Goal: Task Accomplishment & Management: Manage account settings

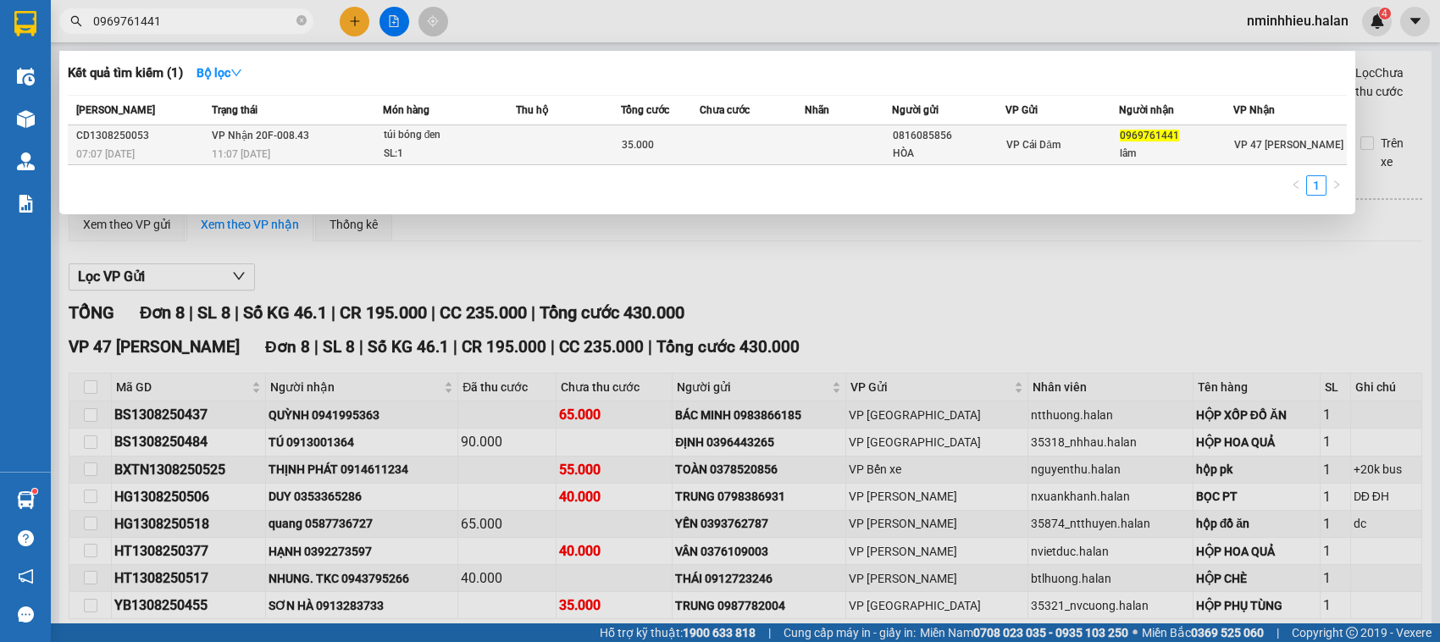
type input "0969761441"
click at [776, 137] on td at bounding box center [752, 145] width 105 height 40
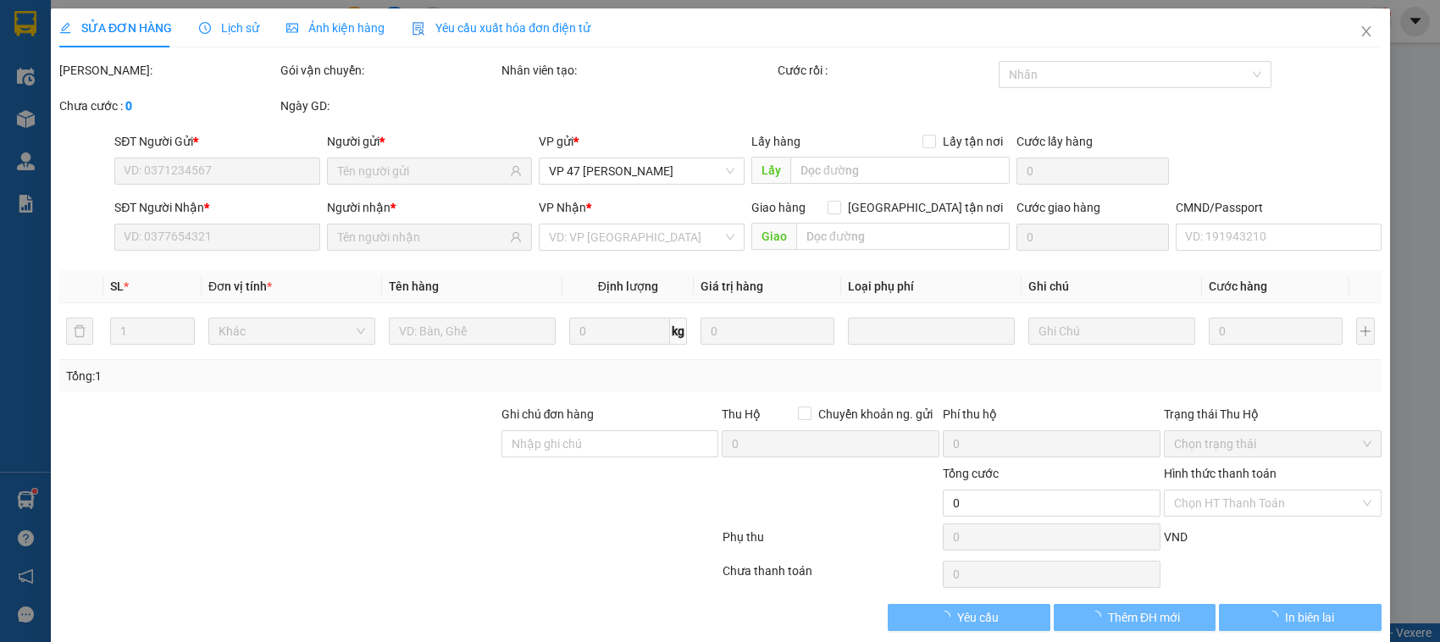
type input "0816085856"
type input "HÒA"
type input "0969761441"
type input "lâm"
type input "35.000"
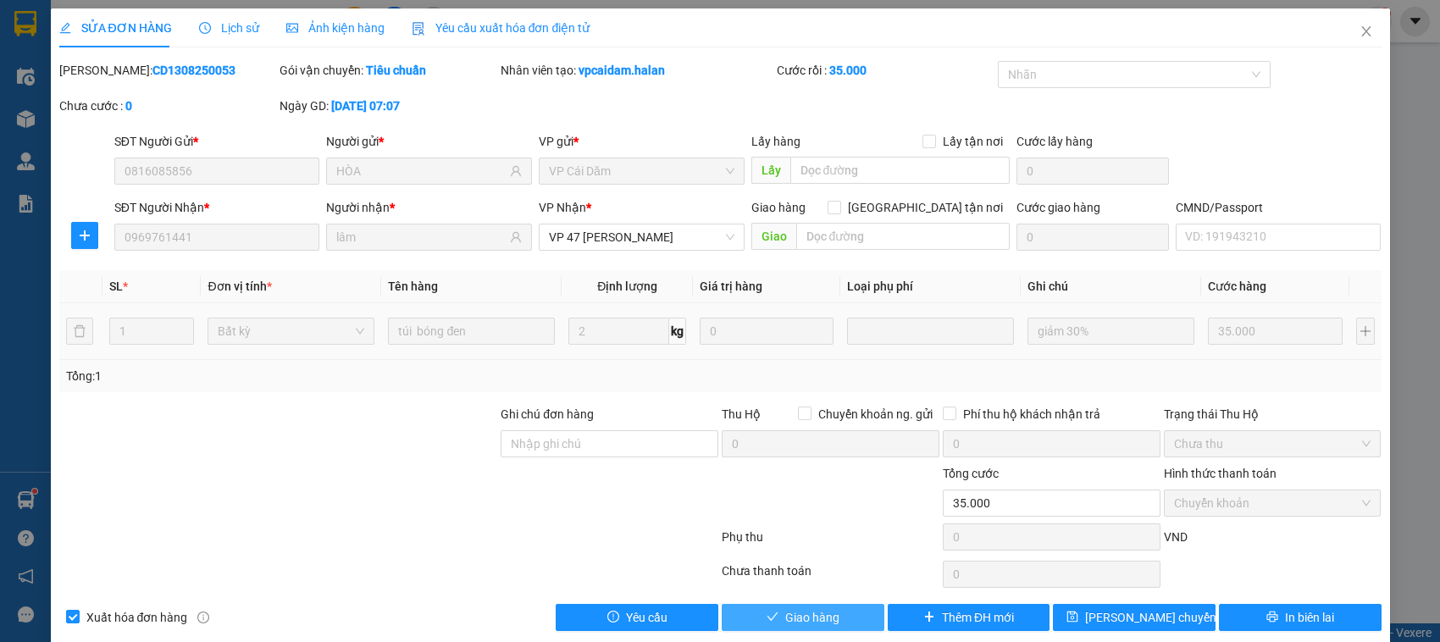
click at [814, 624] on span "Giao hàng" at bounding box center [812, 617] width 54 height 19
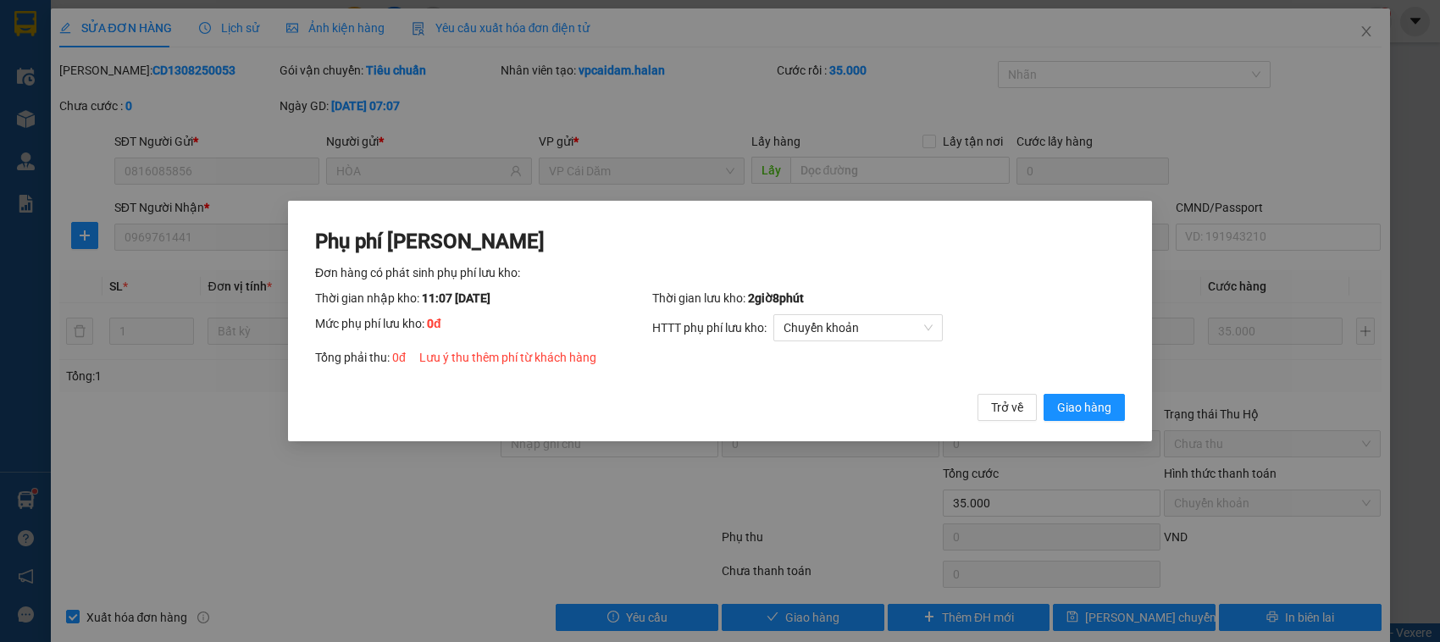
click at [1044, 394] on button "Giao hàng" at bounding box center [1084, 407] width 81 height 27
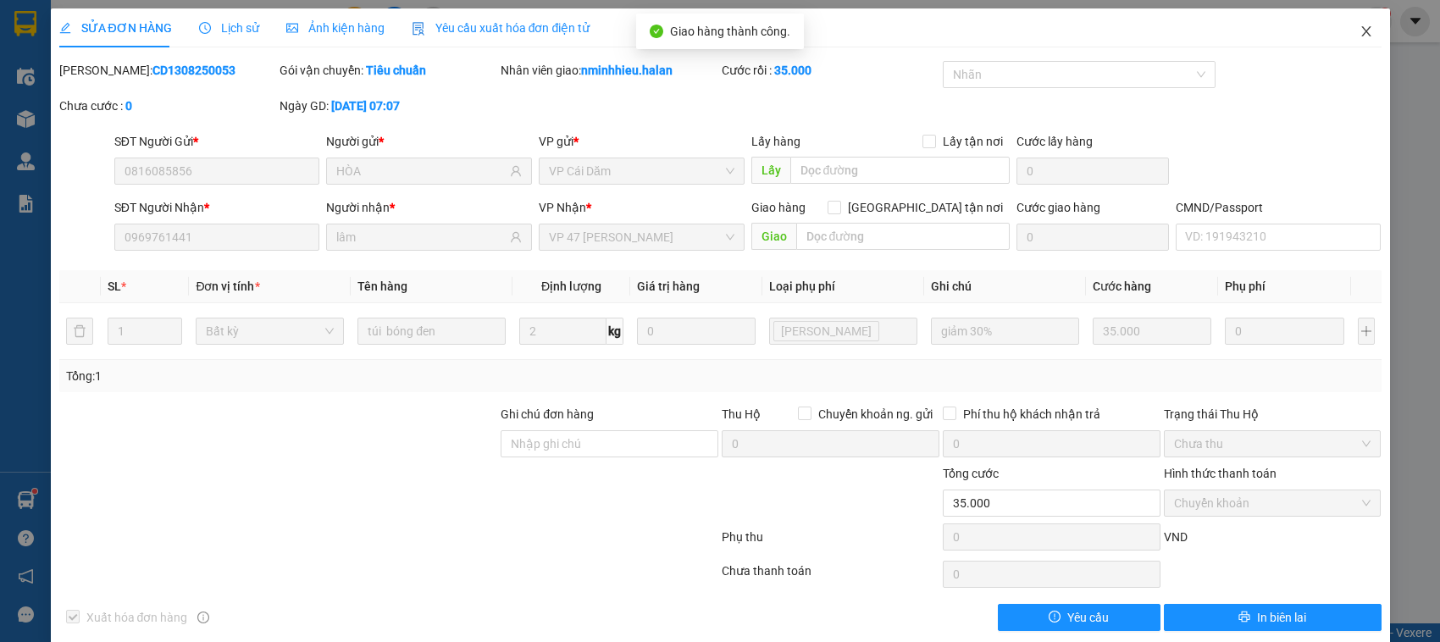
click at [1361, 41] on span "Close" at bounding box center [1366, 31] width 47 height 47
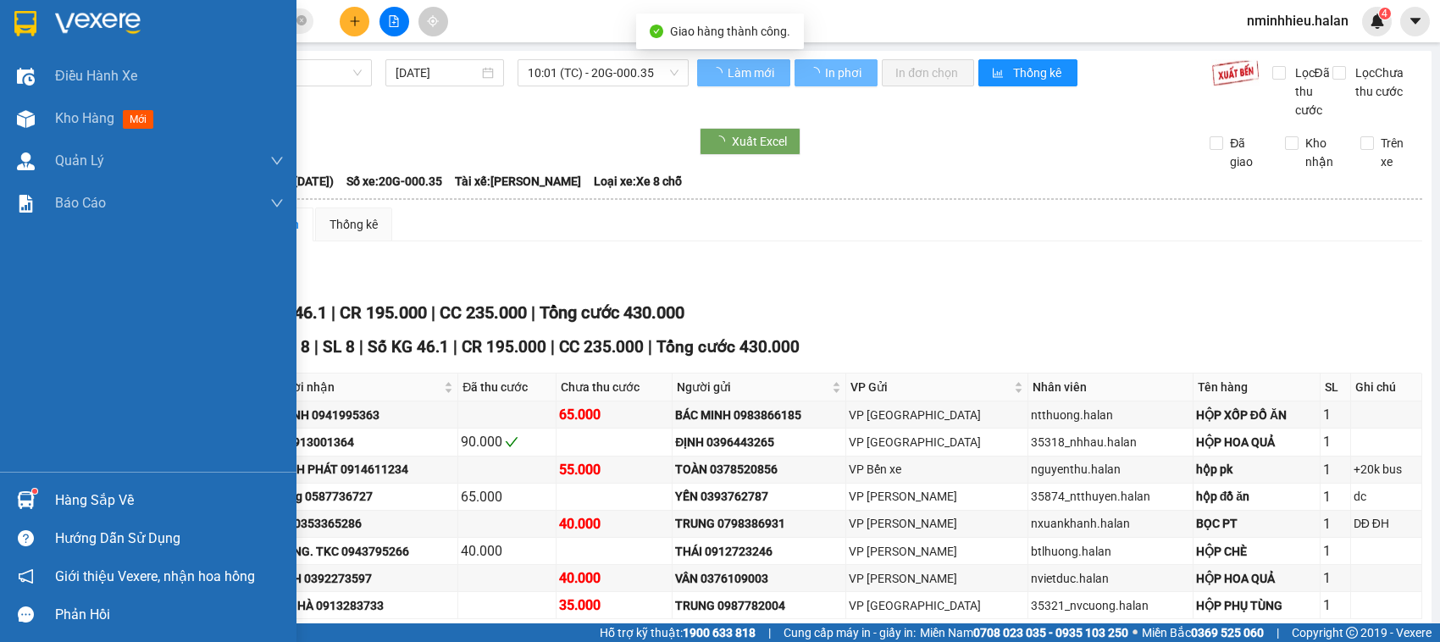
click at [22, 481] on div "Hàng sắp về" at bounding box center [148, 500] width 297 height 38
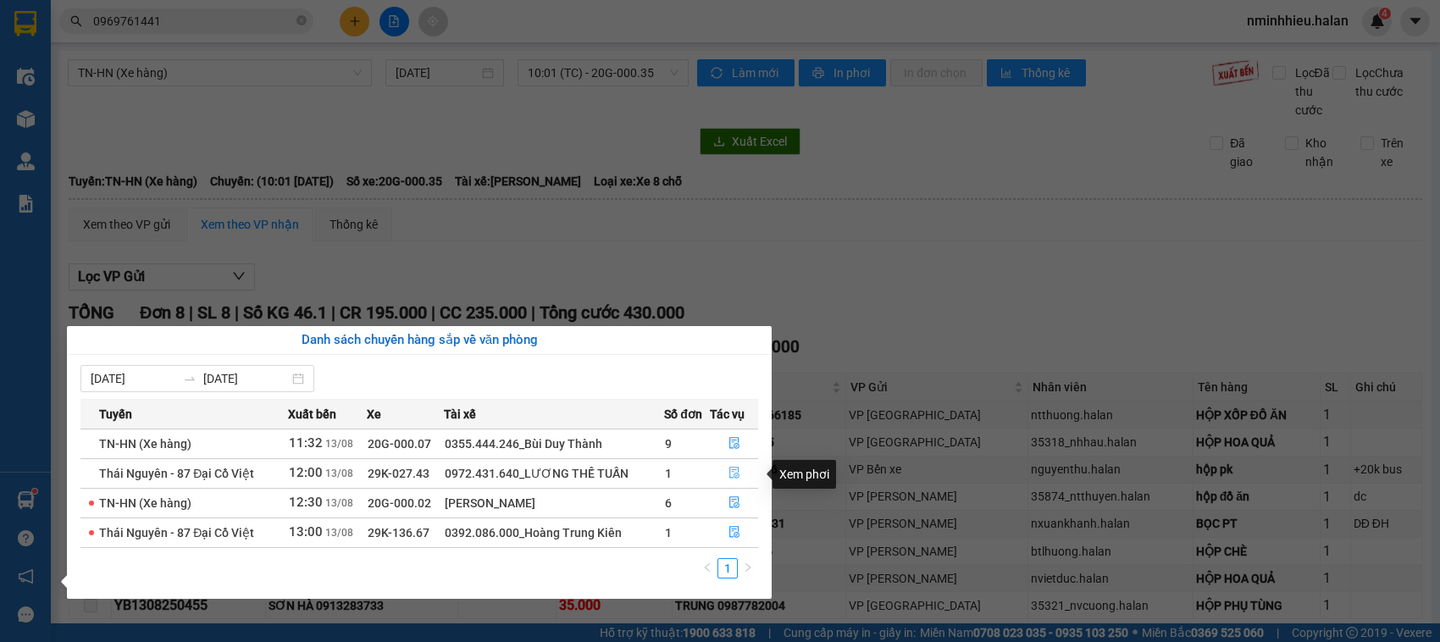
click at [731, 480] on span "file-done" at bounding box center [735, 474] width 12 height 14
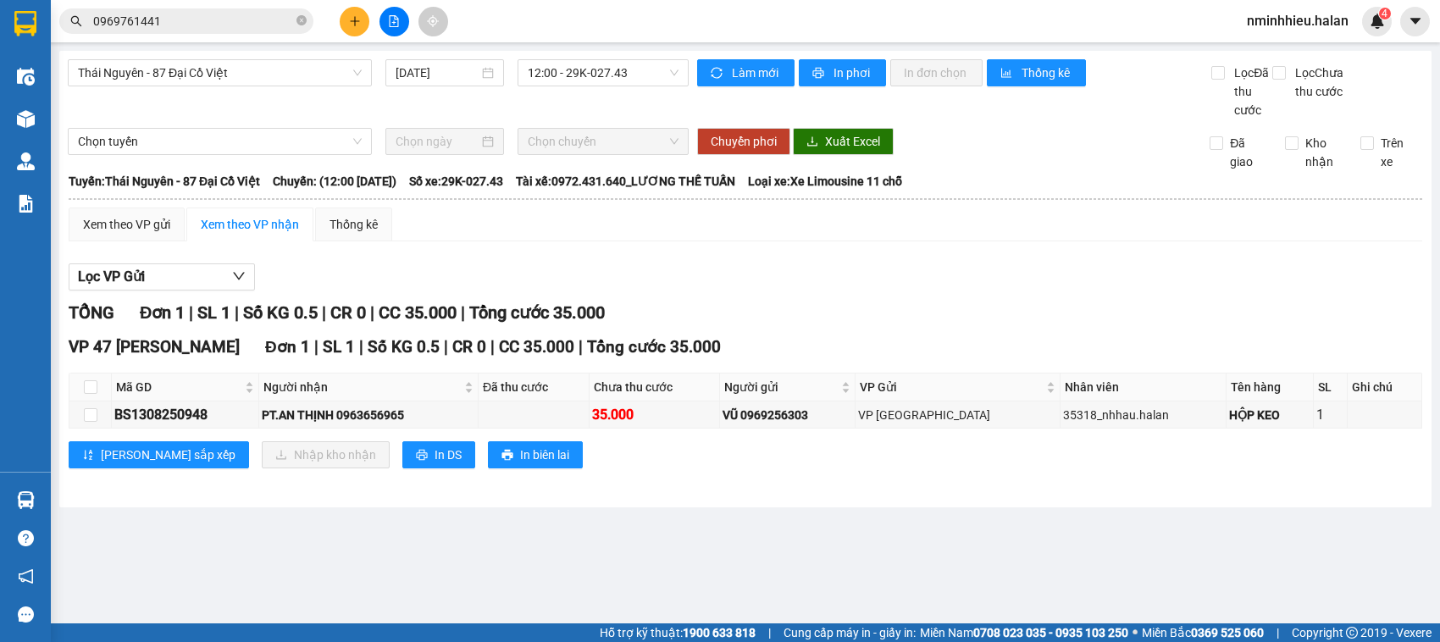
click at [205, 27] on input "0969761441" at bounding box center [193, 21] width 200 height 19
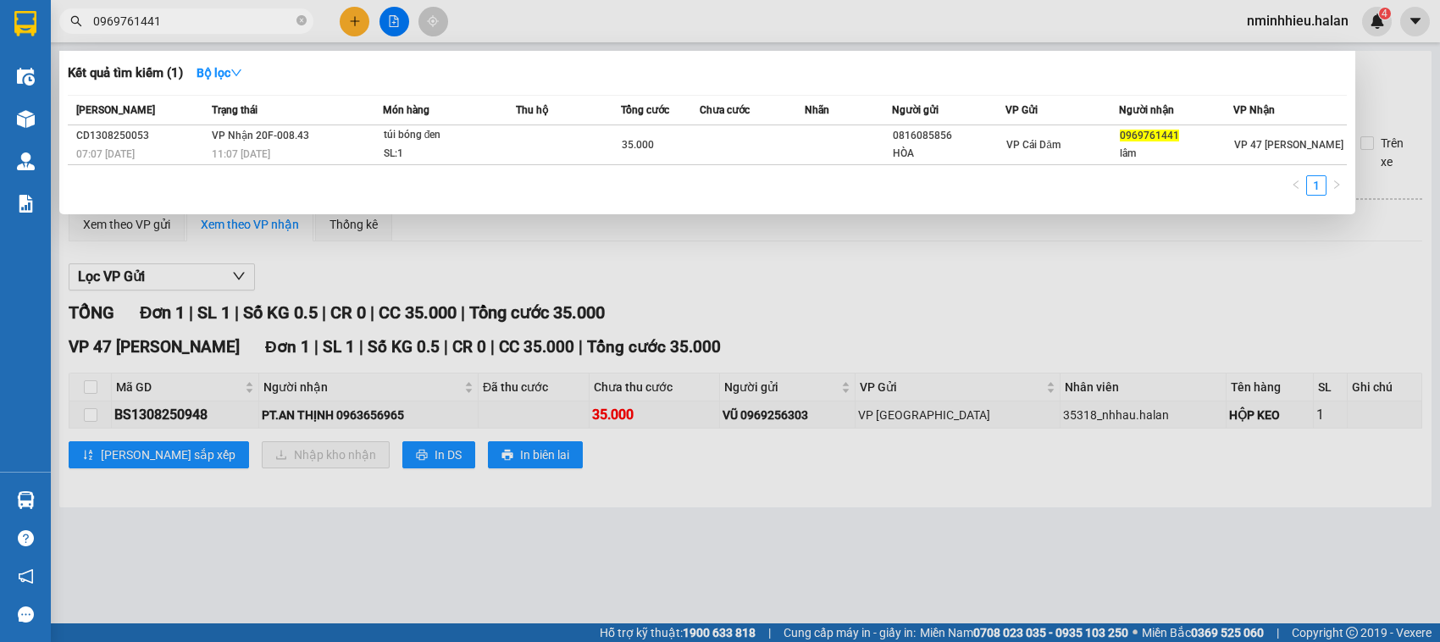
click at [205, 27] on input "0969761441" at bounding box center [193, 21] width 200 height 19
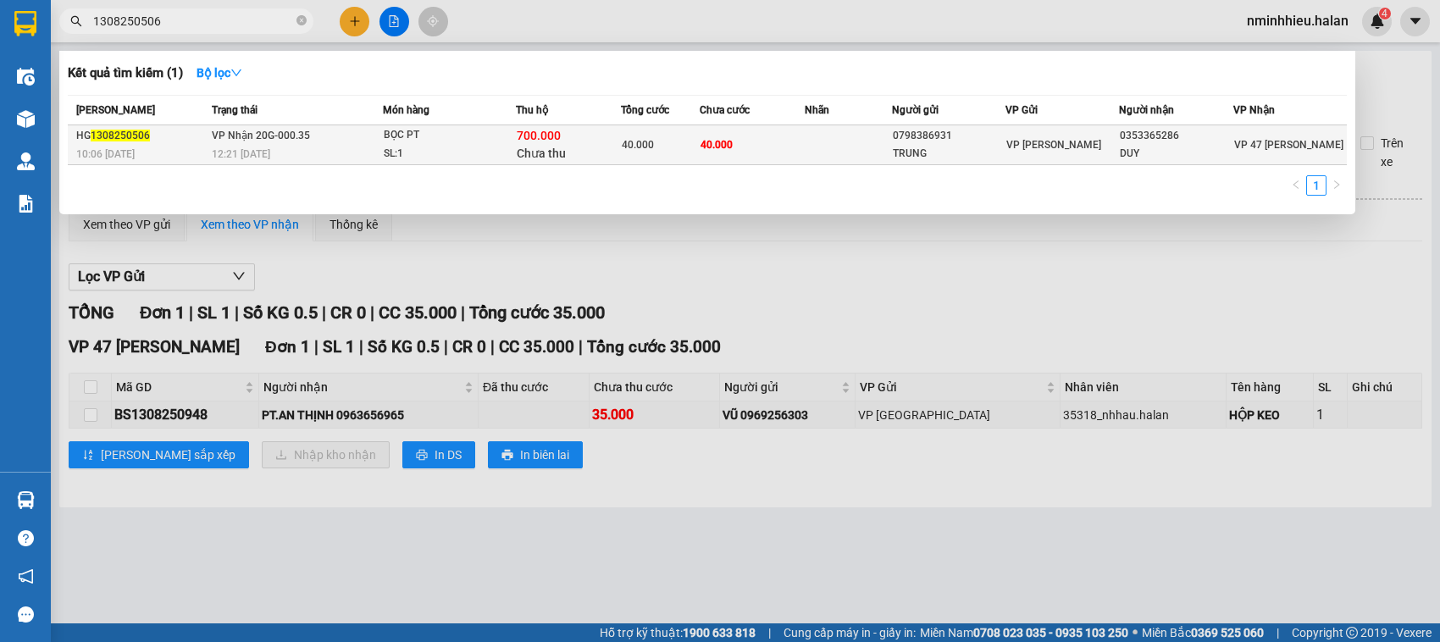
type input "1308250506"
click at [637, 158] on td "40.000" at bounding box center [660, 145] width 79 height 40
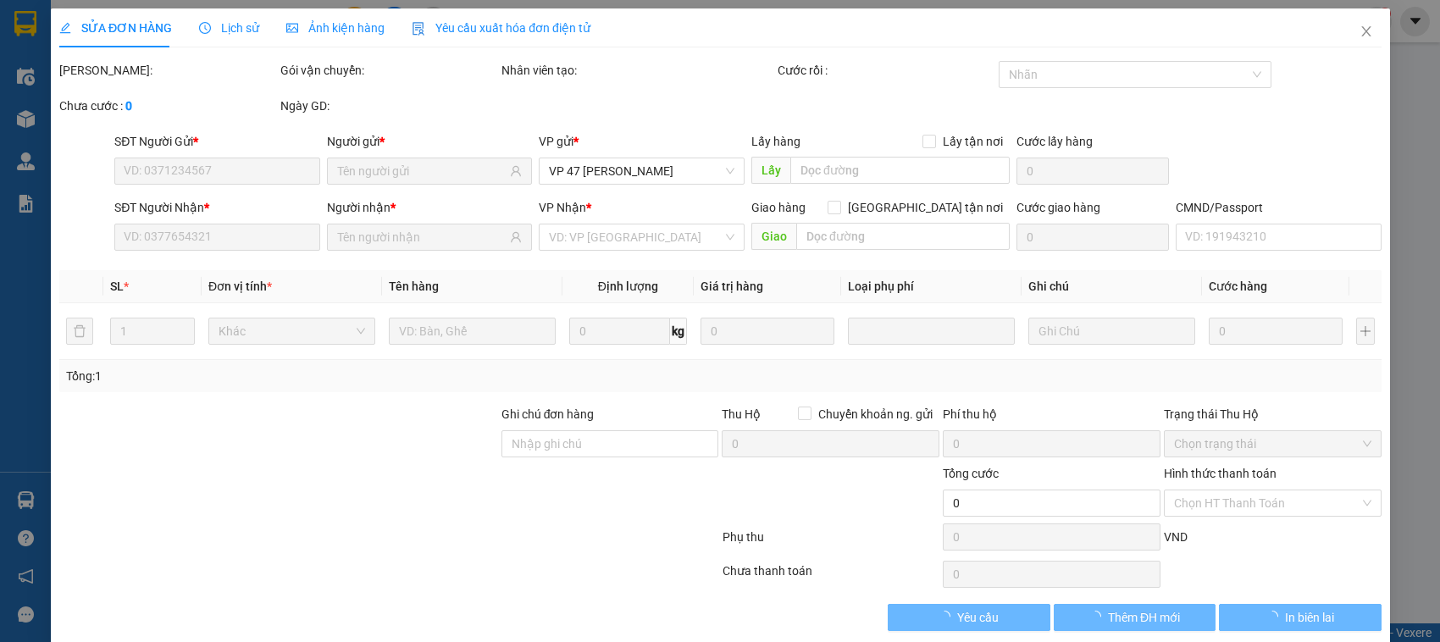
type input "0798386931"
type input "TRUNG"
type input "0353365286"
type input "DUY"
checkbox input "true"
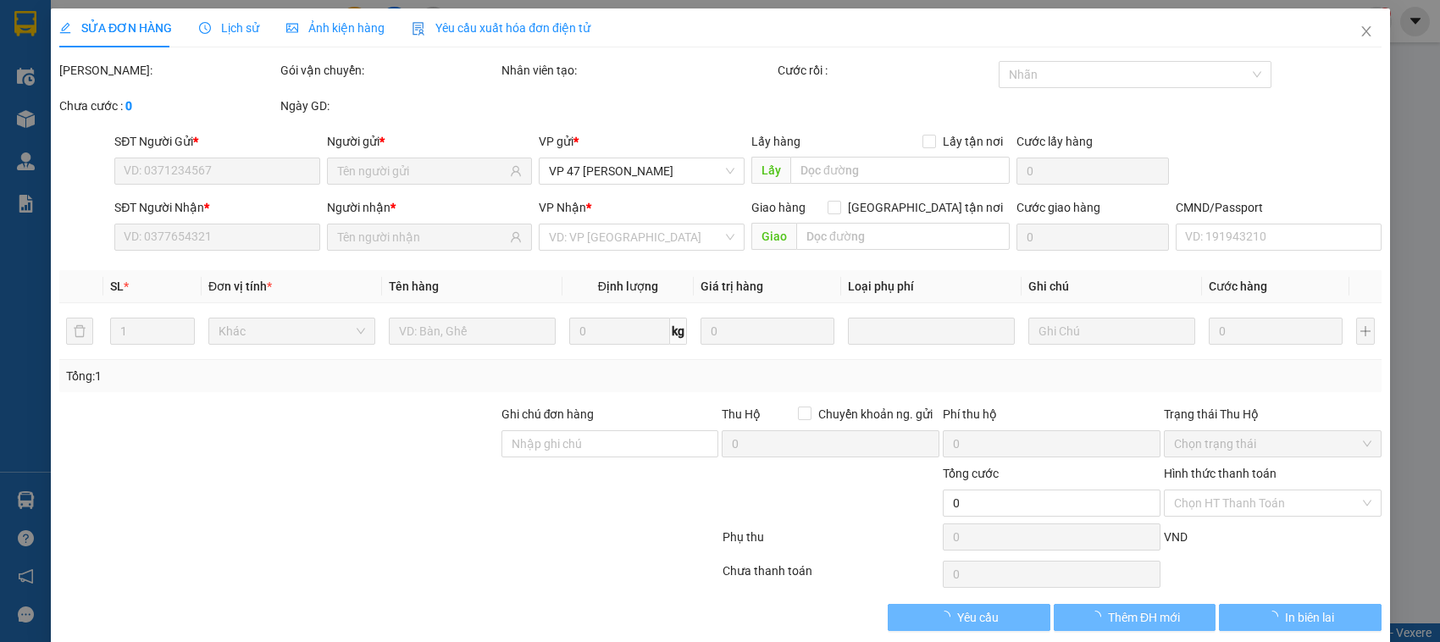
type input "700.000"
type input "30.000"
type input "40.000"
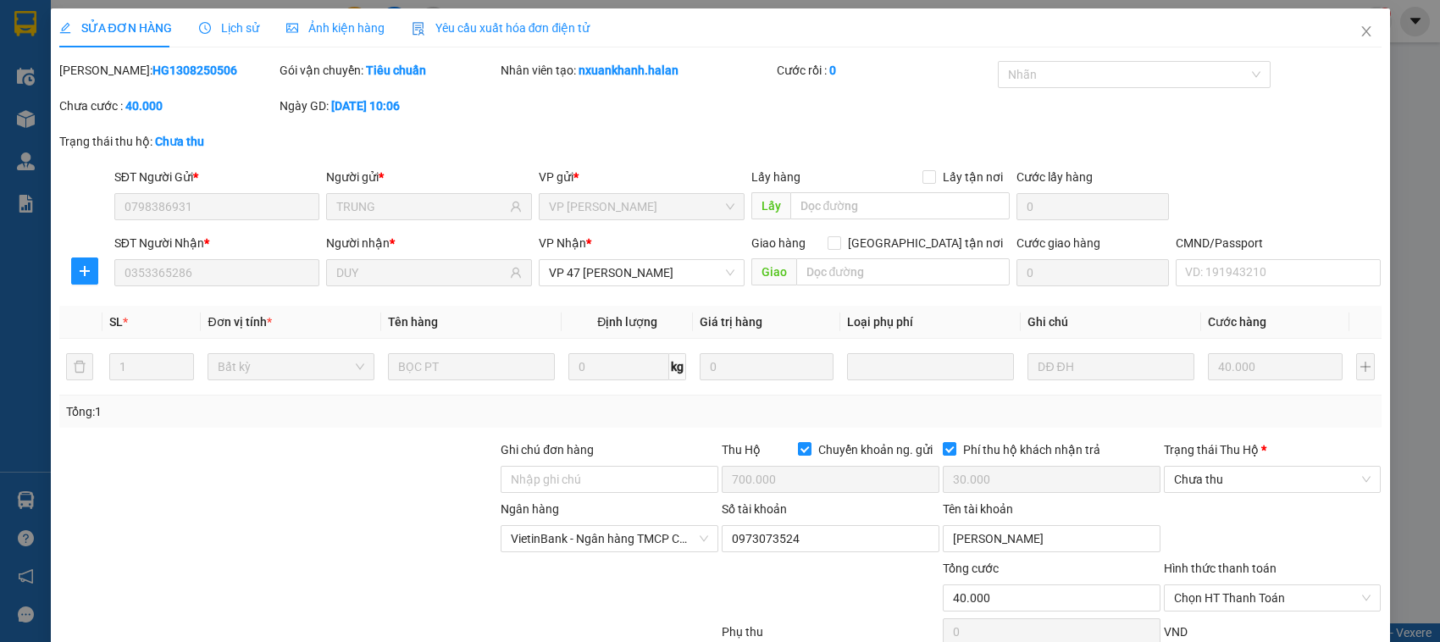
scroll to position [119, 0]
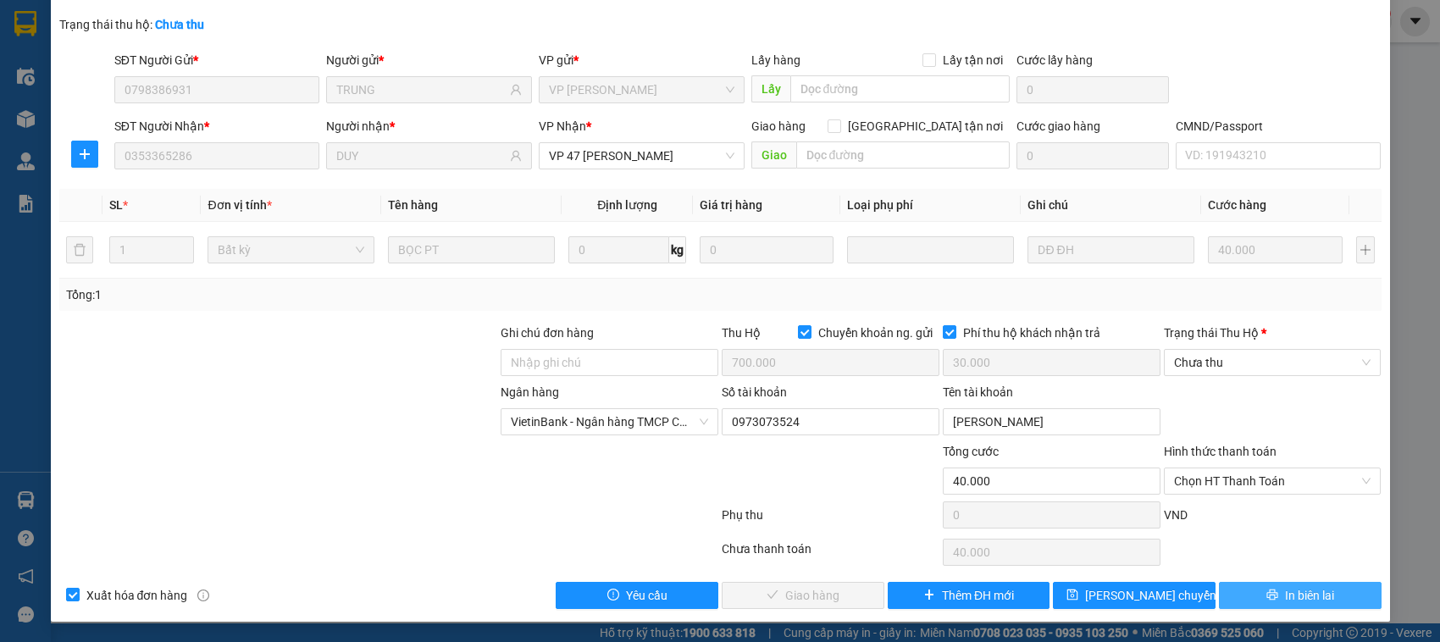
click at [1285, 597] on span "In biên lai" at bounding box center [1309, 595] width 49 height 19
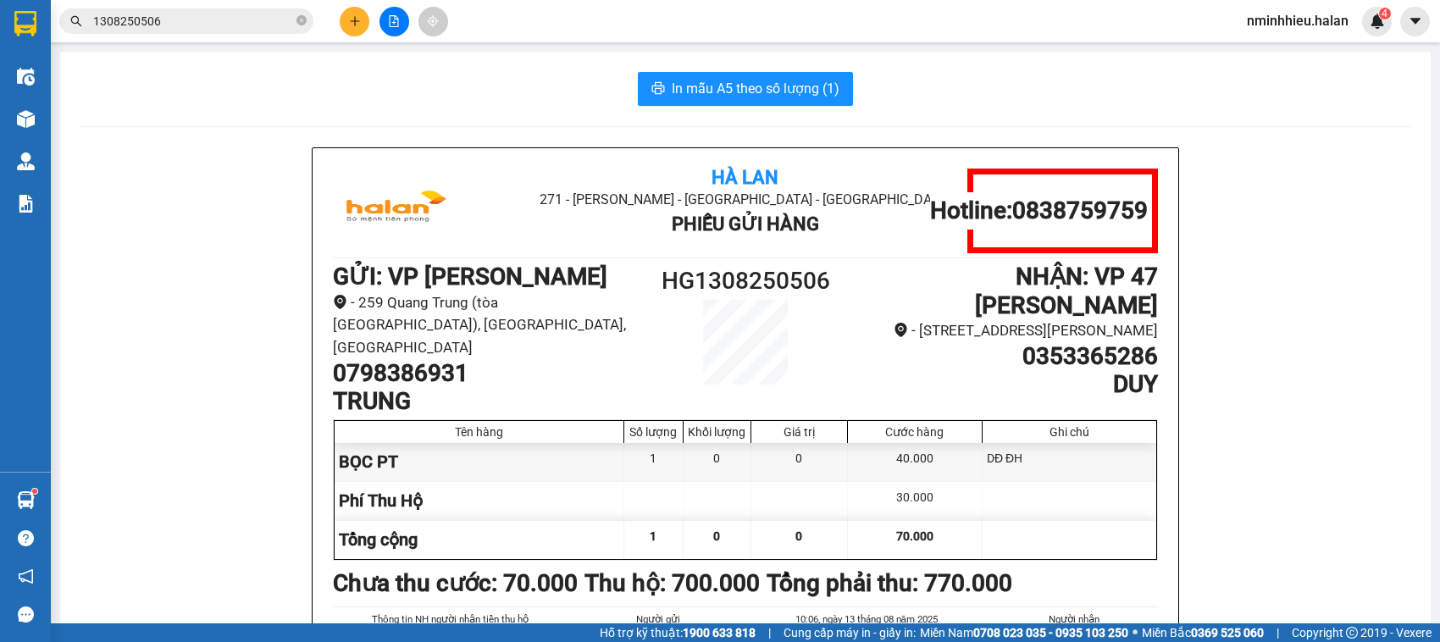
click at [185, 26] on input "1308250506" at bounding box center [193, 21] width 200 height 19
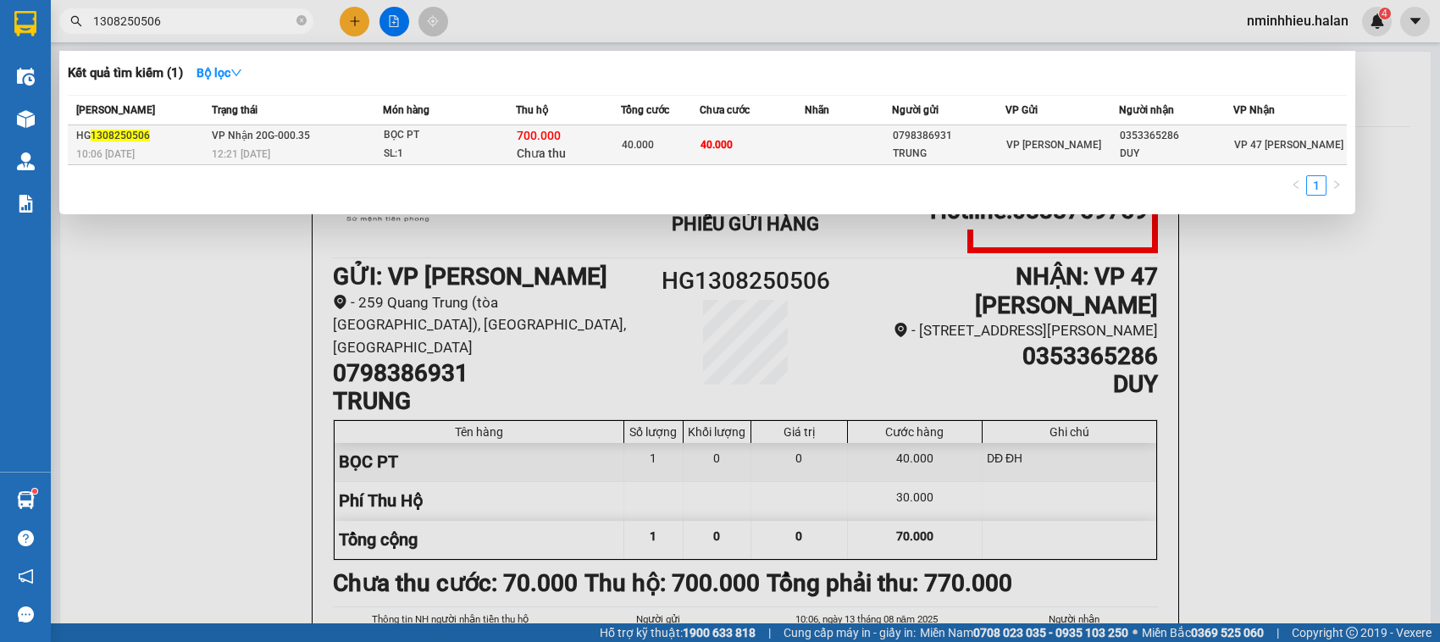
click at [436, 145] on div "SL: 1" at bounding box center [447, 154] width 127 height 19
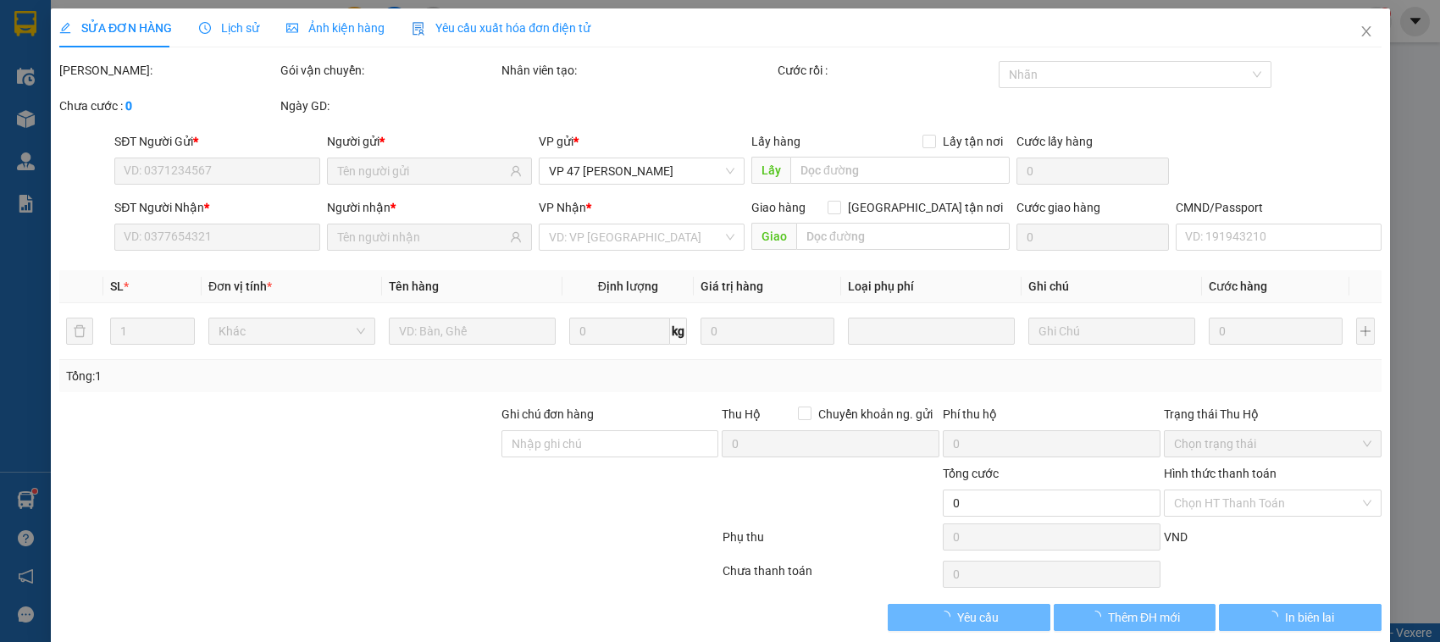
scroll to position [14, 0]
type input "0798386931"
type input "TRUNG"
type input "0353365286"
type input "DUY"
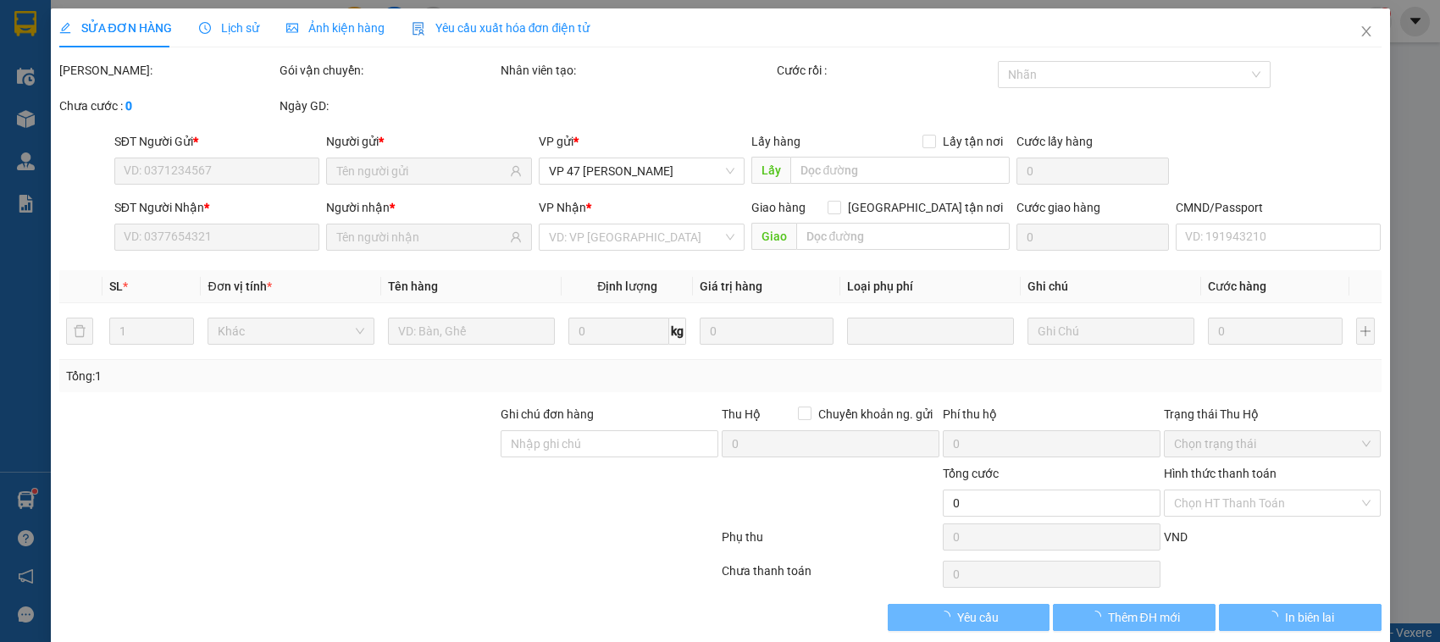
checkbox input "true"
type input "700.000"
type input "30.000"
type input "40.000"
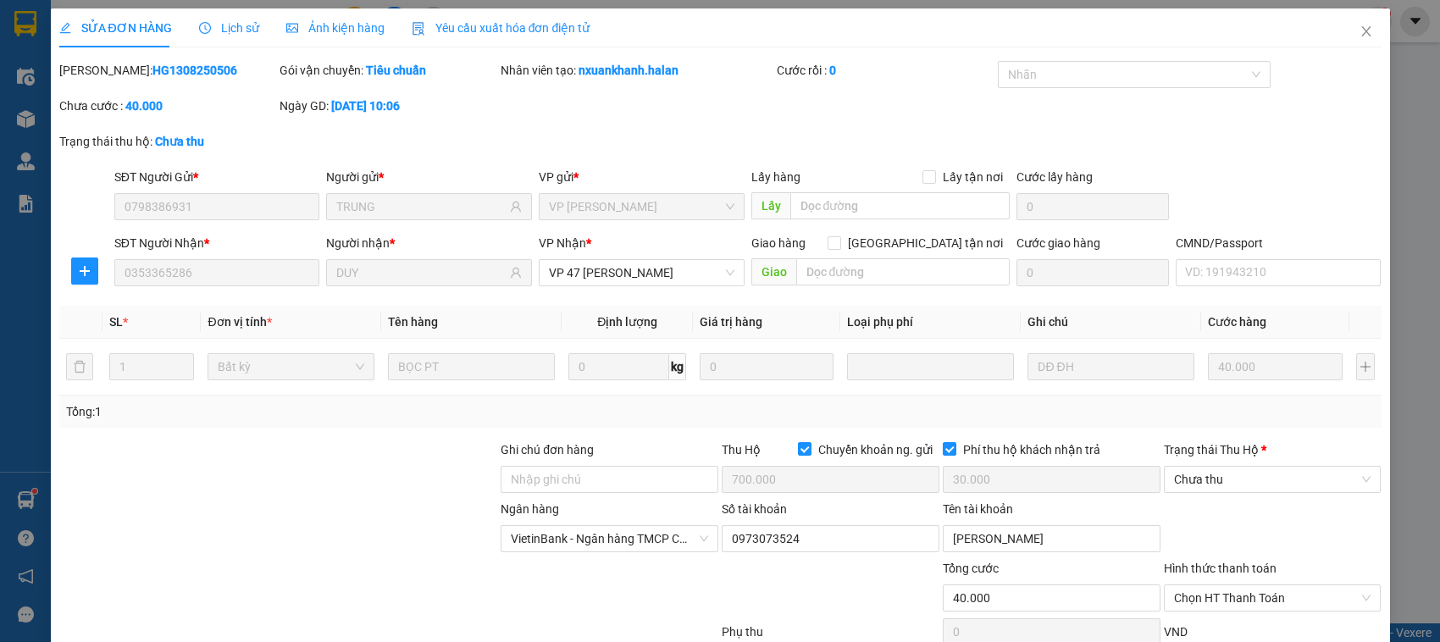
scroll to position [119, 0]
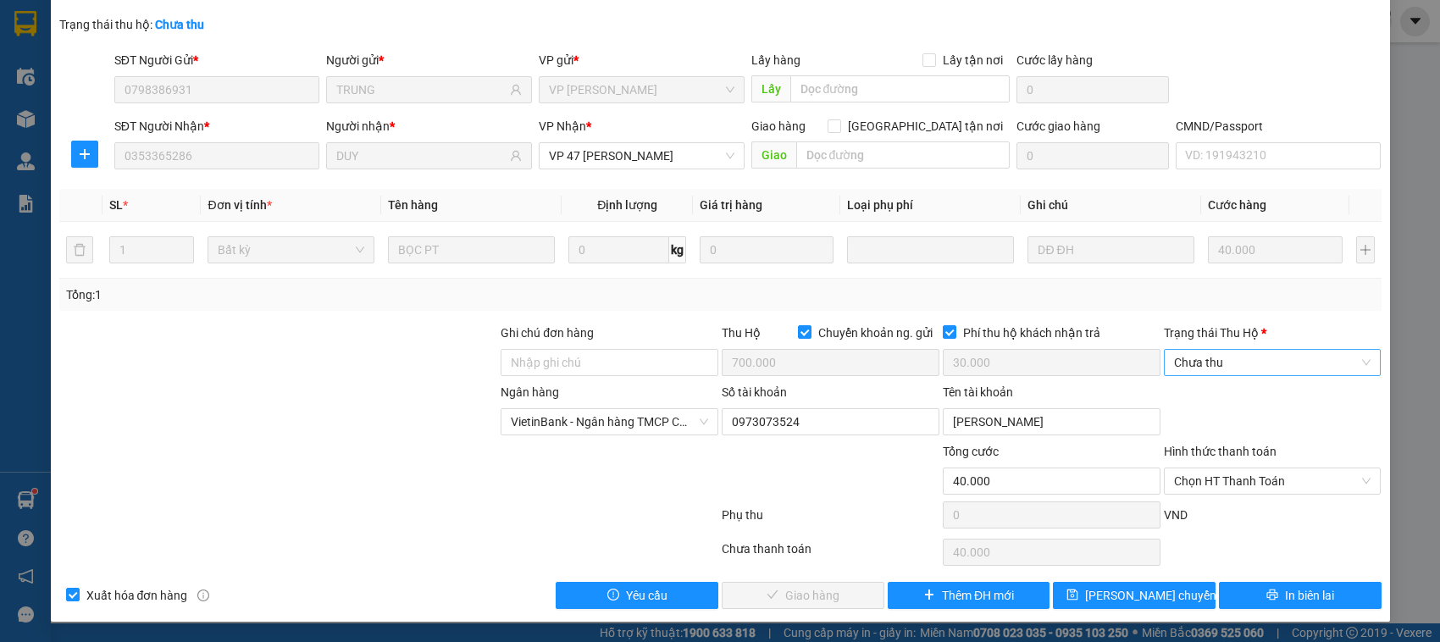
click at [1203, 362] on span "Chưa thu" at bounding box center [1272, 362] width 197 height 25
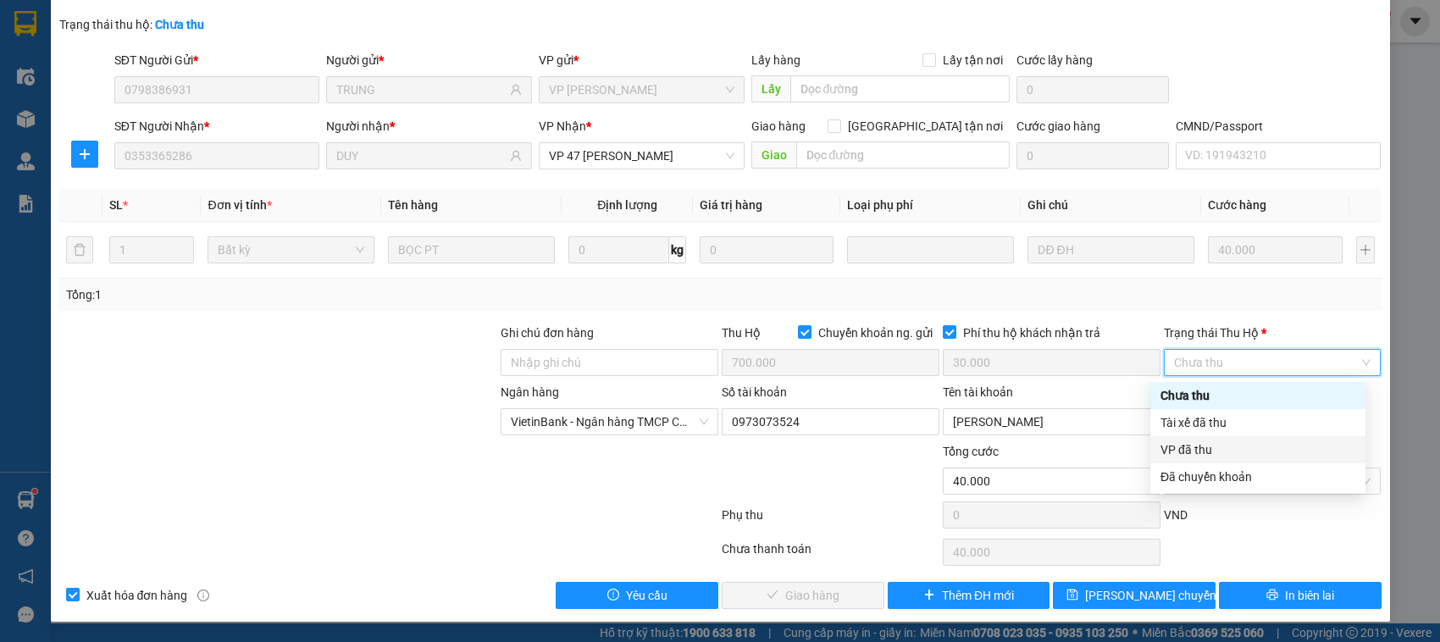
click at [1196, 445] on div "VP đã thu" at bounding box center [1258, 450] width 195 height 19
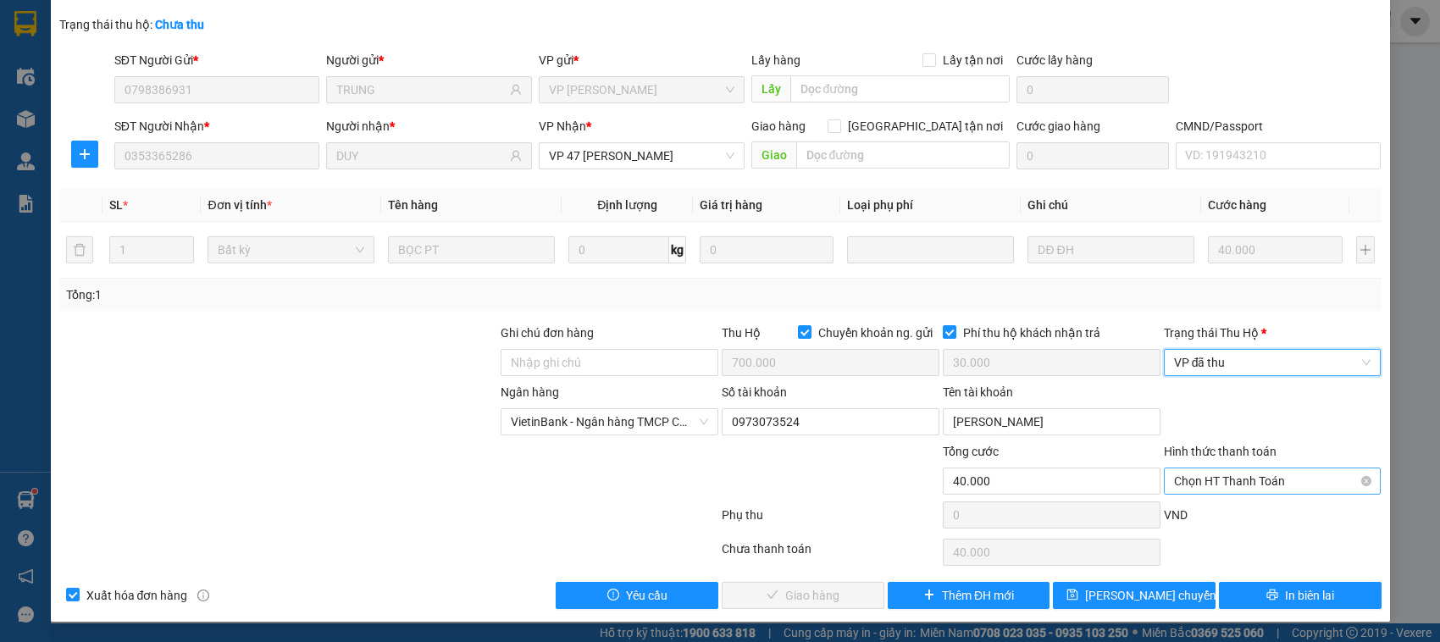
click at [1195, 489] on span "Chọn HT Thanh Toán" at bounding box center [1272, 481] width 197 height 25
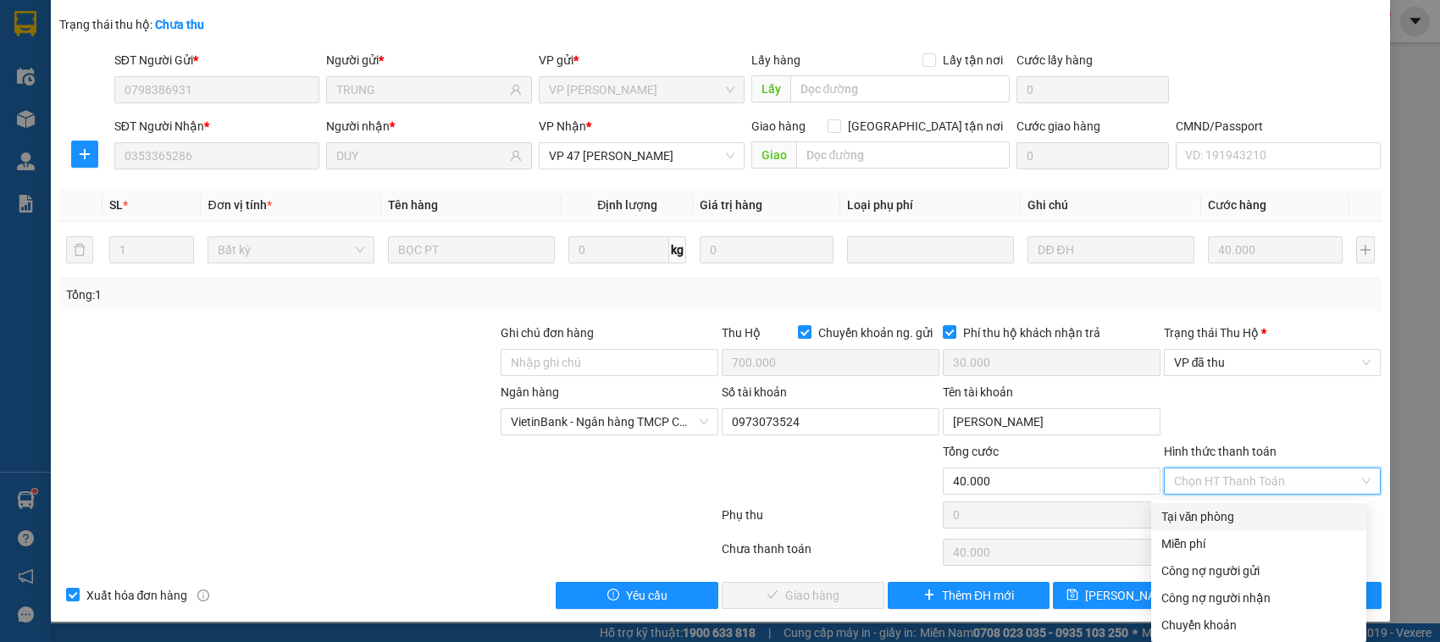
drag, startPoint x: 1195, startPoint y: 514, endPoint x: 1129, endPoint y: 536, distance: 70.5
click at [1195, 515] on div "Tại văn phòng" at bounding box center [1259, 516] width 195 height 19
type input "0"
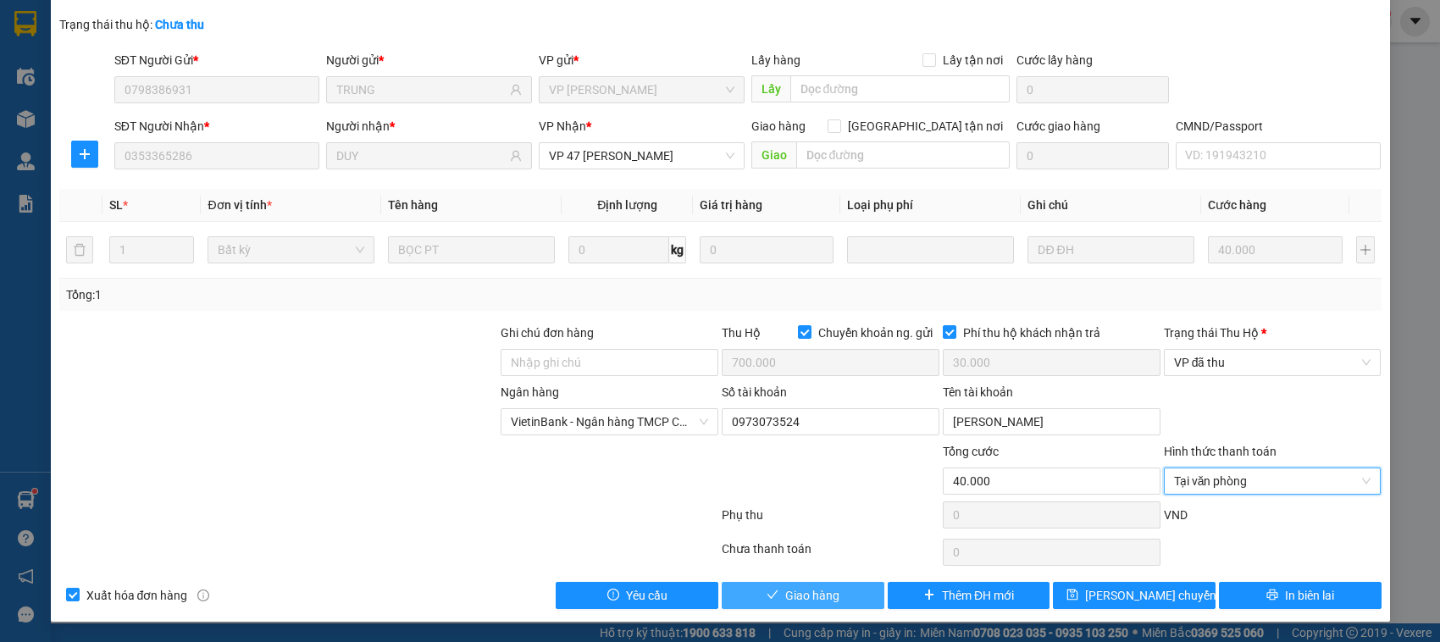
click at [785, 586] on span "Giao hàng" at bounding box center [812, 595] width 54 height 19
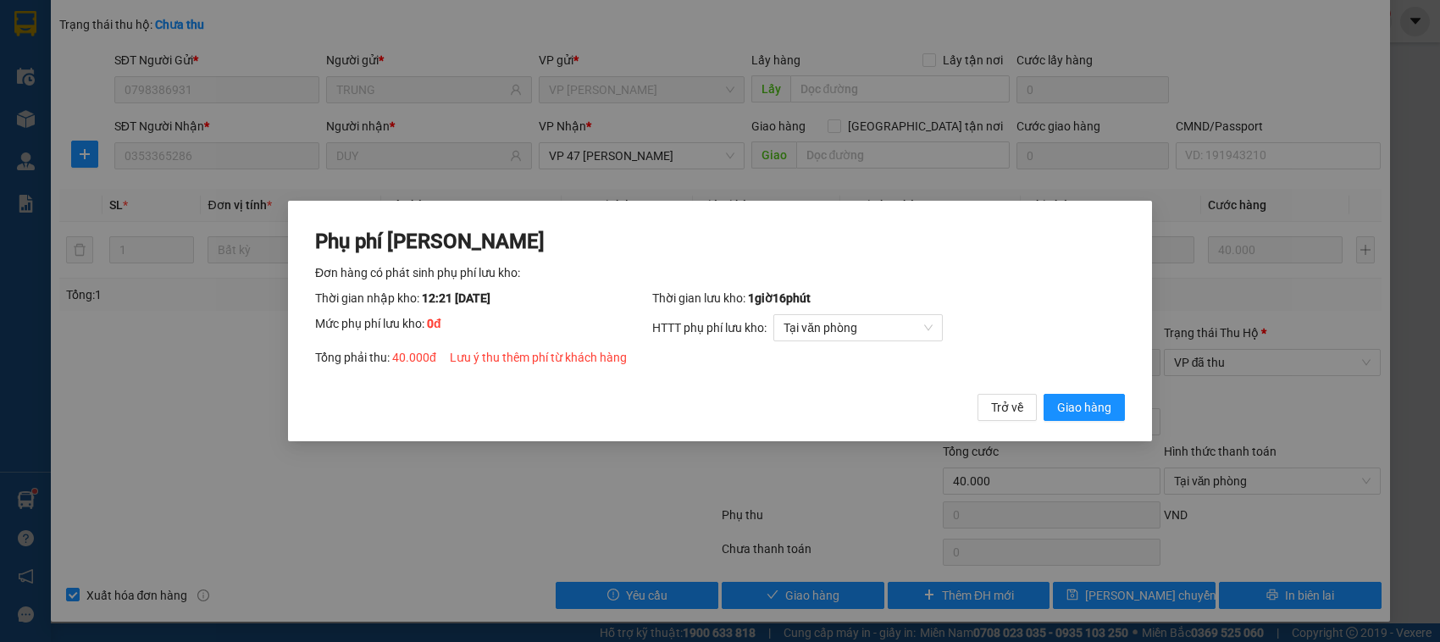
click at [1044, 394] on button "Giao hàng" at bounding box center [1084, 407] width 81 height 27
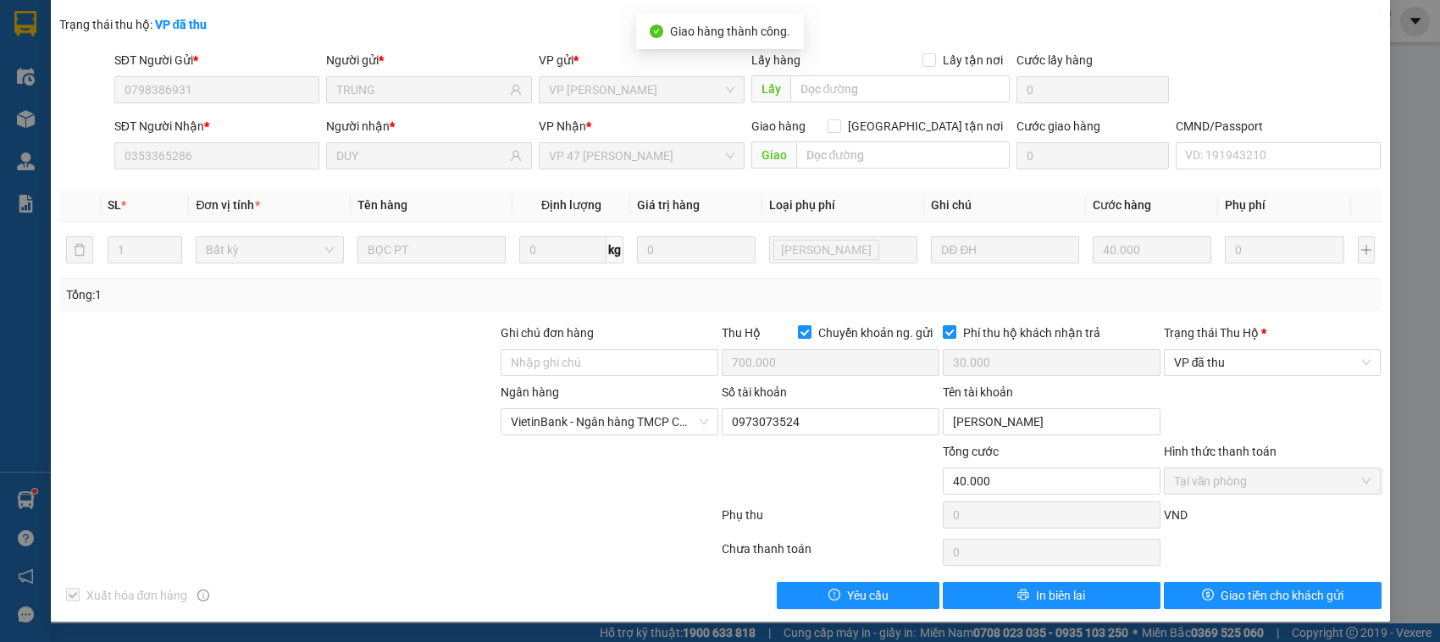
scroll to position [0, 0]
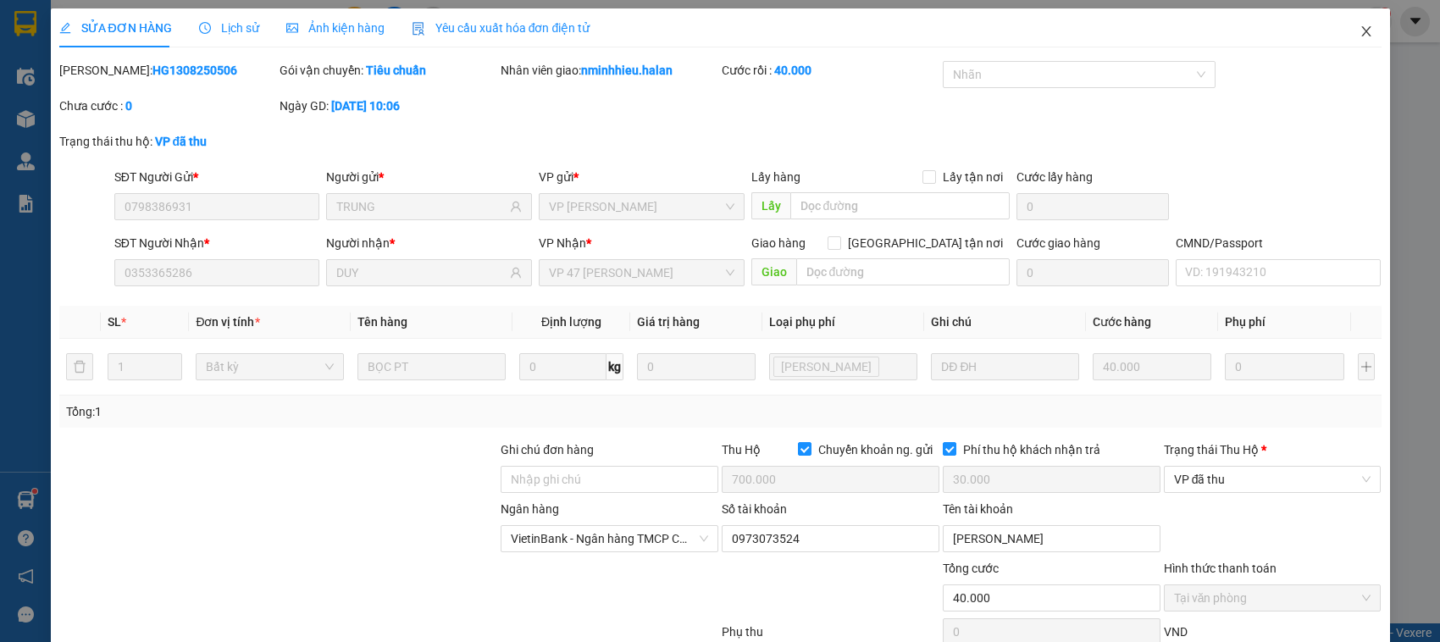
click at [1365, 23] on span "Close" at bounding box center [1366, 31] width 47 height 47
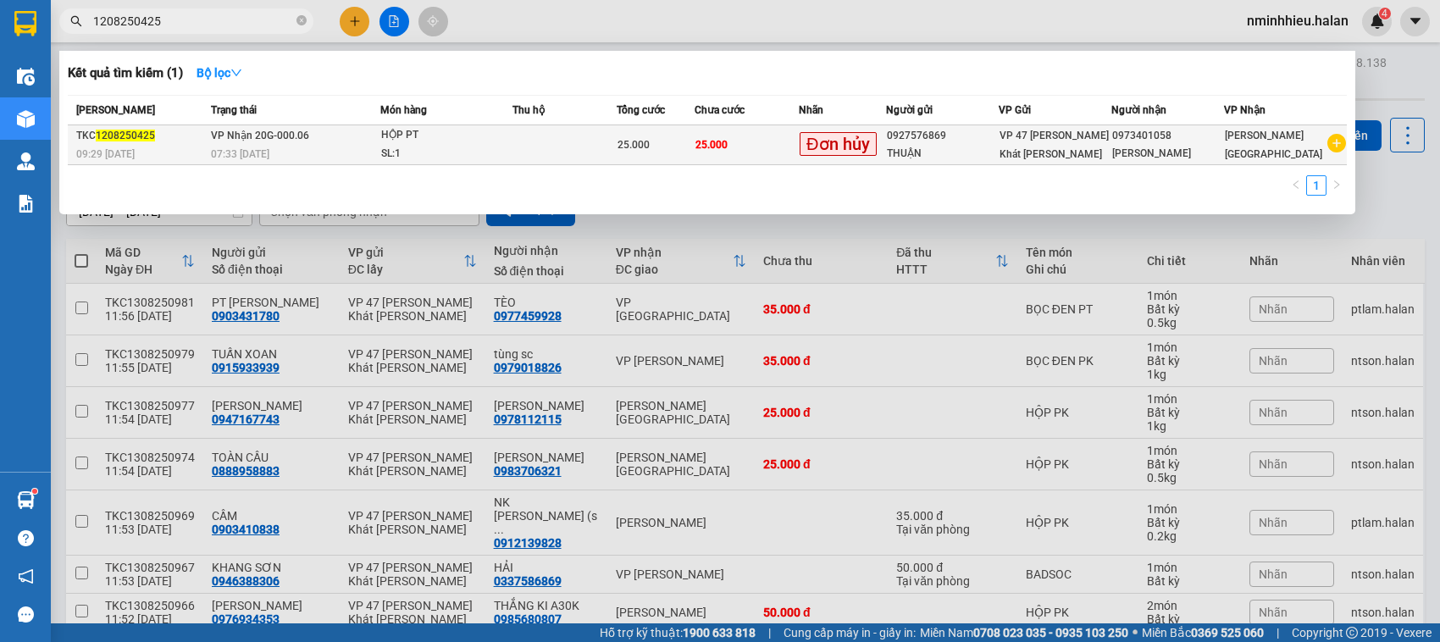
type input "1208250425"
click at [502, 146] on div "SL: 1" at bounding box center [444, 154] width 127 height 19
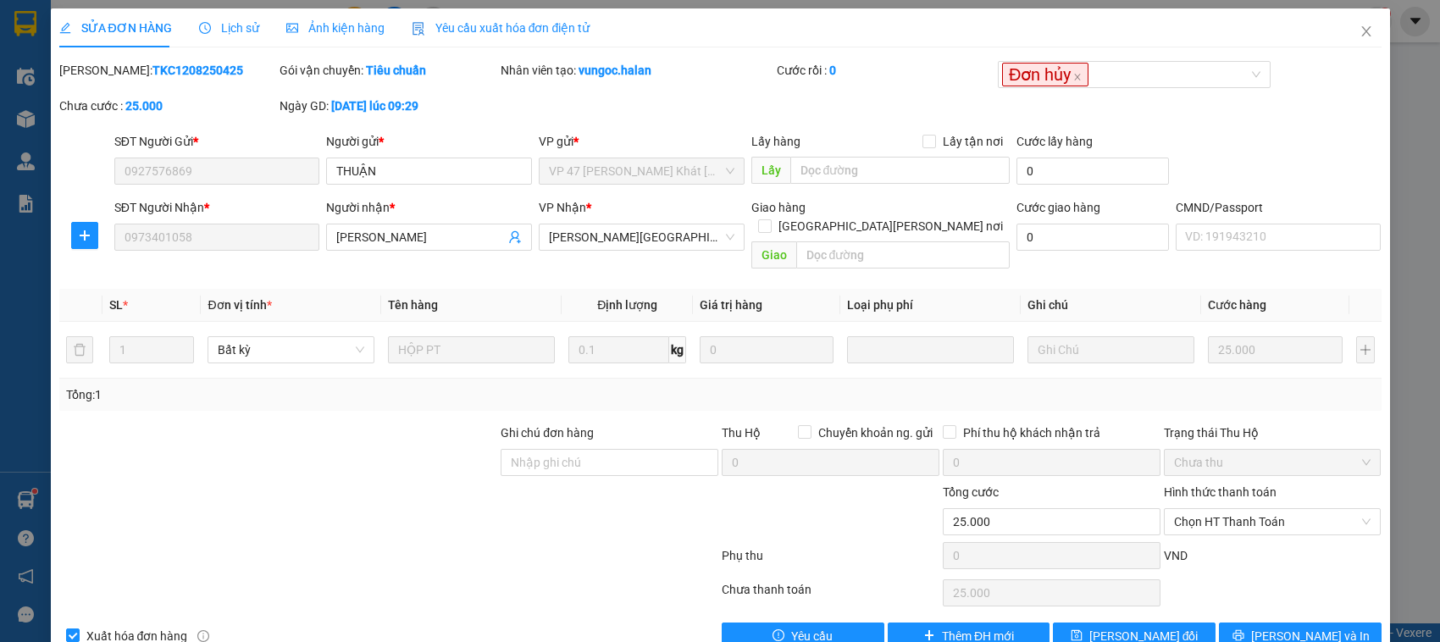
type input "0927576869"
type input "0973401058"
type input "25.000"
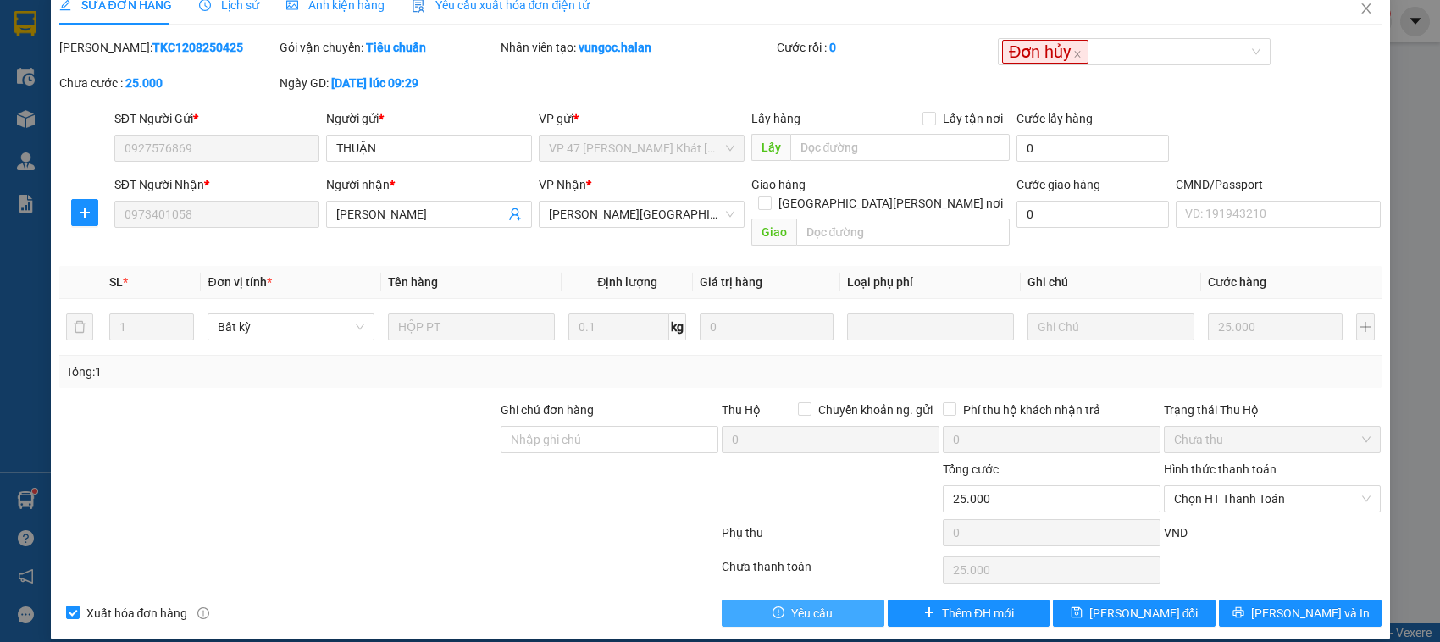
click at [824, 600] on button "Yêu cầu" at bounding box center [803, 613] width 163 height 27
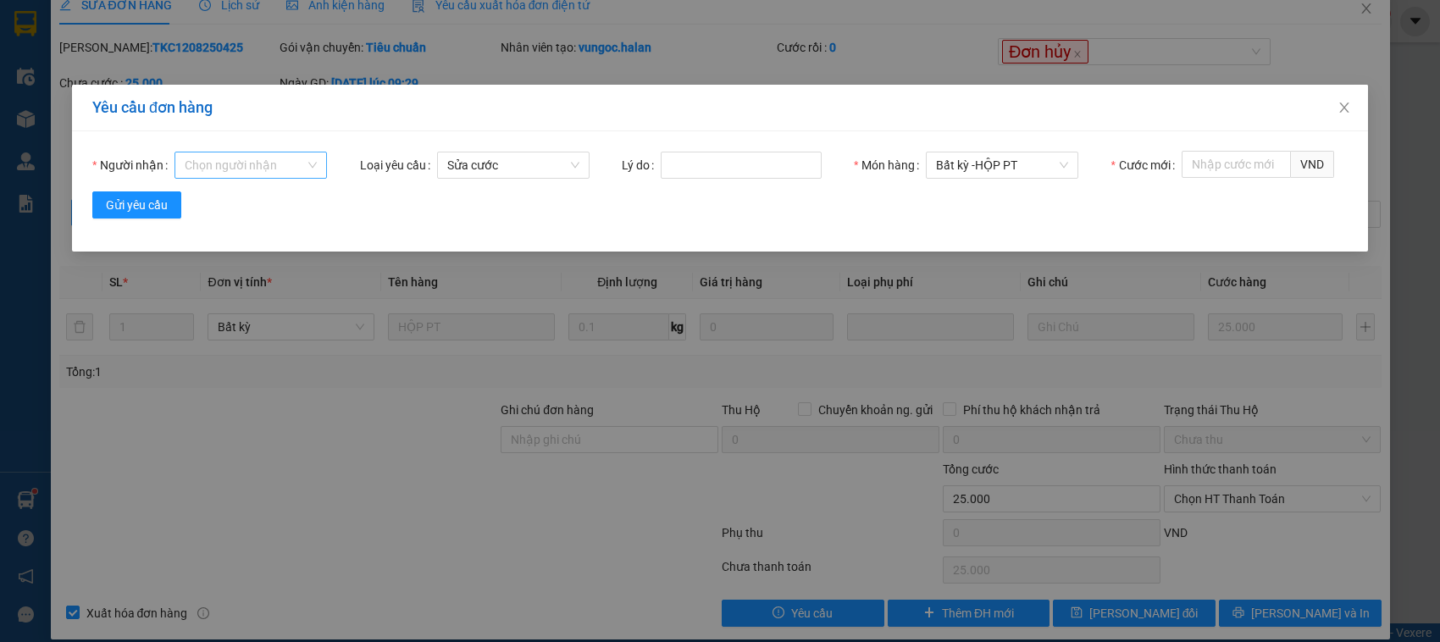
click at [307, 163] on div "Chọn người nhận" at bounding box center [251, 165] width 153 height 27
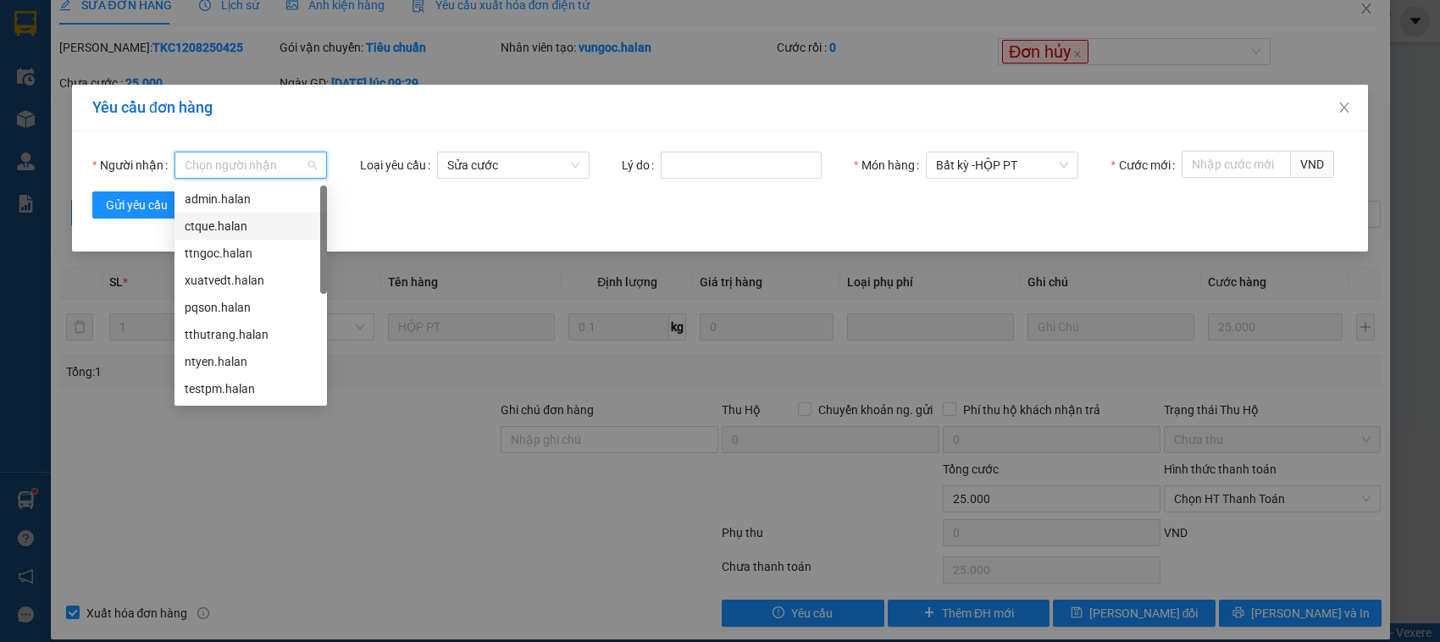
scroll to position [136, 0]
click at [229, 204] on div "tthutrang.halan" at bounding box center [251, 199] width 132 height 19
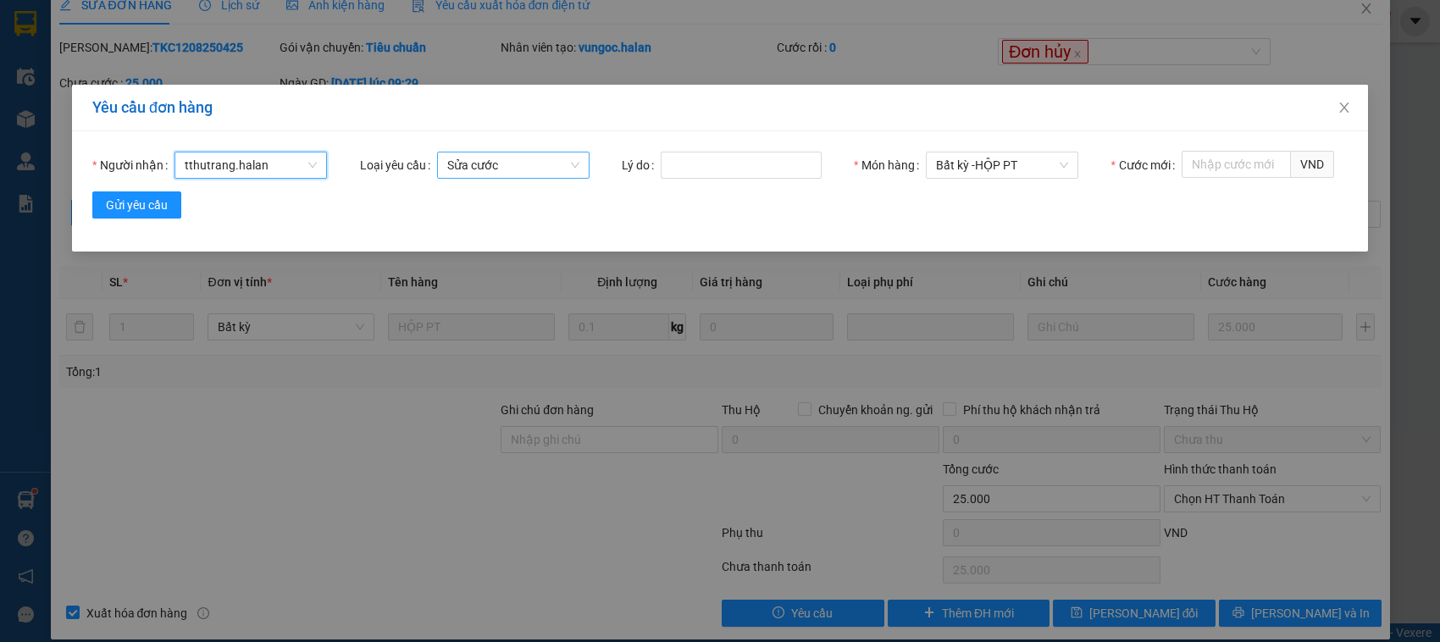
click at [568, 163] on span "Sửa cước" at bounding box center [513, 165] width 132 height 25
click at [551, 158] on span "Sửa cước" at bounding box center [513, 165] width 132 height 25
click at [1328, 113] on span "Close" at bounding box center [1344, 108] width 47 height 47
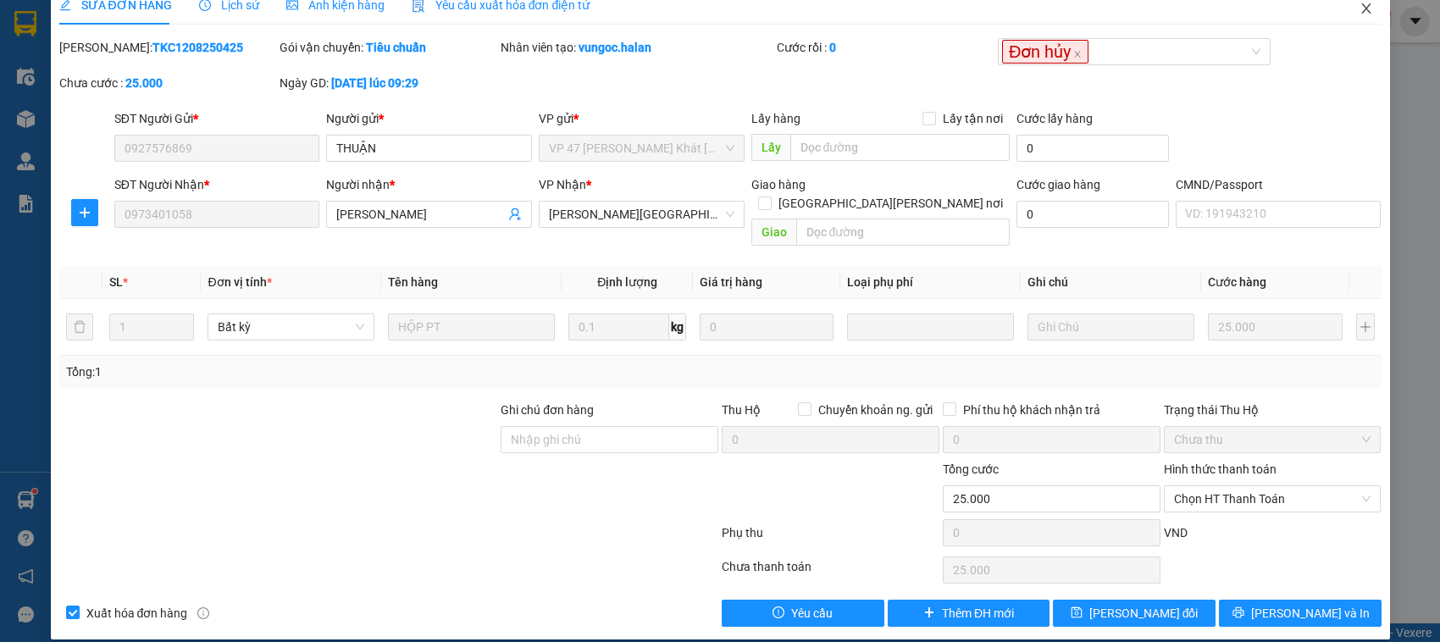
click at [1343, 17] on span "Close" at bounding box center [1366, 9] width 47 height 47
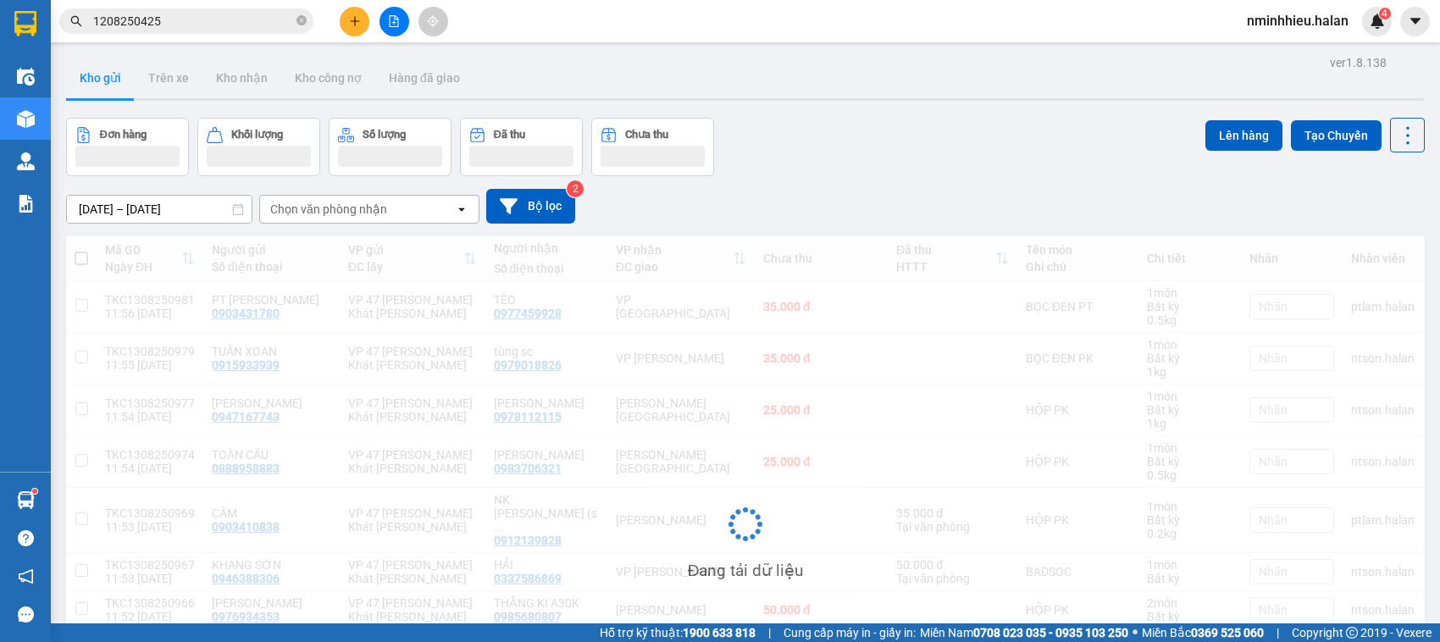
click at [188, 17] on input "1208250425" at bounding box center [193, 21] width 200 height 19
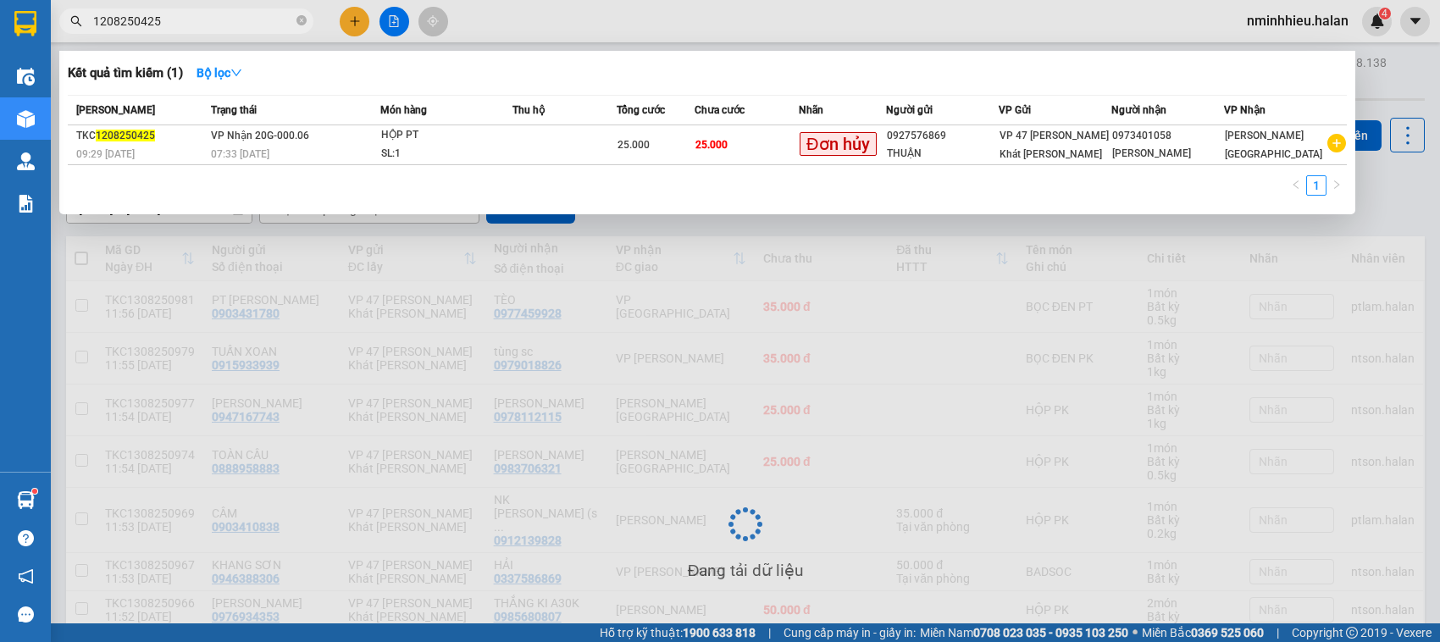
click at [188, 17] on input "1208250425" at bounding box center [193, 21] width 200 height 19
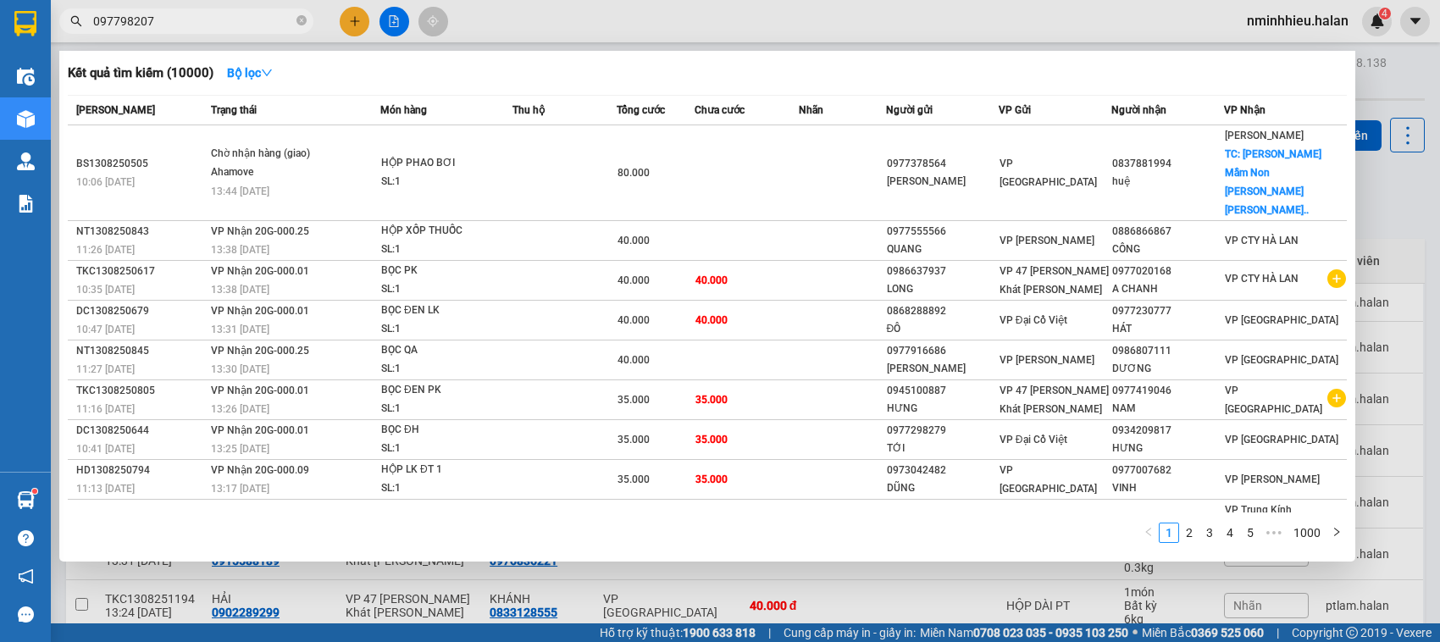
type input "0977982078"
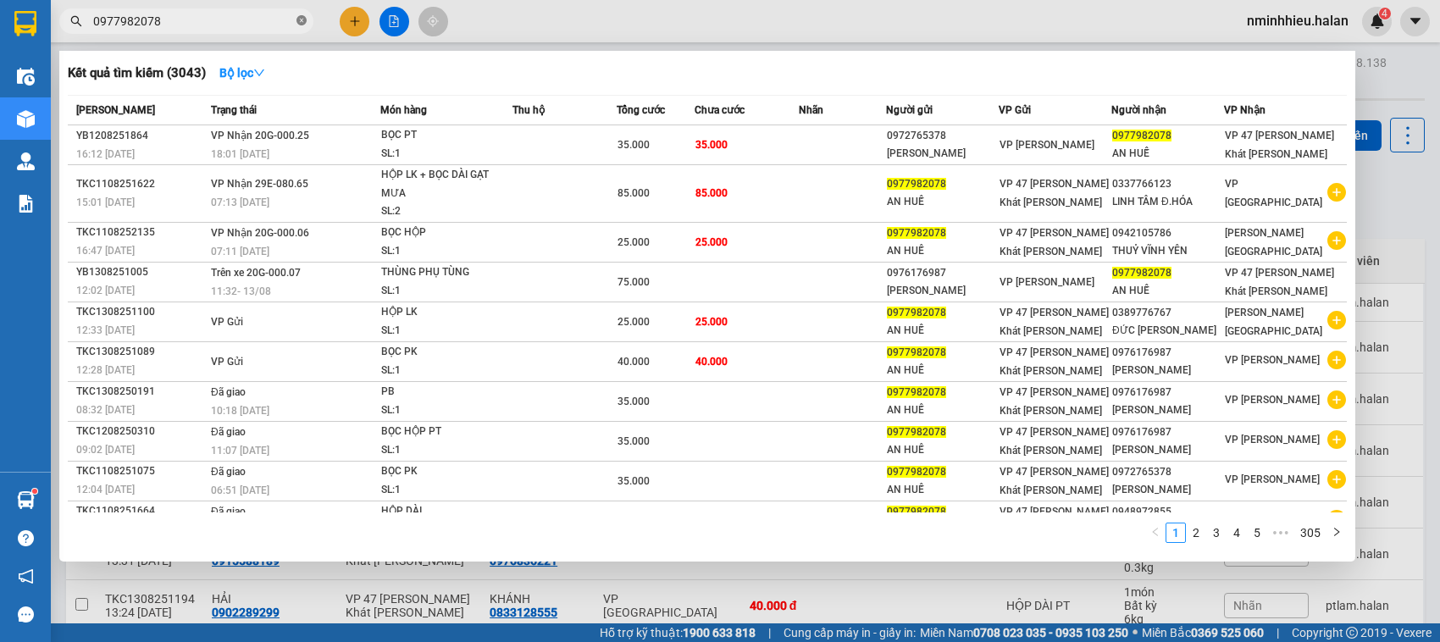
click at [303, 17] on icon "close-circle" at bounding box center [302, 20] width 10 height 10
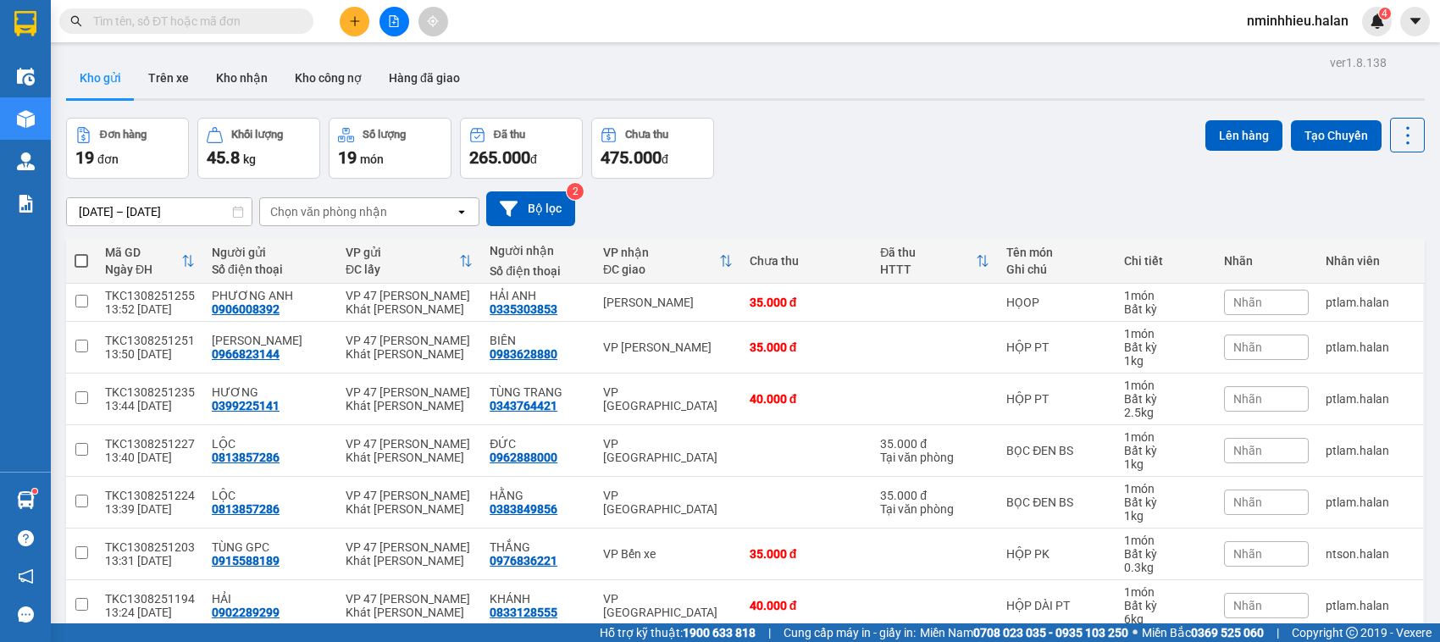
click at [159, 18] on input "text" at bounding box center [193, 21] width 200 height 19
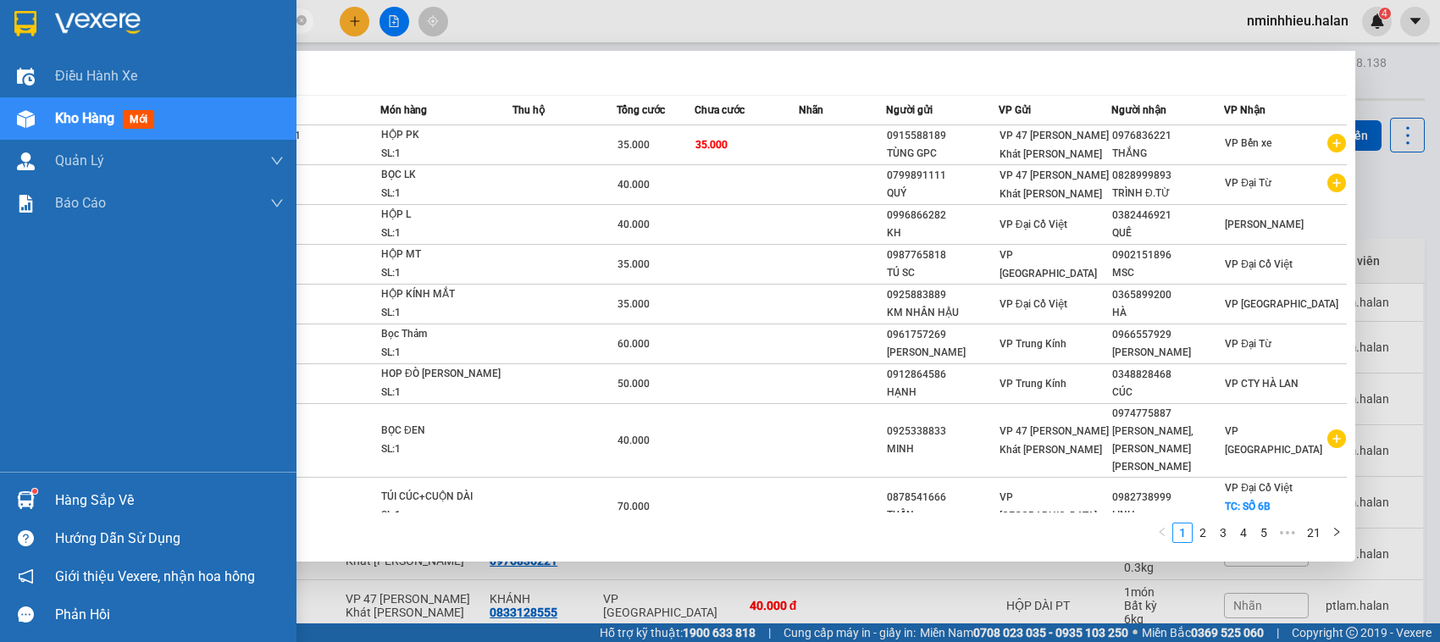
type input "251203"
click at [2, 112] on div "Kho hàng mới" at bounding box center [148, 118] width 297 height 42
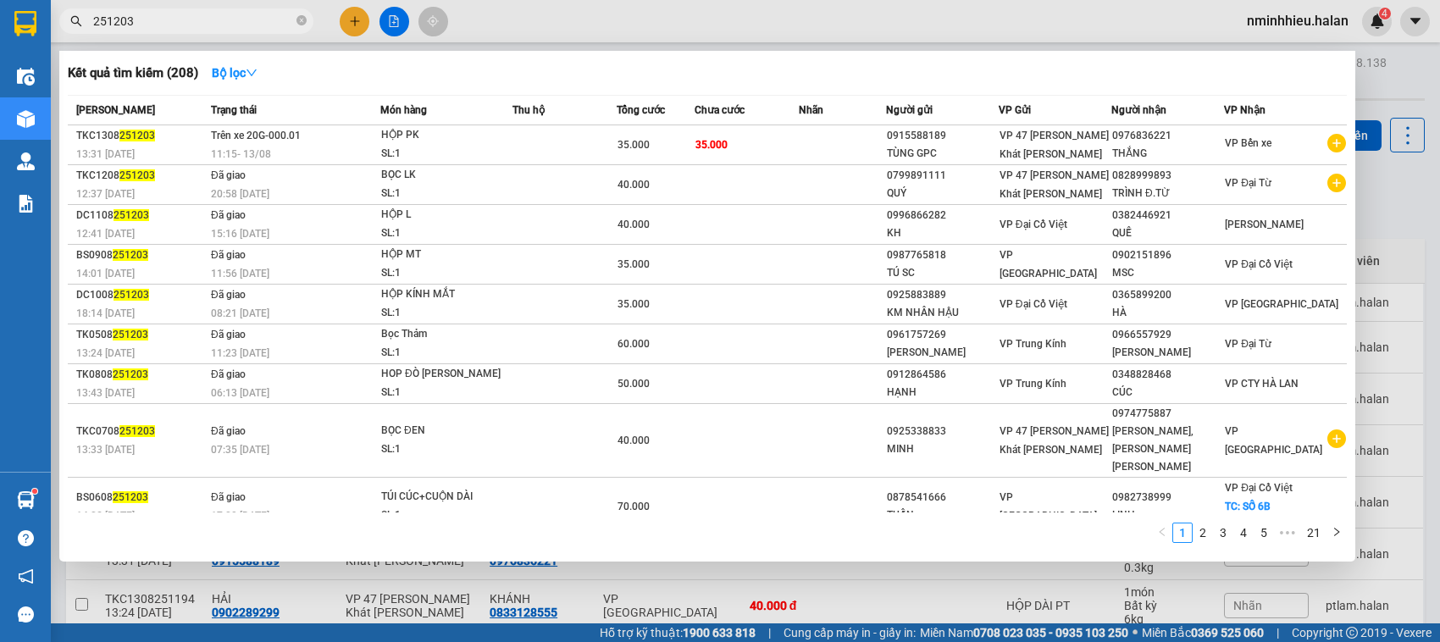
click at [398, 13] on div at bounding box center [720, 321] width 1440 height 642
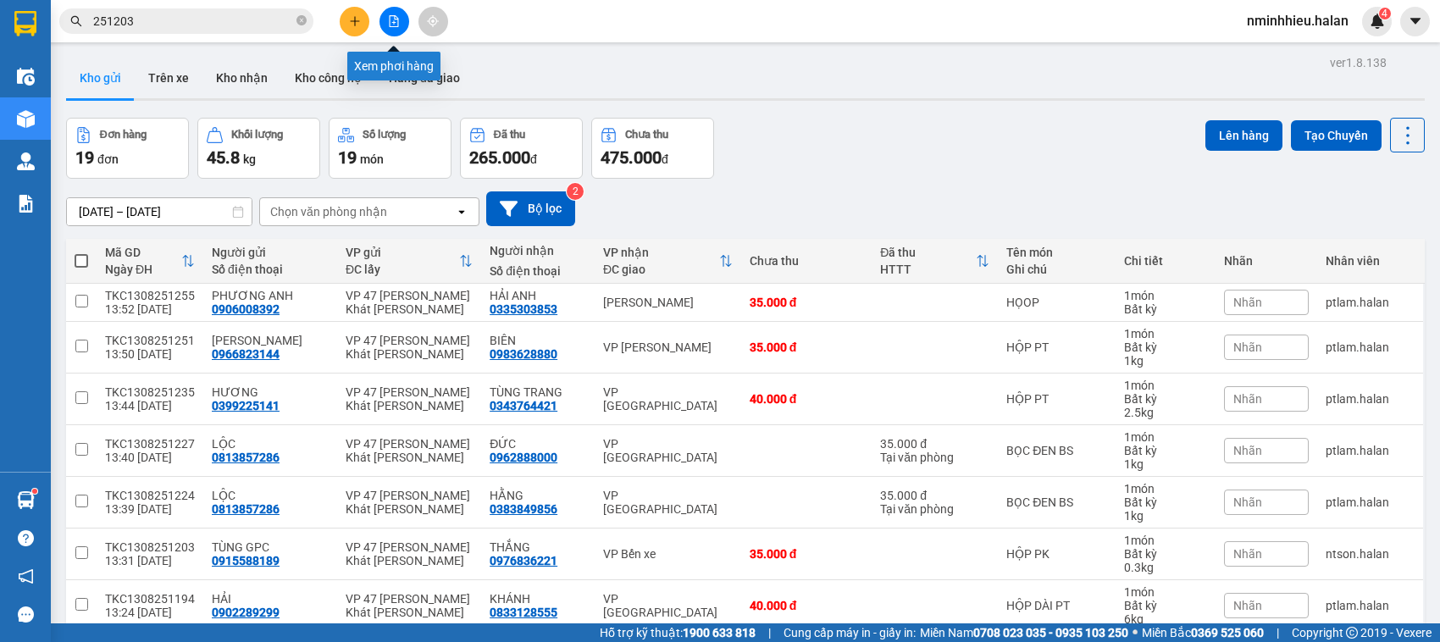
click at [398, 19] on icon "file-add" at bounding box center [394, 21] width 9 height 12
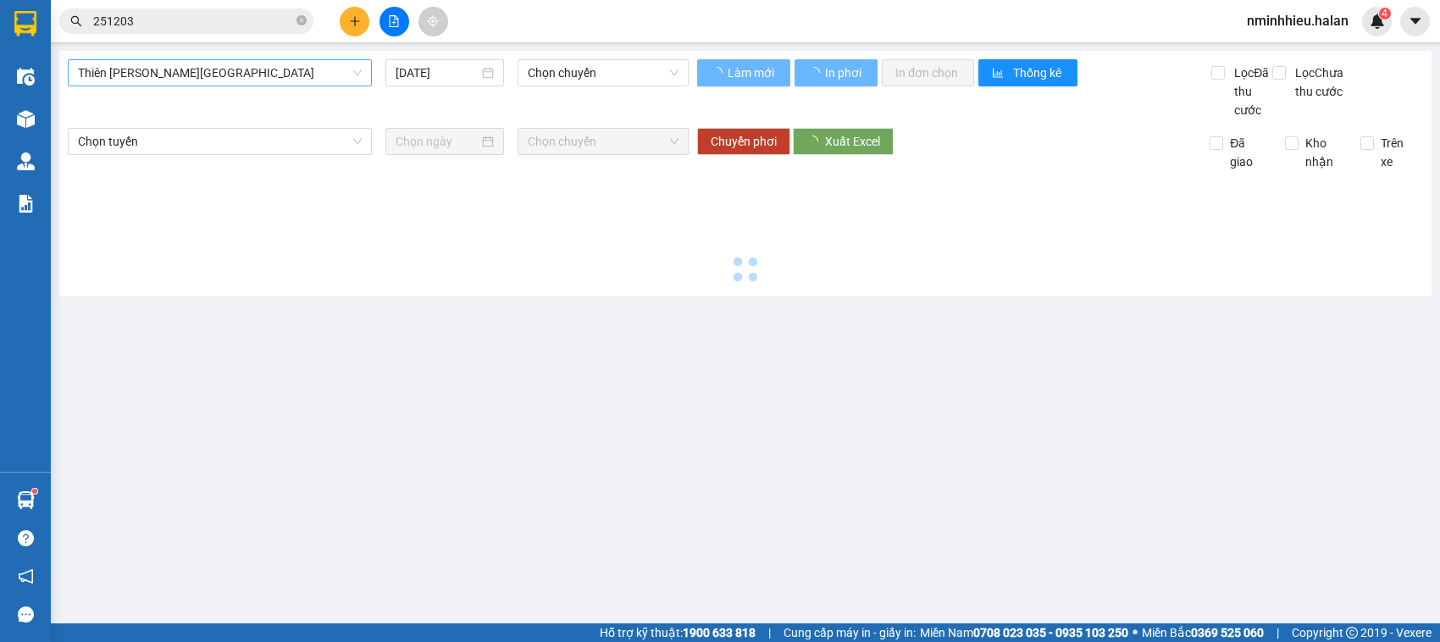
click at [218, 78] on span "Thiên Đường Bảo Sơn - Thái Nguyên" at bounding box center [220, 72] width 284 height 25
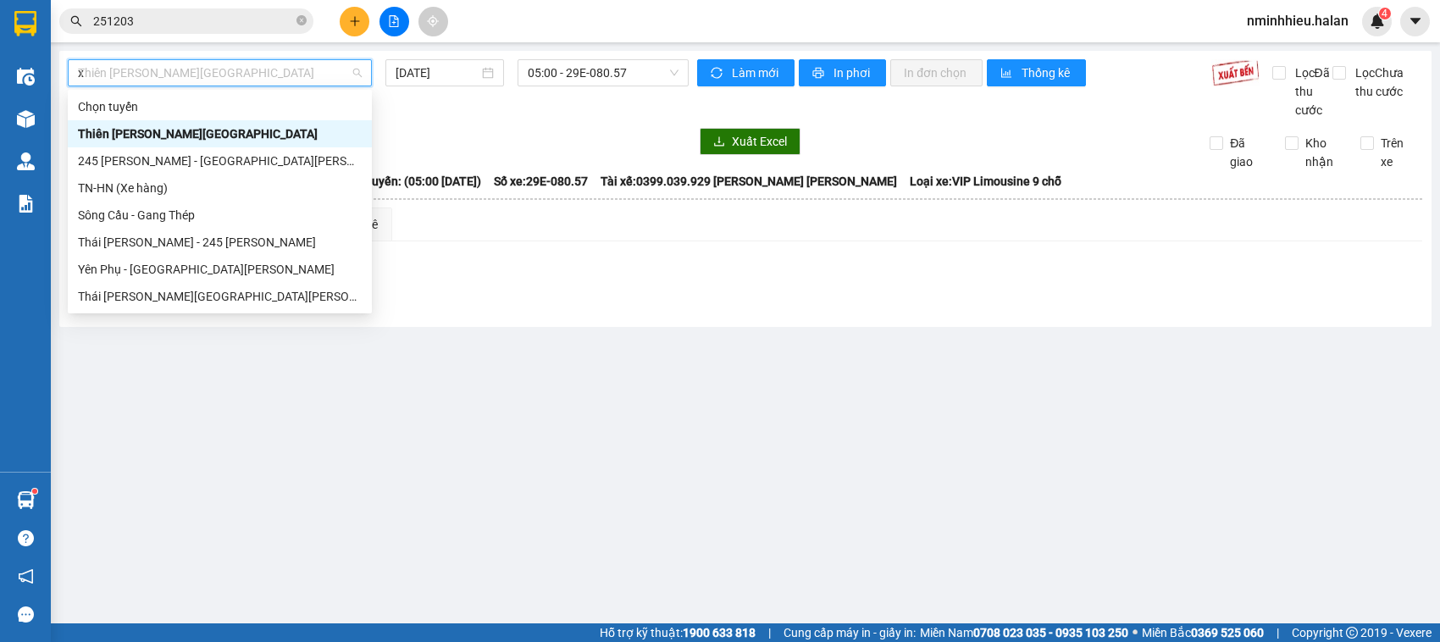
type input "xe"
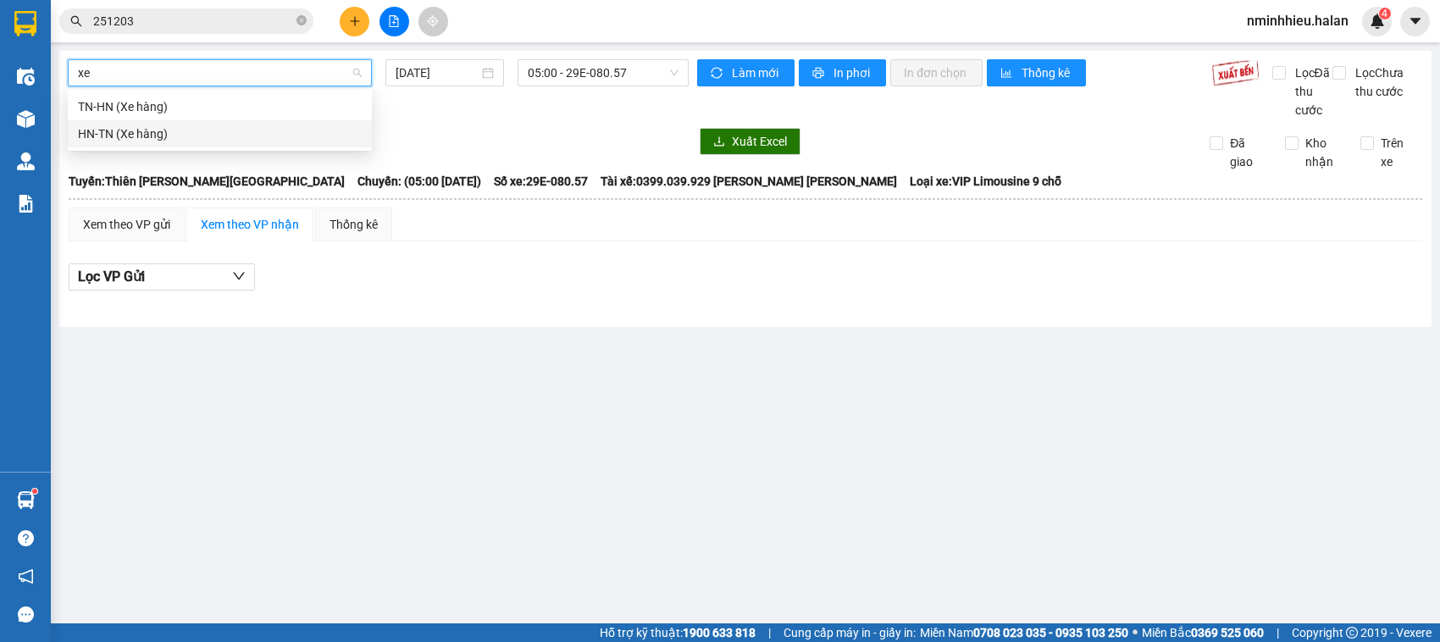
click at [180, 129] on div "HN-TN (Xe hàng)" at bounding box center [220, 134] width 284 height 19
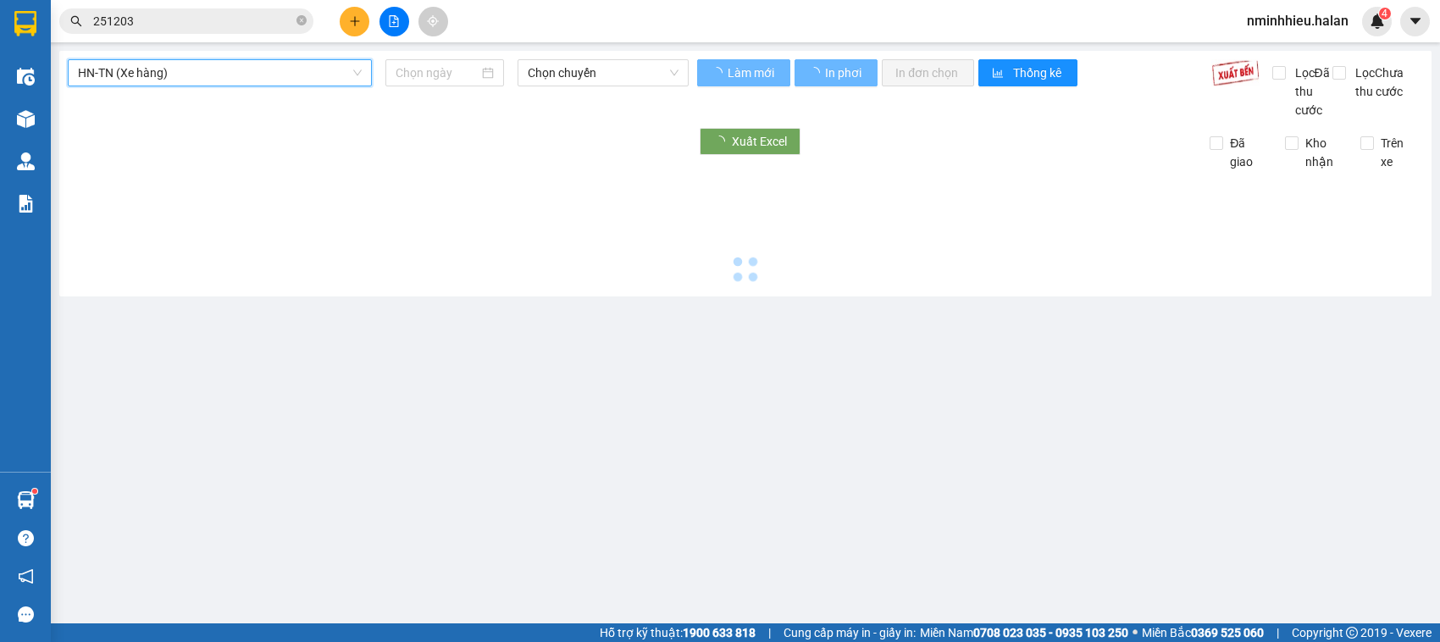
type input "[DATE]"
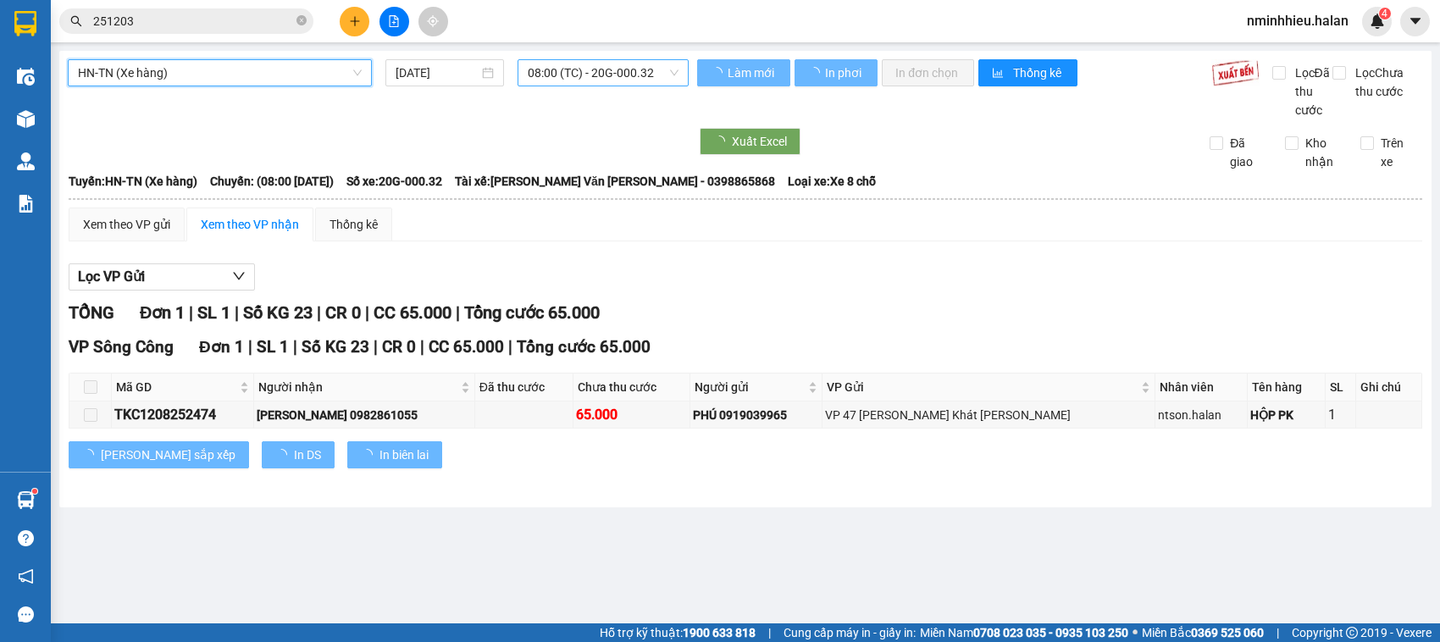
click at [628, 77] on span "08:00 (TC) - 20G-000.32" at bounding box center [604, 72] width 152 height 25
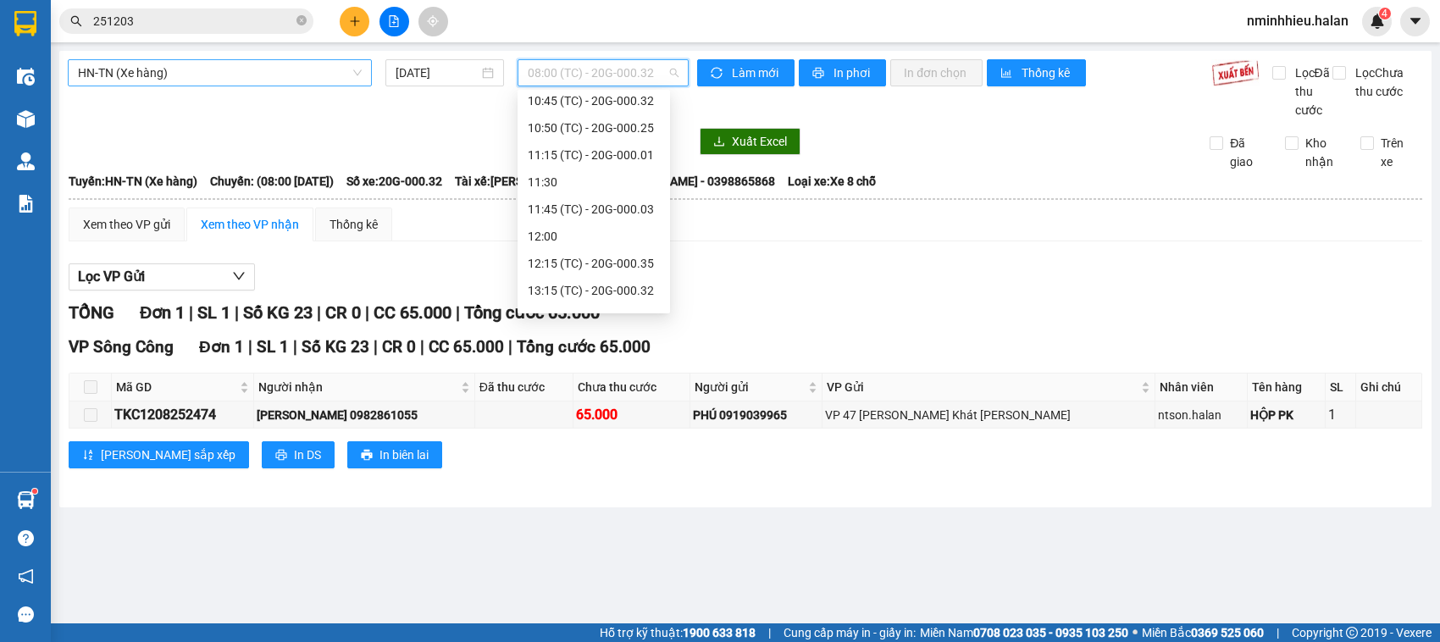
scroll to position [187, 0]
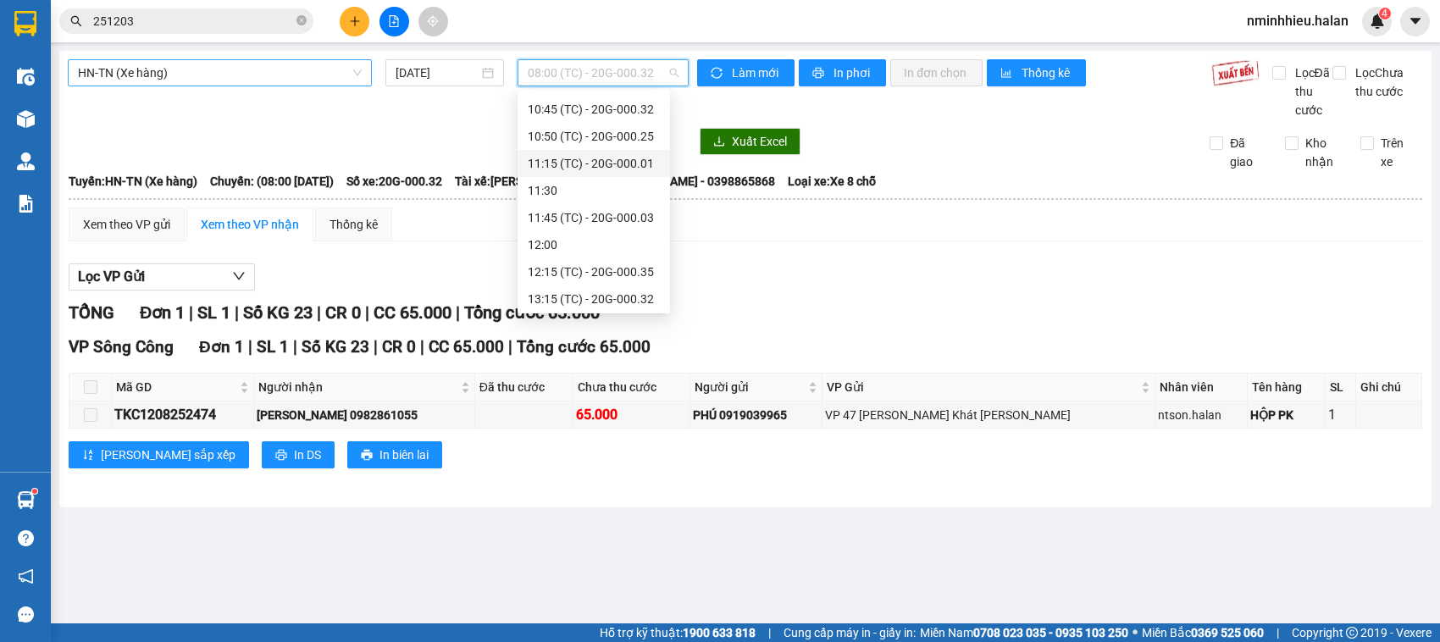
click at [625, 167] on div "11:15 (TC) - 20G-000.01" at bounding box center [594, 163] width 132 height 19
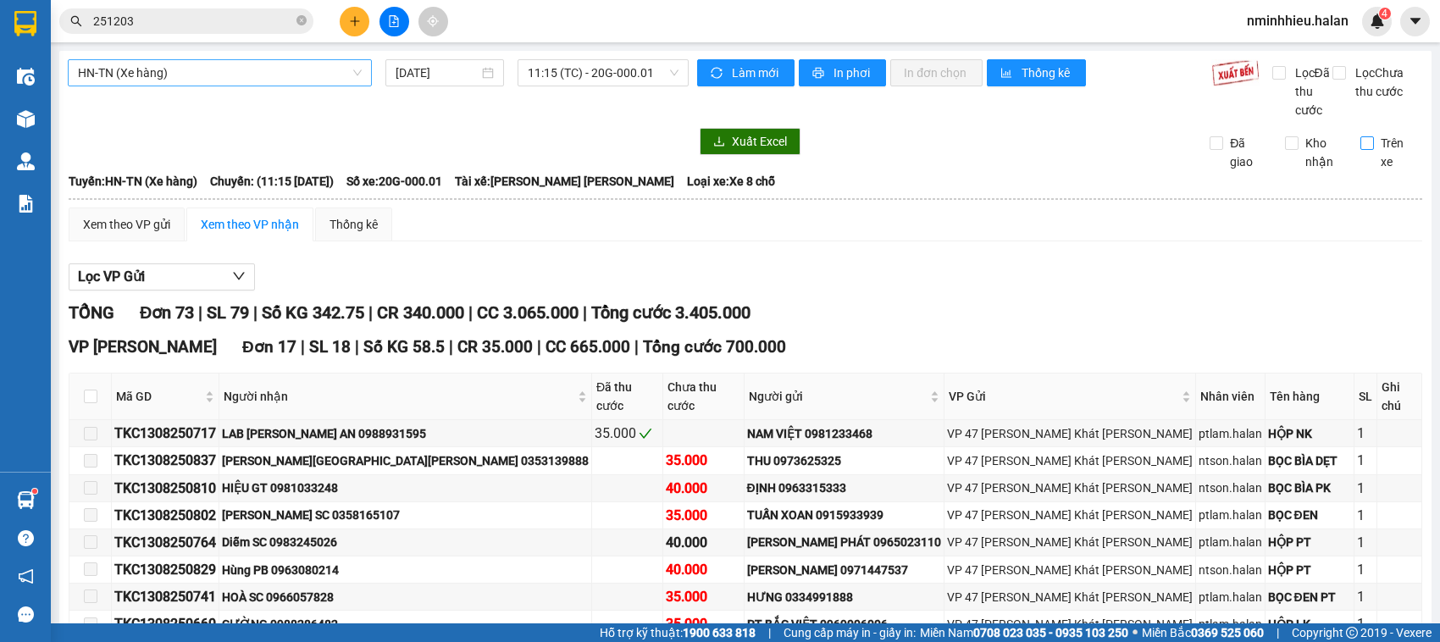
click at [1381, 158] on span "Trên xe" at bounding box center [1398, 152] width 49 height 37
click at [1374, 150] on input "Trên xe" at bounding box center [1368, 143] width 14 height 14
checkbox input "true"
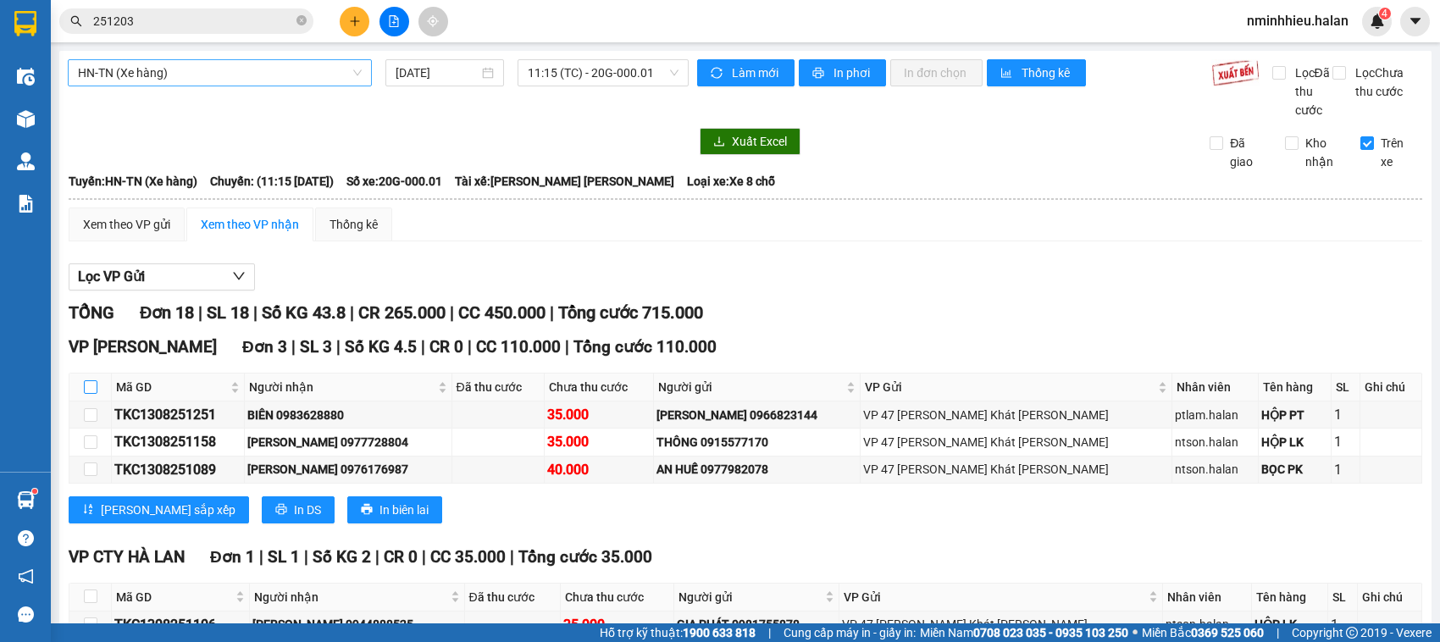
click at [92, 394] on input "checkbox" at bounding box center [91, 387] width 14 height 14
checkbox input "true"
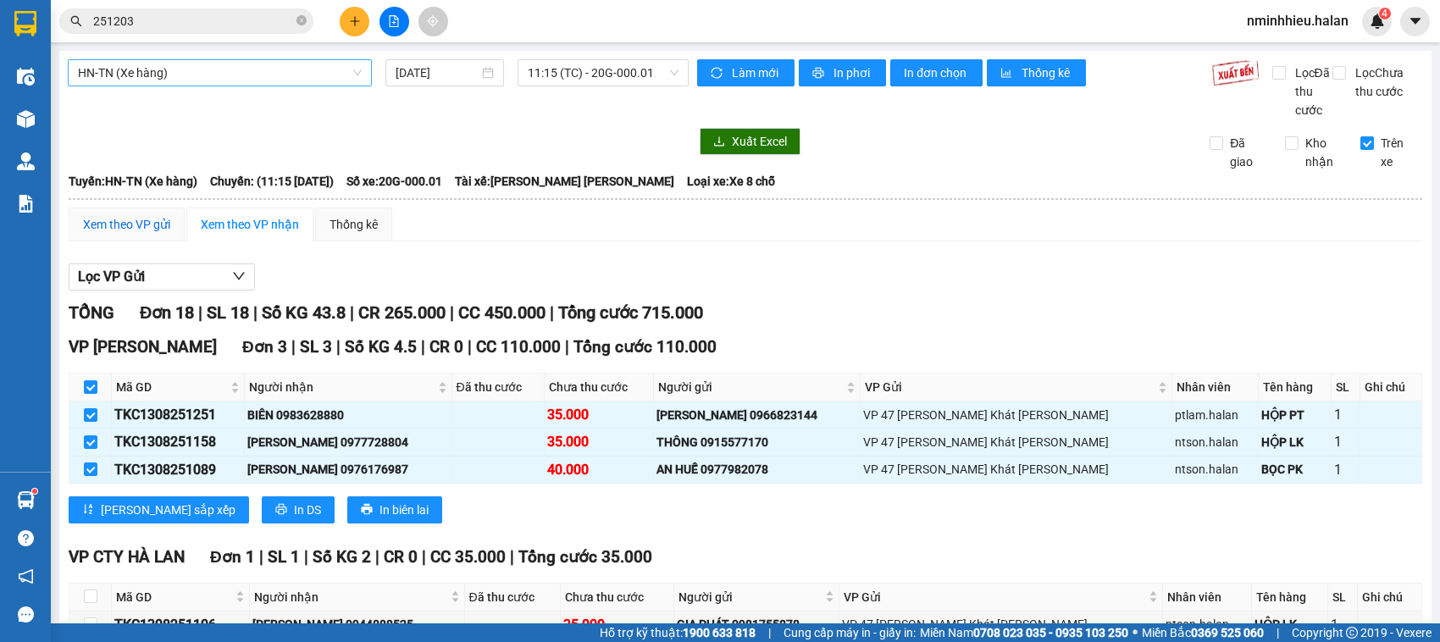
click at [117, 234] on div "Xem theo VP gửi" at bounding box center [126, 224] width 87 height 19
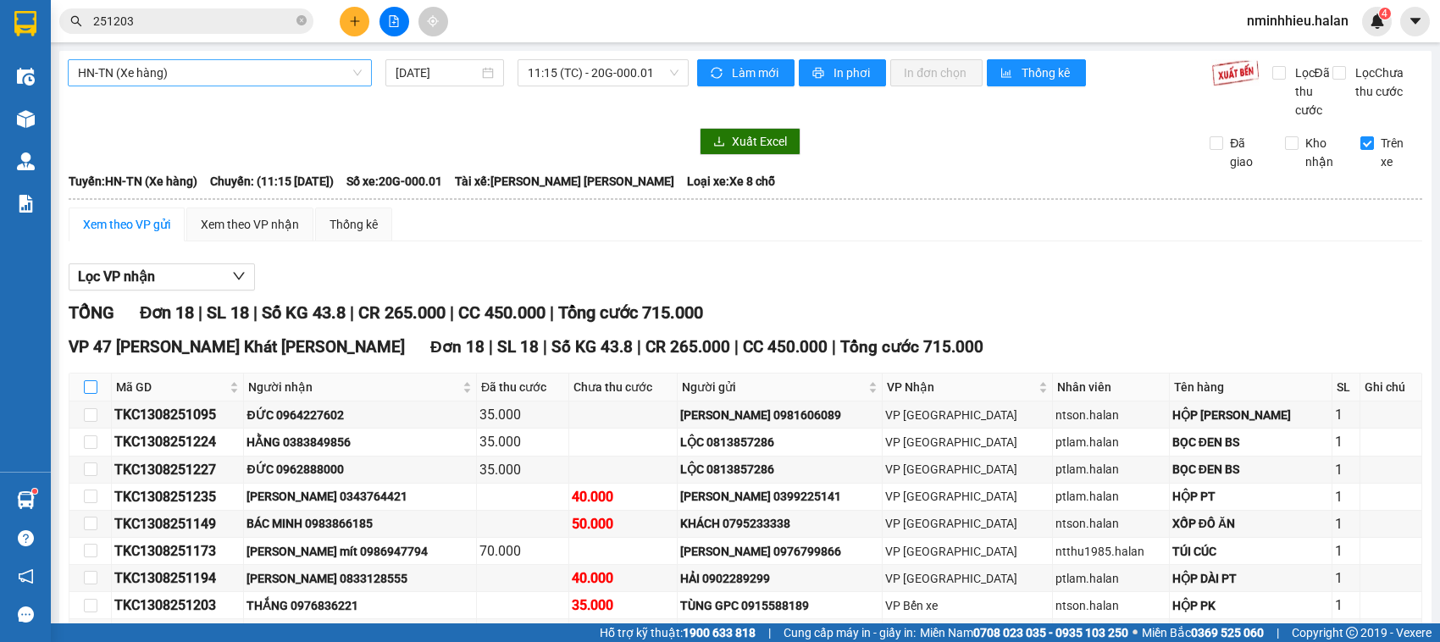
click at [91, 394] on input "checkbox" at bounding box center [91, 387] width 14 height 14
checkbox input "true"
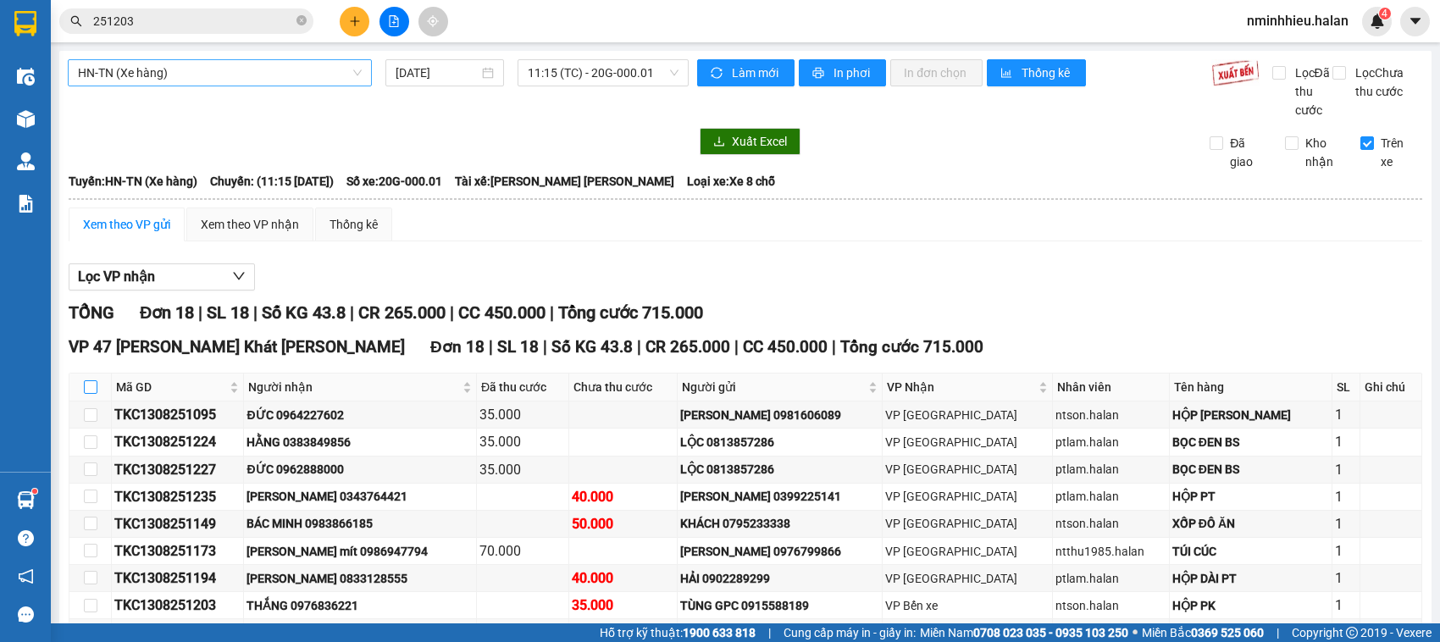
checkbox input "true"
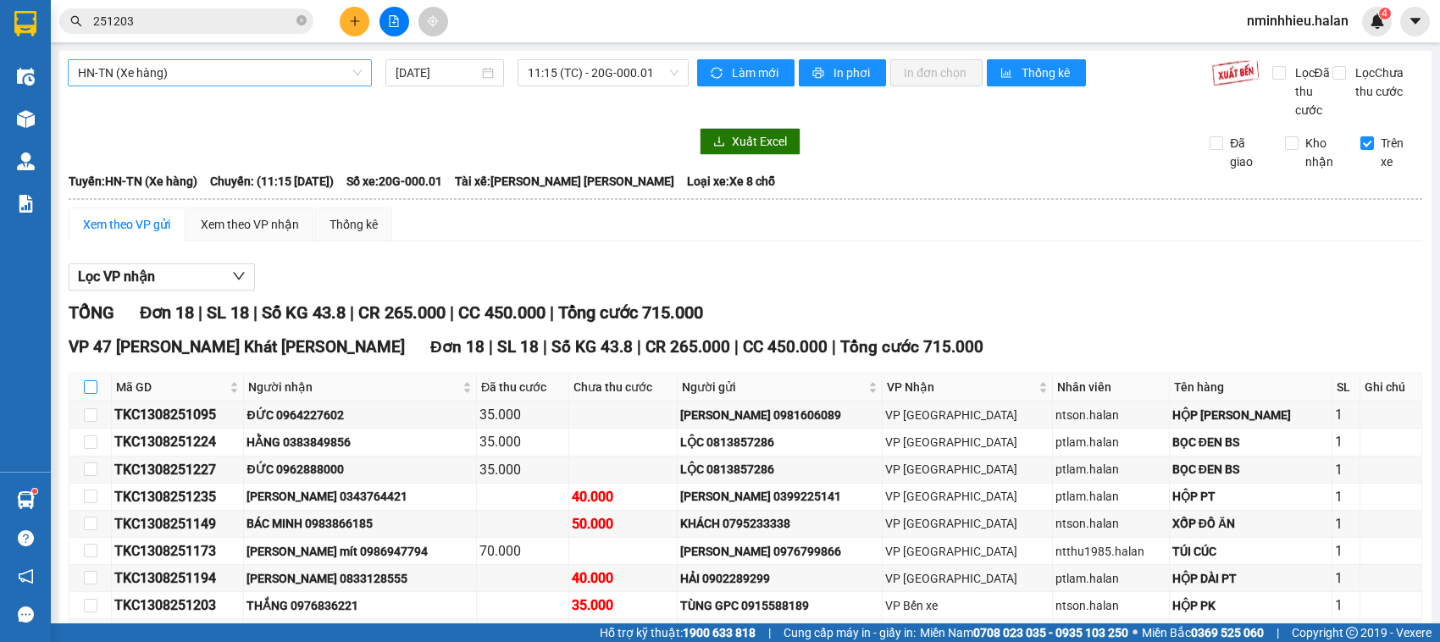
checkbox input "true"
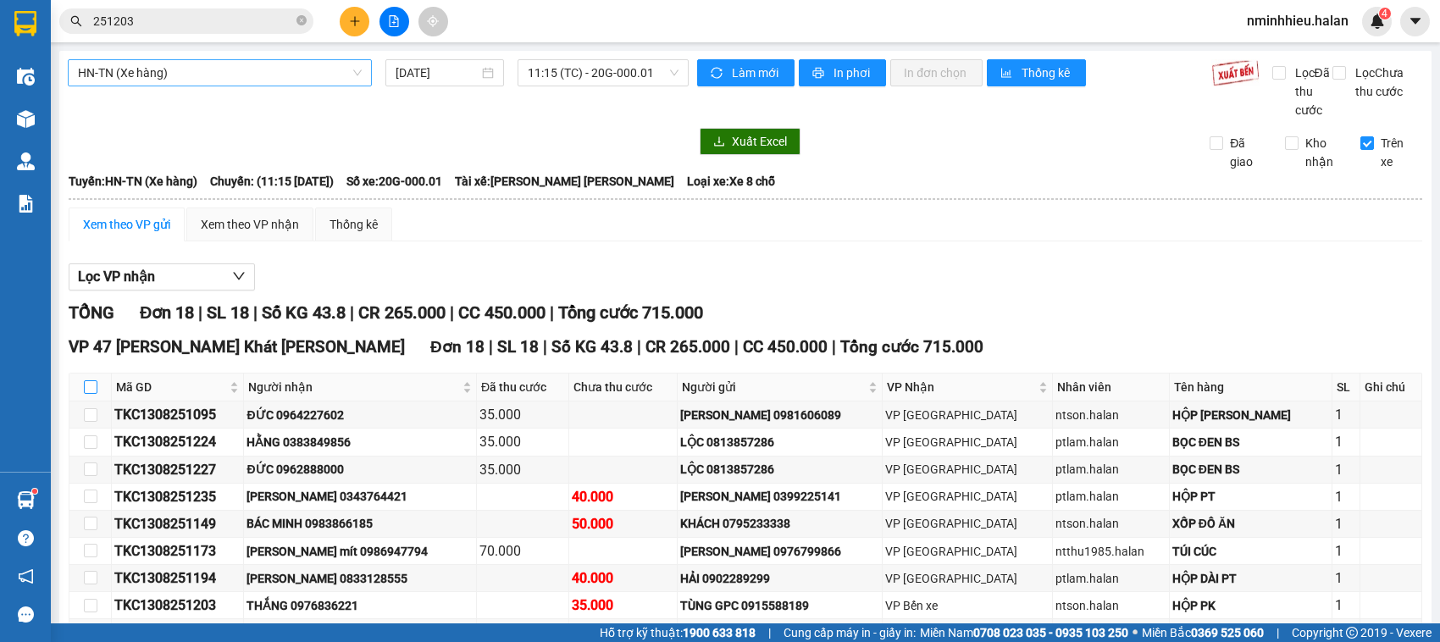
checkbox input "true"
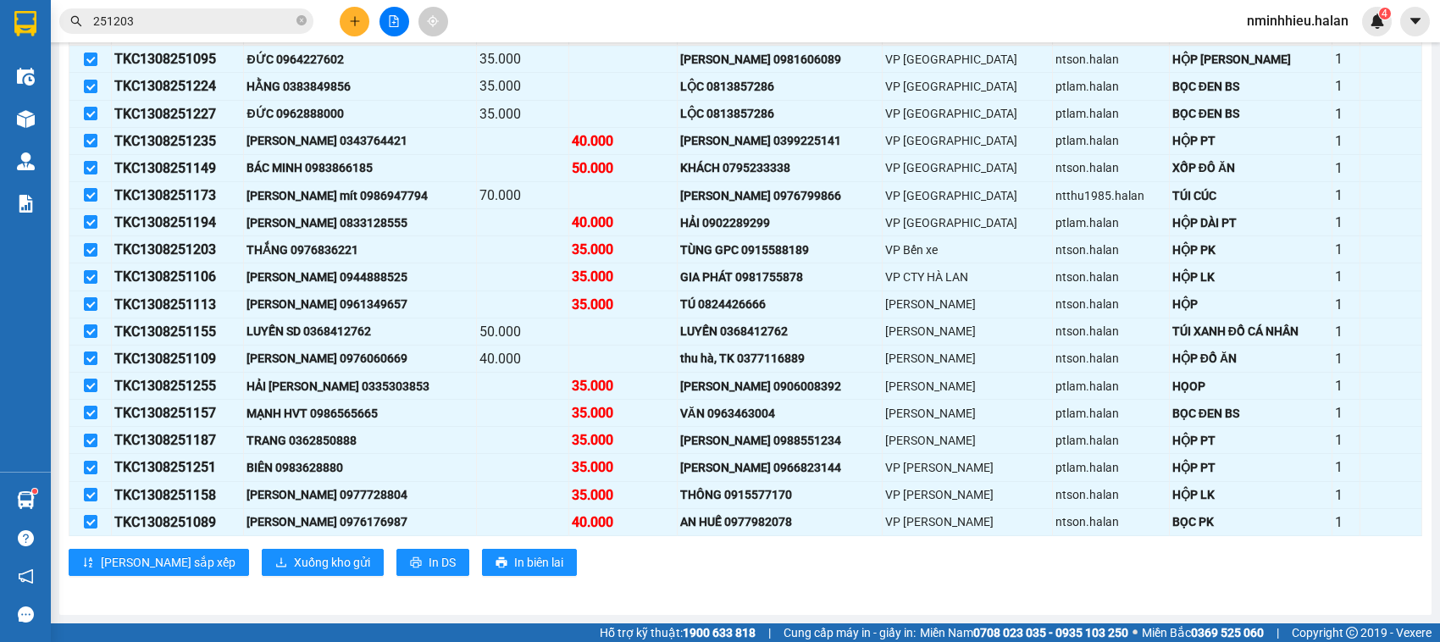
scroll to position [379, 0]
click at [294, 553] on span "Xuống kho gửi" at bounding box center [332, 562] width 76 height 19
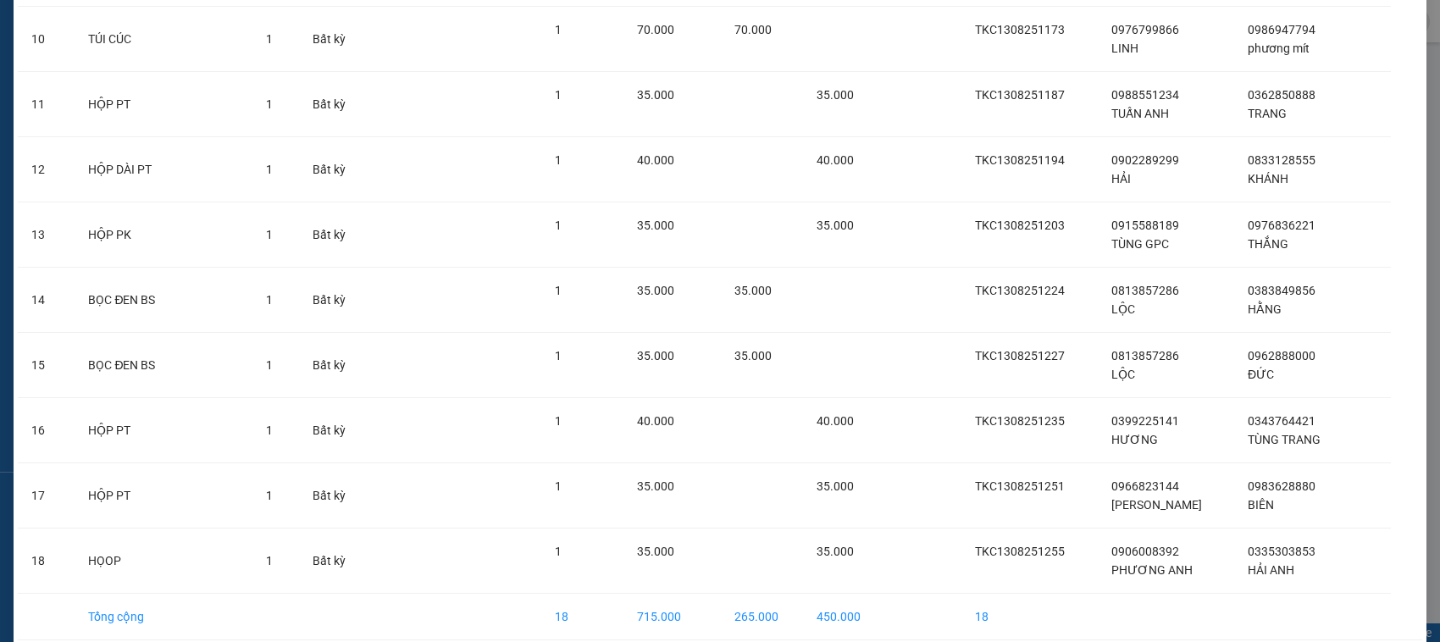
scroll to position [801, 0]
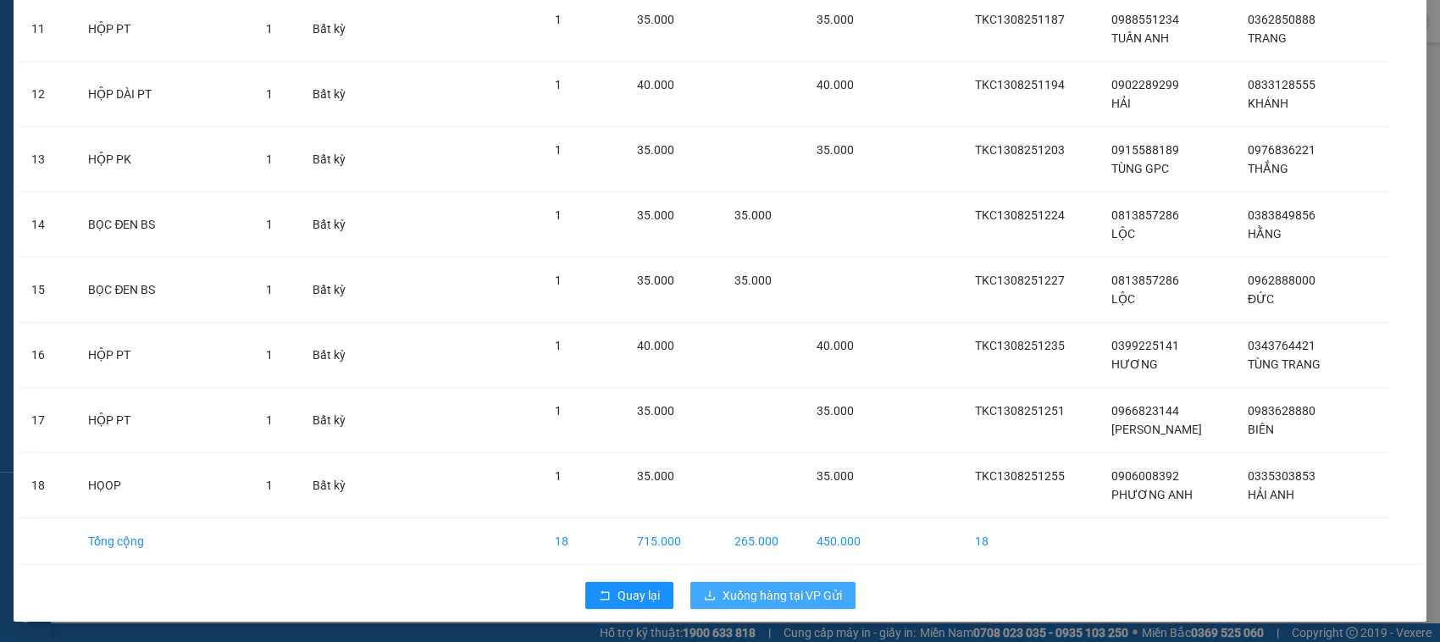
click at [733, 594] on span "Xuống hàng tại VP Gửi" at bounding box center [782, 595] width 119 height 19
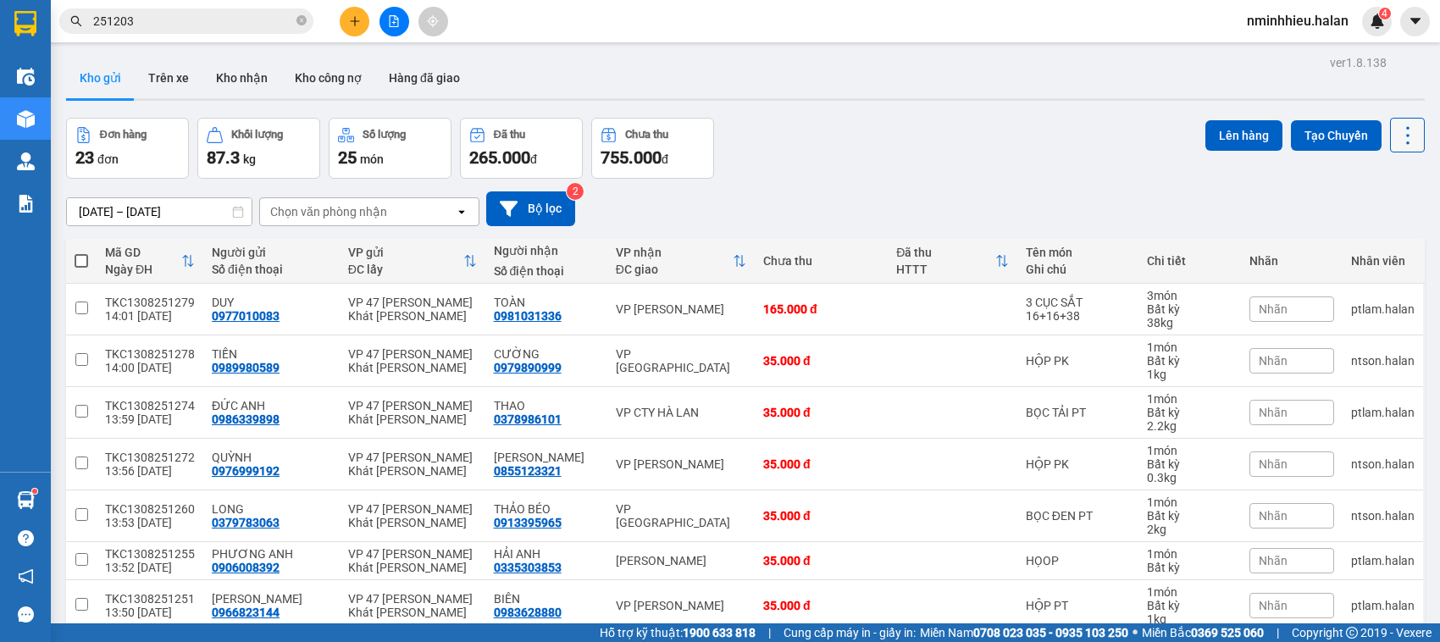
click at [1399, 119] on button at bounding box center [1407, 135] width 35 height 35
click at [1367, 236] on span "Làm mới" at bounding box center [1368, 241] width 47 height 17
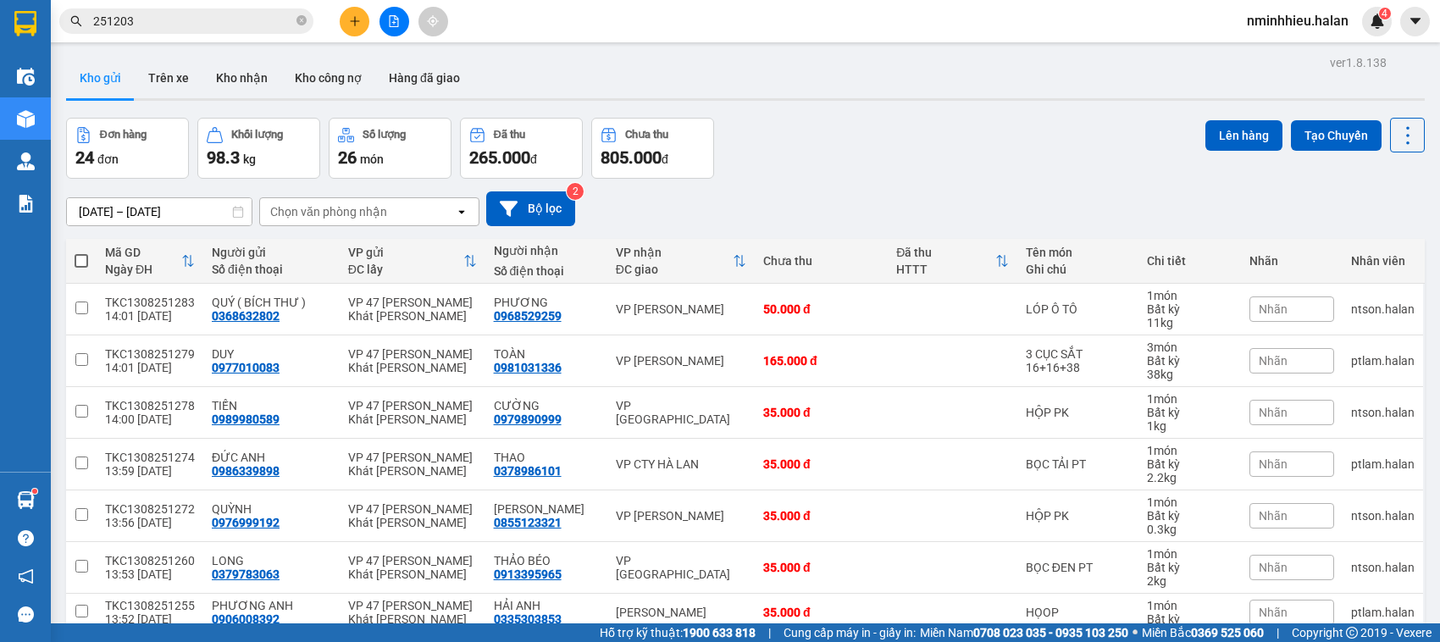
scroll to position [236, 0]
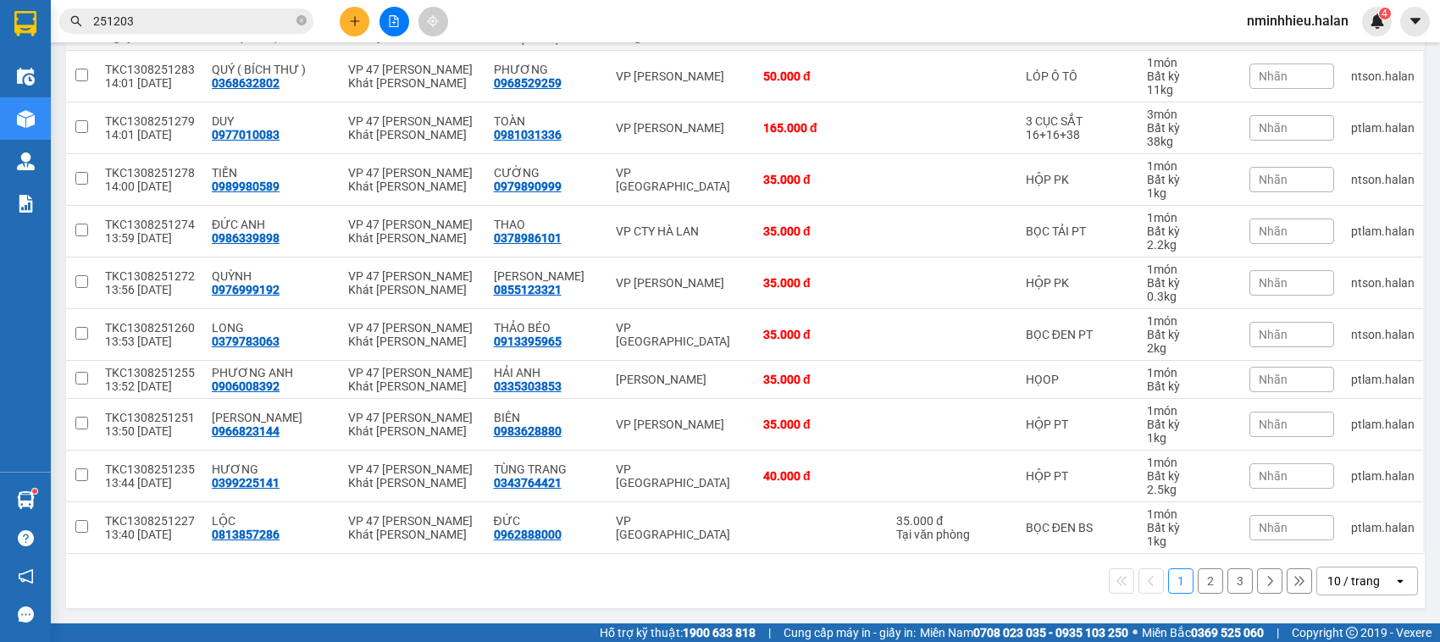
click at [1347, 587] on div "10 / trang" at bounding box center [1354, 581] width 53 height 17
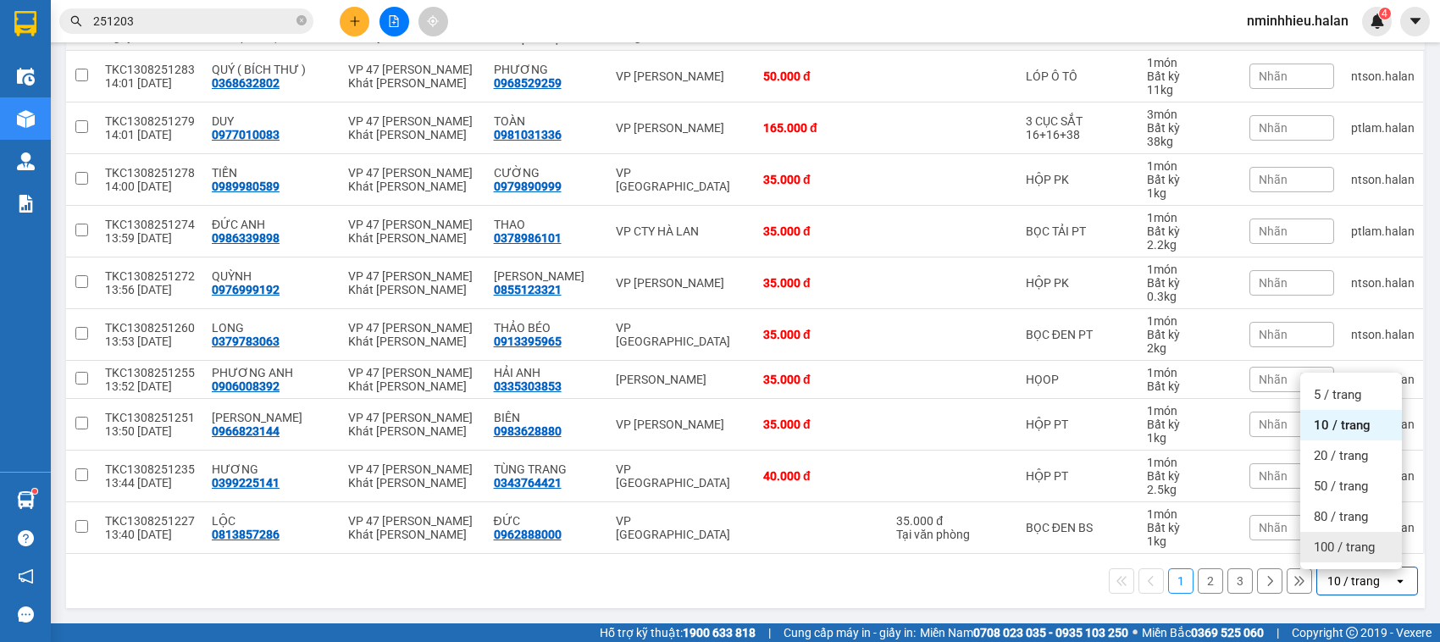
click at [1343, 551] on span "100 / trang" at bounding box center [1344, 547] width 61 height 17
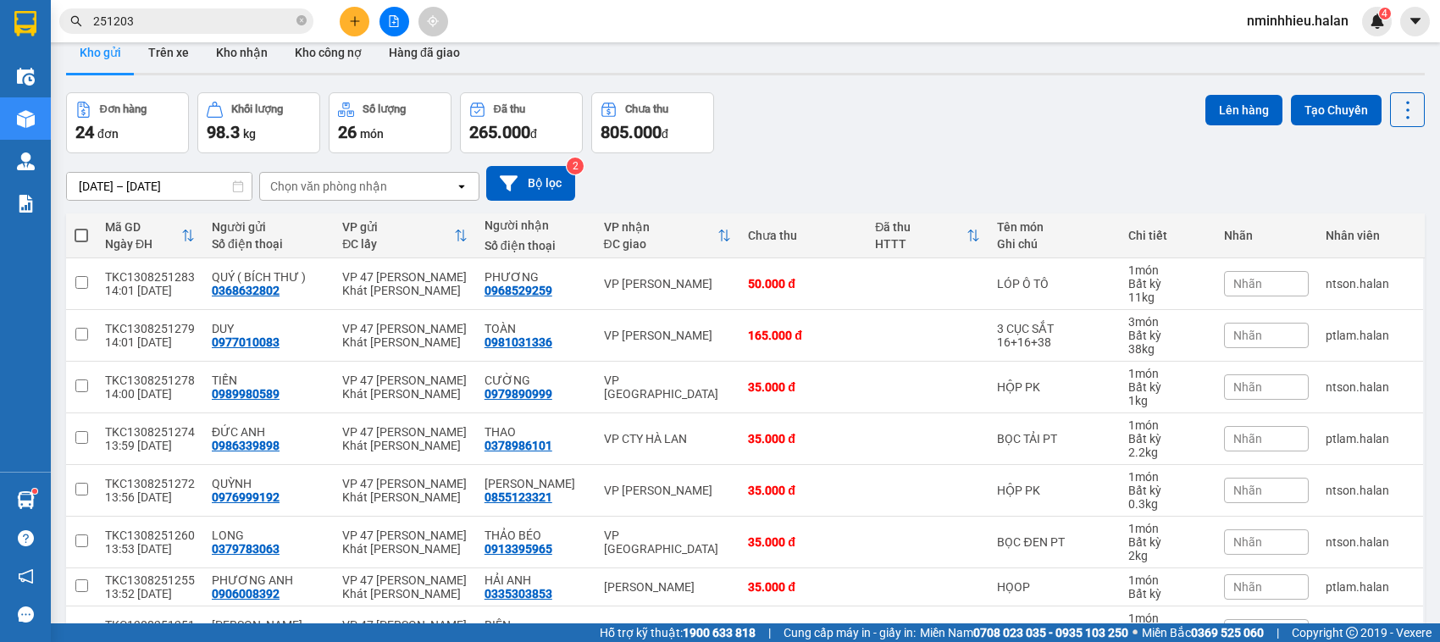
scroll to position [0, 0]
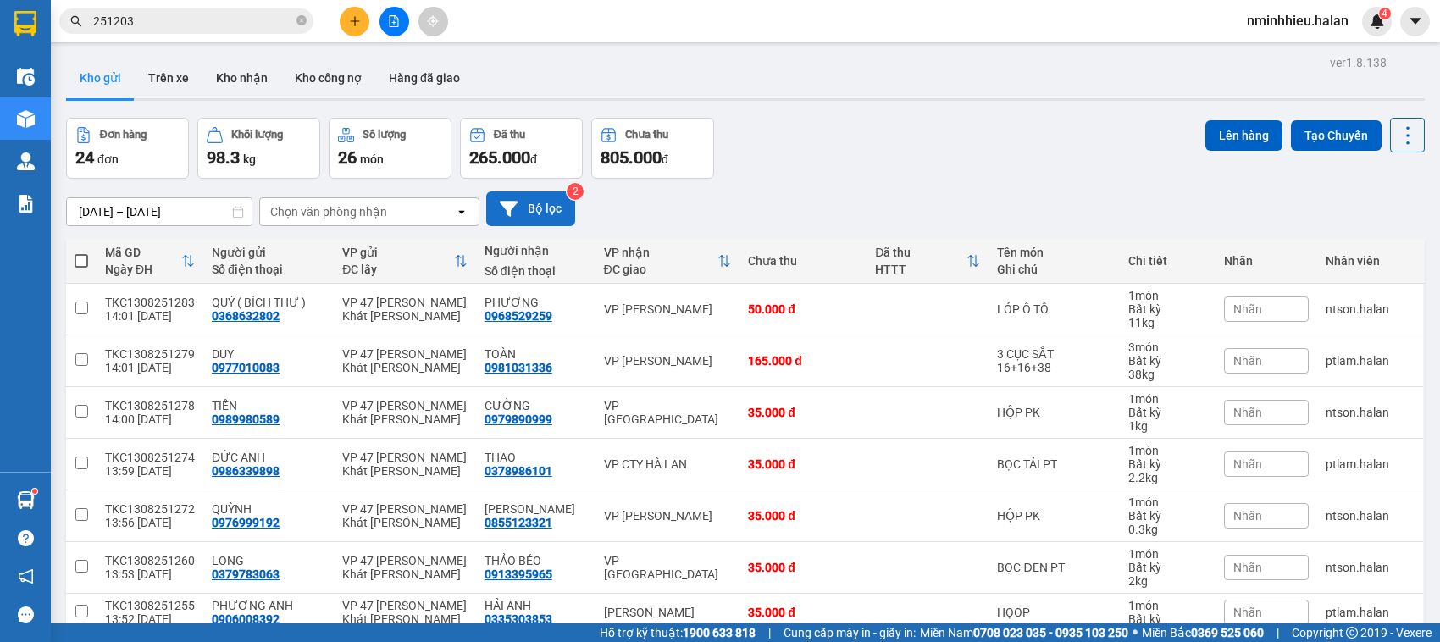
click at [513, 202] on icon at bounding box center [509, 208] width 18 height 15
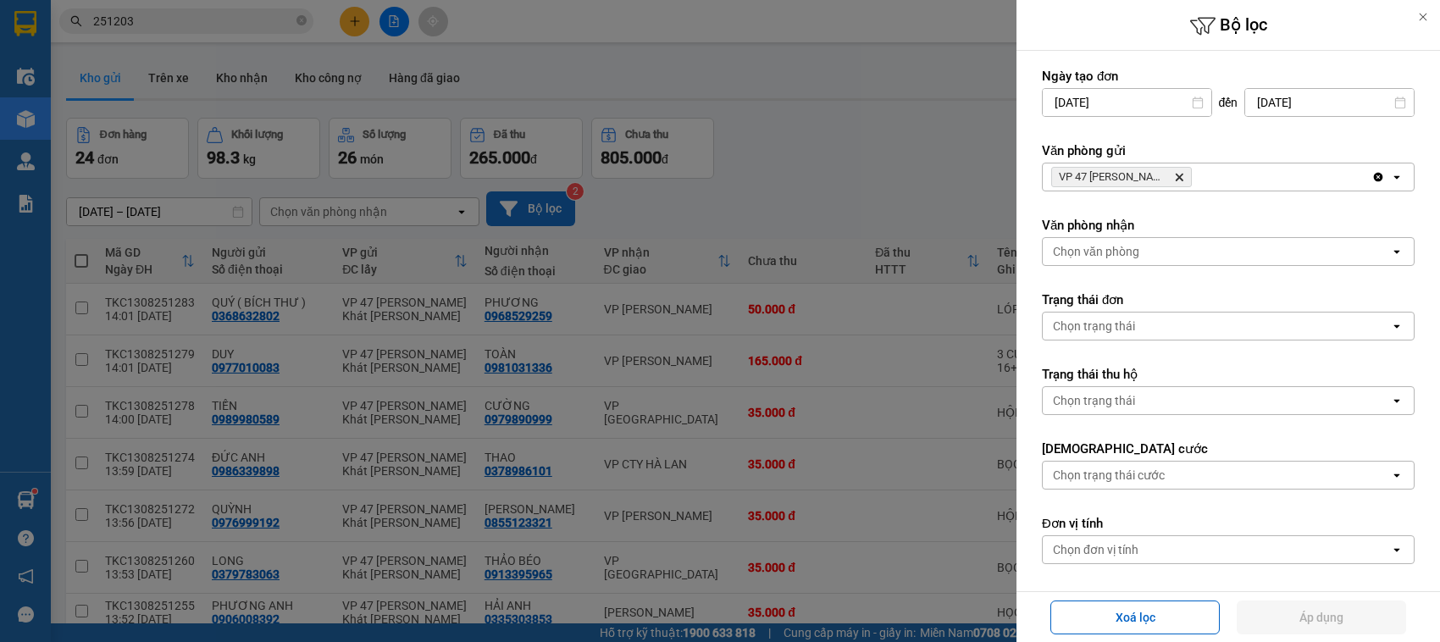
click at [1101, 251] on div "Chọn văn phòng" at bounding box center [1096, 251] width 86 height 17
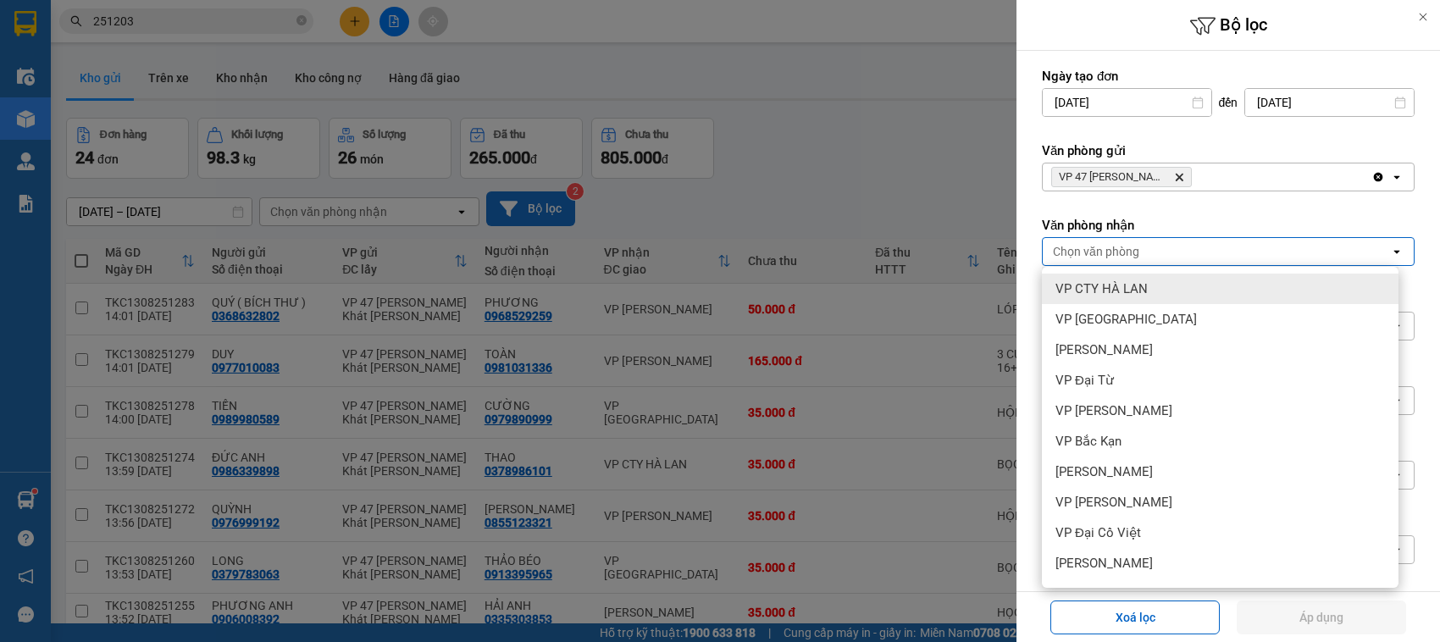
click at [1136, 280] on span "VP CTY HÀ LAN" at bounding box center [1102, 288] width 92 height 17
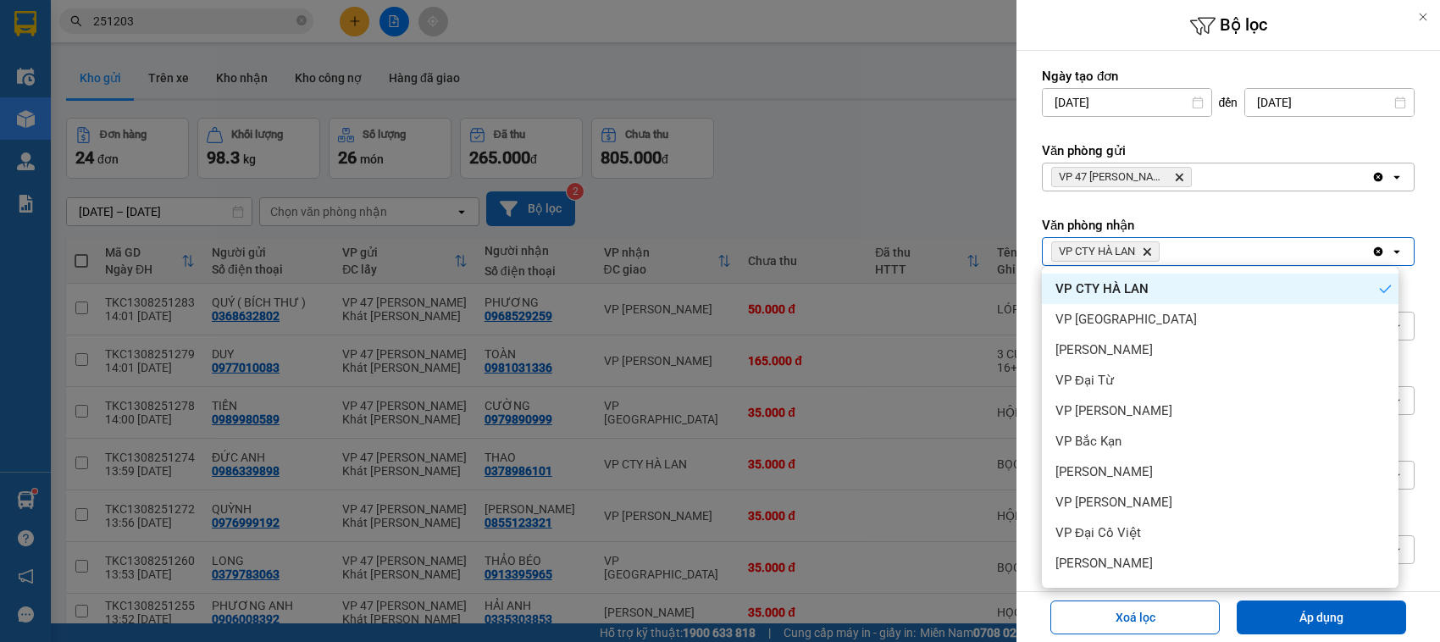
click at [1132, 322] on div "VP [GEOGRAPHIC_DATA]" at bounding box center [1220, 319] width 357 height 31
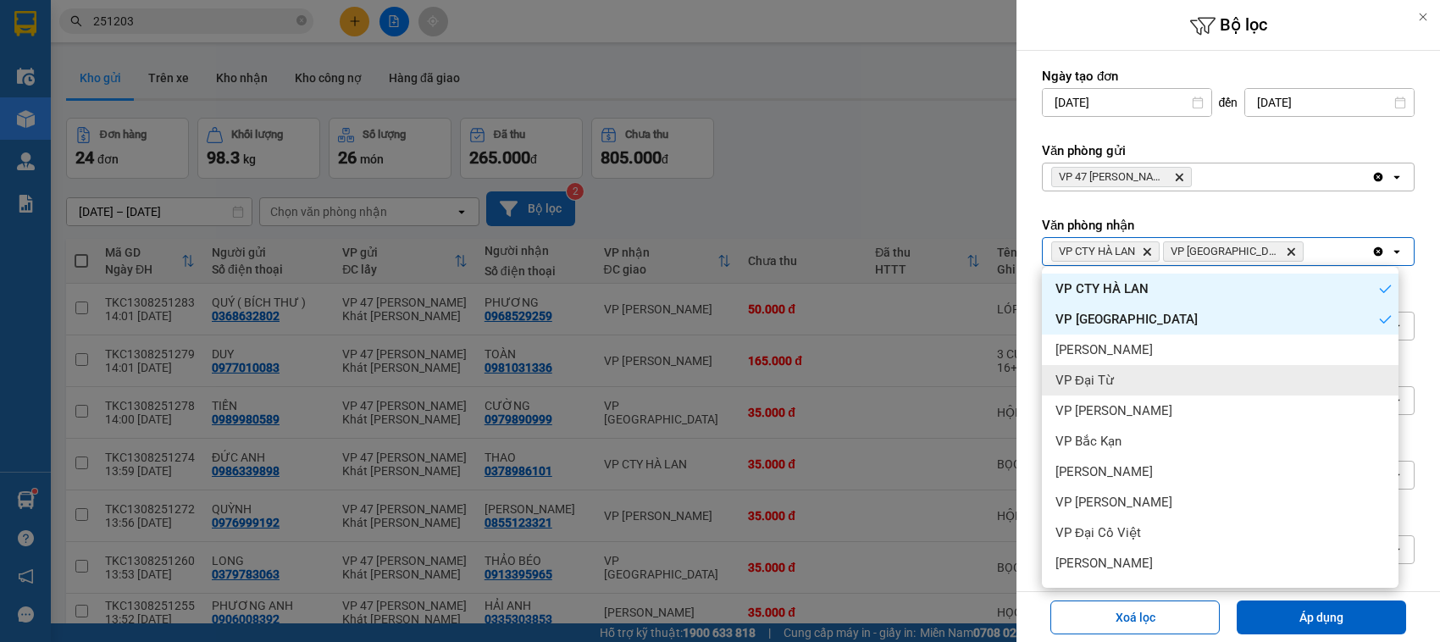
click at [1144, 366] on div "VP Đại Từ" at bounding box center [1220, 380] width 357 height 31
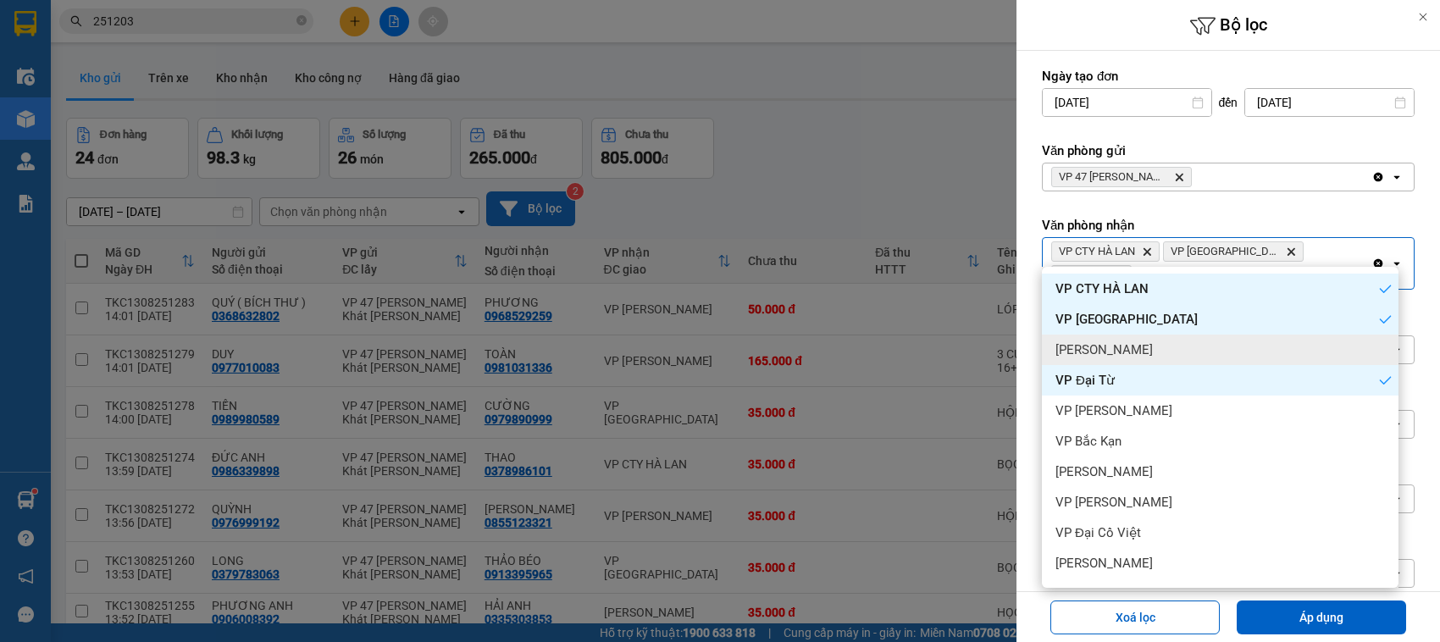
click at [1144, 336] on div "[PERSON_NAME]" at bounding box center [1220, 350] width 357 height 31
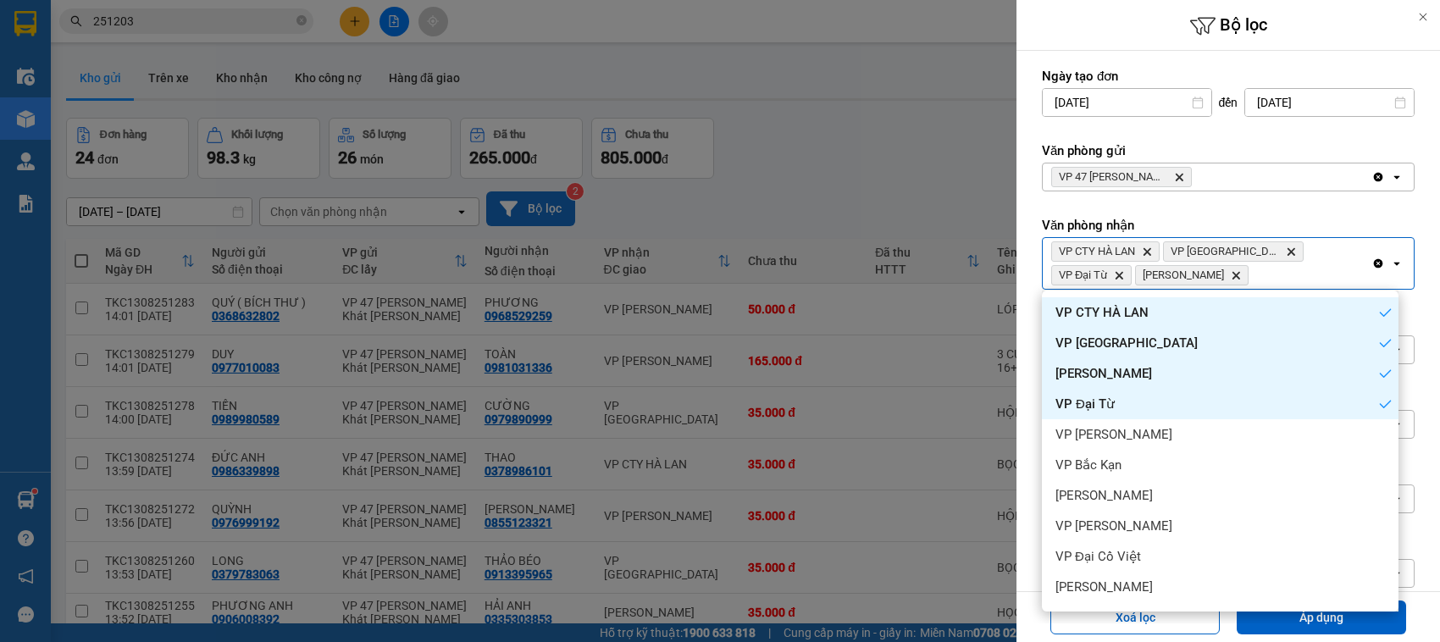
click at [1107, 400] on span "VP Đại Từ" at bounding box center [1085, 404] width 59 height 17
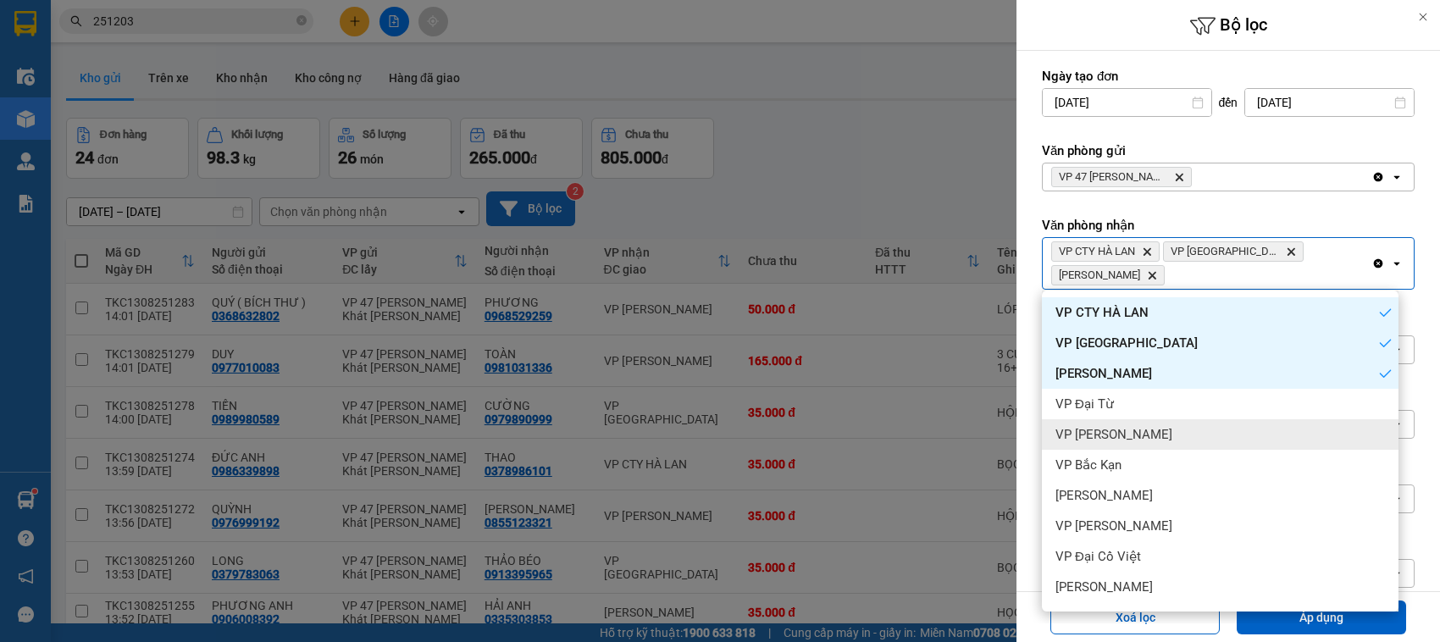
click at [1127, 436] on div "VP [PERSON_NAME]" at bounding box center [1220, 434] width 357 height 31
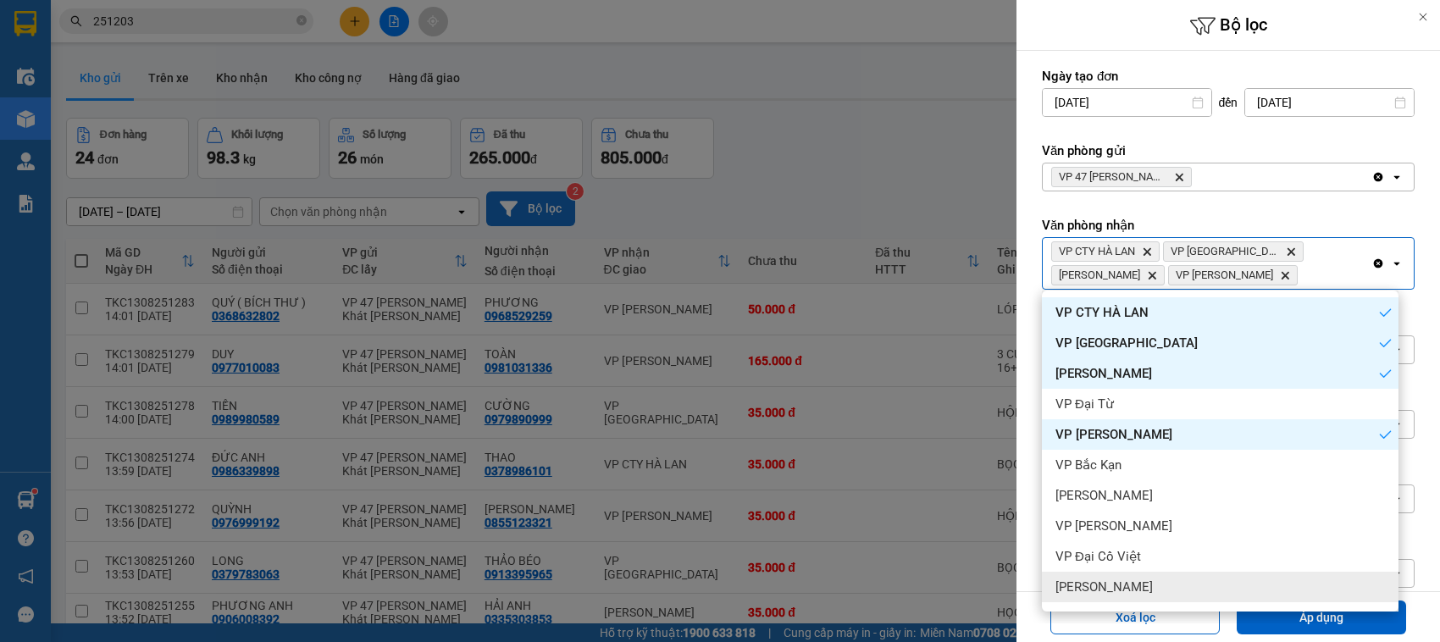
click at [1161, 581] on div "[PERSON_NAME]" at bounding box center [1220, 587] width 357 height 31
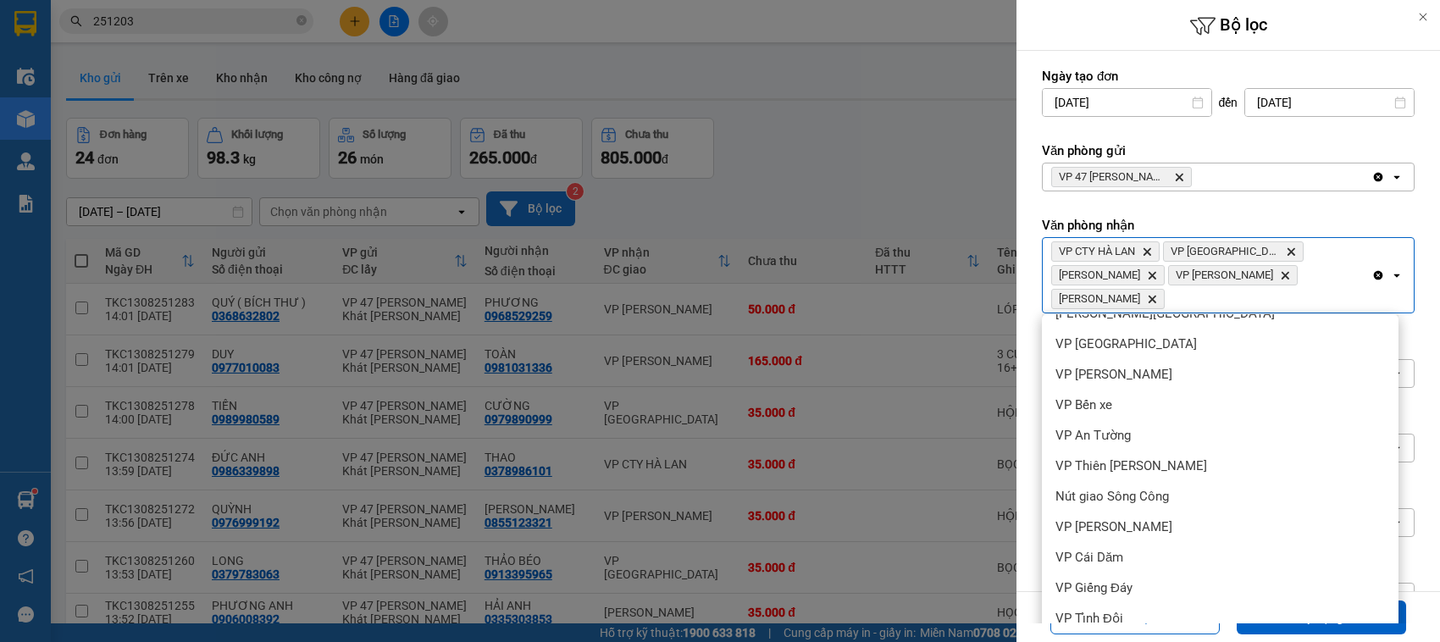
scroll to position [667, 0]
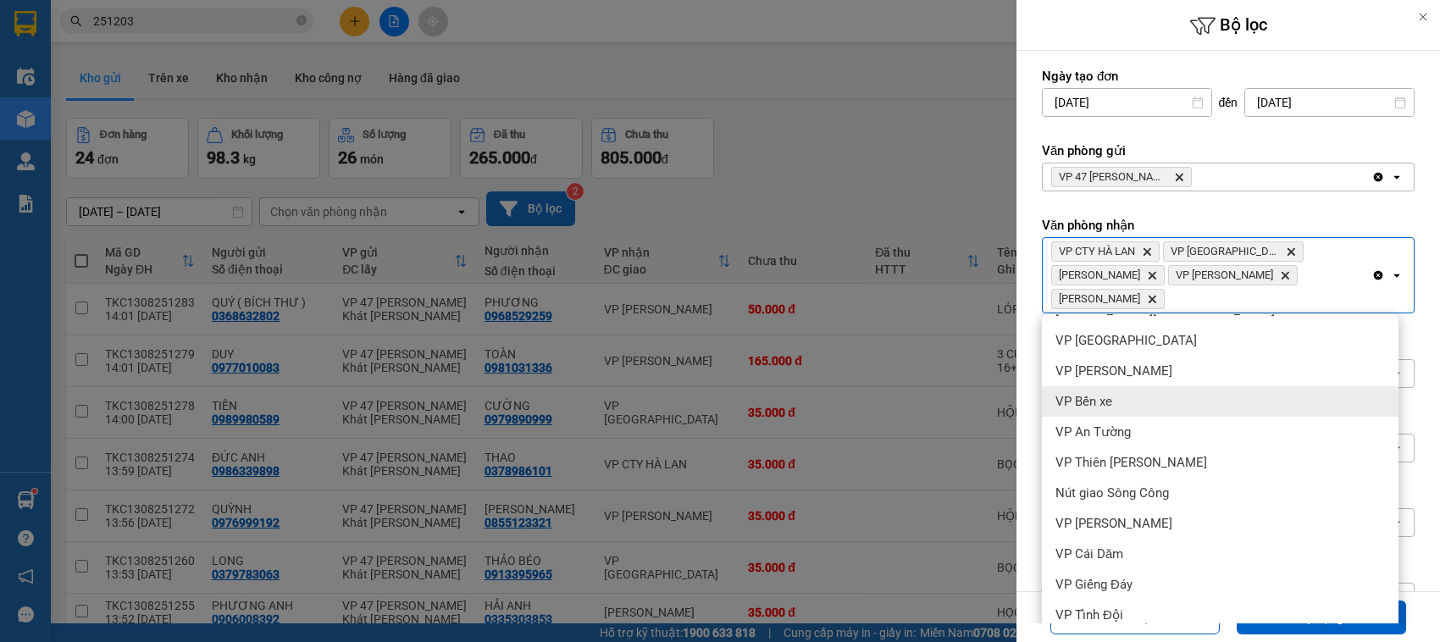
click at [1100, 402] on span "VP Bến xe" at bounding box center [1084, 401] width 57 height 17
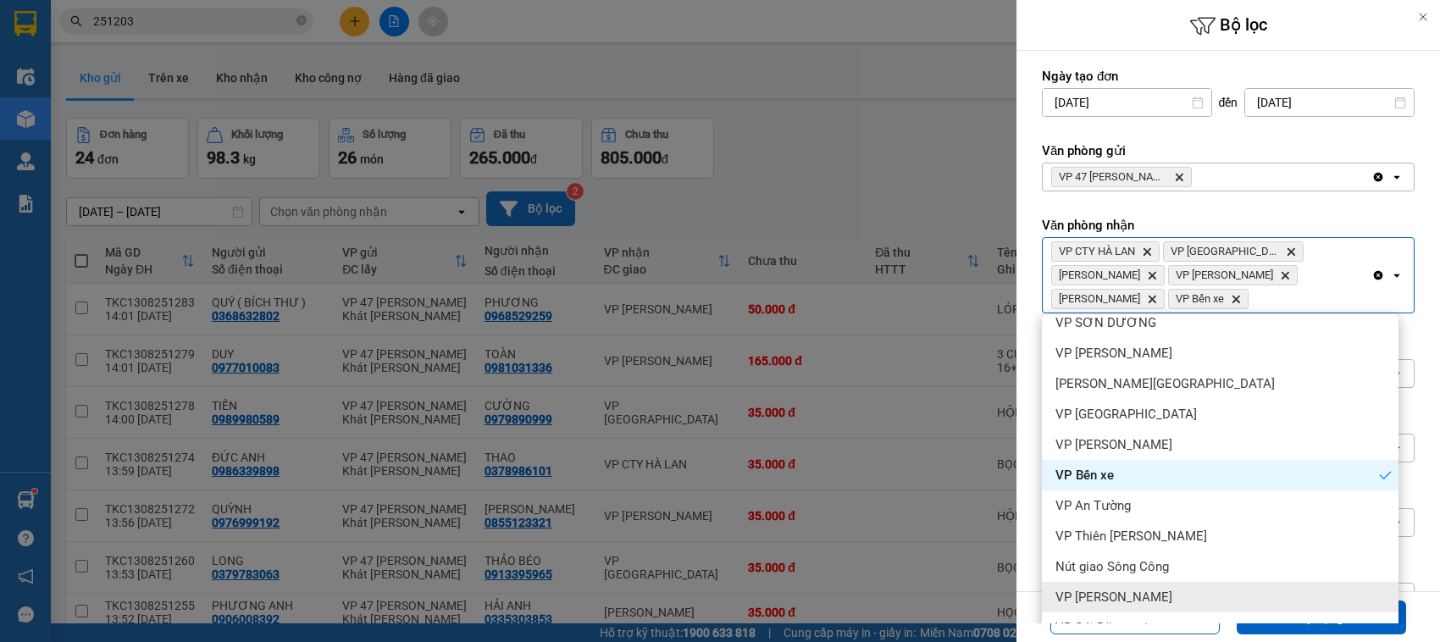
scroll to position [585, 0]
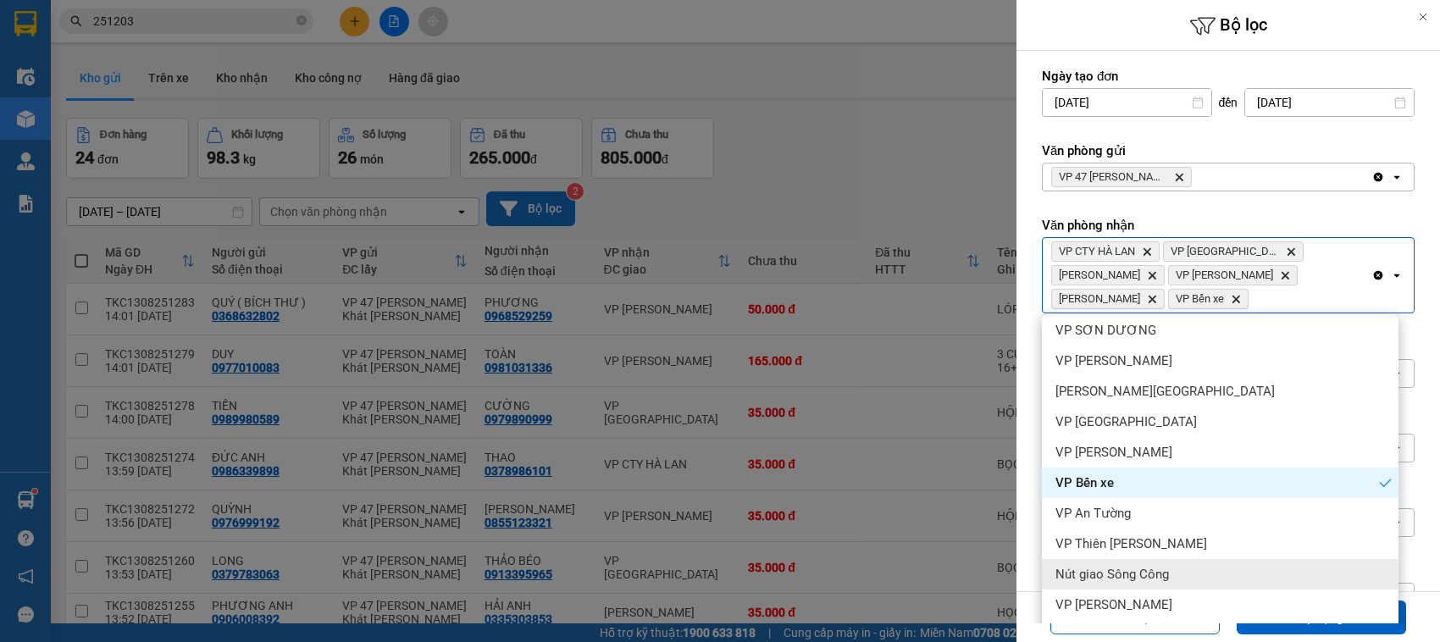
click at [1140, 563] on div "Nút giao Sông Công" at bounding box center [1220, 574] width 357 height 31
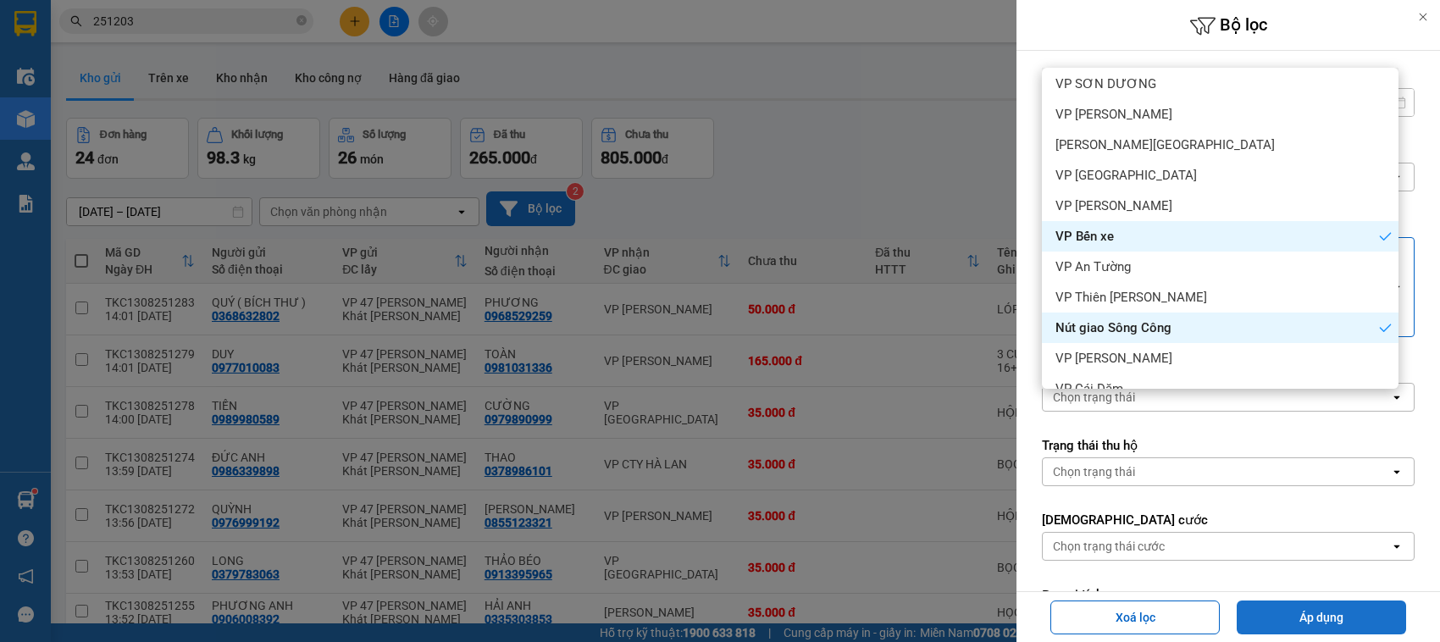
click at [1296, 607] on button "Áp dụng" at bounding box center [1321, 618] width 169 height 34
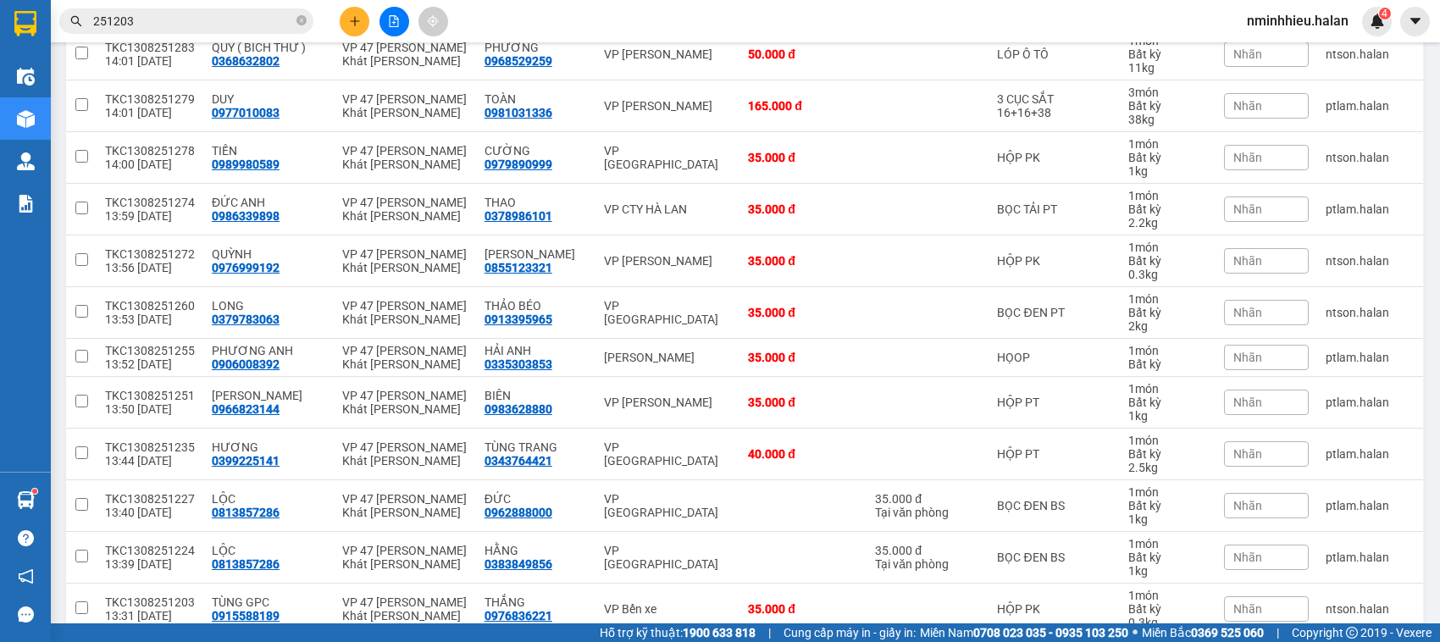
scroll to position [0, 0]
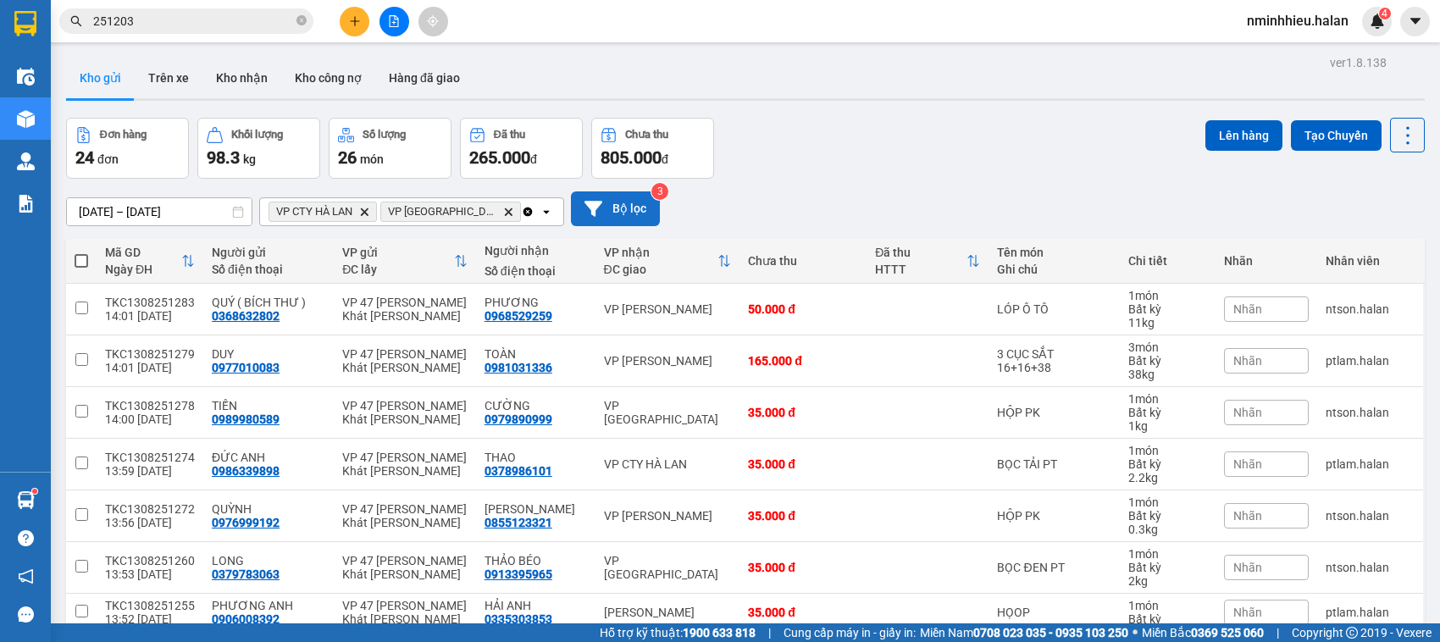
click at [81, 271] on th at bounding box center [81, 261] width 31 height 45
click at [81, 265] on span at bounding box center [82, 261] width 14 height 14
click at [81, 252] on input "checkbox" at bounding box center [81, 252] width 0 height 0
checkbox input "true"
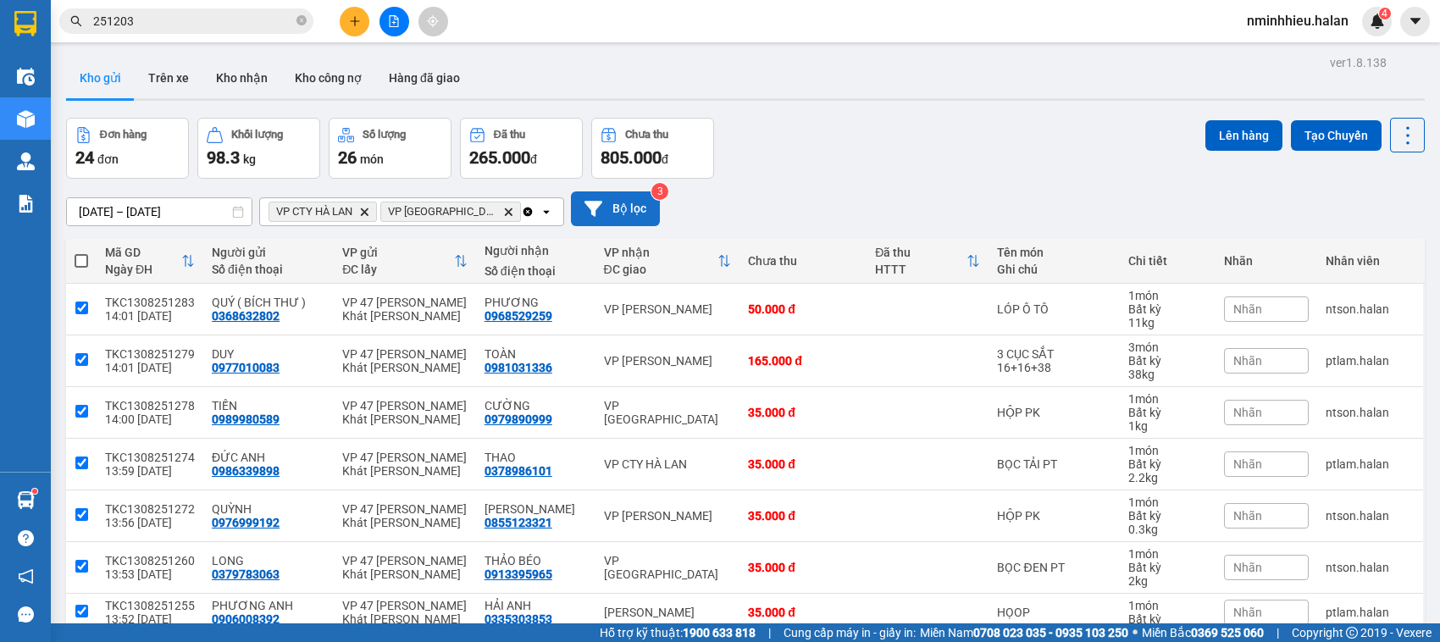
checkbox input "true"
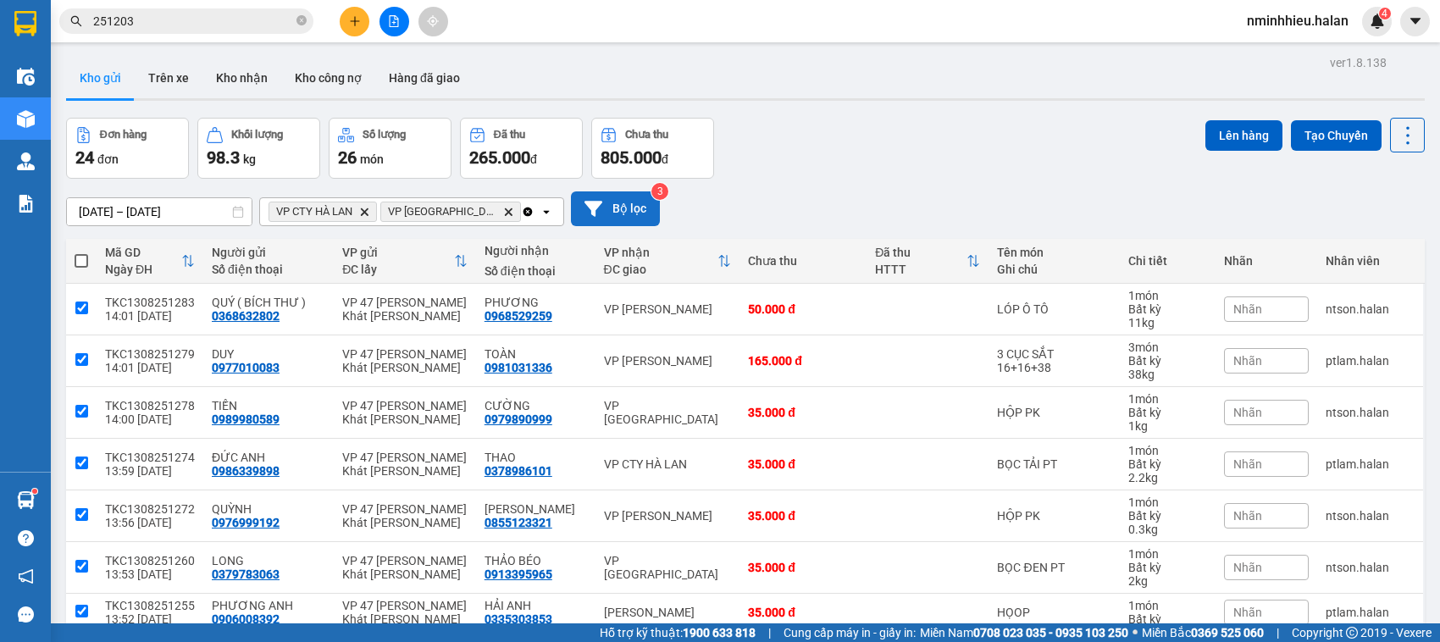
checkbox input "true"
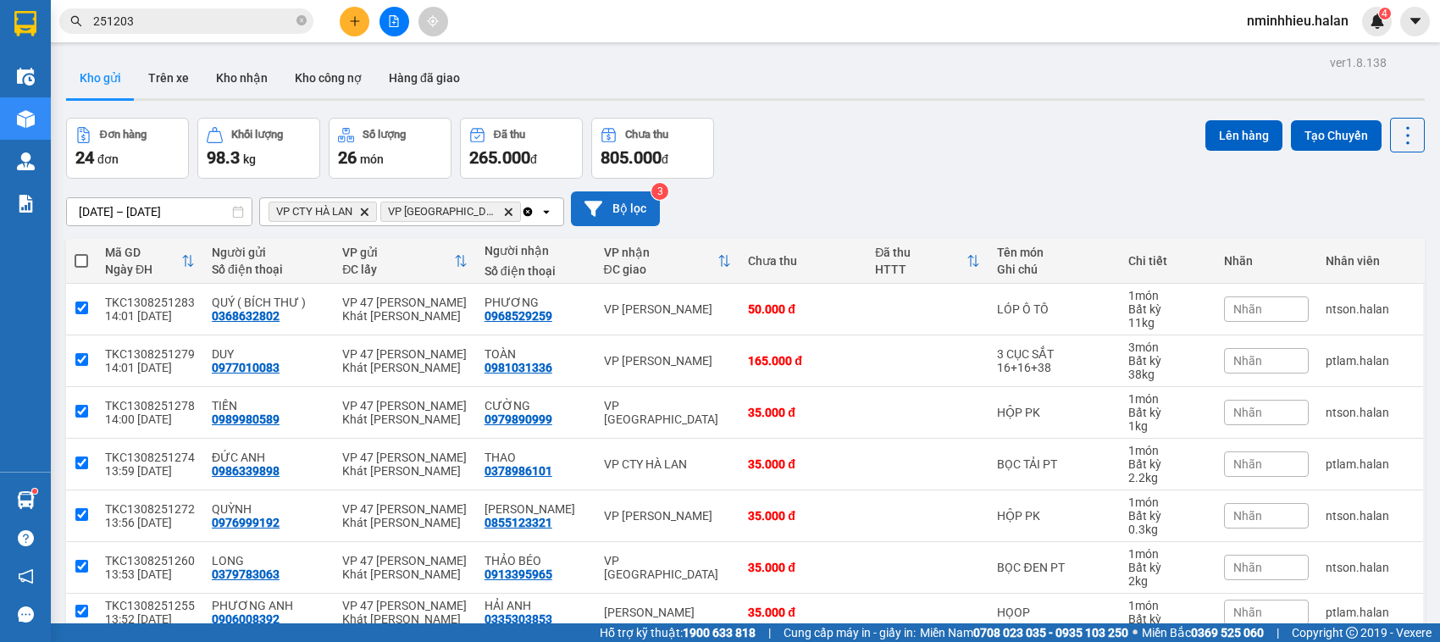
checkbox input "true"
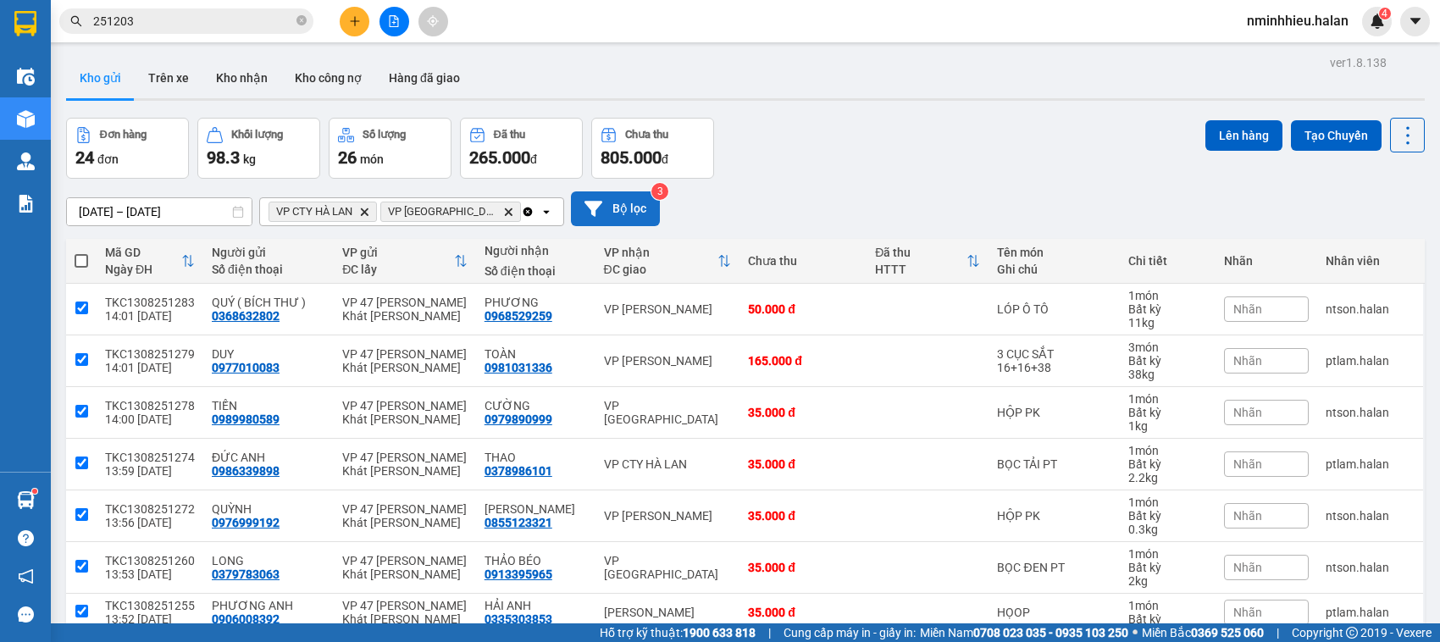
checkbox input "true"
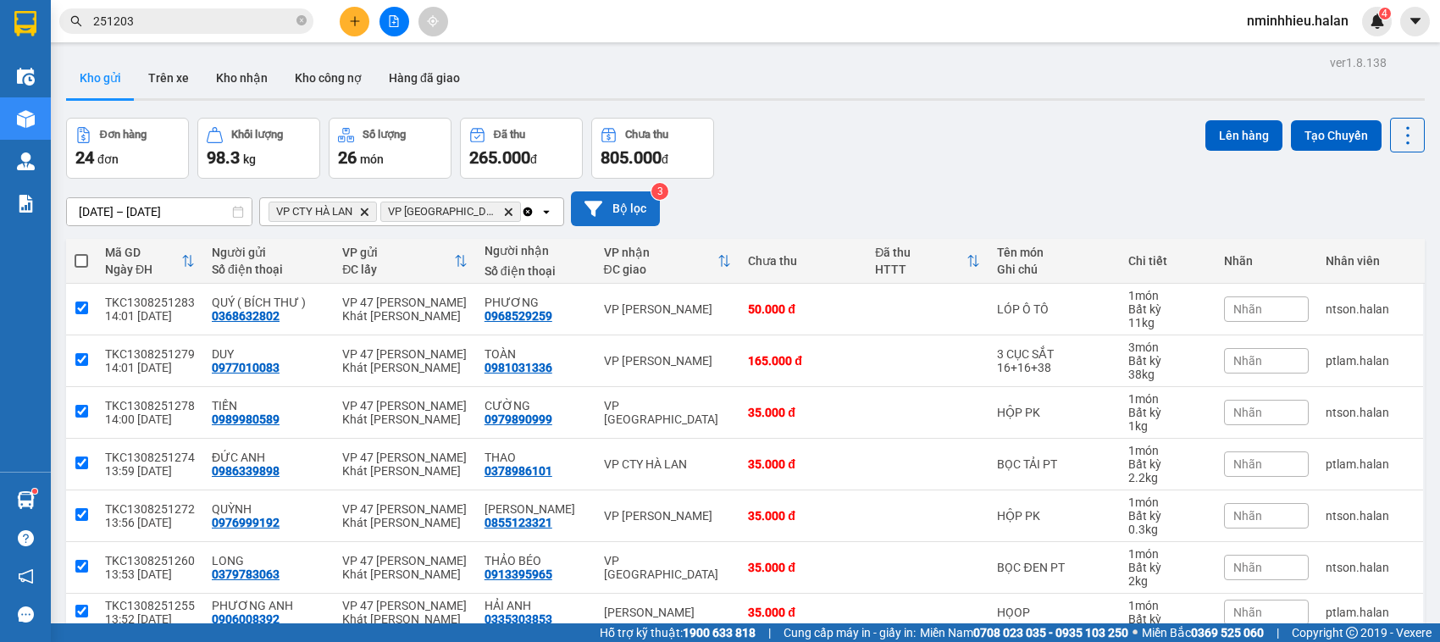
checkbox input "true"
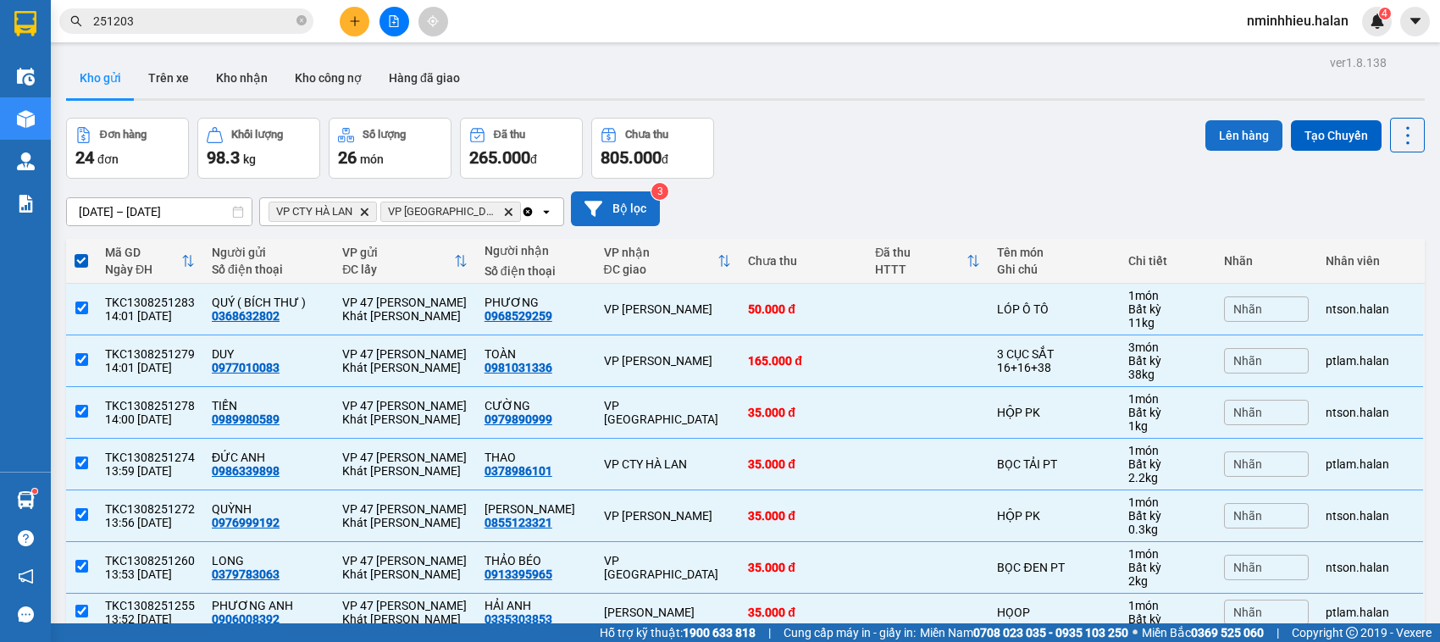
click at [1217, 131] on button "Lên hàng" at bounding box center [1244, 135] width 77 height 31
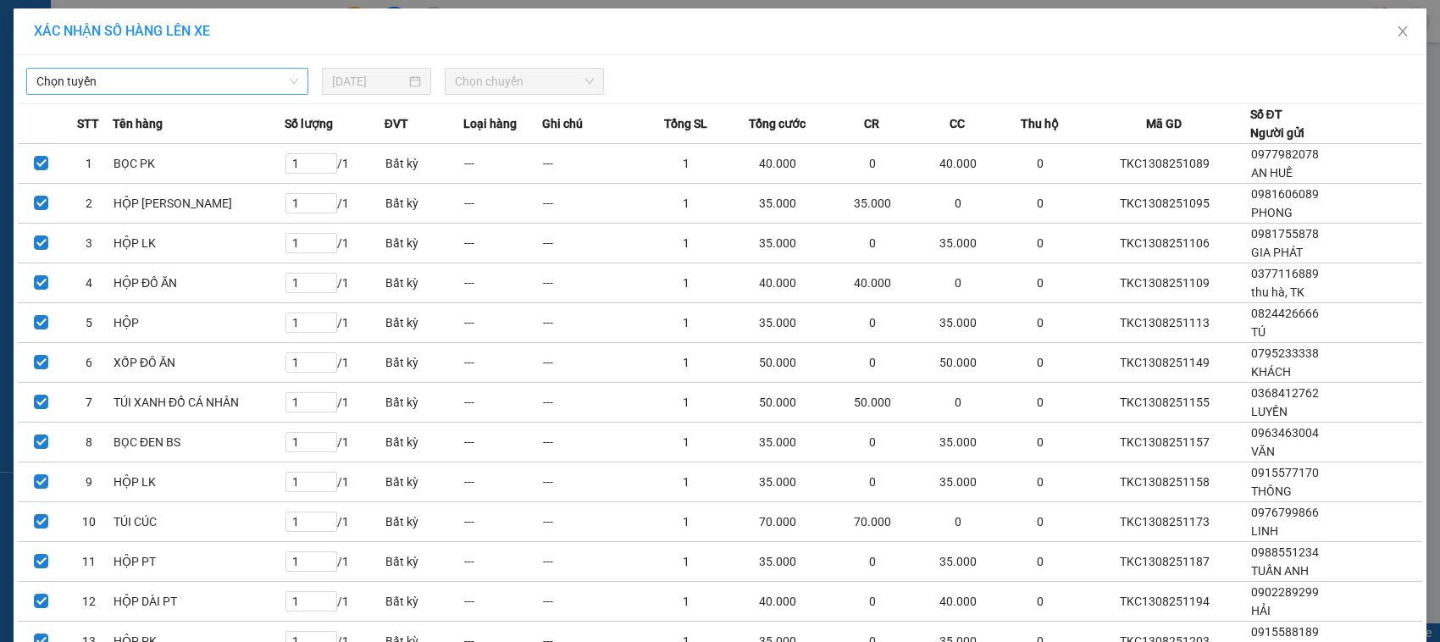
click at [183, 94] on input "search" at bounding box center [161, 81] width 250 height 25
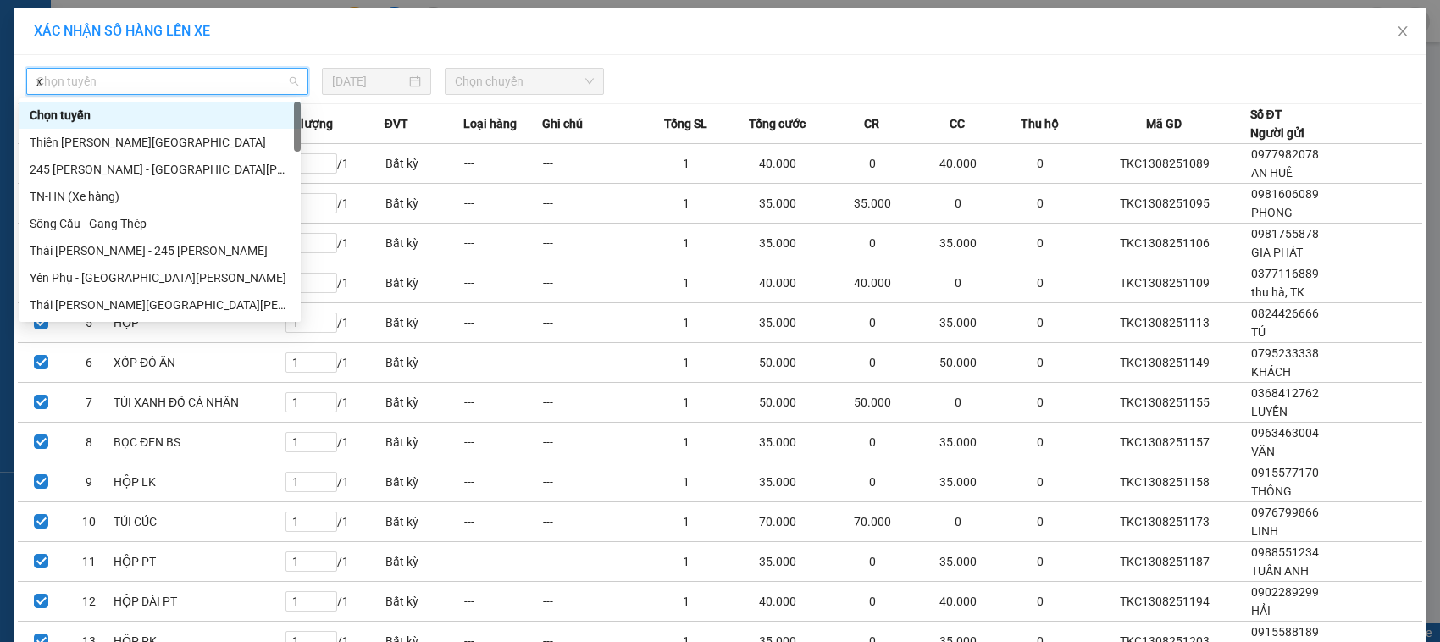
type input "xe"
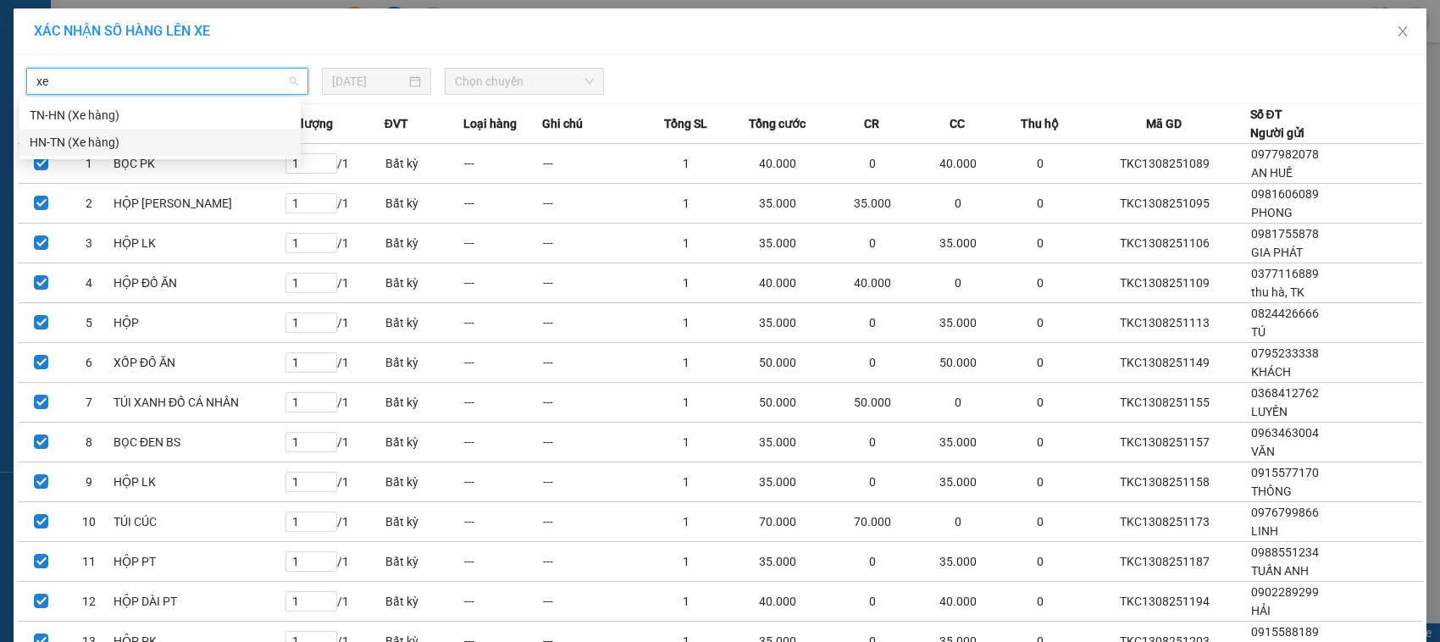
click at [149, 136] on div "HN-TN (Xe hàng)" at bounding box center [160, 142] width 261 height 19
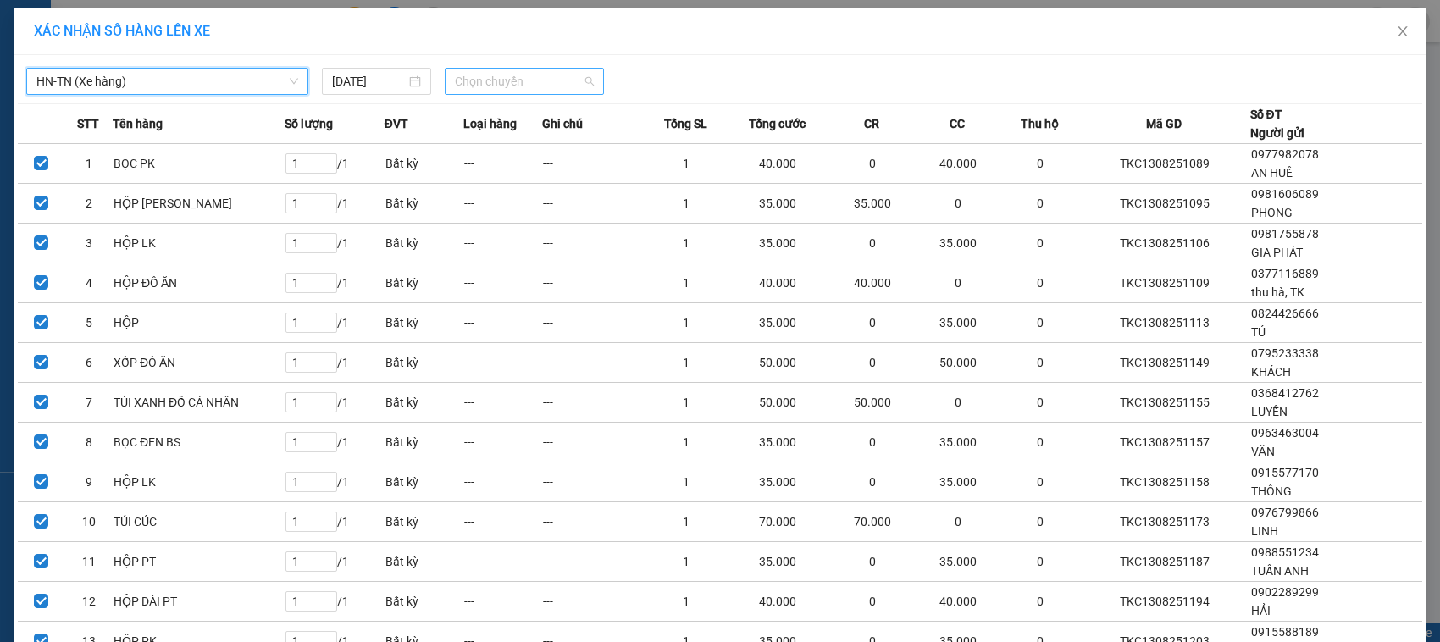
click at [501, 76] on span "Chọn chuyến" at bounding box center [524, 81] width 138 height 25
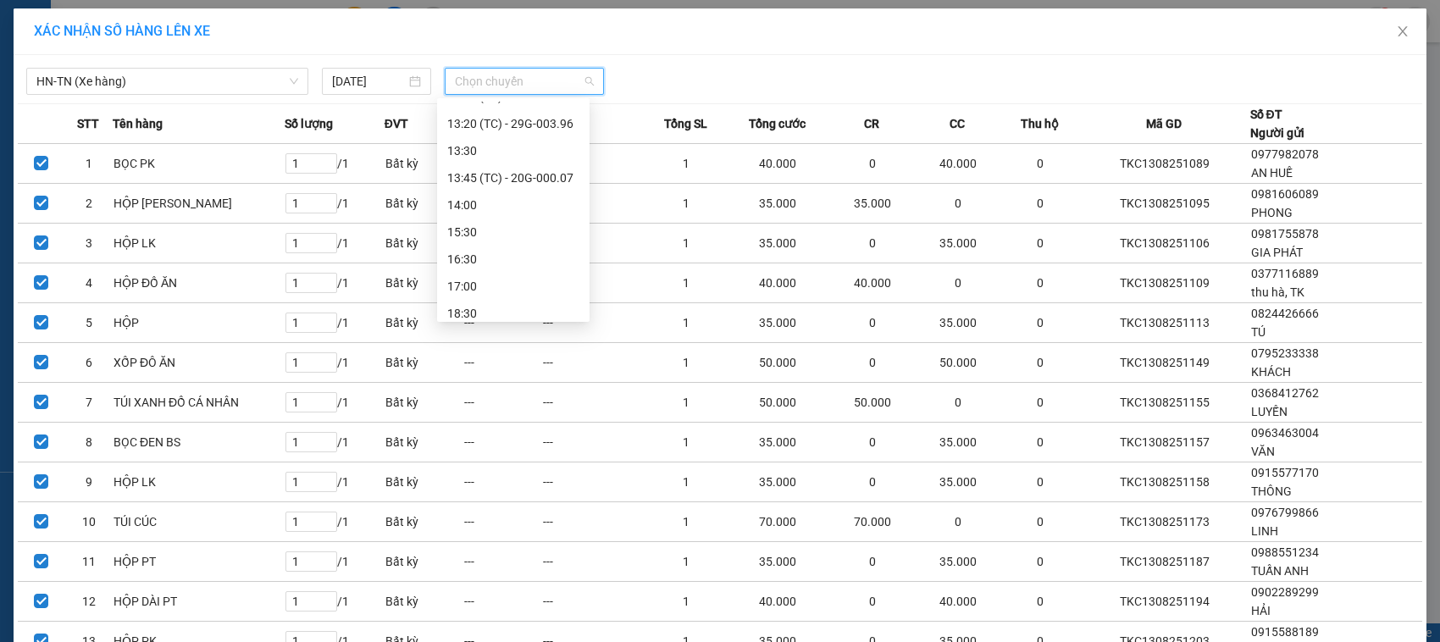
scroll to position [433, 0]
click at [507, 140] on div "13:45 (TC) - 20G-000.07" at bounding box center [513, 143] width 132 height 19
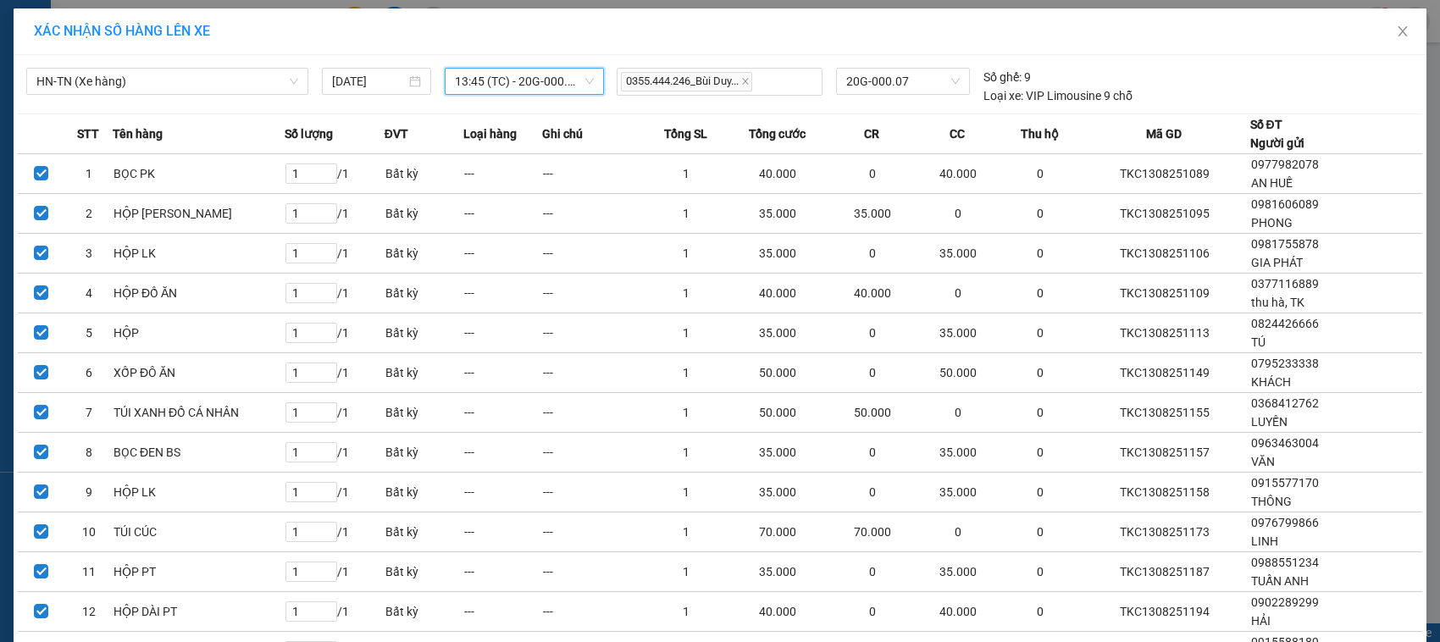
scroll to position [587, 0]
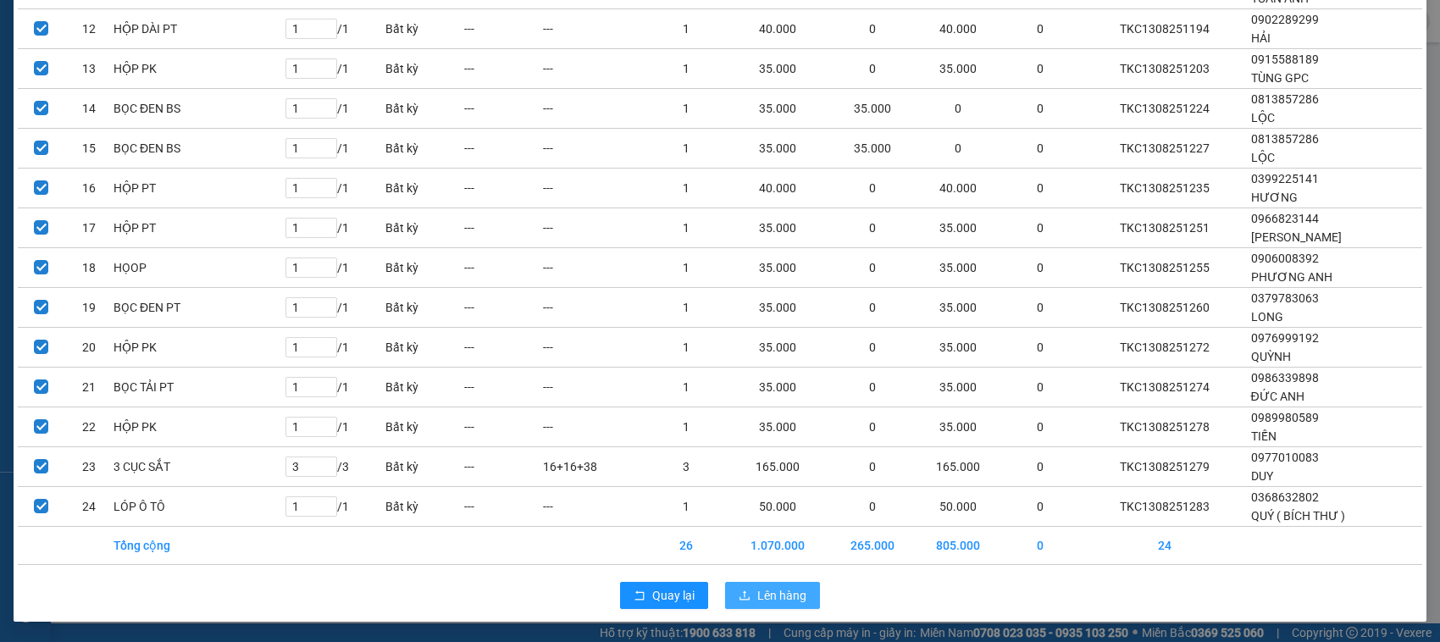
click at [774, 589] on span "Lên hàng" at bounding box center [781, 595] width 49 height 19
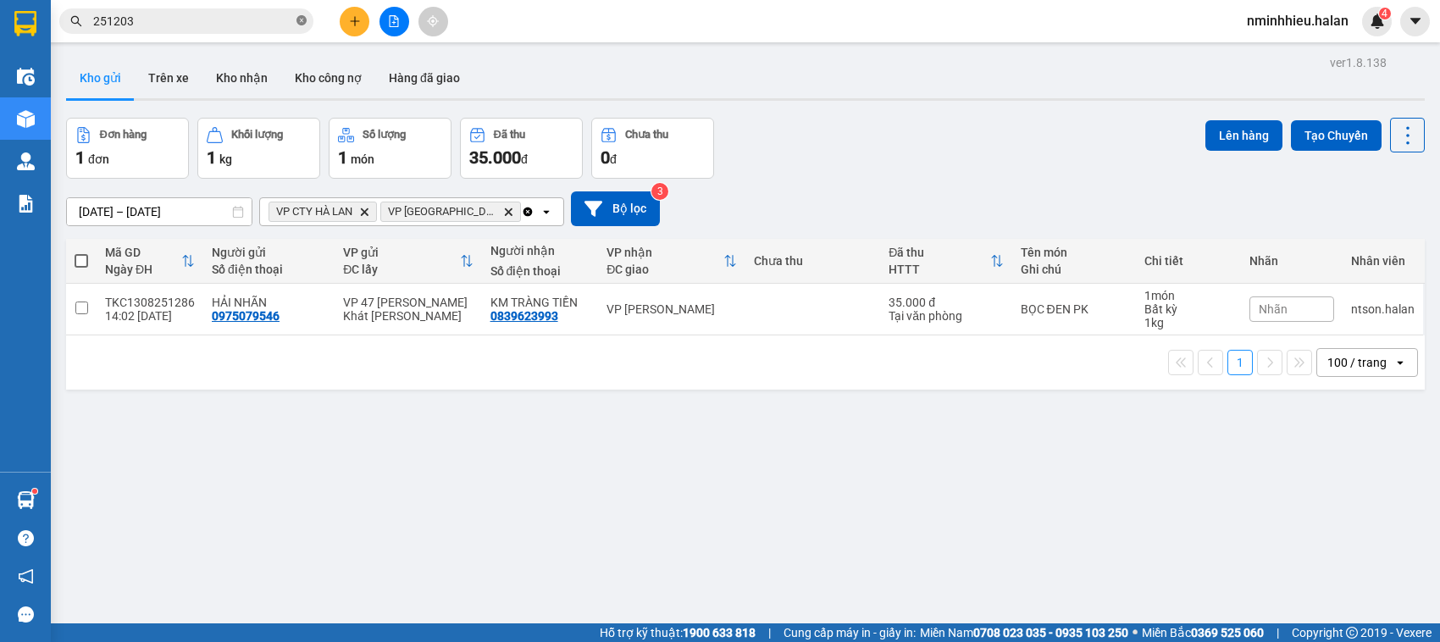
click at [303, 25] on icon "close-circle" at bounding box center [302, 20] width 10 height 10
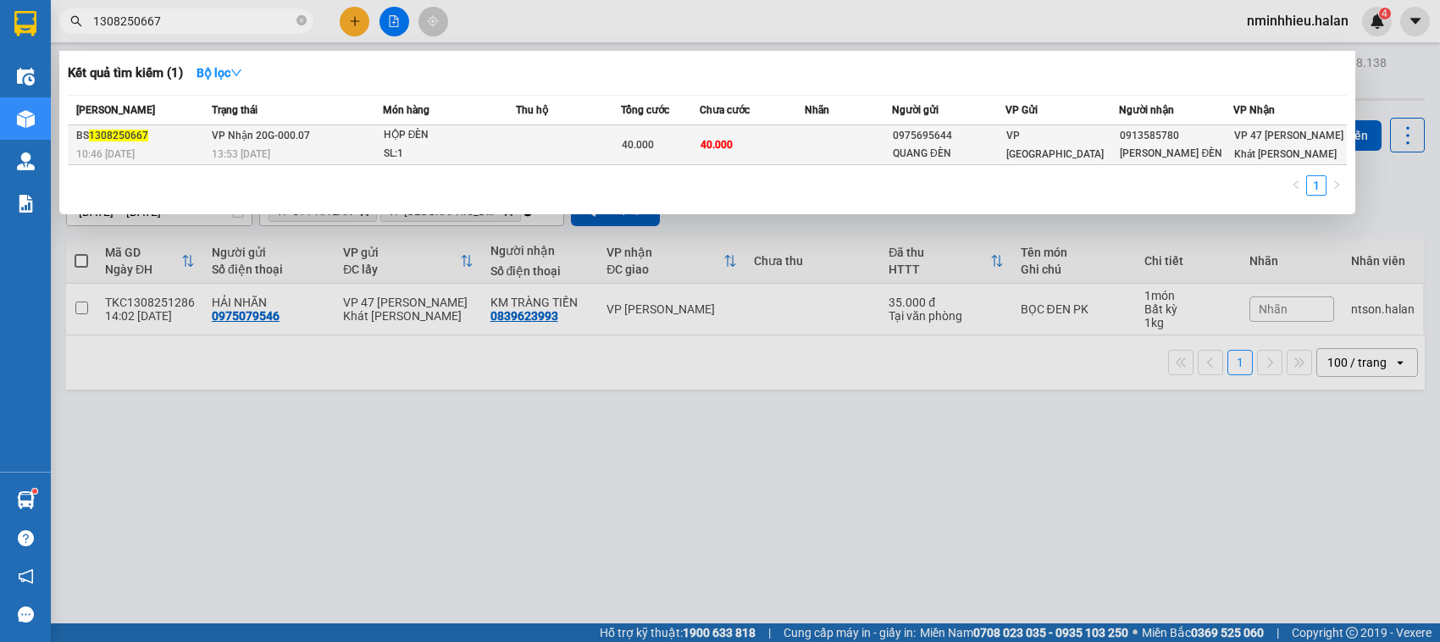
type input "1308250667"
click at [595, 141] on td at bounding box center [568, 145] width 105 height 40
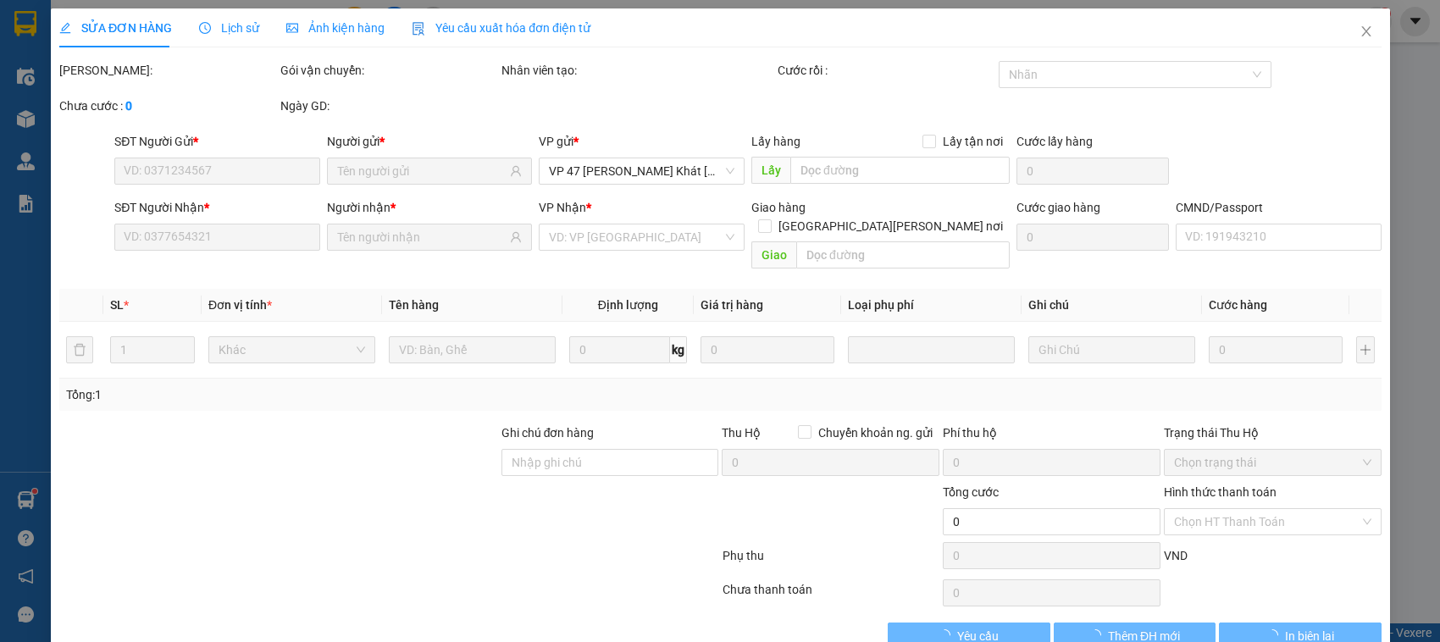
type input "0975695644"
type input "QUANG ĐÈN"
type input "0913585780"
type input "CHƯƠNG ĐÈN"
type input "40.000"
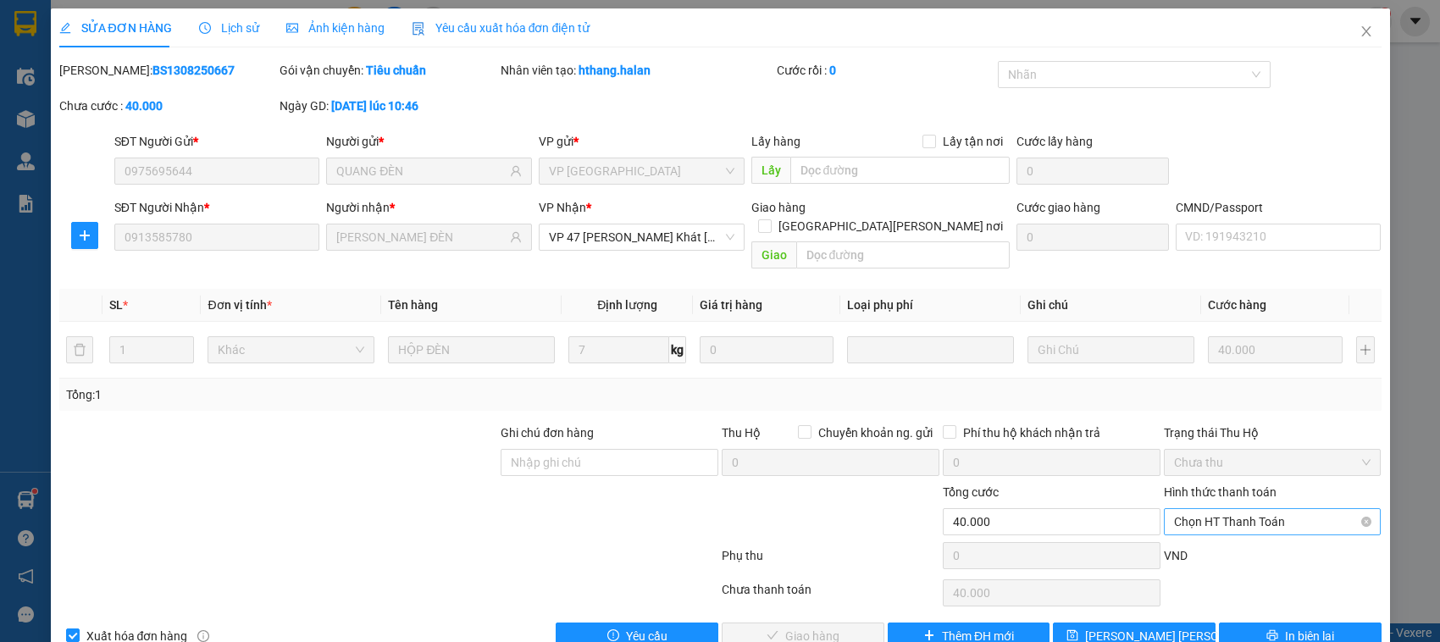
click at [1214, 509] on span "Chọn HT Thanh Toán" at bounding box center [1272, 521] width 197 height 25
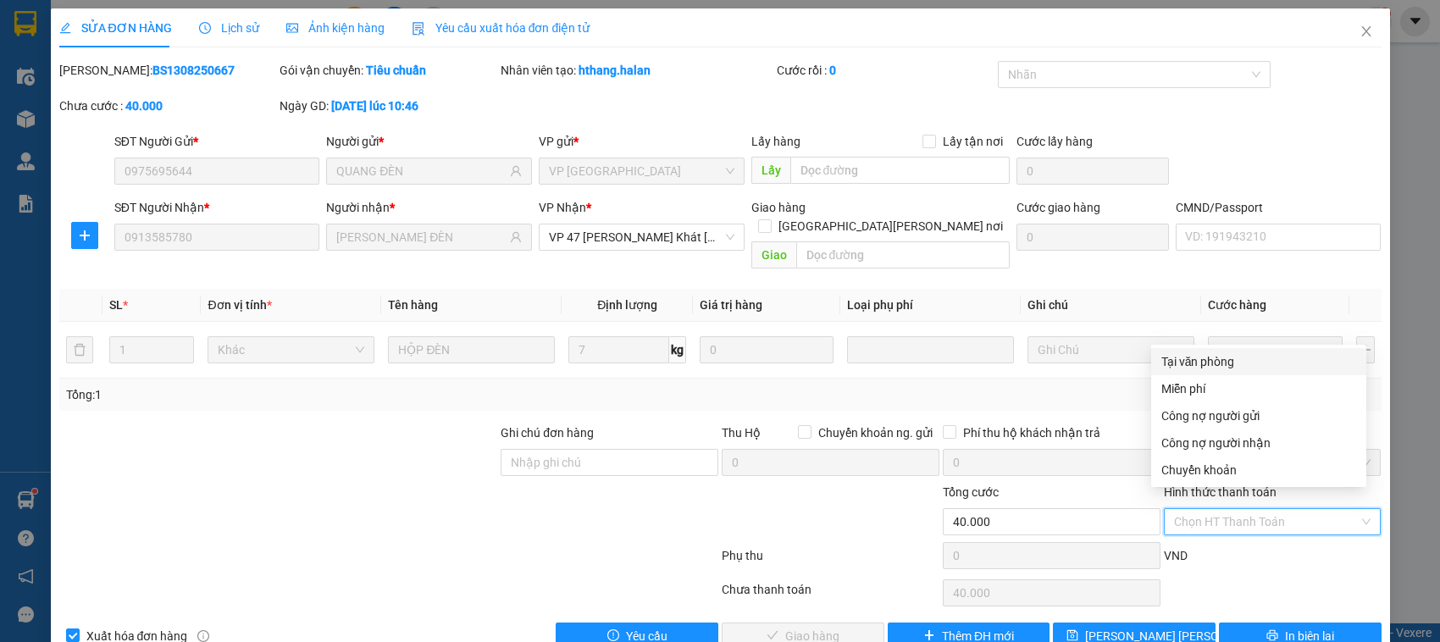
click at [1201, 365] on div "Tại văn phòng" at bounding box center [1259, 361] width 195 height 19
type input "0"
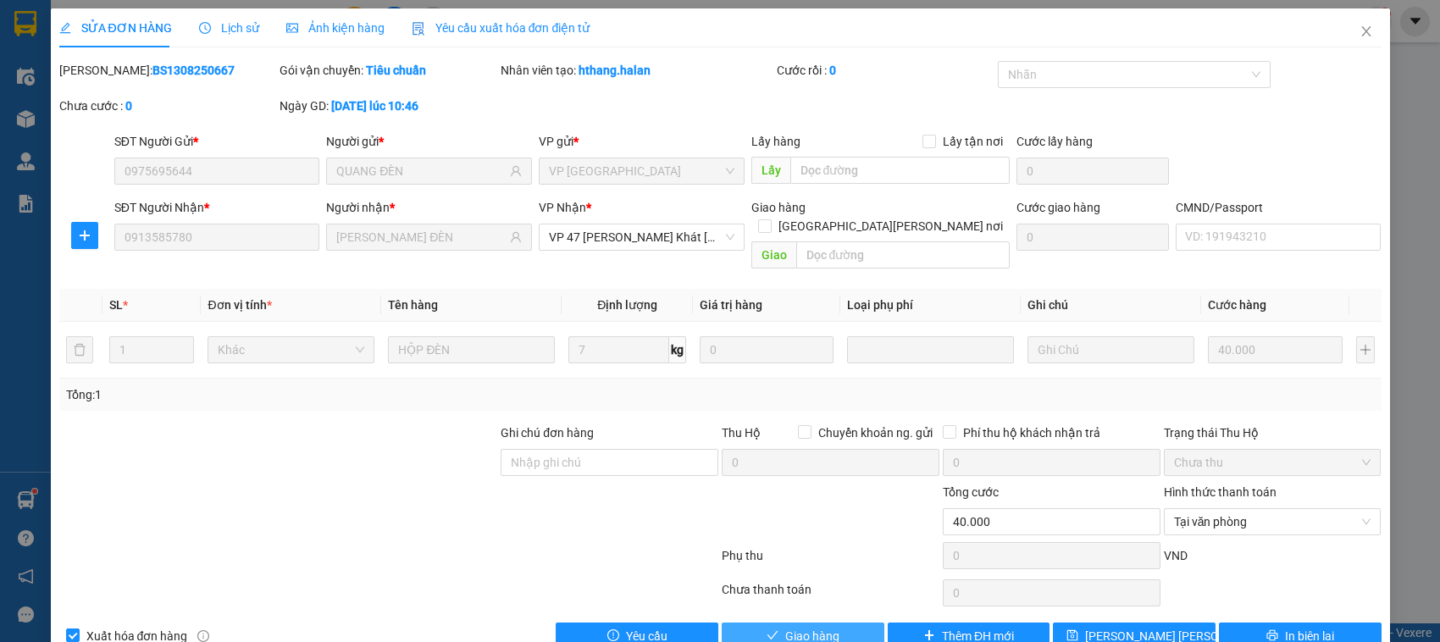
click at [822, 627] on span "Giao hàng" at bounding box center [812, 636] width 54 height 19
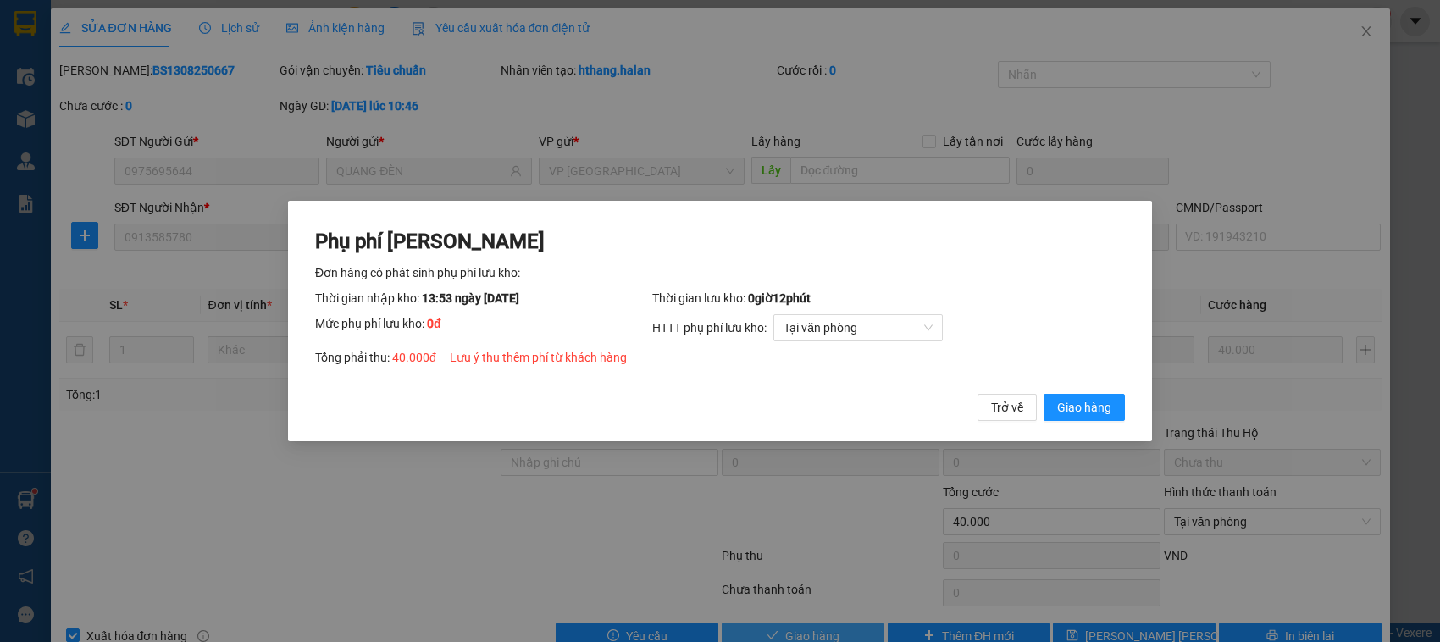
click at [1044, 394] on button "Giao hàng" at bounding box center [1084, 407] width 81 height 27
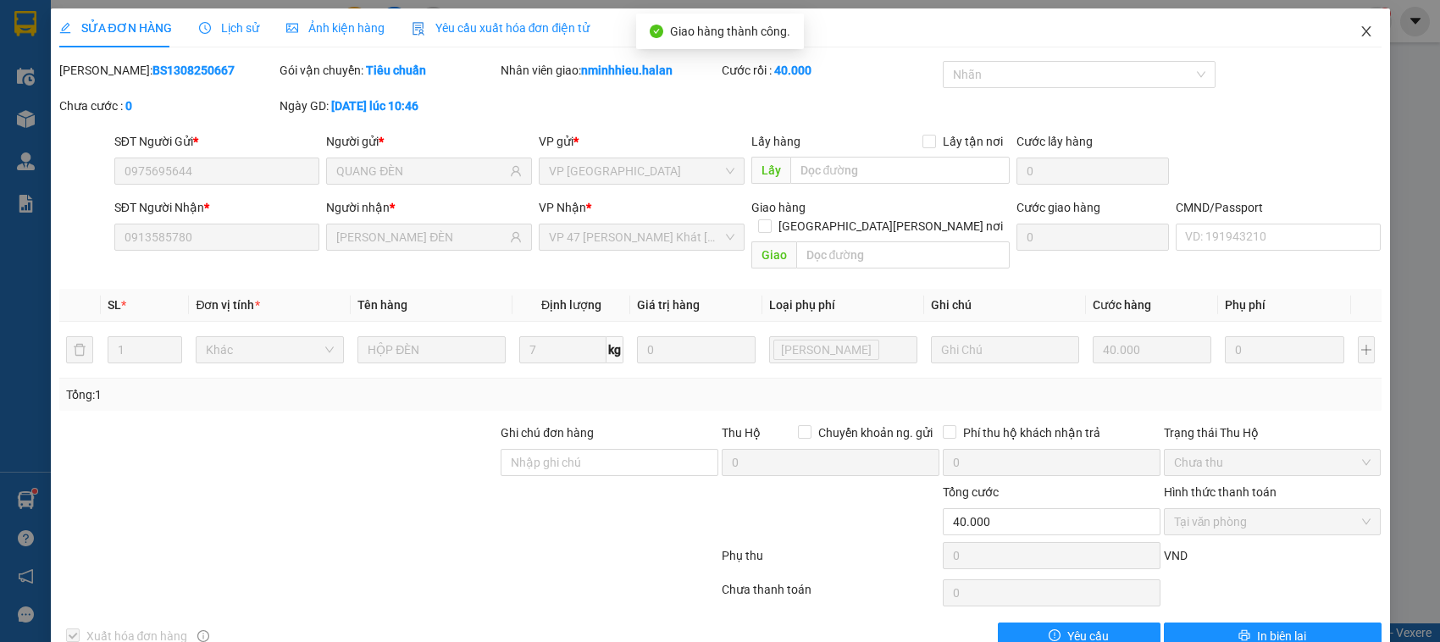
click at [1360, 31] on span "Close" at bounding box center [1366, 31] width 47 height 47
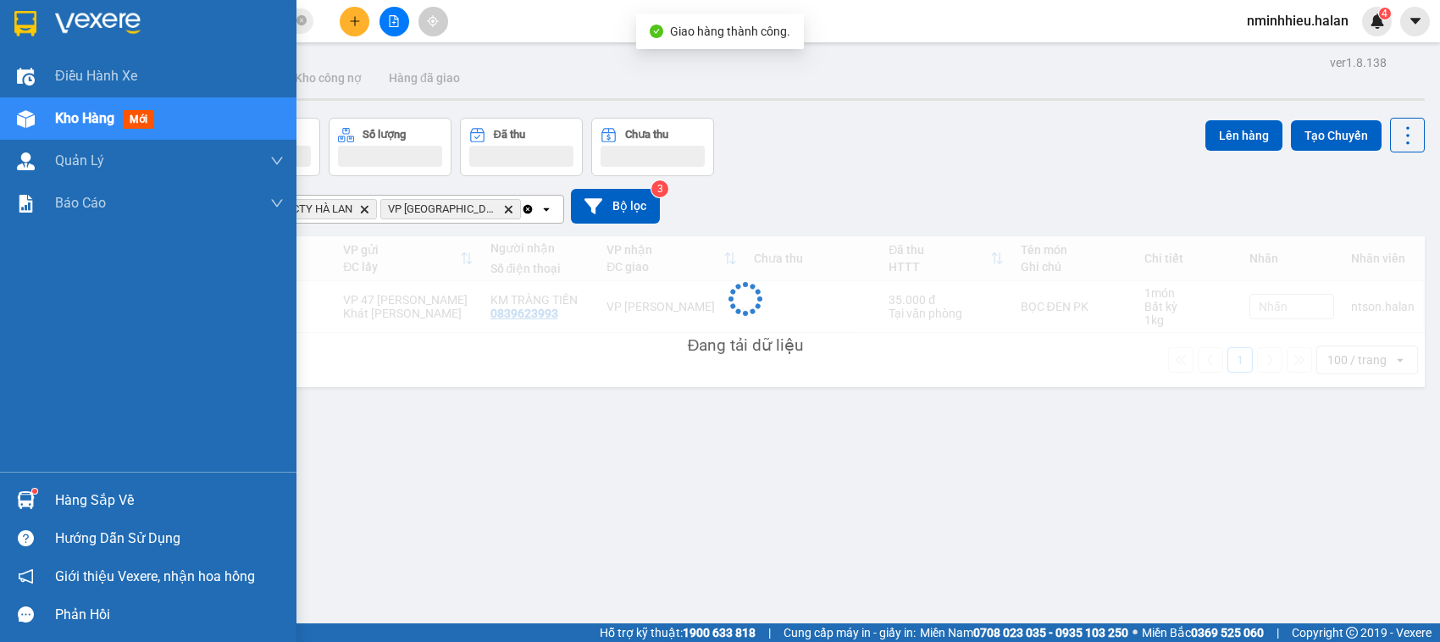
click at [86, 477] on div "Hàng sắp về Hướng dẫn sử dụng Giới thiệu Vexere, nhận hoa hồng Phản hồi" at bounding box center [148, 553] width 297 height 162
click at [77, 500] on div "Hàng sắp về" at bounding box center [169, 500] width 229 height 25
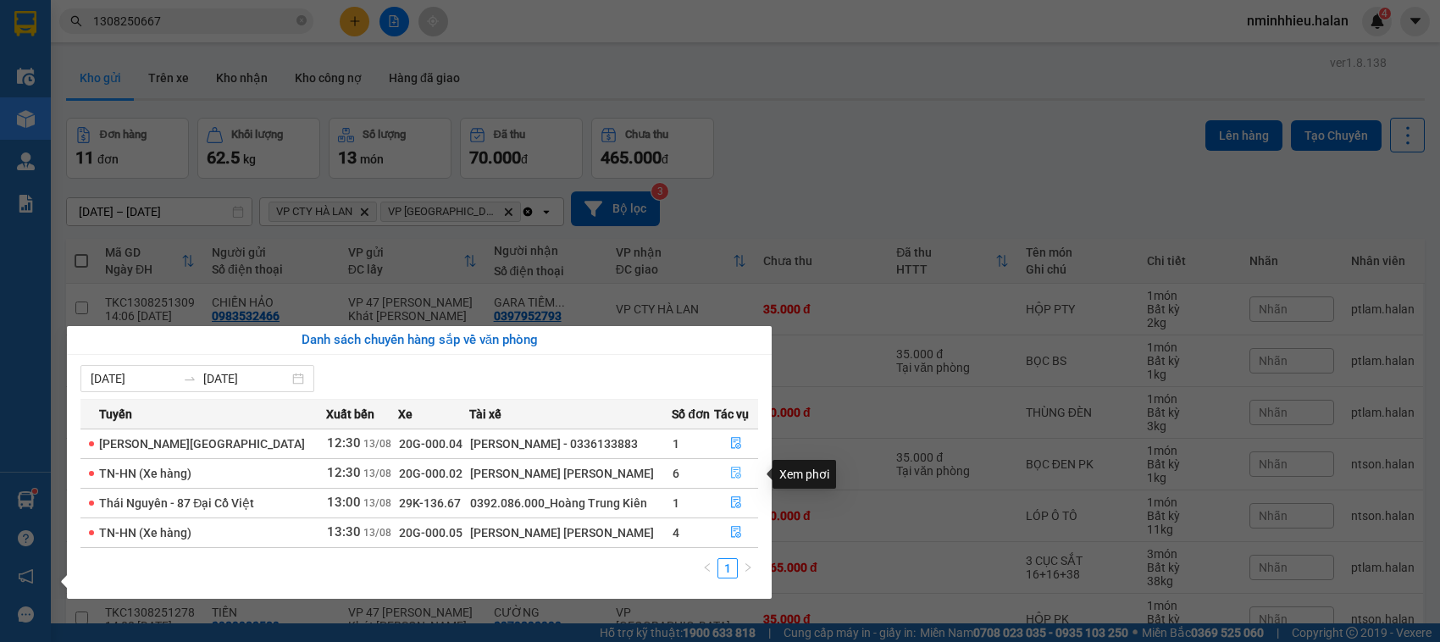
click at [718, 475] on button "button" at bounding box center [736, 473] width 42 height 27
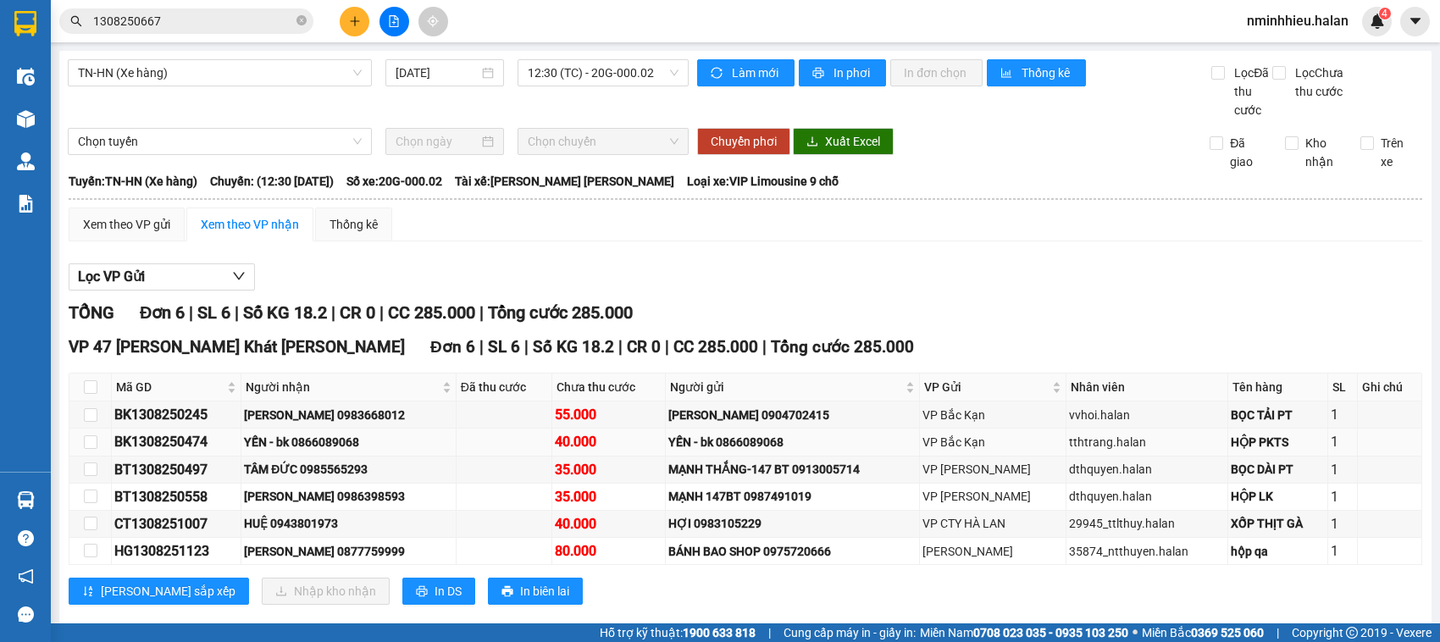
scroll to position [49, 0]
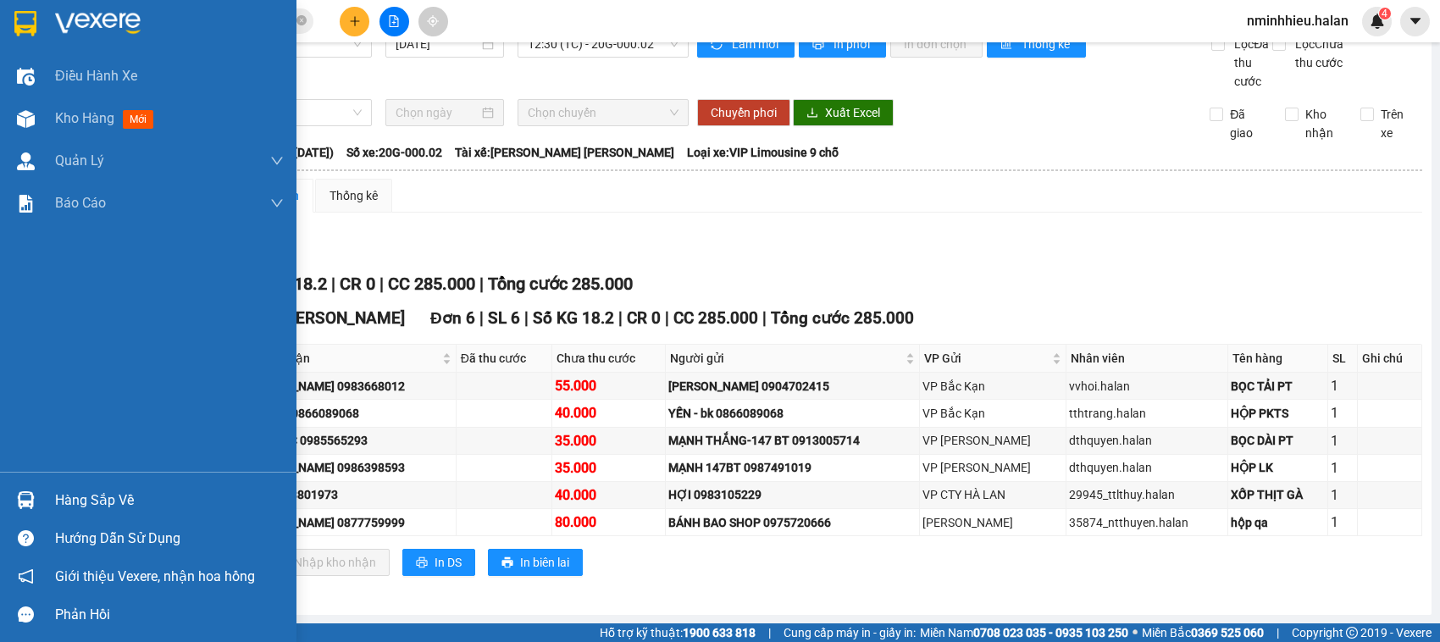
click at [10, 497] on div "Hàng sắp về" at bounding box center [148, 500] width 297 height 38
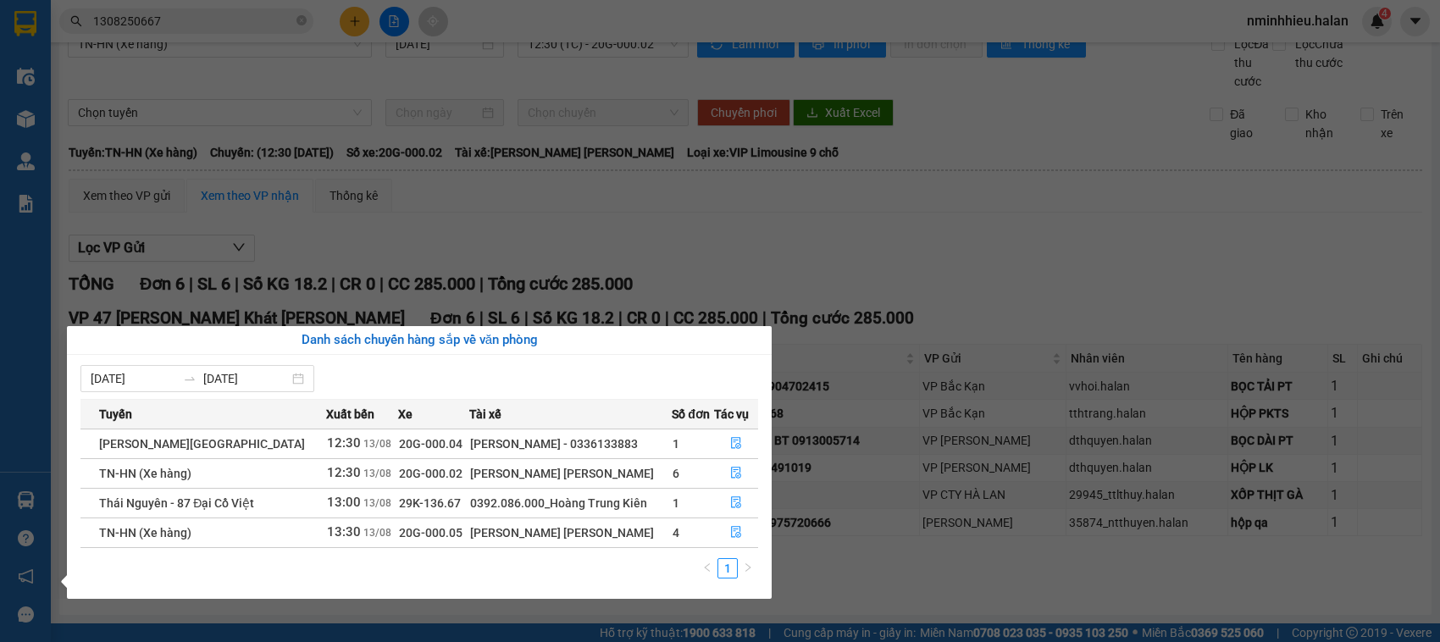
click at [220, 0] on section "Kết quả tìm kiếm ( 1 ) Bộ lọc Mã ĐH Trạng thái Món hàng Thu hộ Tổng cước Chưa c…" at bounding box center [720, 321] width 1440 height 642
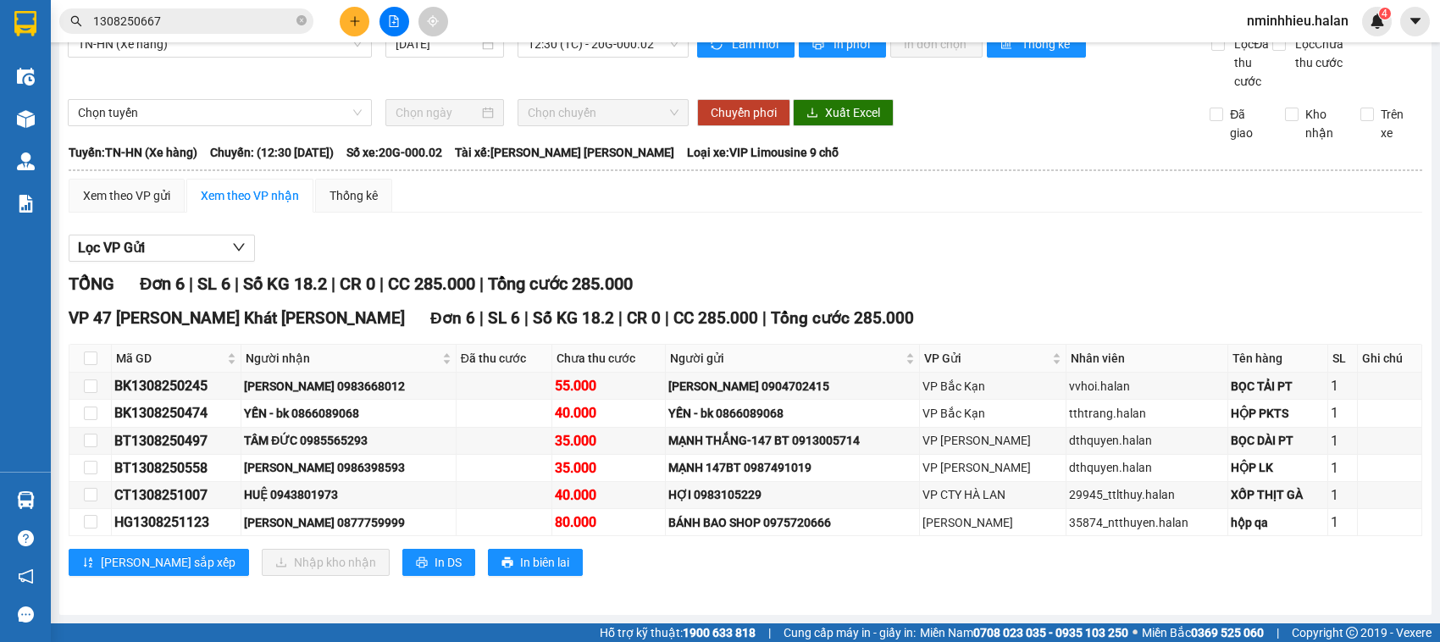
click at [219, 10] on span "1308250667" at bounding box center [186, 20] width 254 height 25
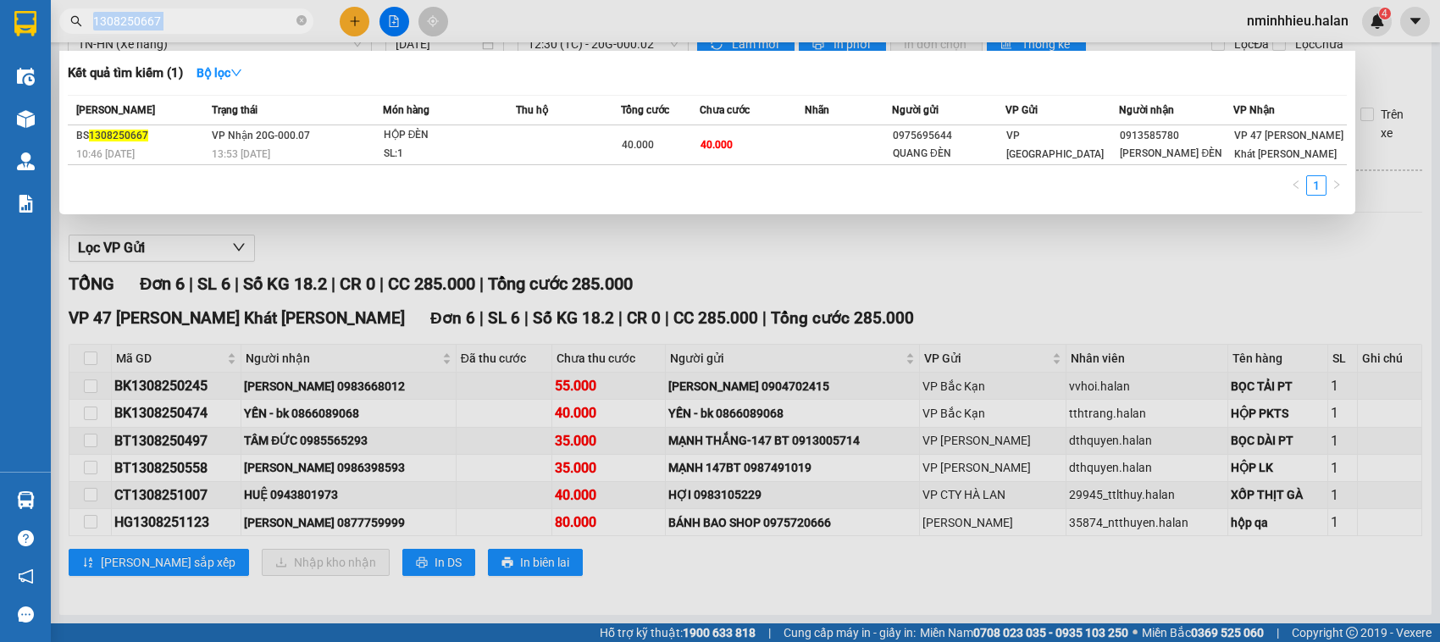
click at [219, 10] on span "1308250667" at bounding box center [186, 20] width 254 height 25
click at [301, 22] on icon "close-circle" at bounding box center [302, 20] width 10 height 10
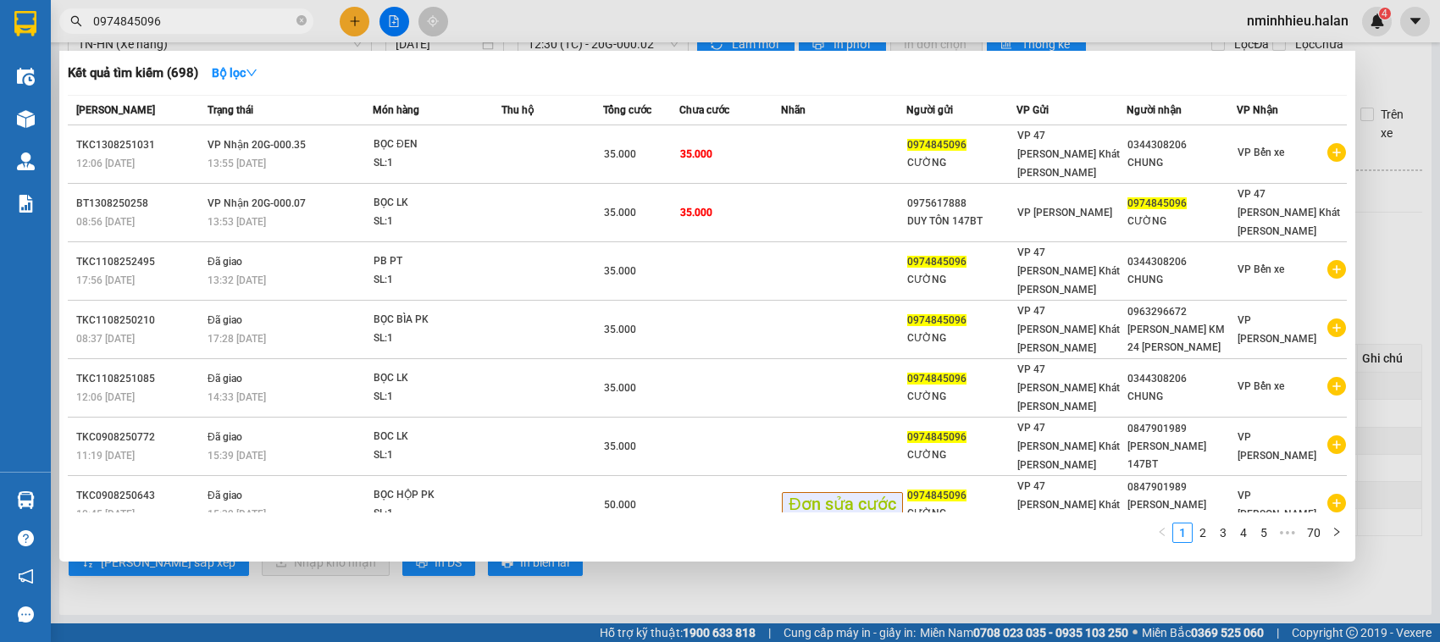
type input "0974845096"
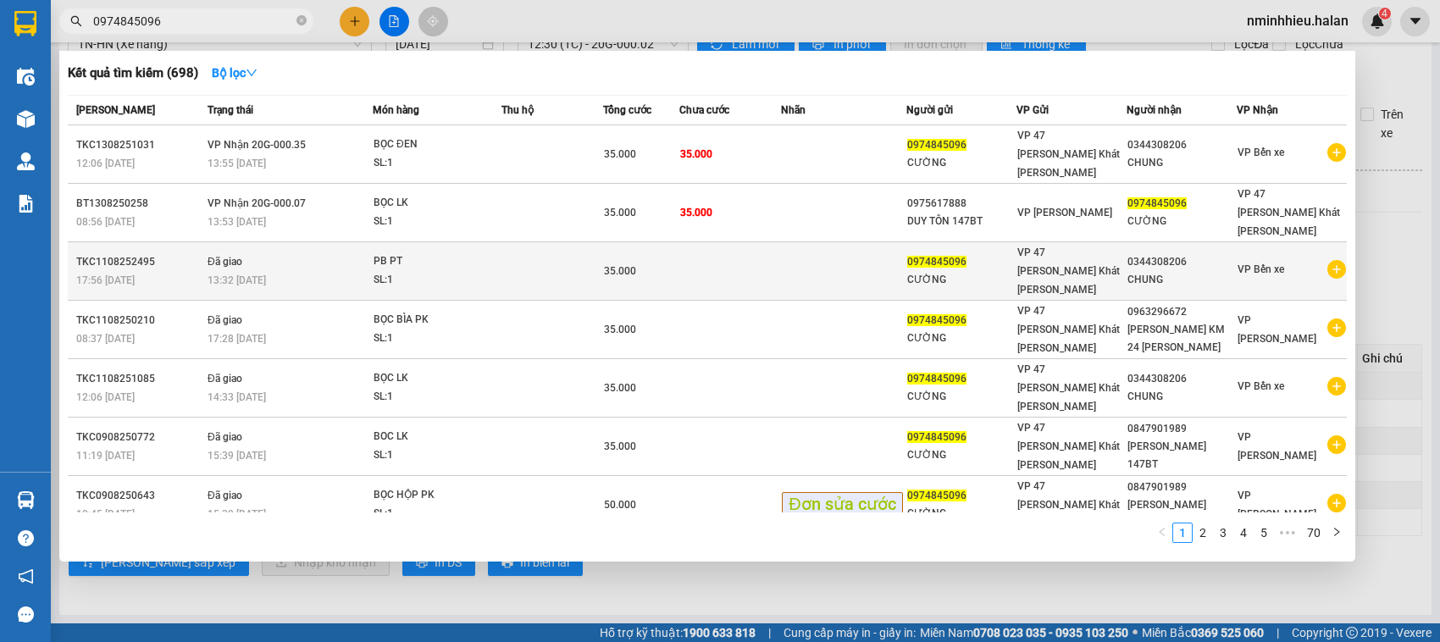
click at [680, 242] on td at bounding box center [730, 271] width 102 height 58
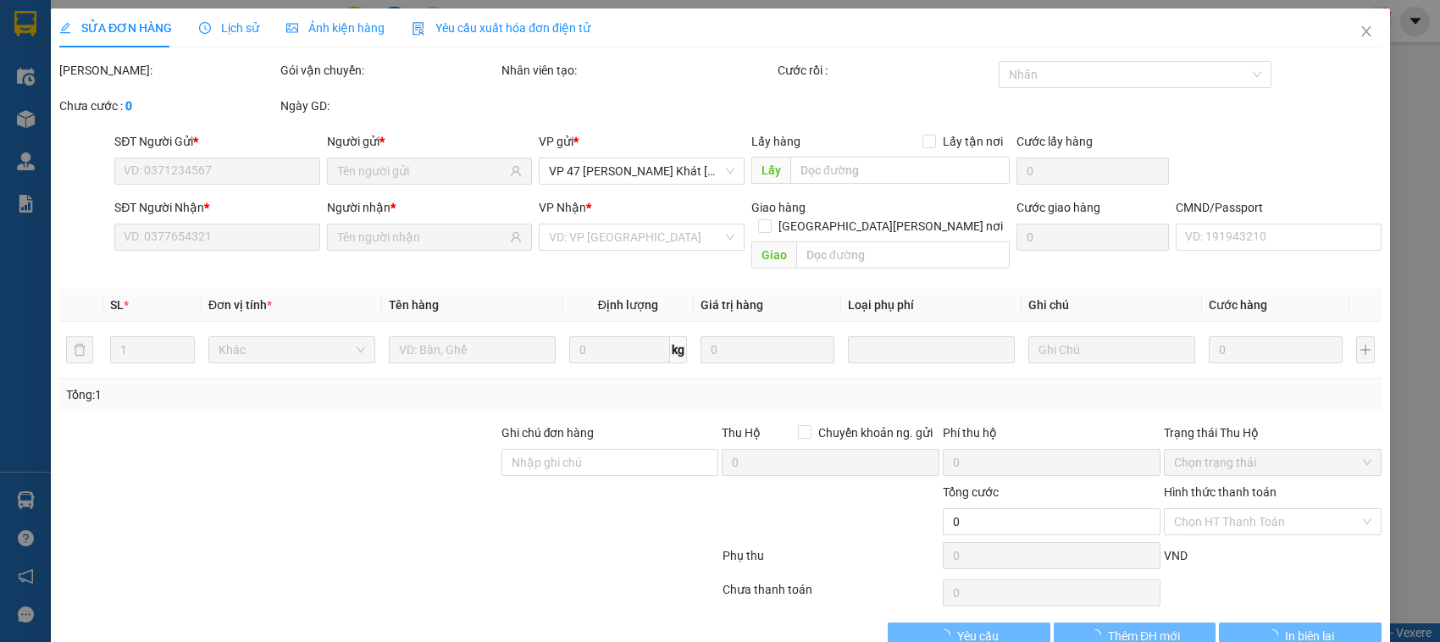
type input "0974845096"
type input "0344308206"
type input "35.000"
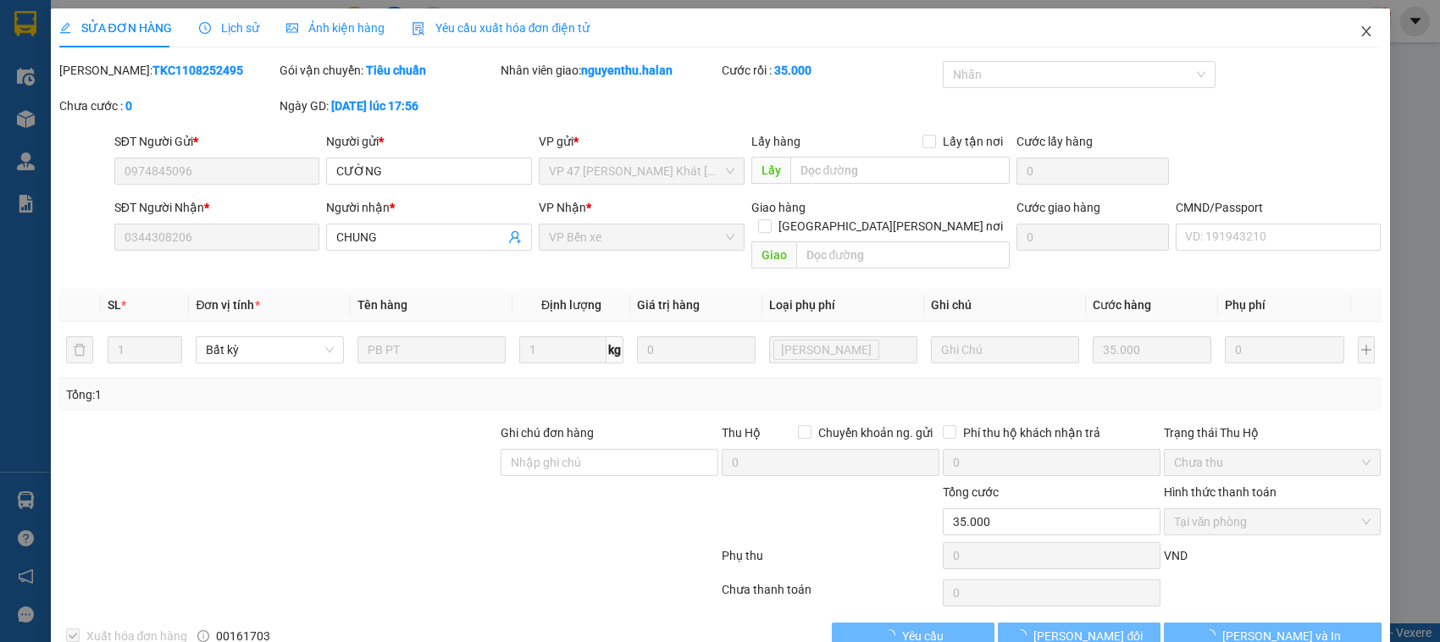
click at [1343, 35] on span "Close" at bounding box center [1366, 31] width 47 height 47
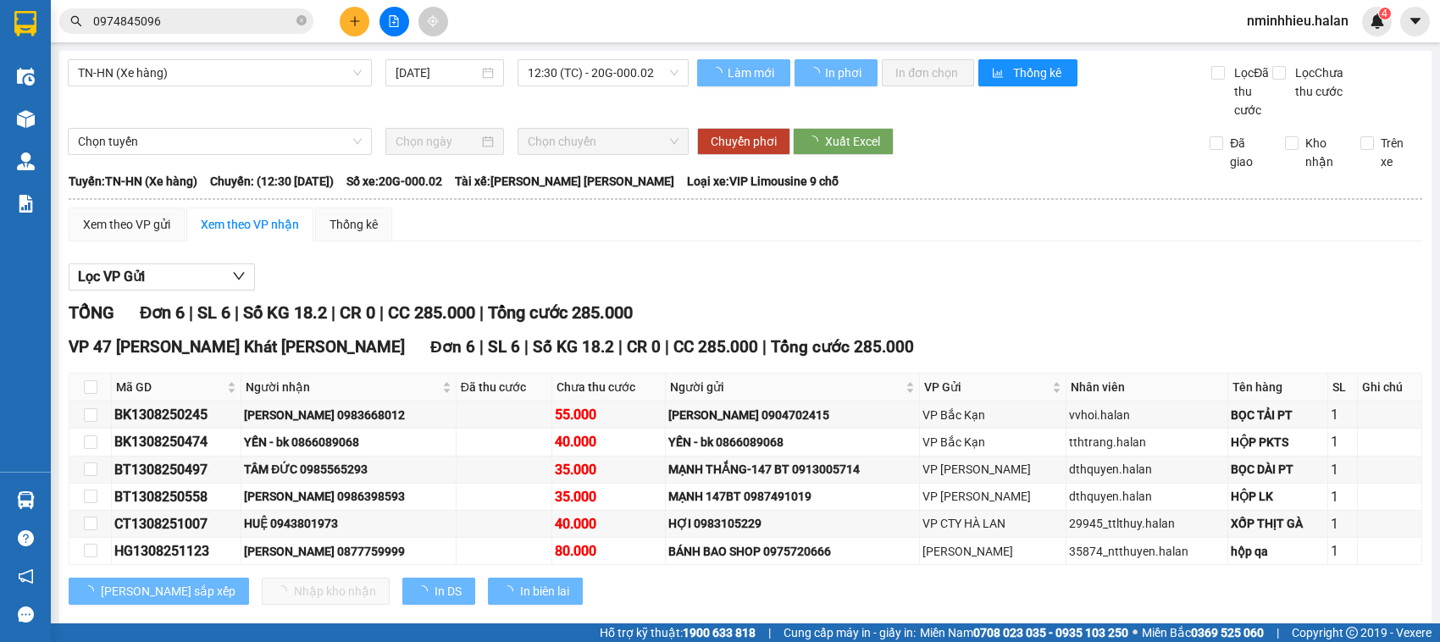
click at [246, 9] on span "0974845096" at bounding box center [186, 20] width 254 height 25
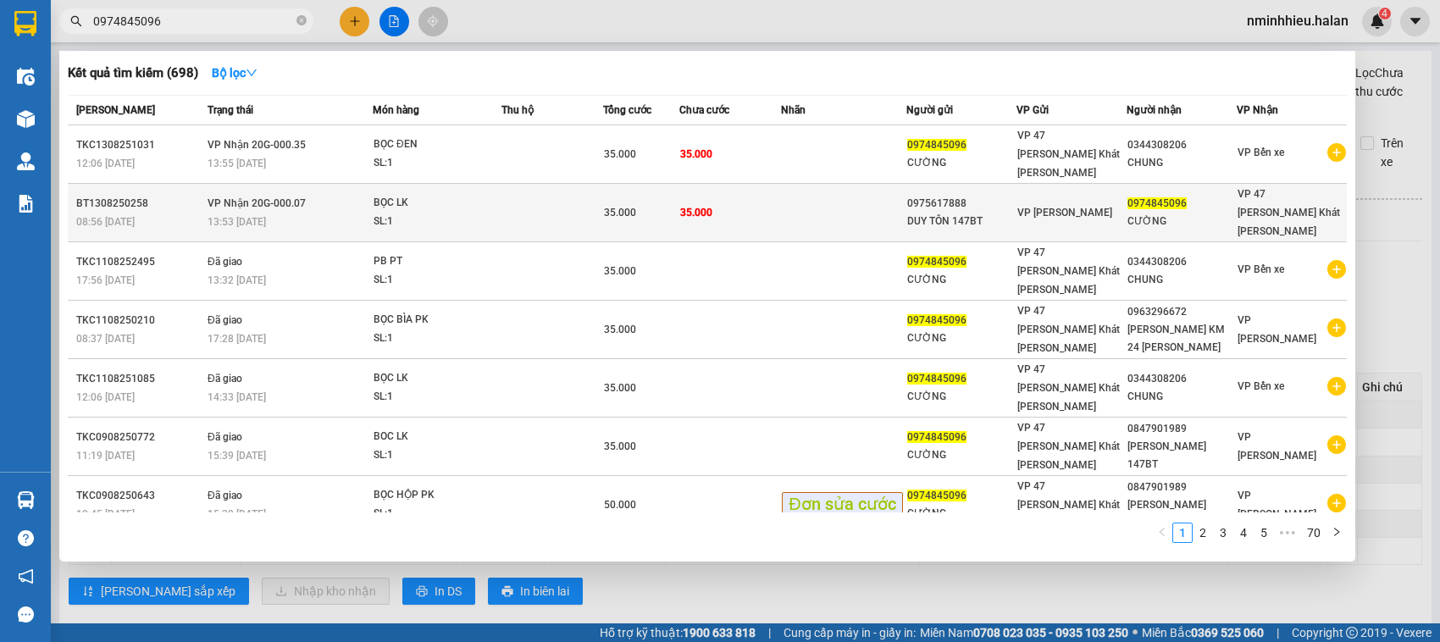
click at [696, 207] on span "35.000" at bounding box center [696, 213] width 32 height 12
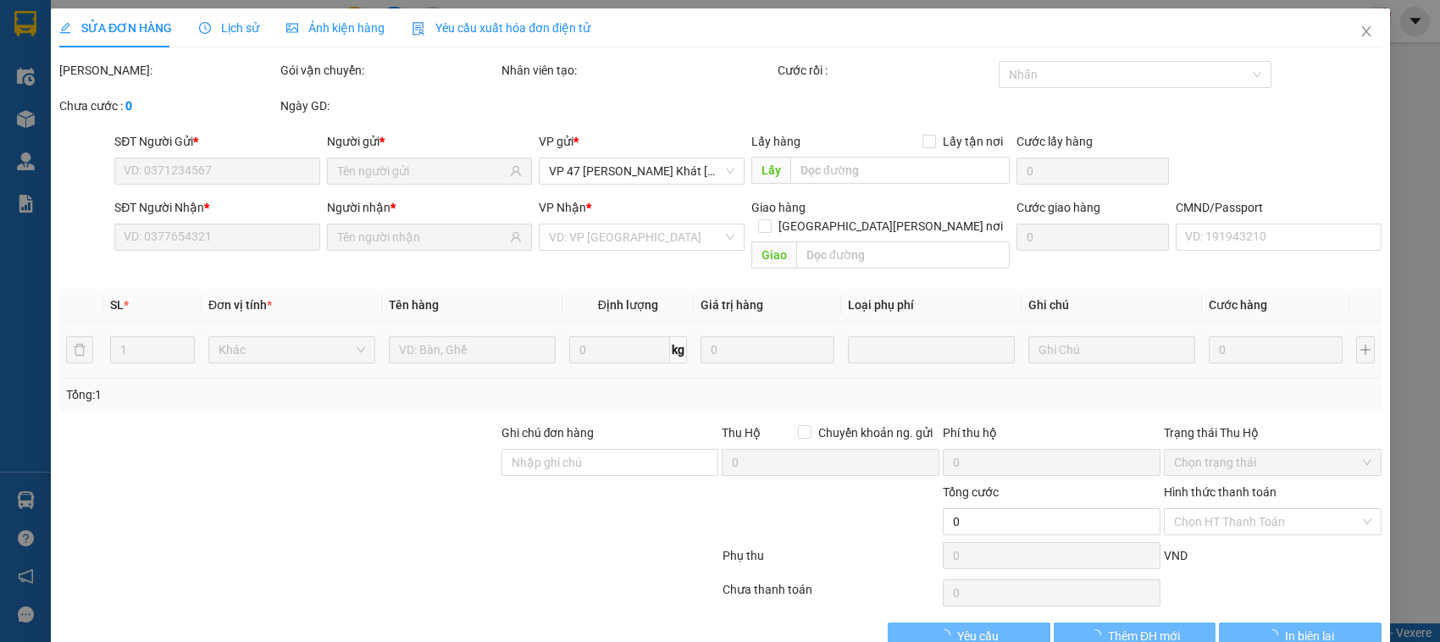
type input "0975617888"
type input "DUY TÔN 147BT"
type input "0974845096"
type input "CƯỜNG"
type input "35.000"
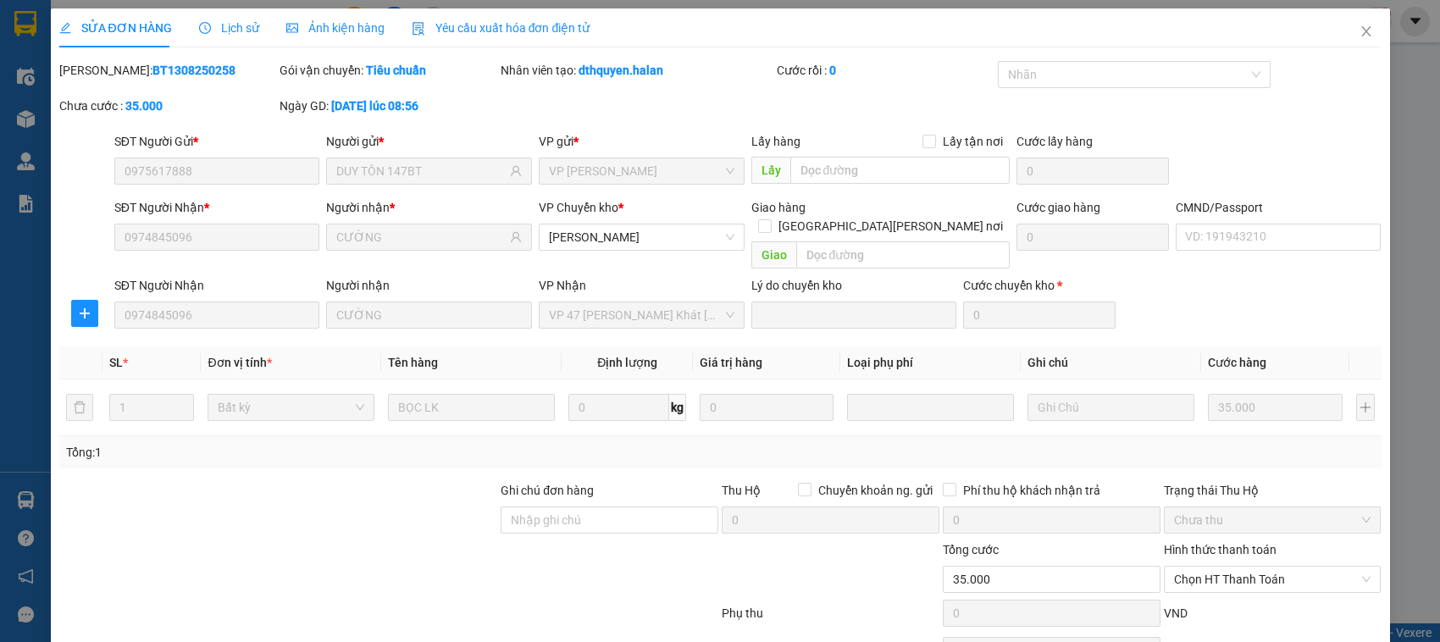
scroll to position [80, 0]
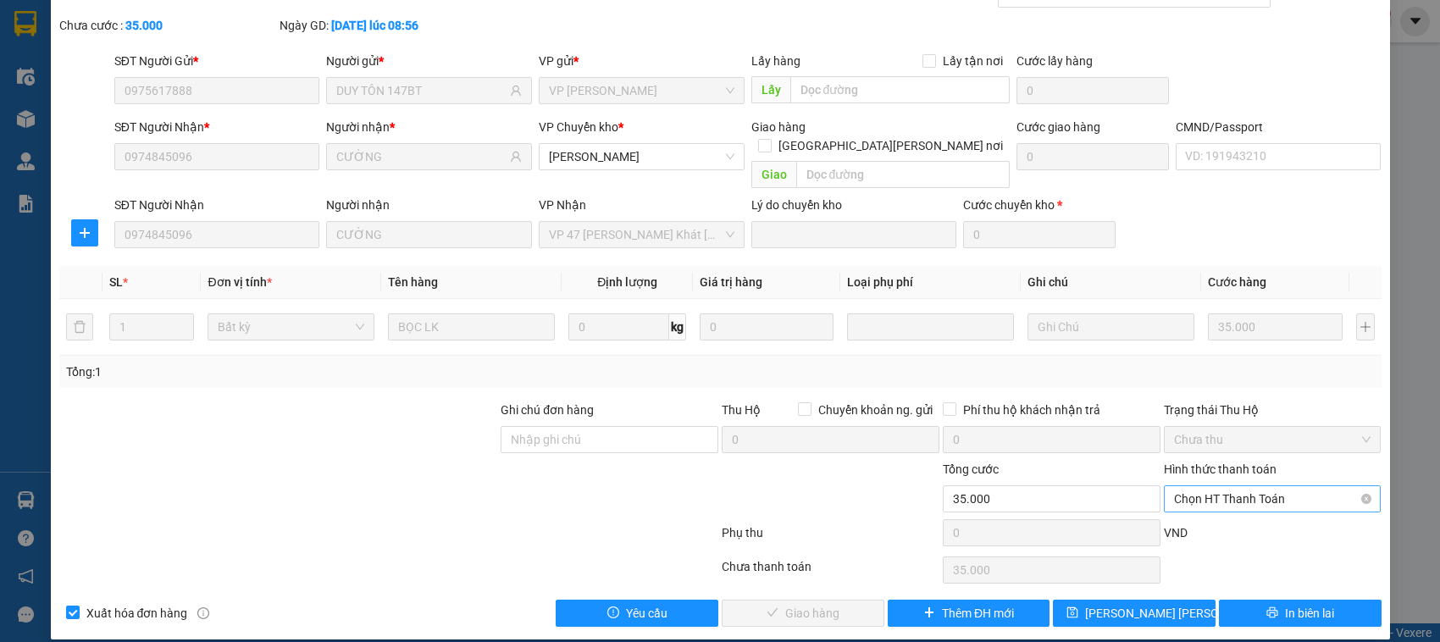
click at [1212, 492] on span "Chọn HT Thanh Toán" at bounding box center [1272, 498] width 197 height 25
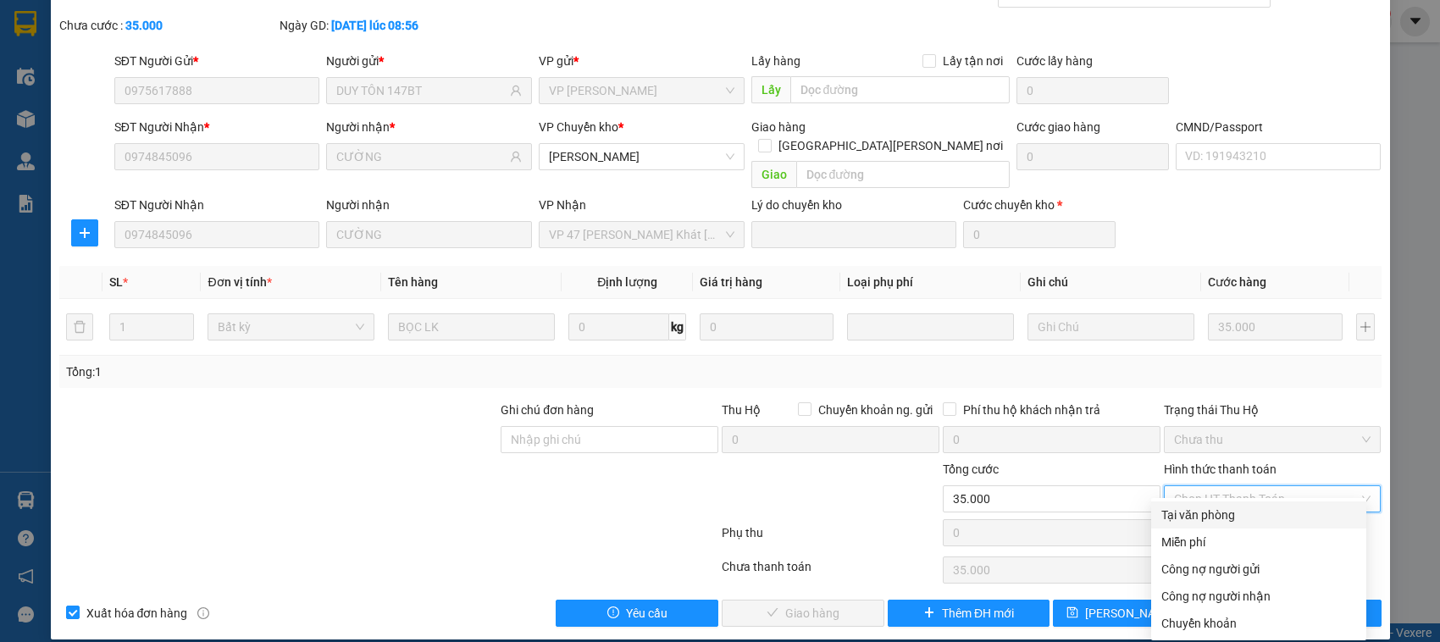
click at [1208, 523] on div "Tại văn phòng" at bounding box center [1259, 515] width 195 height 19
type input "0"
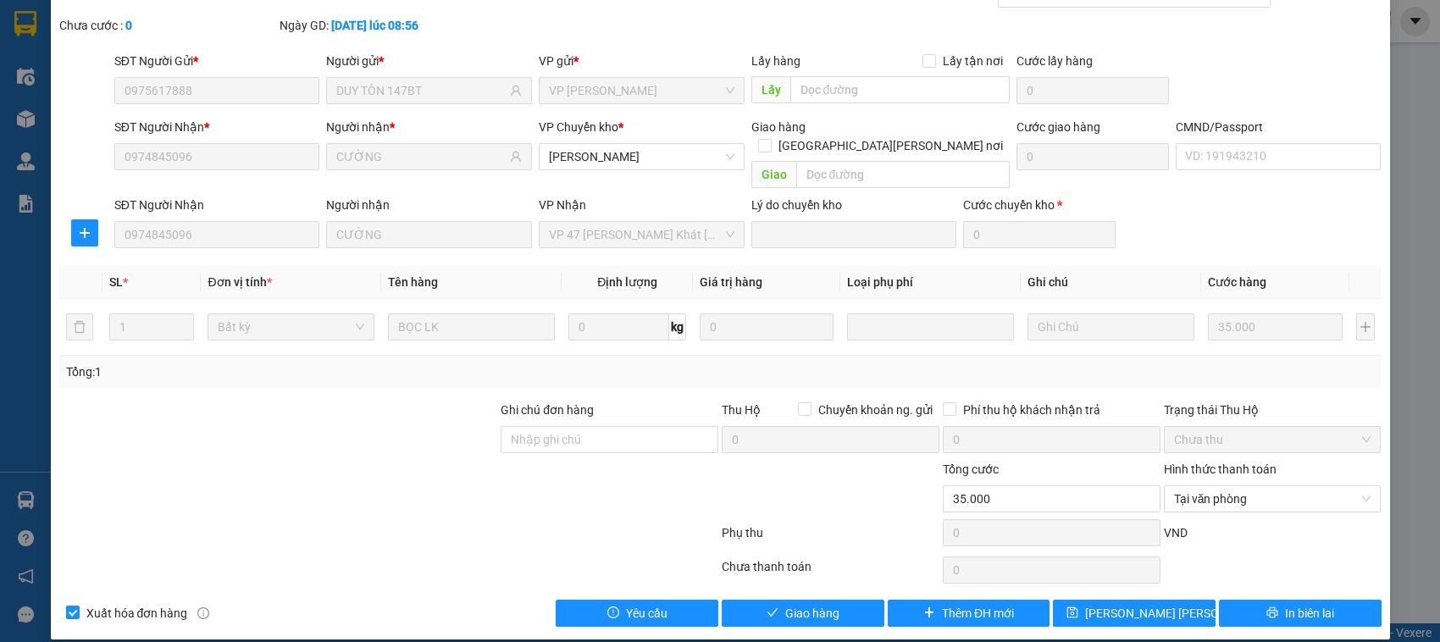
click at [731, 574] on div "Total Paid Fee 0 Total UnPaid Fee 35.000 Cash Collection Total Fee Mã ĐH: BT130…" at bounding box center [720, 304] width 1323 height 646
click at [748, 600] on button "Giao hàng" at bounding box center [803, 613] width 163 height 27
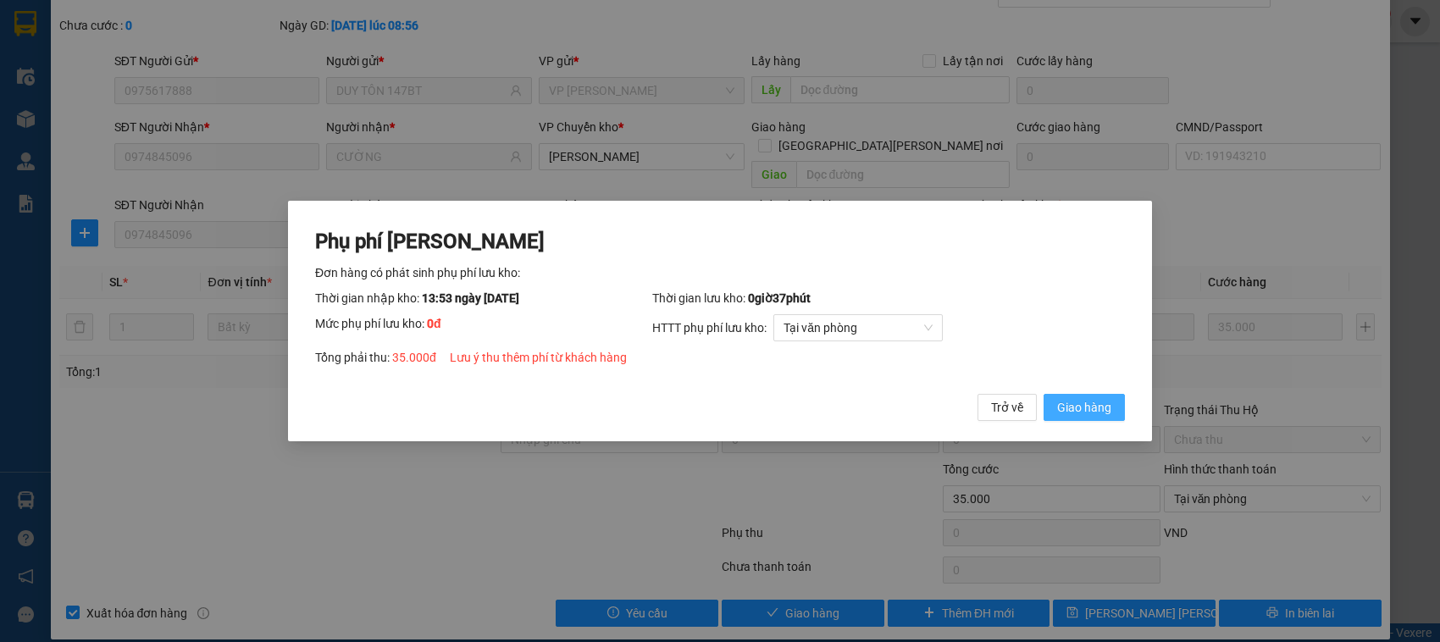
click at [1044, 394] on button "Giao hàng" at bounding box center [1084, 407] width 81 height 27
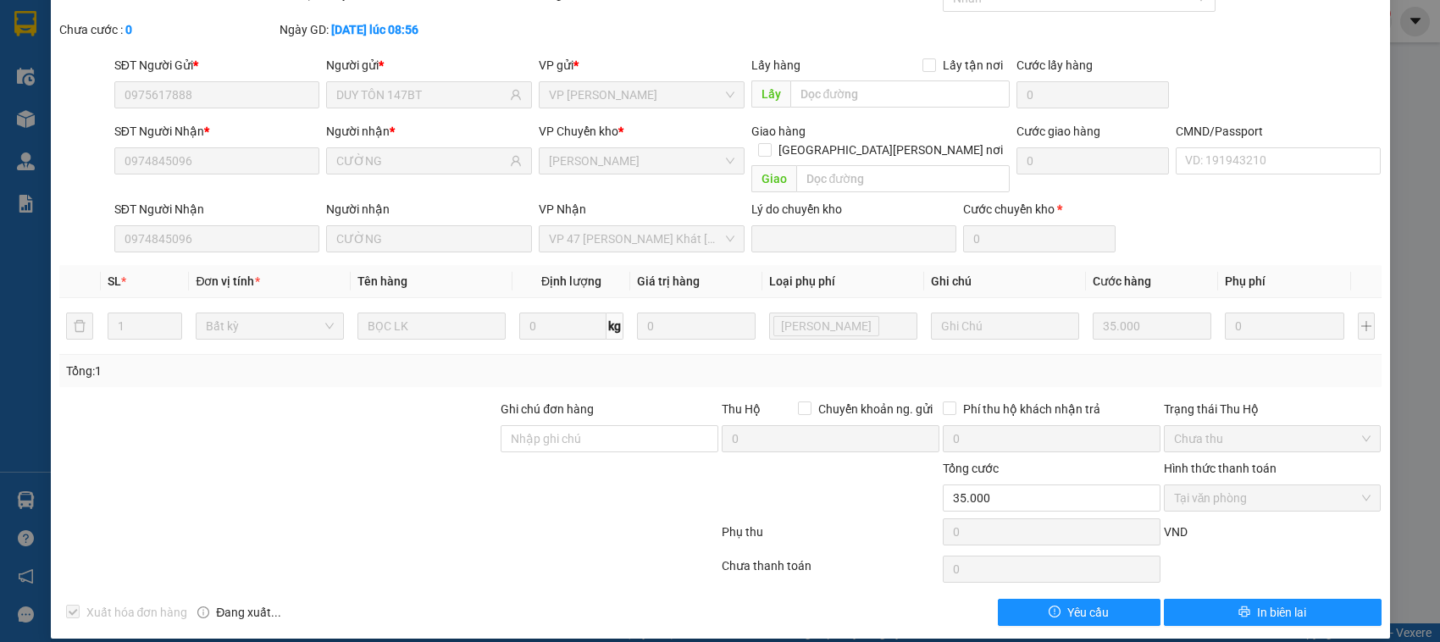
scroll to position [0, 0]
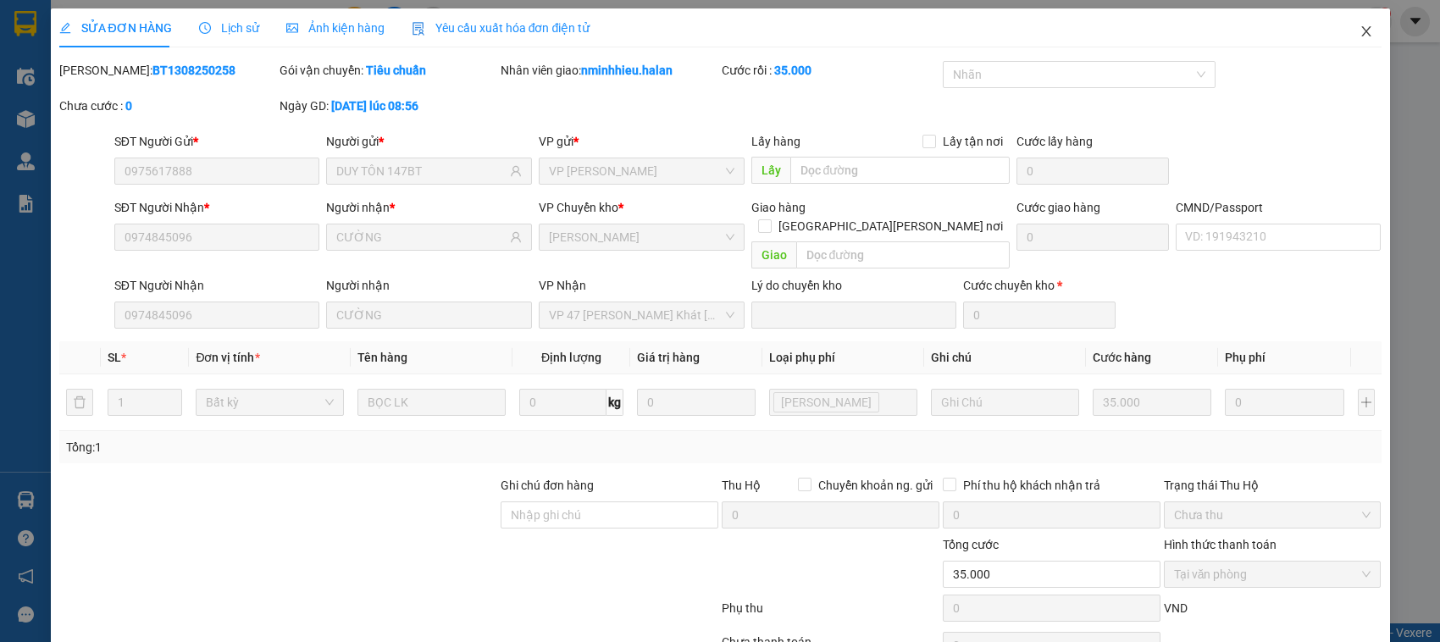
click at [1343, 44] on span "Close" at bounding box center [1366, 31] width 47 height 47
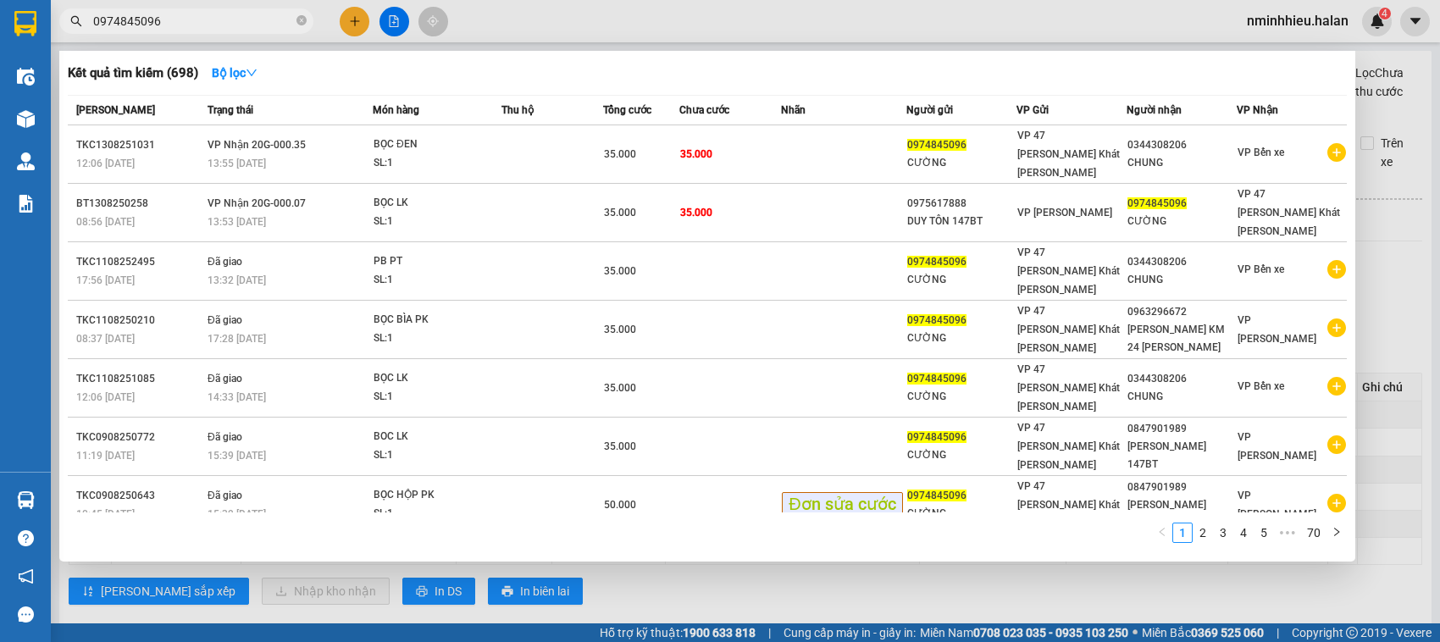
click at [185, 12] on input "0974845096" at bounding box center [193, 21] width 200 height 19
click at [186, 12] on input "0974845096" at bounding box center [193, 21] width 200 height 19
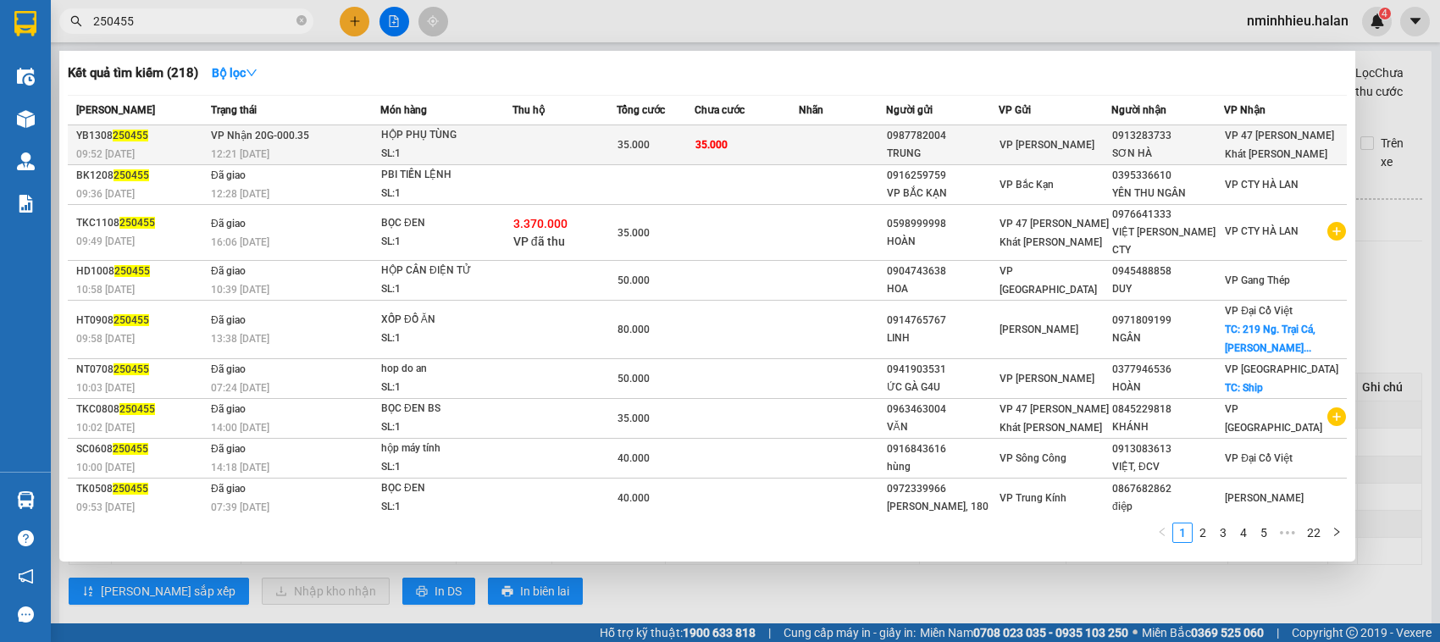
type input "250455"
click at [463, 138] on div "HỘP PHỤ TÙNG" at bounding box center [444, 135] width 127 height 19
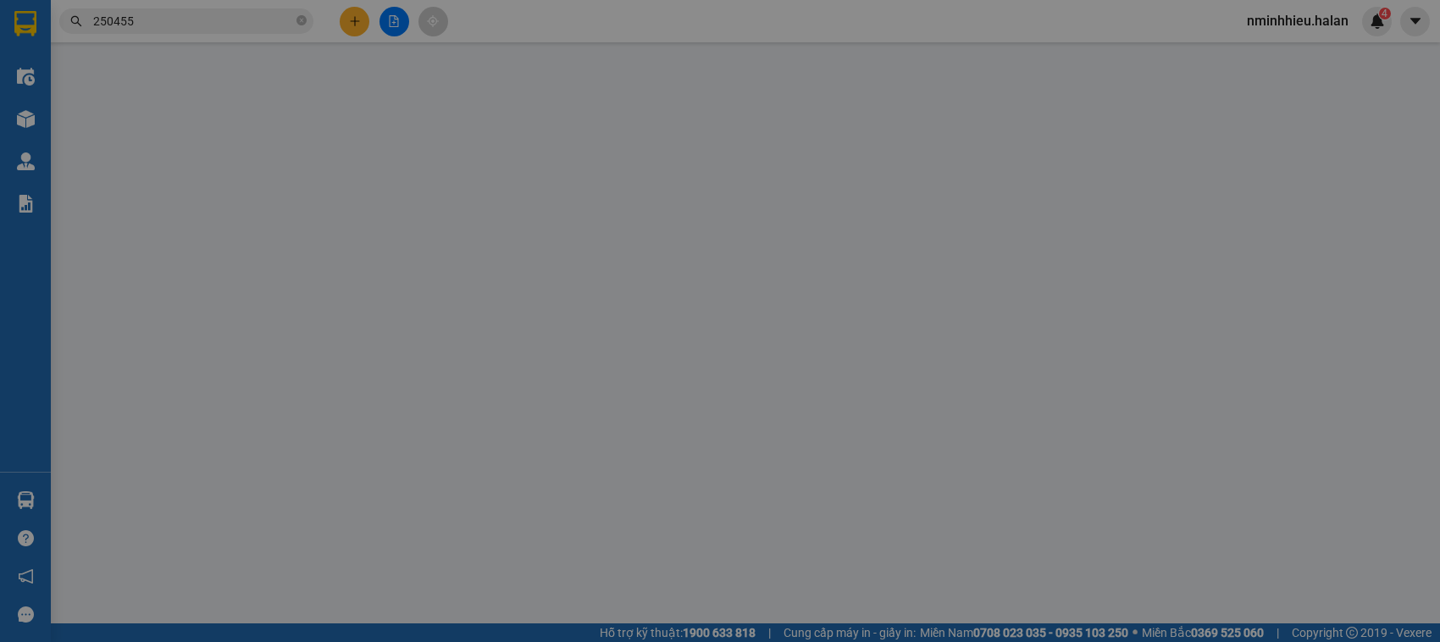
type input "0987782004"
type input "TRUNG"
type input "0913283733"
type input "SƠN HÀ"
type input "35.000"
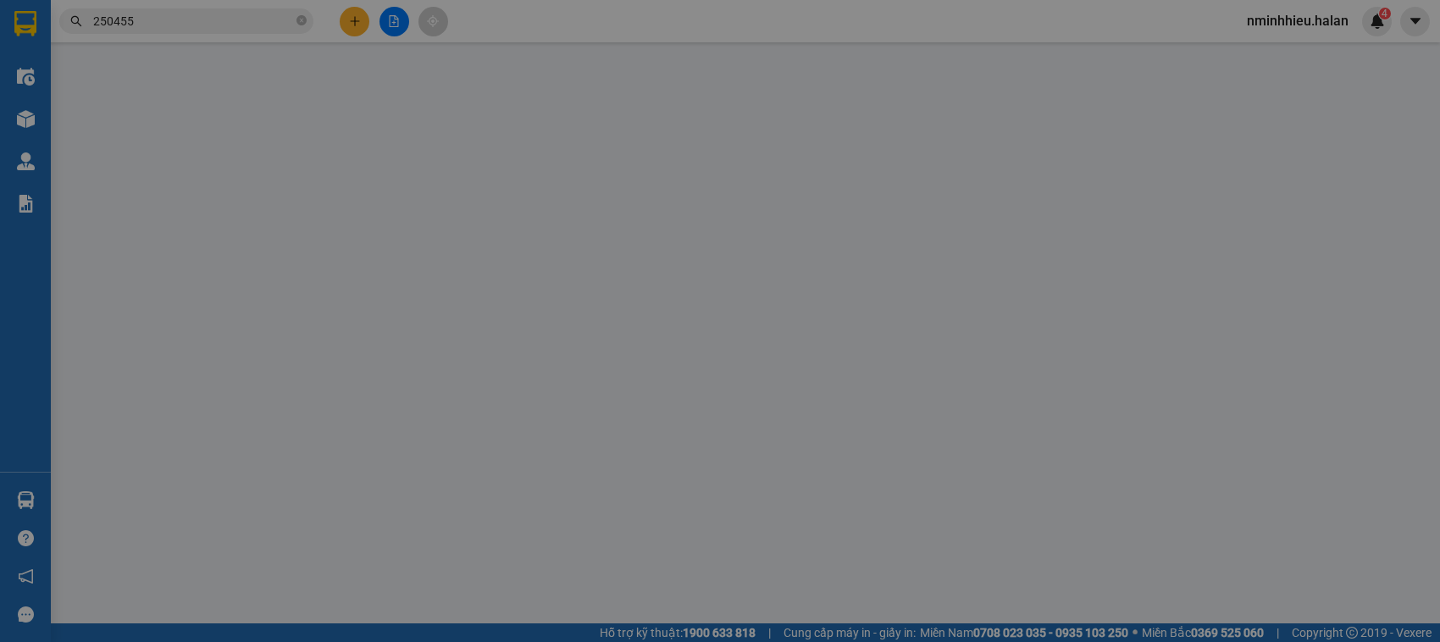
type input "35.000"
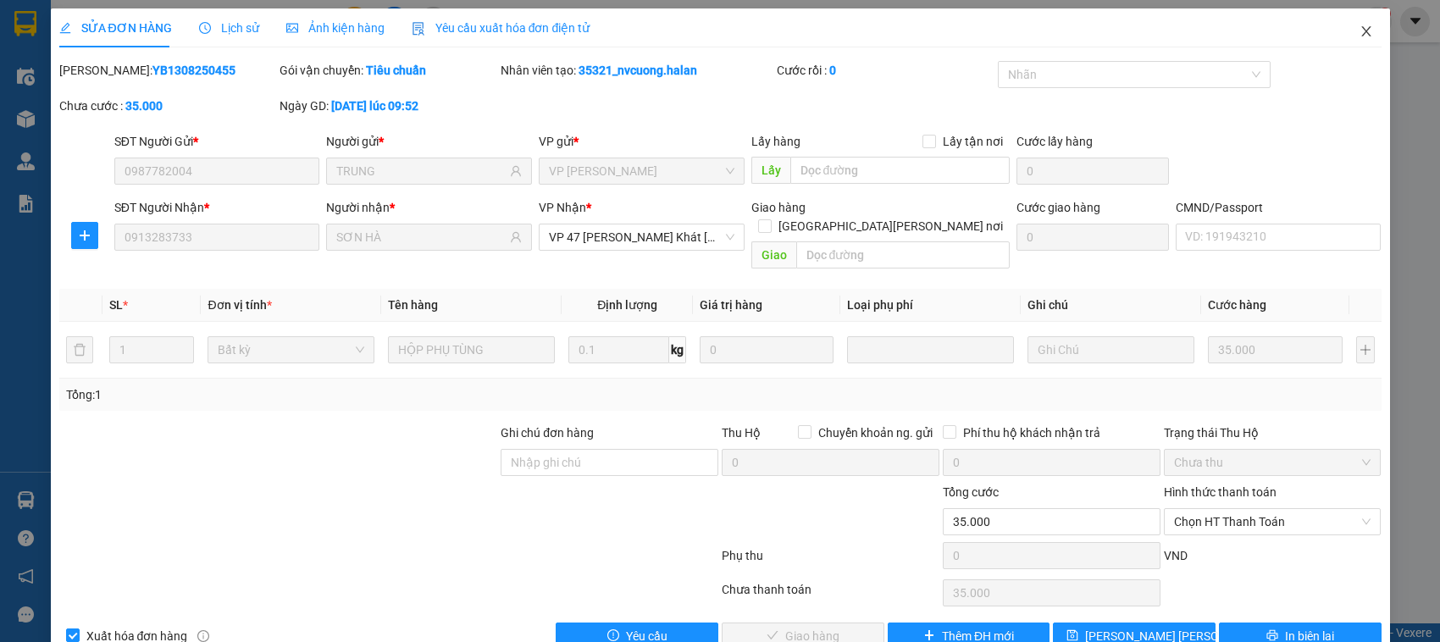
click at [1361, 31] on span "Close" at bounding box center [1366, 31] width 47 height 47
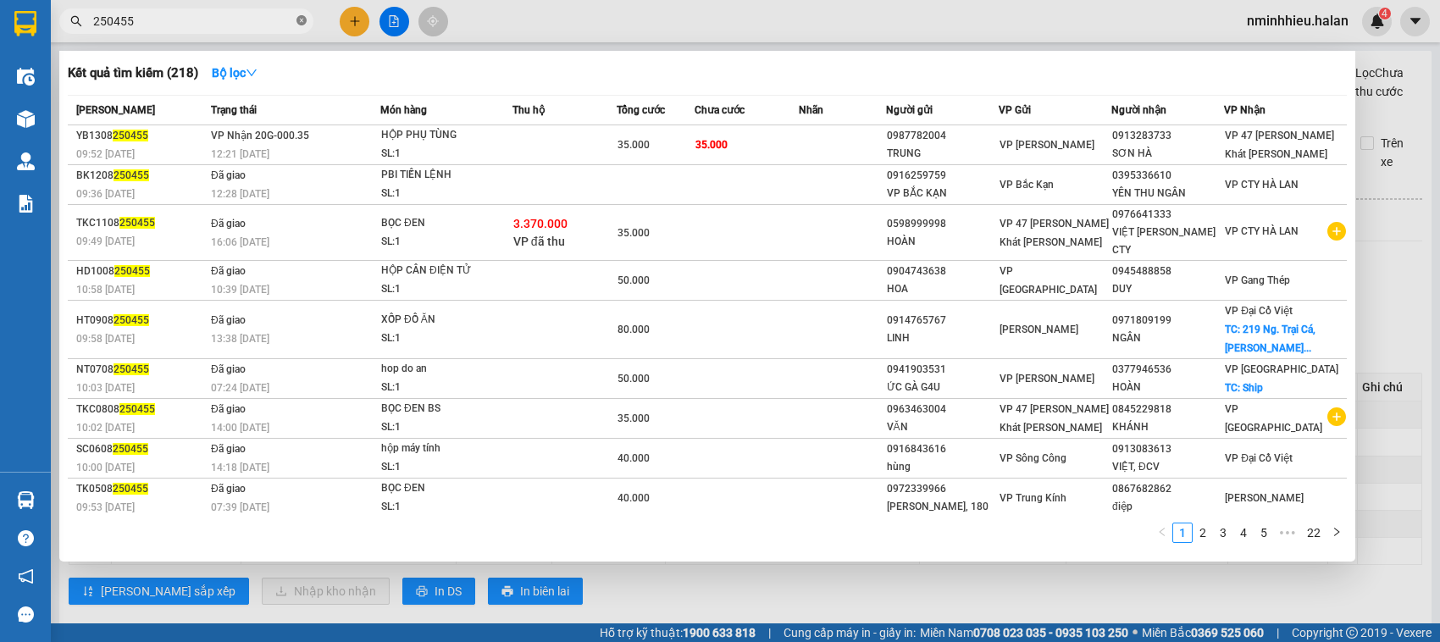
click at [302, 23] on icon "close-circle" at bounding box center [302, 20] width 10 height 10
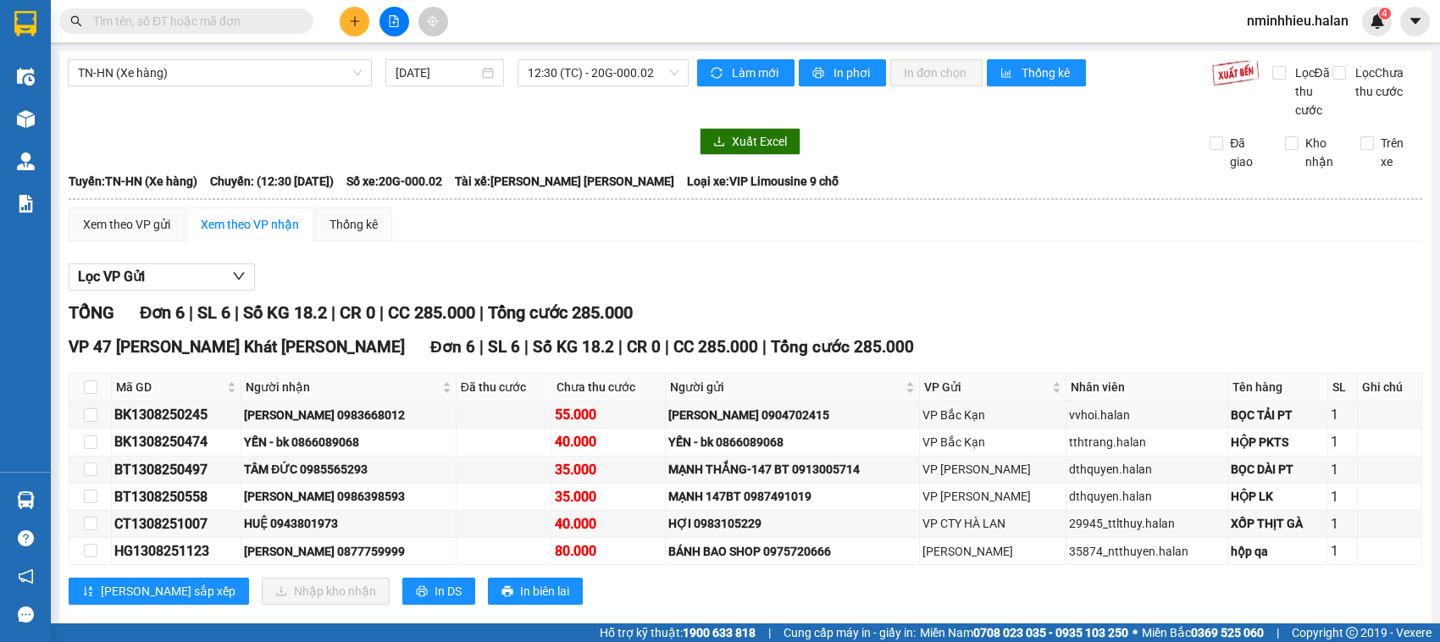
paste input "0913283733"
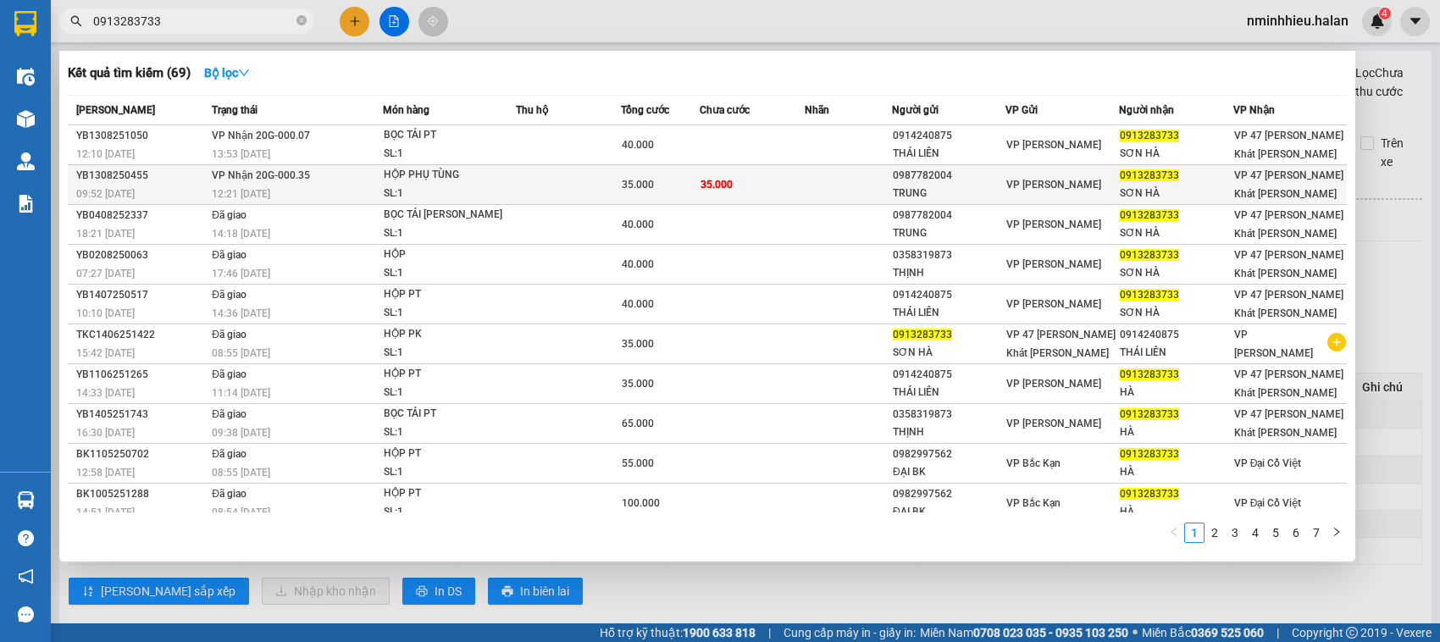
type input "0913283733"
click at [424, 186] on div "SL: 1" at bounding box center [447, 194] width 127 height 19
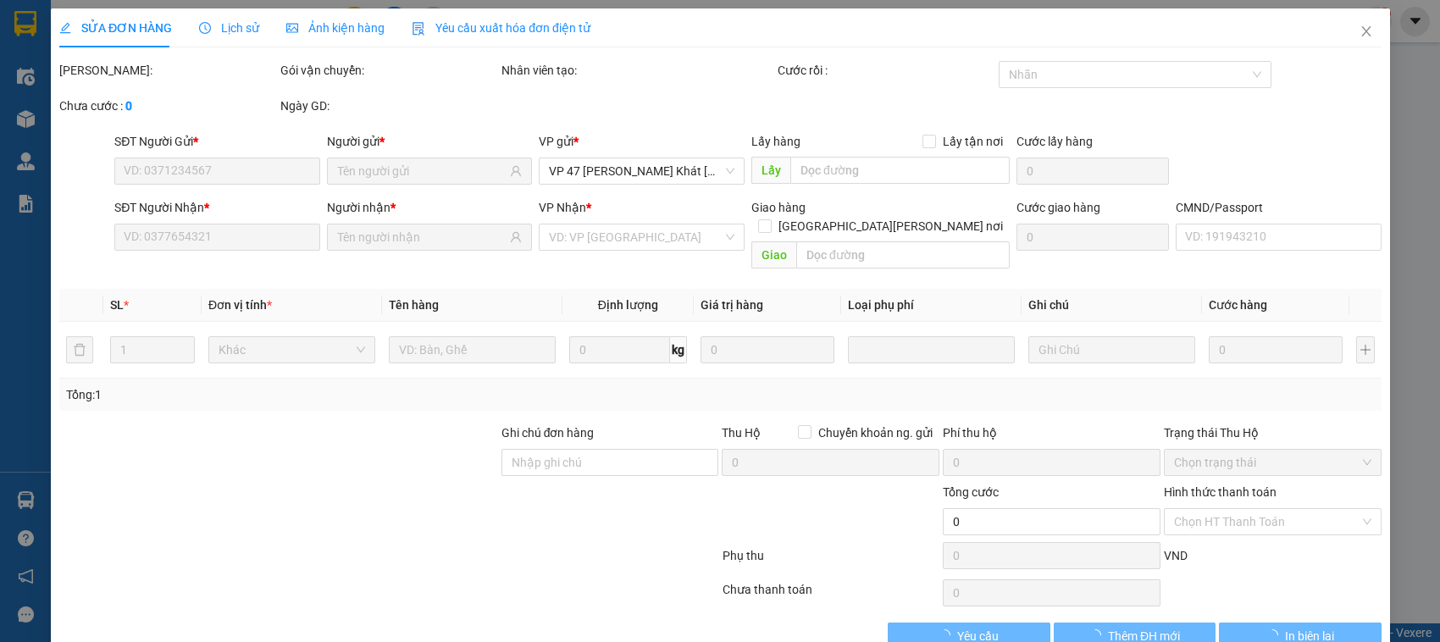
type input "0987782004"
type input "TRUNG"
type input "0913283733"
type input "SƠN HÀ"
type input "35.000"
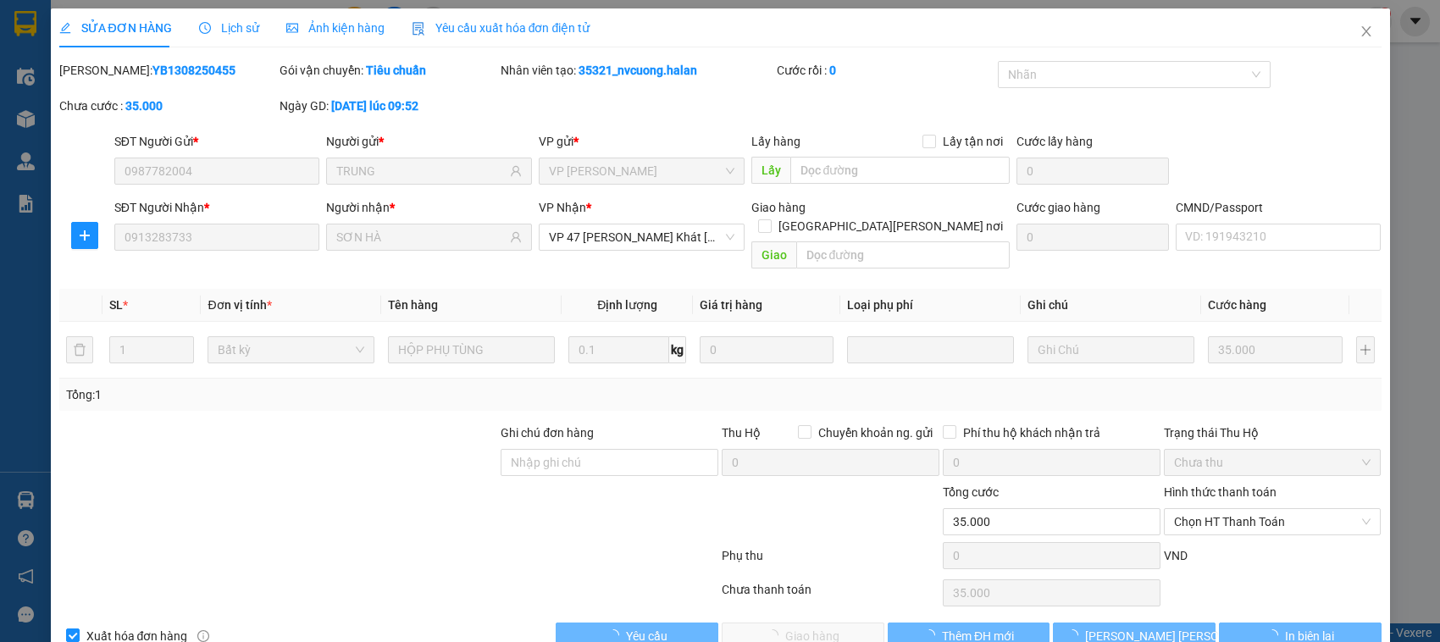
scroll to position [23, 0]
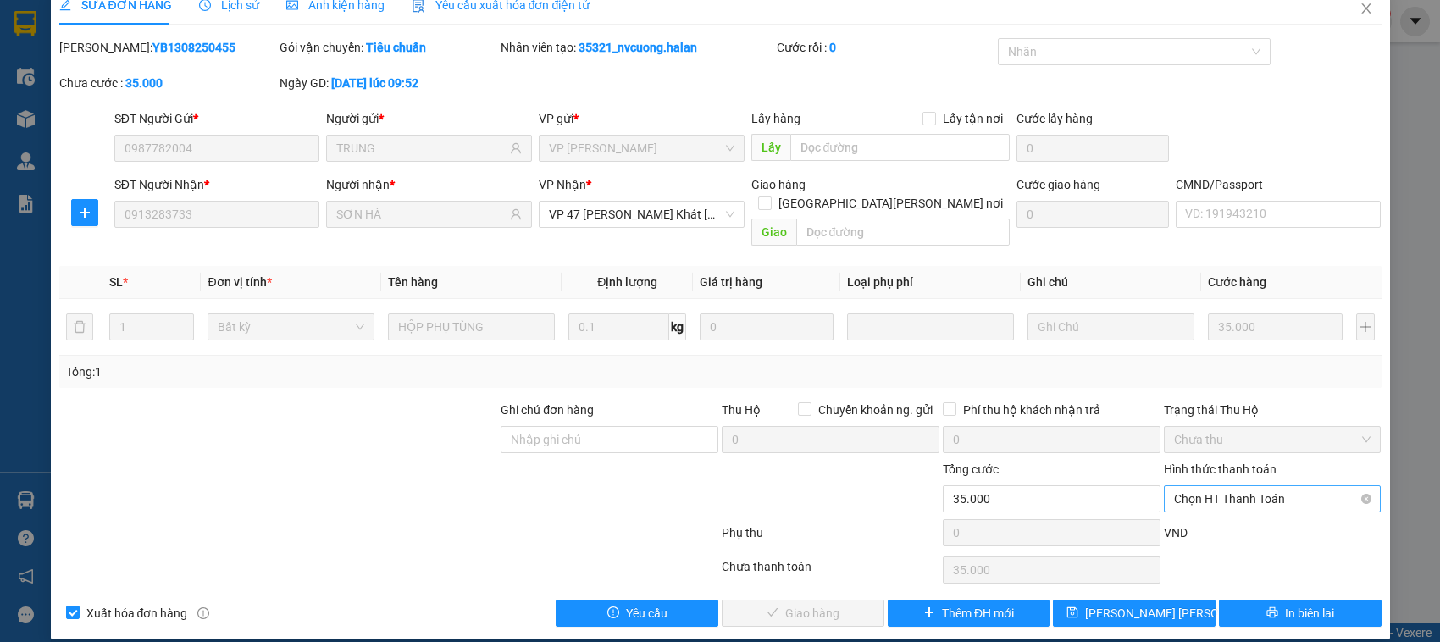
click at [1196, 486] on span "Chọn HT Thanh Toán" at bounding box center [1272, 498] width 197 height 25
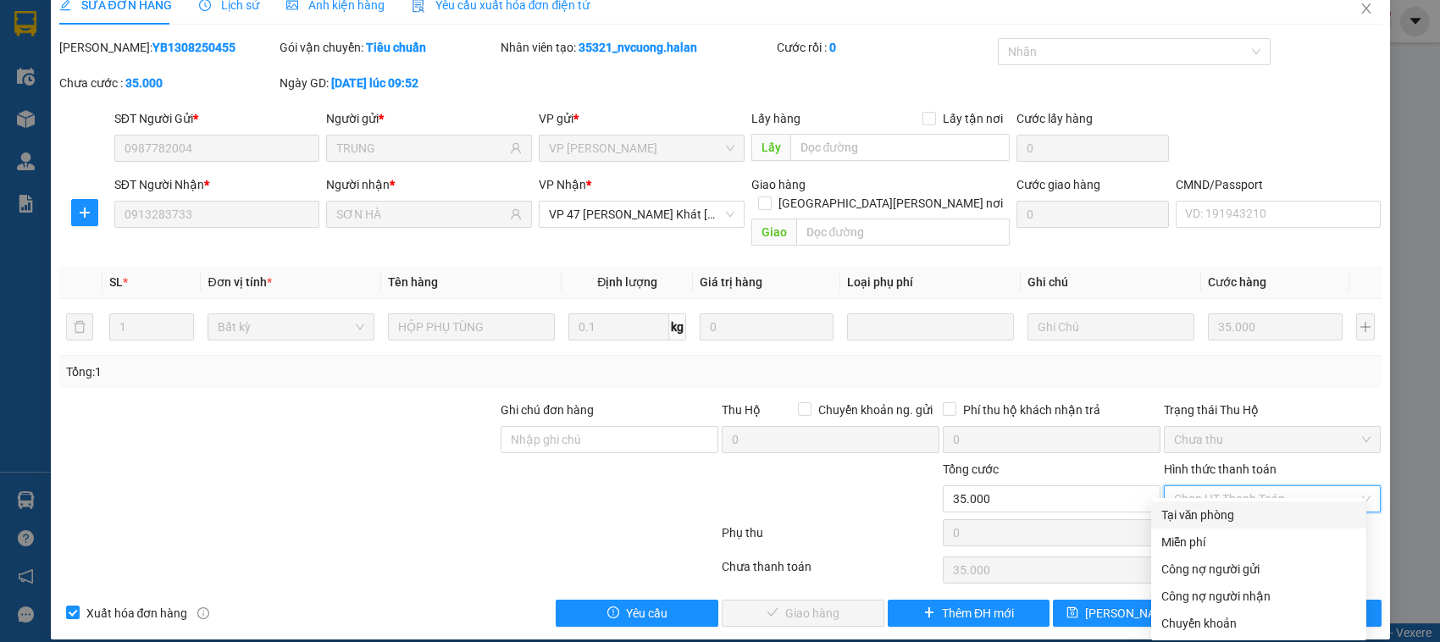
click at [1200, 509] on div "Tại văn phòng" at bounding box center [1259, 515] width 195 height 19
type input "0"
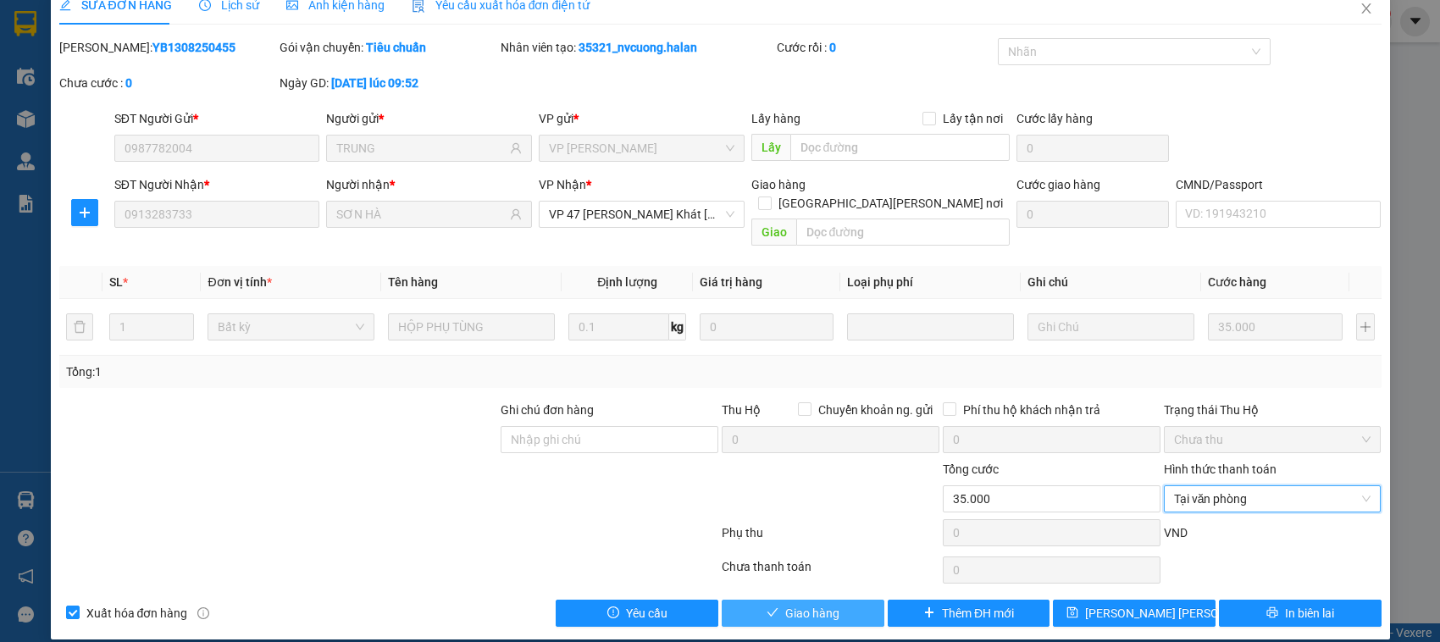
click at [814, 604] on span "Giao hàng" at bounding box center [812, 613] width 54 height 19
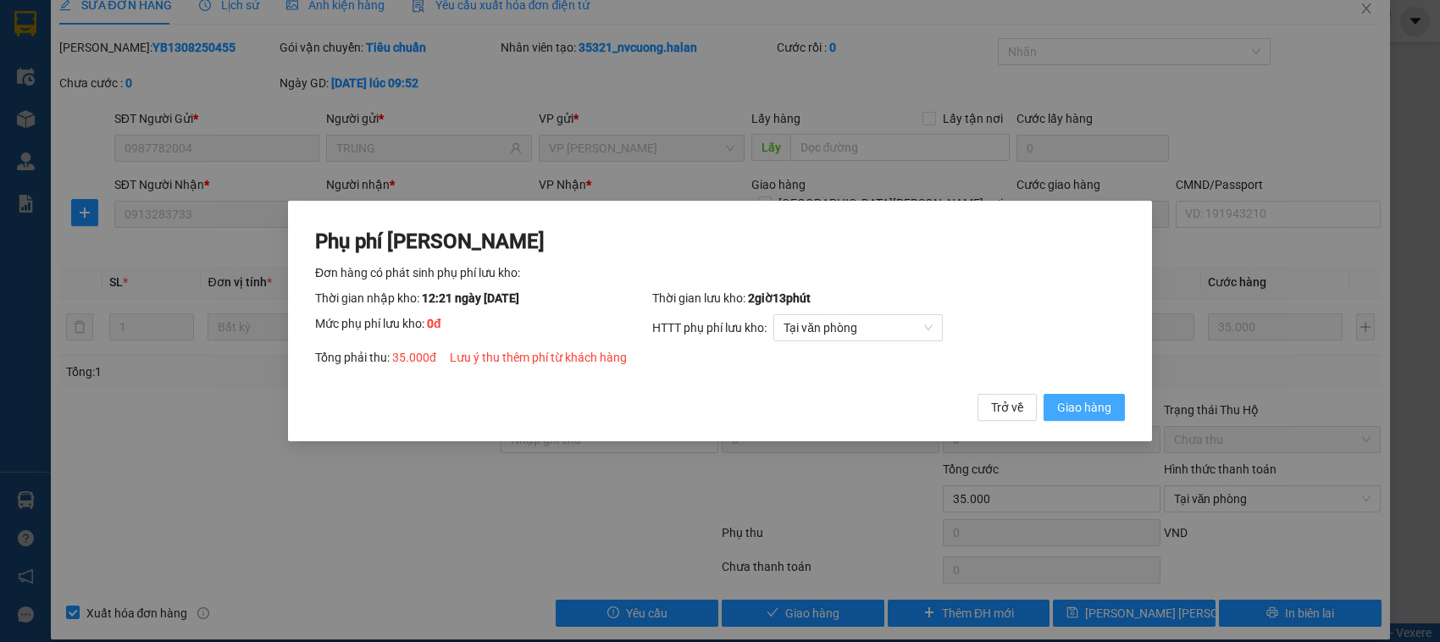
click at [1044, 394] on button "Giao hàng" at bounding box center [1084, 407] width 81 height 27
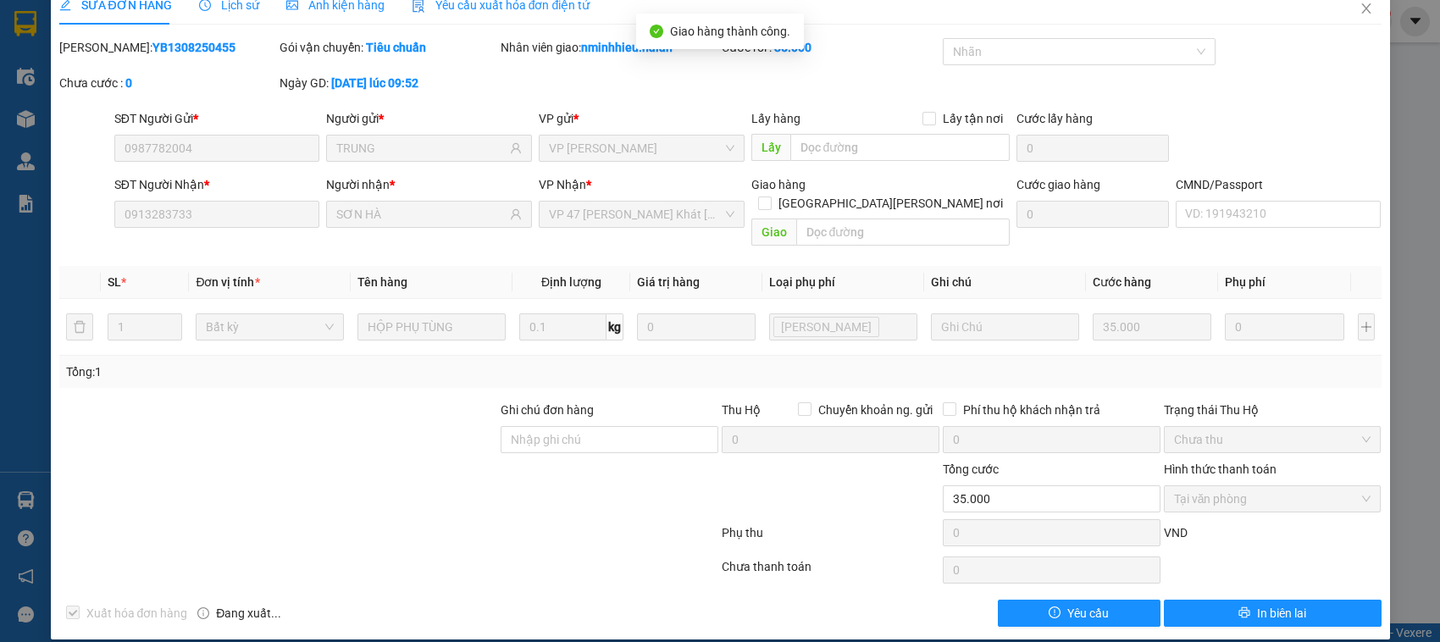
scroll to position [0, 0]
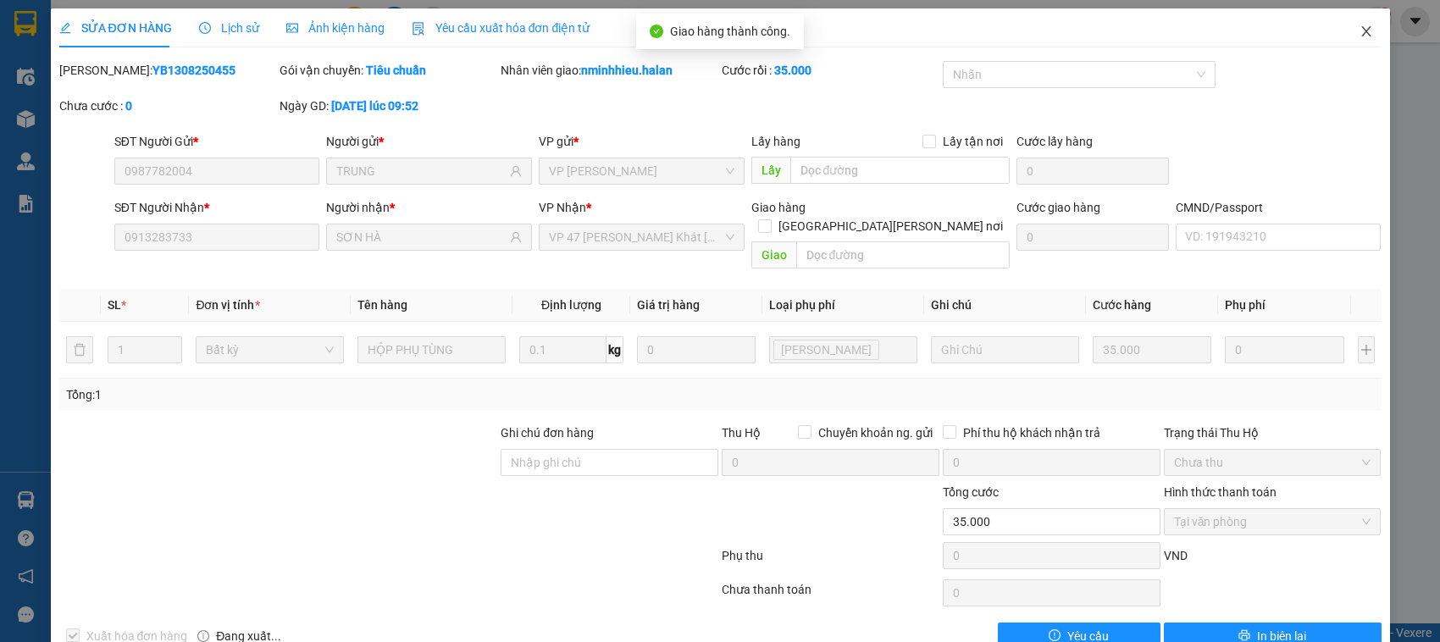
click at [1360, 35] on icon "close" at bounding box center [1367, 32] width 14 height 14
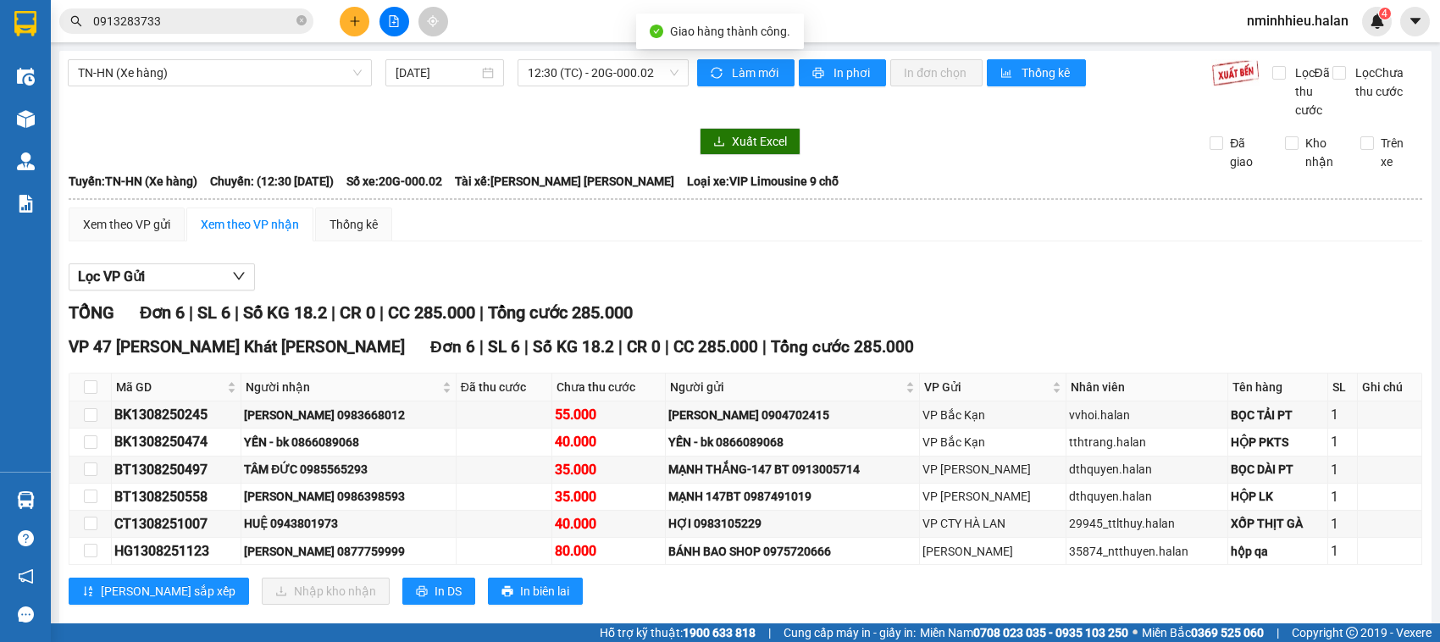
click at [167, 14] on input "0913283733" at bounding box center [193, 21] width 200 height 19
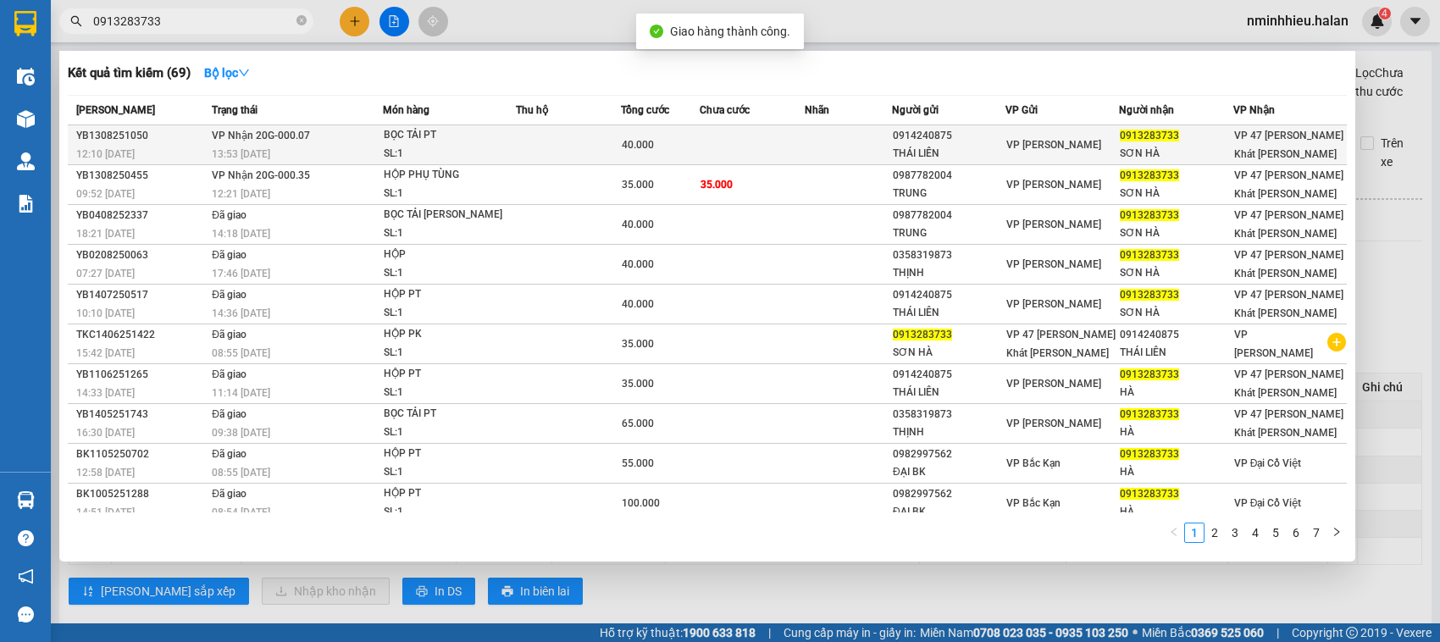
click at [318, 147] on div "13:53 - 13/08" at bounding box center [297, 154] width 170 height 19
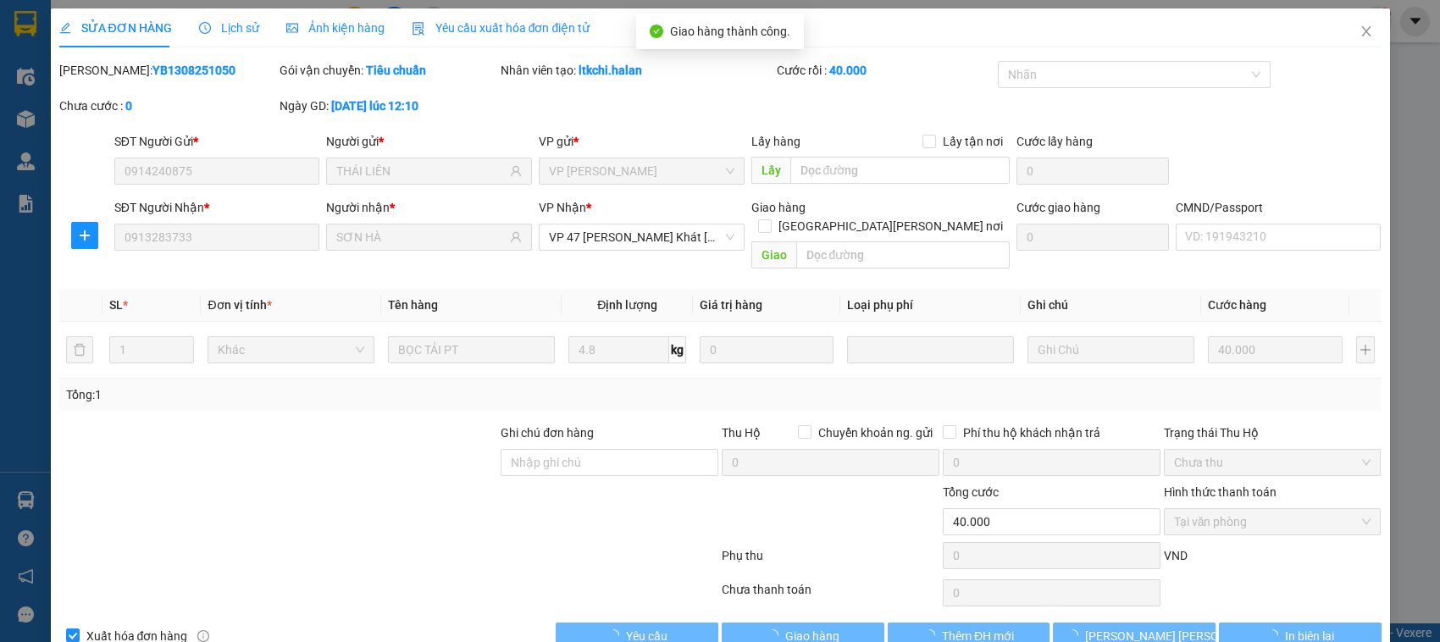
type input "0914240875"
type input "THÁI LIÊN"
type input "0913283733"
type input "SƠN HÀ"
type input "40.000"
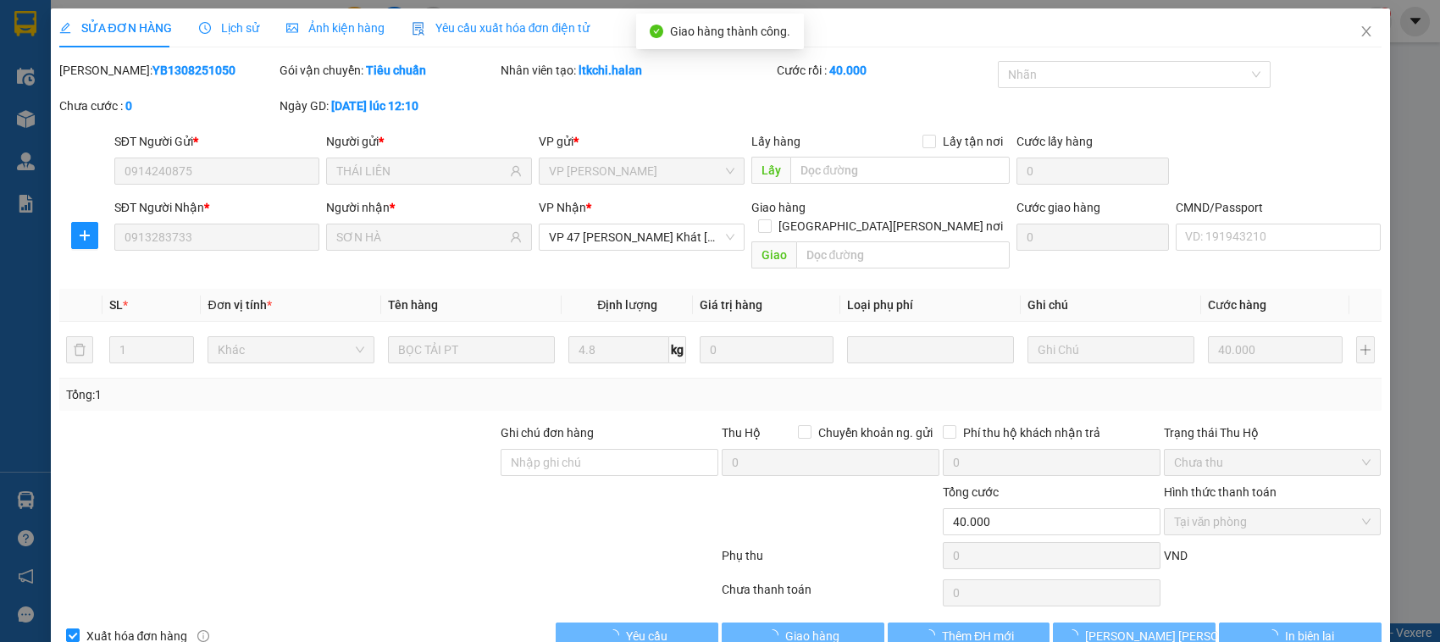
scroll to position [14, 0]
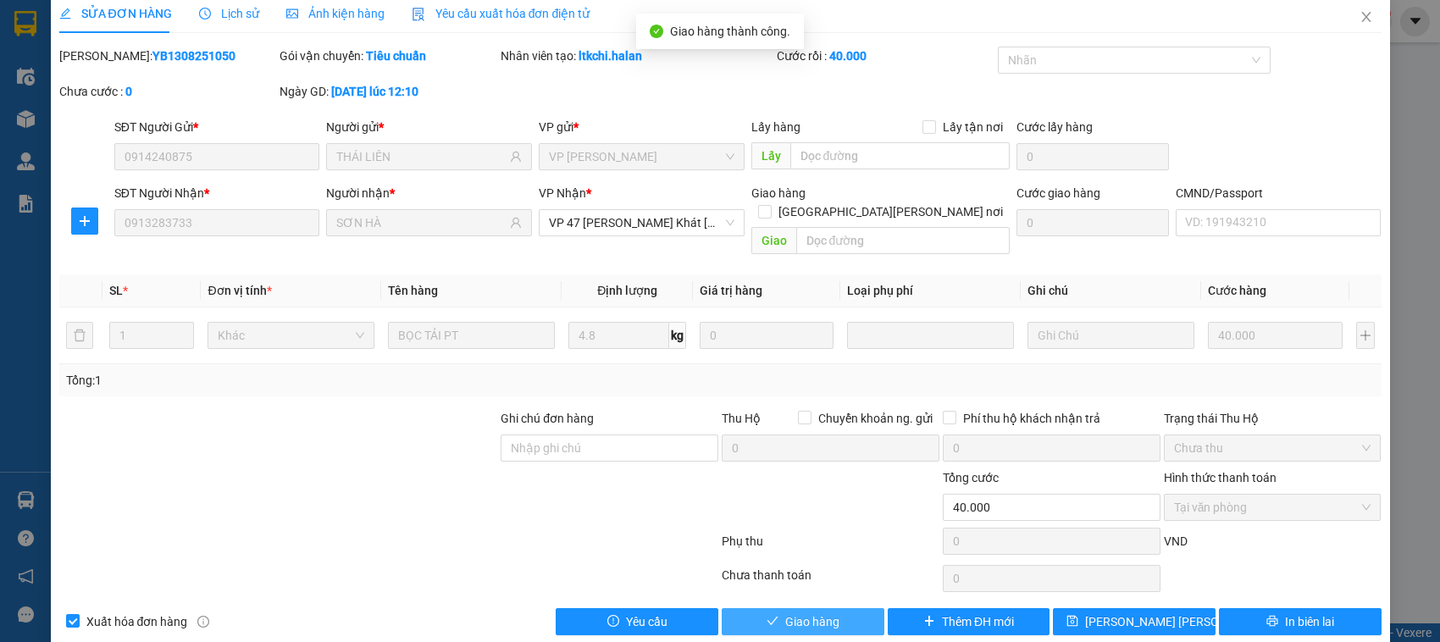
click at [805, 594] on div "Total Paid Fee 40.000 Total UnPaid Fee 0 Cash Collection Total Fee Mã ĐH: YB130…" at bounding box center [720, 341] width 1323 height 589
click at [806, 613] on span "Giao hàng" at bounding box center [812, 622] width 54 height 19
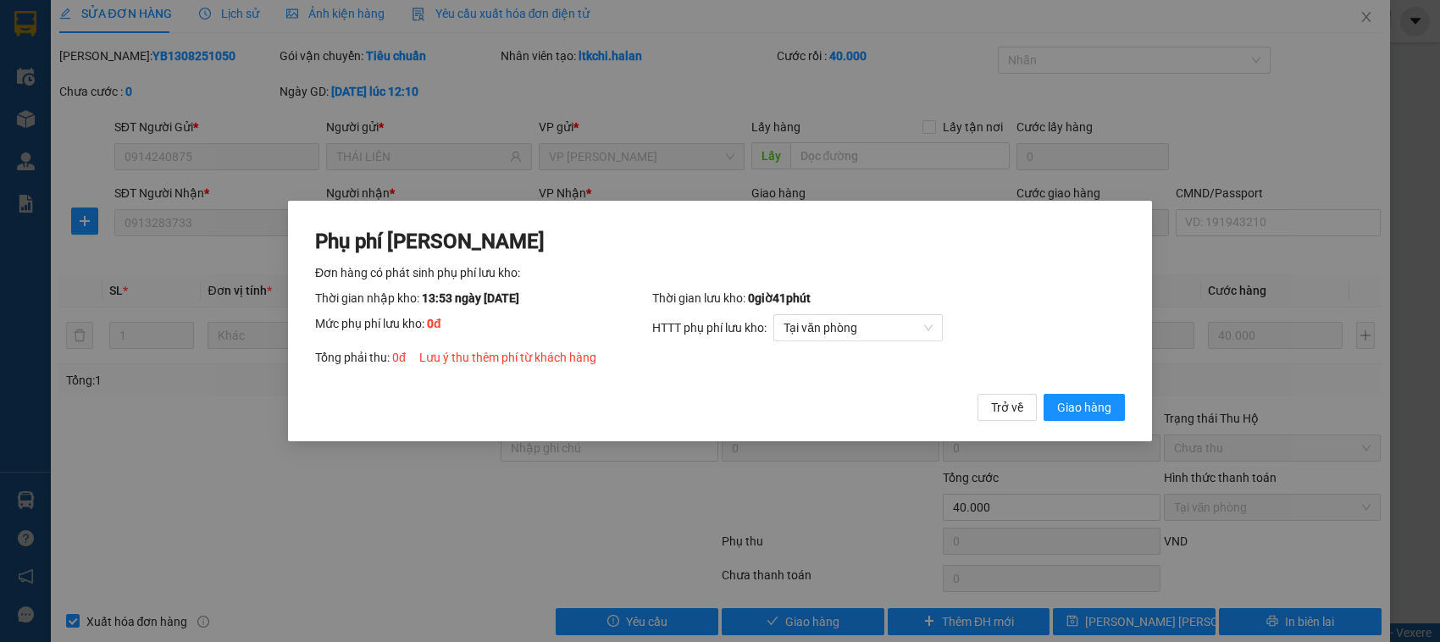
click at [1044, 394] on button "Giao hàng" at bounding box center [1084, 407] width 81 height 27
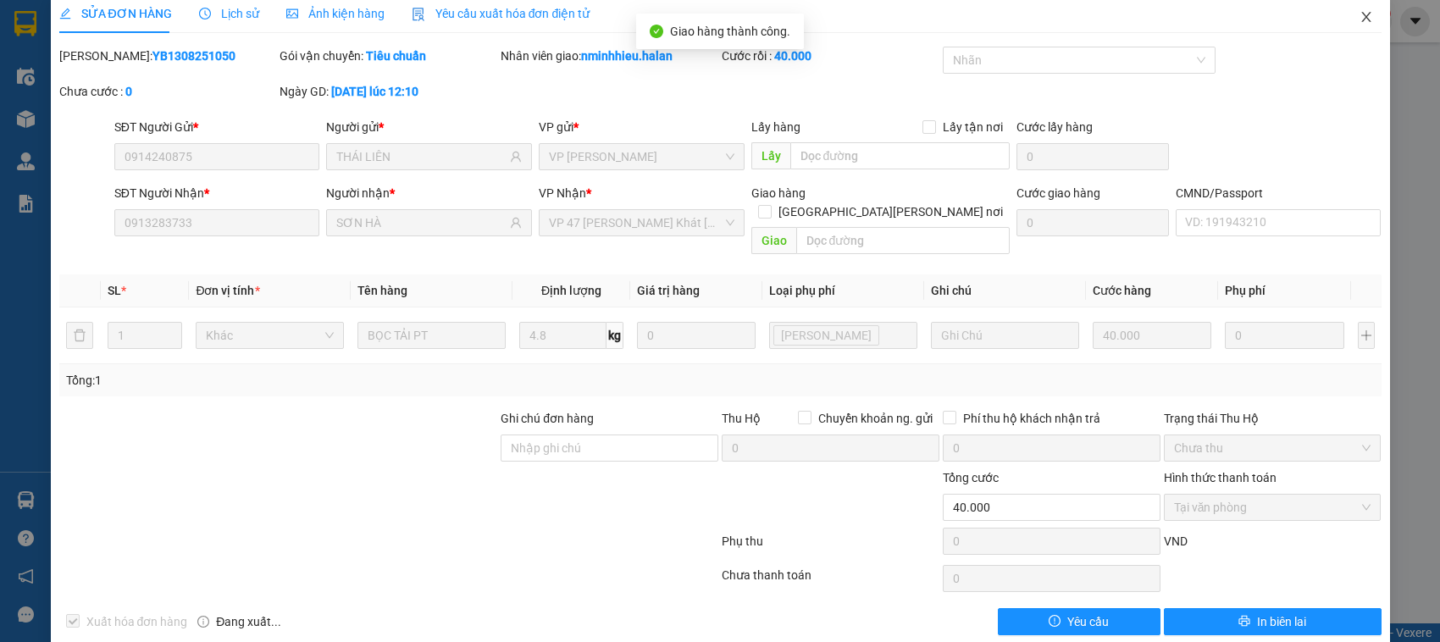
click at [1343, 38] on span "Close" at bounding box center [1366, 17] width 47 height 47
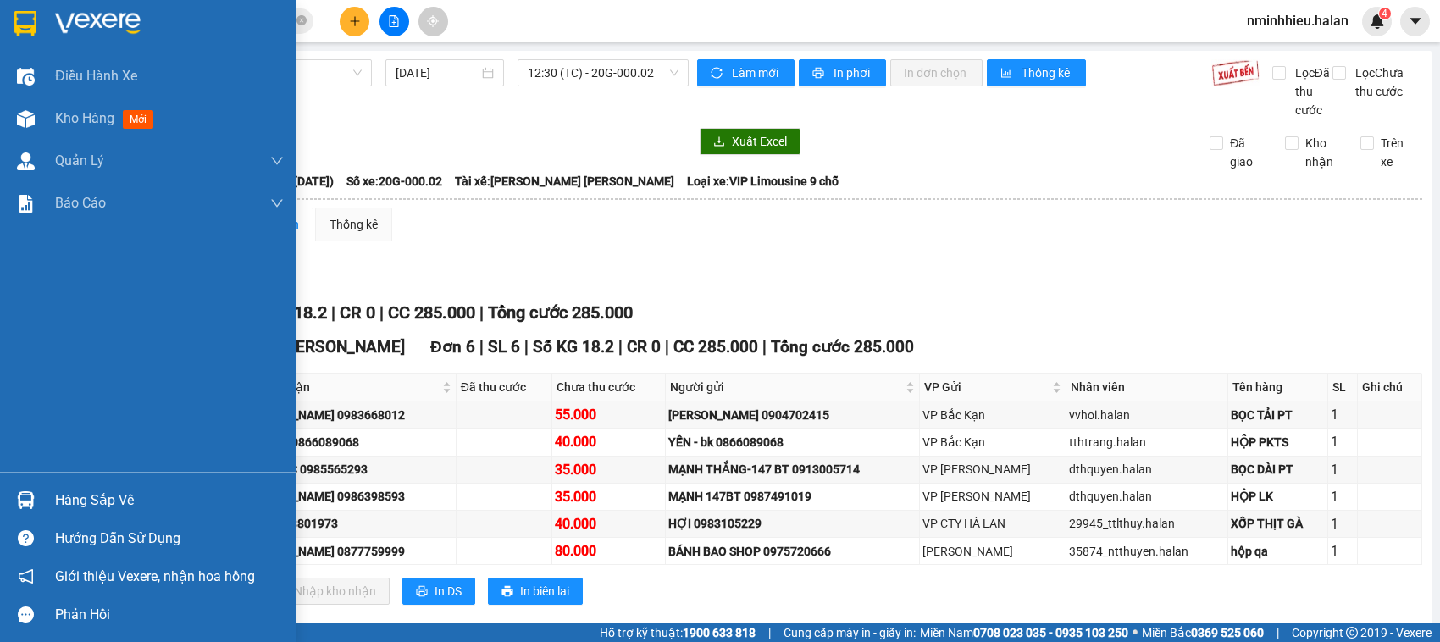
click at [19, 489] on div at bounding box center [26, 500] width 30 height 30
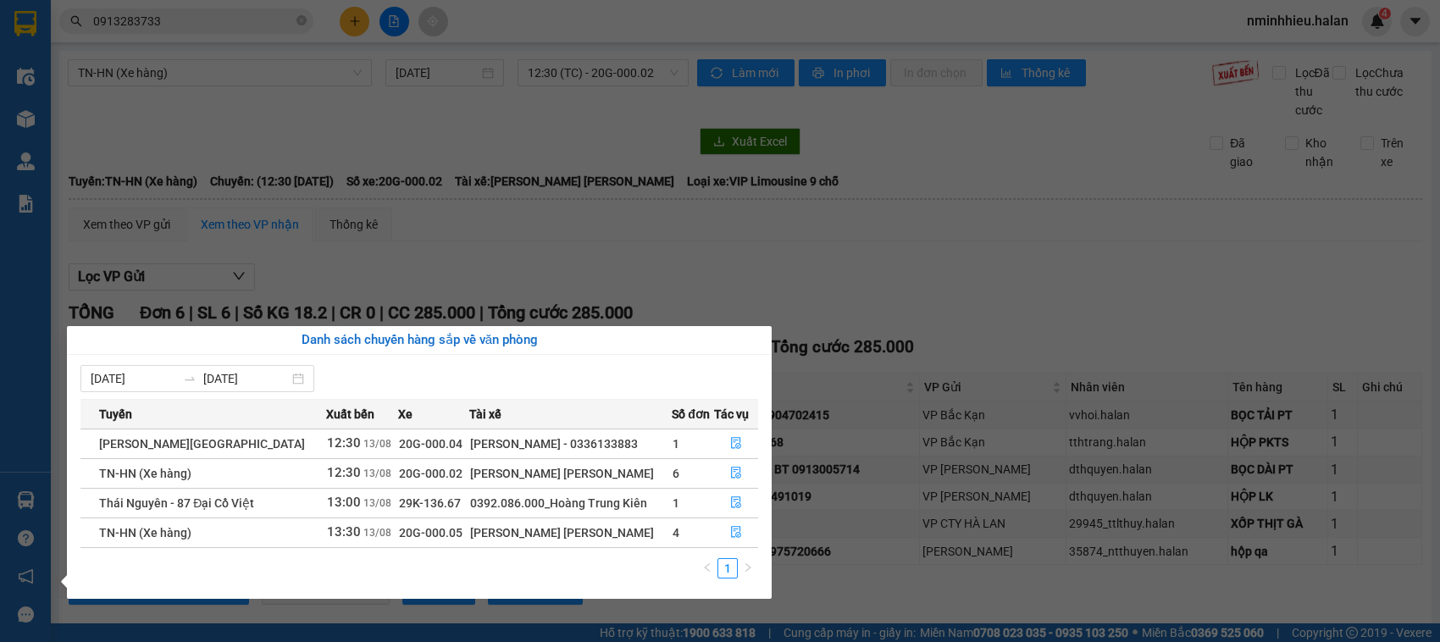
click at [350, 286] on section "Kết quả tìm kiếm ( 69 ) Bộ lọc Mã ĐH Trạng thái Món hàng Thu hộ Tổng cước Chưa …" at bounding box center [720, 321] width 1440 height 642
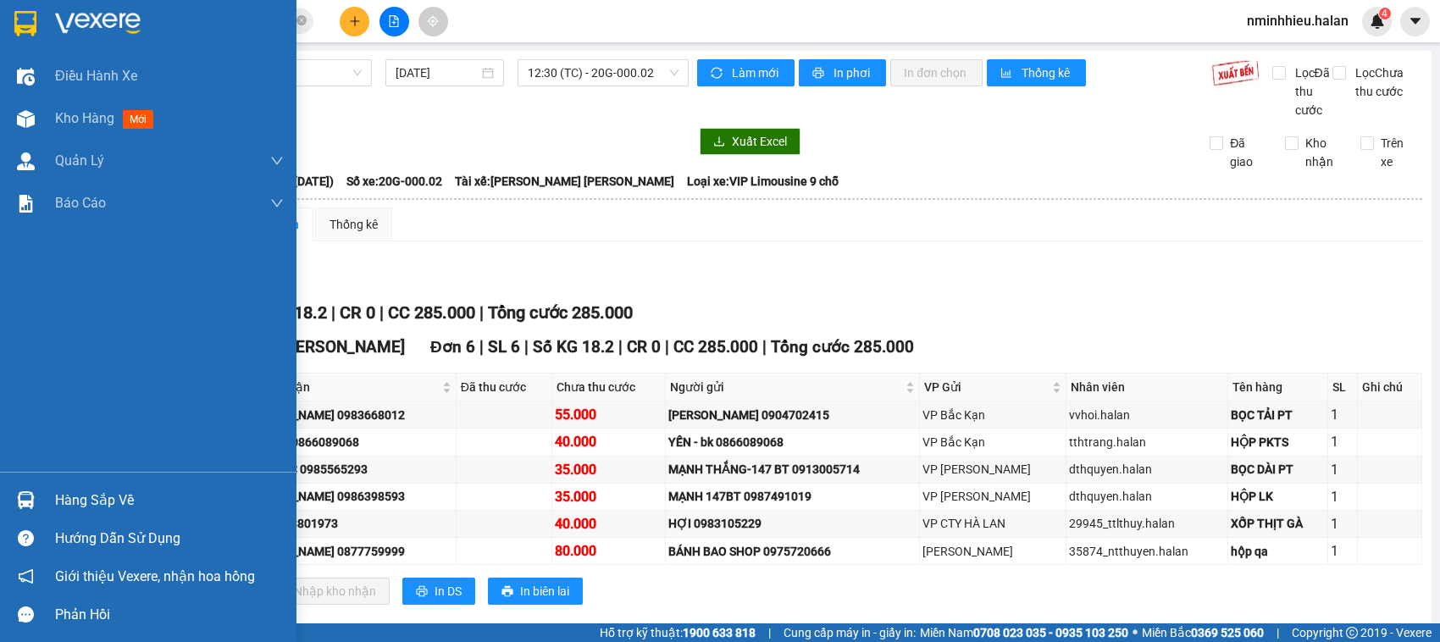
click at [0, 485] on div "Hàng sắp về" at bounding box center [148, 500] width 297 height 38
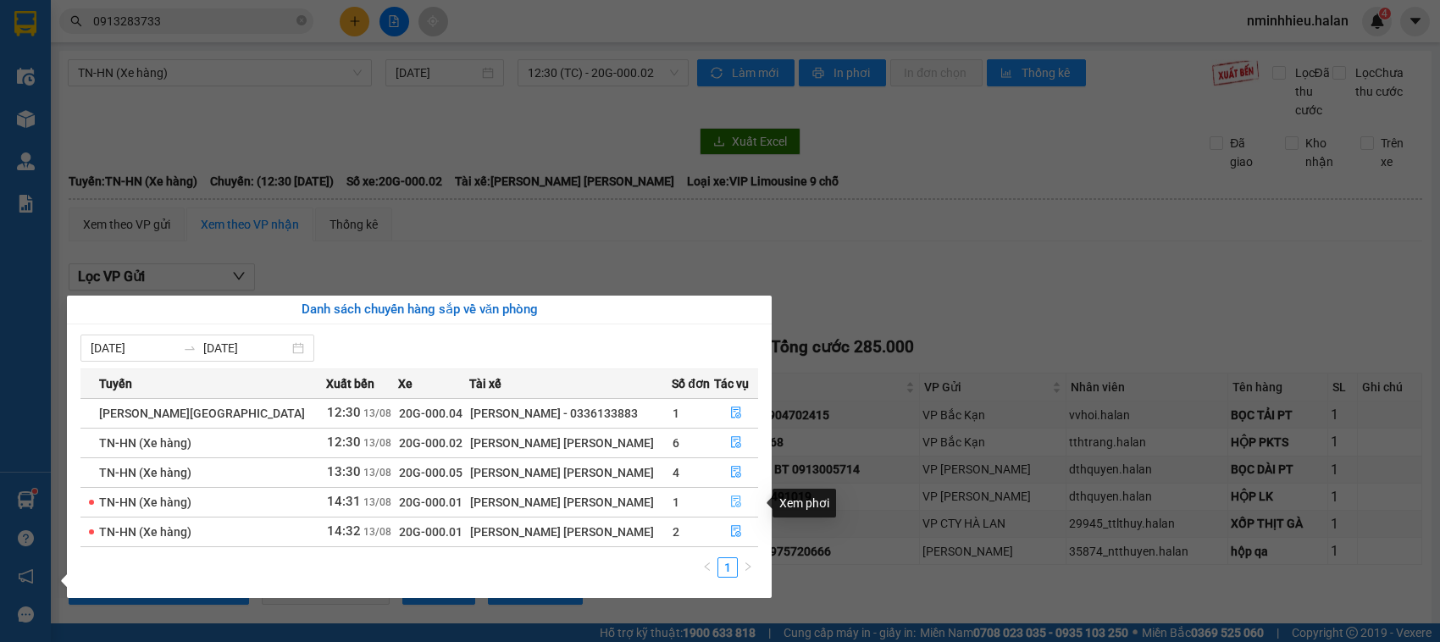
click at [733, 507] on icon "file-done" at bounding box center [736, 502] width 12 height 12
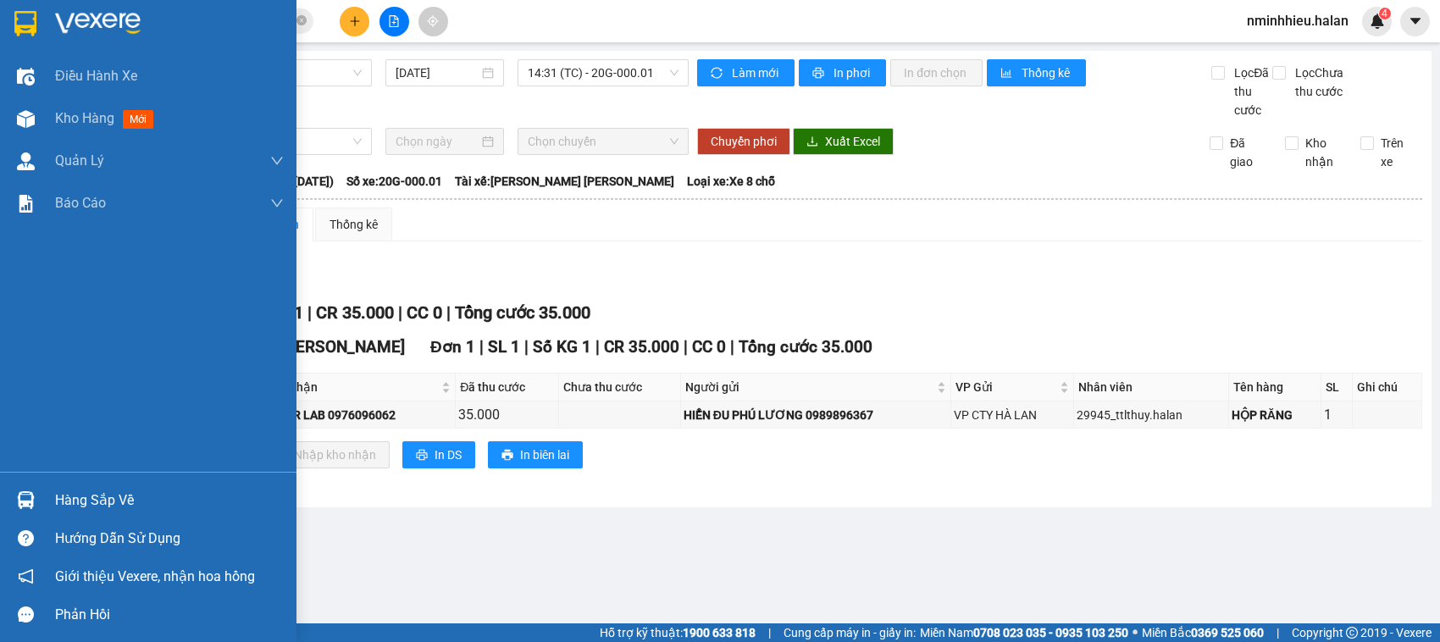
click at [0, 509] on div "Hàng sắp về" at bounding box center [148, 500] width 297 height 38
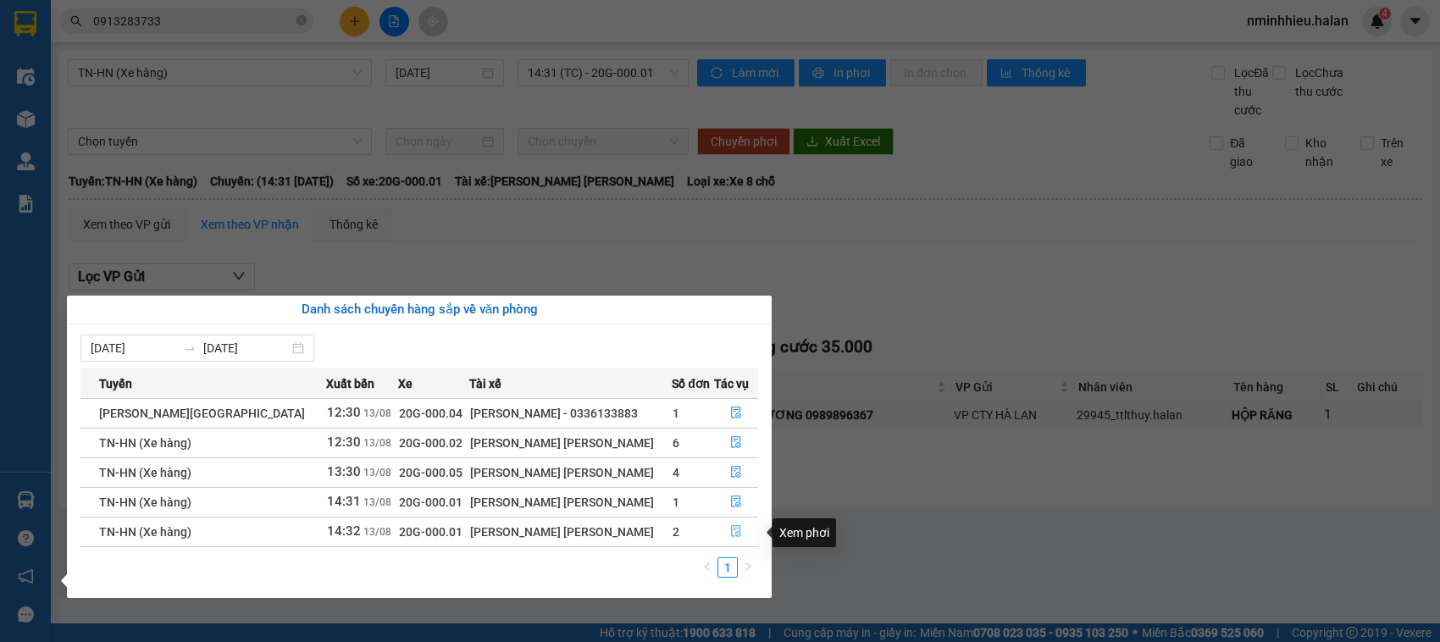
click at [729, 524] on button "button" at bounding box center [736, 532] width 42 height 27
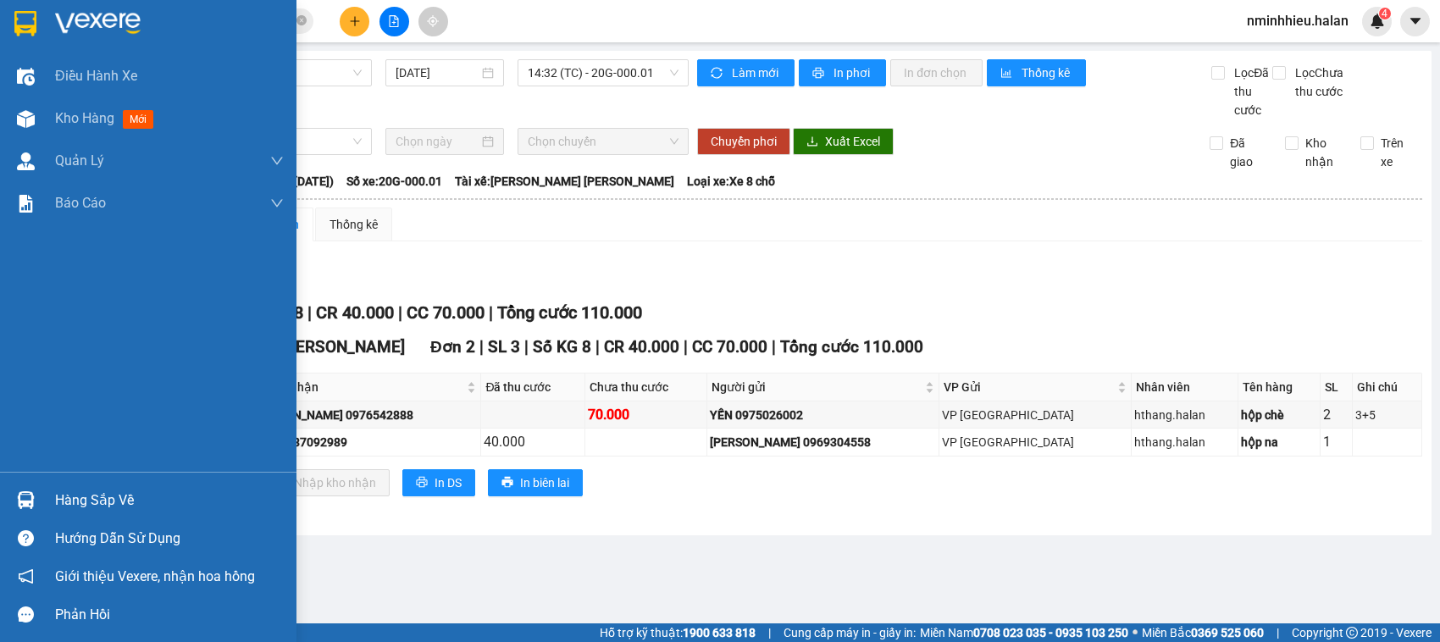
click at [38, 505] on div at bounding box center [26, 500] width 30 height 30
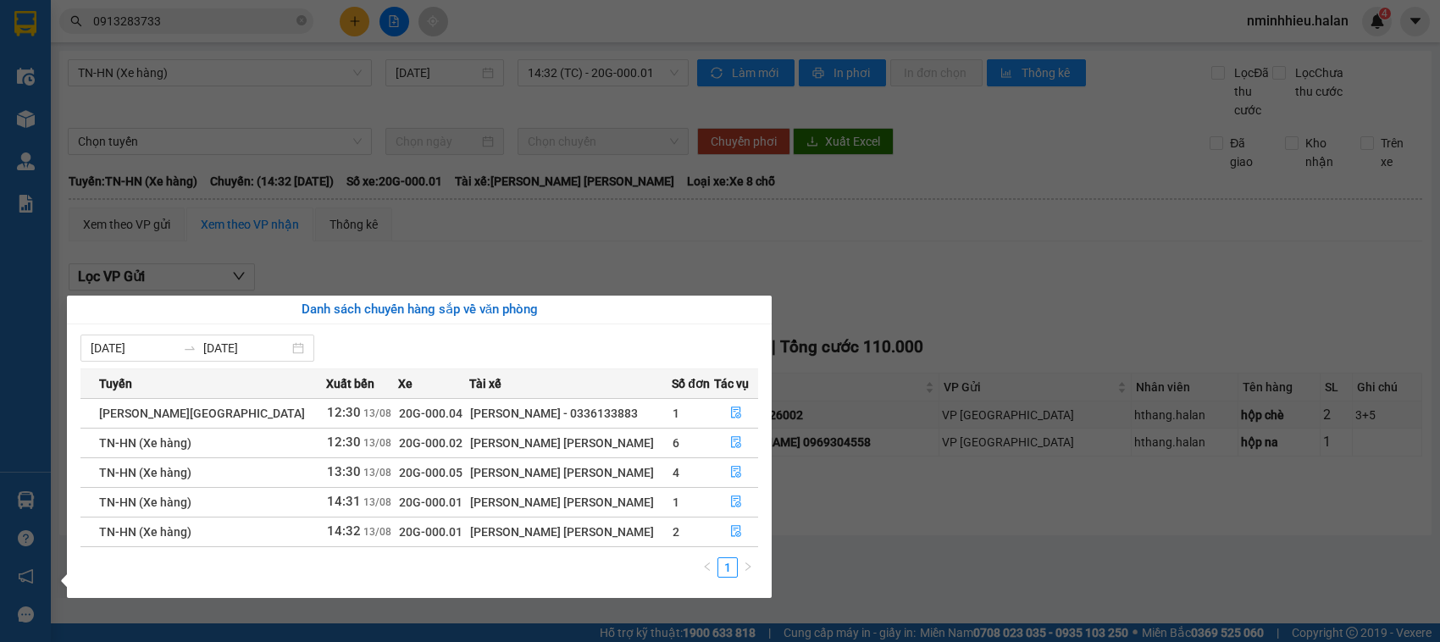
click at [849, 463] on section "Kết quả tìm kiếm ( 69 ) Bộ lọc Mã ĐH Trạng thái Món hàng Thu hộ Tổng cước Chưa …" at bounding box center [720, 321] width 1440 height 642
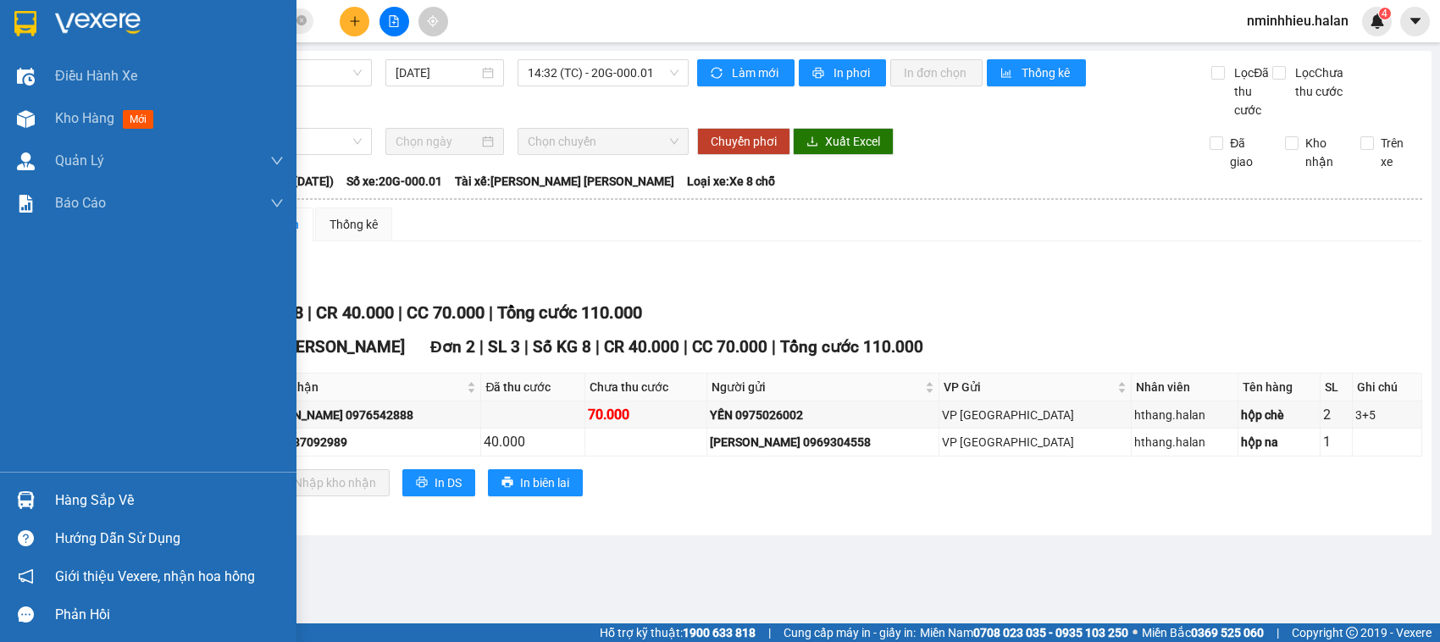
click at [51, 494] on div "Hàng sắp về" at bounding box center [148, 500] width 297 height 38
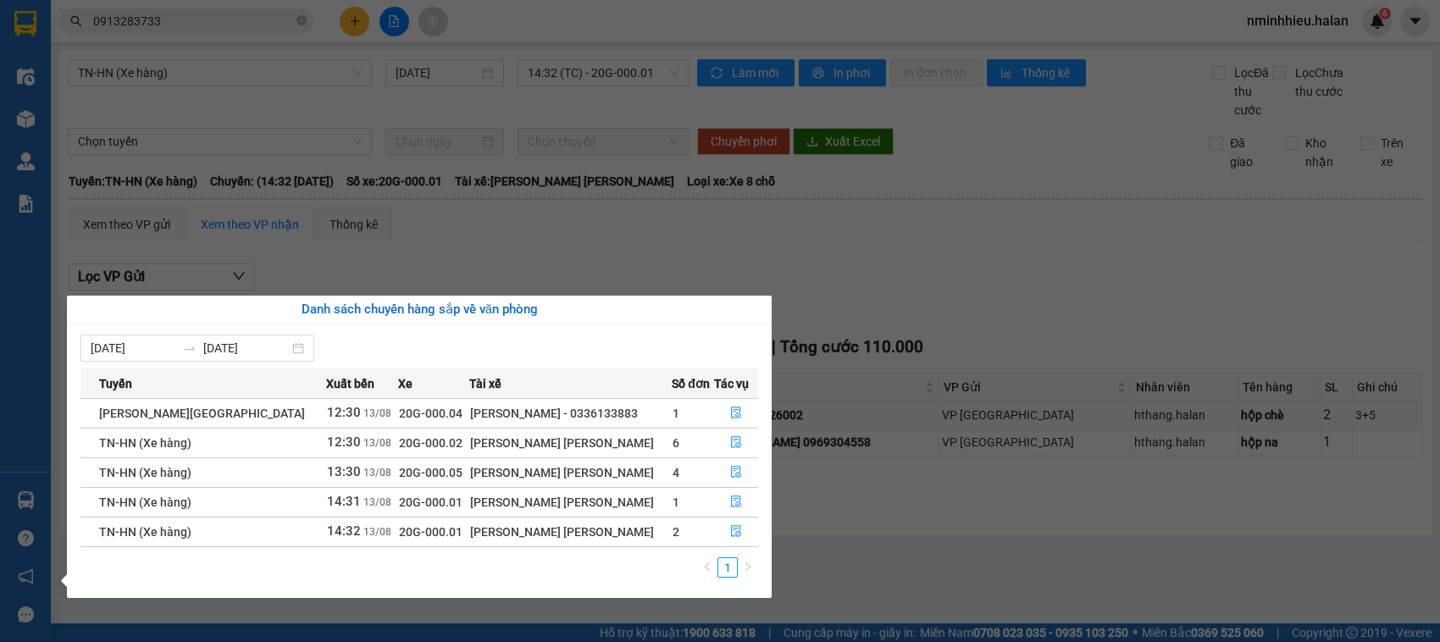
click at [443, 278] on section "Kết quả tìm kiếm ( 69 ) Bộ lọc Mã ĐH Trạng thái Món hàng Thu hộ Tổng cước Chưa …" at bounding box center [720, 321] width 1440 height 642
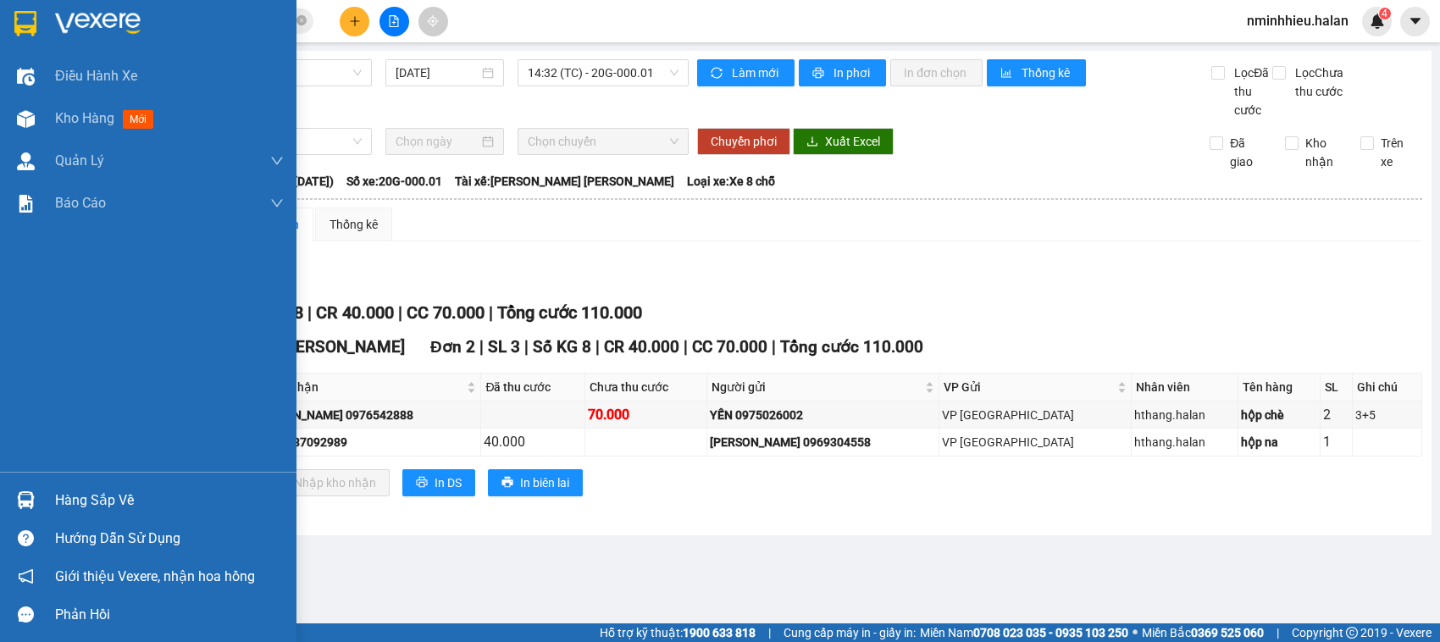
click at [11, 491] on div at bounding box center [26, 500] width 30 height 30
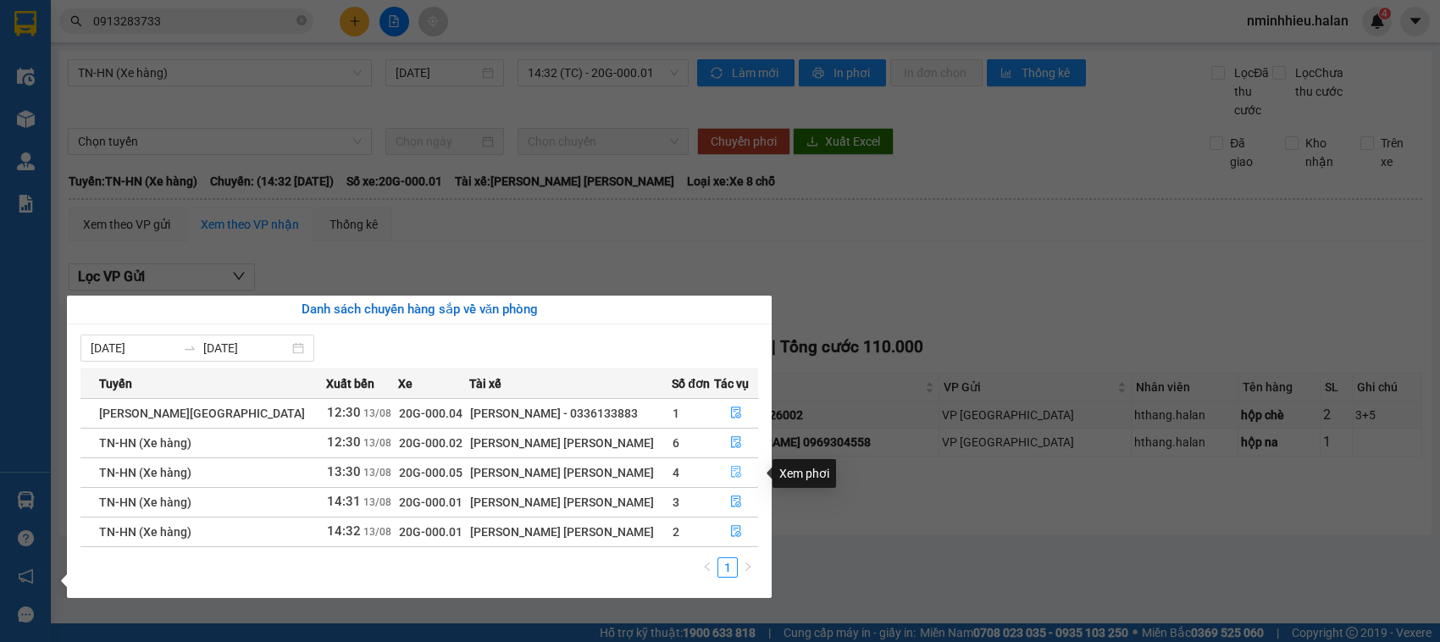
click at [735, 460] on button "button" at bounding box center [736, 472] width 42 height 27
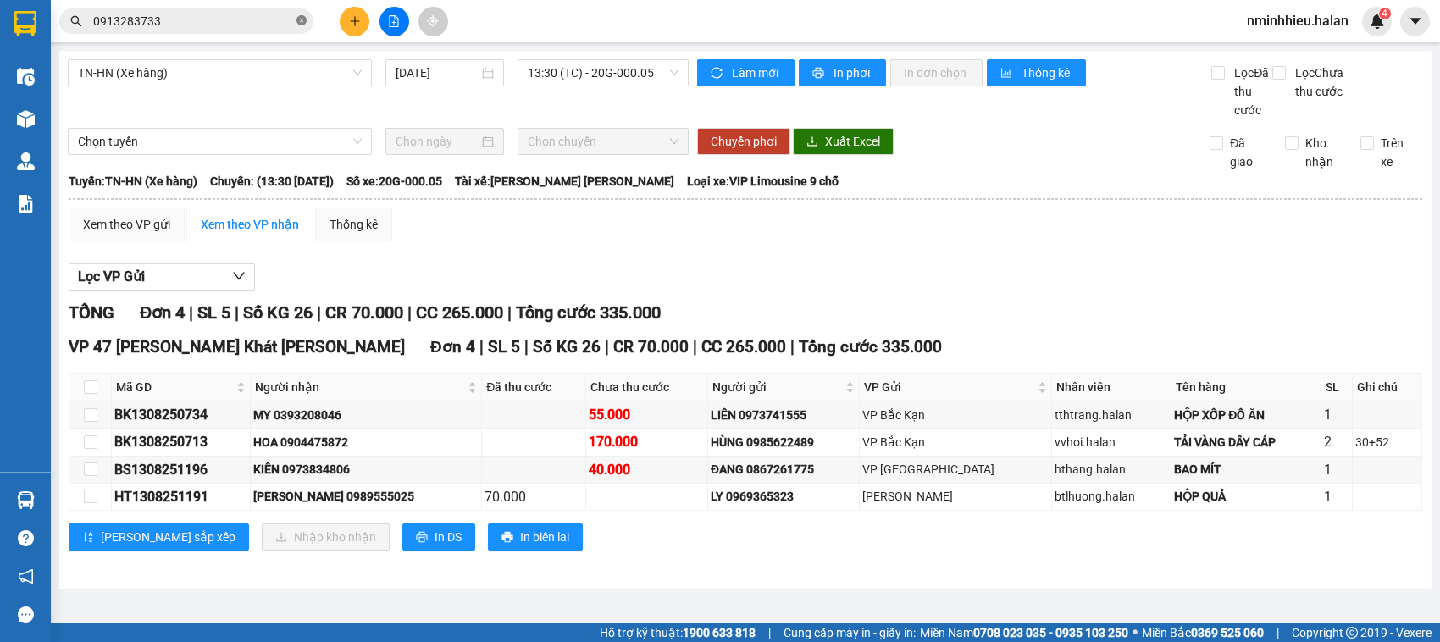
click at [303, 19] on icon "close-circle" at bounding box center [302, 20] width 10 height 10
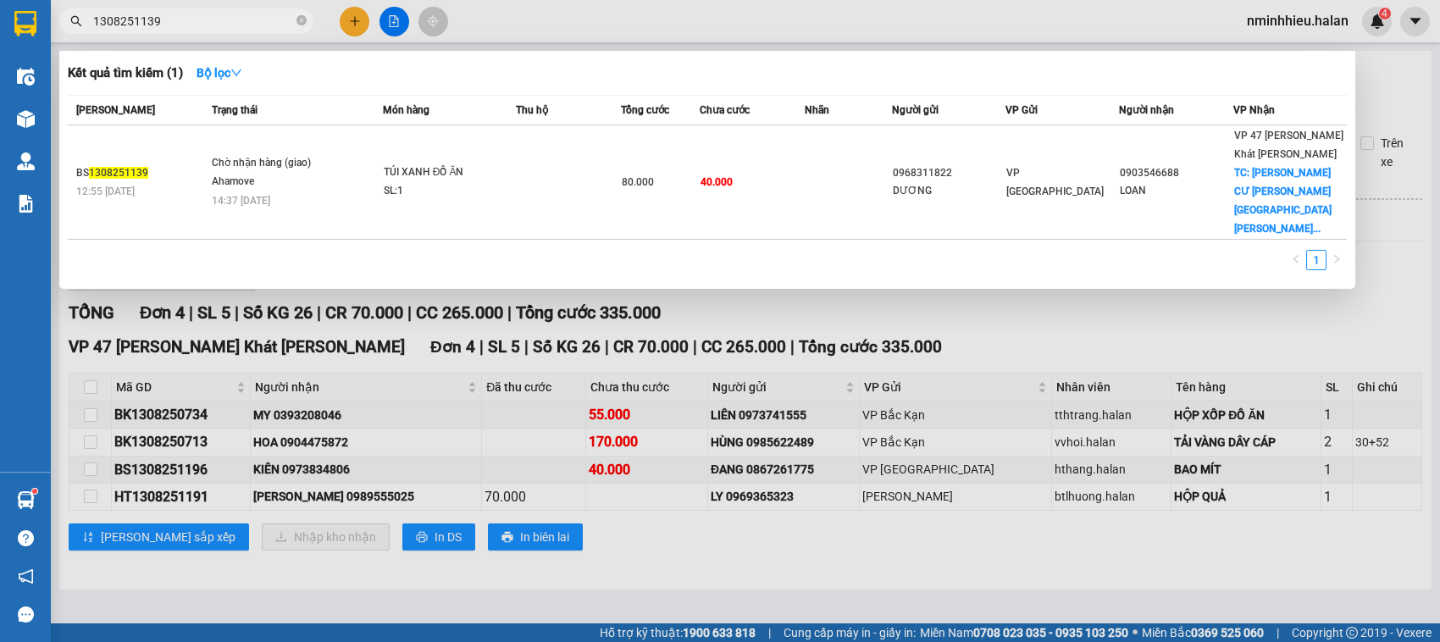
click at [201, 25] on input "1308251139" at bounding box center [193, 21] width 200 height 19
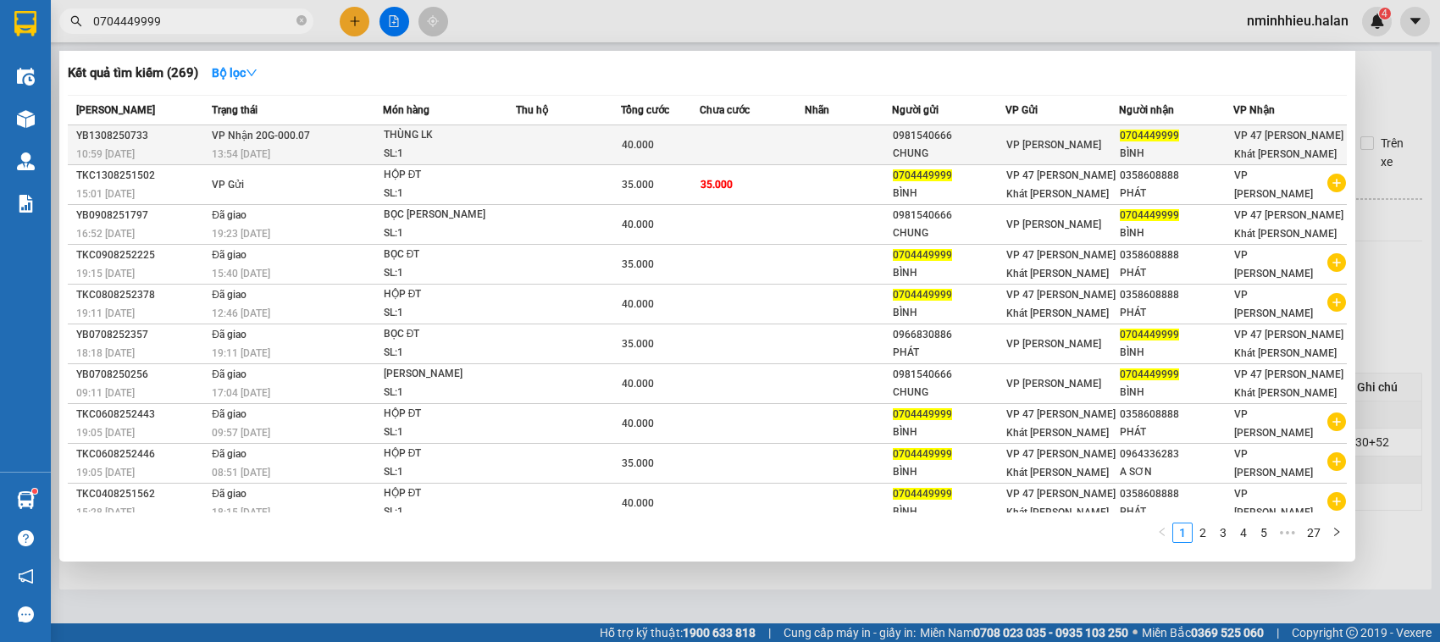
type input "0704449999"
click at [582, 150] on td at bounding box center [568, 145] width 105 height 40
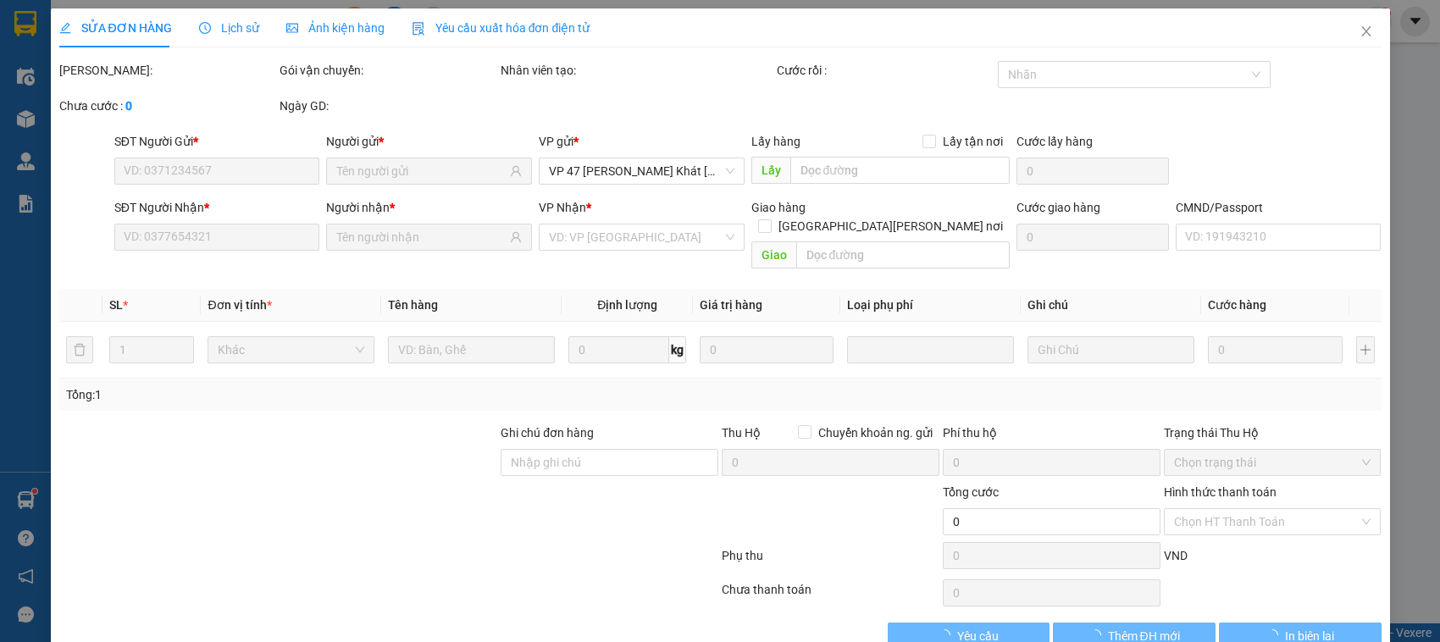
type input "0981540666"
type input "CHUNG"
type input "0704449999"
type input "BÌNH"
type input "40.000"
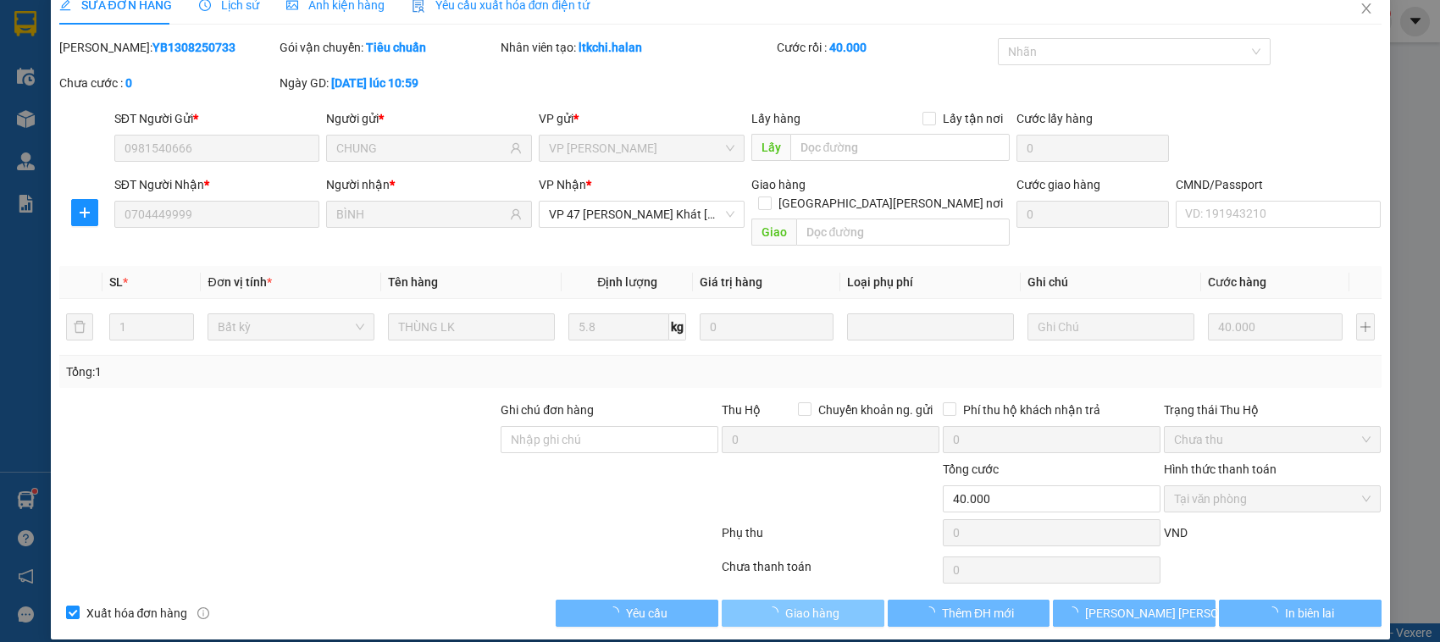
scroll to position [23, 0]
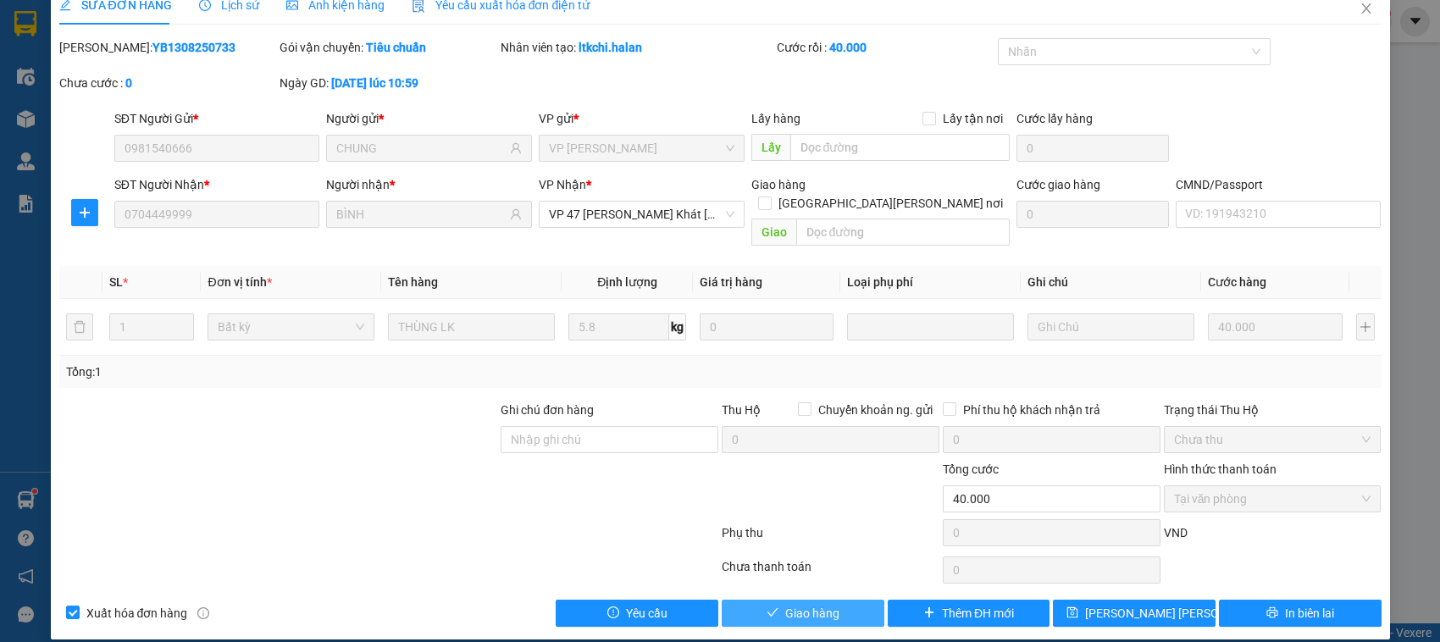
click at [792, 604] on span "Giao hàng" at bounding box center [812, 613] width 54 height 19
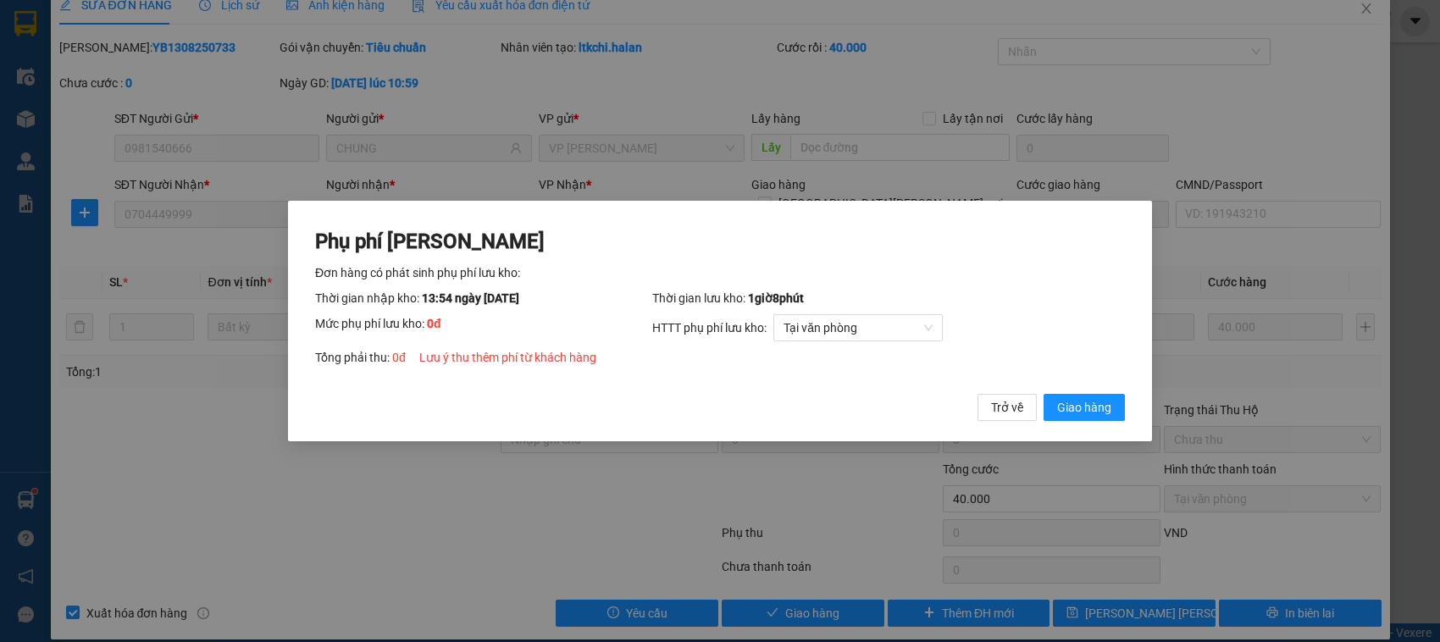
click at [1044, 394] on button "Giao hàng" at bounding box center [1084, 407] width 81 height 27
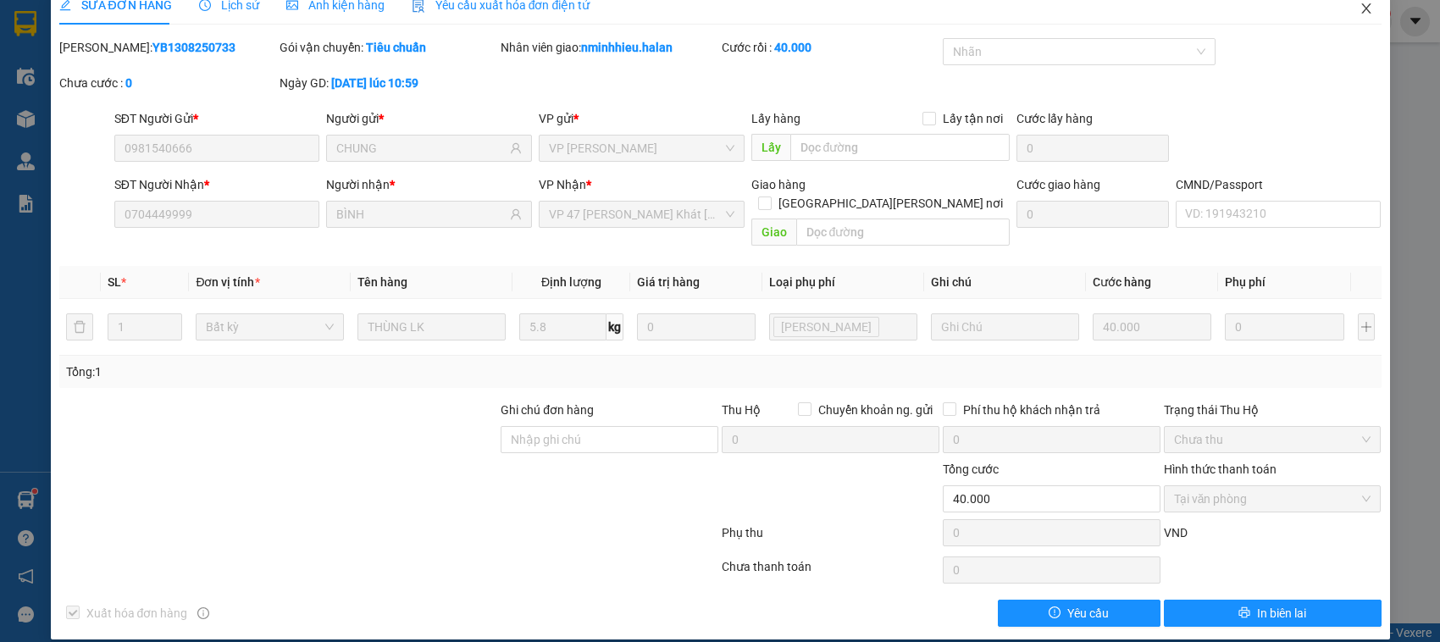
click at [1344, 4] on span "Close" at bounding box center [1366, 9] width 47 height 47
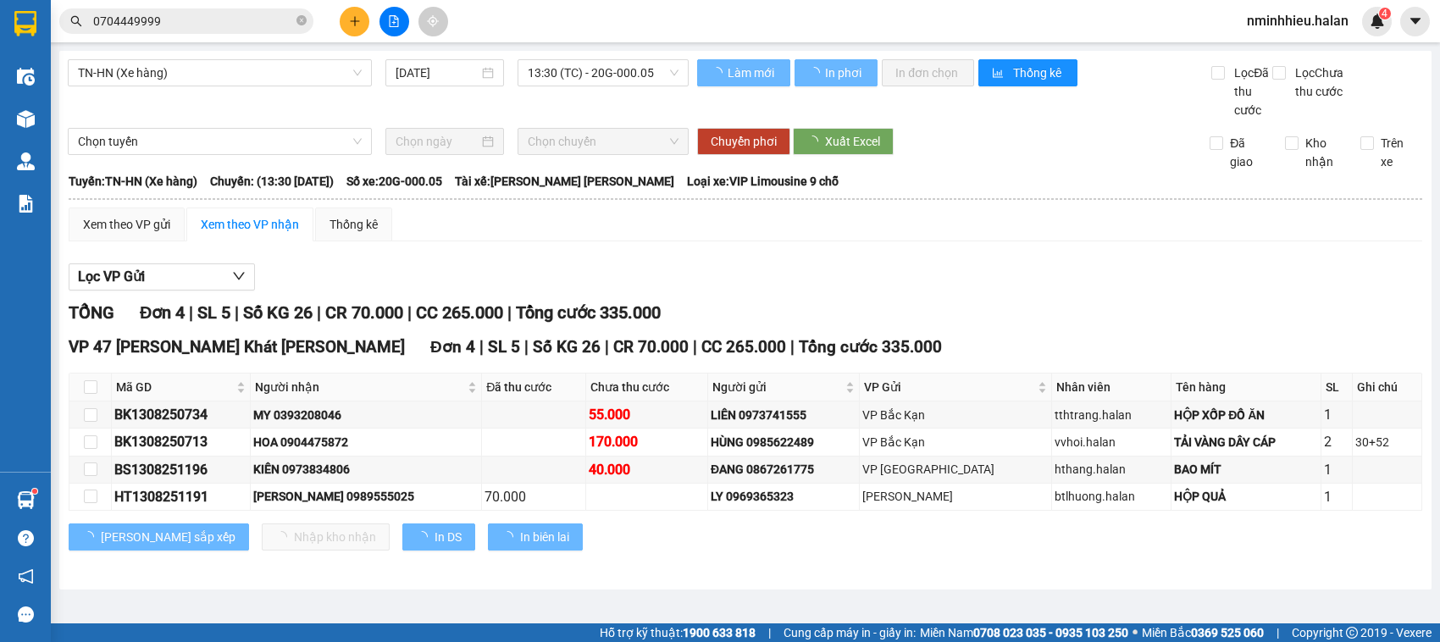
click at [235, 12] on input "0704449999" at bounding box center [193, 21] width 200 height 19
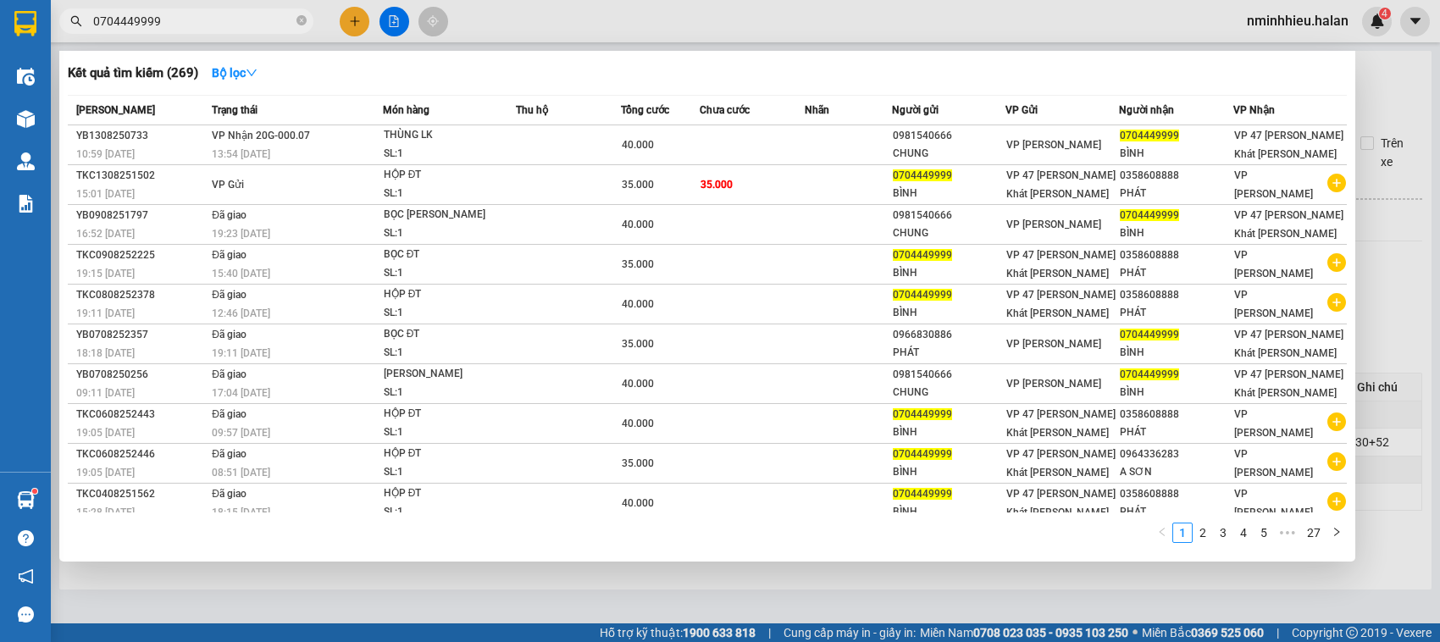
click at [235, 12] on input "0704449999" at bounding box center [193, 21] width 200 height 19
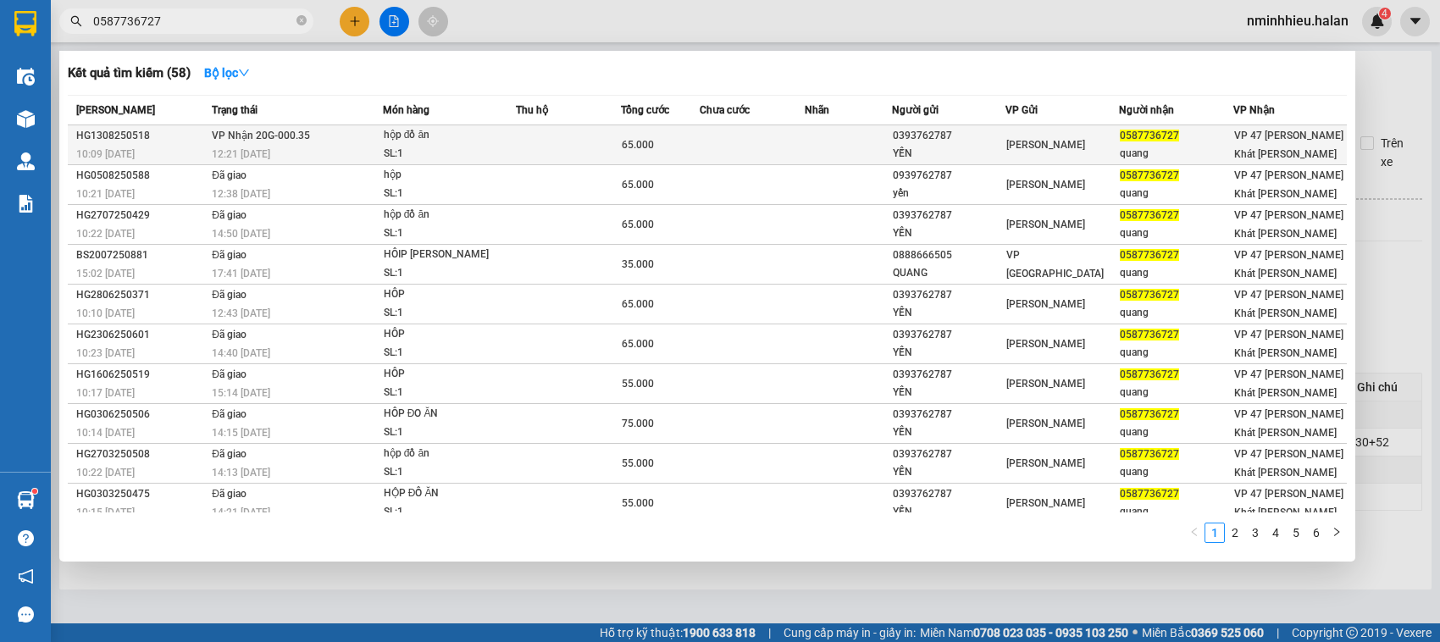
type input "0587736727"
click at [654, 142] on div "65.000" at bounding box center [660, 145] width 77 height 19
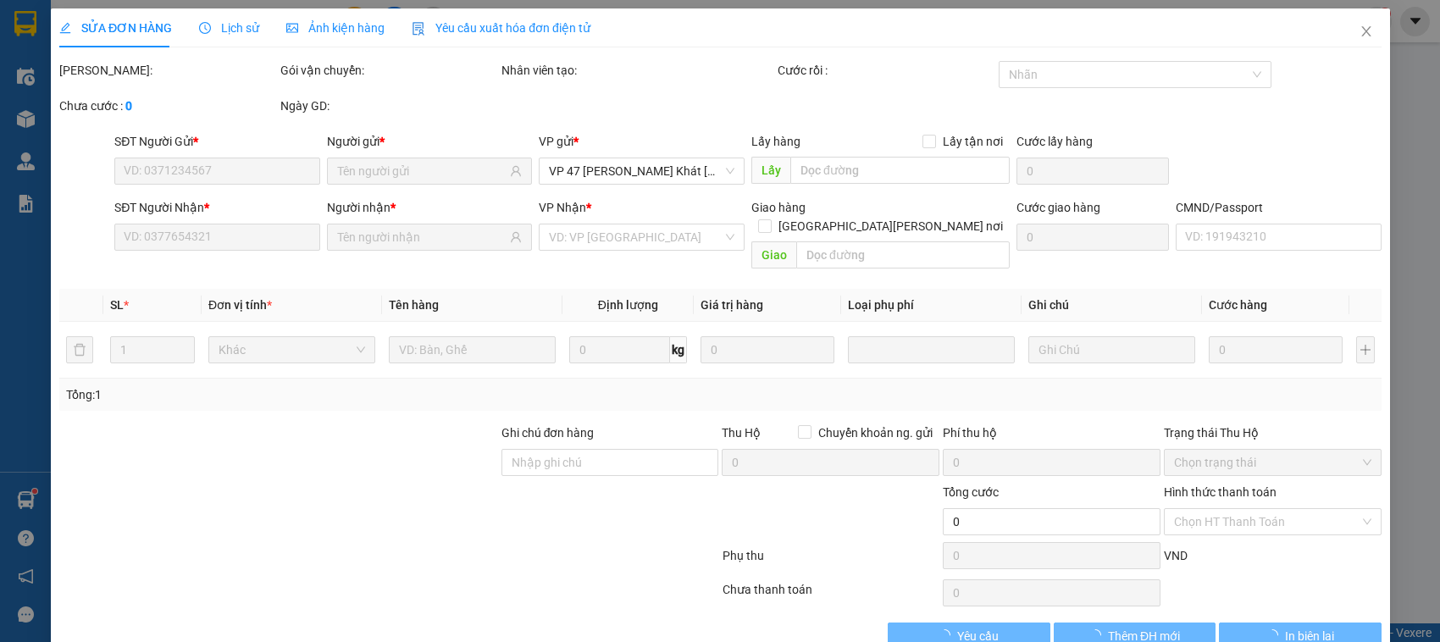
type input "0393762787"
type input "YẾN"
type input "0587736727"
type input "quang"
type input "65.000"
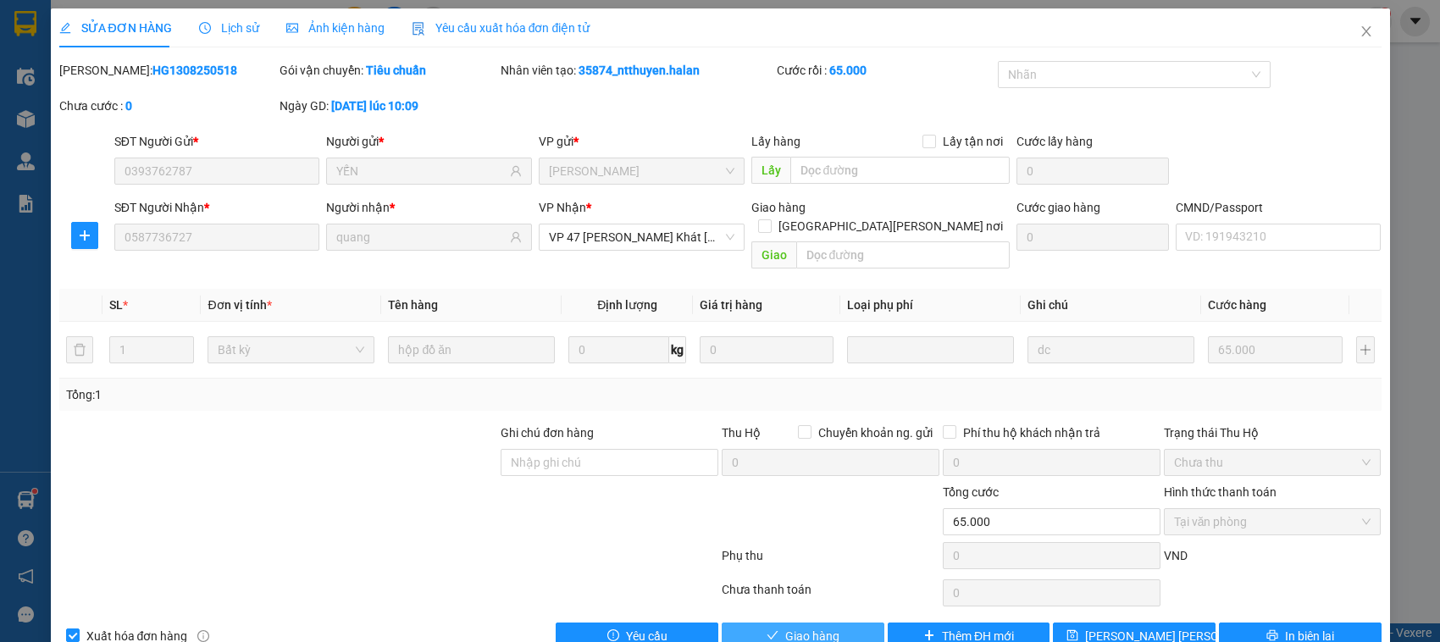
click at [819, 627] on span "Giao hàng" at bounding box center [812, 636] width 54 height 19
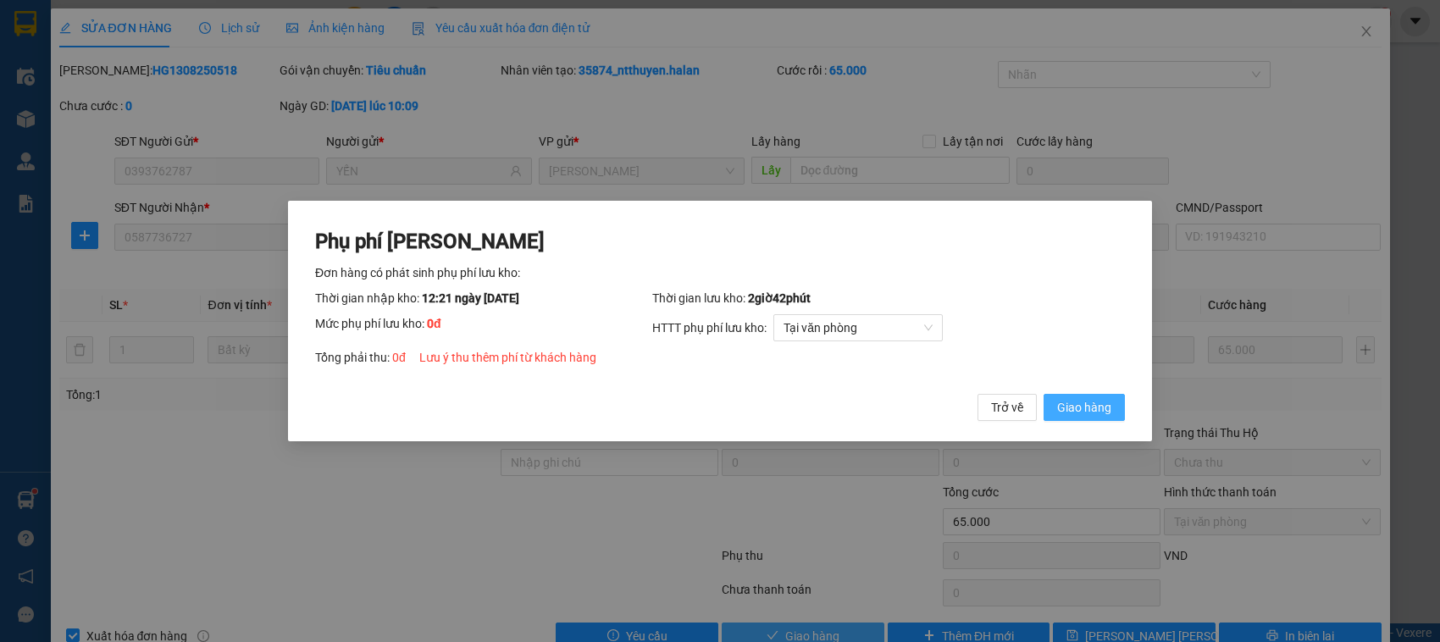
click at [1044, 394] on button "Giao hàng" at bounding box center [1084, 407] width 81 height 27
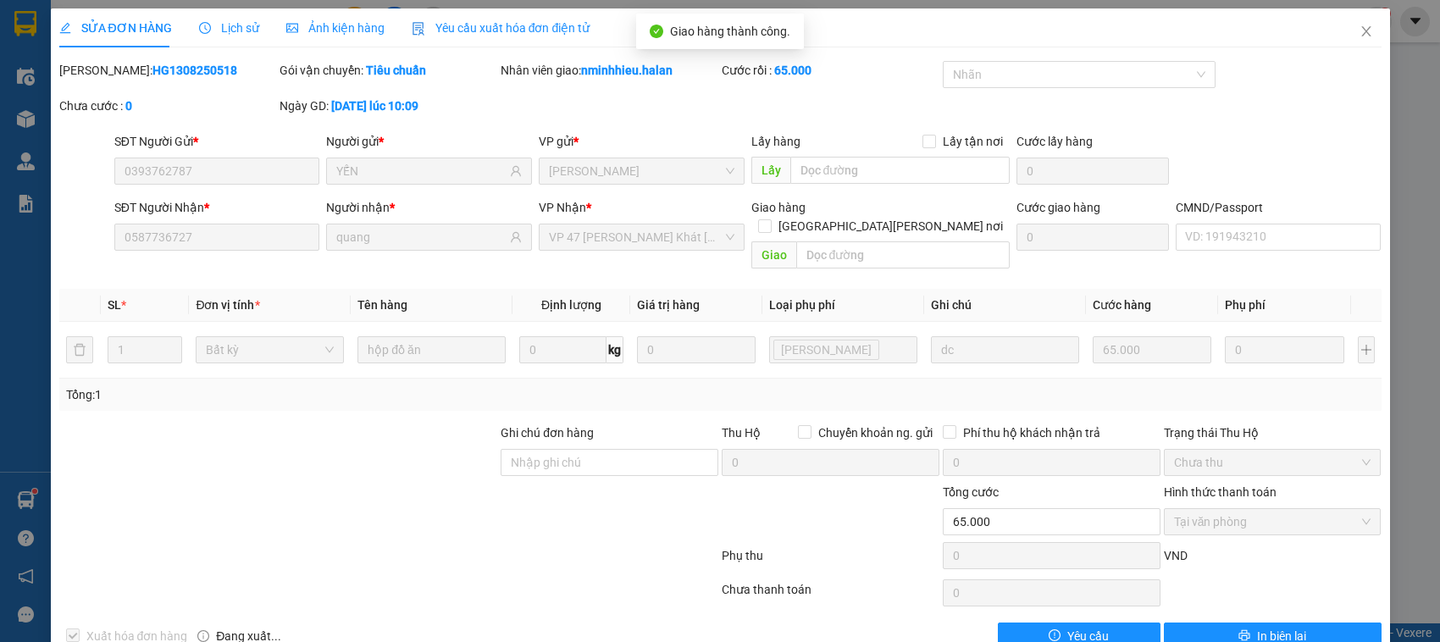
click at [789, 542] on div "Phụ thu 0 VND" at bounding box center [721, 559] width 1326 height 34
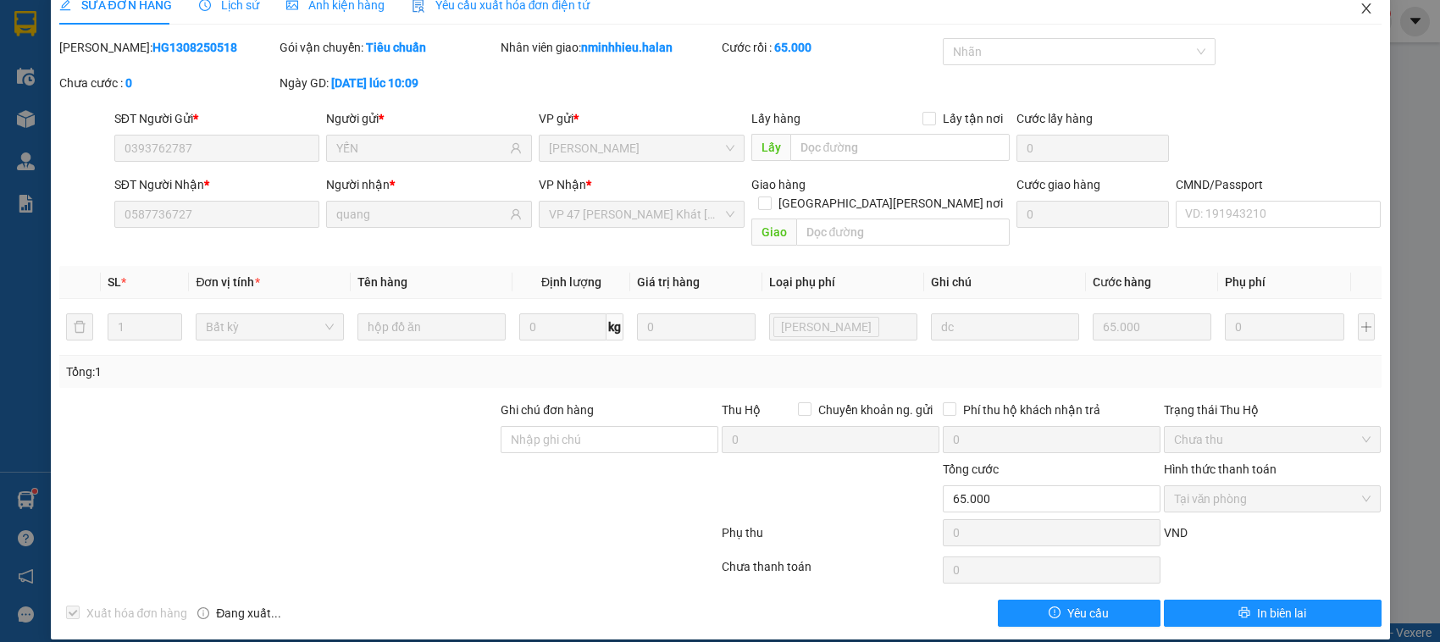
click at [1361, 19] on span "Close" at bounding box center [1366, 9] width 47 height 47
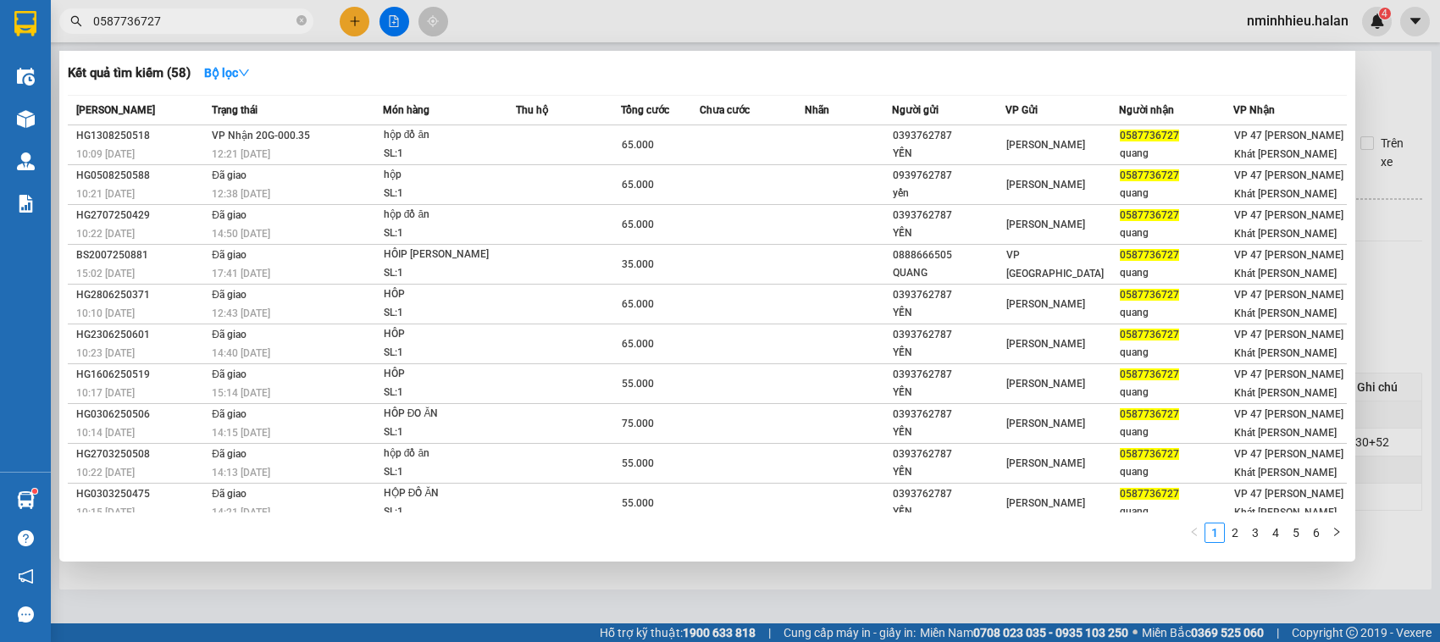
click at [217, 14] on input "0587736727" at bounding box center [193, 21] width 200 height 19
click at [298, 23] on icon "close-circle" at bounding box center [302, 20] width 10 height 10
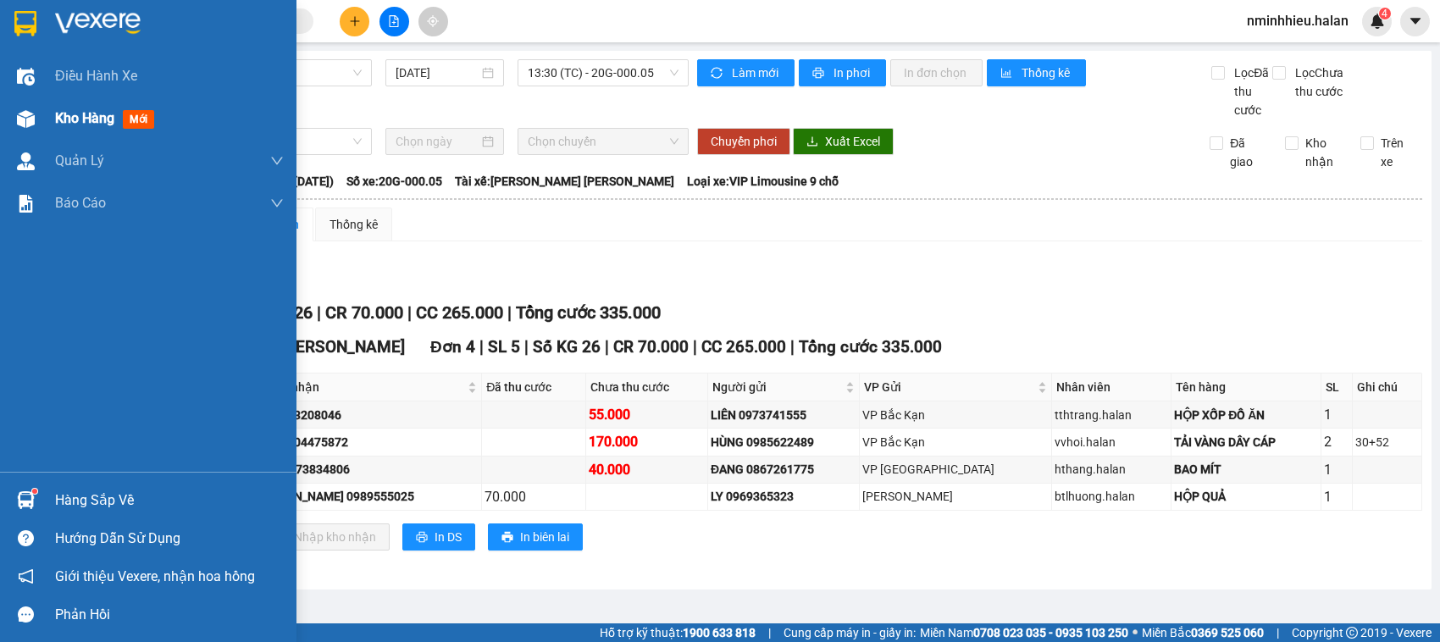
click at [36, 131] on div at bounding box center [26, 119] width 30 height 30
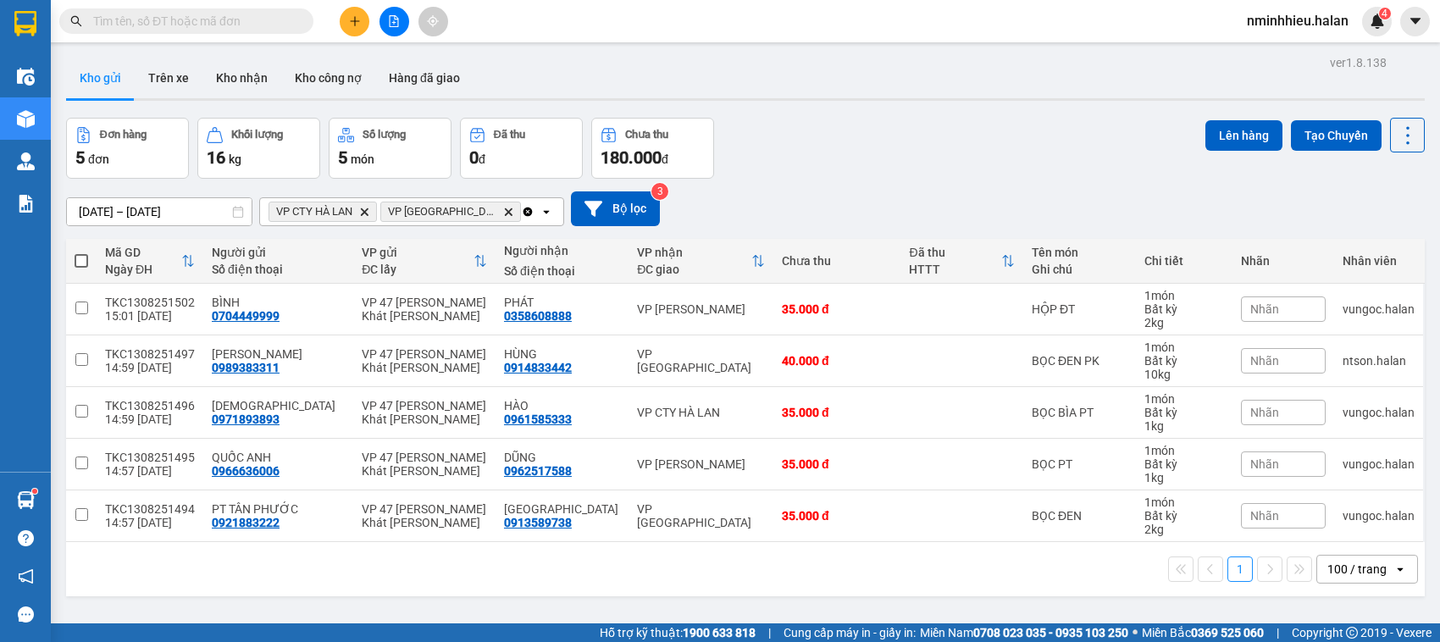
click at [193, 25] on input "text" at bounding box center [193, 21] width 200 height 19
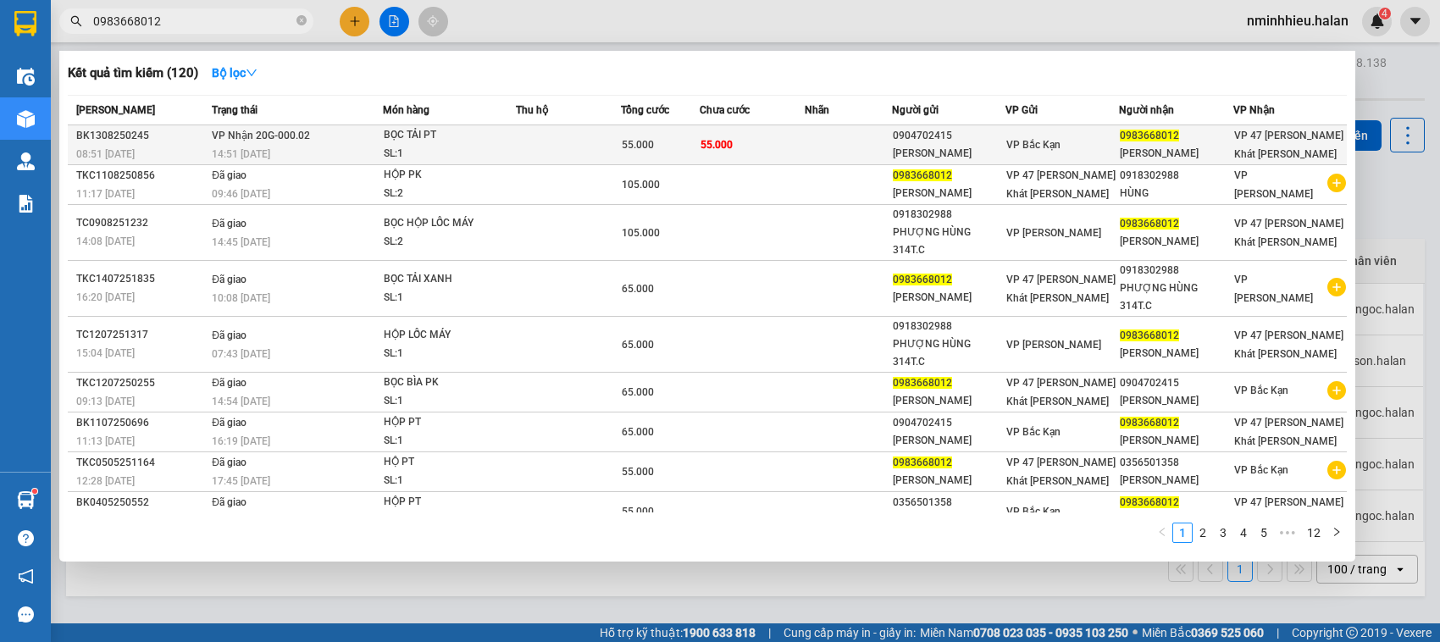
type input "0983668012"
click at [543, 145] on td at bounding box center [568, 145] width 105 height 40
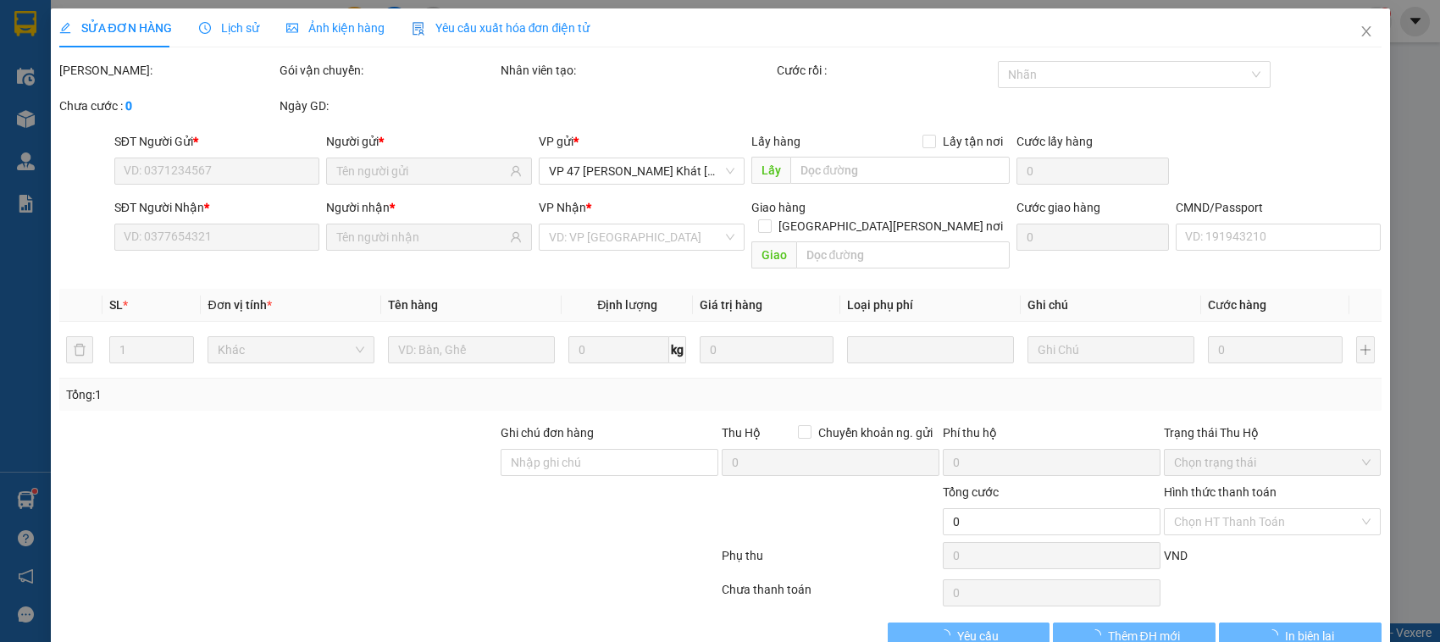
type input "0904702415"
type input "NGHIỆP-BK"
type input "0983668012"
type input "CHUNG SINO"
type input "55.000"
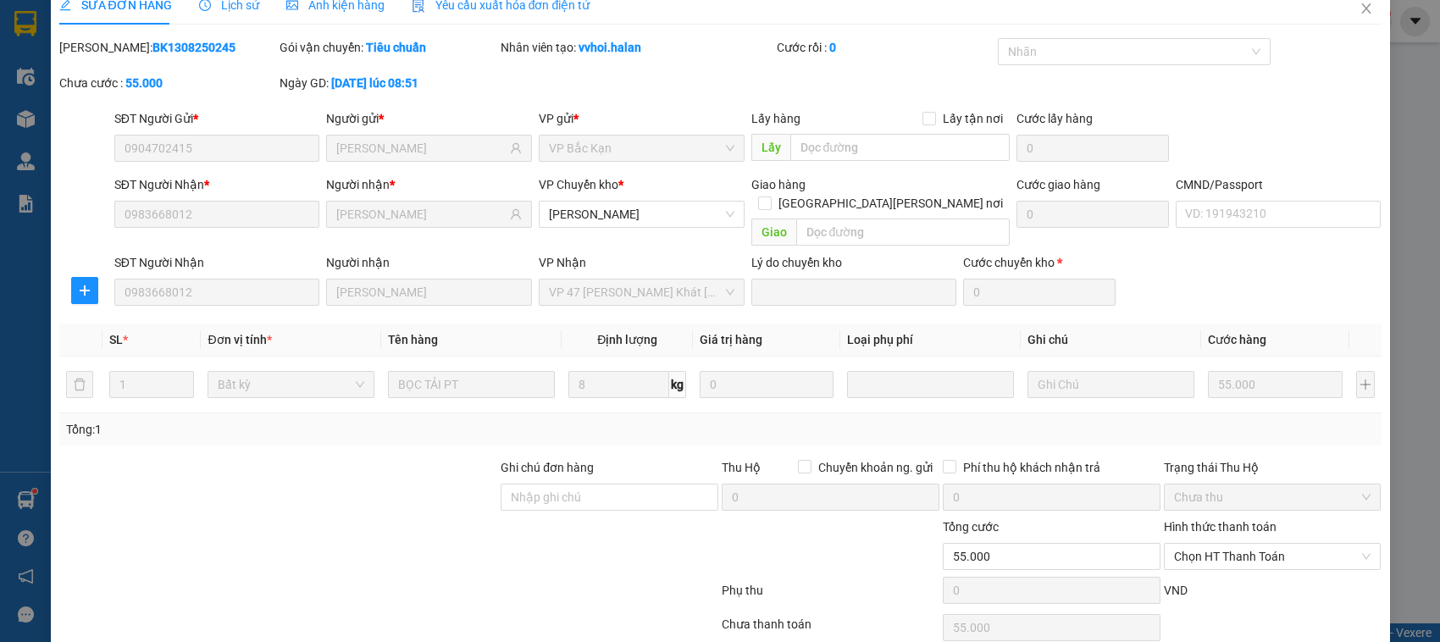
scroll to position [80, 0]
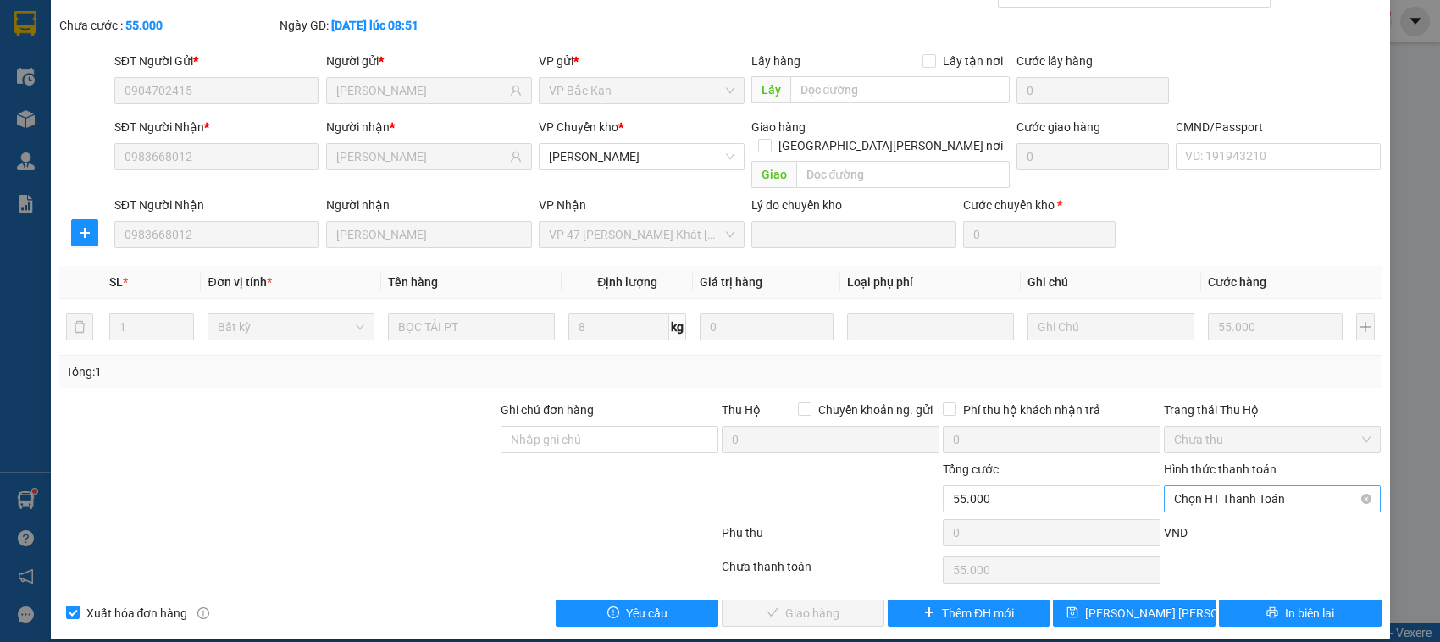
click at [1241, 490] on span "Chọn HT Thanh Toán" at bounding box center [1272, 498] width 197 height 25
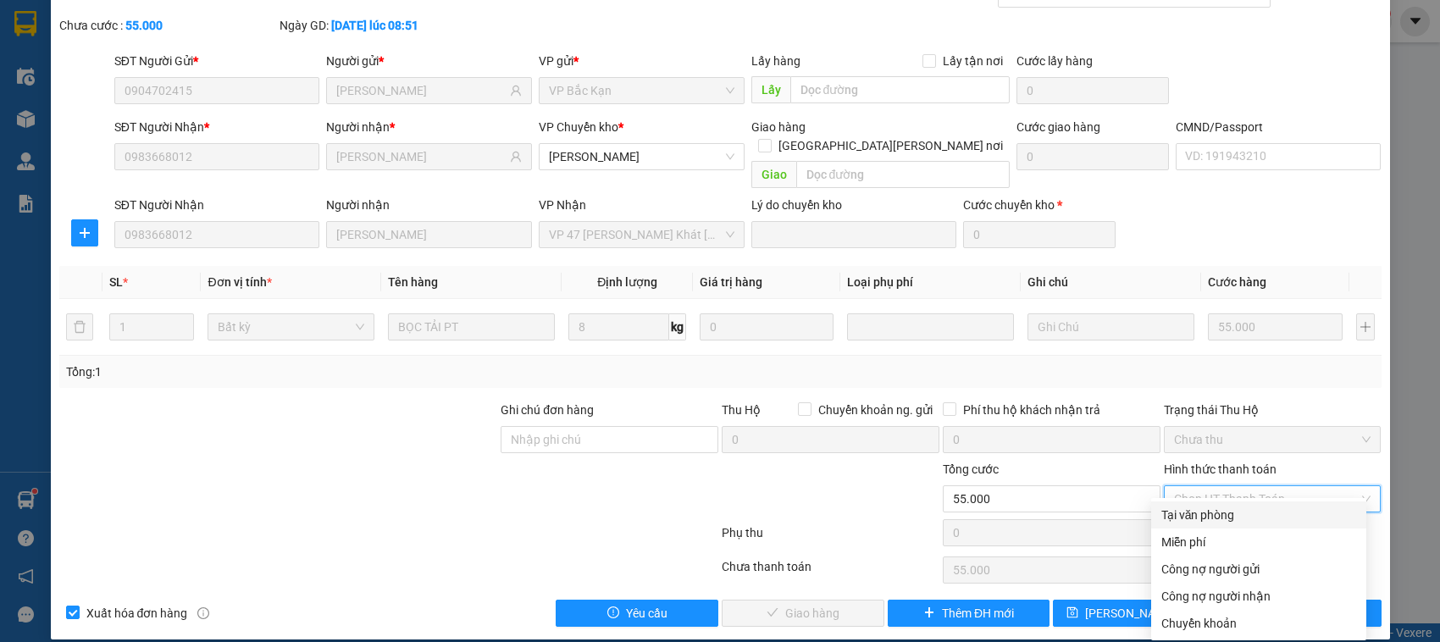
click at [1216, 519] on div "Tại văn phòng" at bounding box center [1259, 515] width 195 height 19
type input "0"
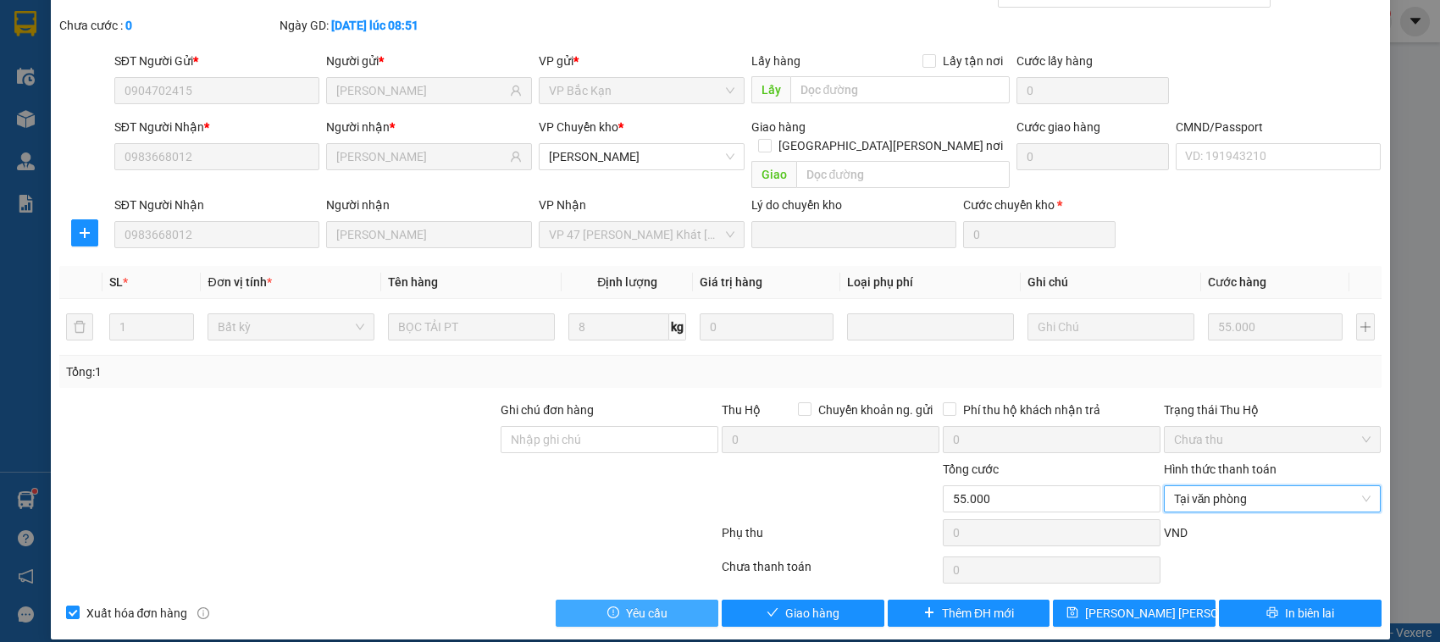
click at [701, 600] on button "Yêu cầu" at bounding box center [637, 613] width 163 height 27
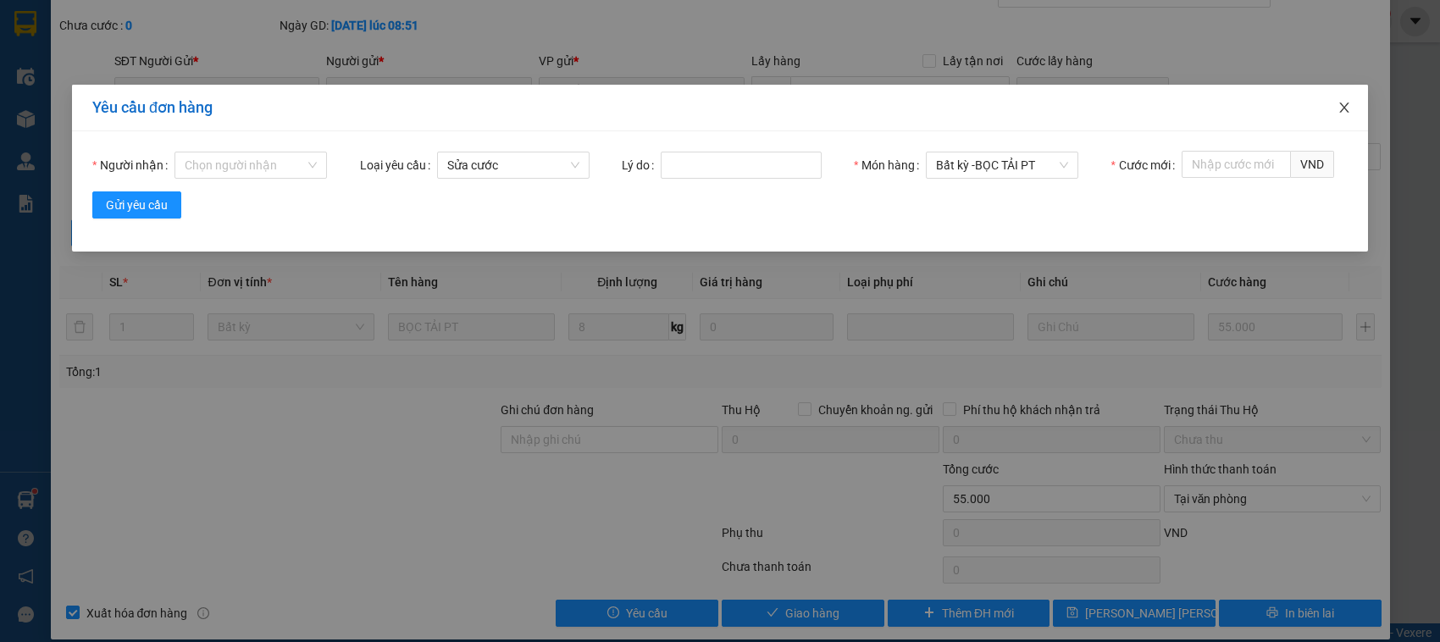
click at [1343, 116] on span "Close" at bounding box center [1344, 108] width 47 height 47
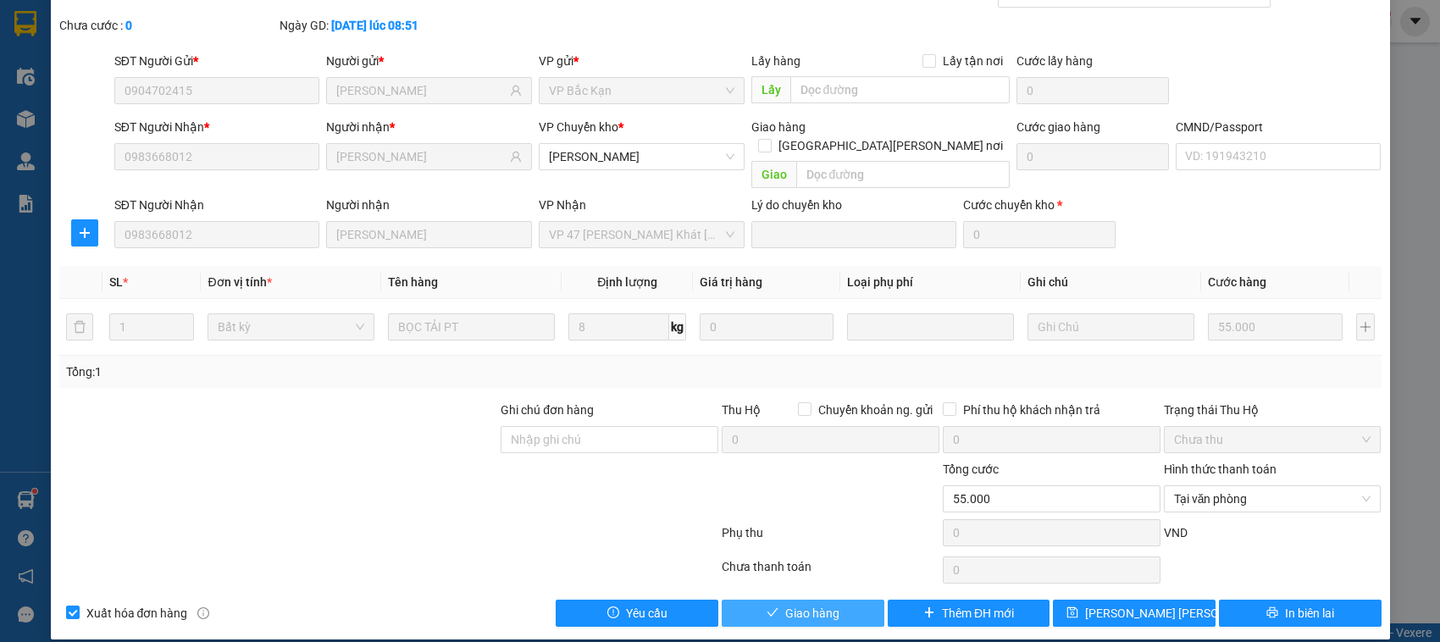
click at [767, 607] on span "check" at bounding box center [773, 614] width 12 height 14
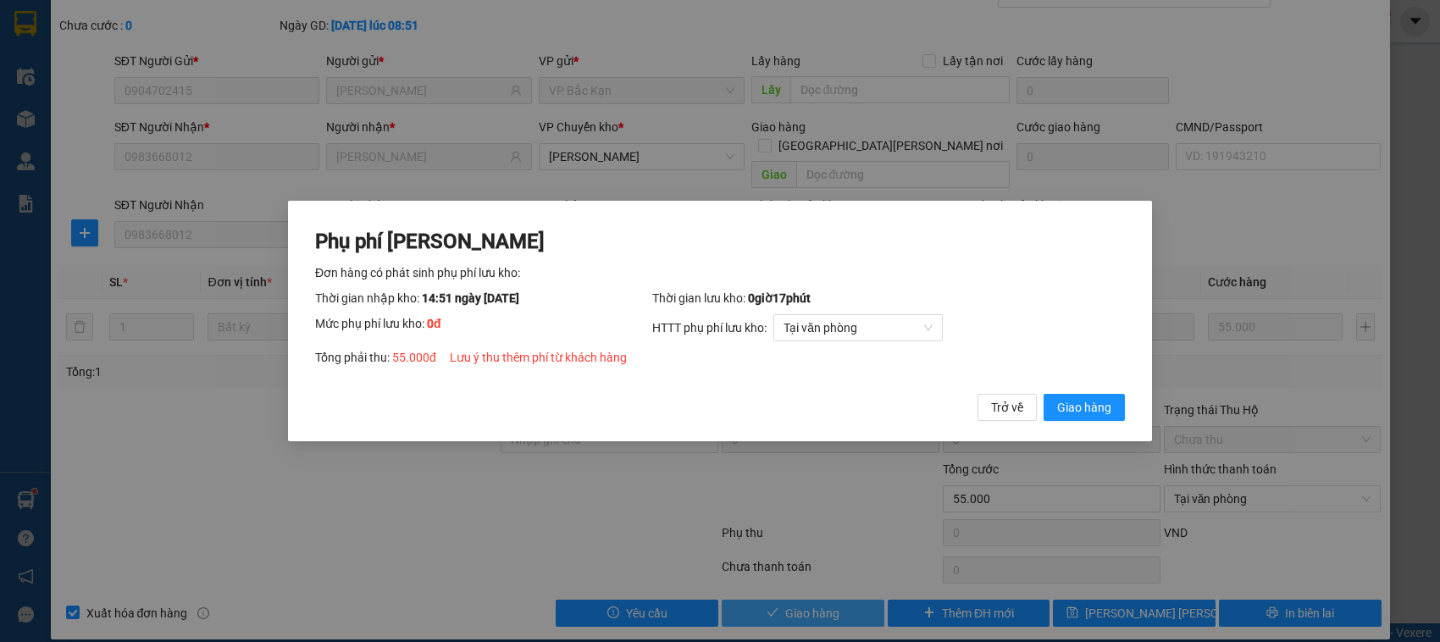
click at [1044, 394] on button "Giao hàng" at bounding box center [1084, 407] width 81 height 27
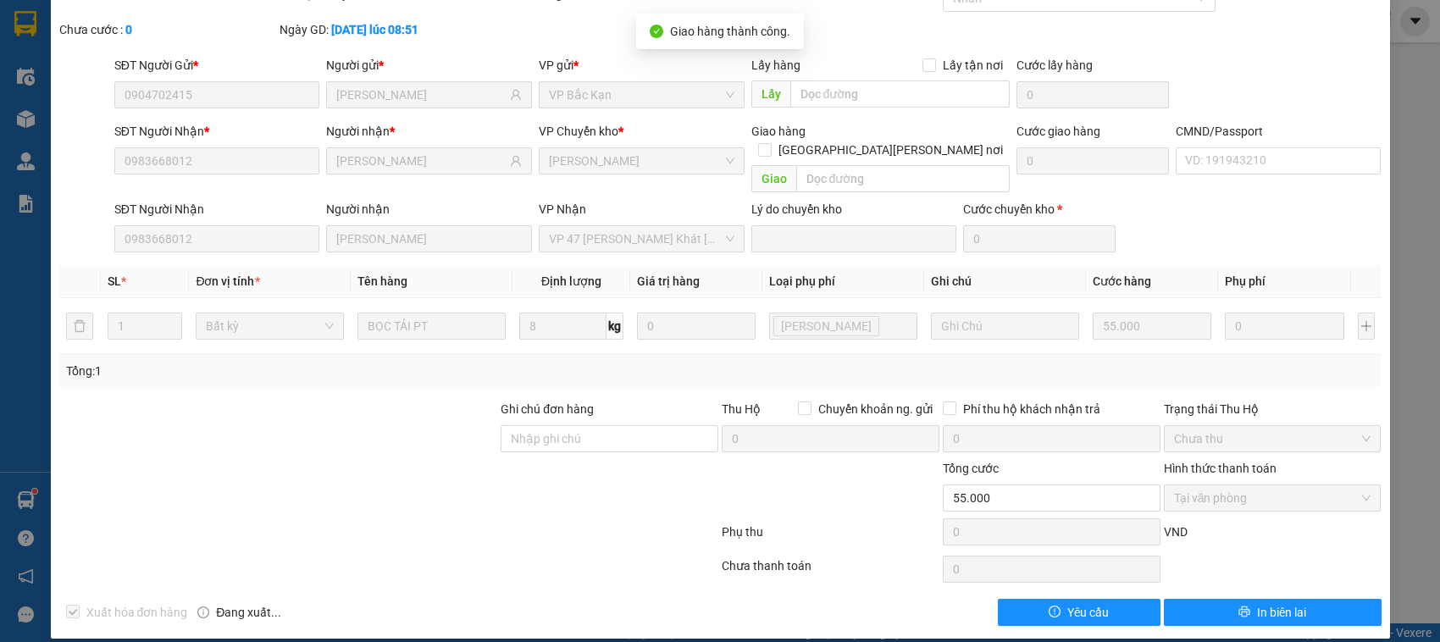
scroll to position [0, 0]
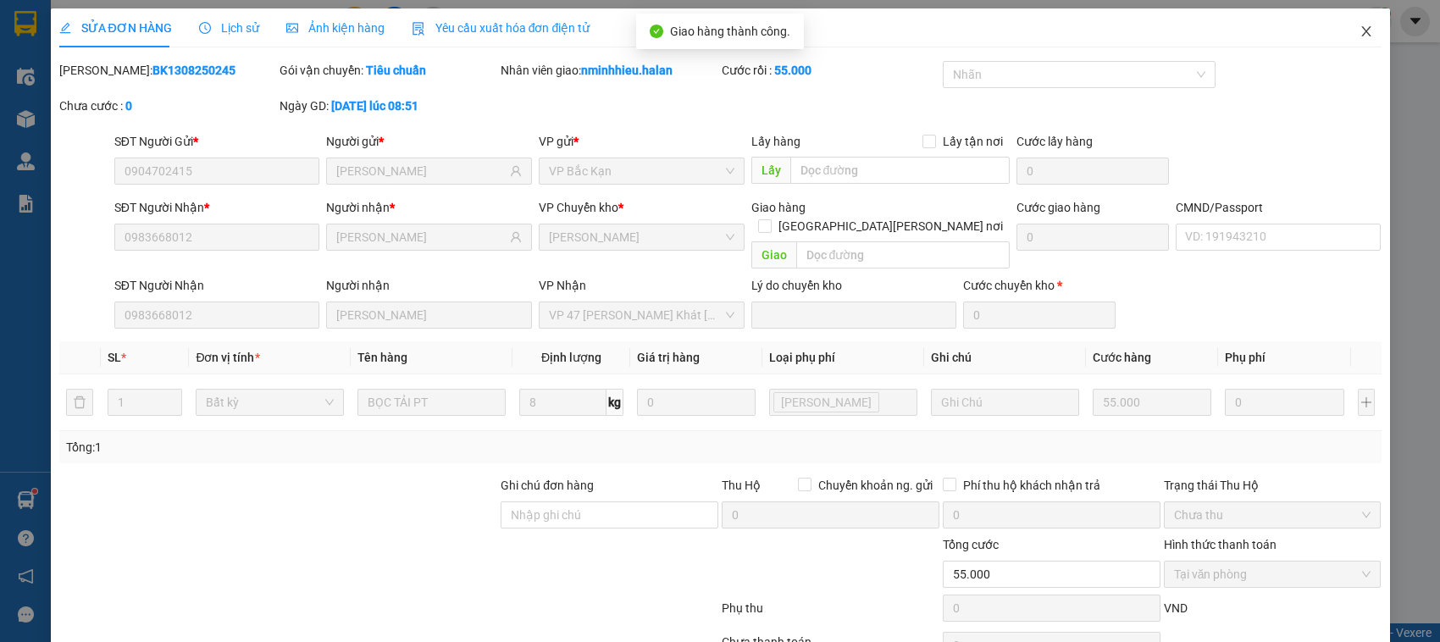
click at [1357, 27] on span "Close" at bounding box center [1366, 31] width 47 height 47
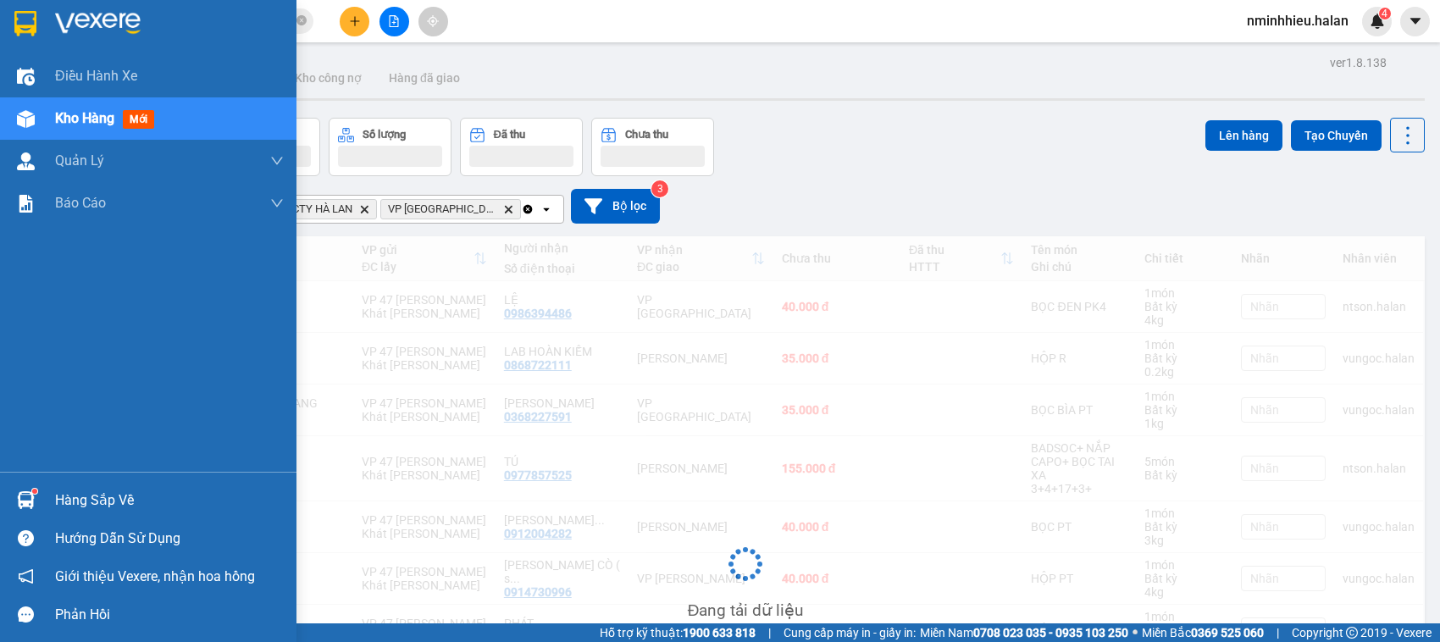
click at [0, 483] on div "Hàng sắp về" at bounding box center [148, 500] width 297 height 38
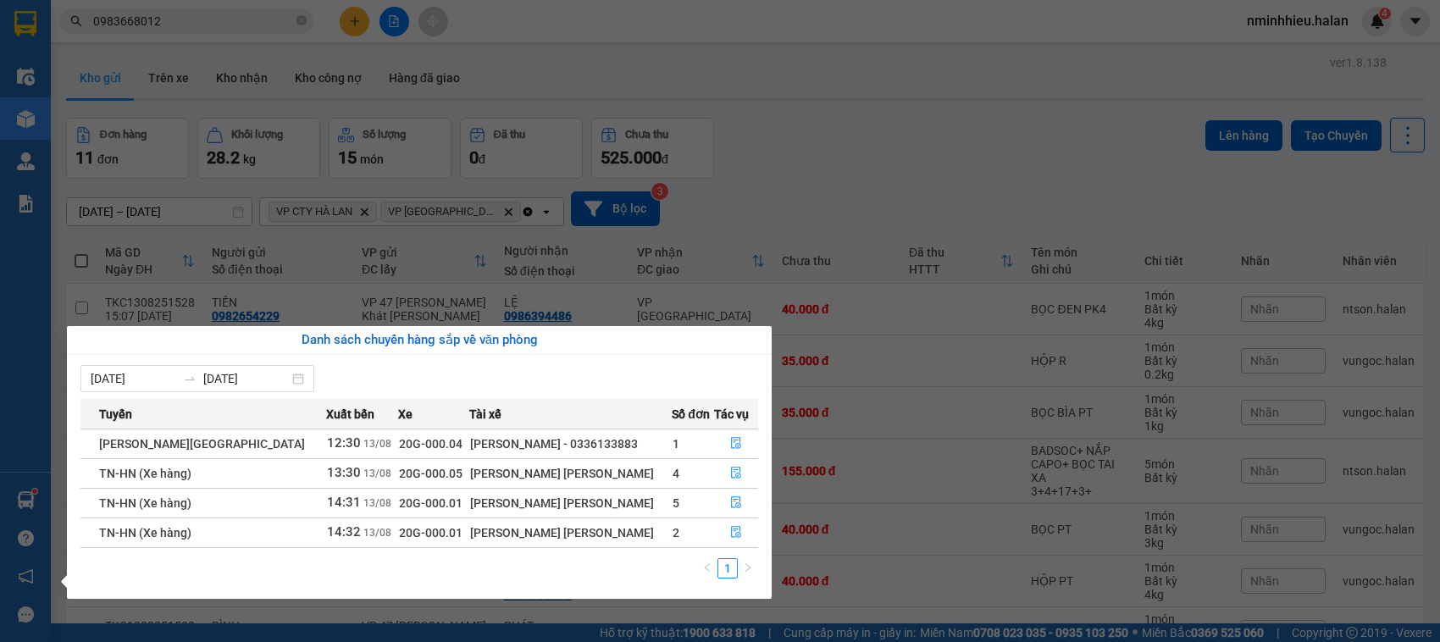
click at [191, 32] on section "Kết quả tìm kiếm ( 120 ) Bộ lọc Mã ĐH Trạng thái Món hàng Thu hộ Tổng cước Chưa…" at bounding box center [720, 321] width 1440 height 642
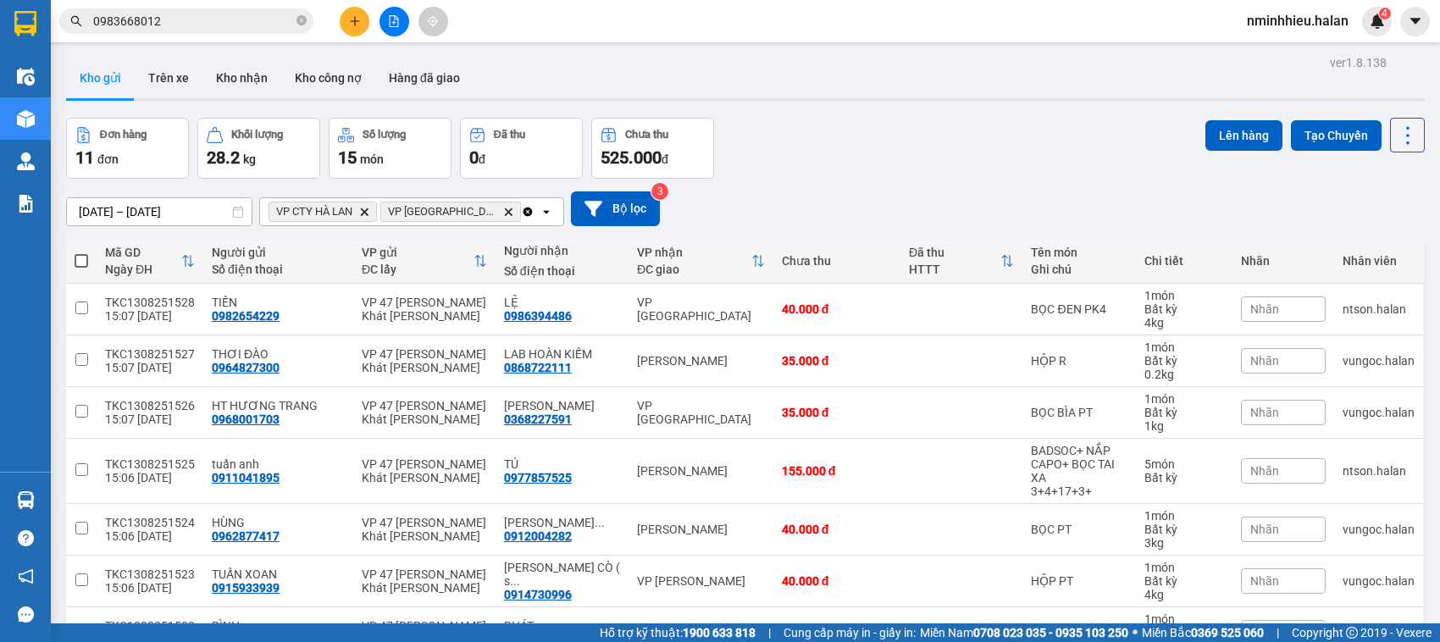
click at [189, 23] on input "0983668012" at bounding box center [193, 21] width 200 height 19
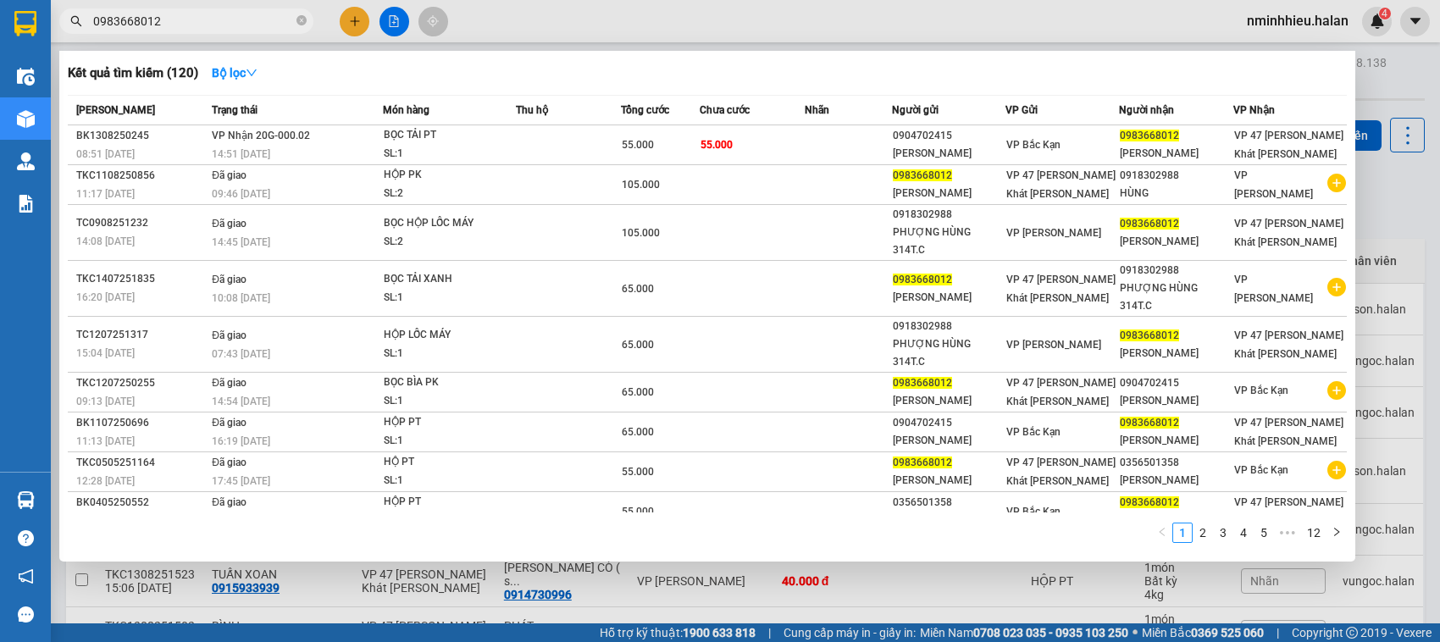
click at [189, 23] on input "0983668012" at bounding box center [193, 21] width 200 height 19
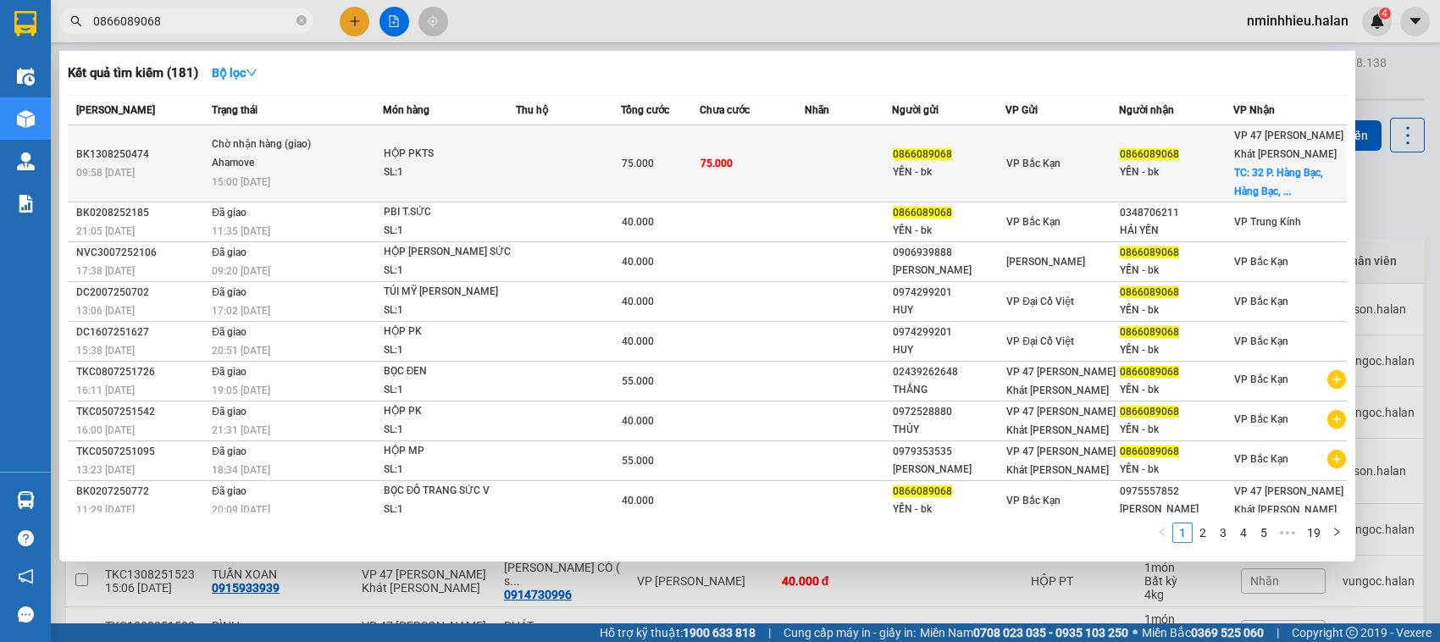
type input "0866089068"
click at [452, 145] on div "HỘP PKTS" at bounding box center [447, 154] width 127 height 19
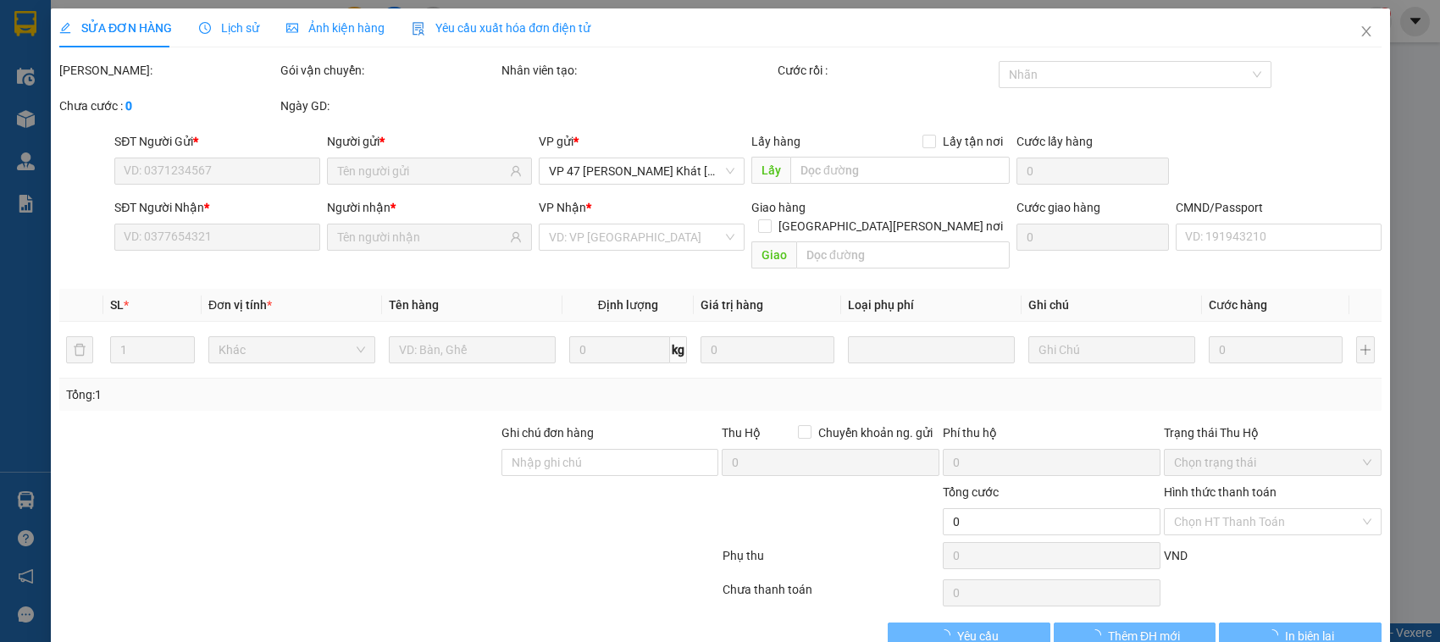
type input "0866089068"
type input "YẾN - bk"
type input "0866089068"
type input "YẾN - bk"
checkbox input "true"
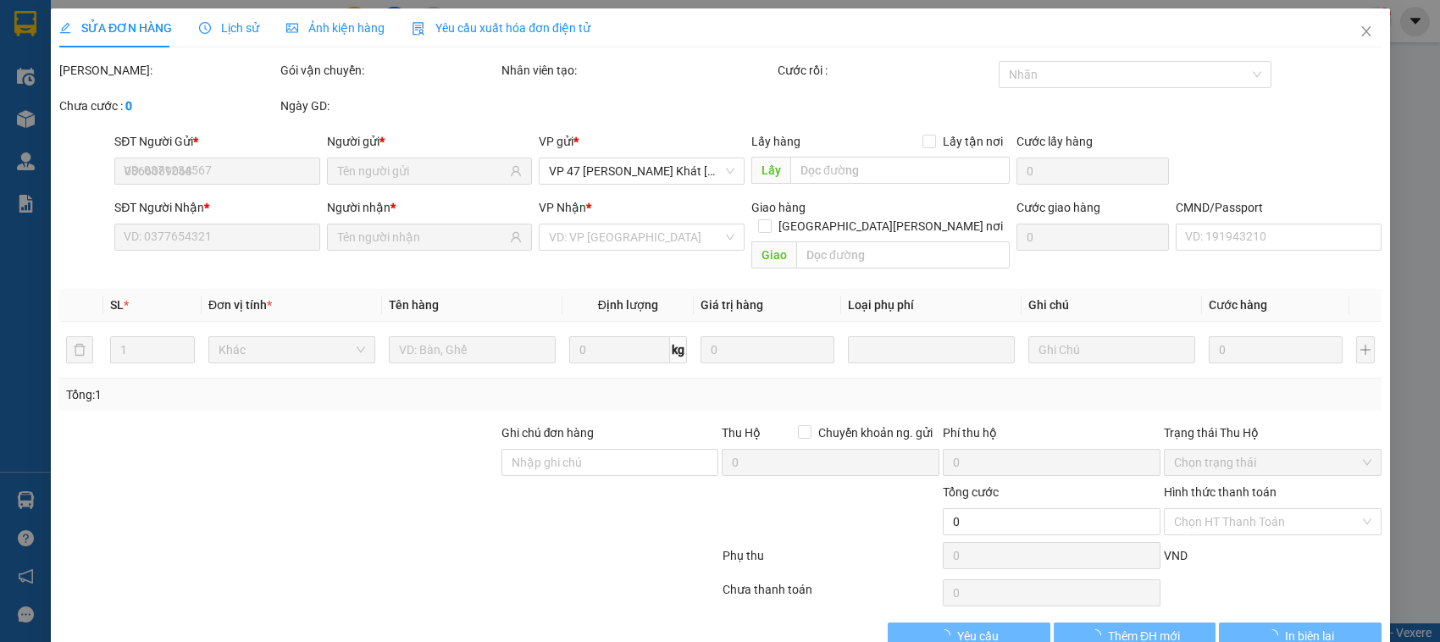
type input "32 P. Hàng Bạc, Hàng Bạc, Hoàn Kiếm, Hà Nội, Việt Nam"
type input "35.000"
type input "75.000"
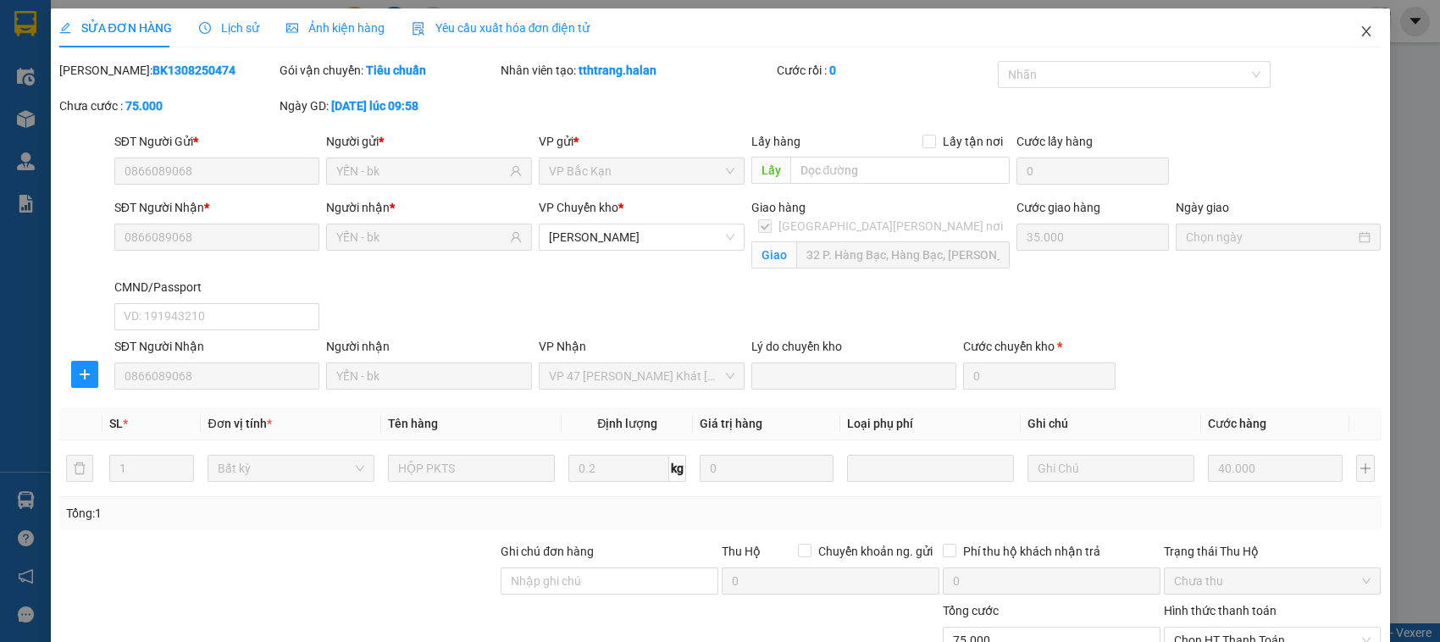
click at [1364, 42] on span "Close" at bounding box center [1366, 31] width 47 height 47
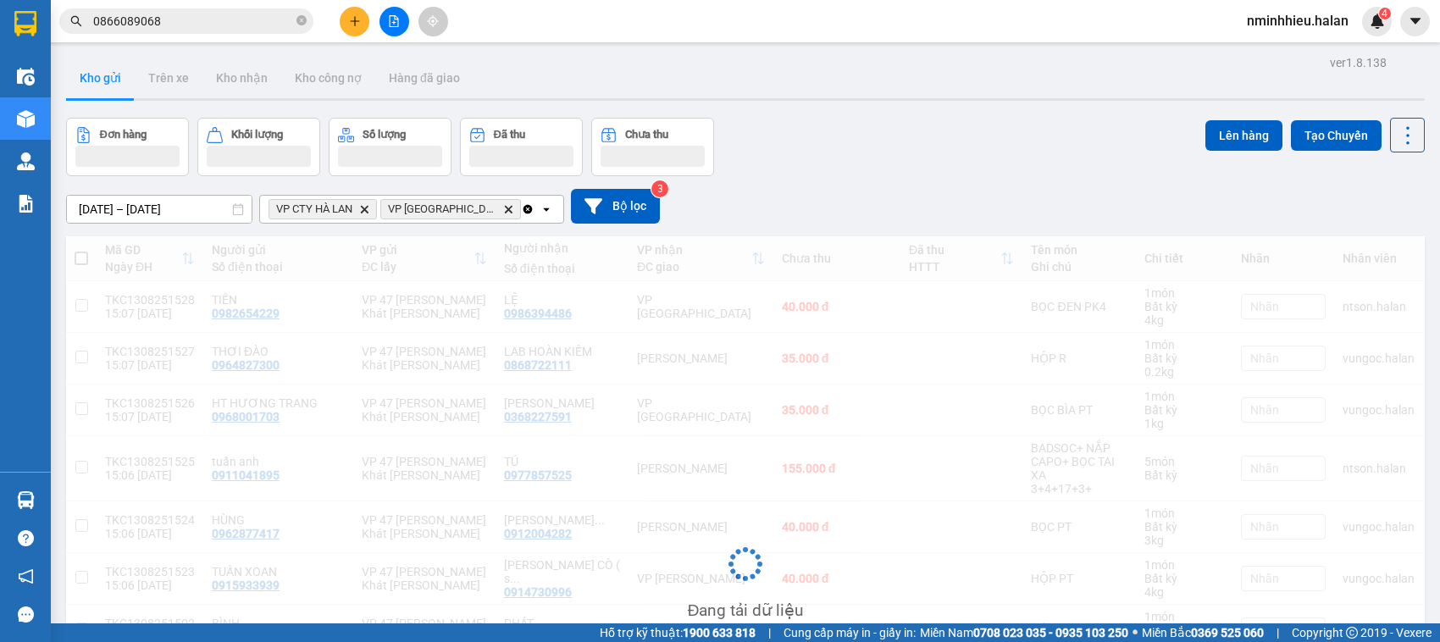
click at [218, 18] on input "0866089068" at bounding box center [193, 21] width 200 height 19
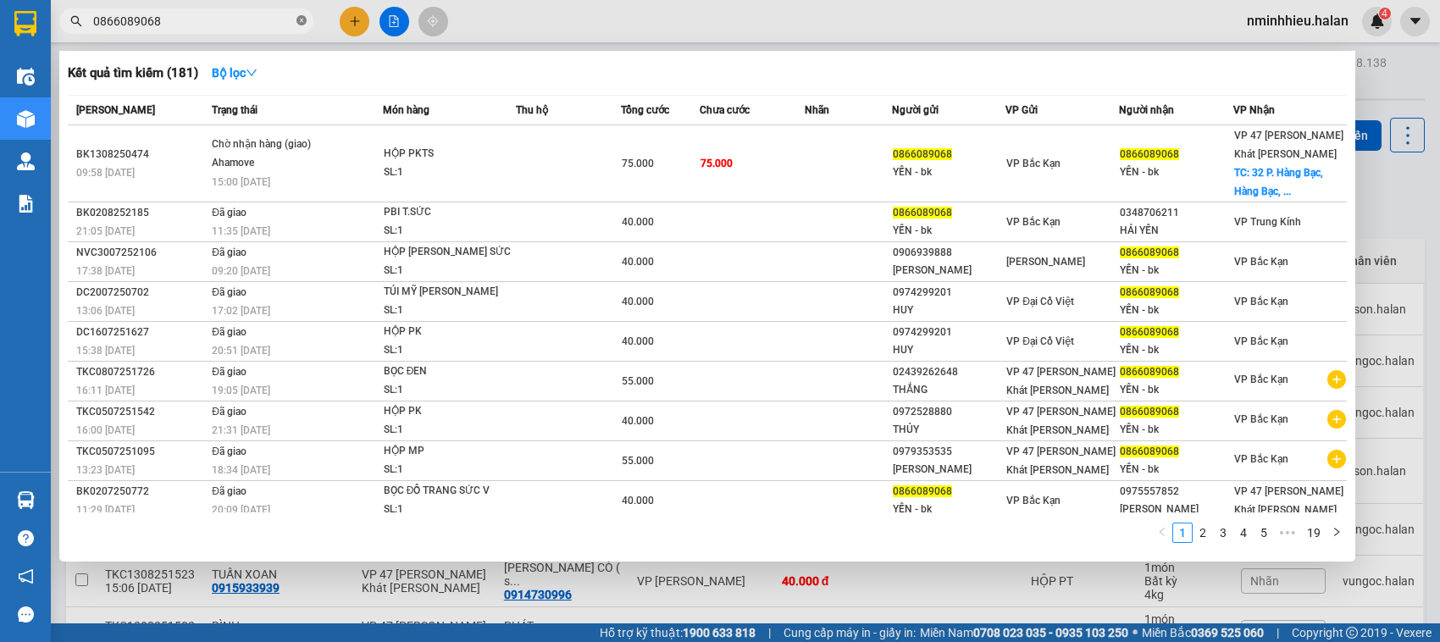
click at [302, 21] on icon "close-circle" at bounding box center [302, 20] width 10 height 10
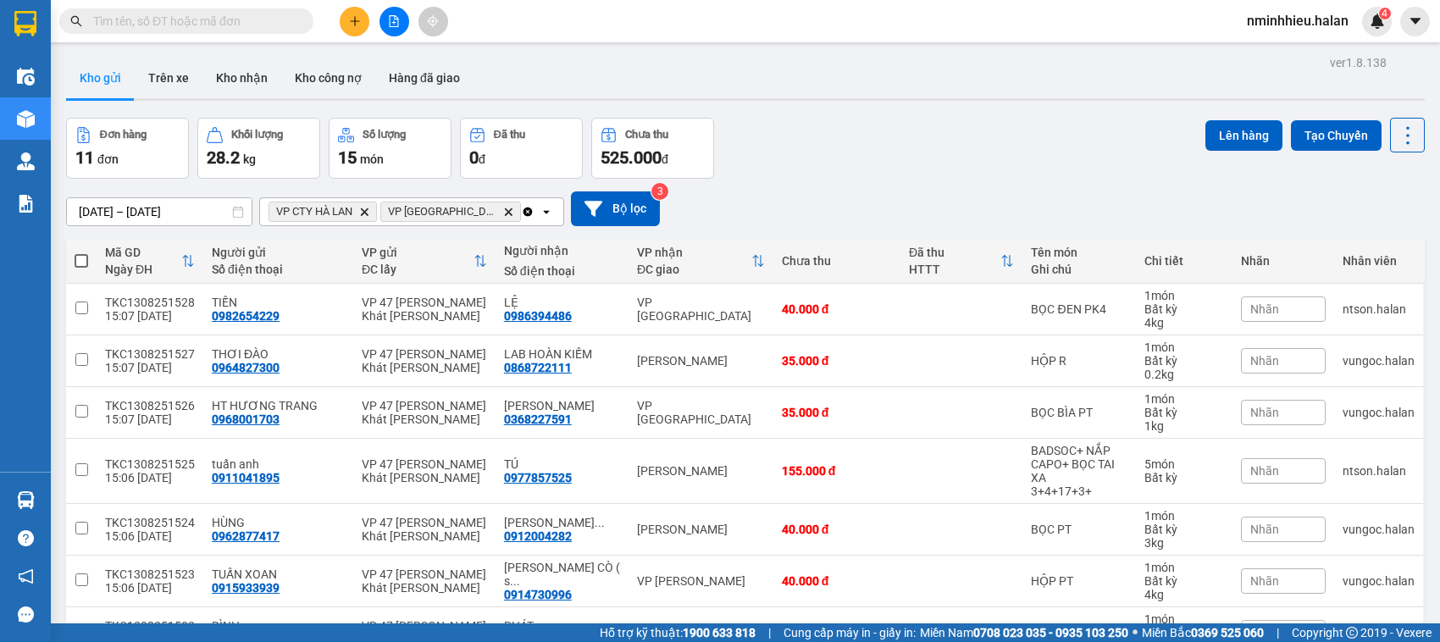
click at [172, 23] on input "text" at bounding box center [193, 21] width 200 height 19
click at [282, 22] on input "text" at bounding box center [193, 21] width 200 height 19
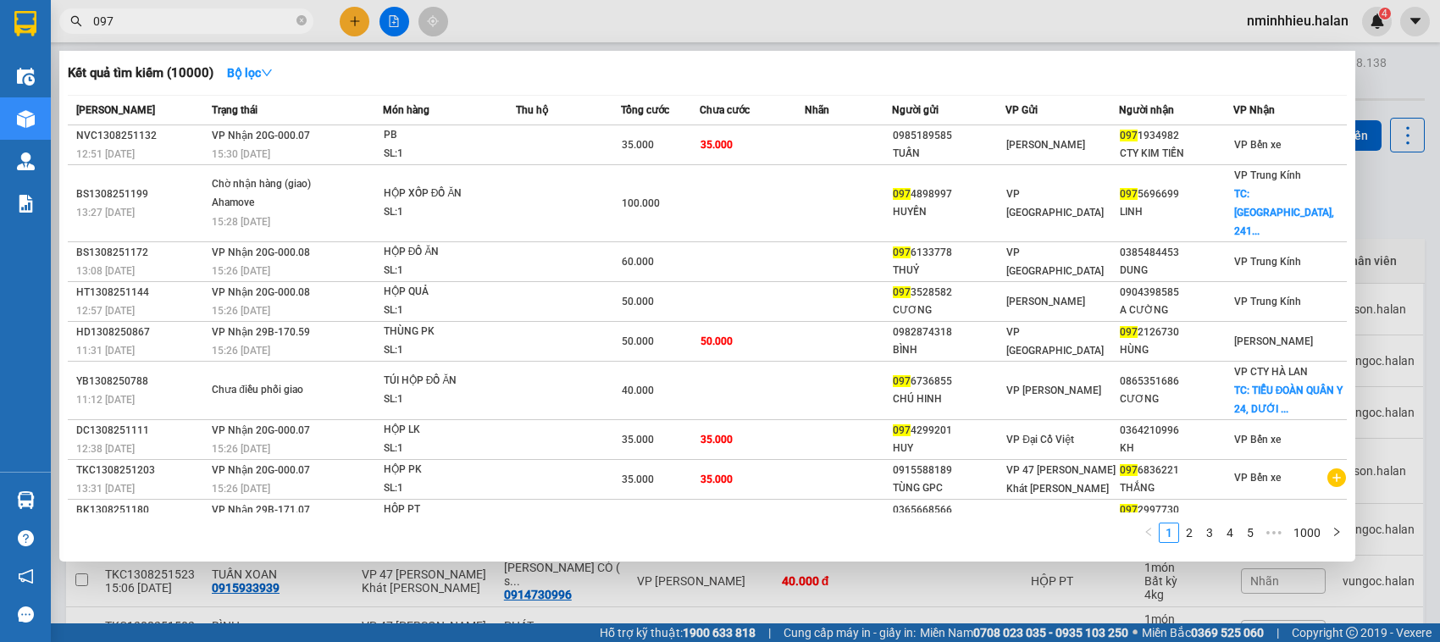
click at [257, 31] on span "097" at bounding box center [186, 20] width 254 height 25
click at [205, 25] on input "097" at bounding box center [193, 21] width 200 height 19
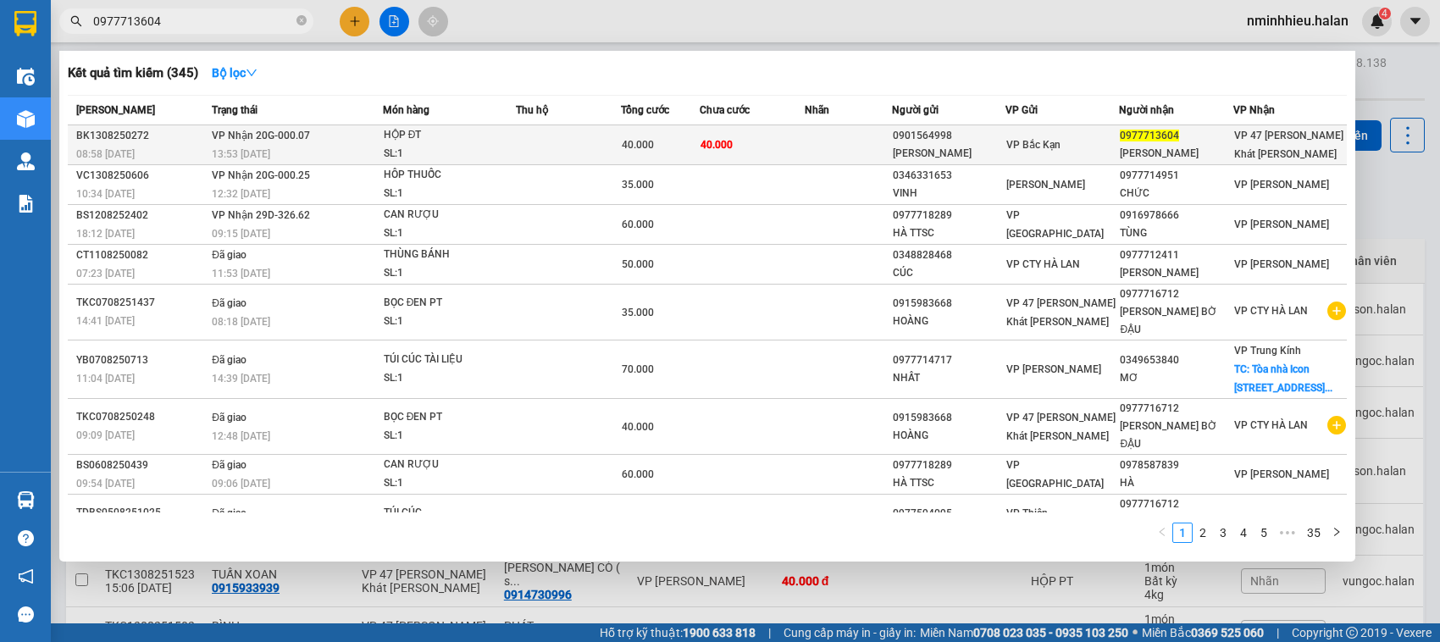
type input "0977713604"
click at [1134, 142] on div "0977713604" at bounding box center [1176, 136] width 112 height 18
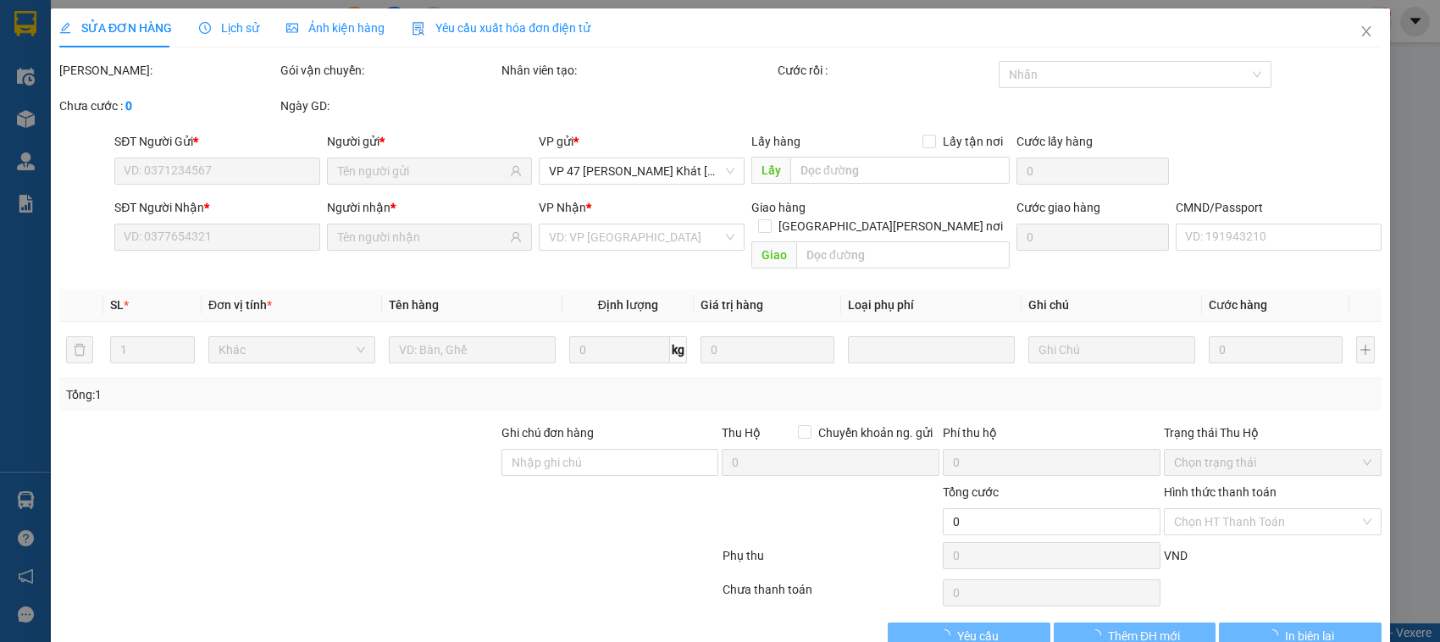
type input "0901564998"
type input "HƯỜNG BK"
type input "0977713604"
type input "HẰNG THANH"
type input "40.000"
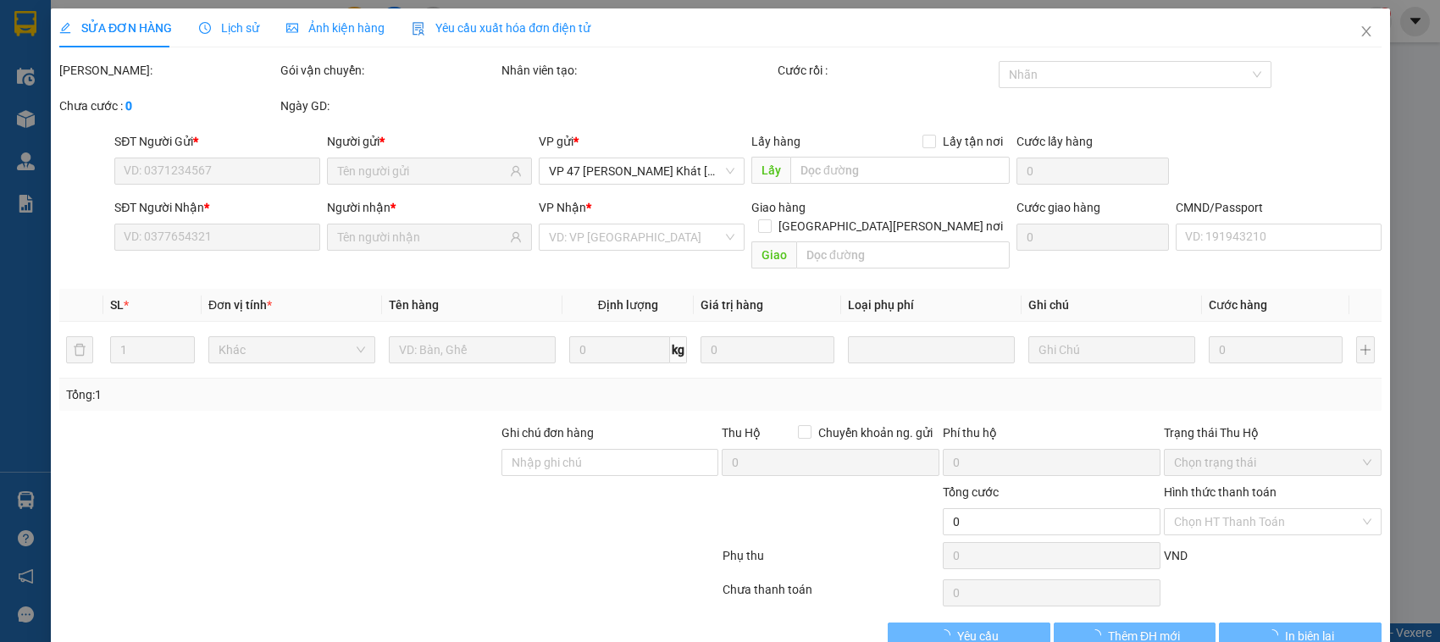
type input "40.000"
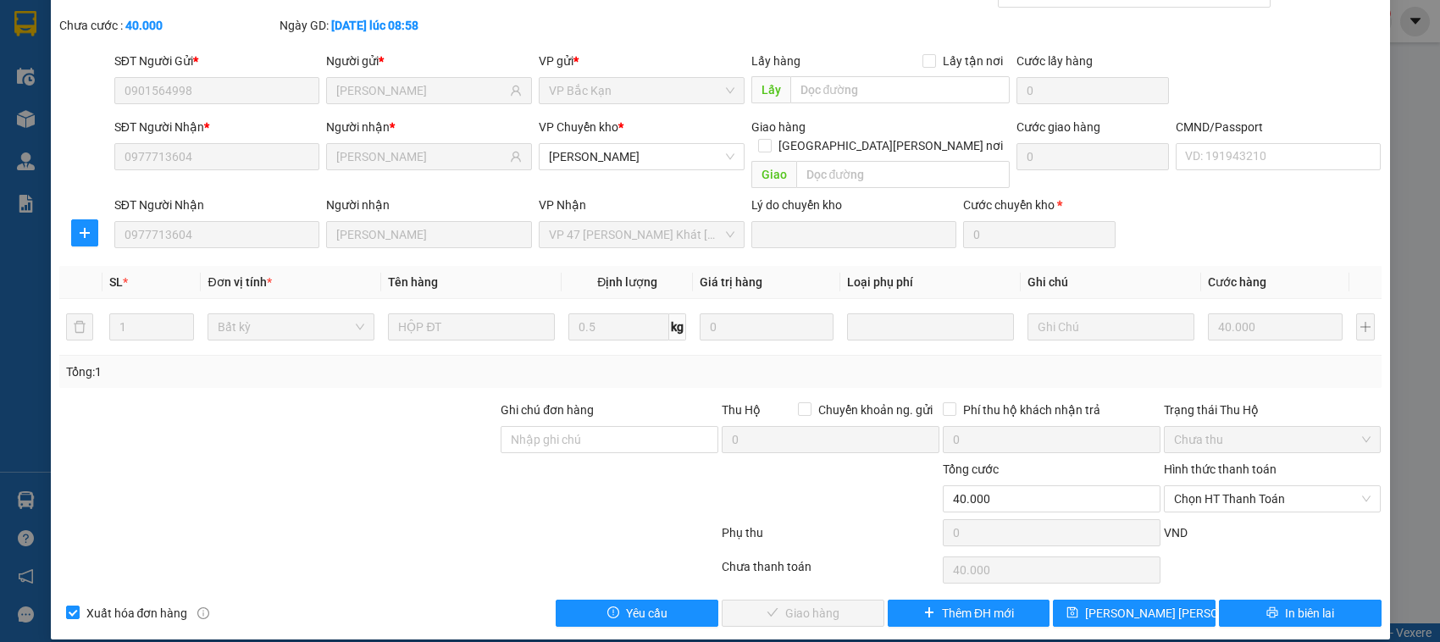
scroll to position [80, 0]
drag, startPoint x: 1294, startPoint y: 597, endPoint x: 1278, endPoint y: 591, distance: 17.5
click at [1292, 604] on span "In biên lai" at bounding box center [1309, 613] width 49 height 19
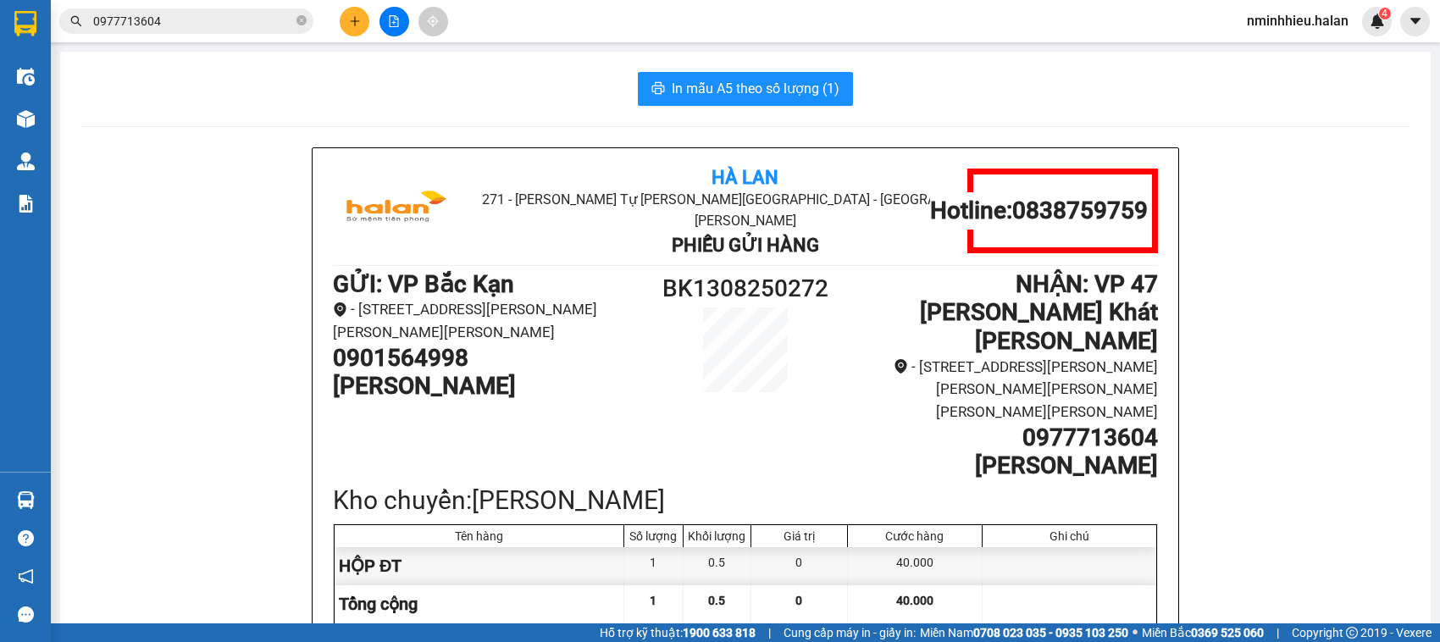
scroll to position [244, 0]
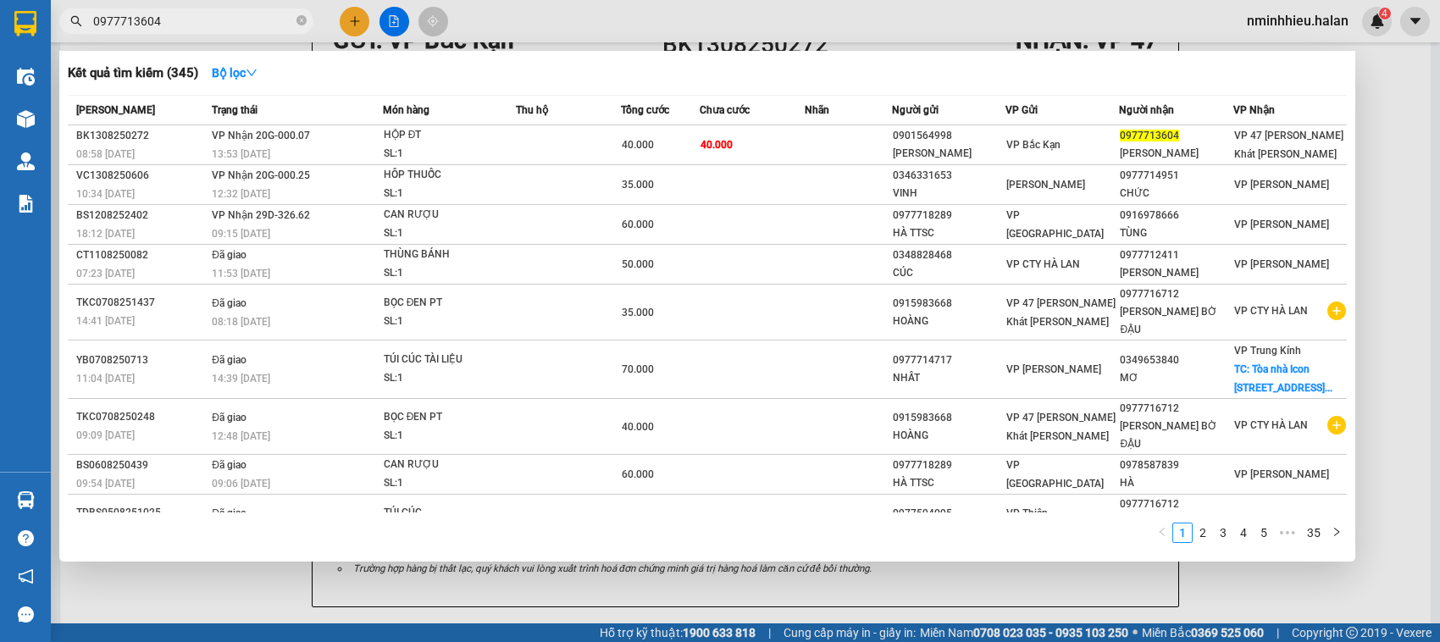
click at [220, 14] on input "0977713604" at bounding box center [193, 21] width 200 height 19
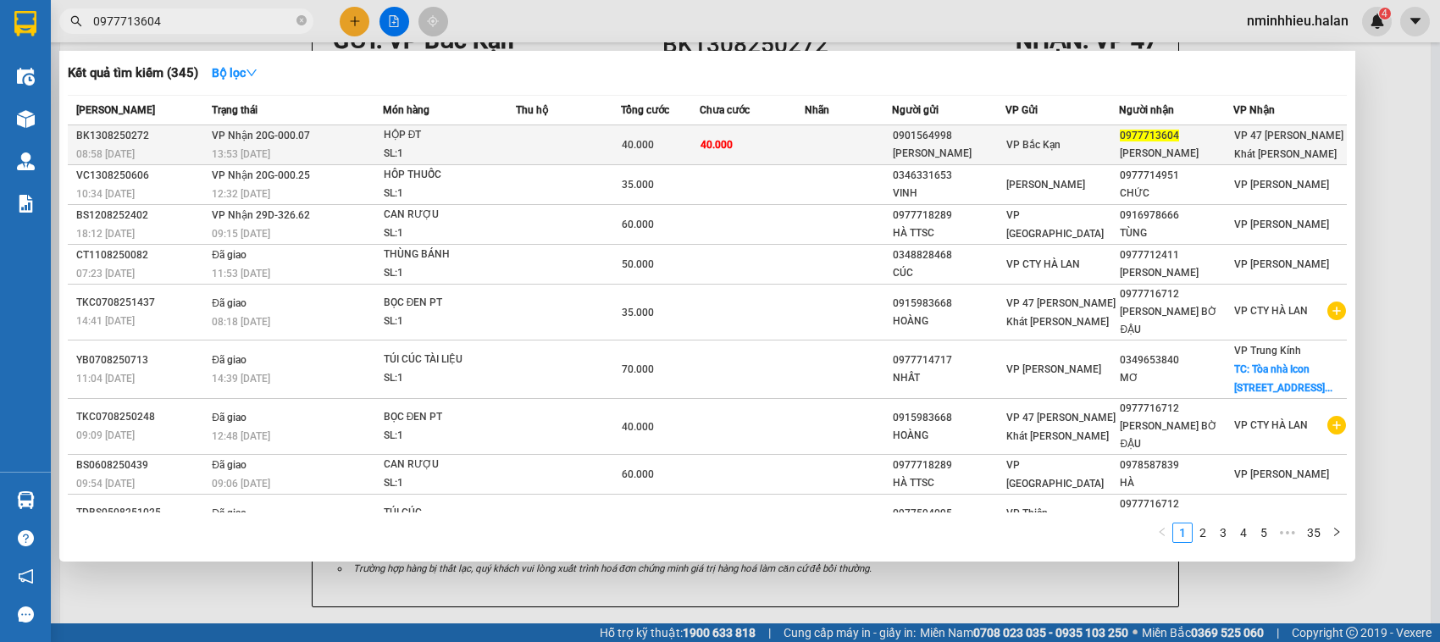
click at [416, 146] on div "SL: 1" at bounding box center [447, 154] width 127 height 19
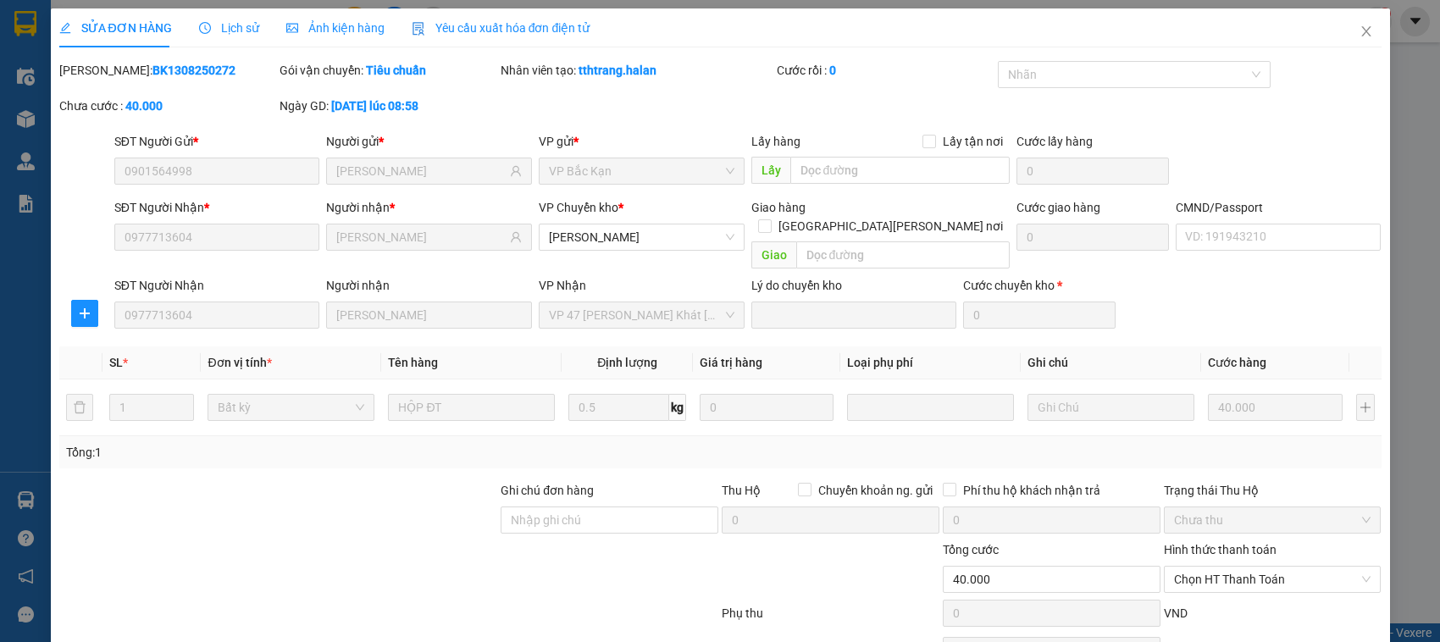
type input "0901564998"
type input "HƯỜNG BK"
type input "0977713604"
type input "HẰNG THANH"
type input "40.000"
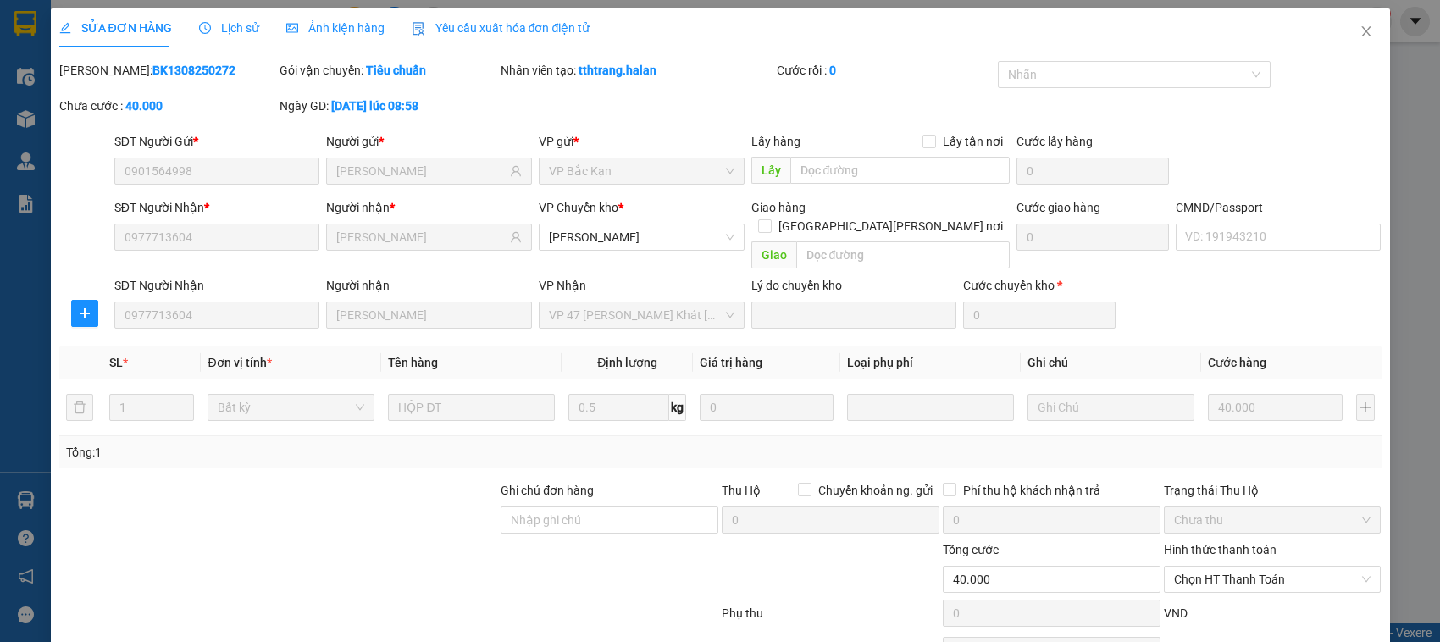
scroll to position [80, 0]
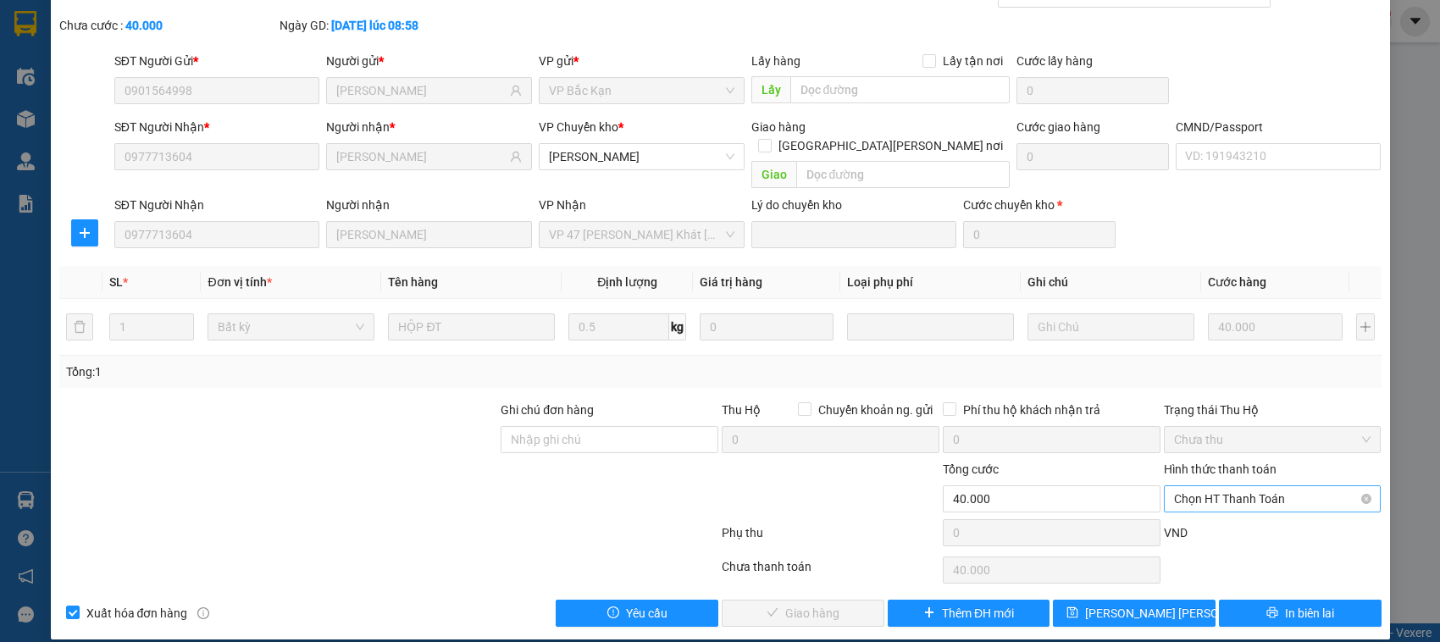
click at [1238, 486] on span "Chọn HT Thanh Toán" at bounding box center [1272, 498] width 197 height 25
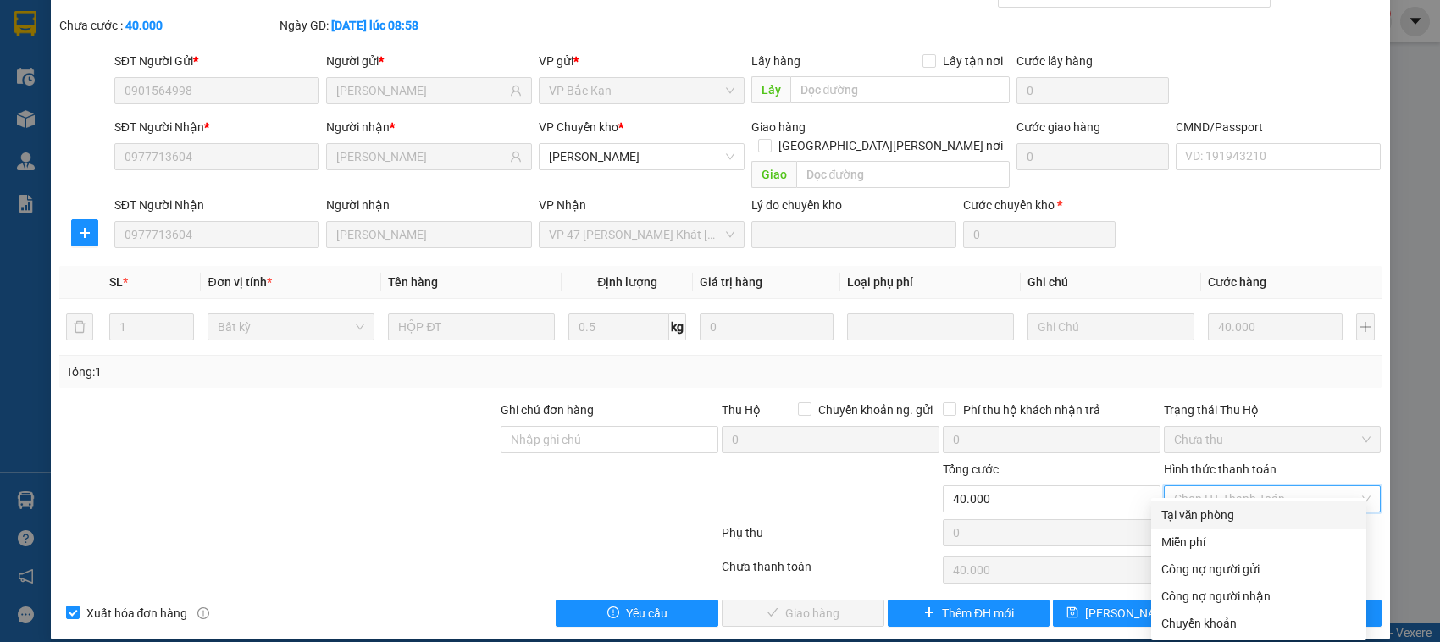
click at [1217, 513] on div "Tại văn phòng" at bounding box center [1259, 515] width 195 height 19
type input "0"
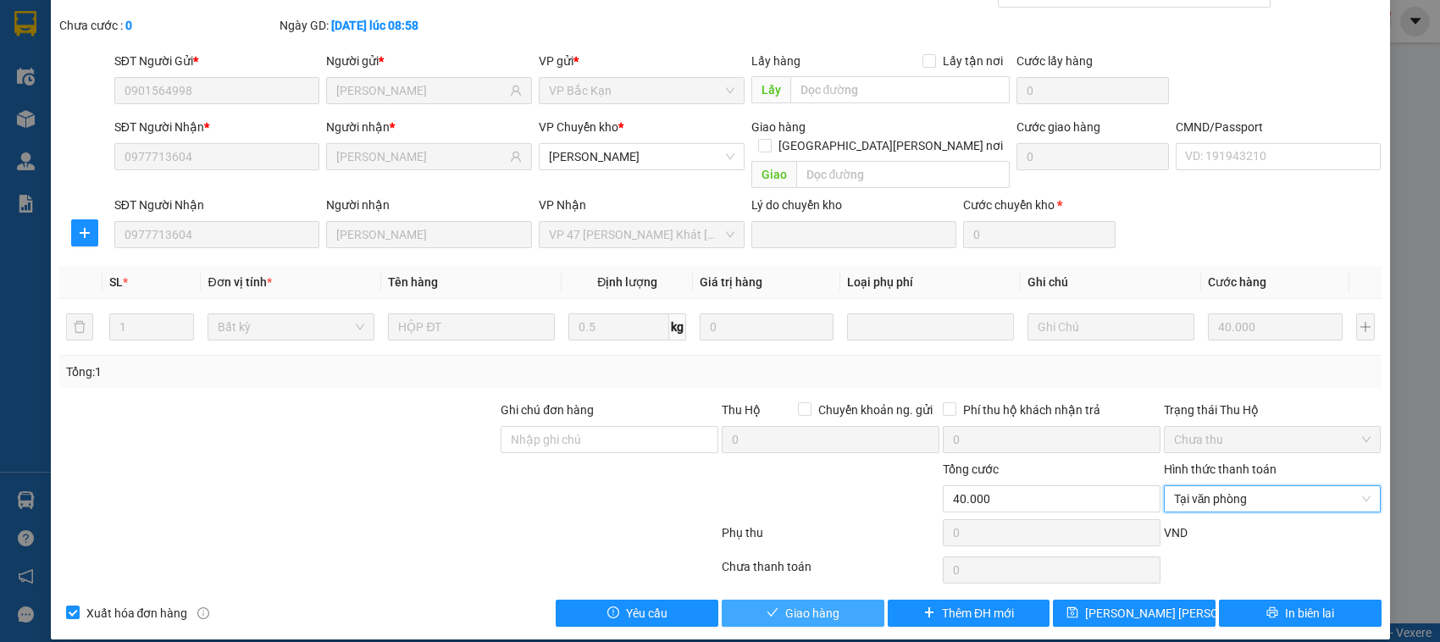
click at [830, 604] on span "Giao hàng" at bounding box center [812, 613] width 54 height 19
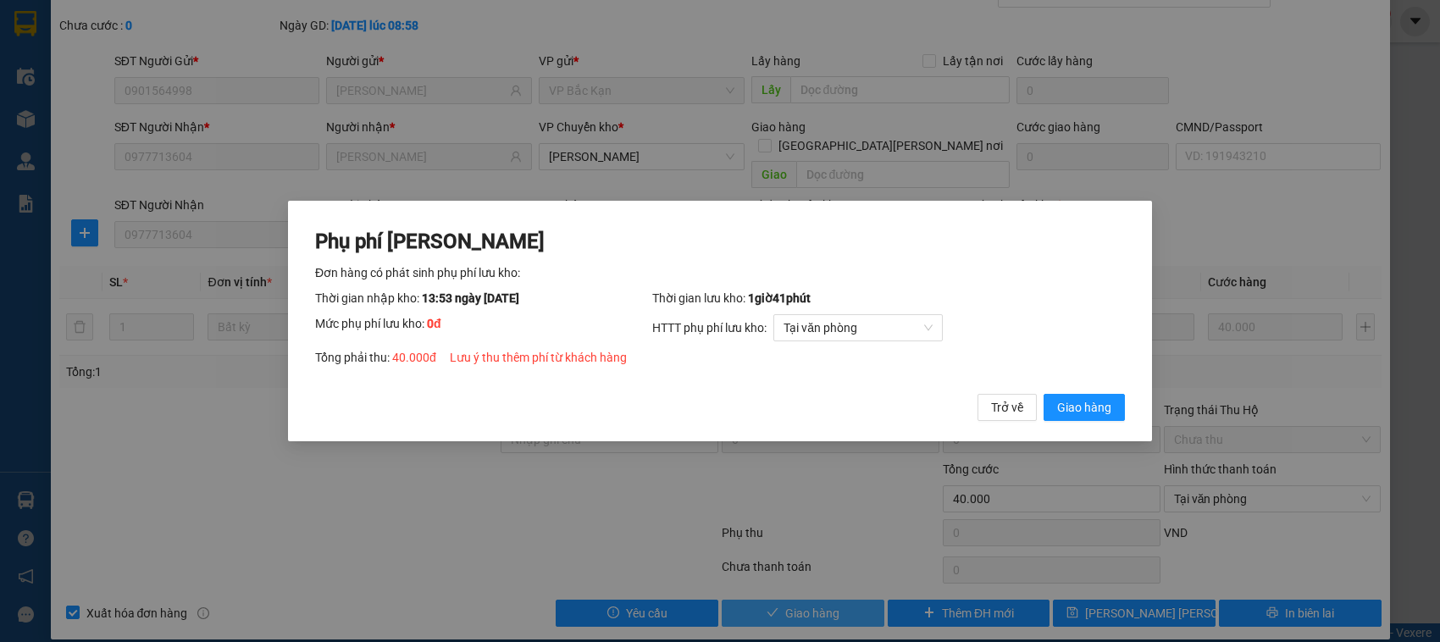
click at [1044, 394] on button "Giao hàng" at bounding box center [1084, 407] width 81 height 27
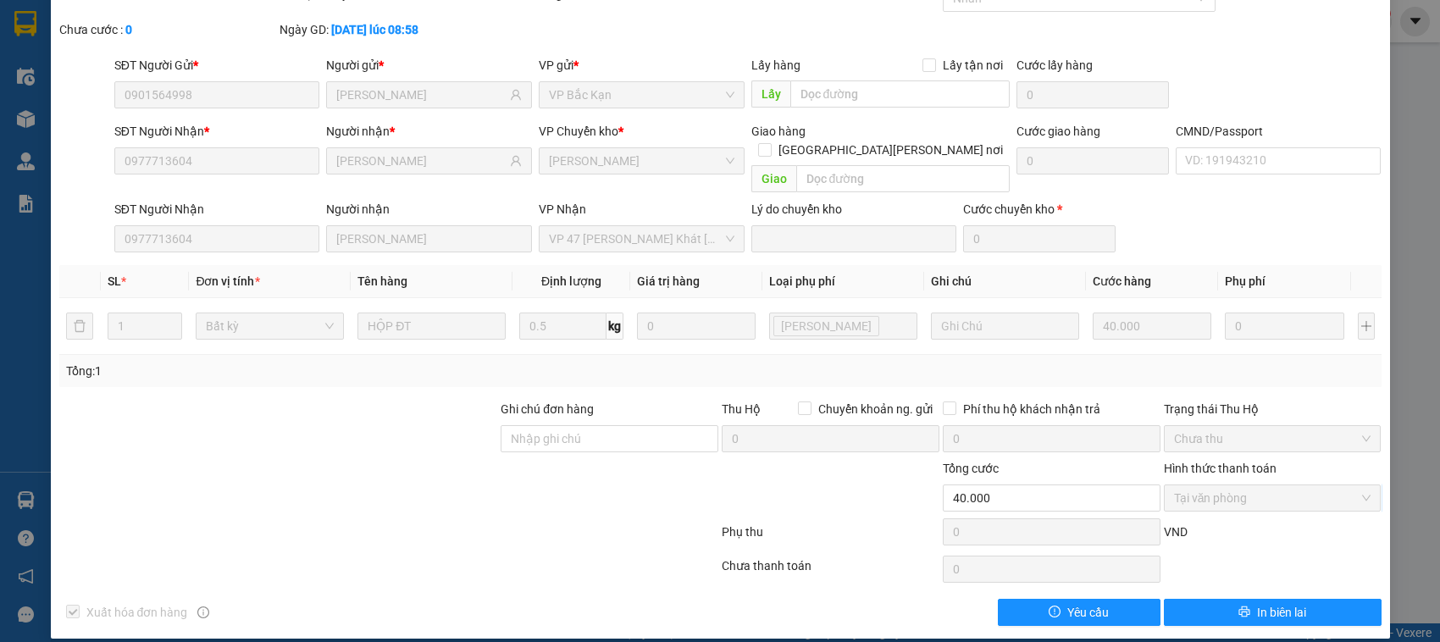
scroll to position [0, 0]
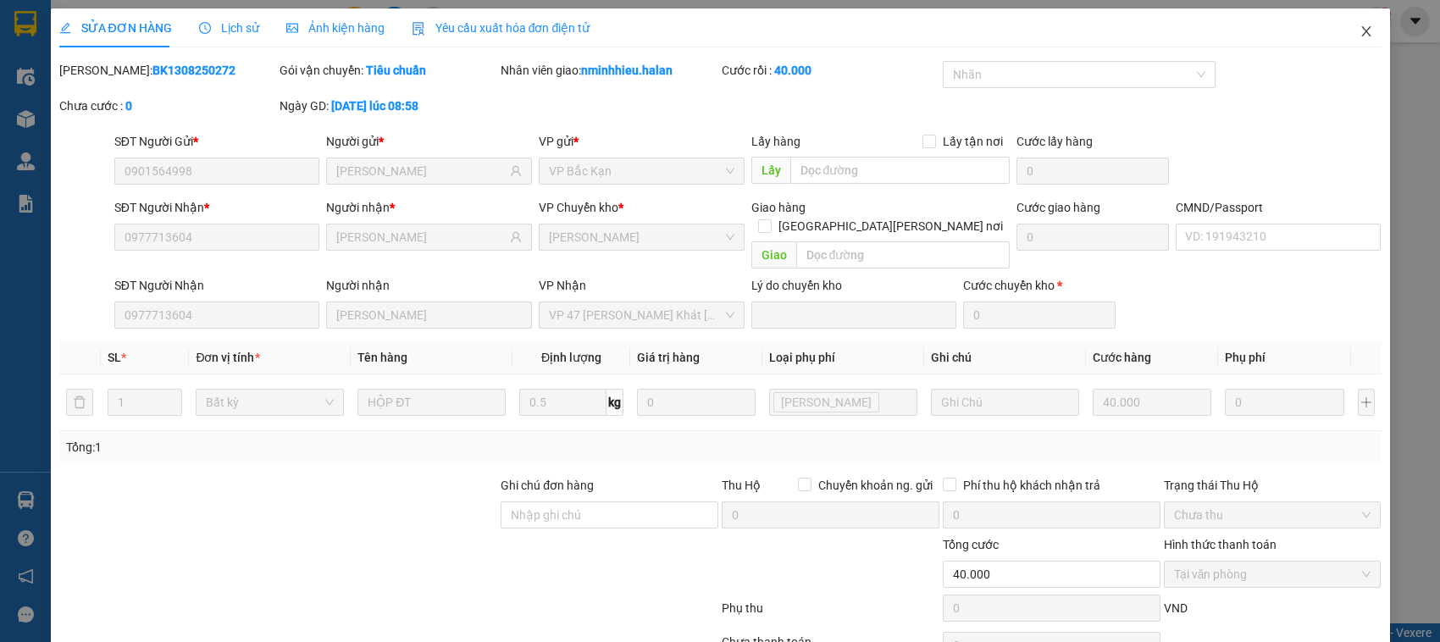
click at [1368, 43] on span "Close" at bounding box center [1366, 31] width 47 height 47
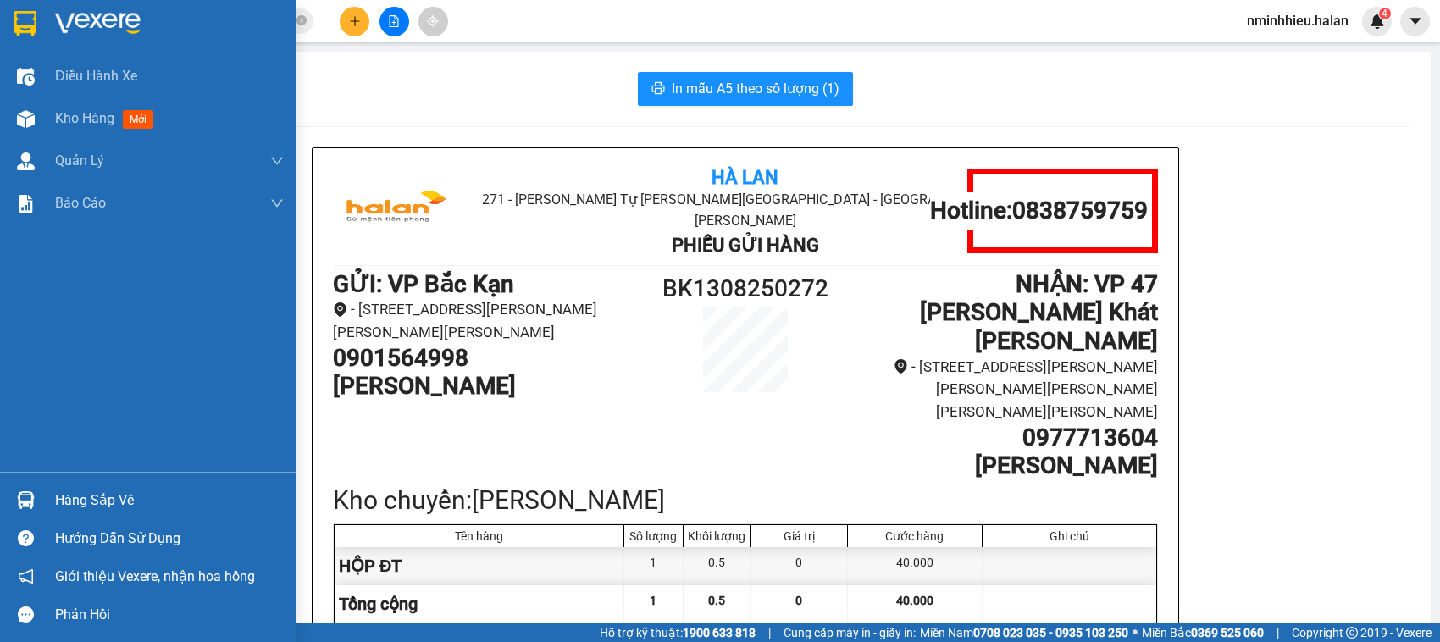
click at [19, 498] on img at bounding box center [26, 500] width 18 height 18
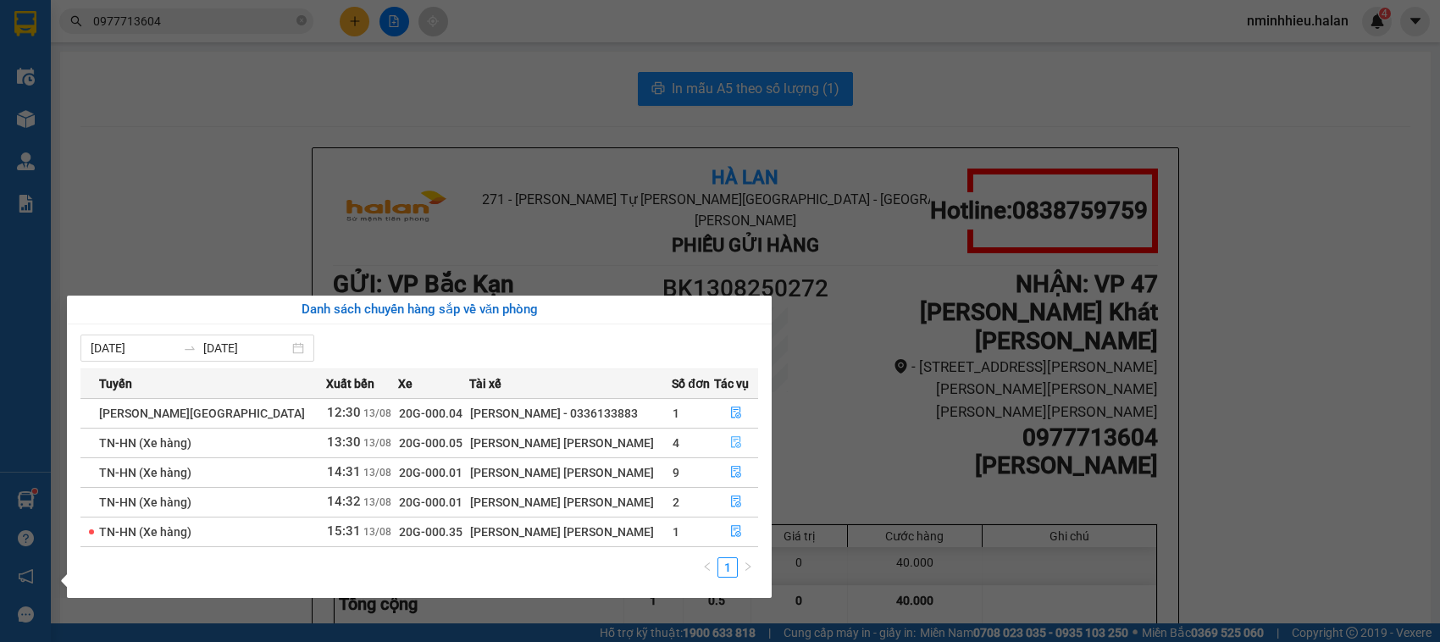
click at [741, 434] on button "button" at bounding box center [736, 443] width 42 height 27
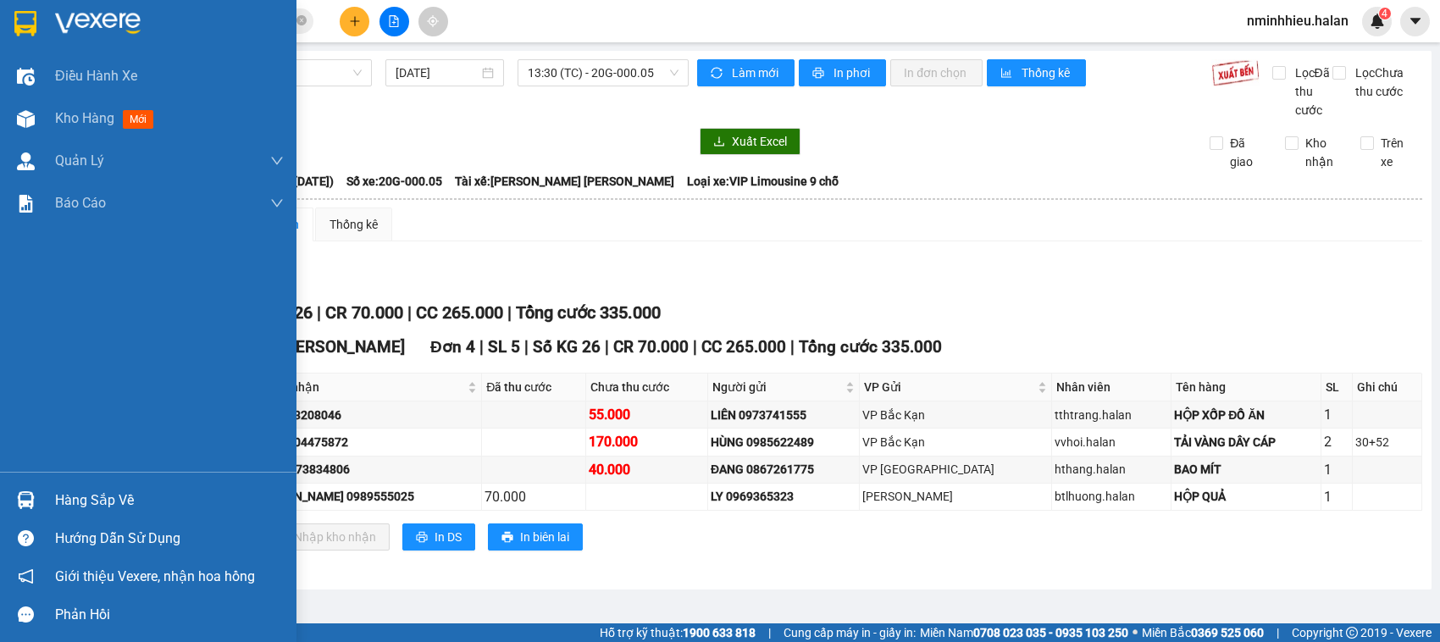
click at [62, 481] on div "Hàng sắp về" at bounding box center [148, 500] width 297 height 38
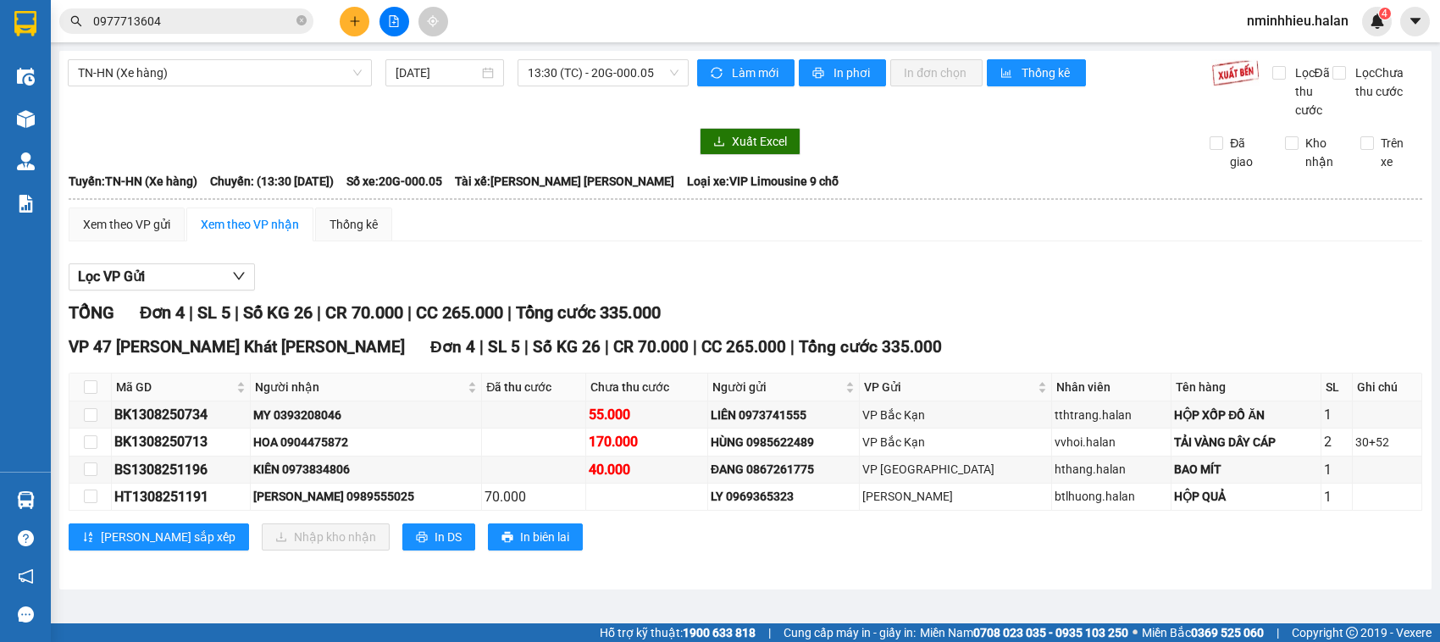
click at [174, 13] on section "Kết quả tìm kiếm ( 345 ) Bộ lọc Mã ĐH Trạng thái Món hàng Thu hộ Tổng cước Chưa…" at bounding box center [720, 321] width 1440 height 642
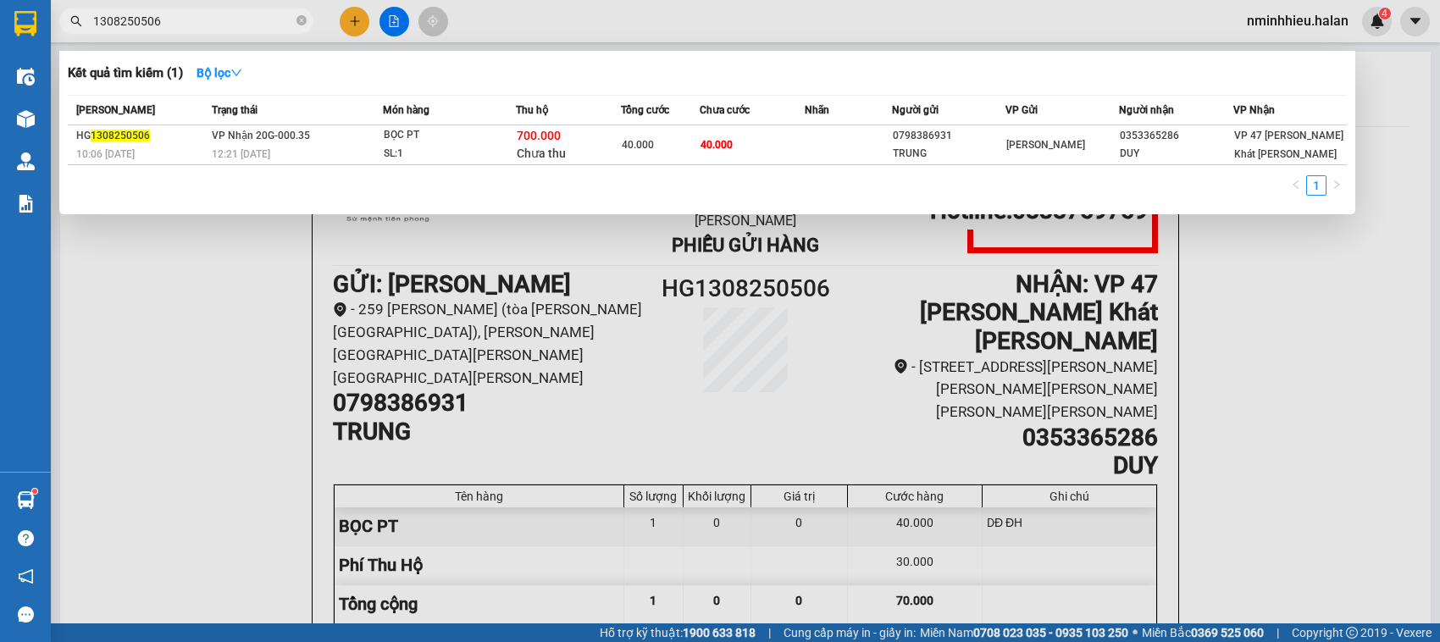
click at [186, 15] on input "1308250506" at bounding box center [193, 21] width 200 height 19
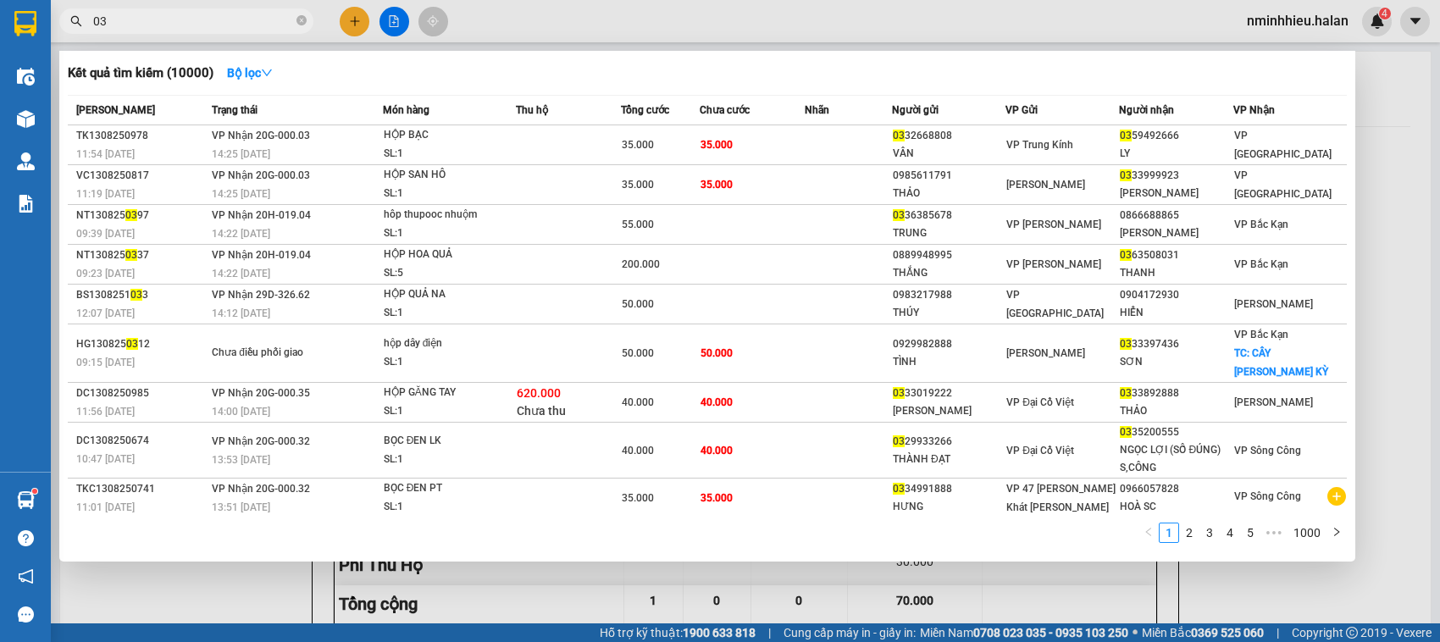
type input "0"
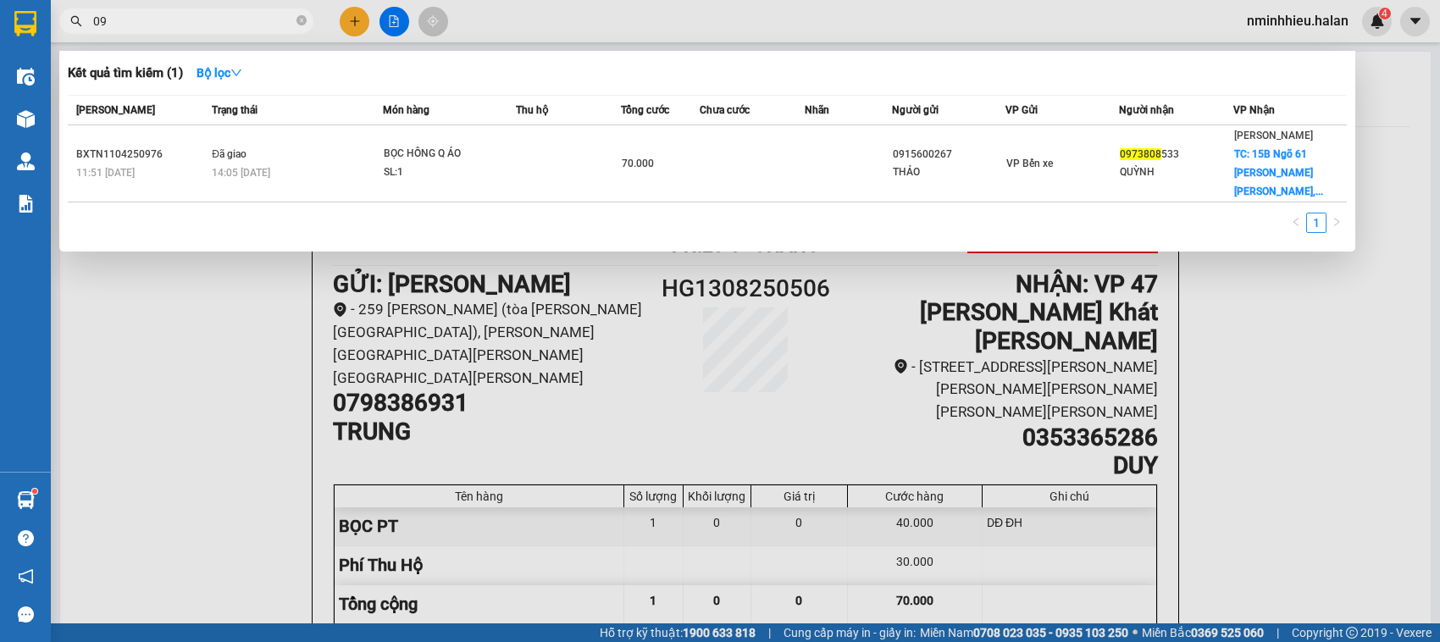
type input "0"
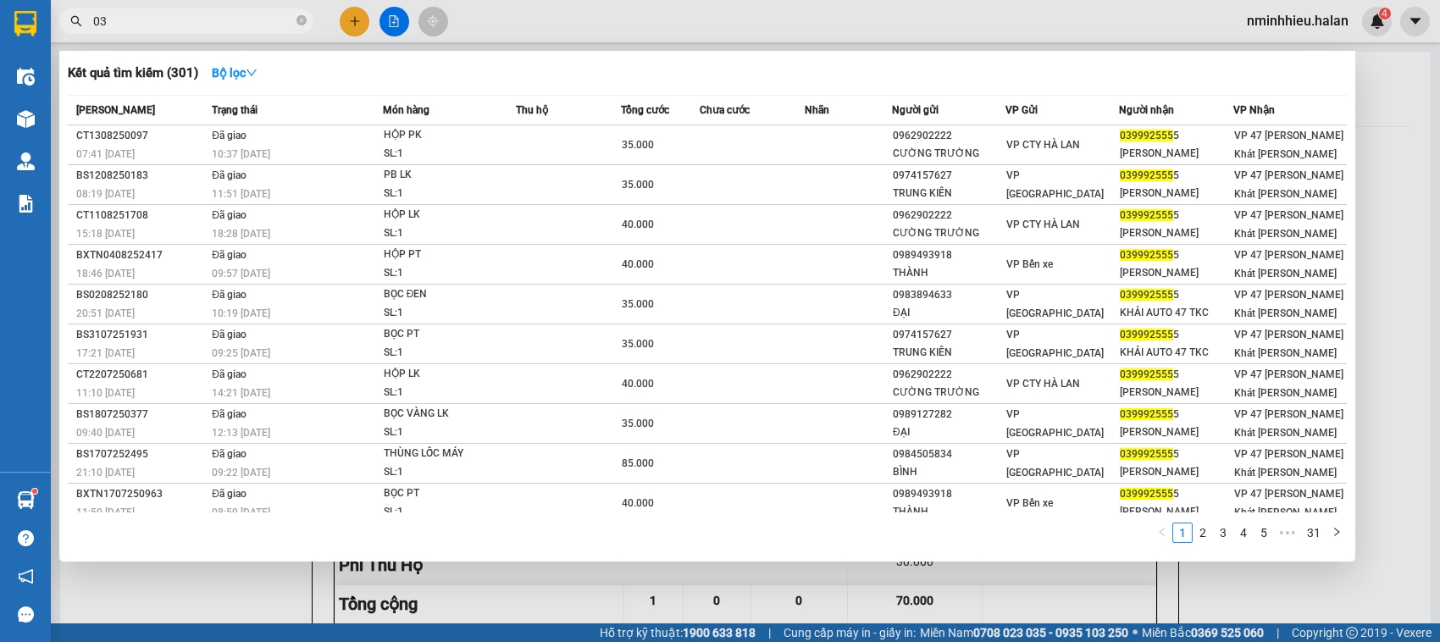
type input "0"
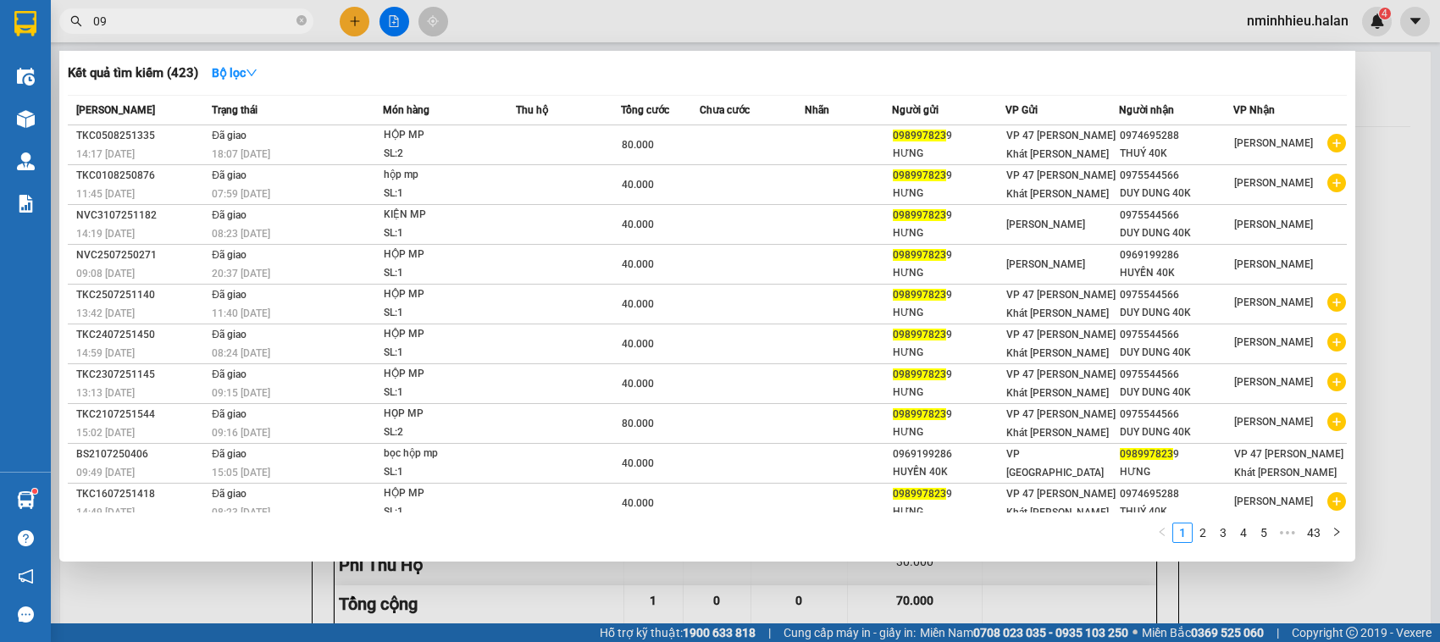
type input "0"
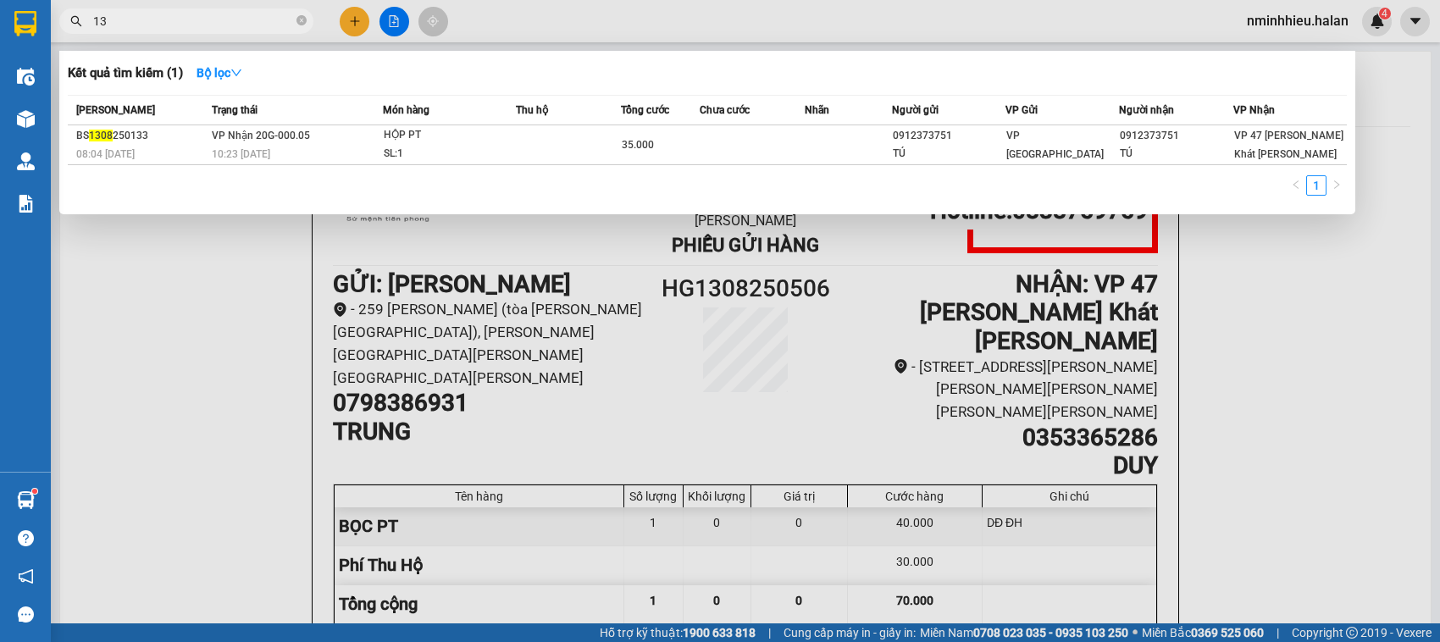
type input "1"
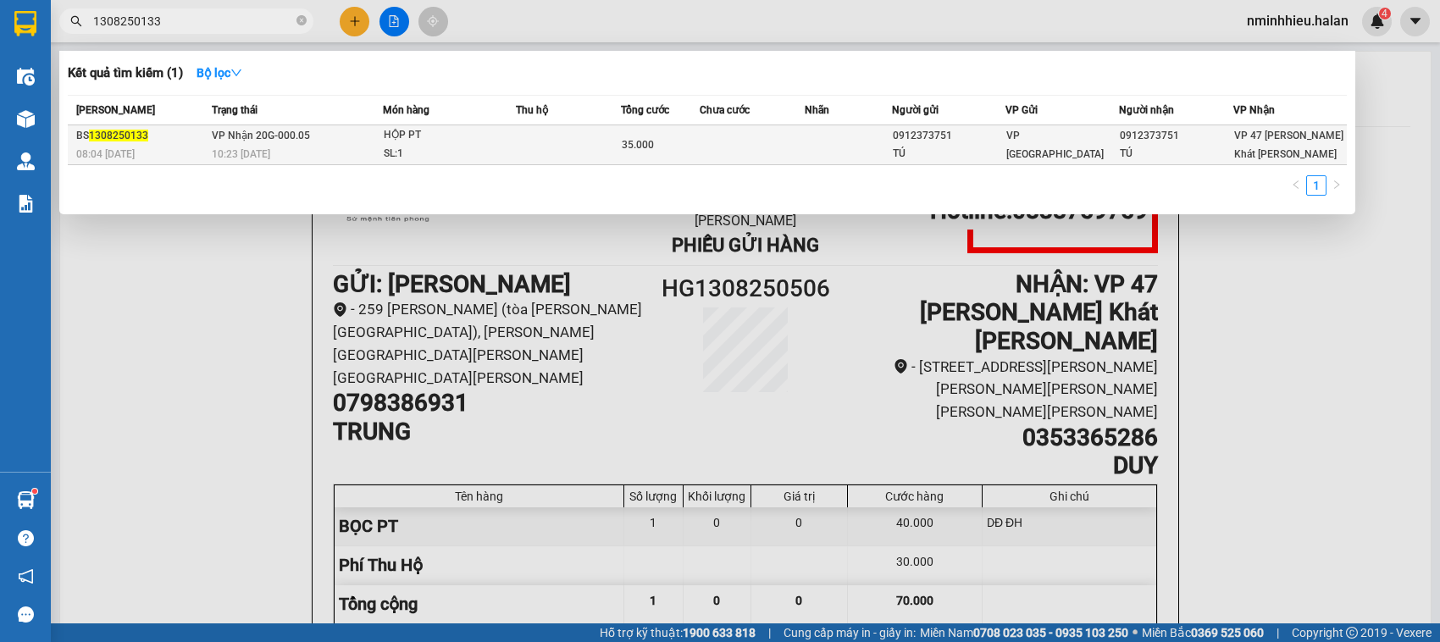
type input "1308250133"
click at [574, 151] on td at bounding box center [568, 145] width 105 height 40
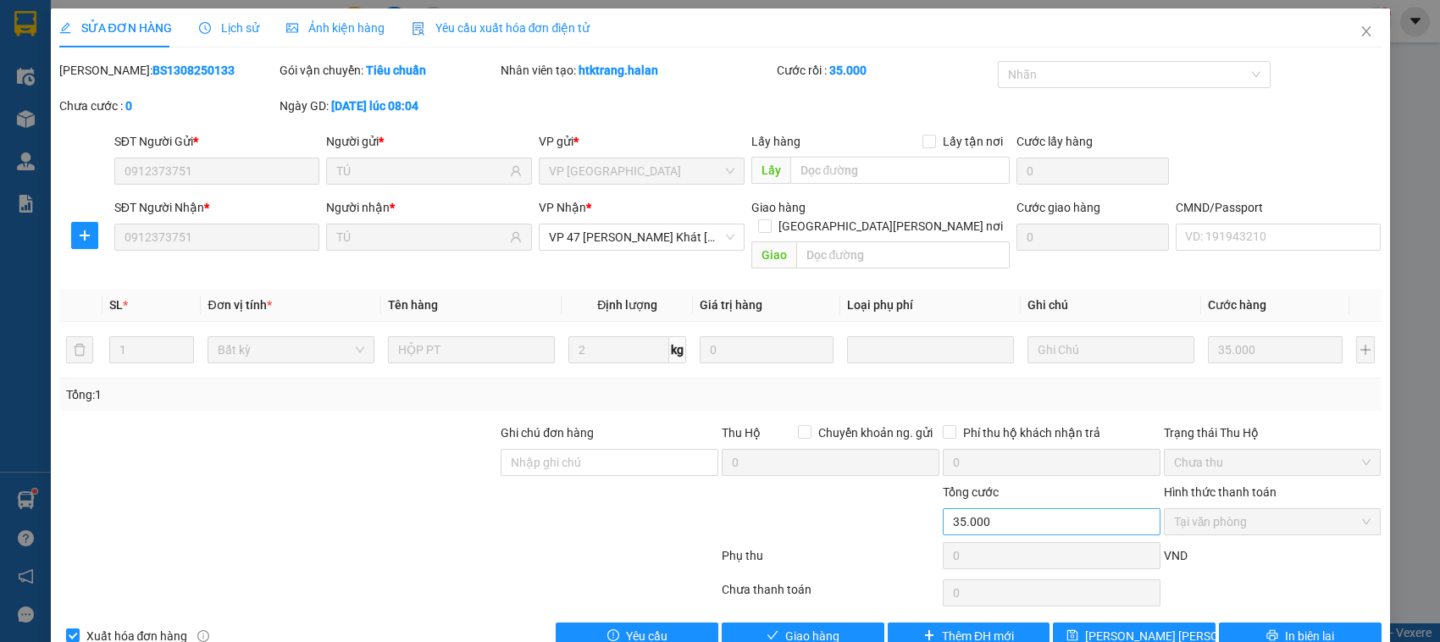
type input "0912373751"
type input "TÚ"
type input "0912373751"
type input "TÚ"
type input "35.000"
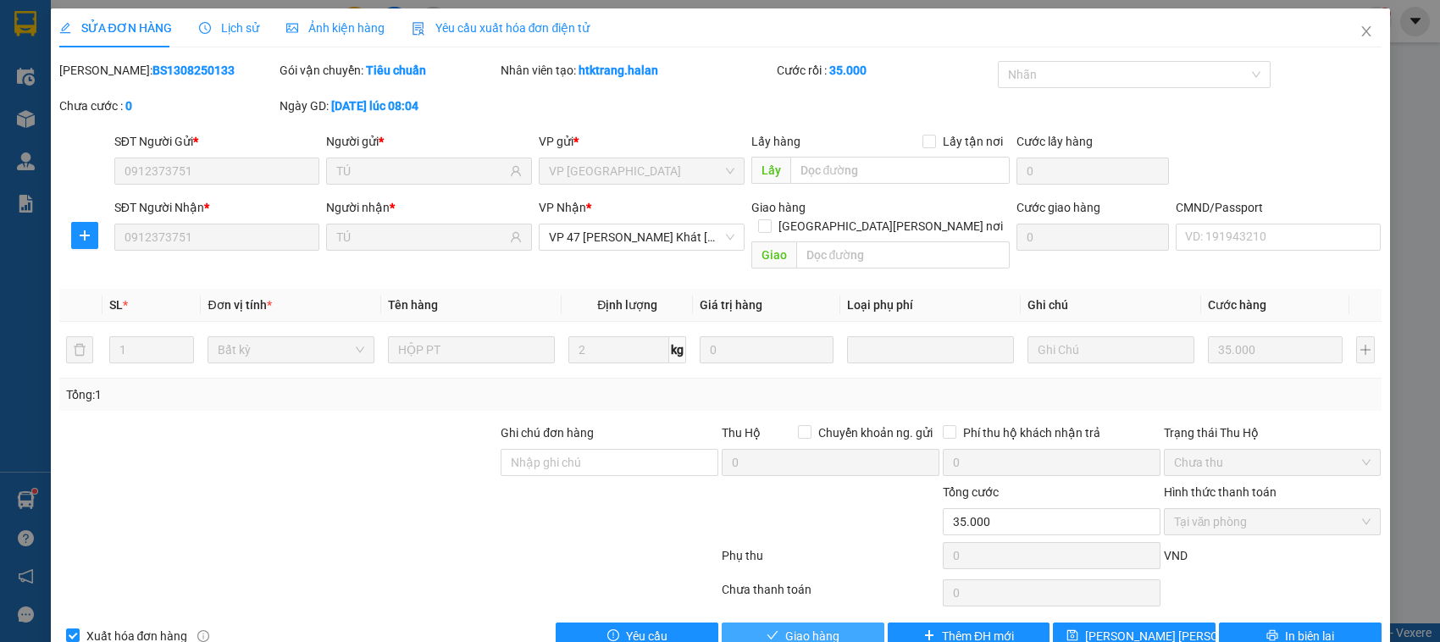
click at [815, 627] on span "Giao hàng" at bounding box center [812, 636] width 54 height 19
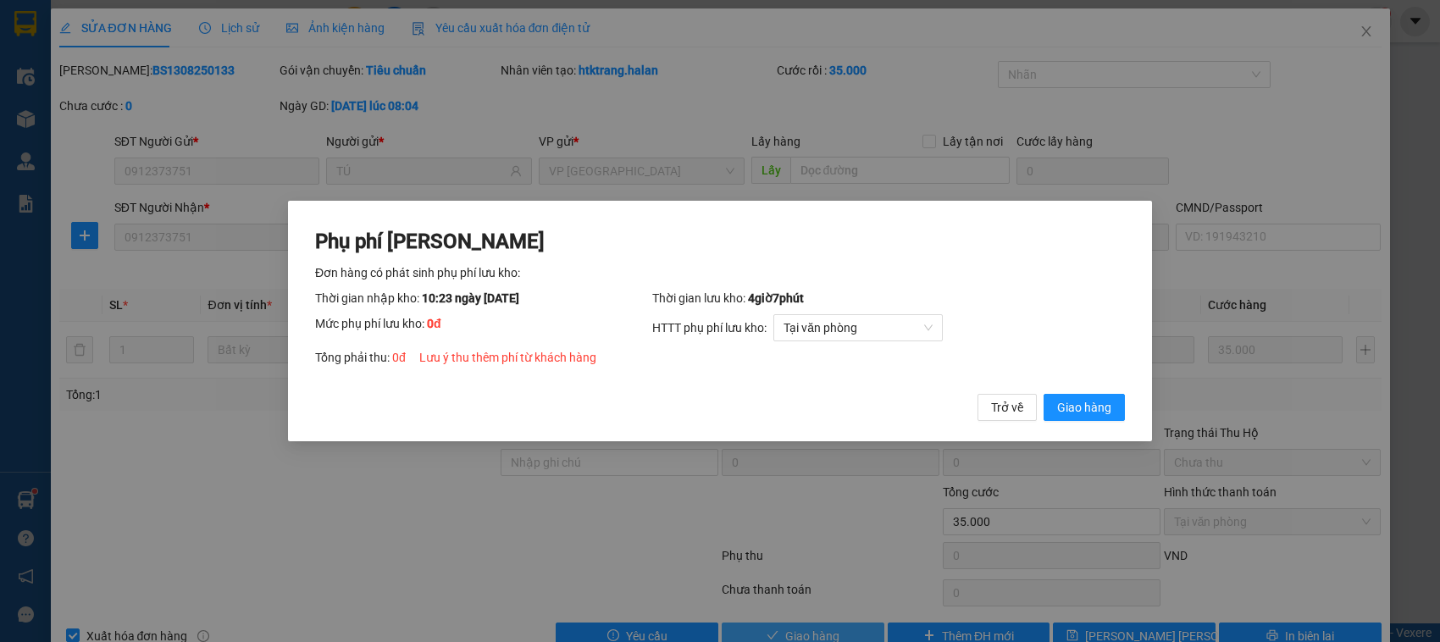
click at [1044, 394] on button "Giao hàng" at bounding box center [1084, 407] width 81 height 27
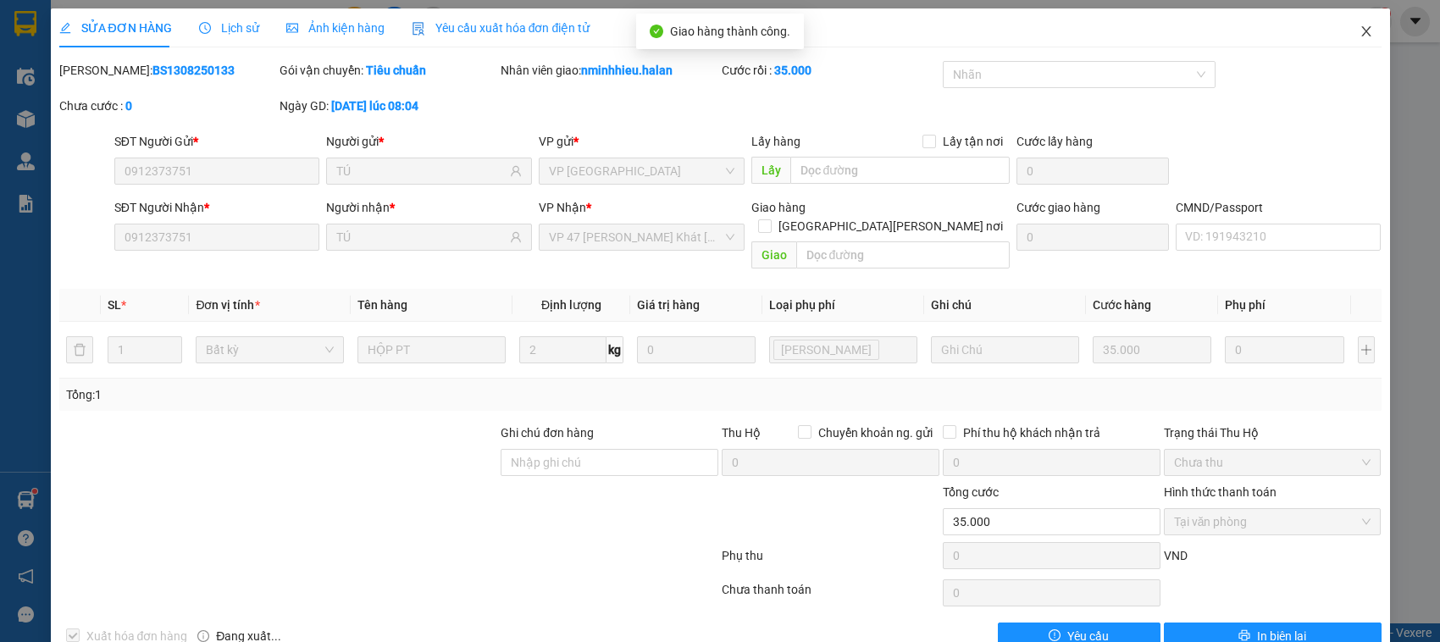
click at [1343, 27] on span "Close" at bounding box center [1366, 31] width 47 height 47
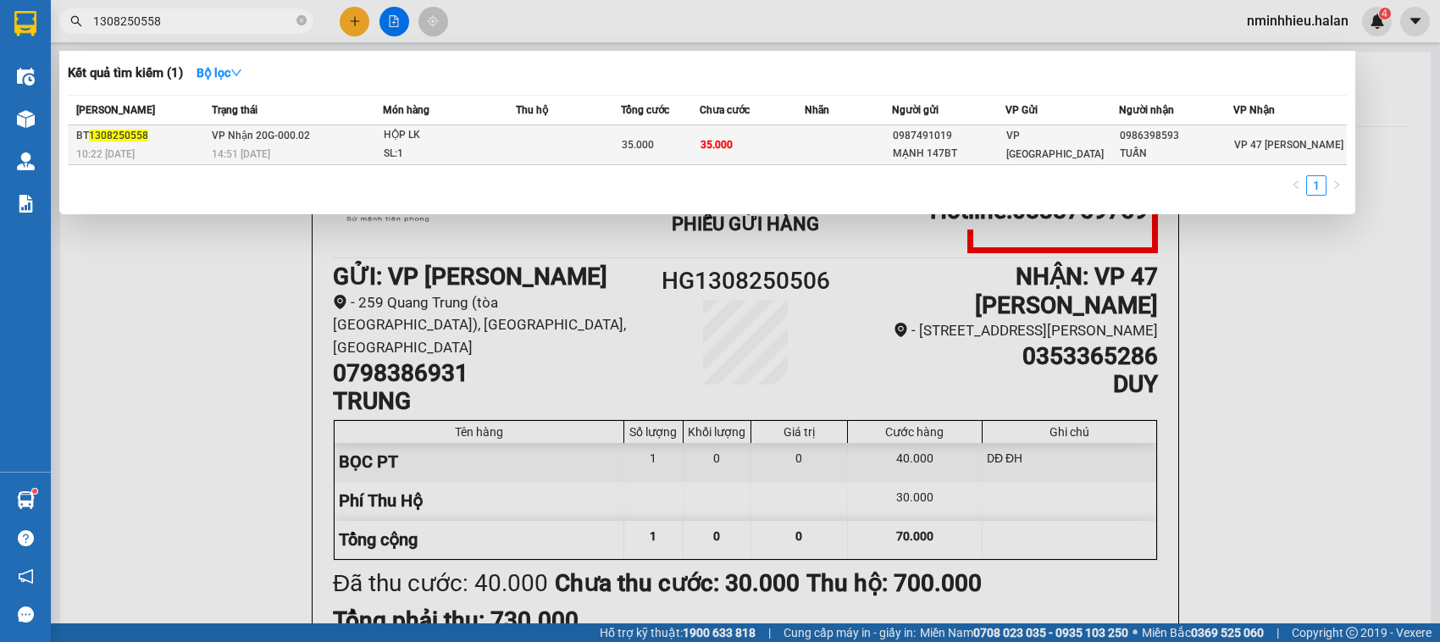
type input "1308250558"
click at [386, 140] on div "HỘP LK" at bounding box center [447, 135] width 127 height 19
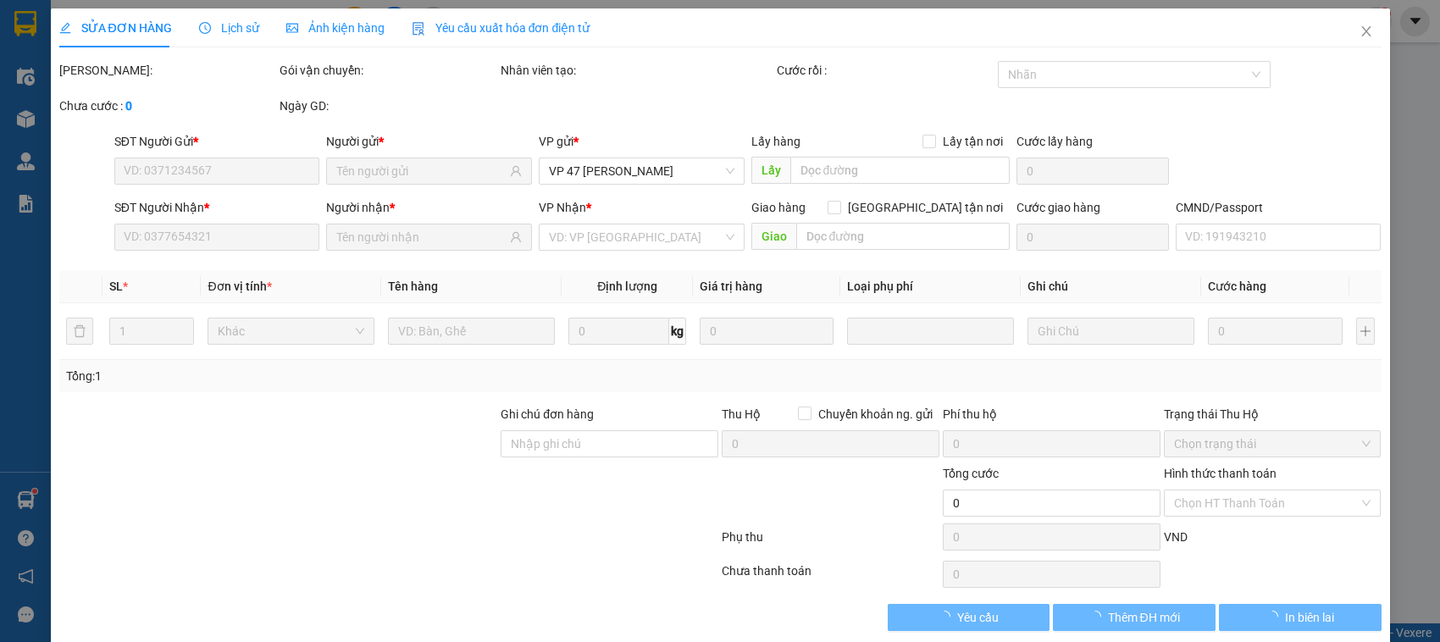
type input "0987491019"
type input "MẠNH 147BT"
type input "0986398593"
type input "TUẤN"
type input "35.000"
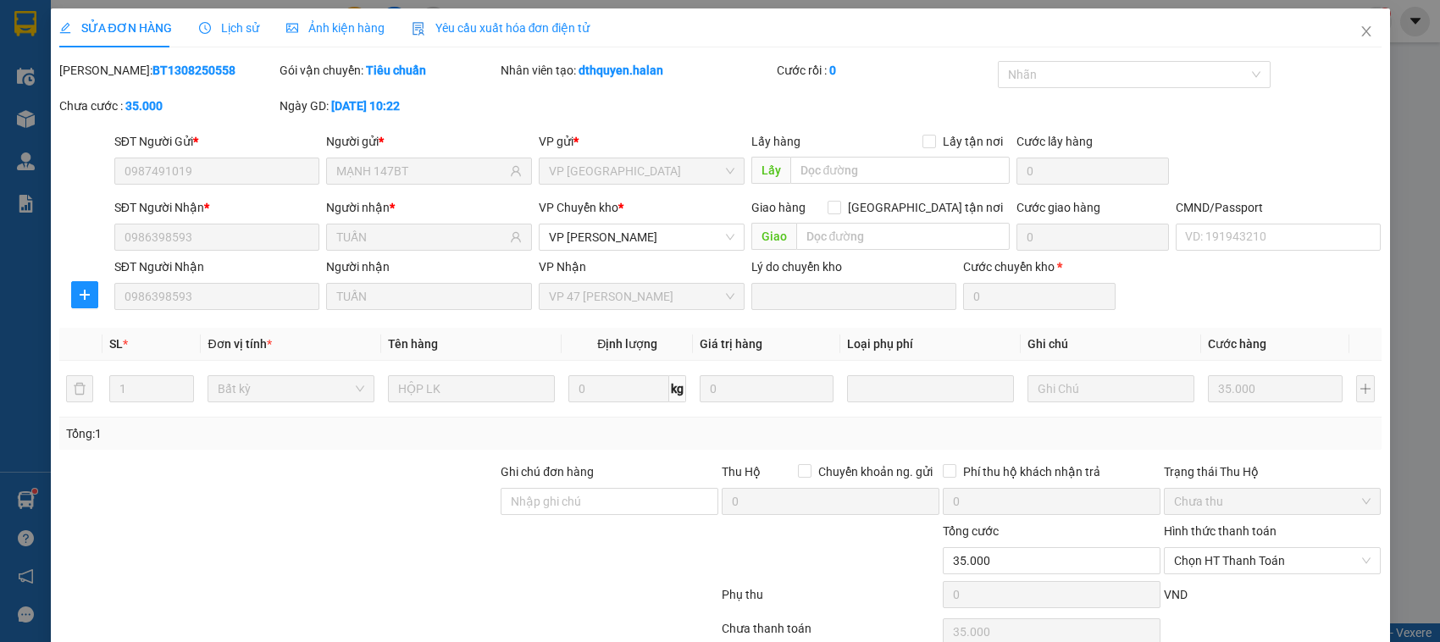
scroll to position [80, 0]
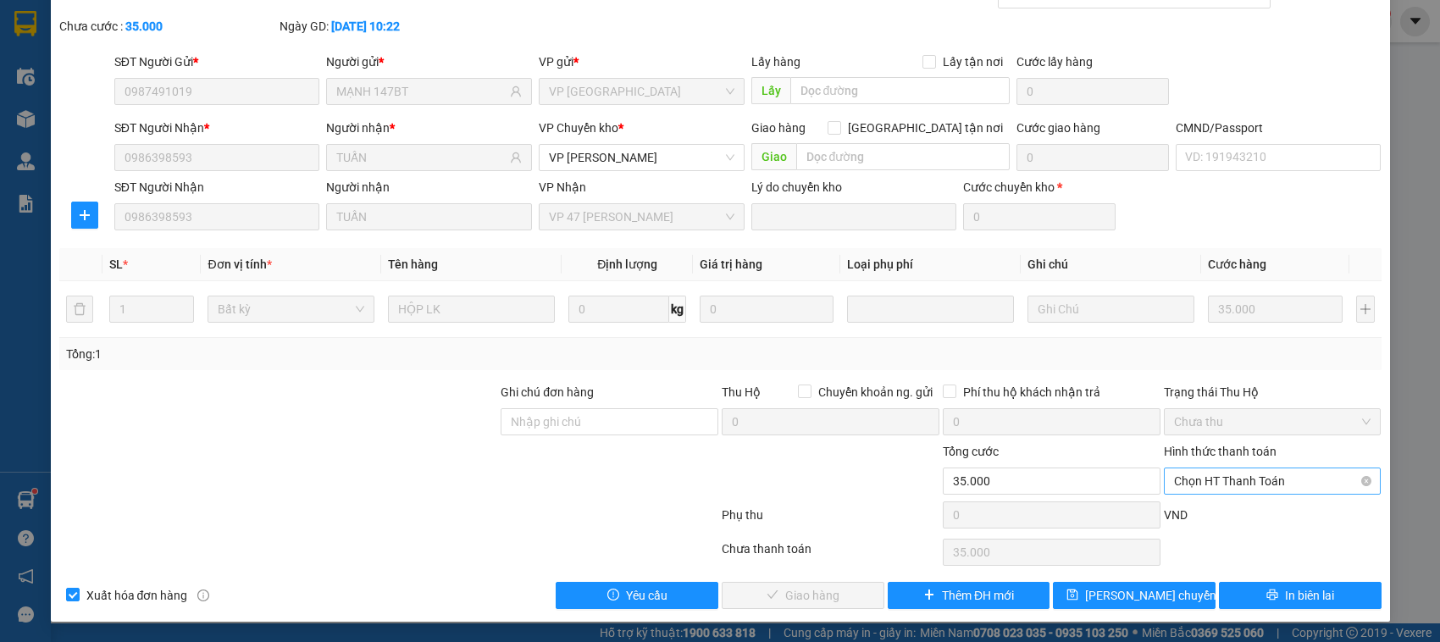
click at [1226, 474] on span "Chọn HT Thanh Toán" at bounding box center [1272, 481] width 197 height 25
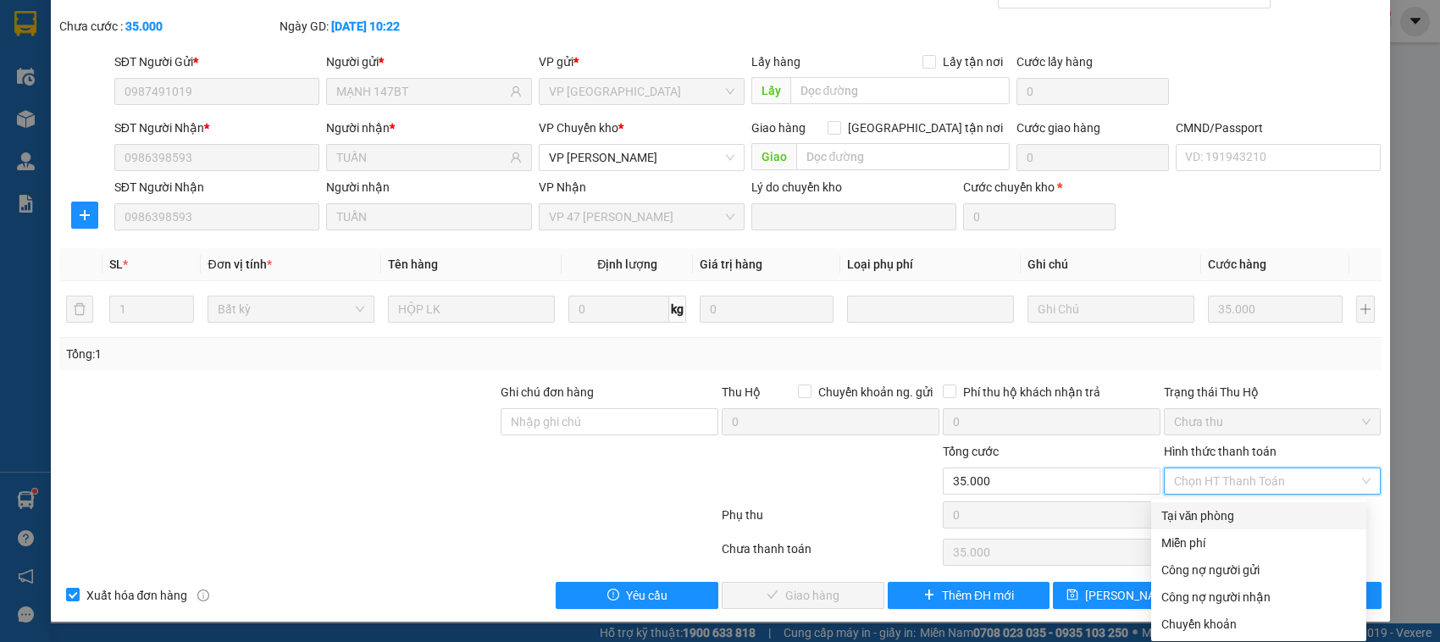
click at [1195, 521] on div "Tại văn phòng" at bounding box center [1259, 516] width 195 height 19
type input "0"
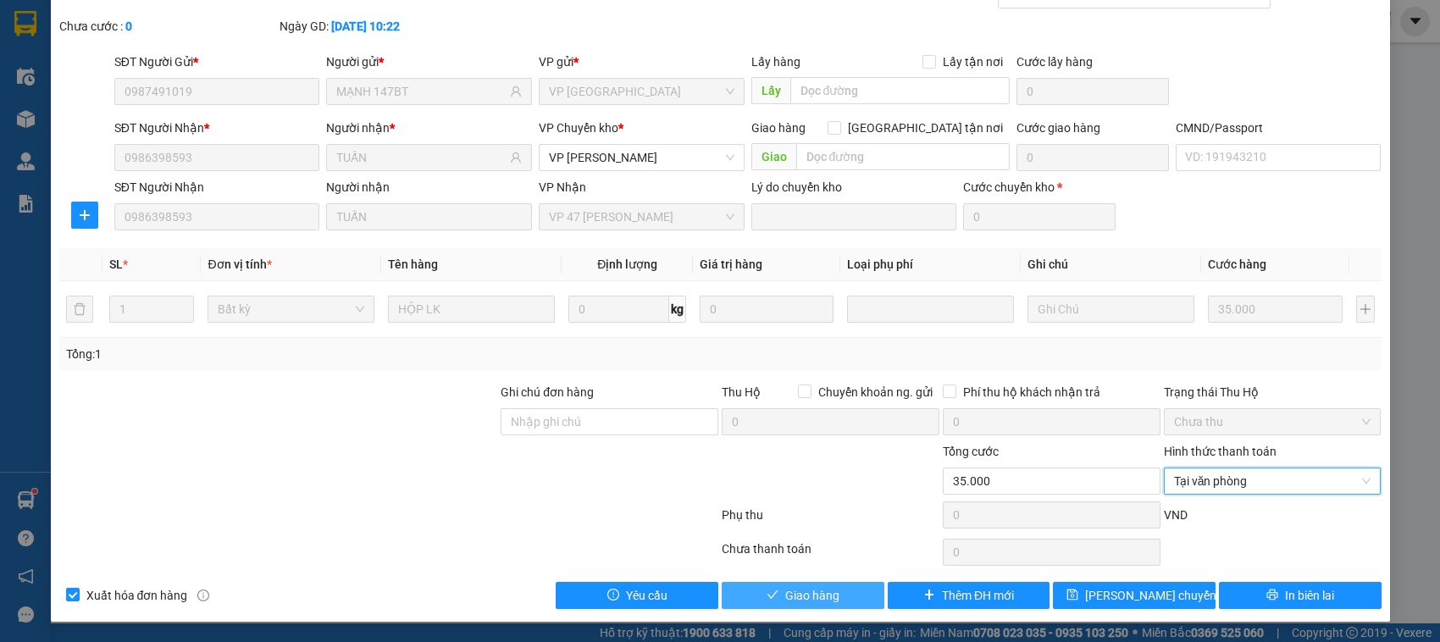
click at [822, 597] on span "Giao hàng" at bounding box center [812, 595] width 54 height 19
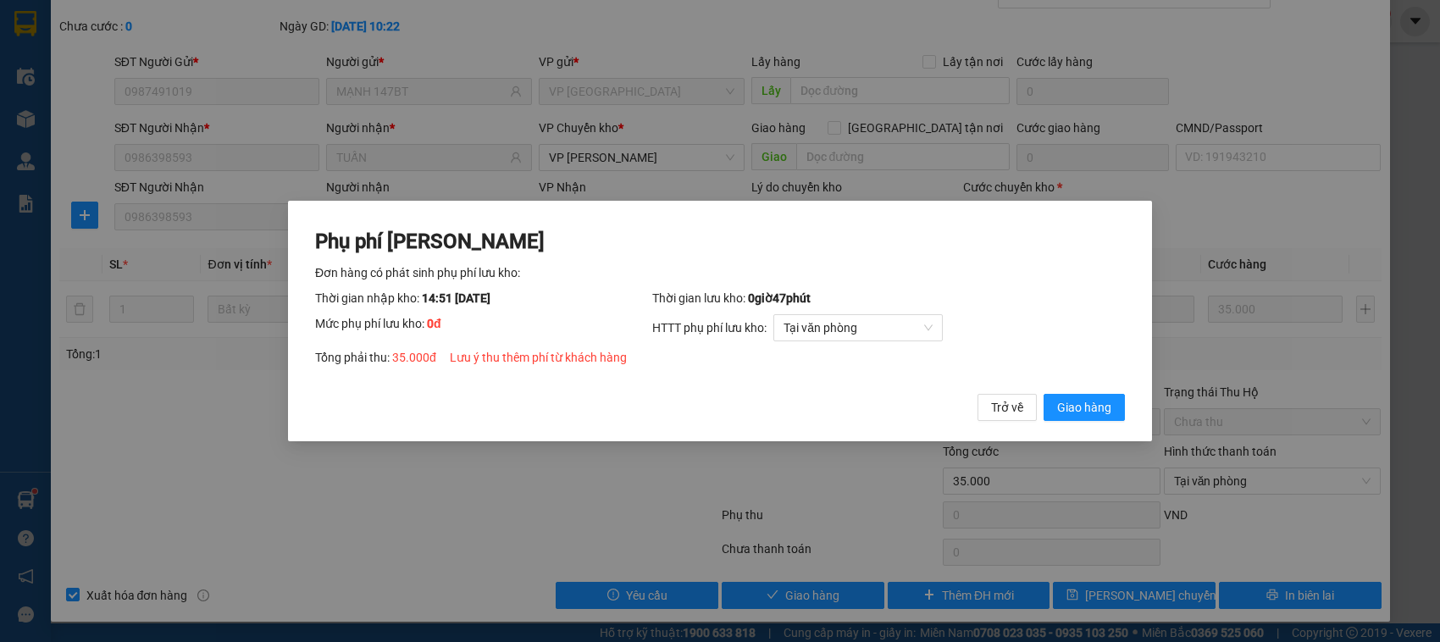
click at [1044, 394] on button "Giao hàng" at bounding box center [1084, 407] width 81 height 27
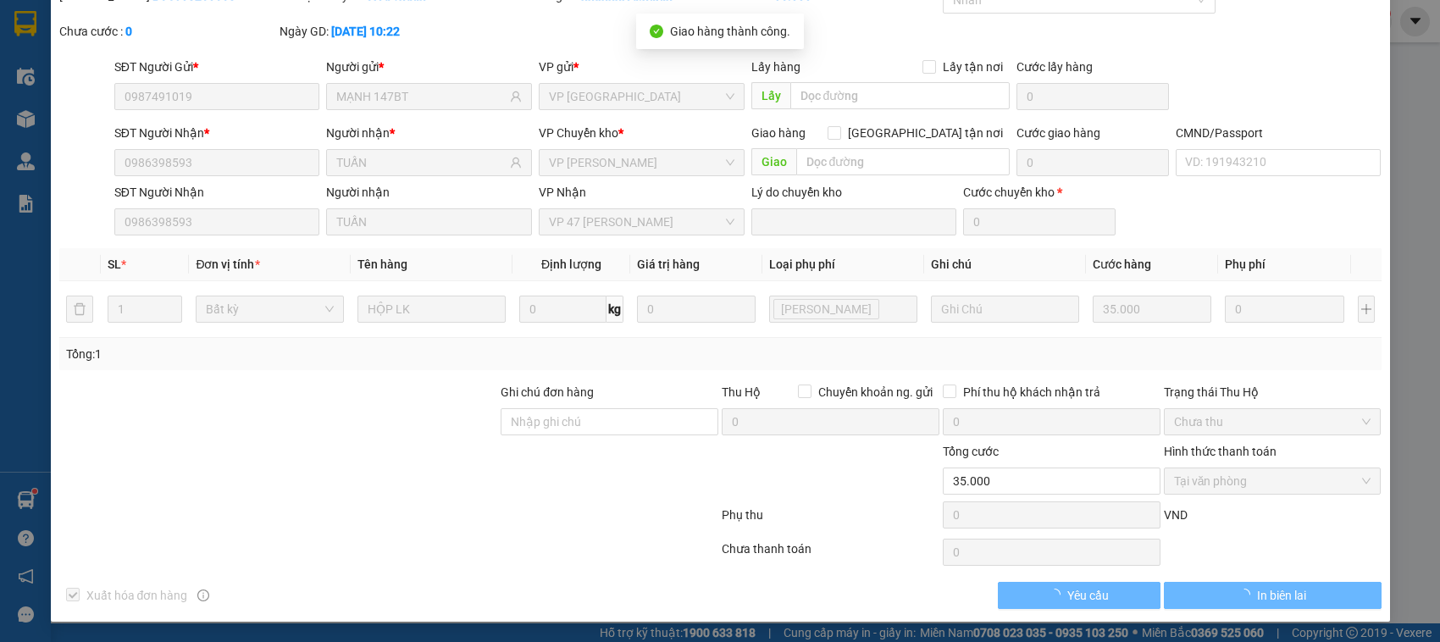
scroll to position [0, 0]
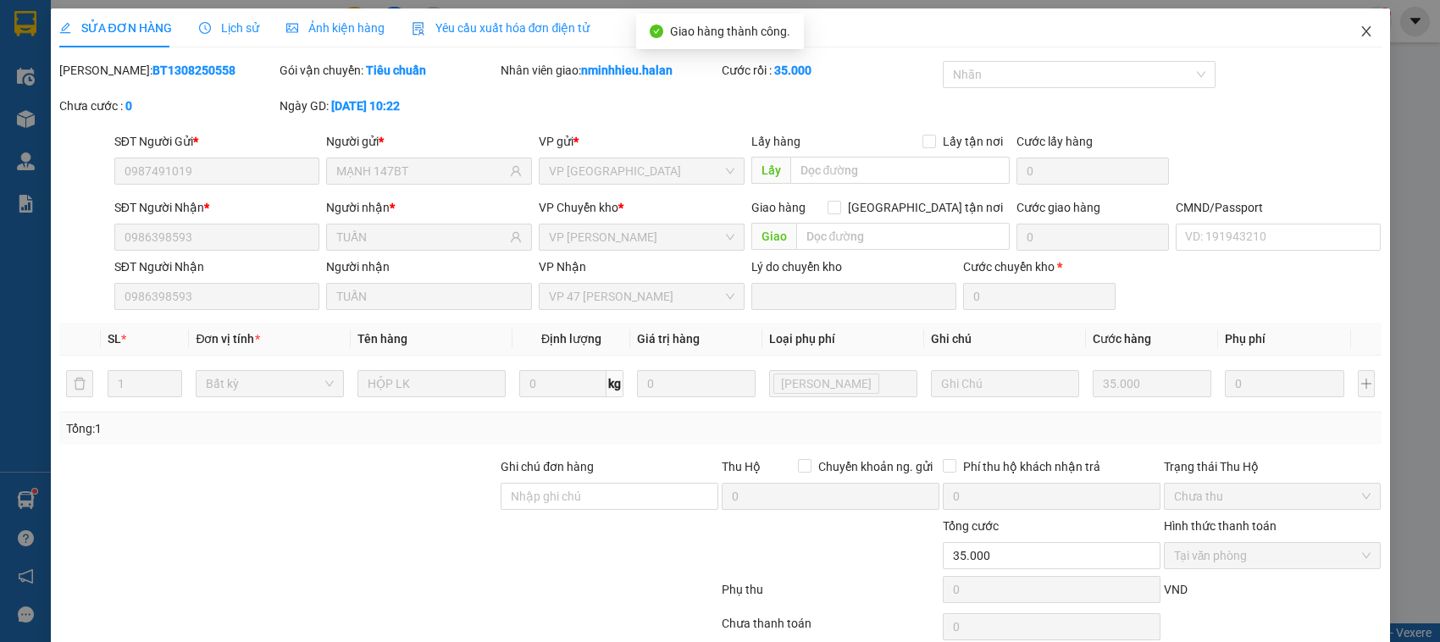
drag, startPoint x: 1343, startPoint y: 14, endPoint x: 1324, endPoint y: 23, distance: 20.5
click at [1343, 15] on span "Close" at bounding box center [1366, 31] width 47 height 47
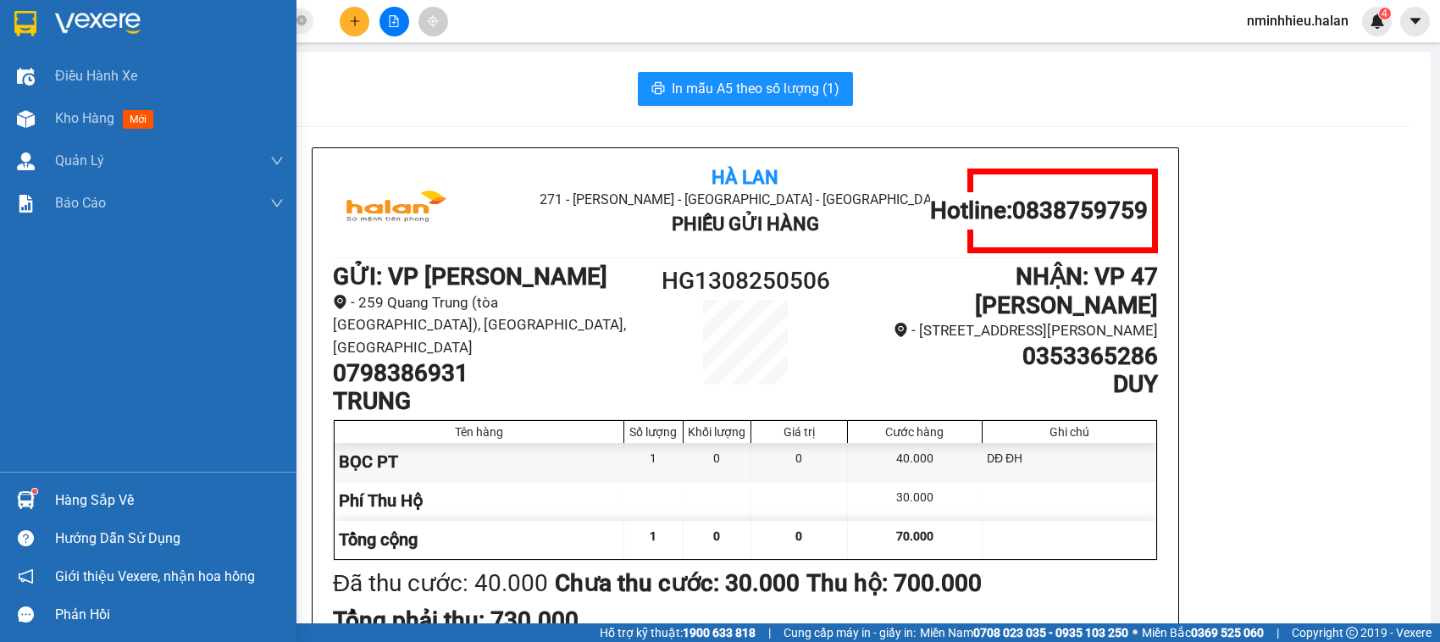
click at [45, 498] on div "Hàng sắp về" at bounding box center [148, 500] width 297 height 38
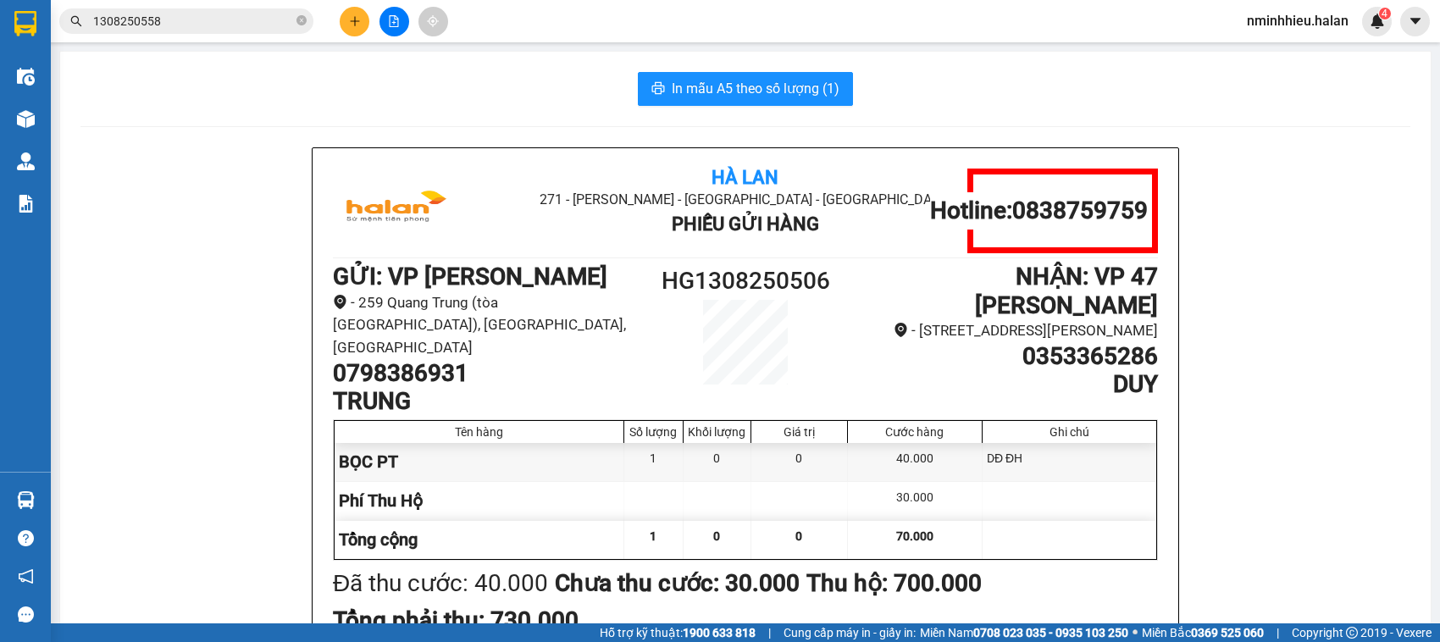
click at [208, 120] on section "Kết quả tìm kiếm ( 1 ) Bộ lọc Mã ĐH Trạng thái Món hàng Thu hộ Tổng cước Chưa c…" at bounding box center [720, 321] width 1440 height 642
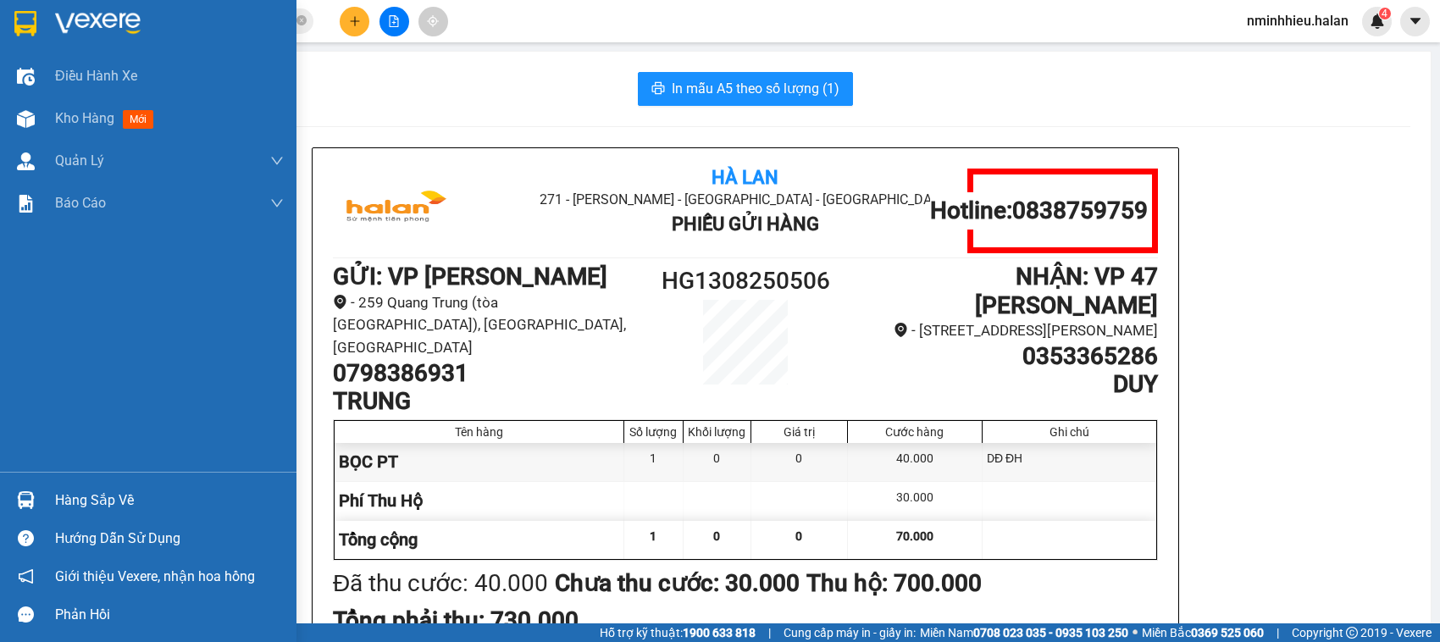
click at [44, 492] on div "Hàng sắp về" at bounding box center [148, 500] width 297 height 38
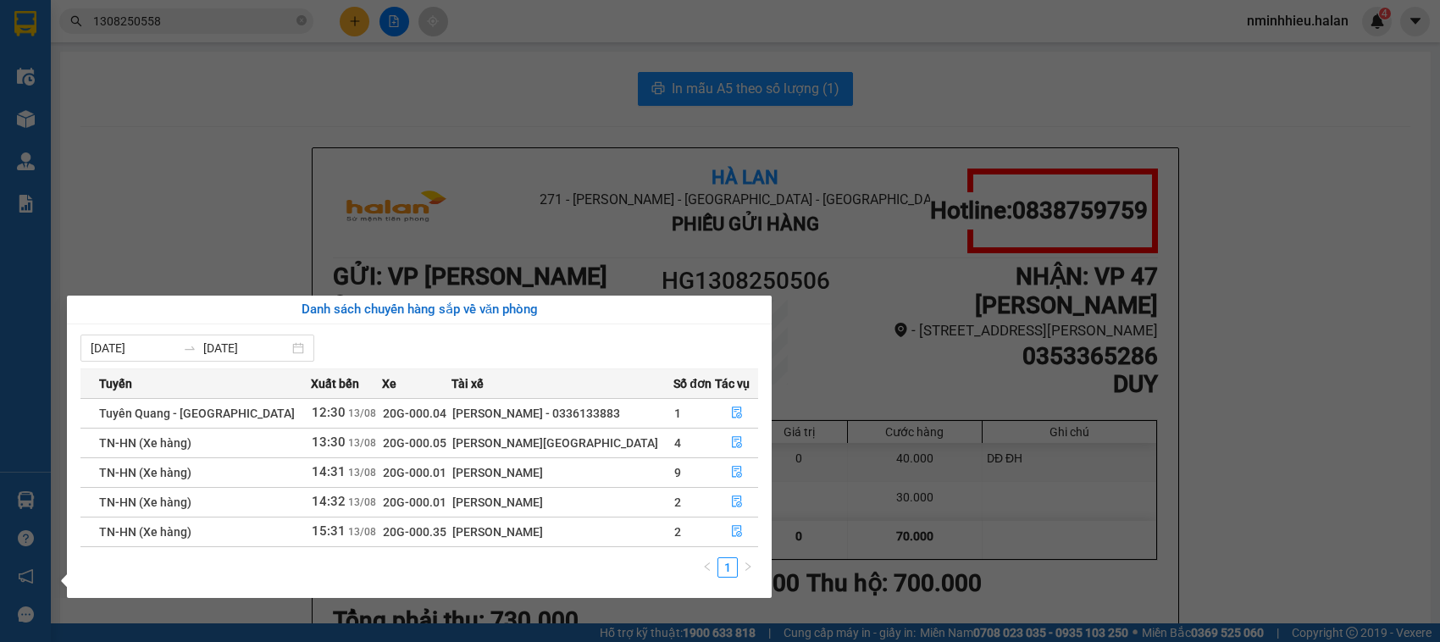
click at [255, 203] on section "Kết quả tìm kiếm ( 1 ) Bộ lọc Mã ĐH Trạng thái Món hàng Thu hộ Tổng cước Chưa c…" at bounding box center [720, 321] width 1440 height 642
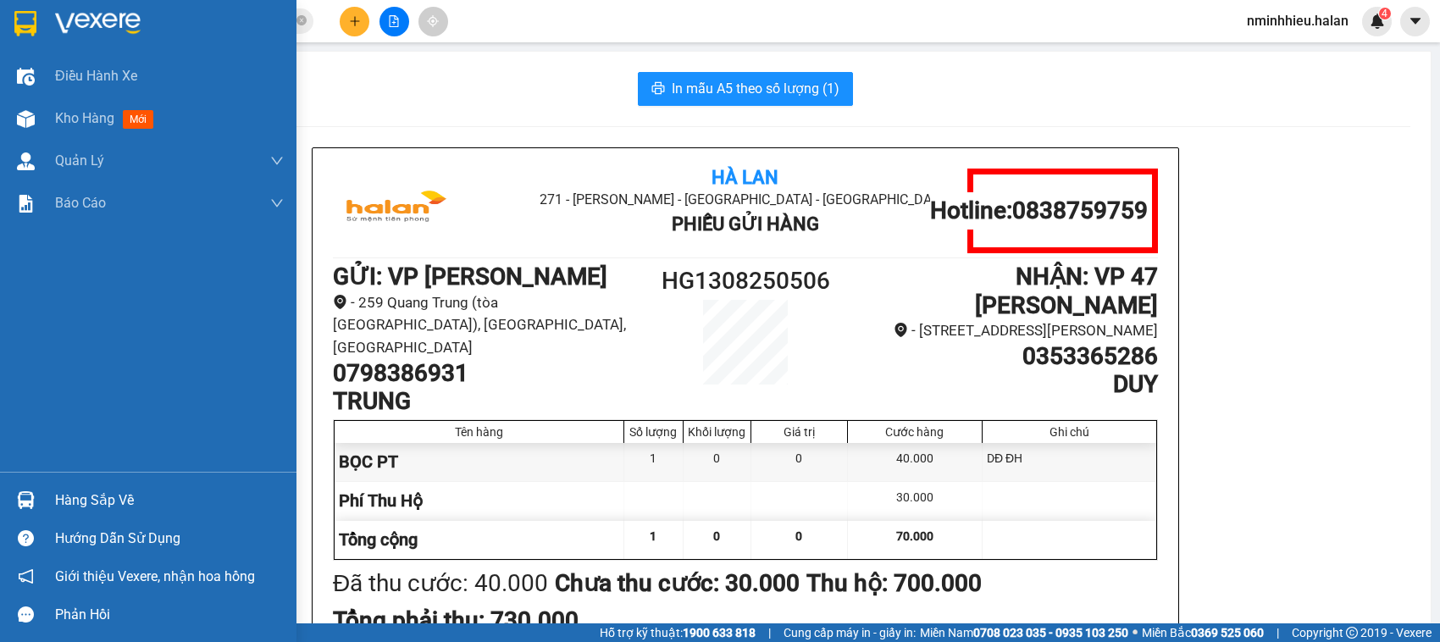
click at [32, 475] on div "Hàng sắp về Hướng dẫn sử dụng Giới thiệu Vexere, nhận hoa hồng Phản hồi" at bounding box center [148, 553] width 297 height 162
click at [93, 524] on div "Hướng dẫn sử dụng" at bounding box center [148, 538] width 297 height 38
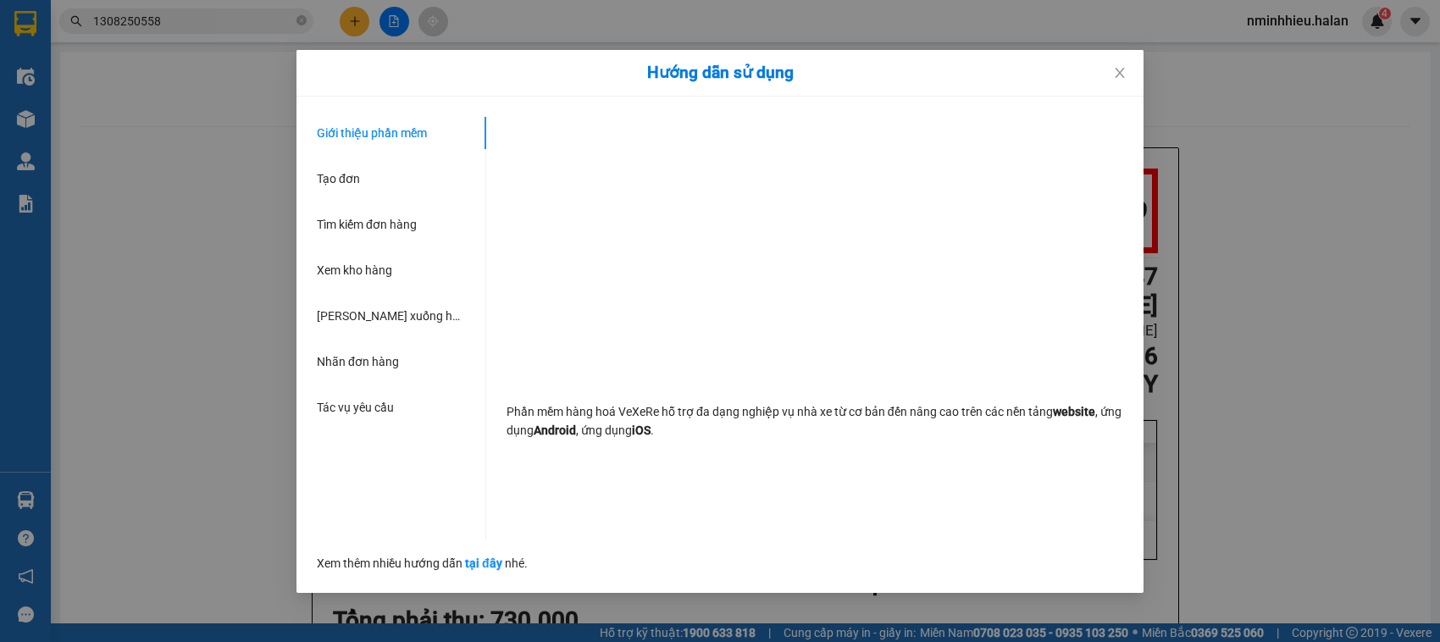
drag, startPoint x: 86, startPoint y: 508, endPoint x: 83, endPoint y: 498, distance: 10.7
click at [86, 507] on div "Hướng dẫn sử dụng Giới thiệu phần mềm Tạo đơn Tìm kiếm đơn hàng Xem kho hàng Lê…" at bounding box center [720, 321] width 1440 height 642
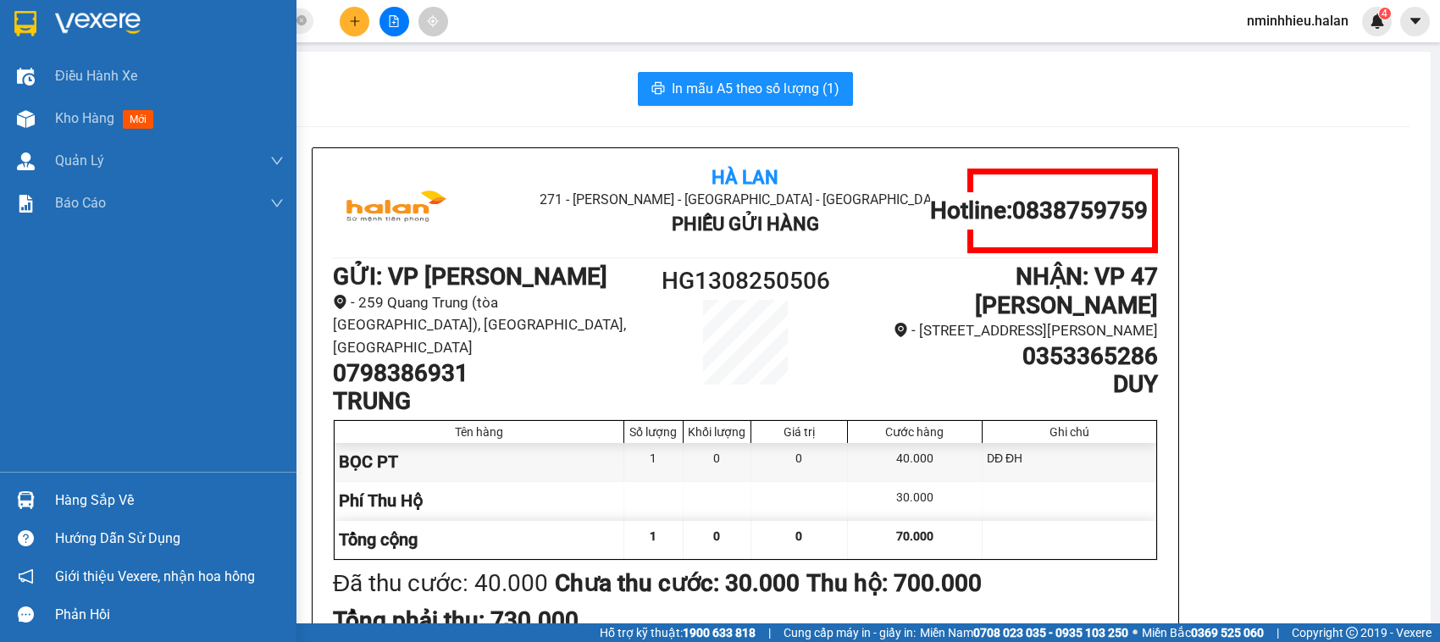
click at [14, 491] on div at bounding box center [26, 500] width 30 height 30
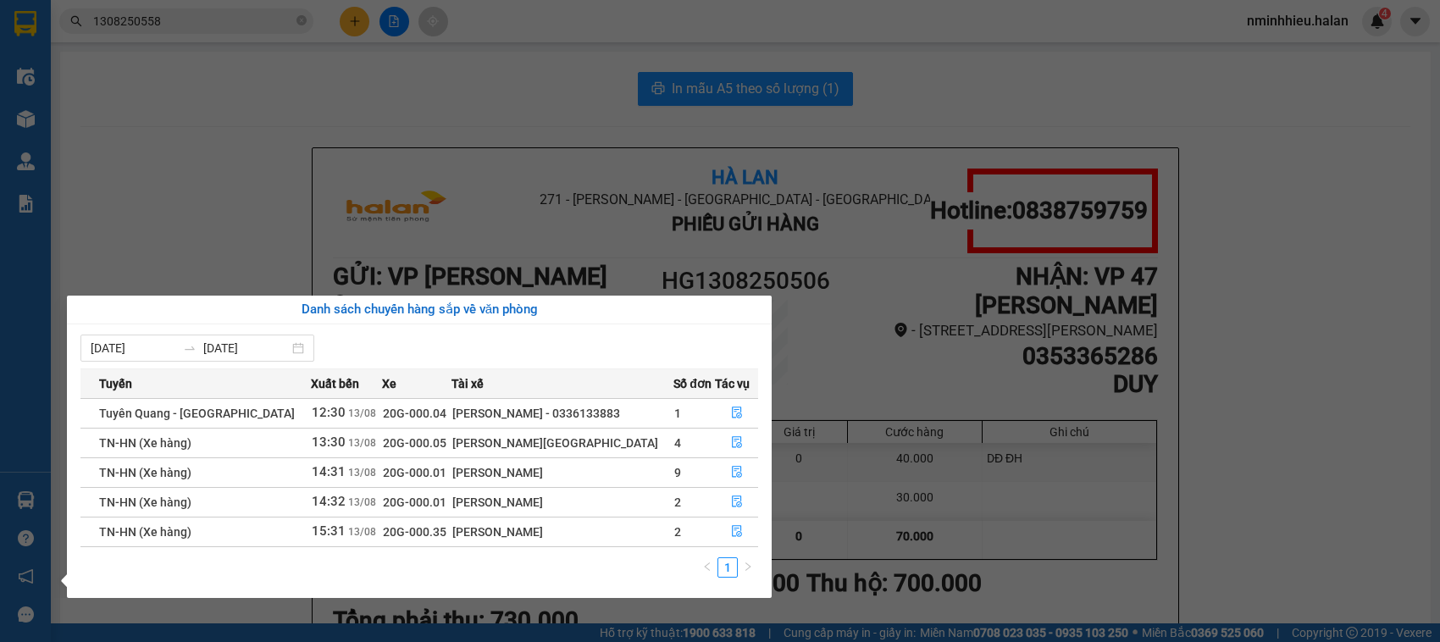
click at [4, 502] on div "Điều hành xe Kho hàng mới Quản Lý Quản lý chuyến Quản lý kiểm kho Báo cáo 12. T…" at bounding box center [25, 321] width 51 height 642
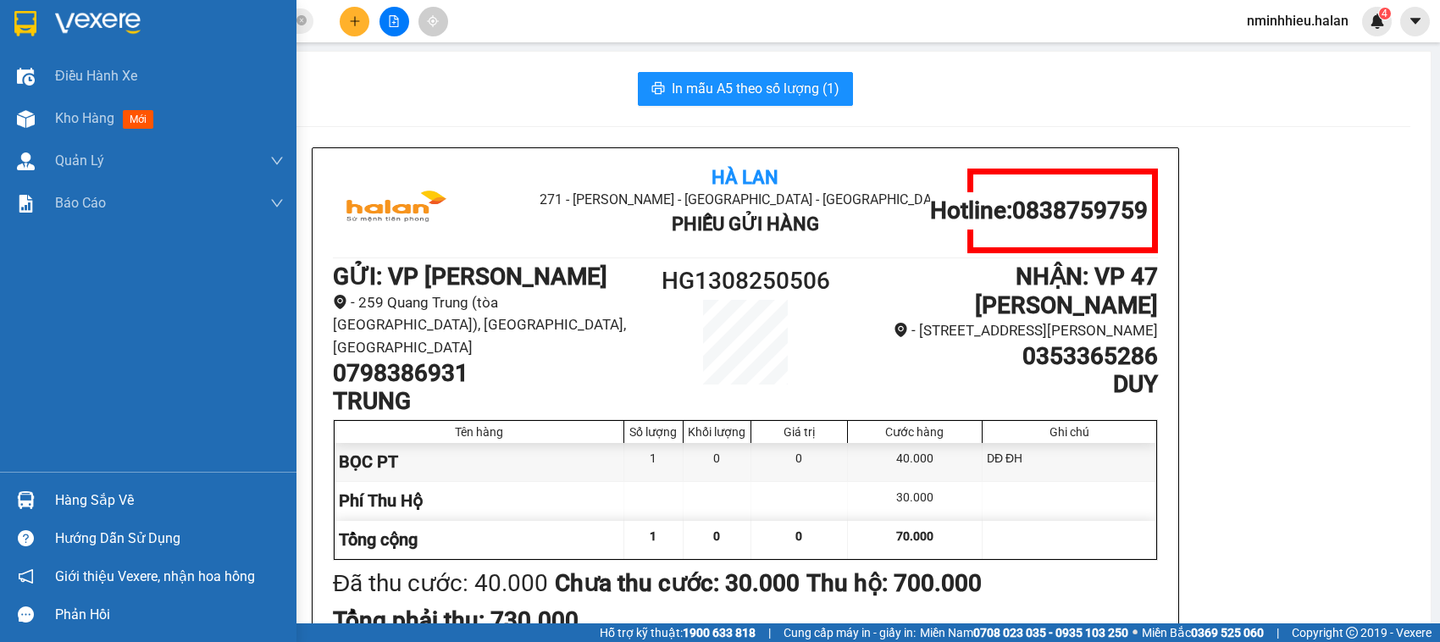
click at [4, 502] on div "Hàng sắp về" at bounding box center [148, 500] width 297 height 38
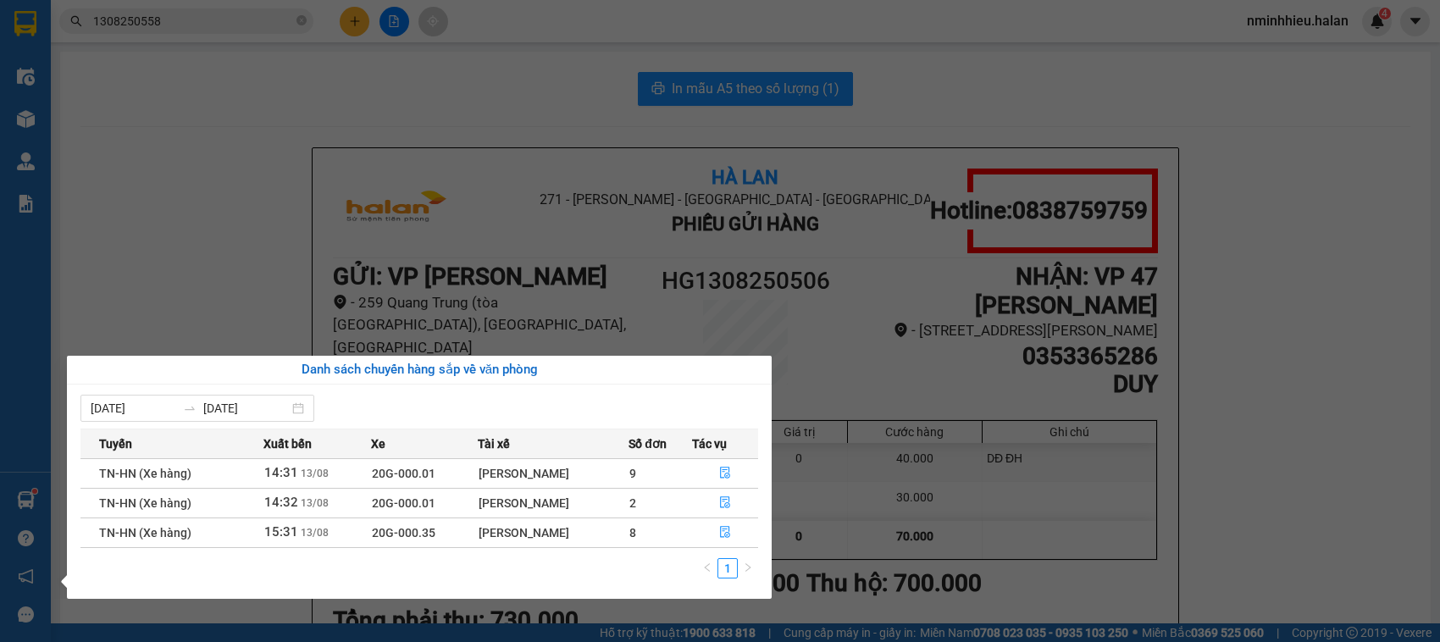
click at [187, 24] on section "Kết quả tìm kiếm ( 1 ) Bộ lọc Mã ĐH Trạng thái Món hàng Thu hộ Tổng cước Chưa c…" at bounding box center [720, 321] width 1440 height 642
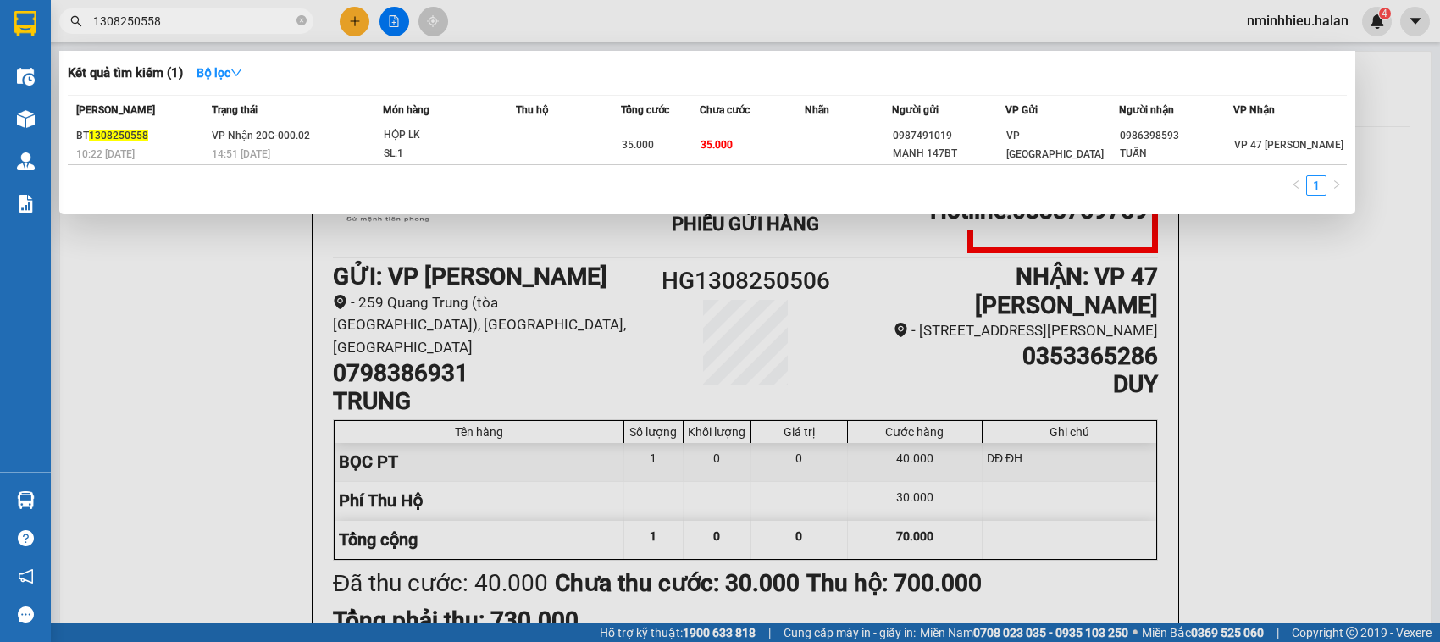
click at [187, 24] on input "1308250558" at bounding box center [193, 21] width 200 height 19
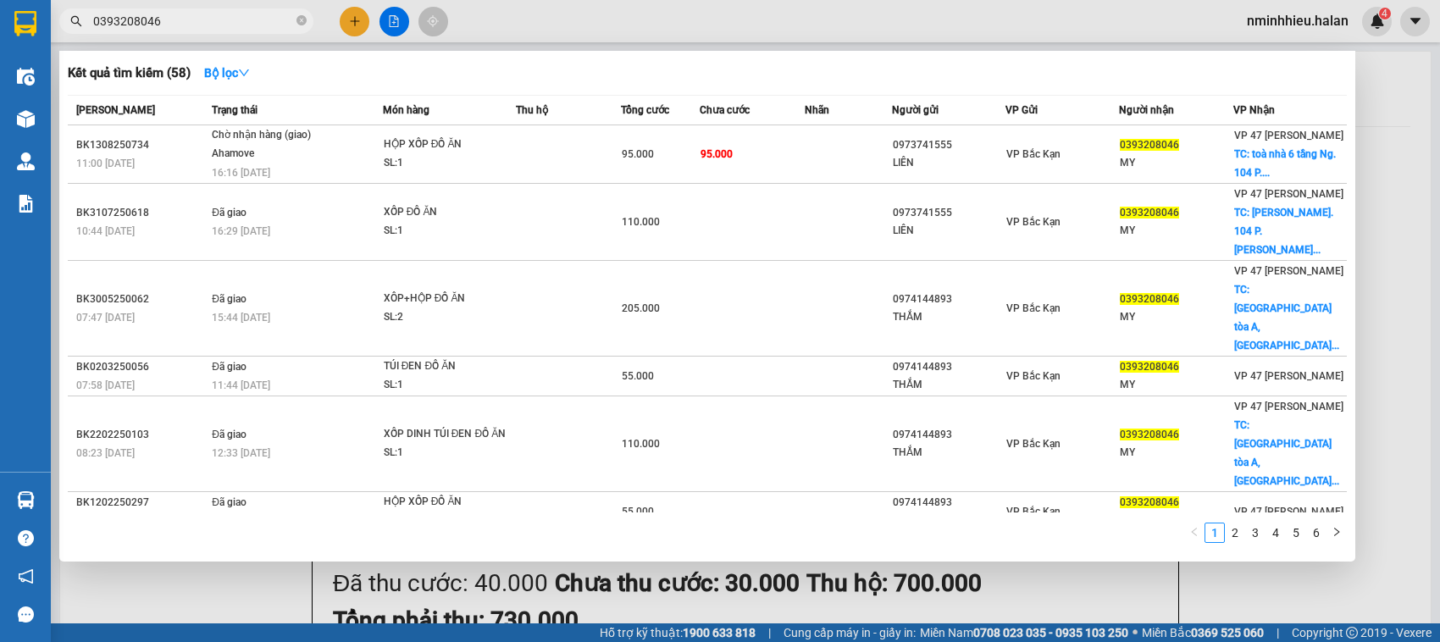
click at [288, 19] on input "0393208046" at bounding box center [193, 21] width 200 height 19
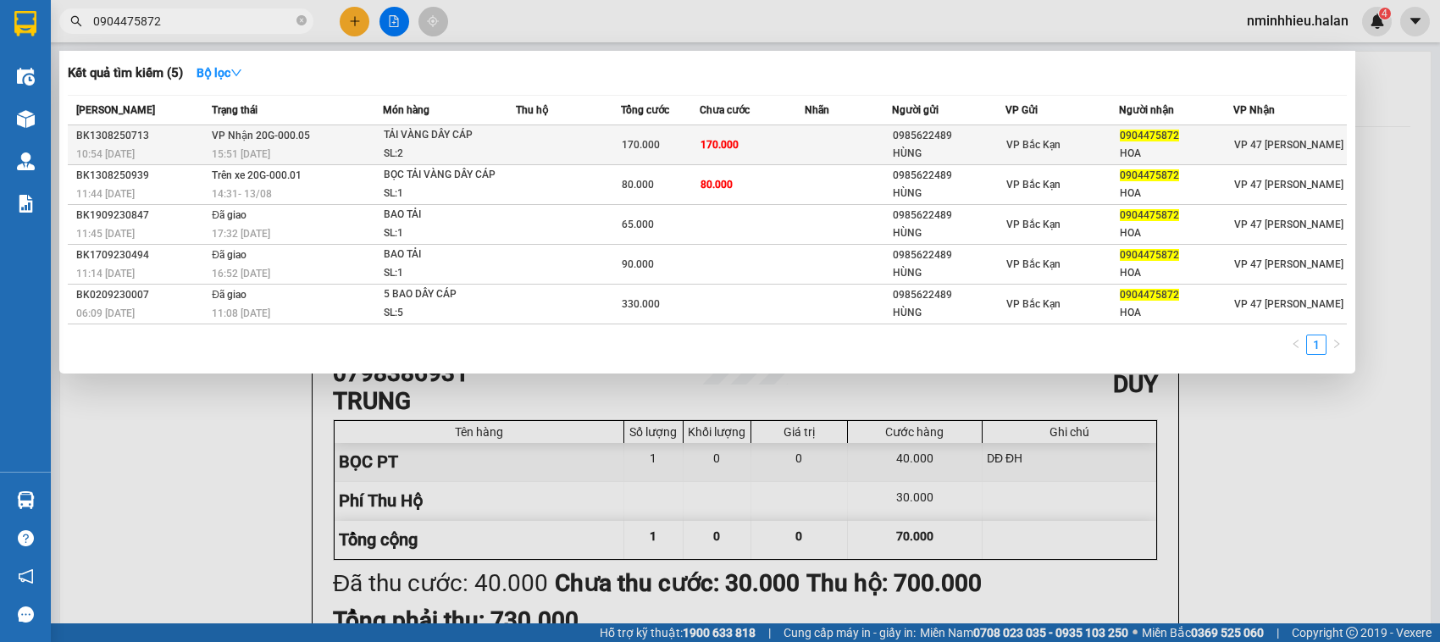
type input "0904475872"
click at [535, 141] on td at bounding box center [568, 145] width 105 height 40
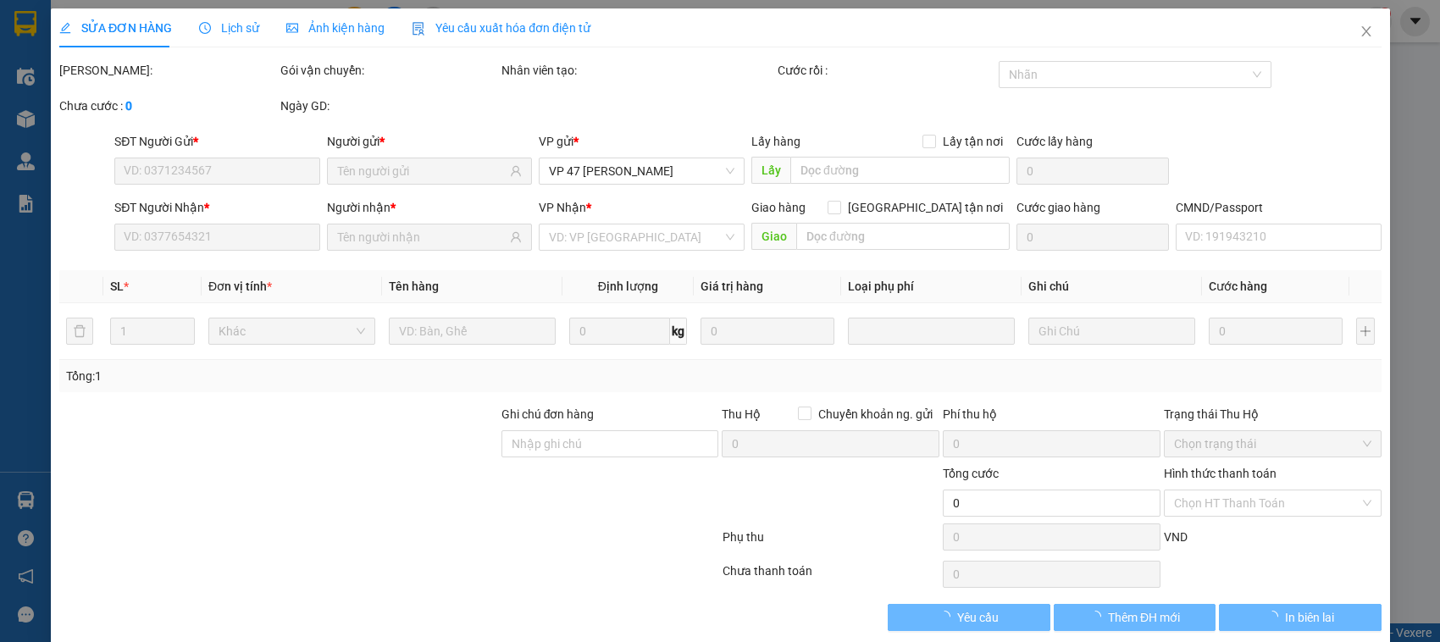
type input "0985622489"
type input "HÙNG"
type input "0904475872"
type input "HOA"
type input "170.000"
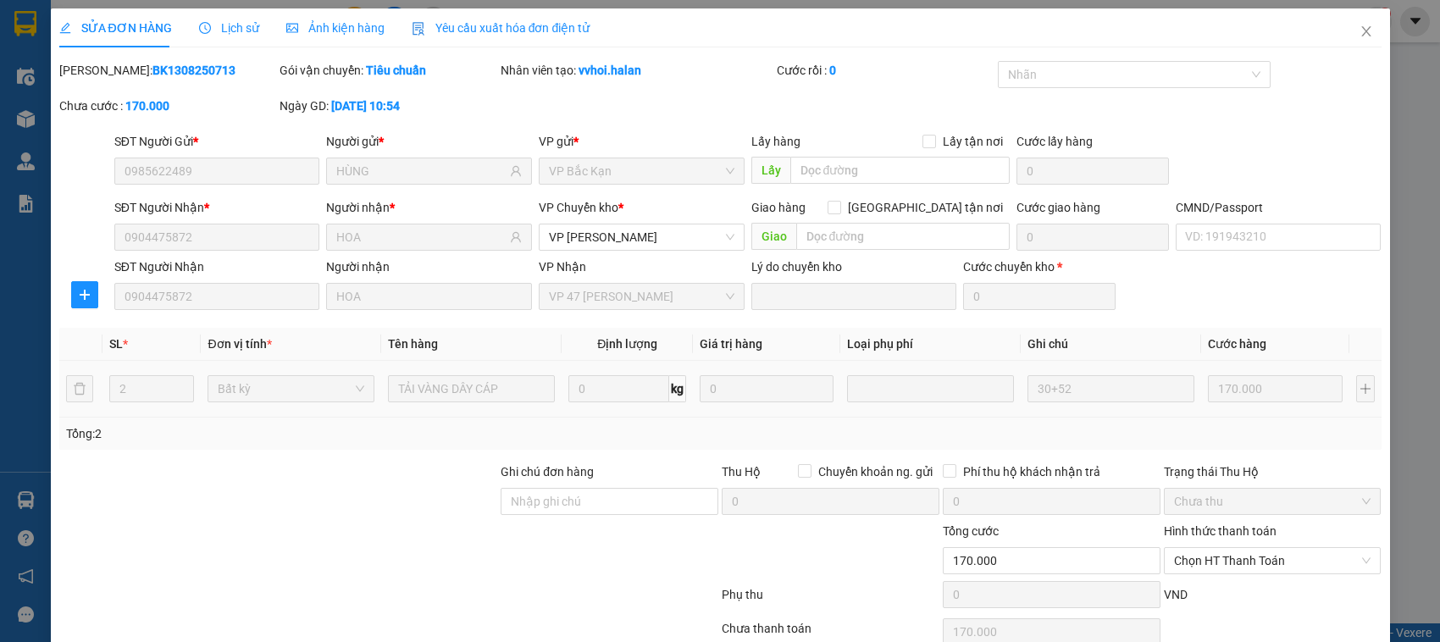
scroll to position [80, 0]
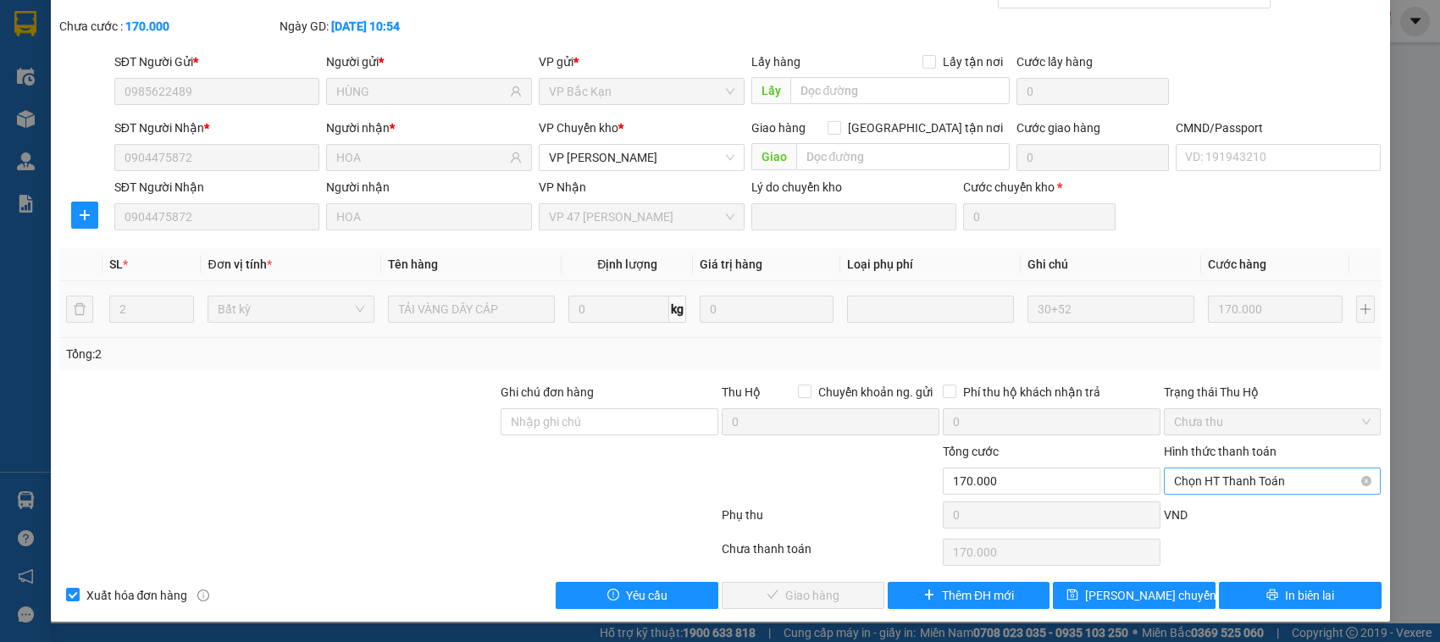
click at [1197, 474] on span "Chọn HT Thanh Toán" at bounding box center [1272, 481] width 197 height 25
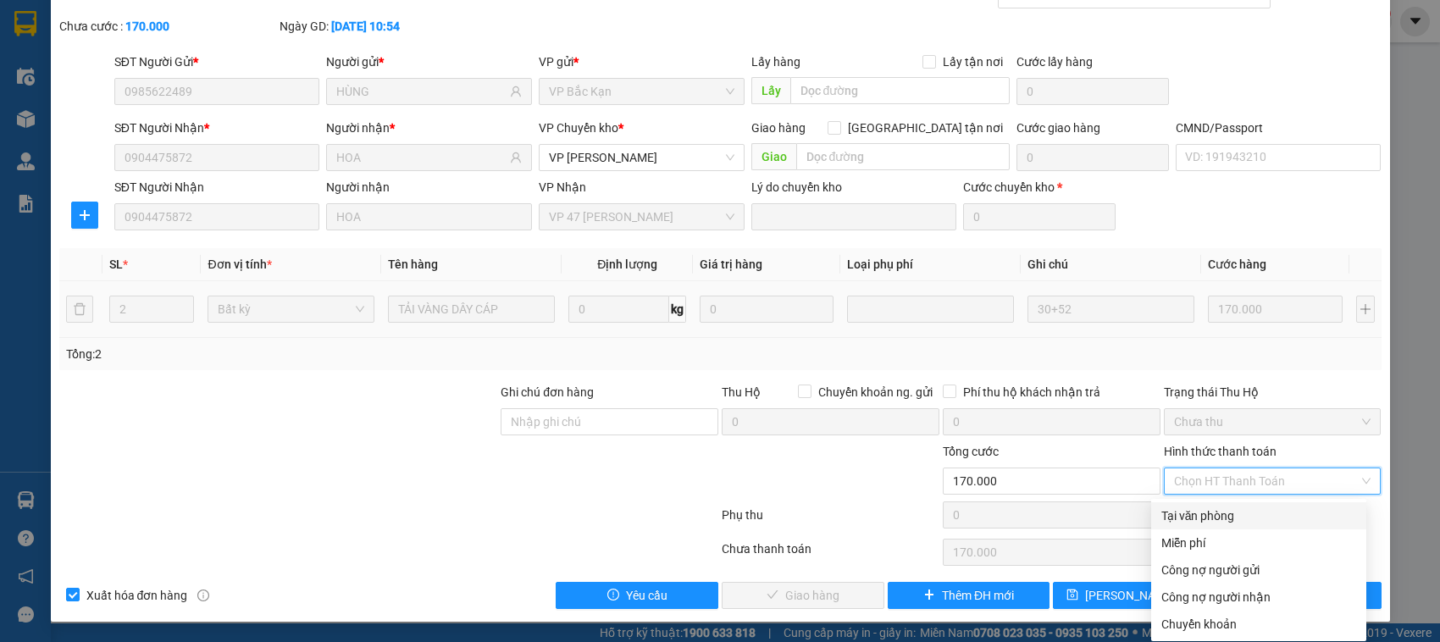
click at [1178, 511] on div "Tại văn phòng" at bounding box center [1259, 516] width 195 height 19
type input "0"
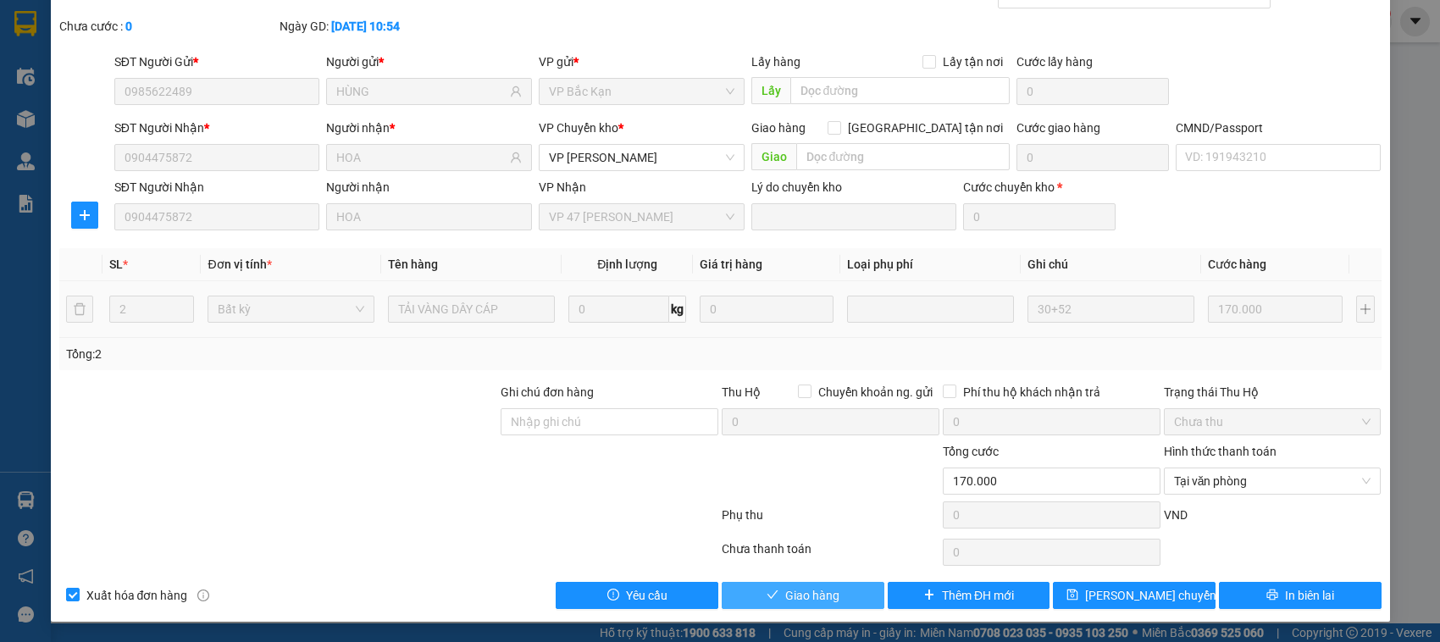
click at [756, 598] on button "Giao hàng" at bounding box center [803, 595] width 163 height 27
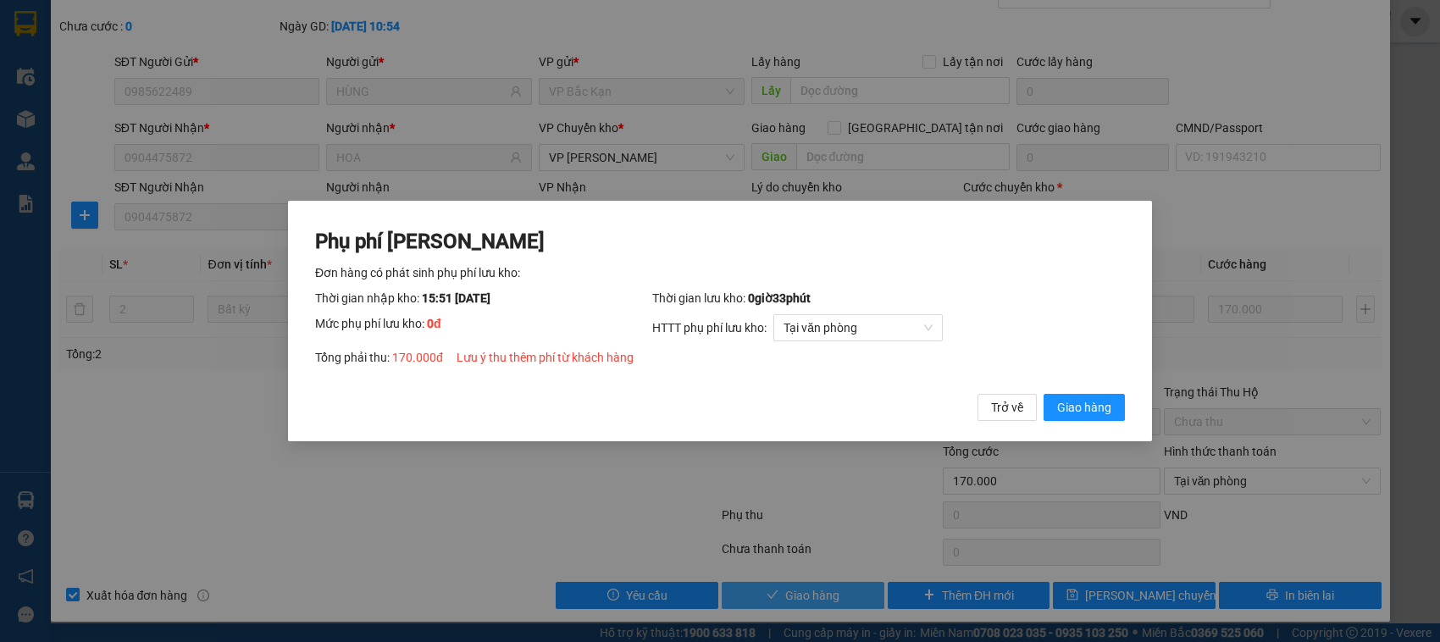
click at [1044, 394] on button "Giao hàng" at bounding box center [1084, 407] width 81 height 27
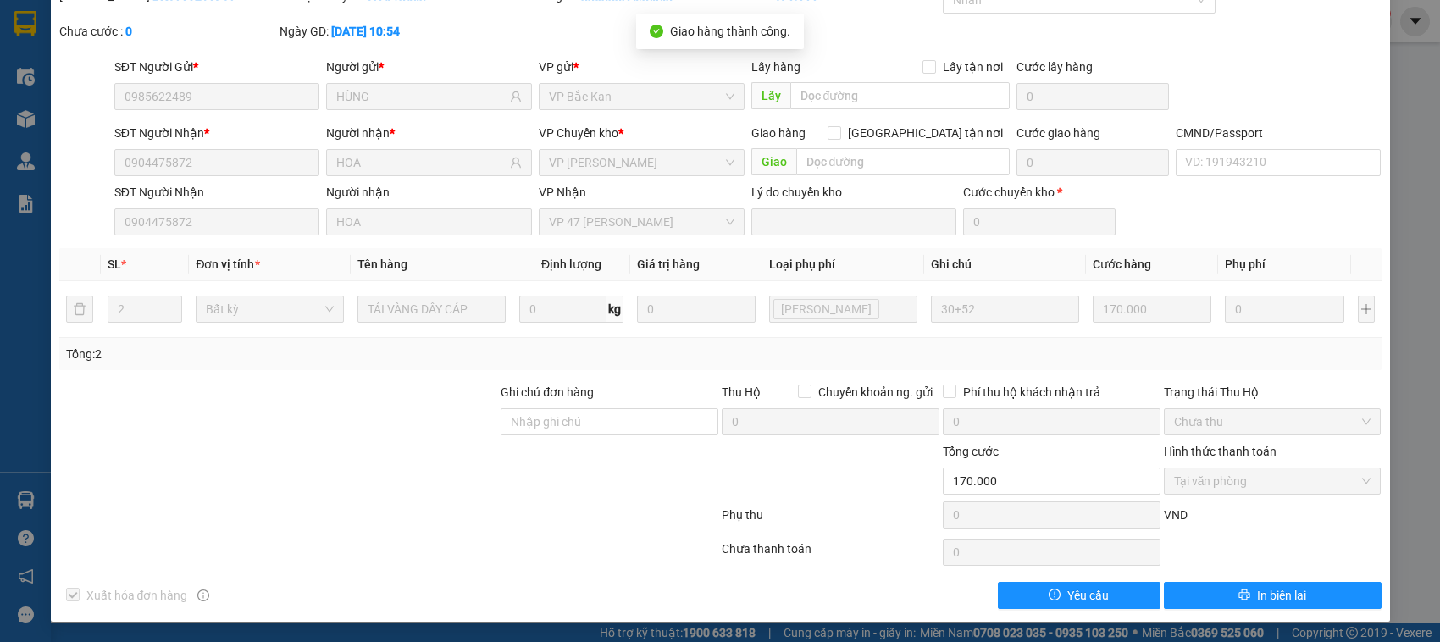
scroll to position [0, 0]
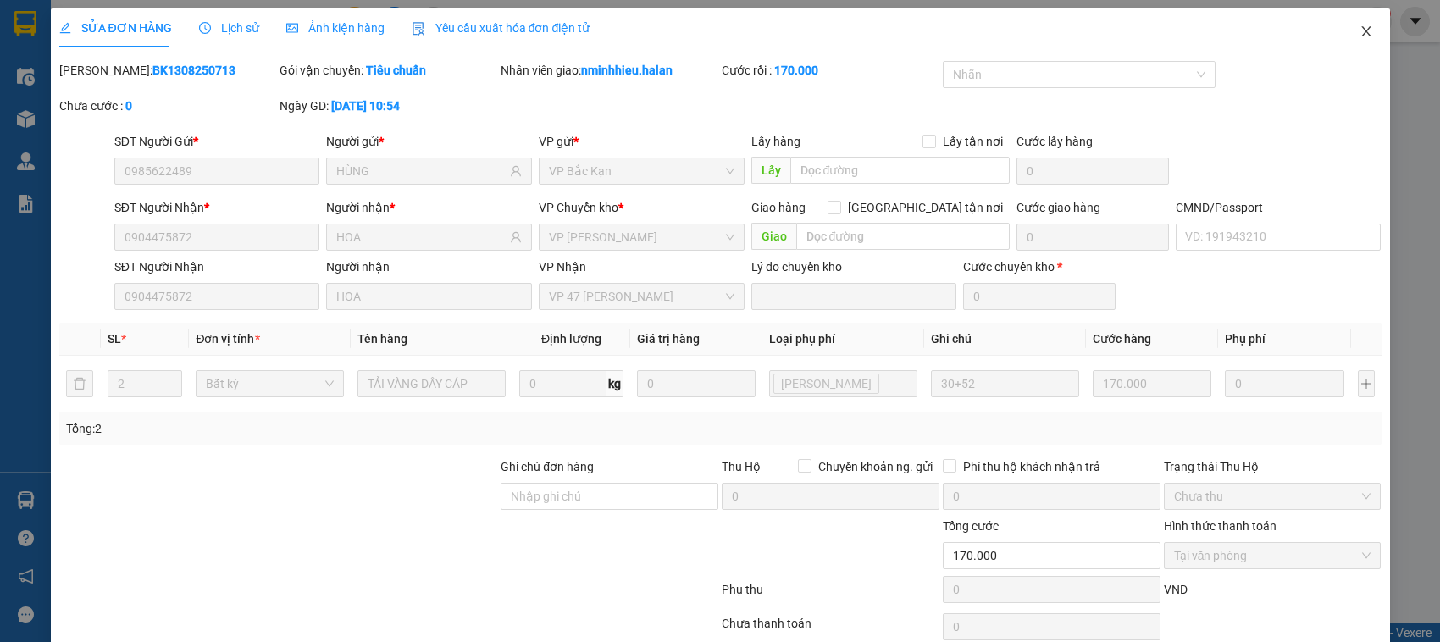
click at [1354, 47] on span "Close" at bounding box center [1366, 31] width 47 height 47
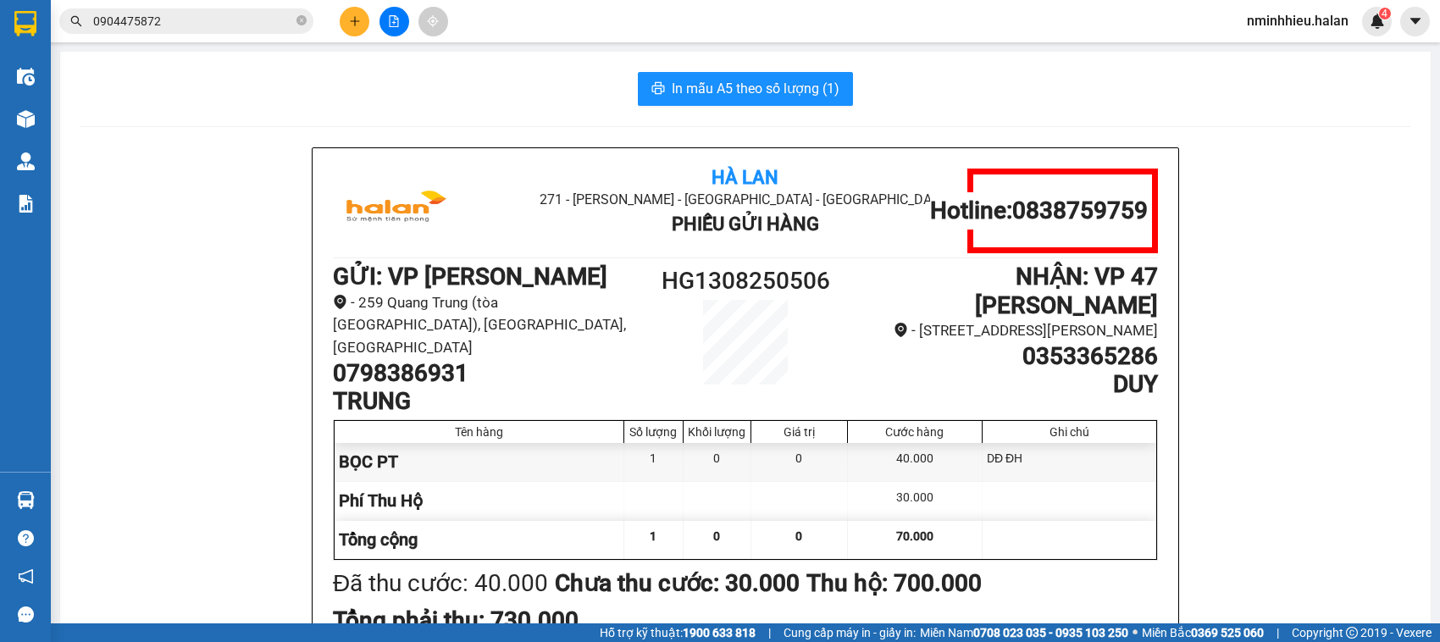
scroll to position [291, 0]
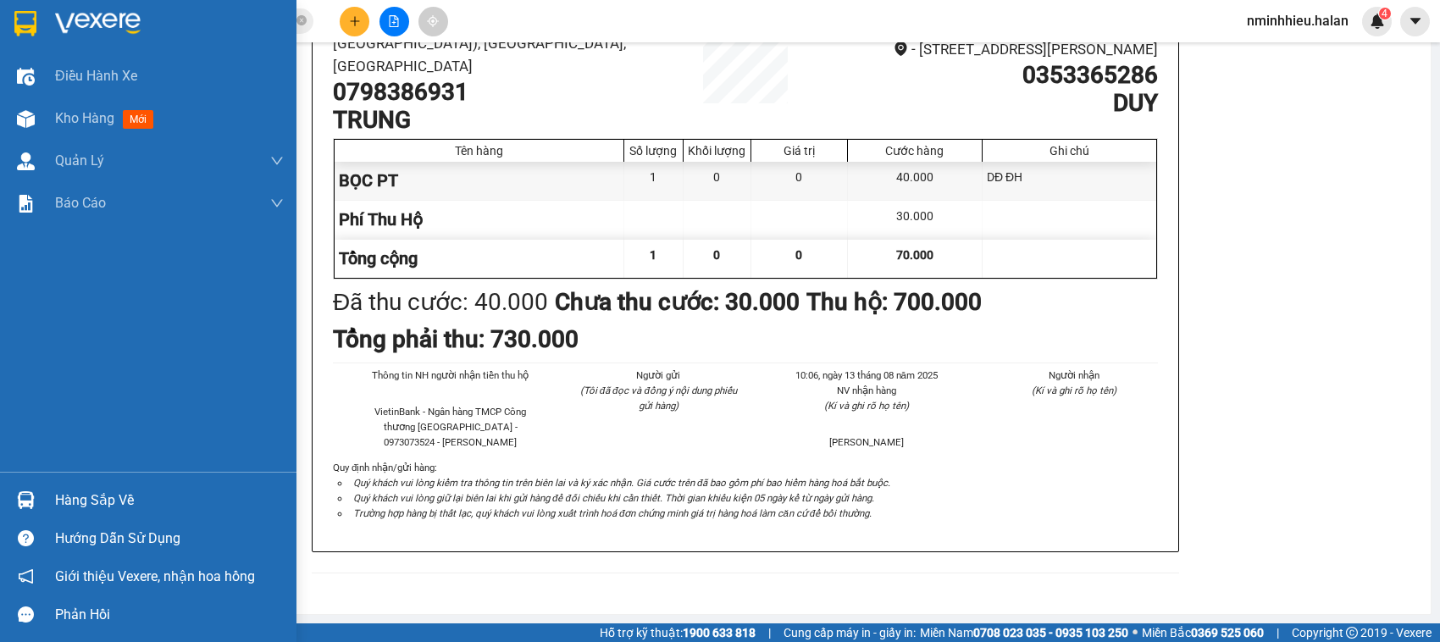
click at [5, 489] on div "Hàng sắp về" at bounding box center [148, 500] width 297 height 38
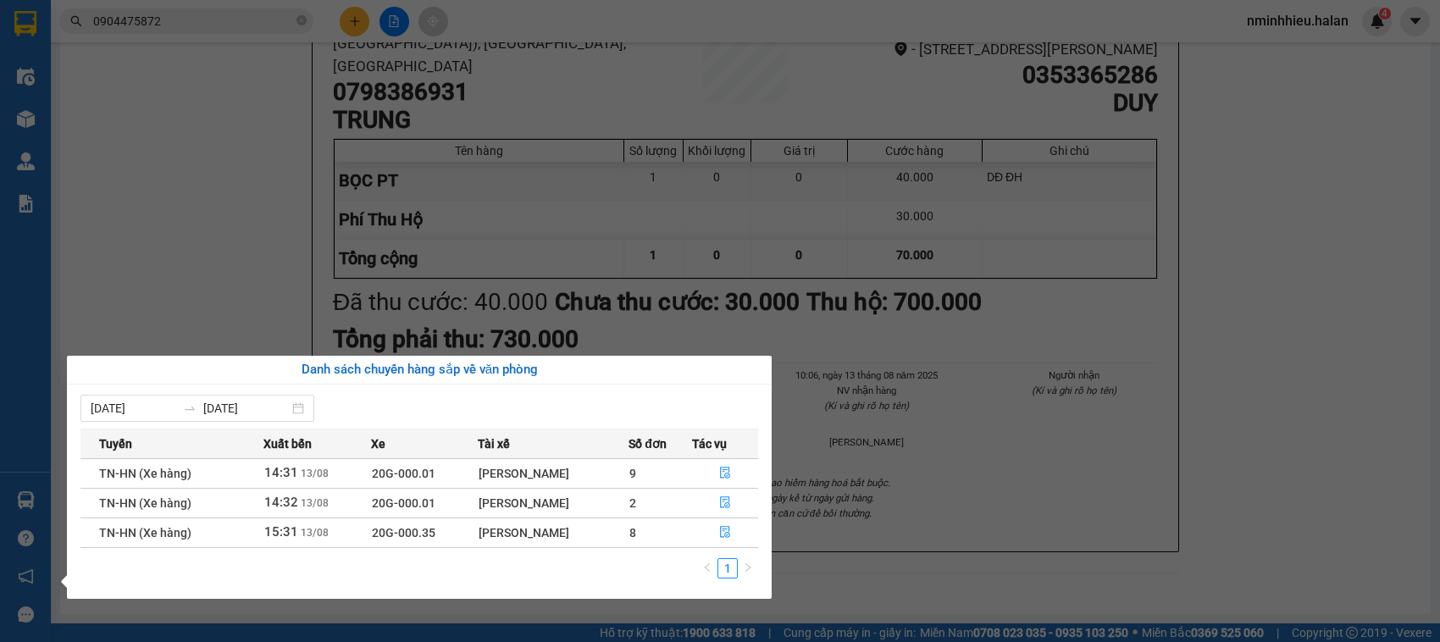
drag, startPoint x: 203, startPoint y: 172, endPoint x: 136, endPoint y: 246, distance: 100.1
click at [206, 169] on section "Kết quả tìm kiếm ( 5 ) Bộ lọc Mã ĐH Trạng thái Món hàng Thu hộ Tổng cước Chưa c…" at bounding box center [720, 321] width 1440 height 642
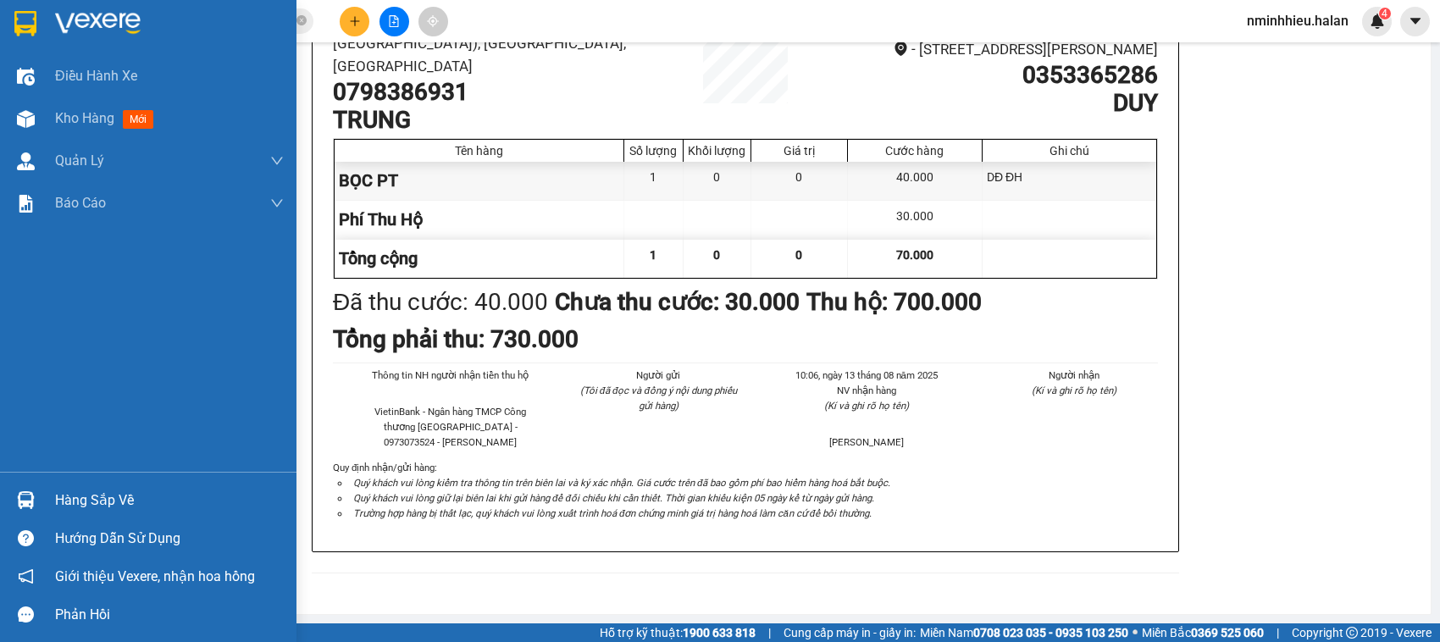
click at [28, 521] on div "Hướng dẫn sử dụng" at bounding box center [148, 538] width 297 height 38
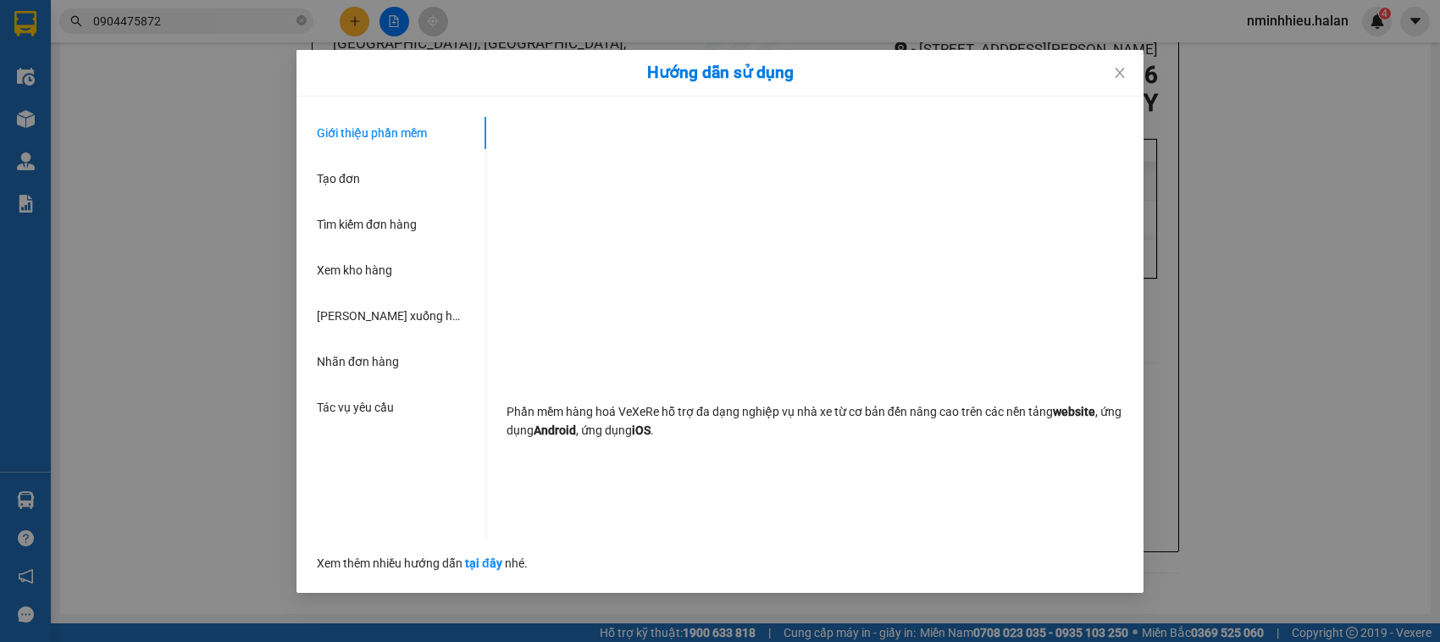
click at [57, 490] on div "Hướng dẫn sử dụng Giới thiệu phần mềm Tạo đơn Tìm kiếm đơn hàng Xem kho hàng Lê…" at bounding box center [720, 321] width 1440 height 642
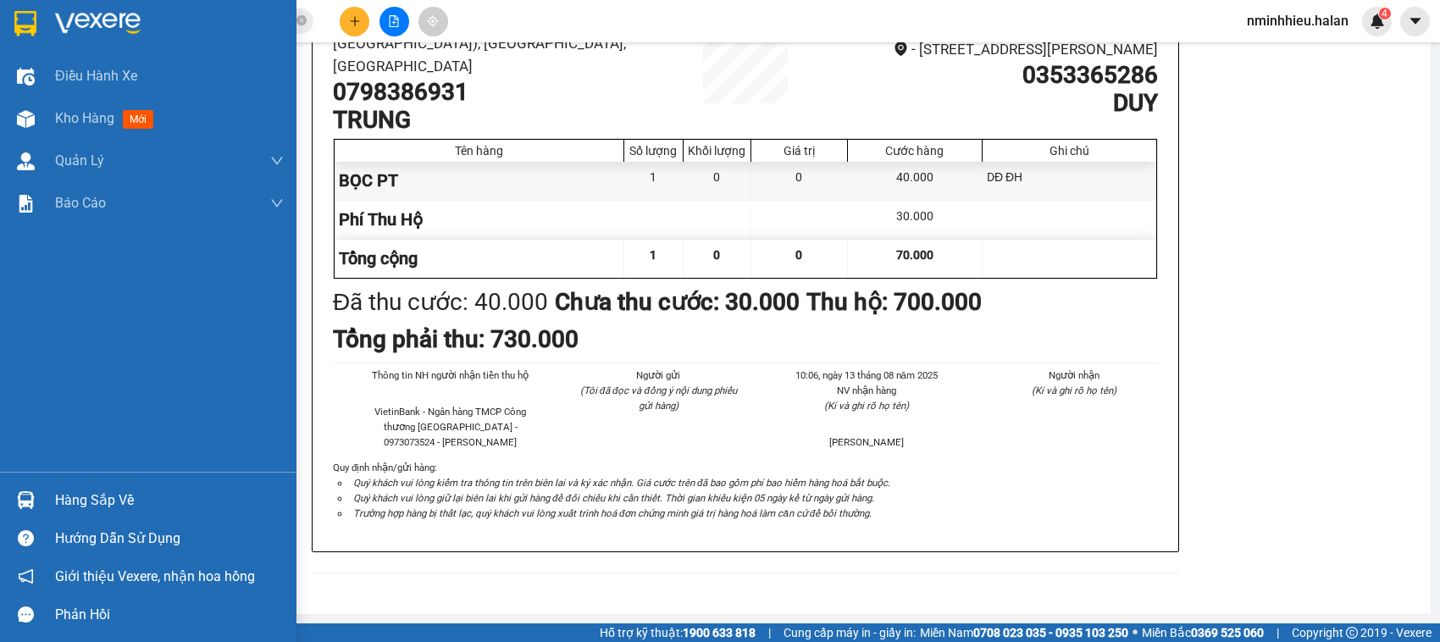
click at [7, 483] on div "Hàng sắp về" at bounding box center [148, 500] width 297 height 38
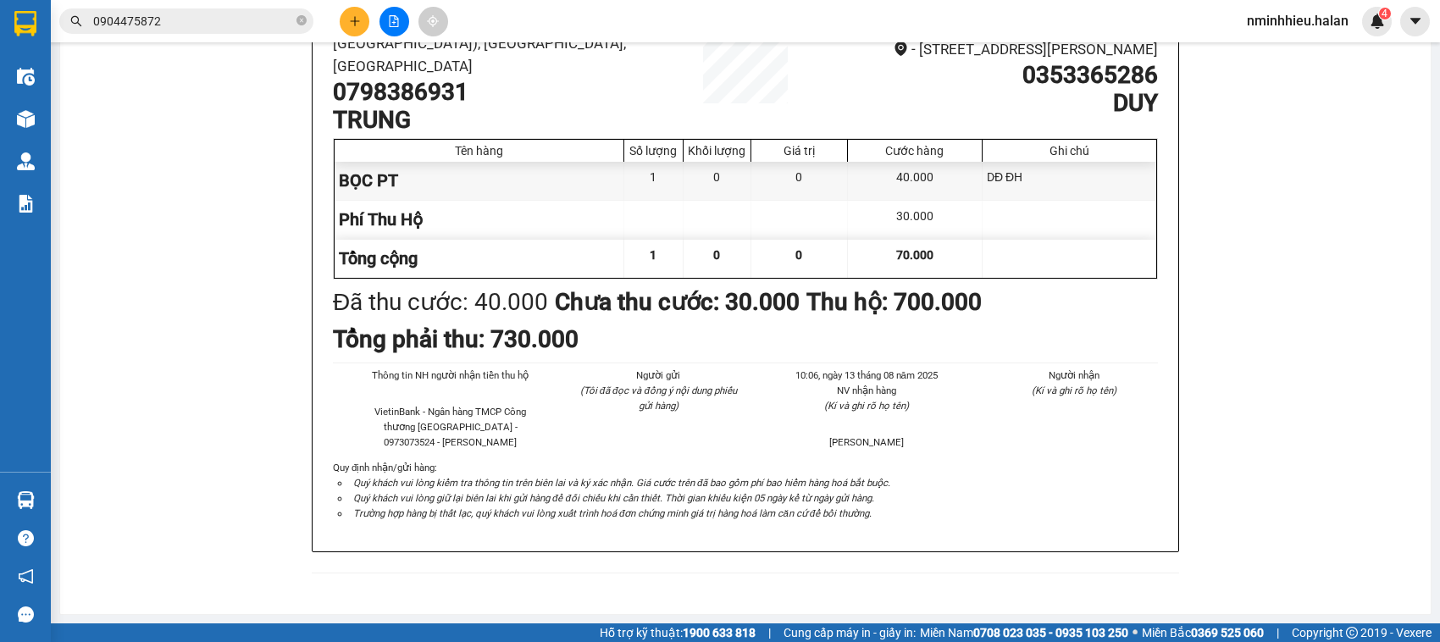
click at [305, 247] on section "Kết quả tìm kiếm ( 5 ) Bộ lọc Mã ĐH Trạng thái Món hàng Thu hộ Tổng cước Chưa c…" at bounding box center [720, 321] width 1440 height 642
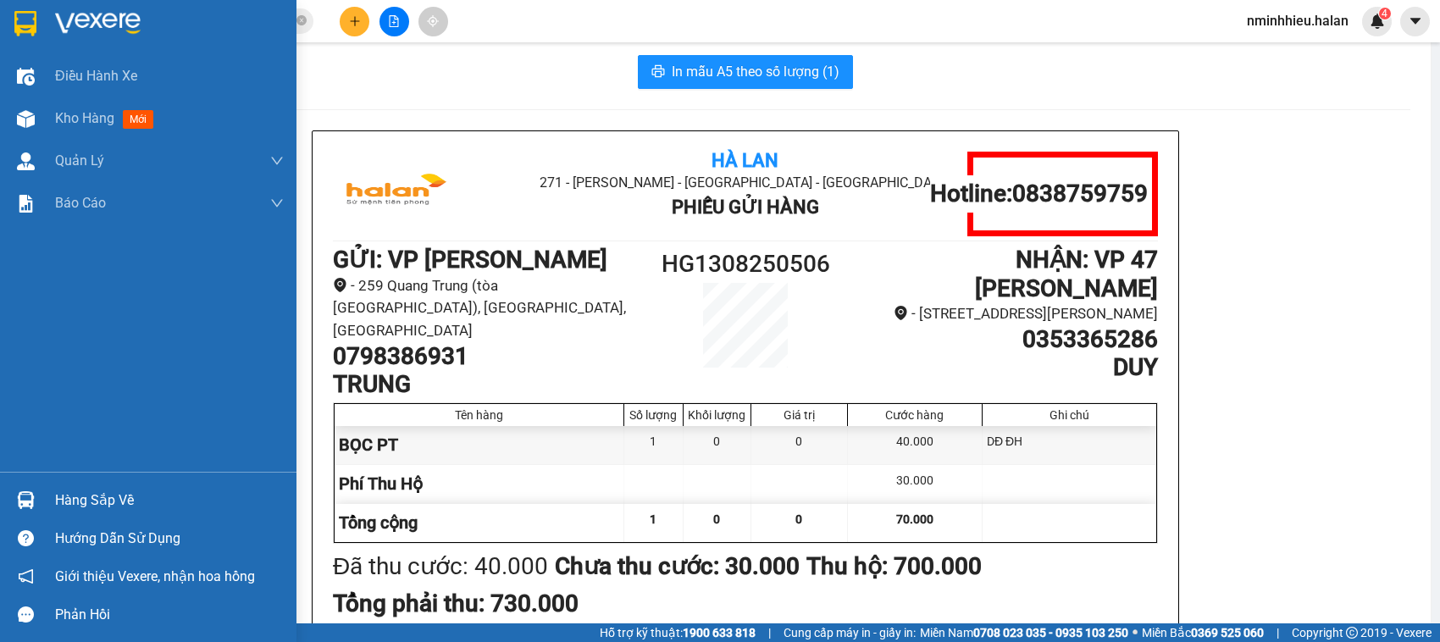
click at [18, 504] on img at bounding box center [26, 500] width 18 height 18
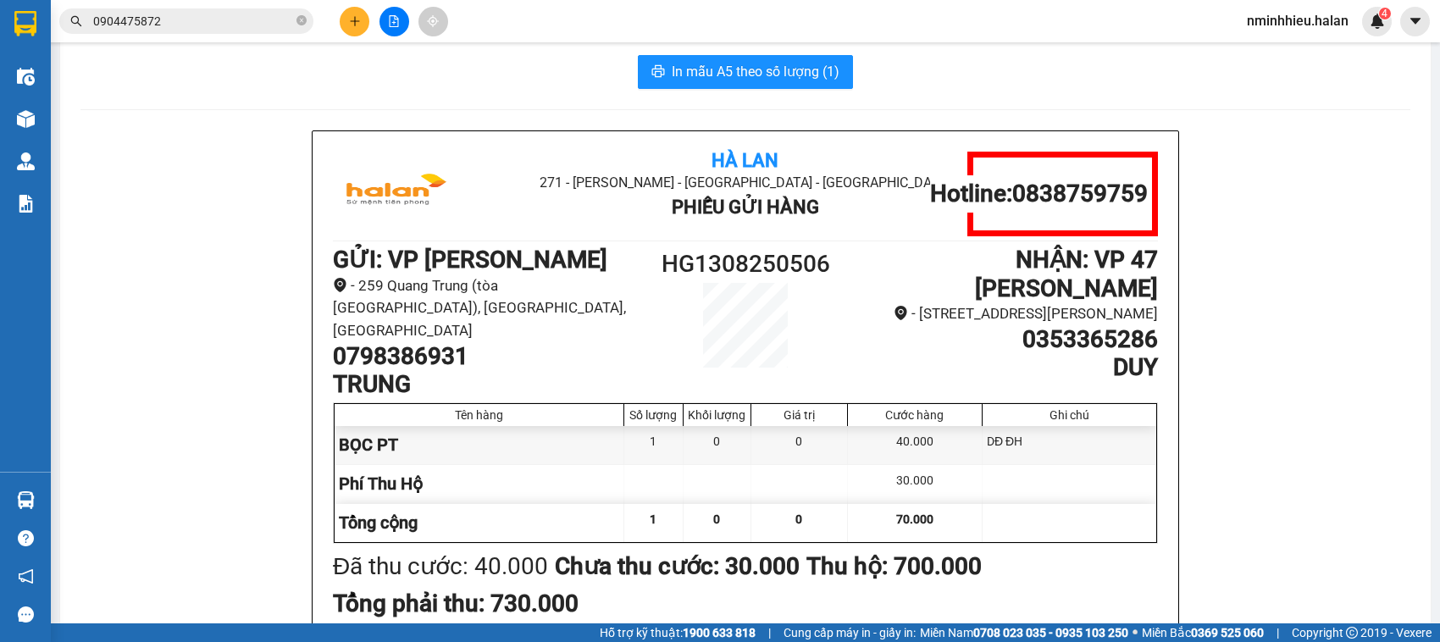
click at [258, 231] on div "Hà Lan 271 - Dương Tự Minh - Phường Tân Long - Thái Nguyên Phiếu Gửi Hàng Hotli…" at bounding box center [745, 494] width 1330 height 728
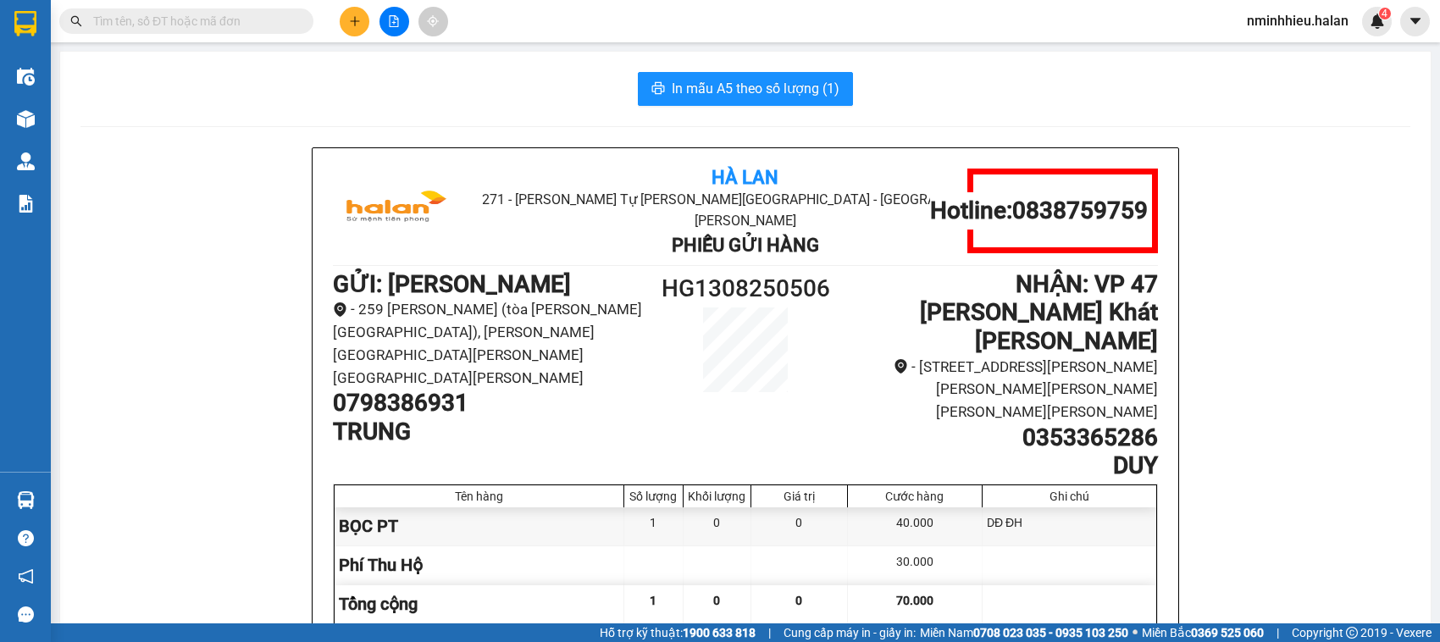
click at [162, 18] on input "text" at bounding box center [193, 21] width 200 height 19
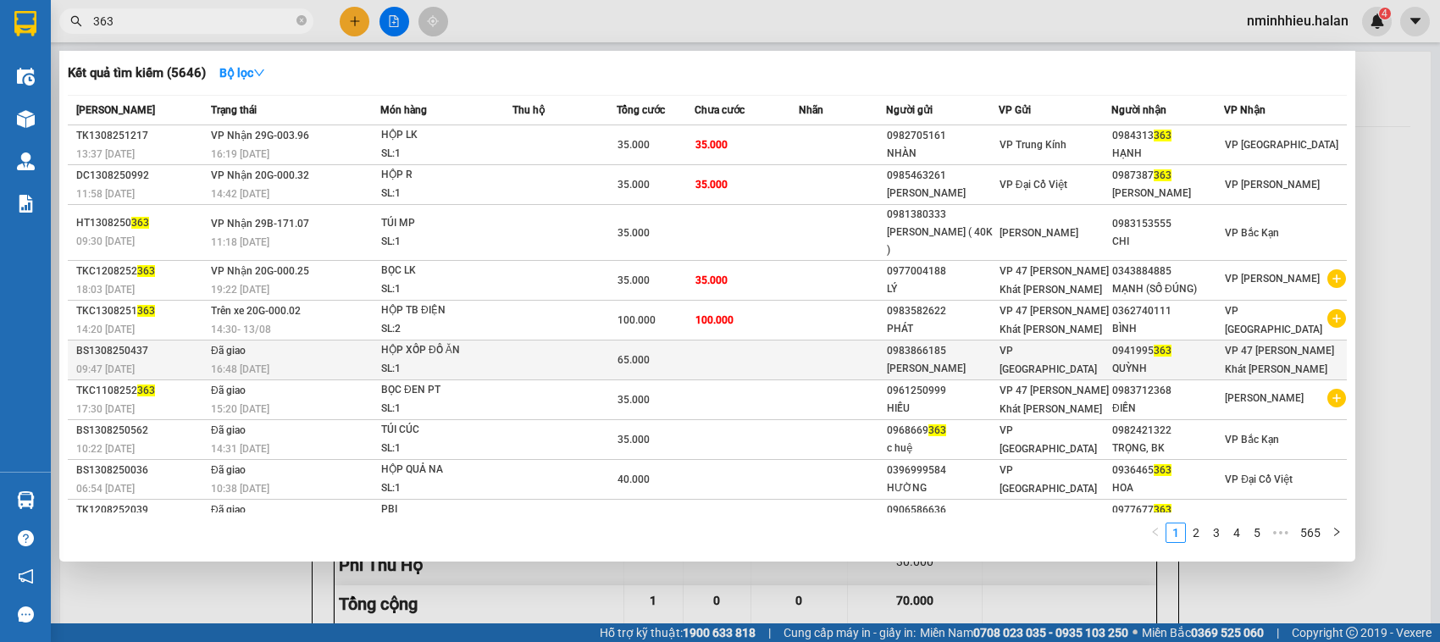
type input "363"
click at [727, 341] on td at bounding box center [747, 361] width 104 height 40
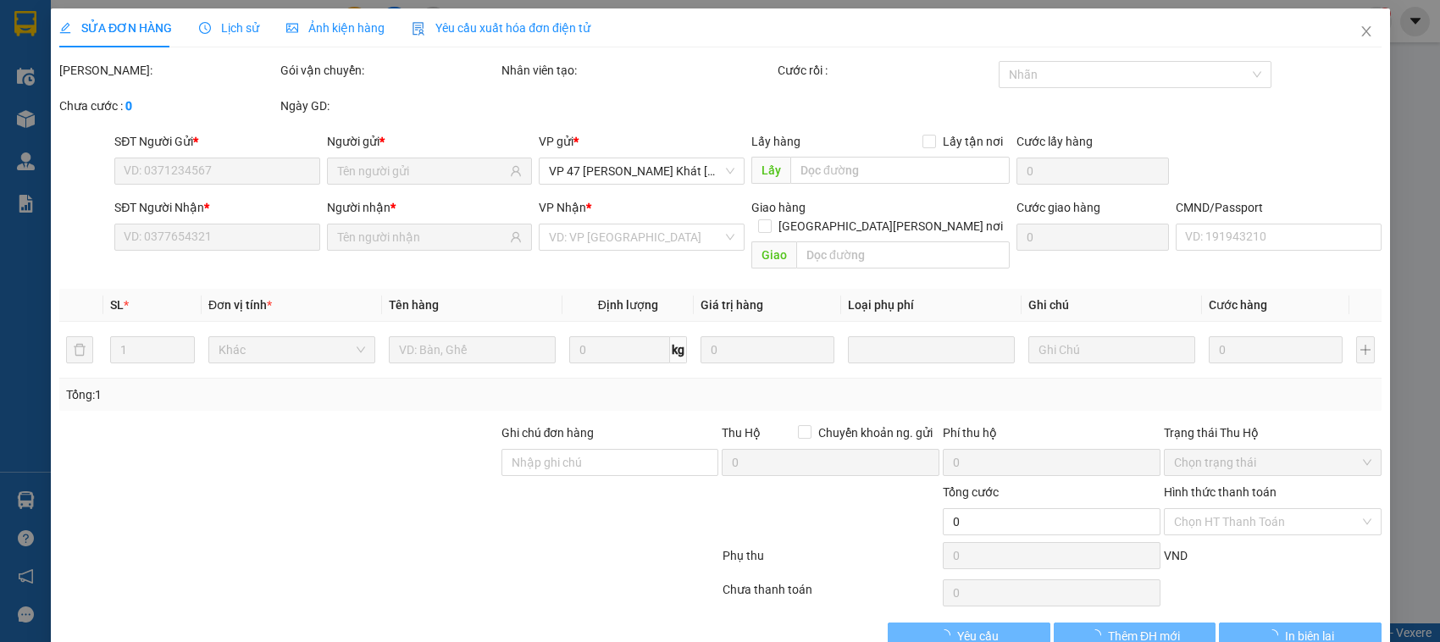
type input "0983866185"
type input "[PERSON_NAME]"
type input "0941995363"
type input "QUỲNH"
type input "65.000"
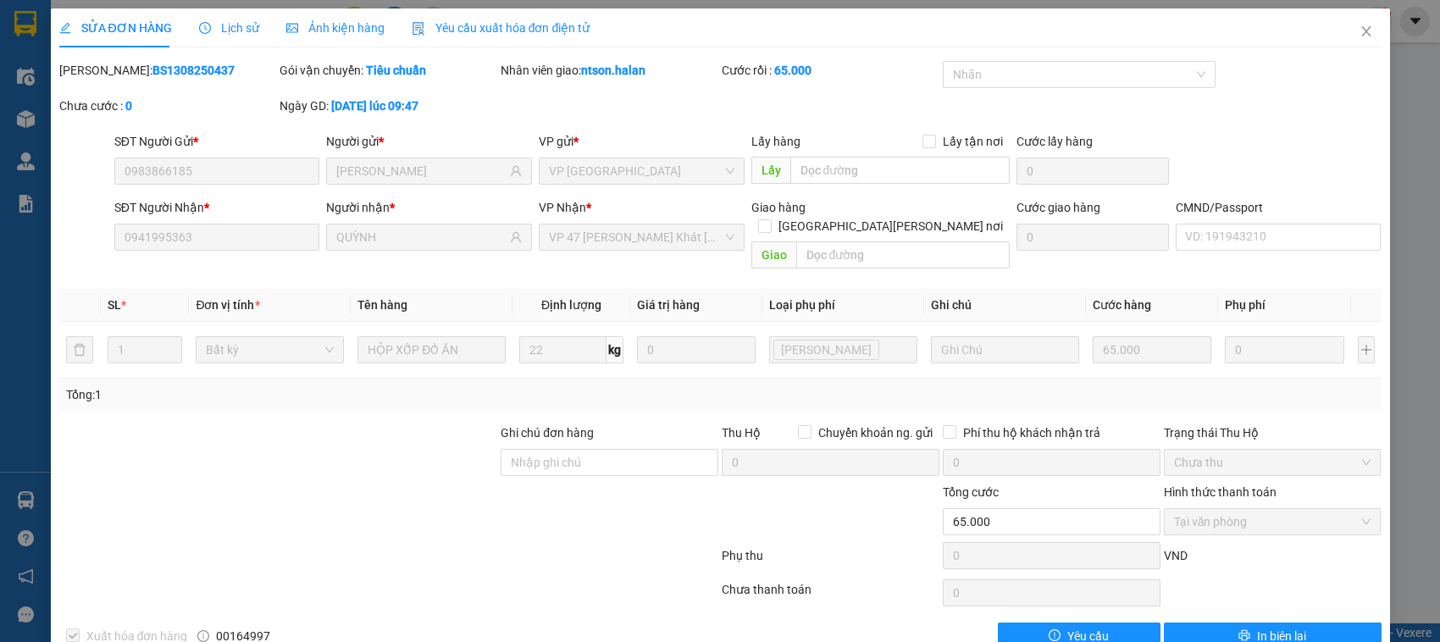
click at [295, 45] on div "Ảnh kiện hàng" at bounding box center [335, 27] width 98 height 39
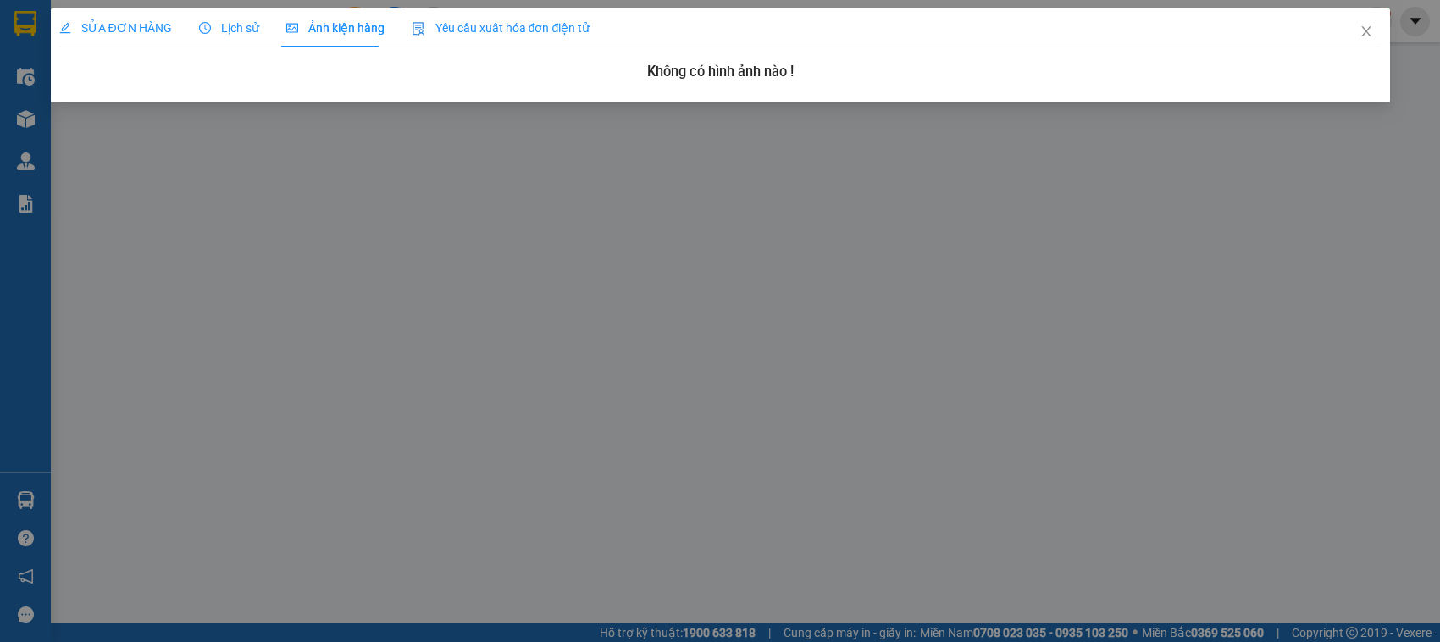
click at [242, 26] on span "Lịch sử" at bounding box center [229, 28] width 60 height 14
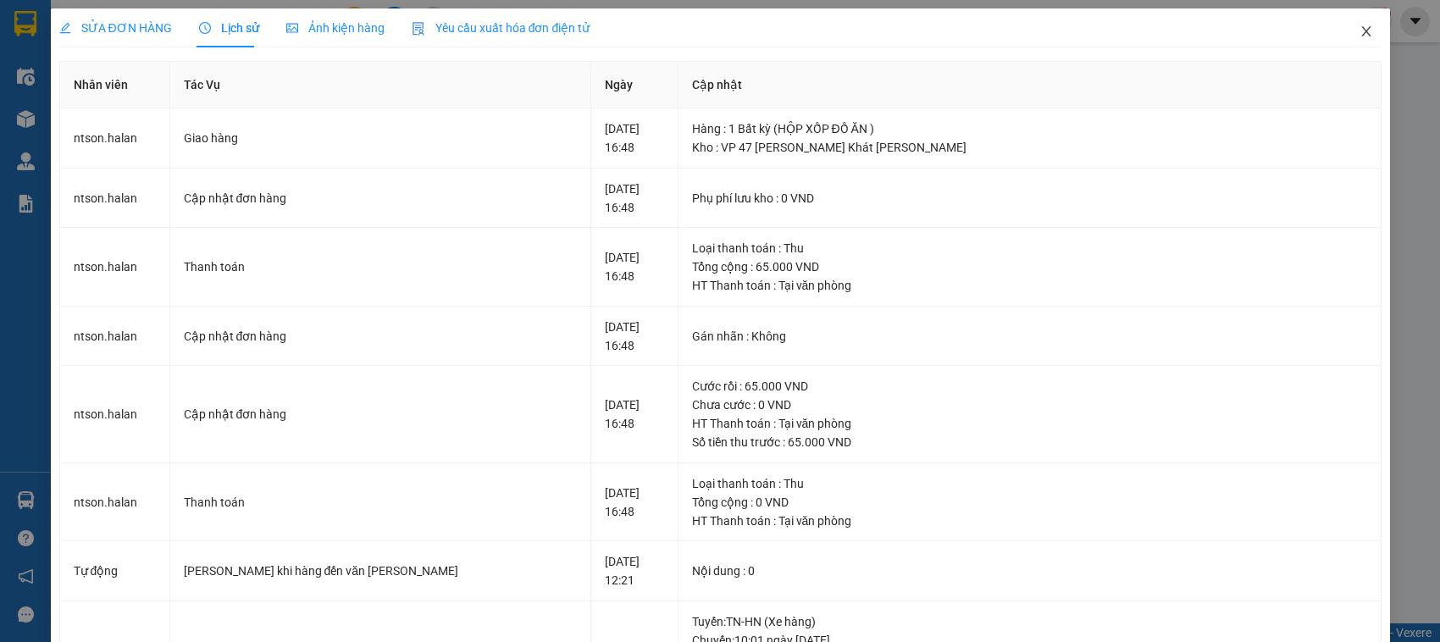
click at [1343, 36] on span "Close" at bounding box center [1366, 31] width 47 height 47
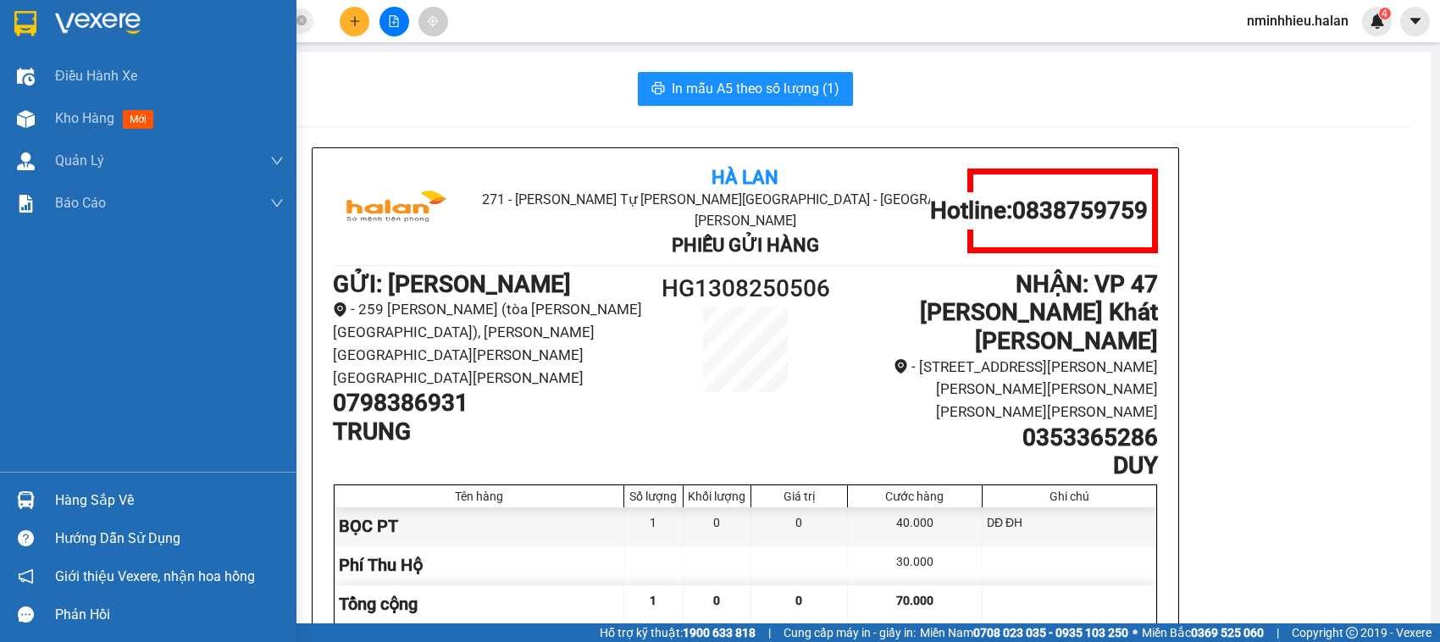
click at [0, 491] on div "Hàng sắp về" at bounding box center [148, 500] width 297 height 38
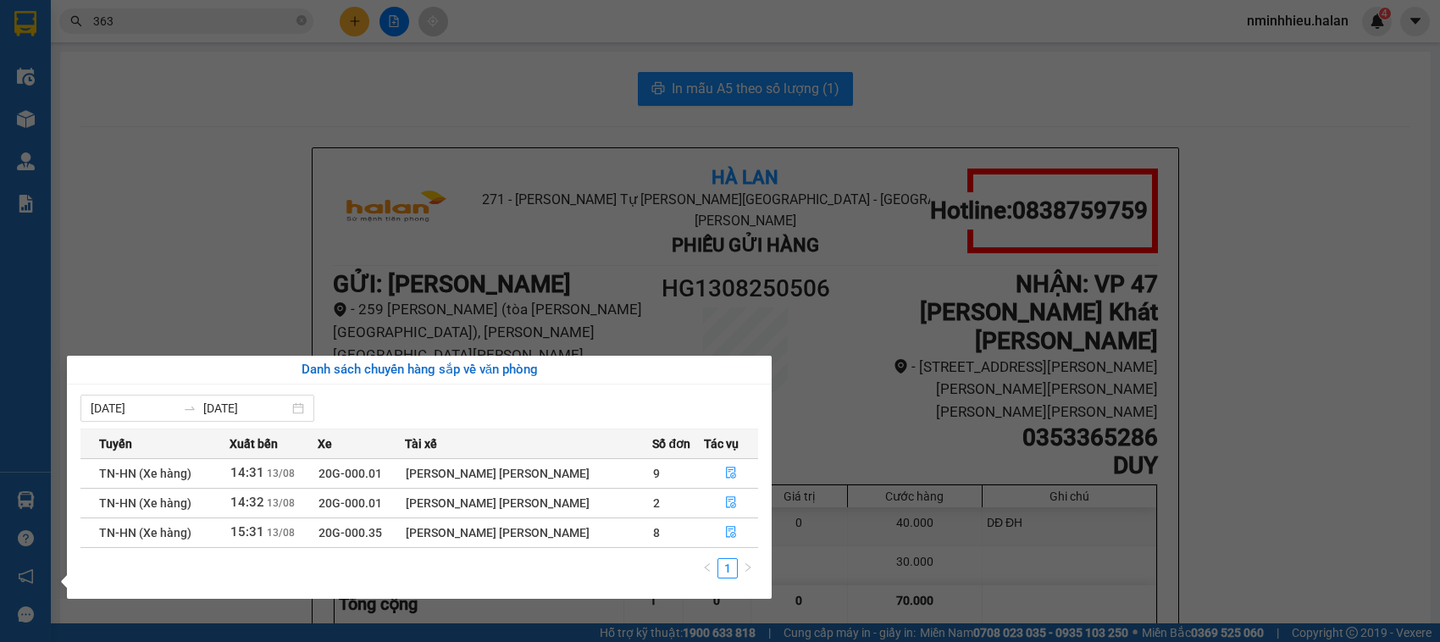
click at [470, 170] on section "Kết quả [PERSON_NAME] ( 5646 ) Bộ lọc Mã ĐH Trạng thái Món hàng Thu hộ Tổng [PE…" at bounding box center [720, 321] width 1440 height 642
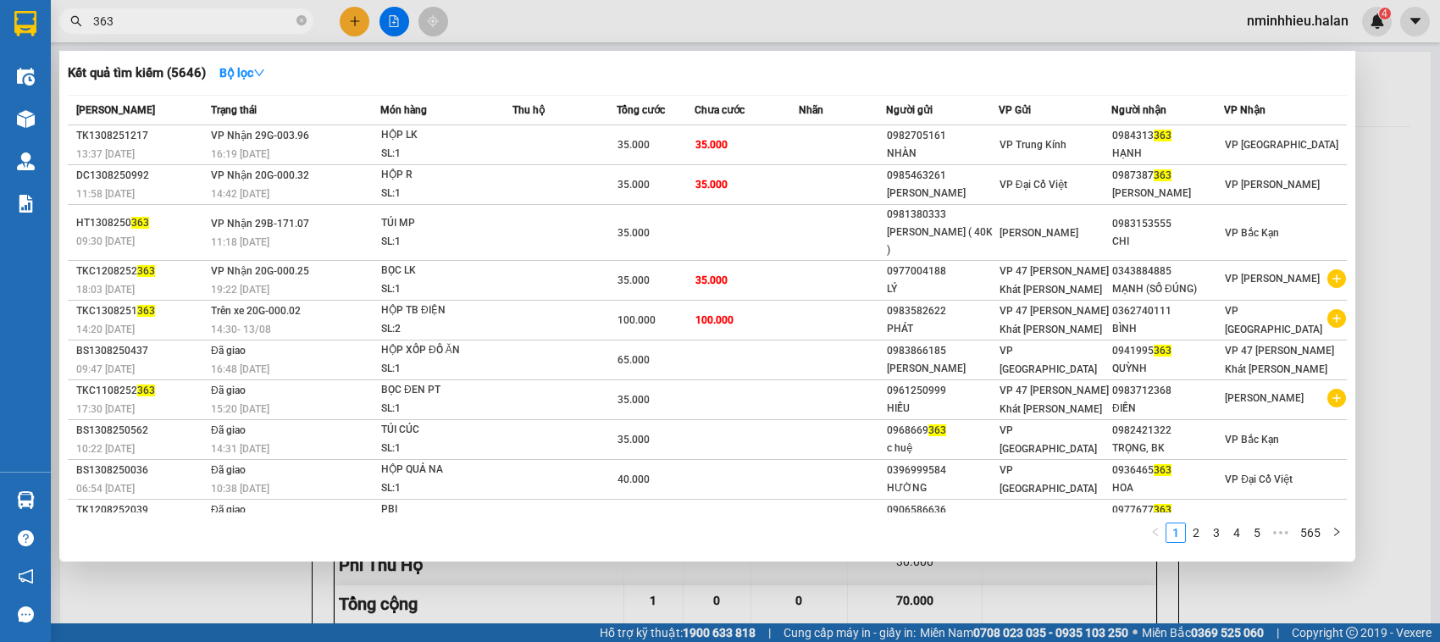
click at [188, 19] on input "363" at bounding box center [193, 21] width 200 height 19
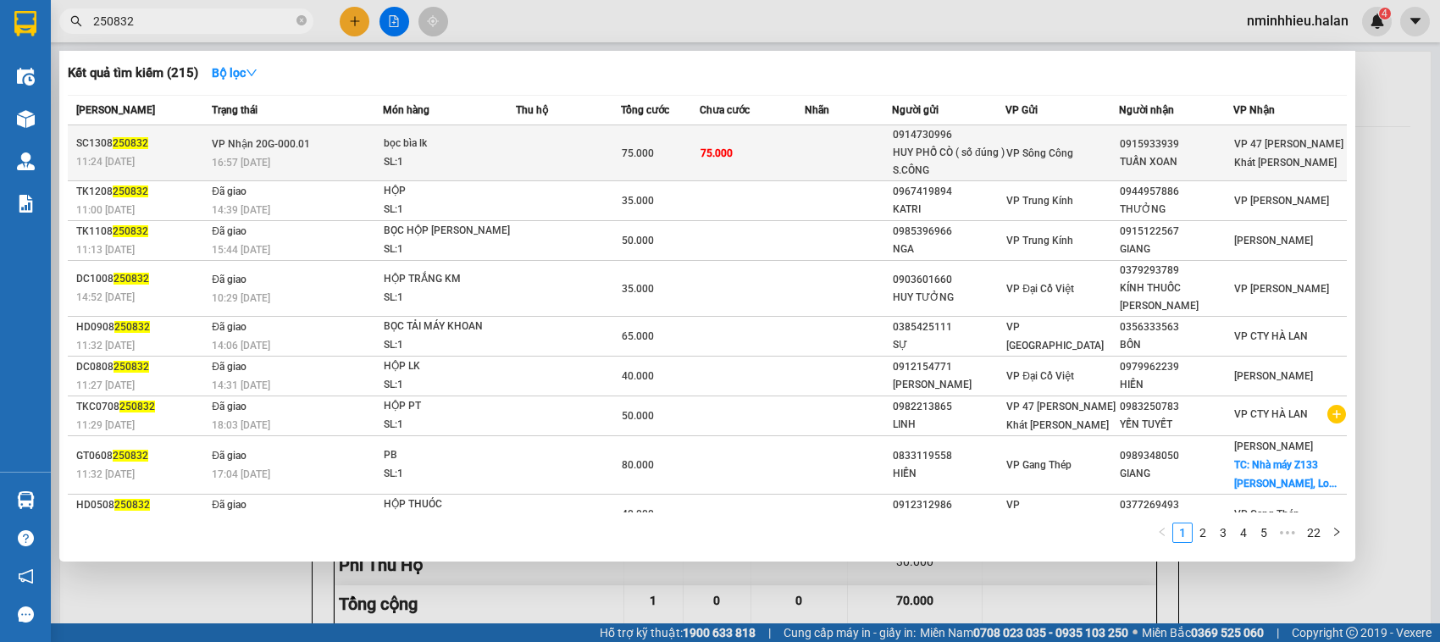
type input "250832"
click at [445, 140] on div "bọc bìa lk" at bounding box center [447, 144] width 127 height 19
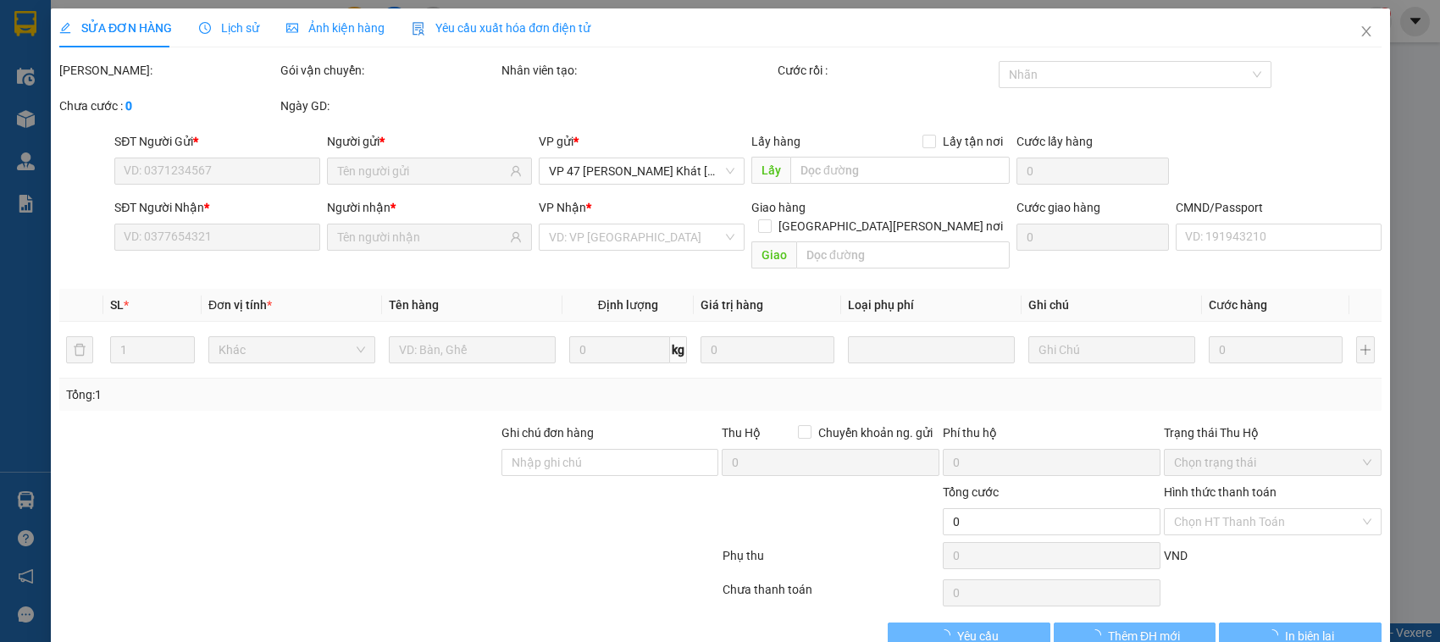
type input "0914730996"
type input "HUY PHỐ CÒ ( số đúng ) S.CÔNG"
type input "0915933939"
type input "TUẤN XOAN"
type input "75.000"
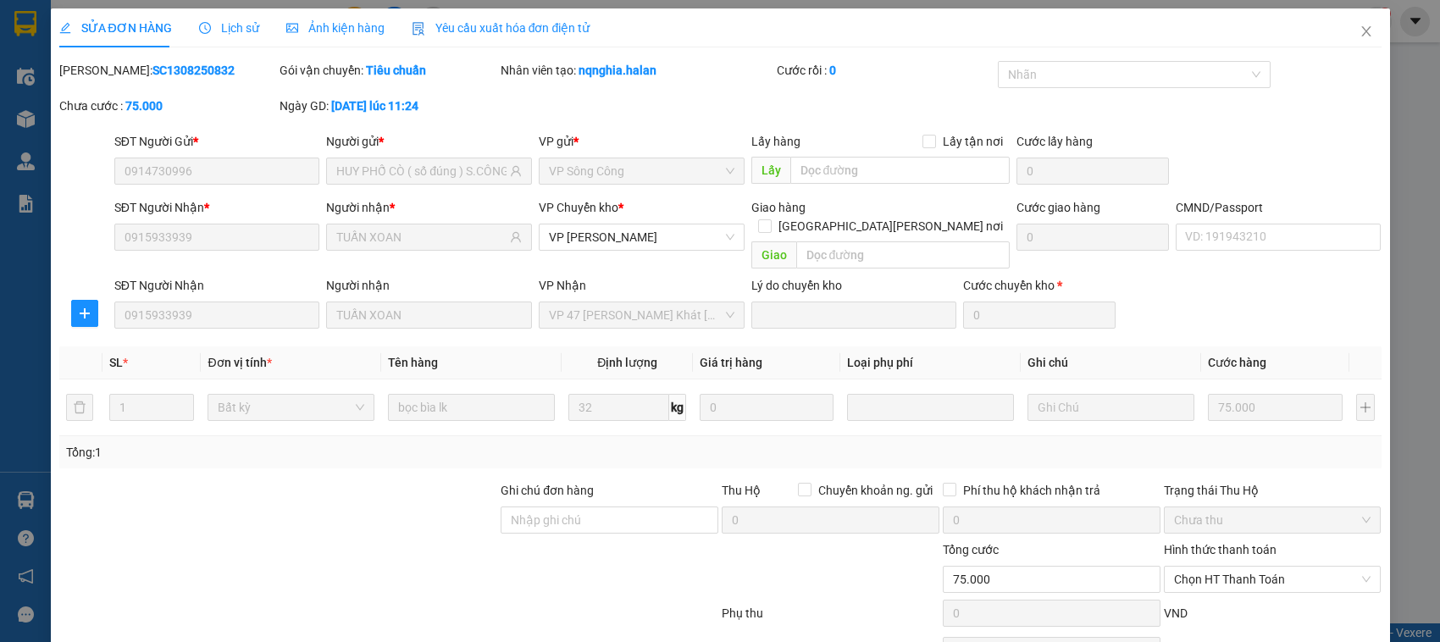
scroll to position [80, 0]
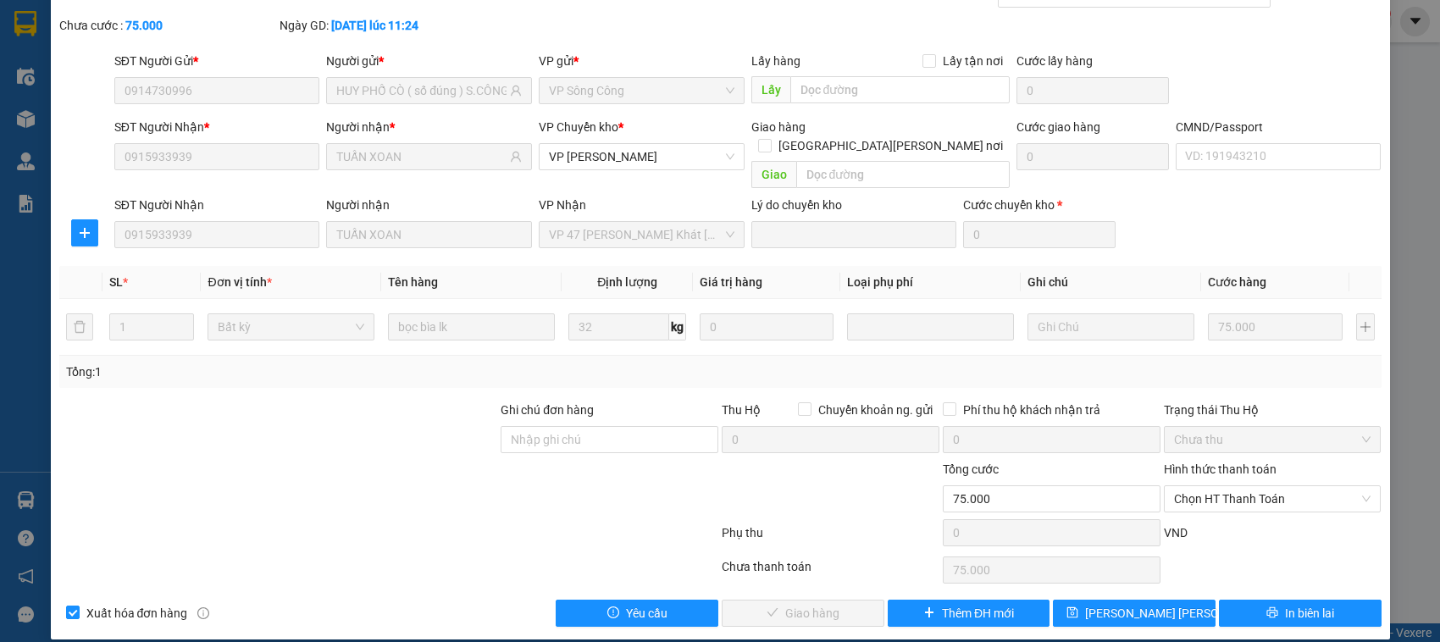
click at [1230, 466] on div "Hình thức thanh toán" at bounding box center [1273, 472] width 218 height 25
click at [1228, 486] on span "Chọn HT Thanh Toán" at bounding box center [1272, 498] width 197 height 25
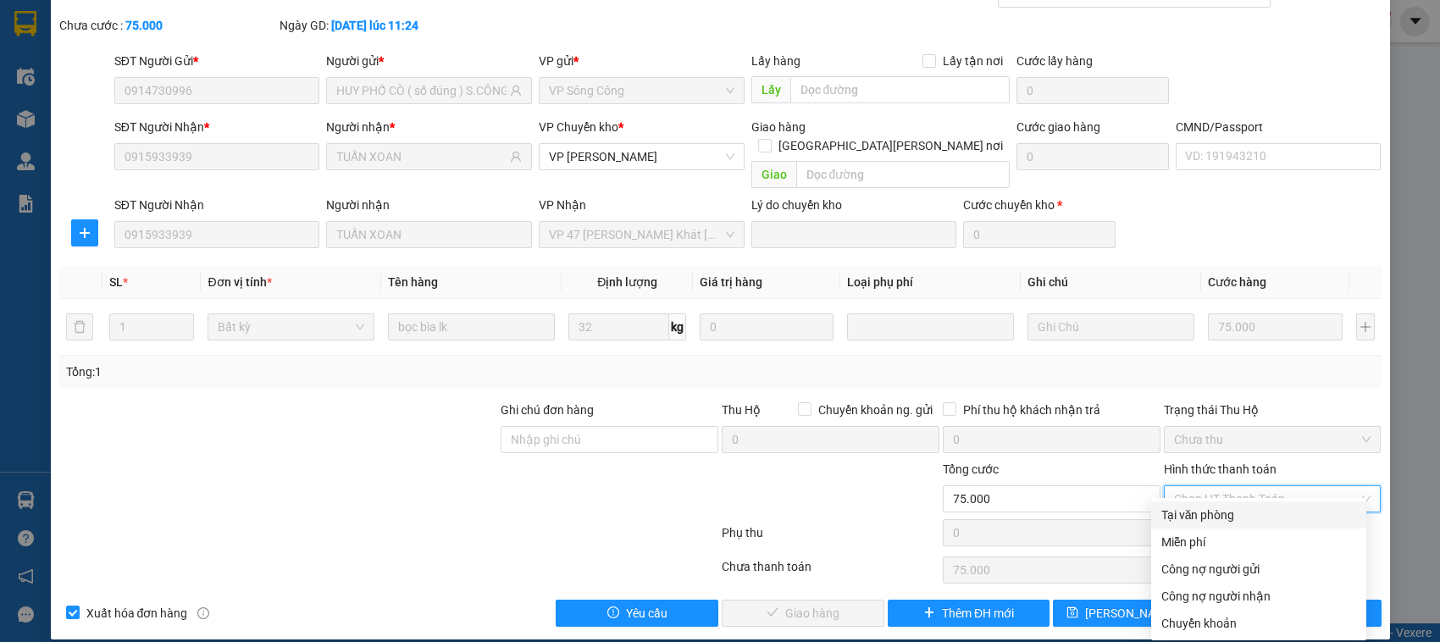
drag, startPoint x: 1212, startPoint y: 504, endPoint x: 957, endPoint y: 510, distance: 254.2
click at [1212, 505] on div "Tại văn phòng" at bounding box center [1258, 515] width 215 height 27
type input "0"
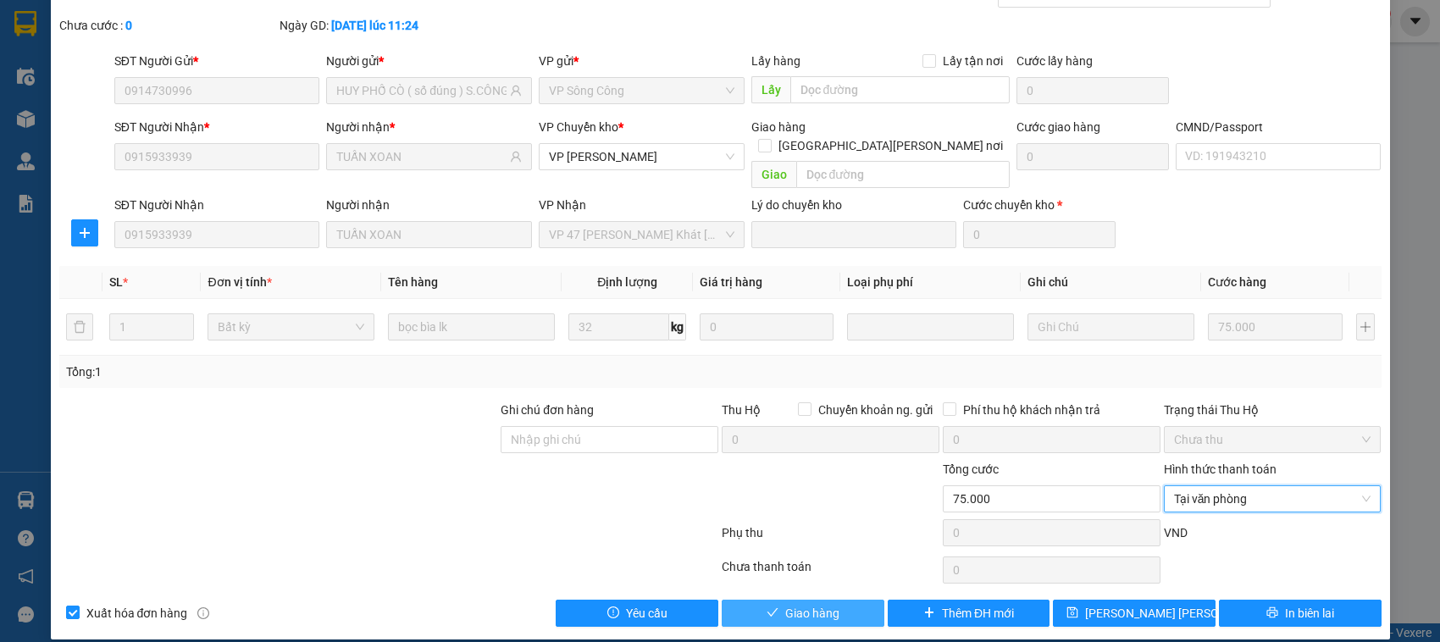
click at [759, 600] on button "Giao hàng" at bounding box center [803, 613] width 163 height 27
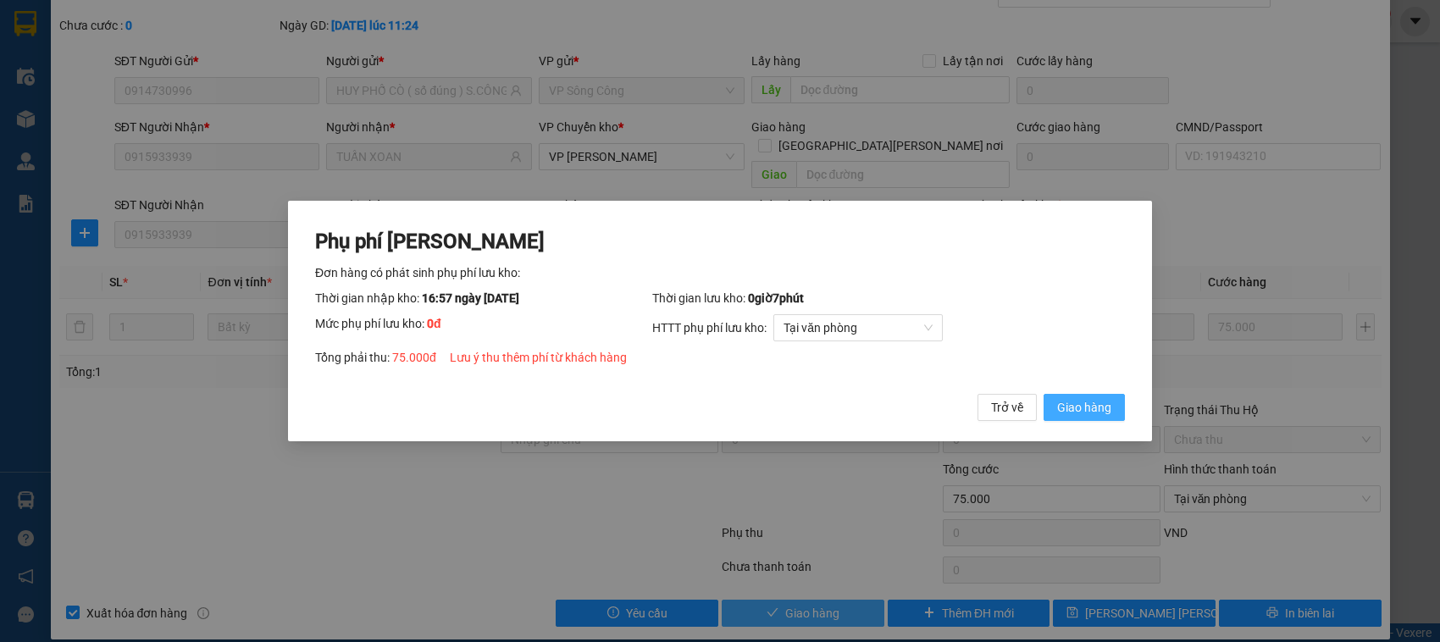
click at [1044, 394] on button "Giao hàng" at bounding box center [1084, 407] width 81 height 27
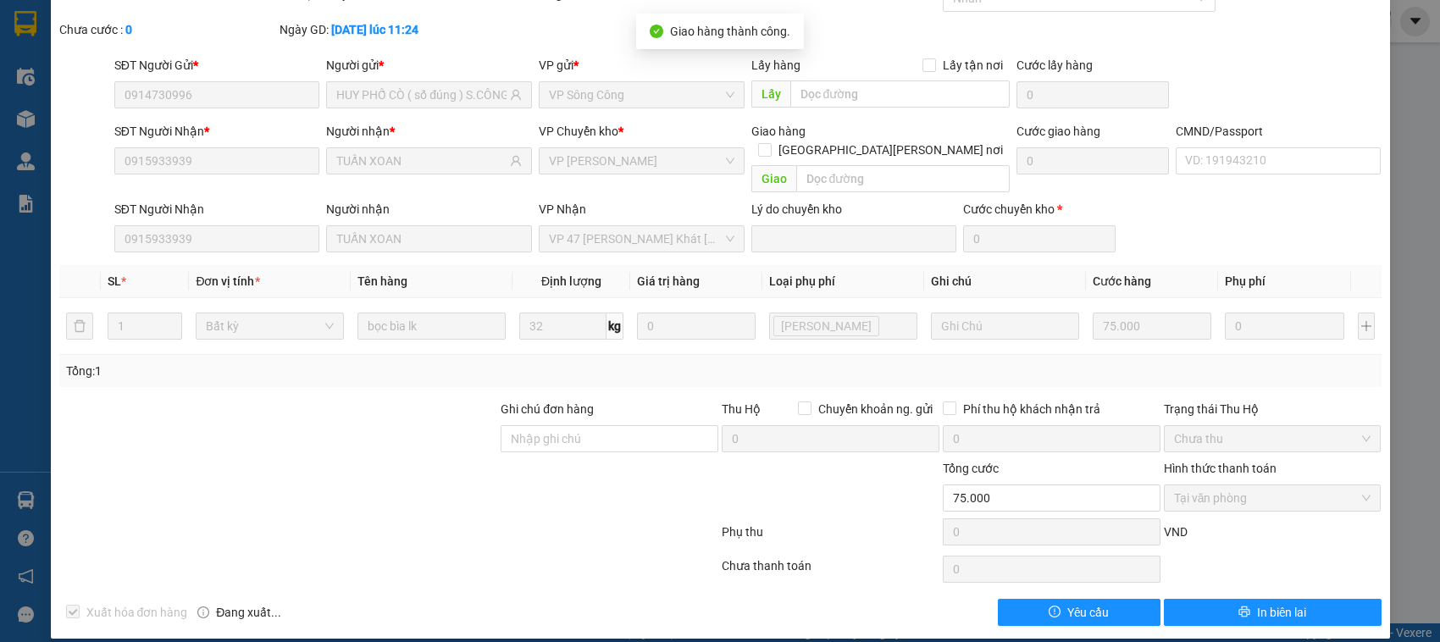
scroll to position [0, 0]
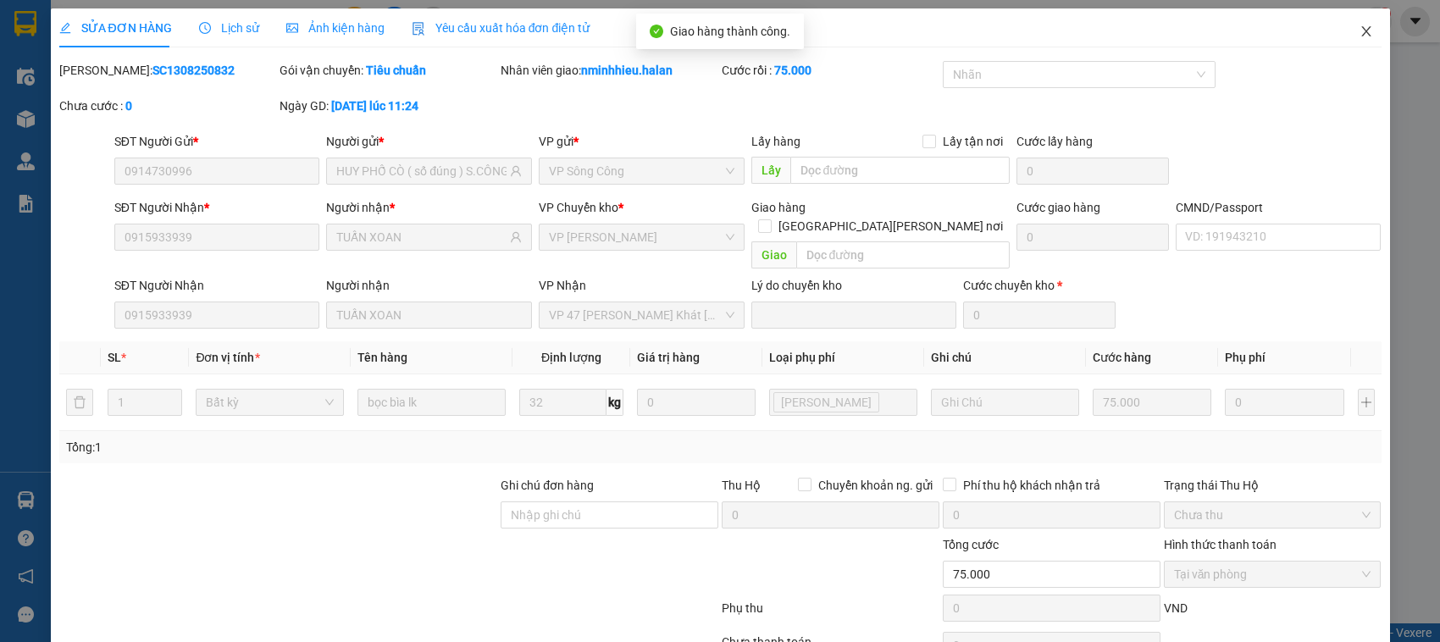
click at [1369, 40] on span "Close" at bounding box center [1366, 31] width 47 height 47
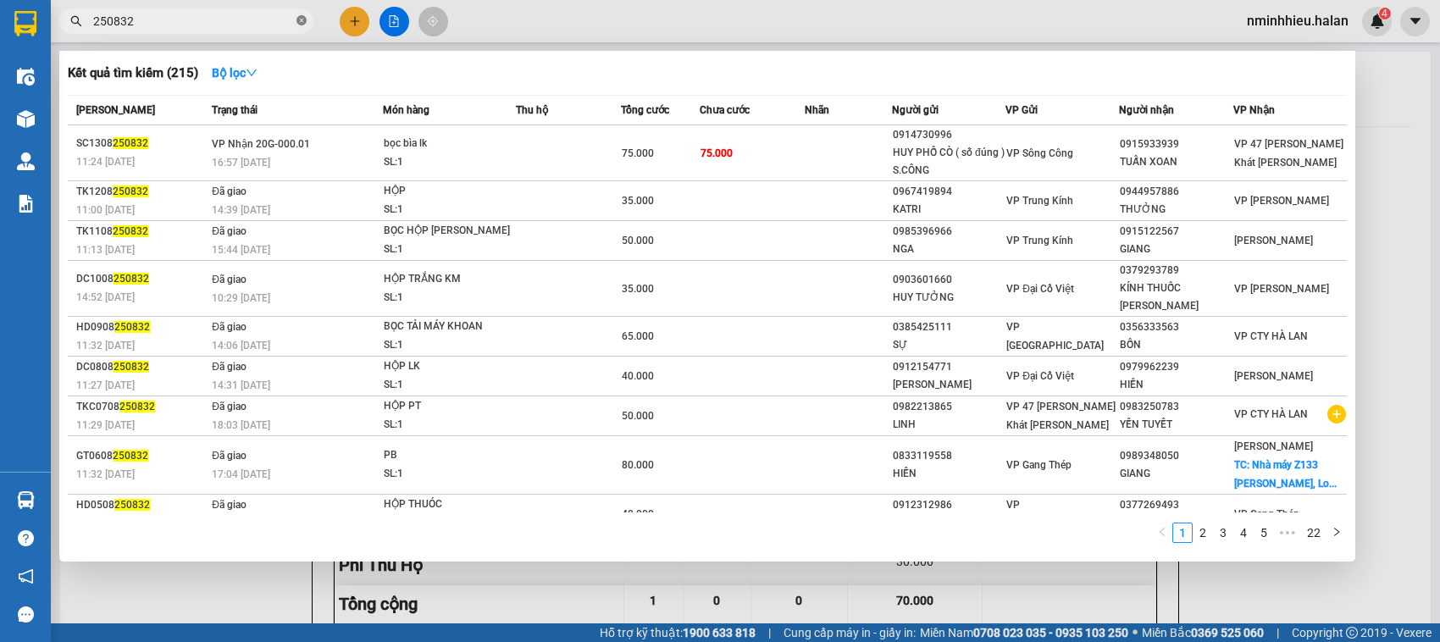
click at [302, 21] on icon "close-circle" at bounding box center [302, 20] width 10 height 10
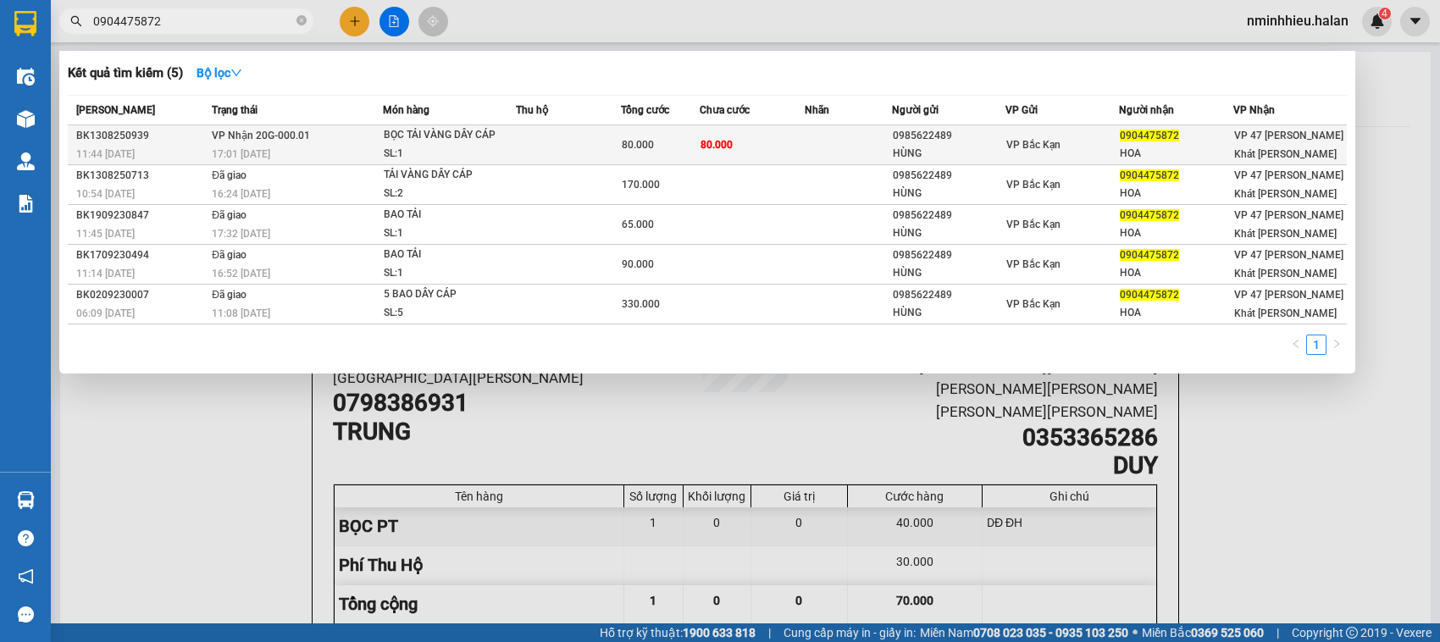
type input "0904475872"
click at [577, 142] on td at bounding box center [568, 145] width 105 height 40
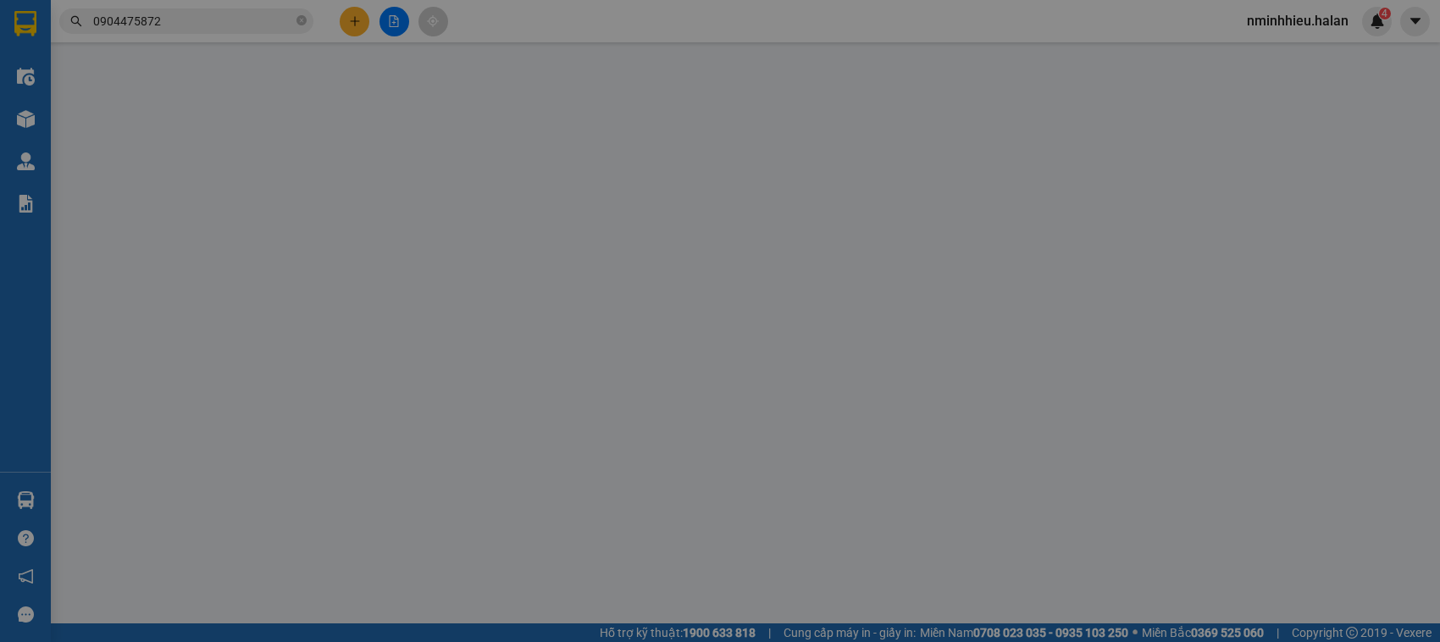
type input "0985622489"
type input "HÙNG"
type input "0904475872"
type input "HOA"
type input "80.000"
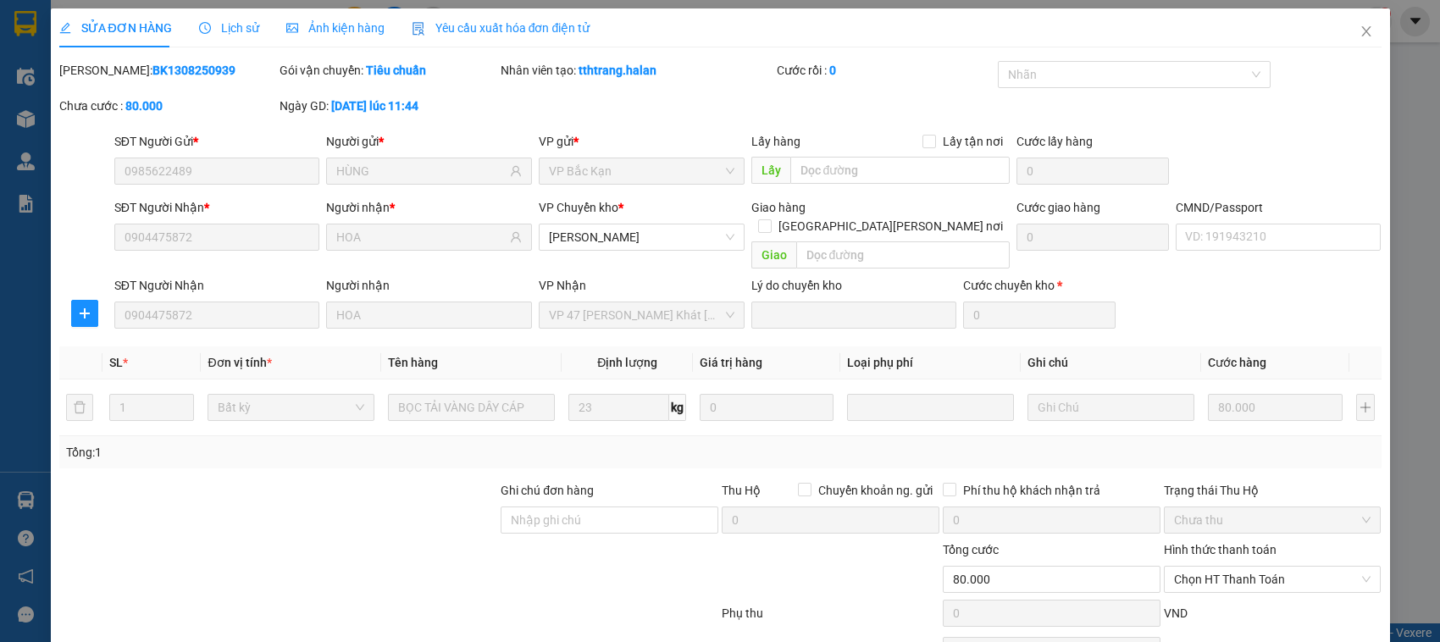
scroll to position [80, 0]
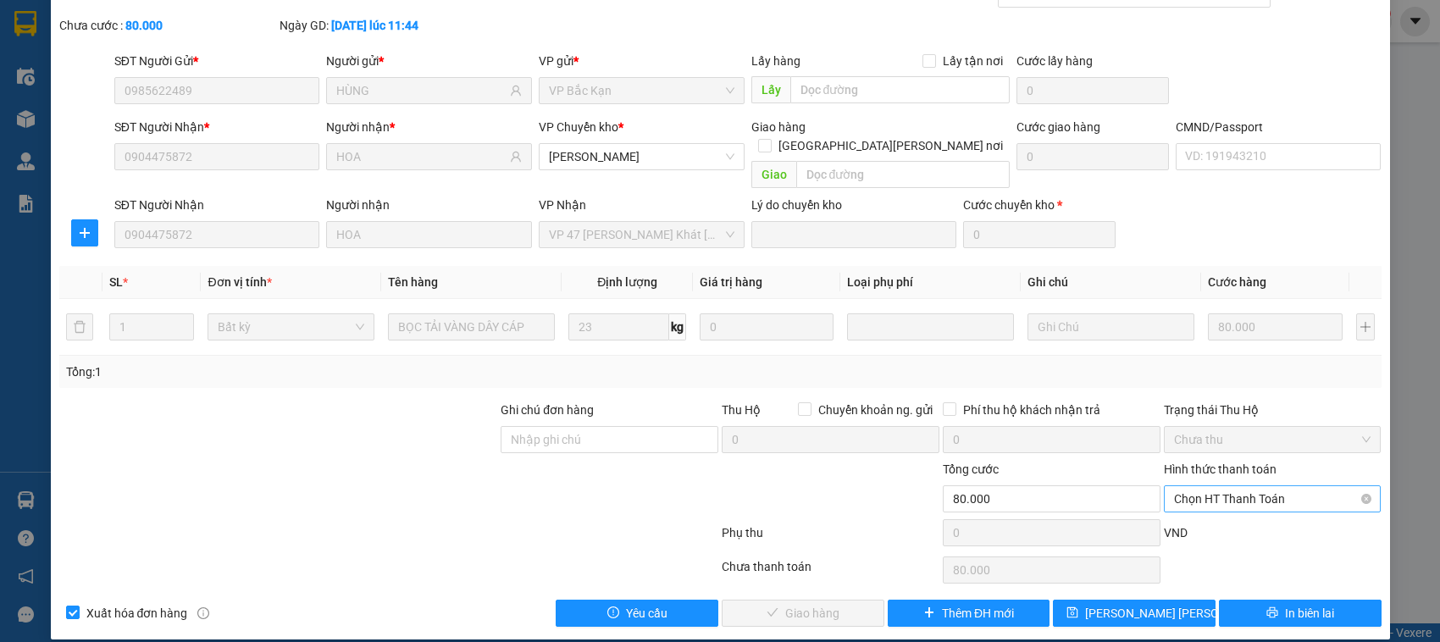
click at [1251, 486] on span "Chọn HT Thanh Toán" at bounding box center [1272, 498] width 197 height 25
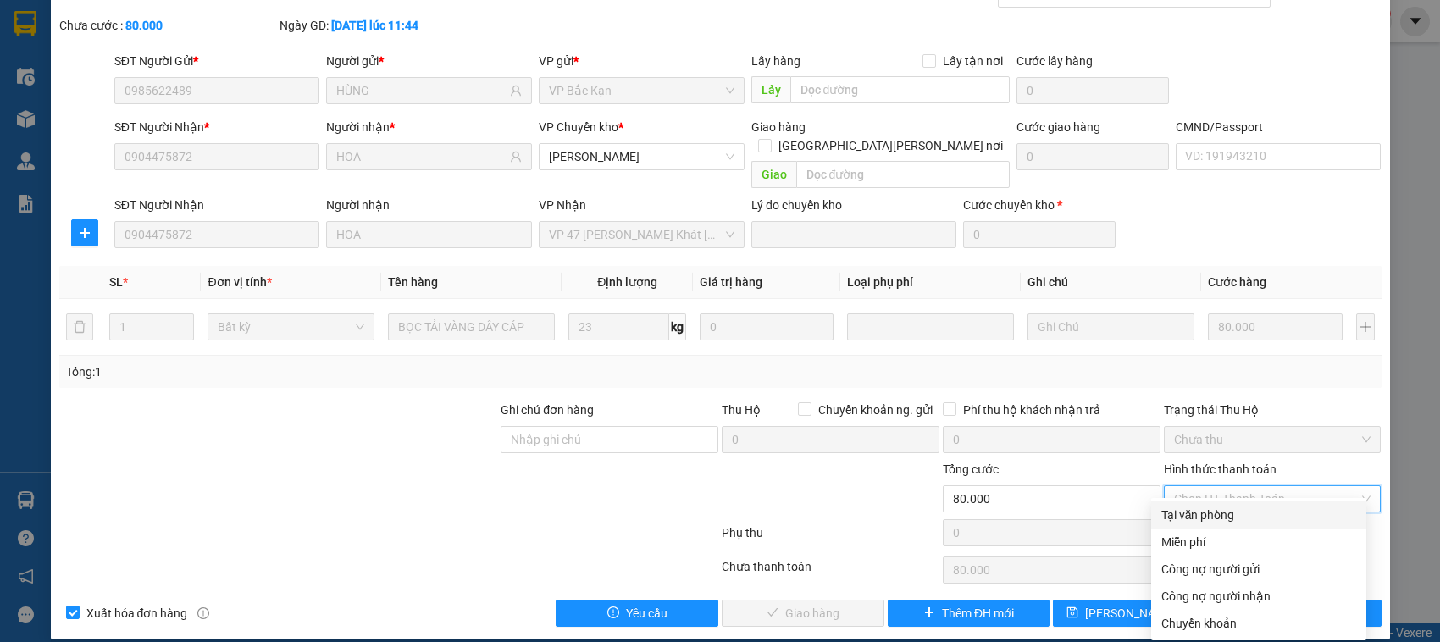
click at [1234, 513] on div "Tại văn phòng" at bounding box center [1259, 515] width 195 height 19
type input "0"
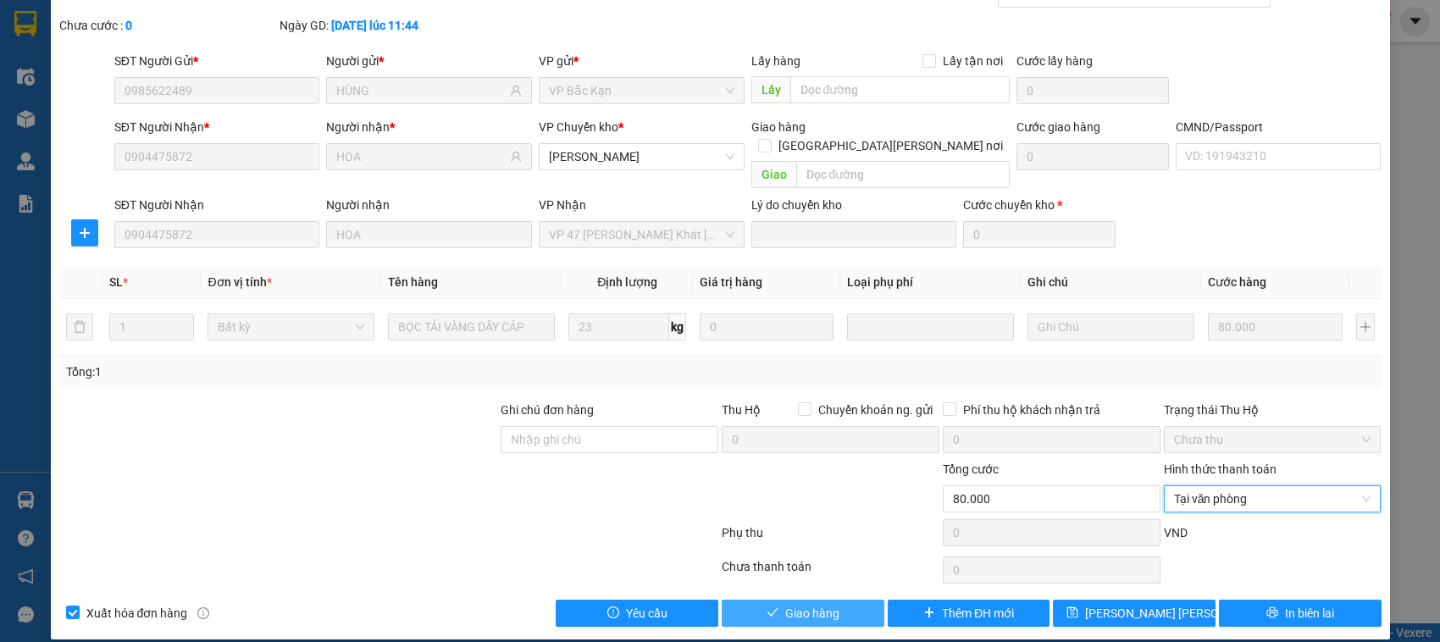
click at [785, 604] on span "Giao hàng" at bounding box center [812, 613] width 54 height 19
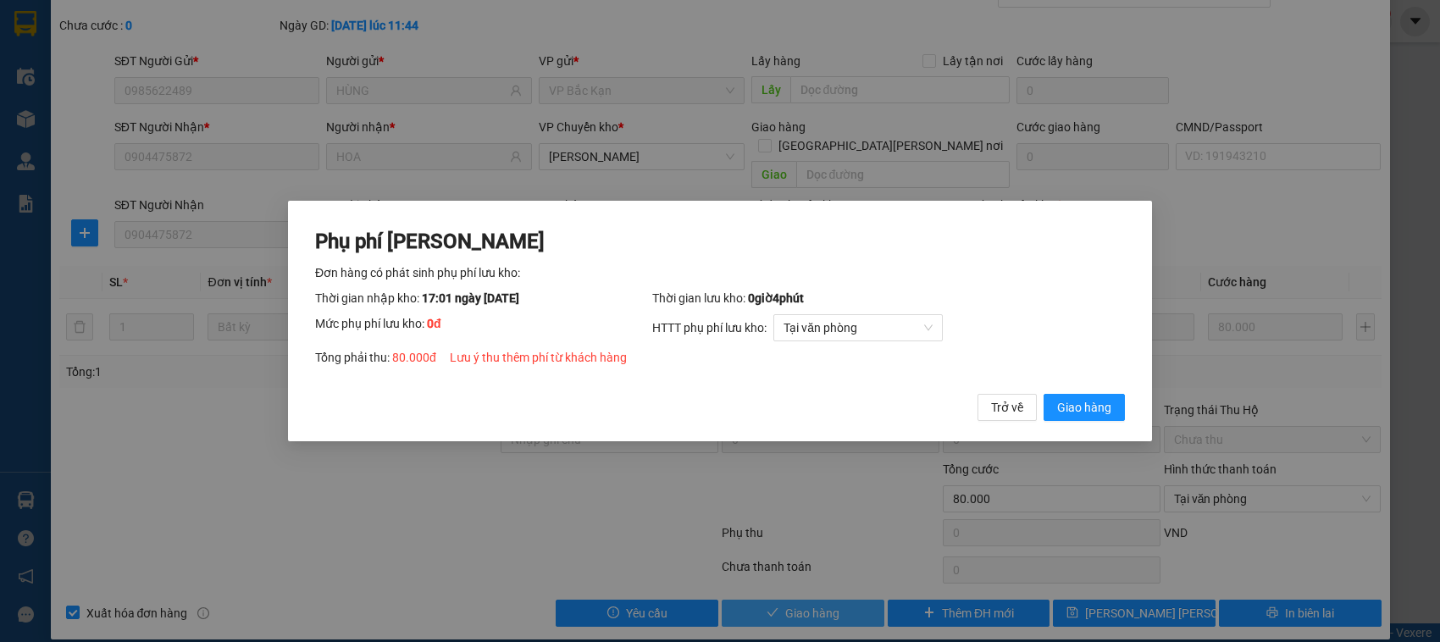
click at [1044, 394] on button "Giao hàng" at bounding box center [1084, 407] width 81 height 27
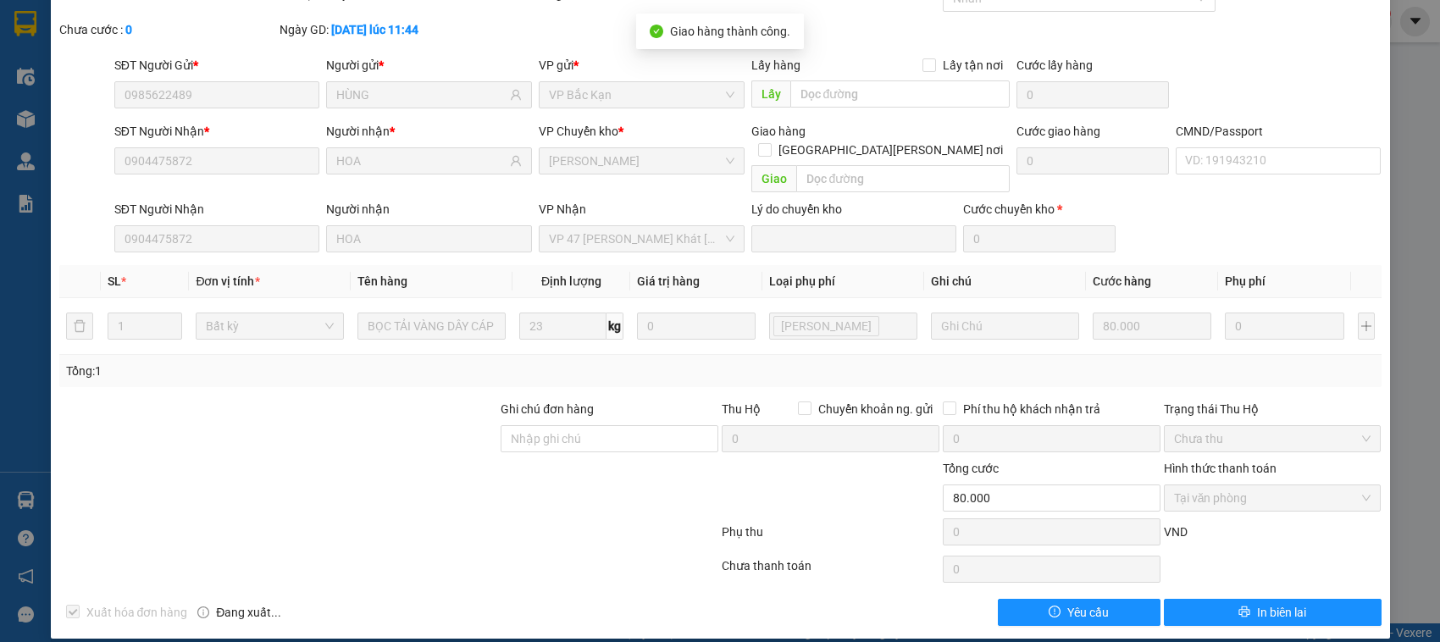
scroll to position [0, 0]
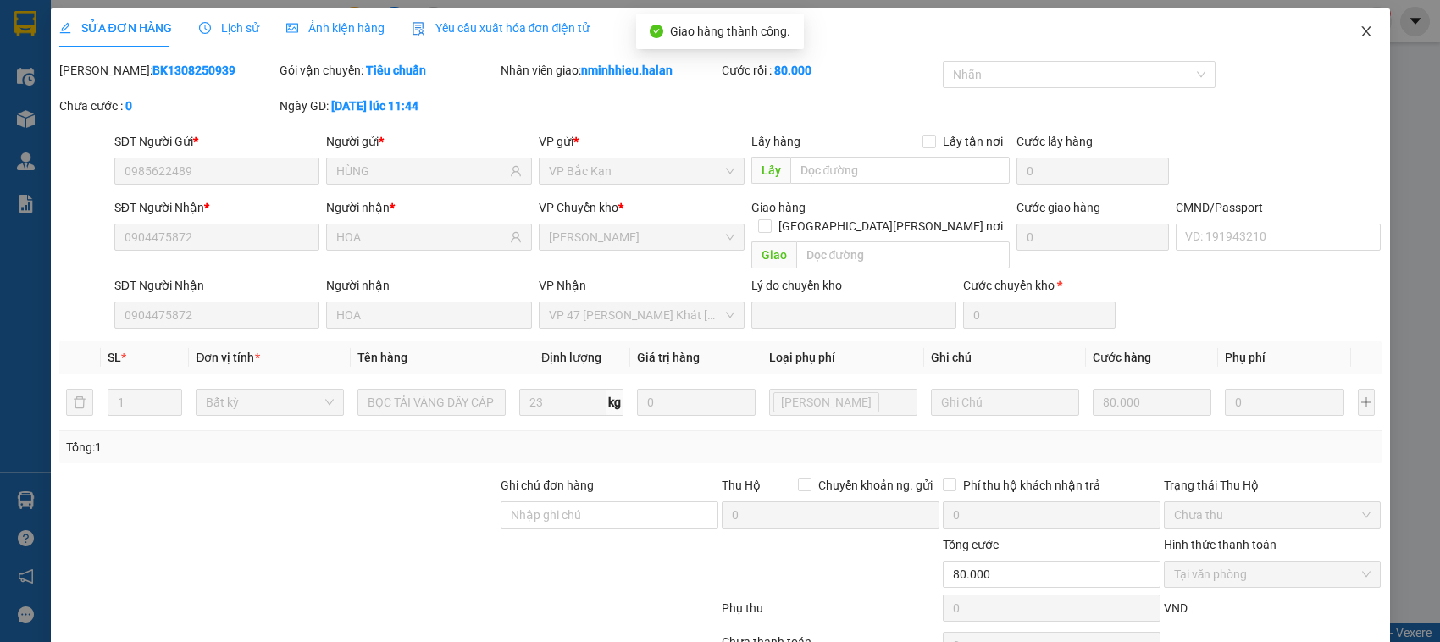
click at [1366, 38] on span "Close" at bounding box center [1366, 31] width 47 height 47
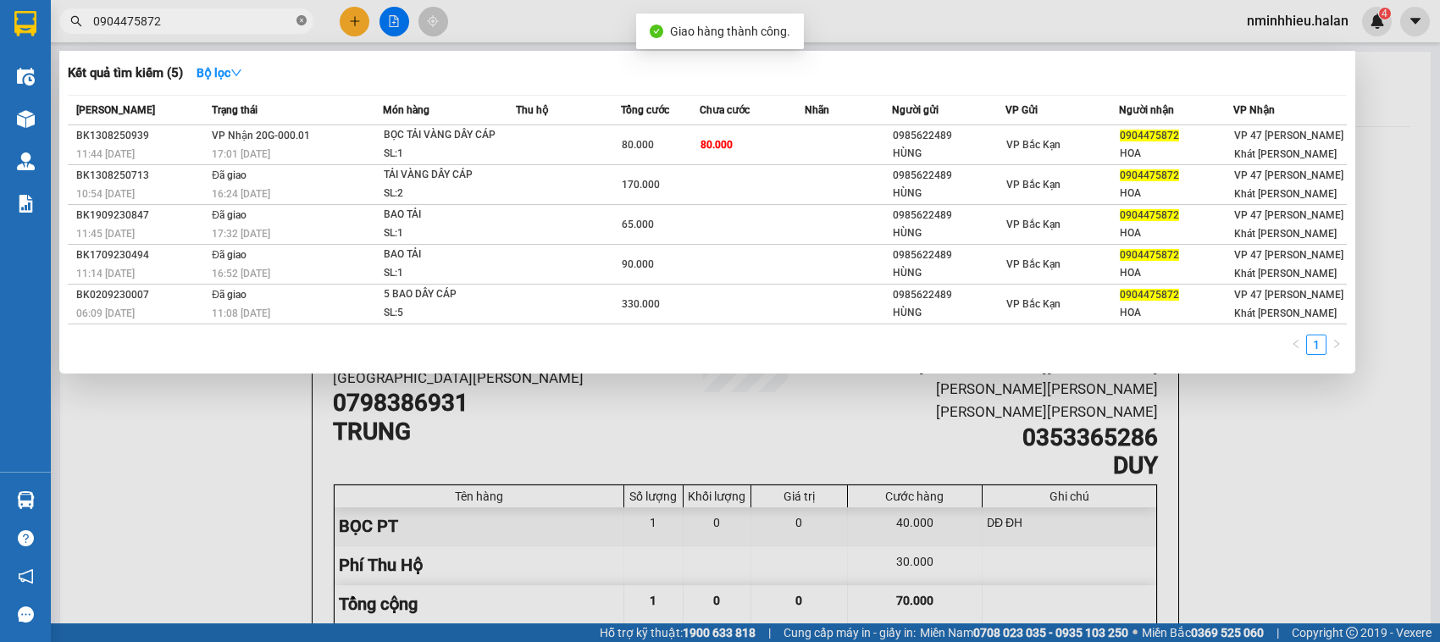
click at [303, 19] on icon "close-circle" at bounding box center [302, 20] width 10 height 10
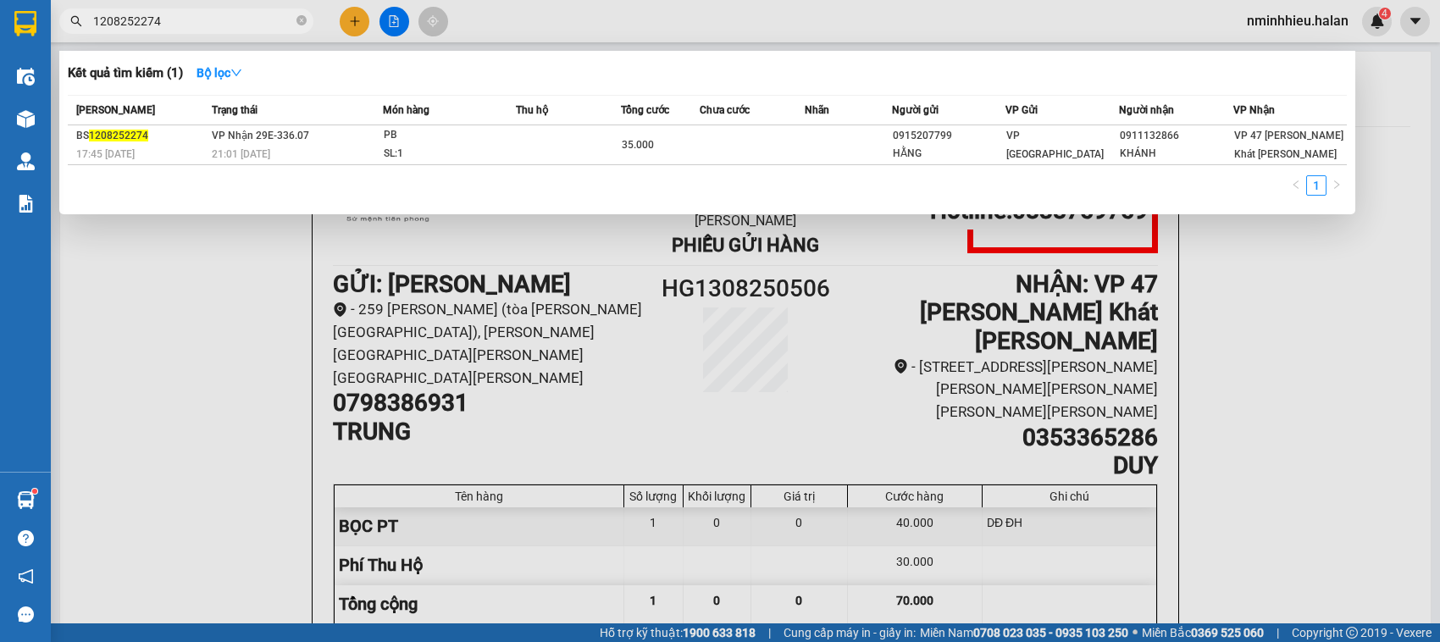
click at [179, 21] on input "1208252274" at bounding box center [193, 21] width 200 height 19
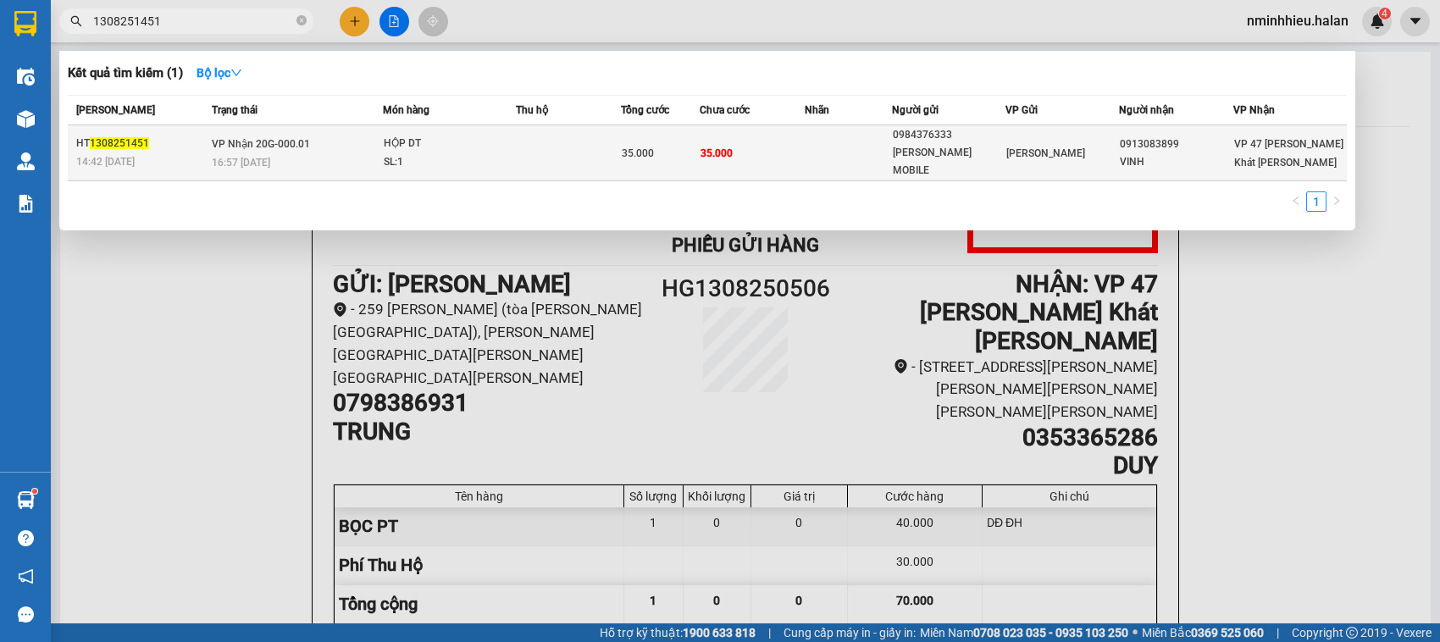
type input "1308251451"
click at [292, 153] on div "16:57 [DATE]" at bounding box center [297, 162] width 170 height 19
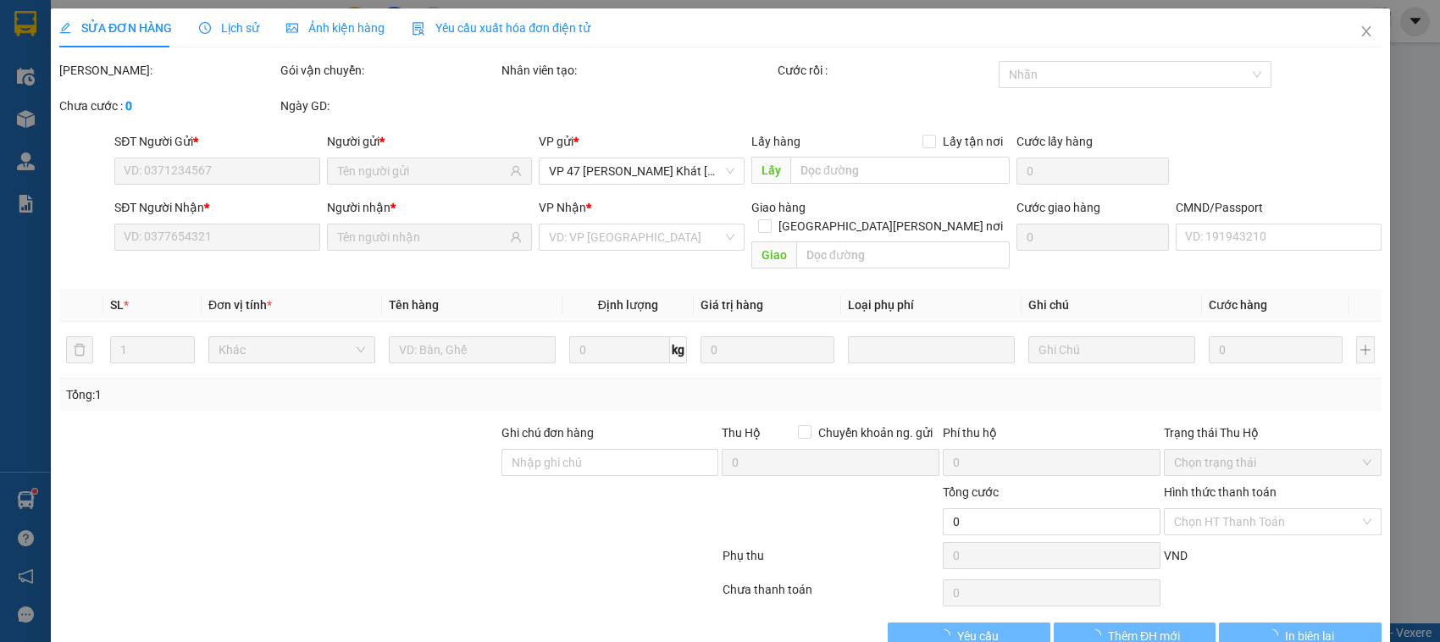
type input "0984376333"
type input "[PERSON_NAME] MOBILE"
type input "0913083899"
type input "VINH"
type input "35.000"
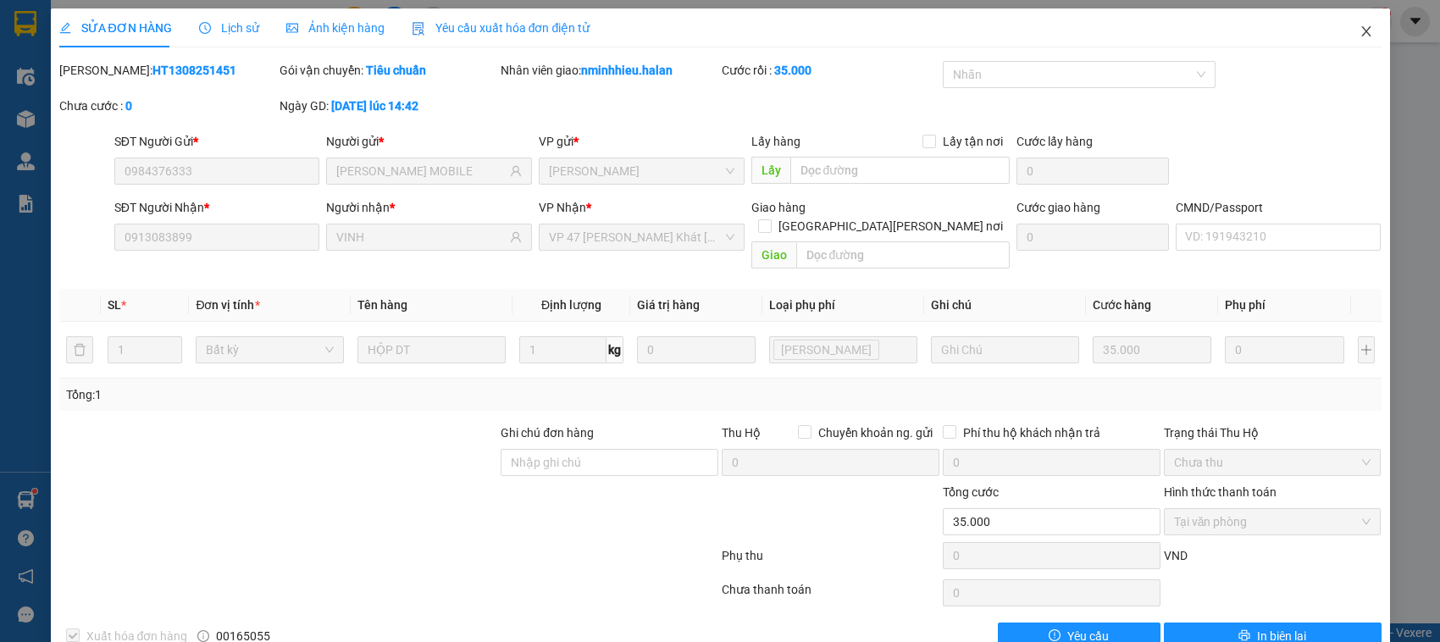
click at [1360, 36] on icon "close" at bounding box center [1367, 32] width 14 height 14
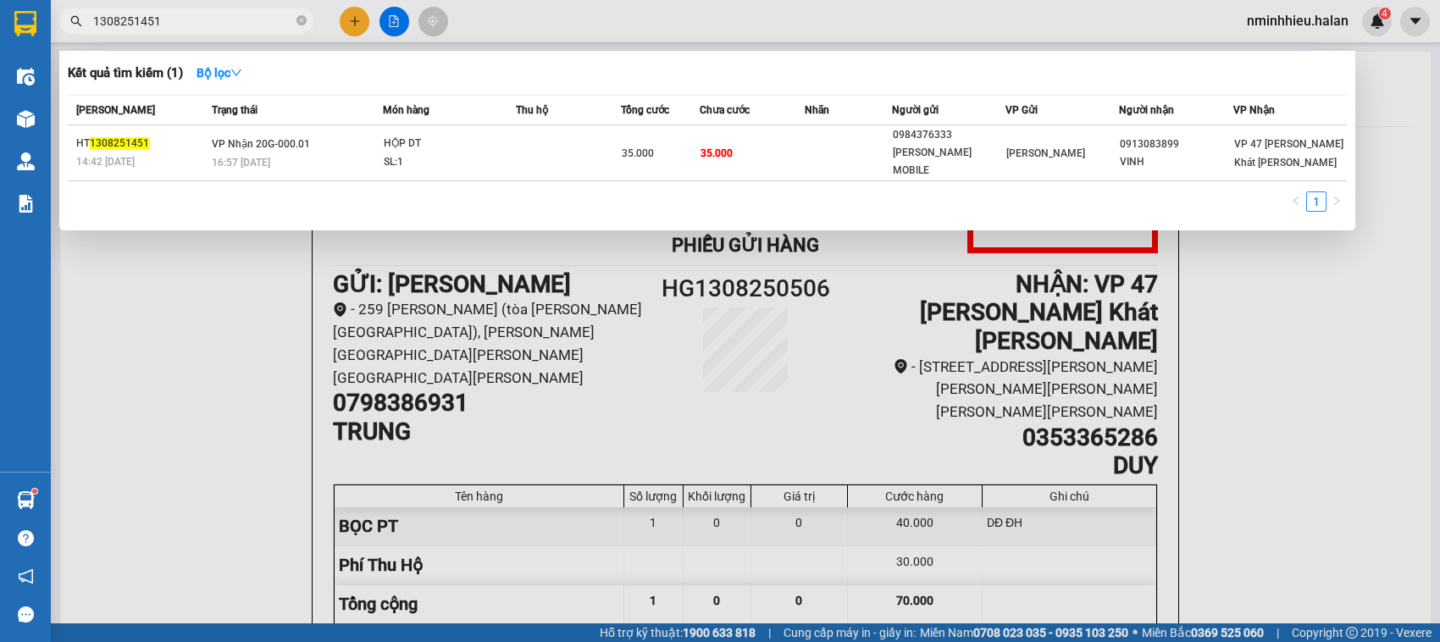
click at [182, 22] on input "1308251451" at bounding box center [193, 21] width 200 height 19
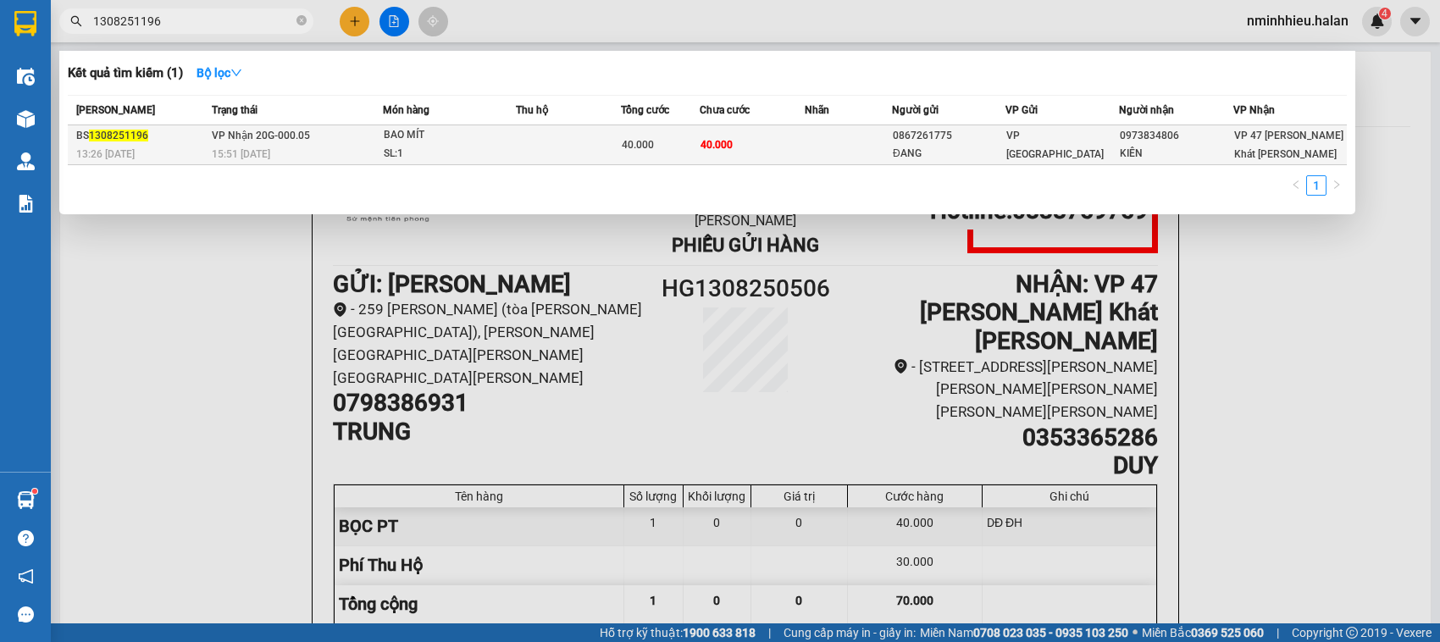
type input "1308251196"
click at [445, 141] on div "BAO MÍT" at bounding box center [447, 135] width 127 height 19
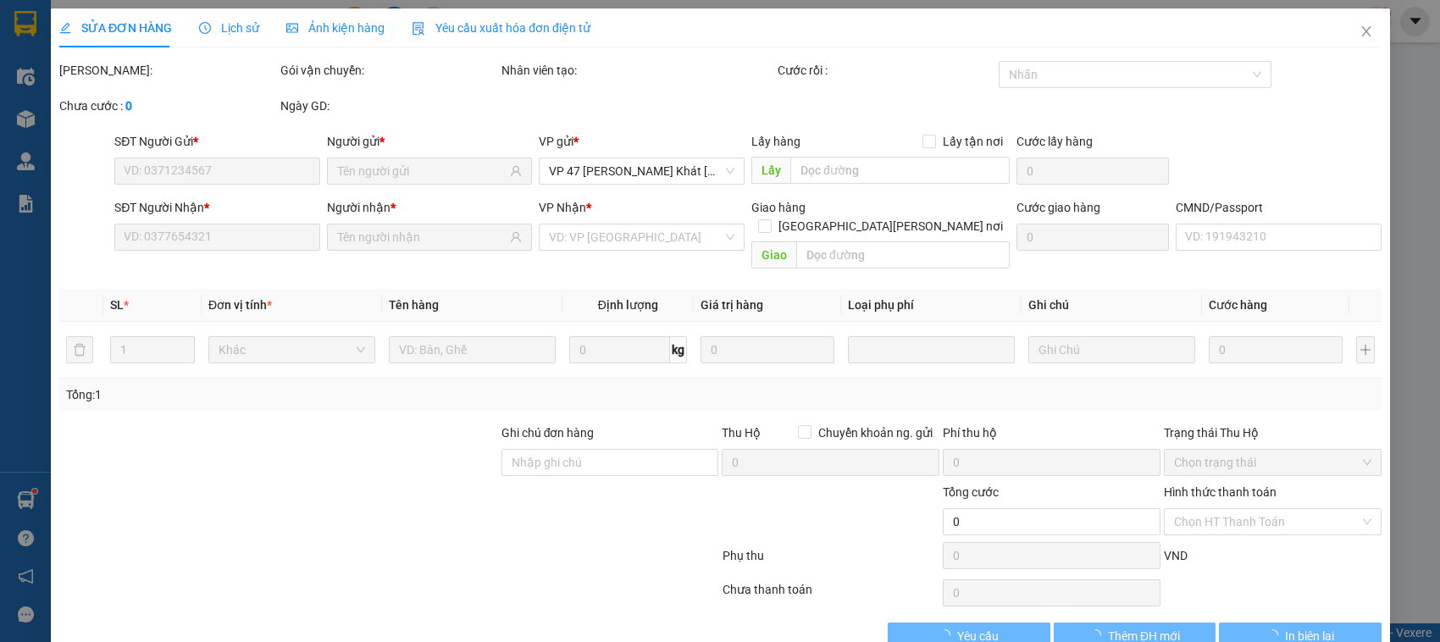
type input "0867261775"
type input "ĐANG"
type input "0973834806"
type input "KIÊN"
type input "40.000"
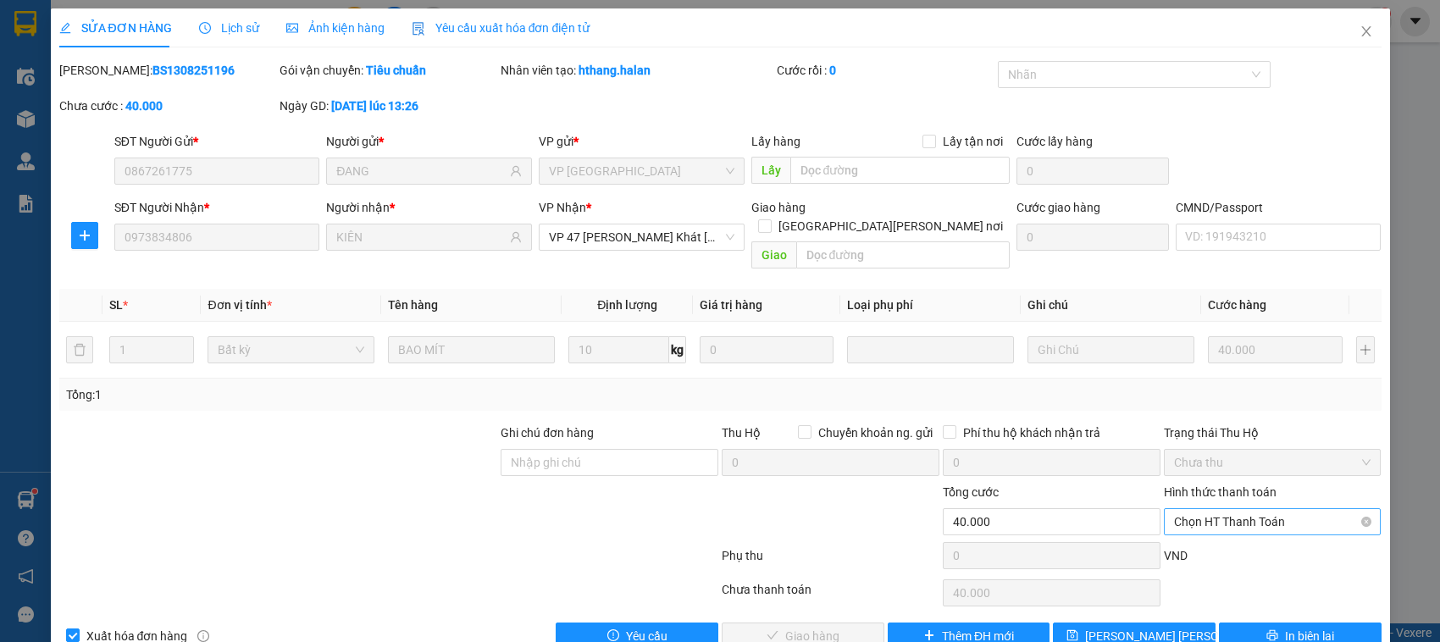
click at [1262, 515] on span "Chọn HT Thanh Toán" at bounding box center [1272, 521] width 197 height 25
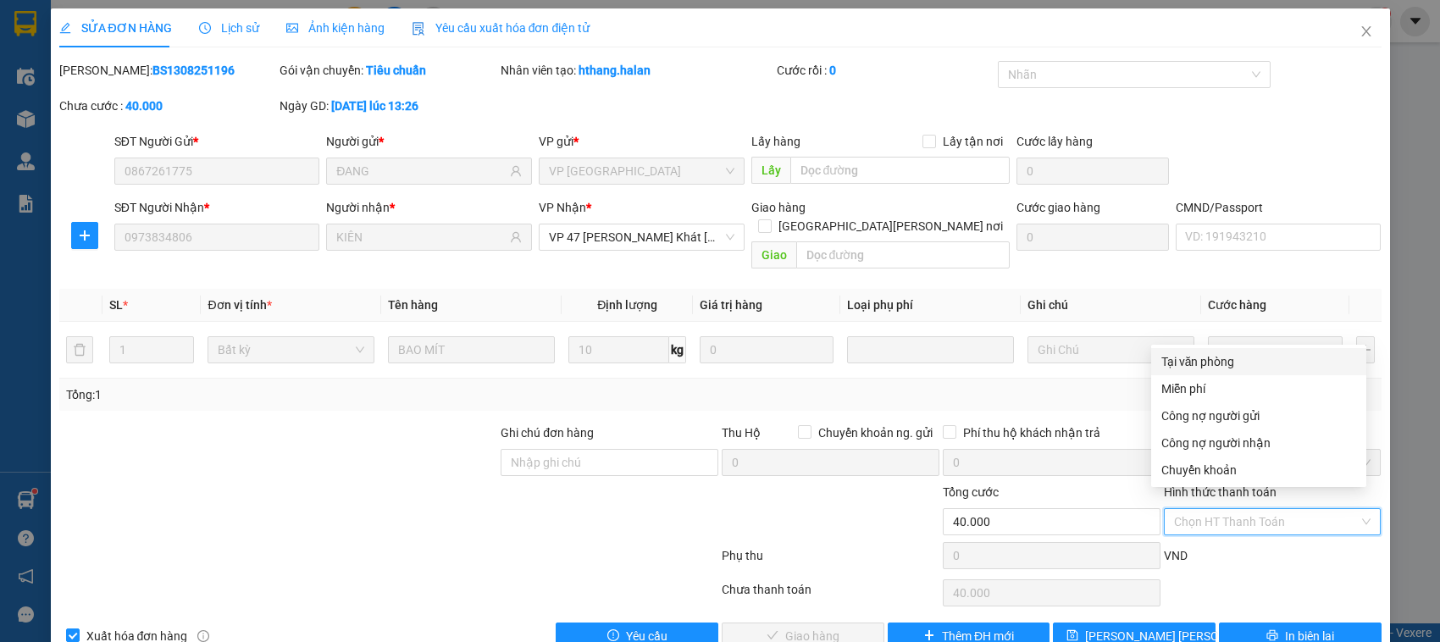
click at [1190, 363] on div "Tại văn phòng" at bounding box center [1259, 361] width 195 height 19
type input "0"
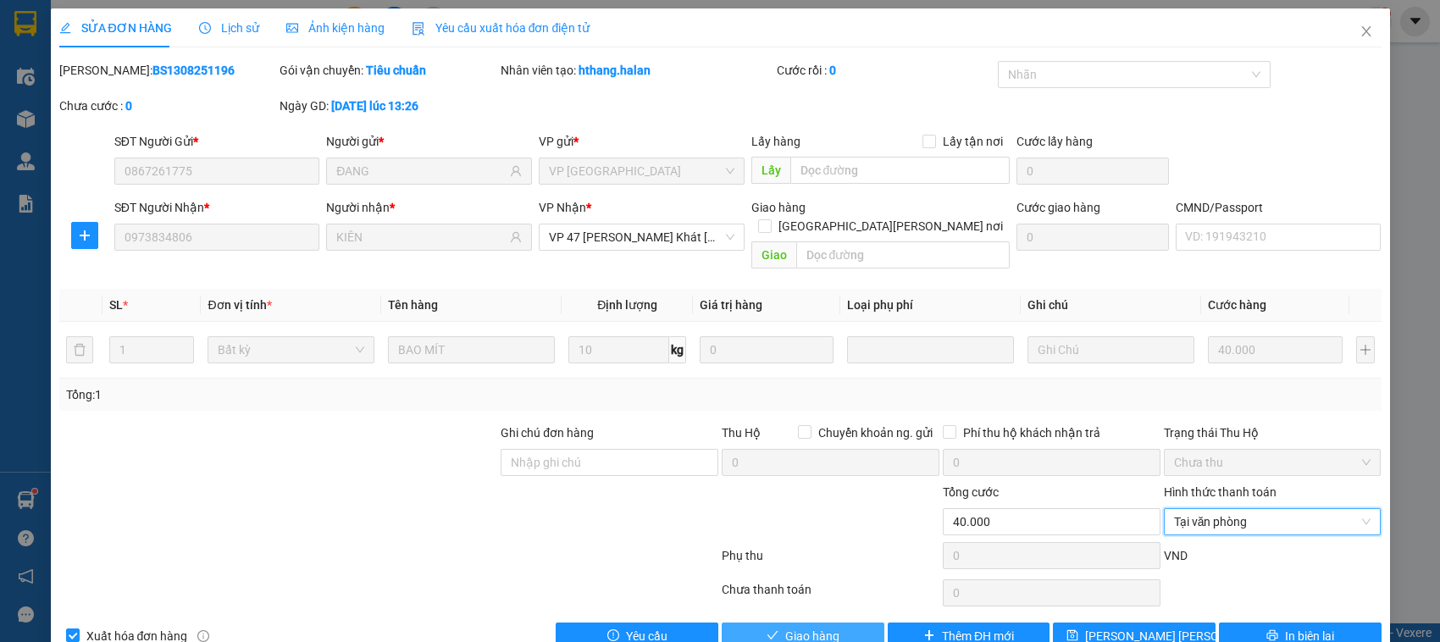
click at [785, 627] on span "Giao hàng" at bounding box center [812, 636] width 54 height 19
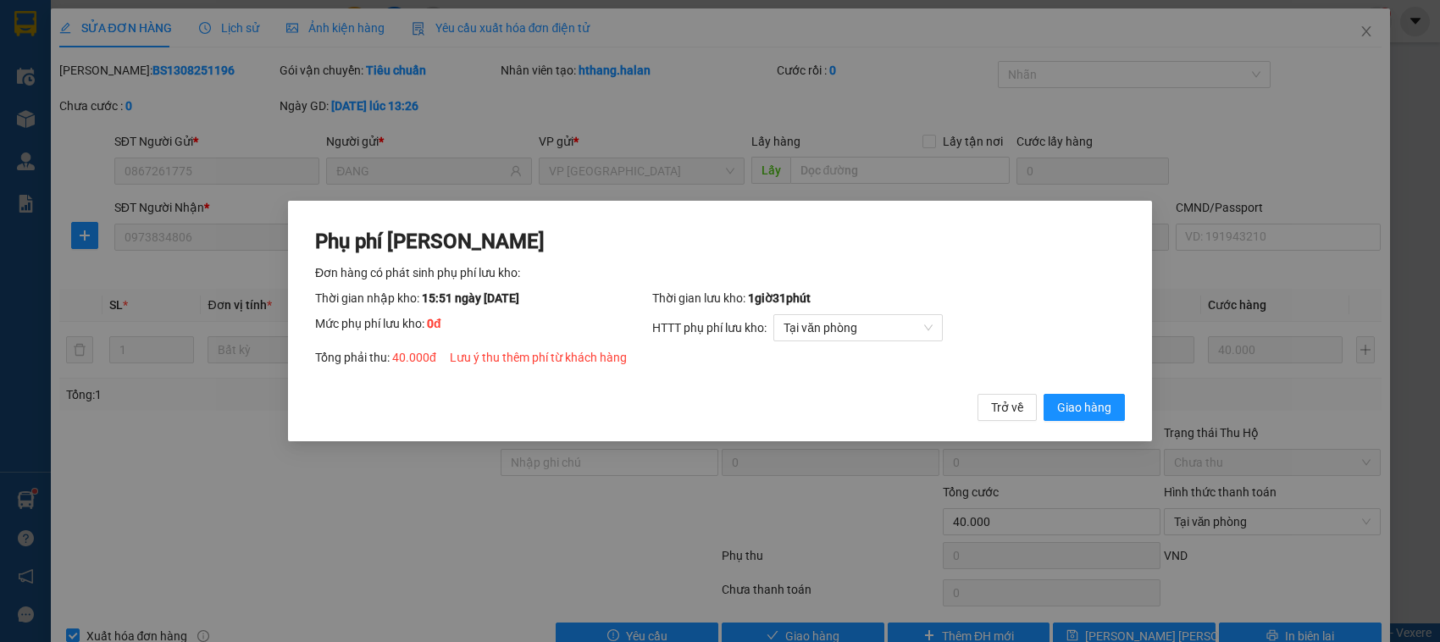
click at [1044, 394] on button "Giao hàng" at bounding box center [1084, 407] width 81 height 27
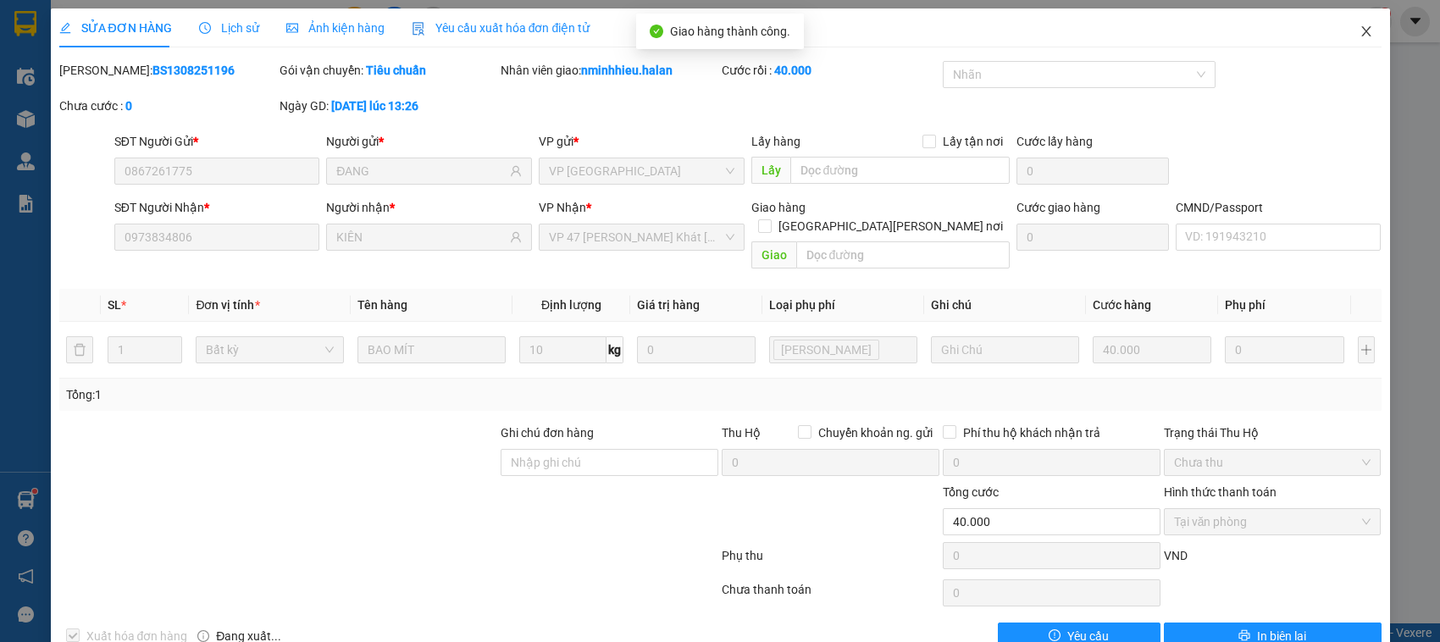
click at [1364, 45] on span "Close" at bounding box center [1366, 31] width 47 height 47
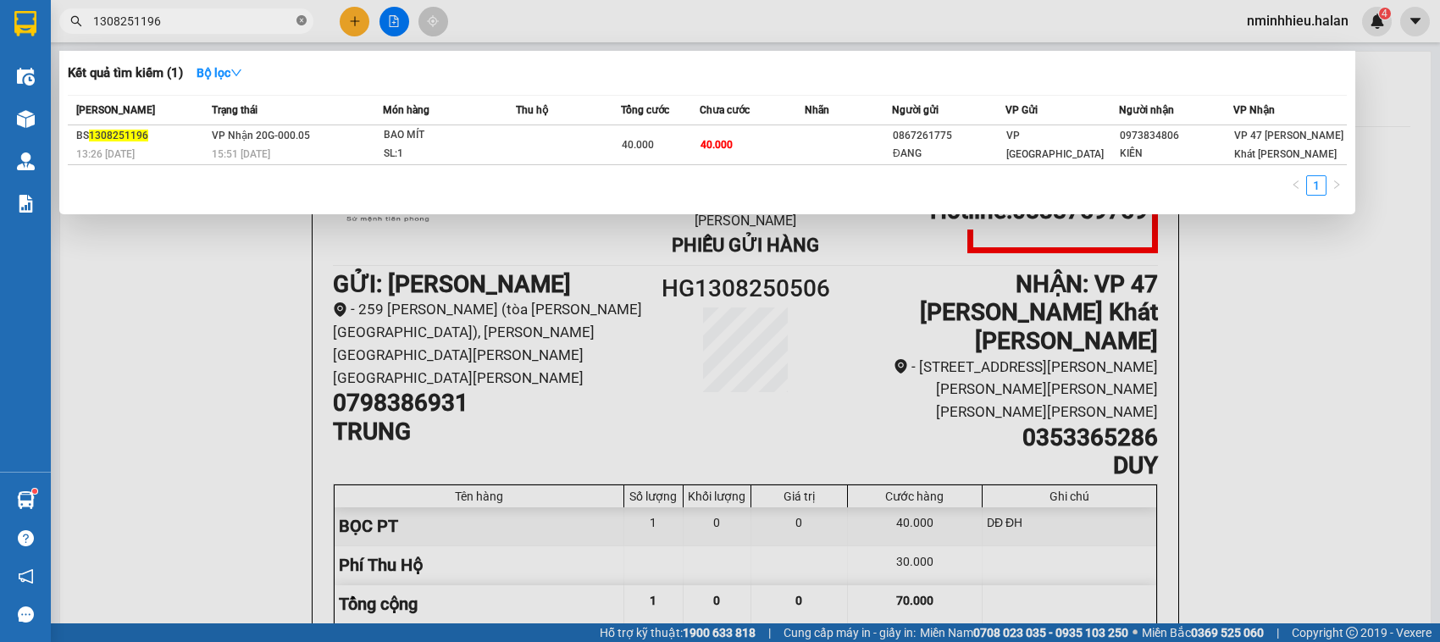
click at [298, 24] on icon "close-circle" at bounding box center [302, 20] width 10 height 10
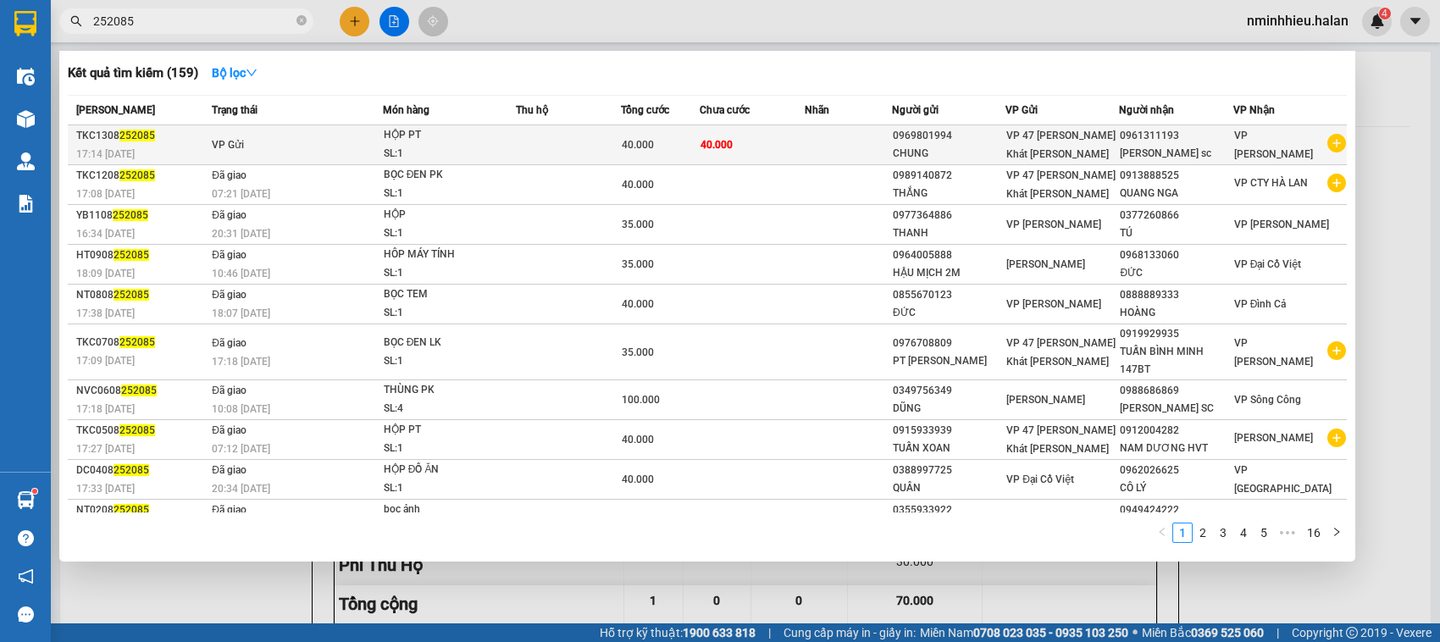
type input "252085"
click at [536, 153] on td at bounding box center [568, 145] width 105 height 40
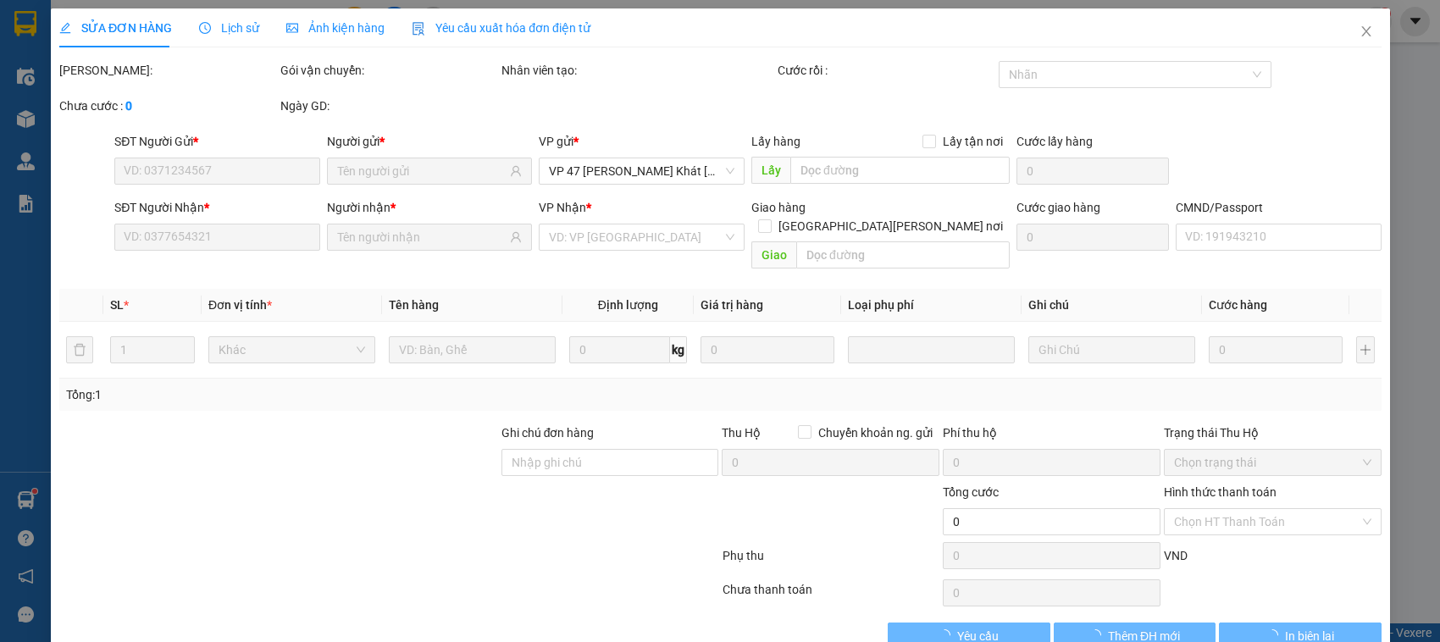
type input "0969801994"
type input "0961311193"
type input "40.000"
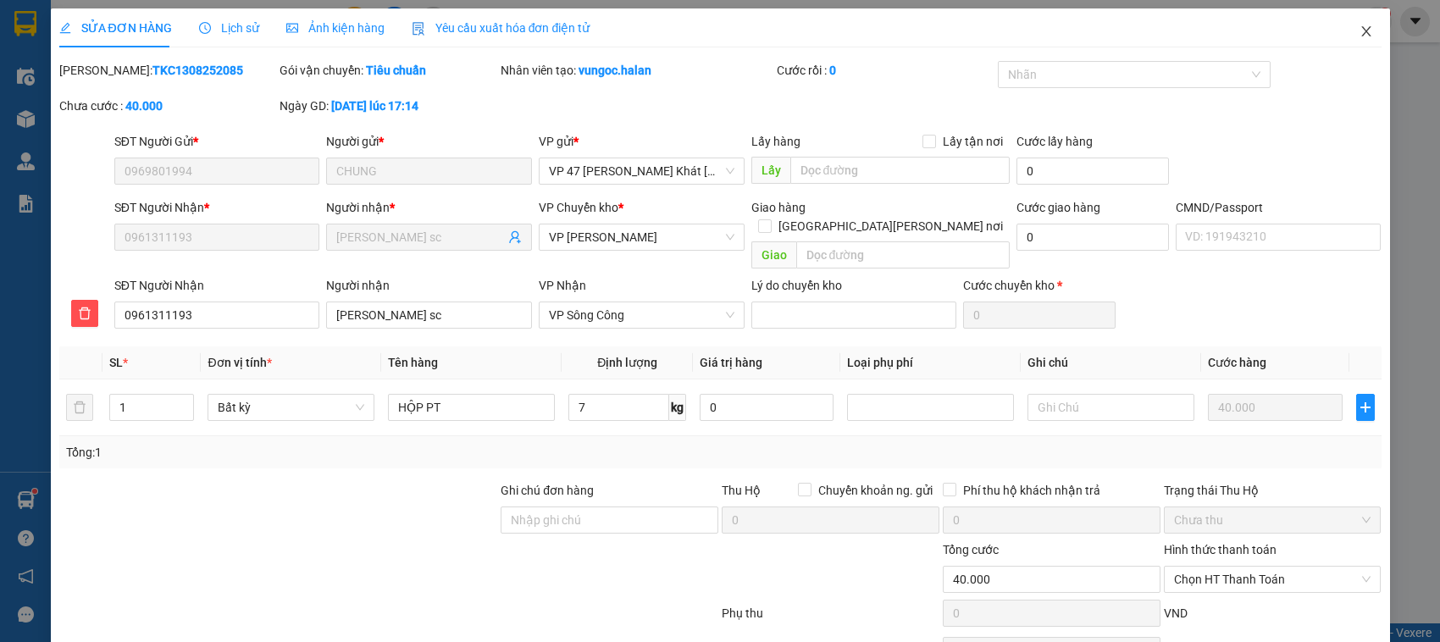
click at [1343, 32] on span "Close" at bounding box center [1366, 31] width 47 height 47
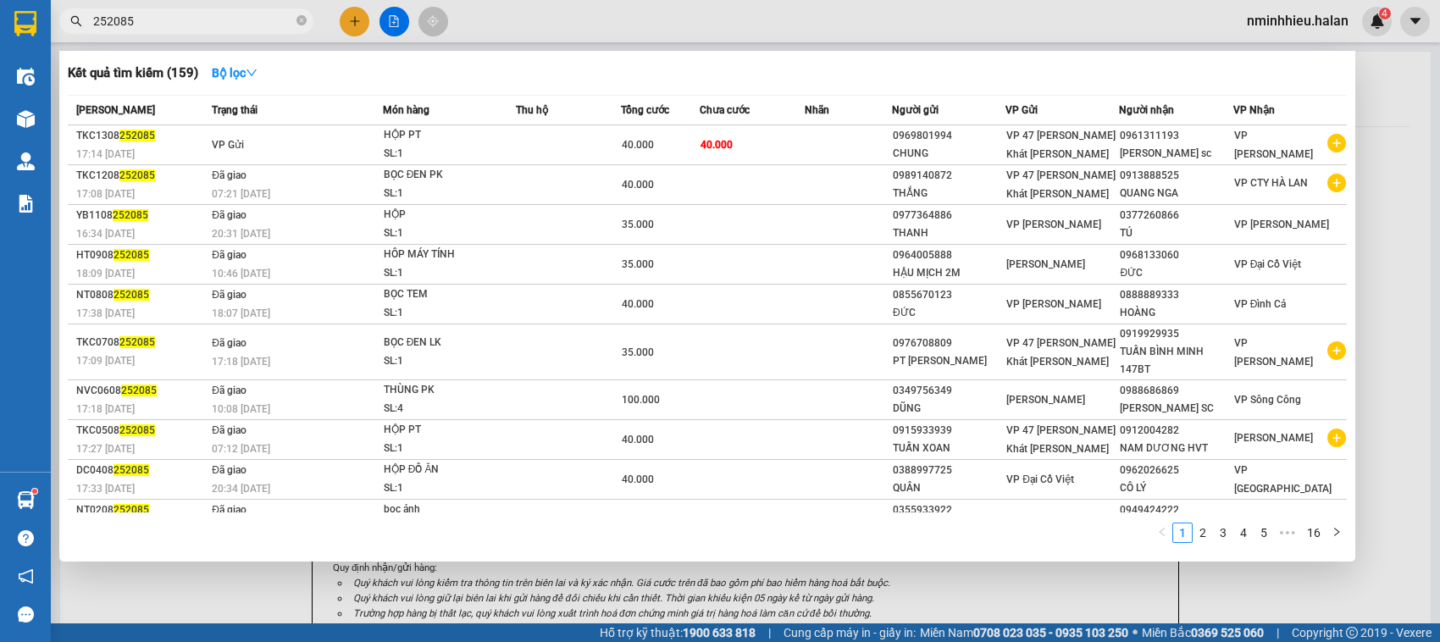
click at [213, 31] on span "252085" at bounding box center [186, 20] width 254 height 25
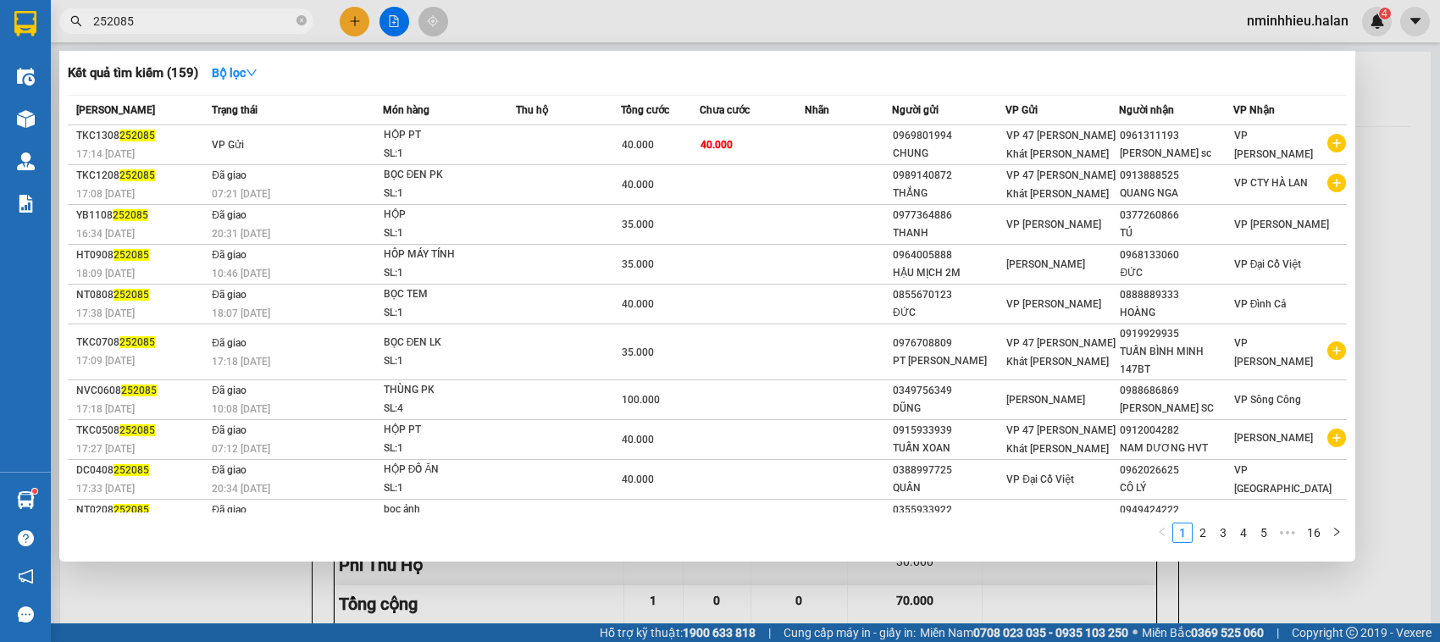
click at [208, 25] on input "252085" at bounding box center [193, 21] width 200 height 19
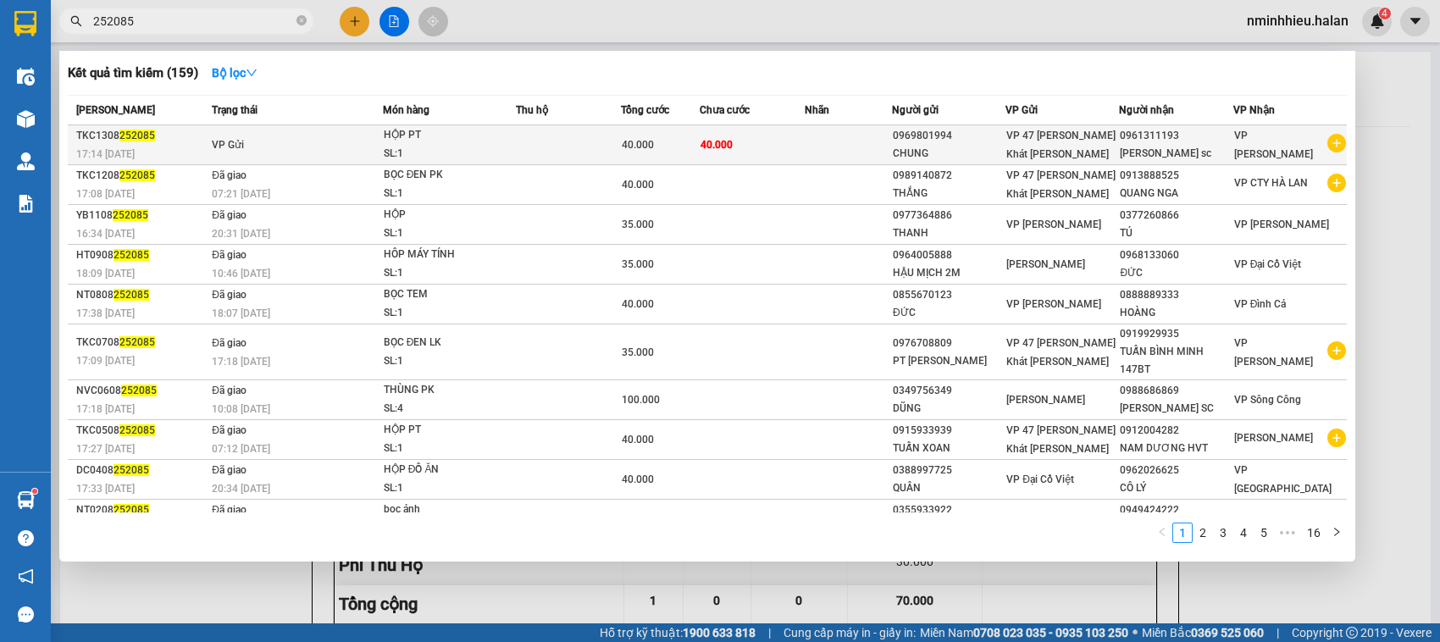
click at [278, 132] on td "VP Gửi" at bounding box center [295, 145] width 175 height 40
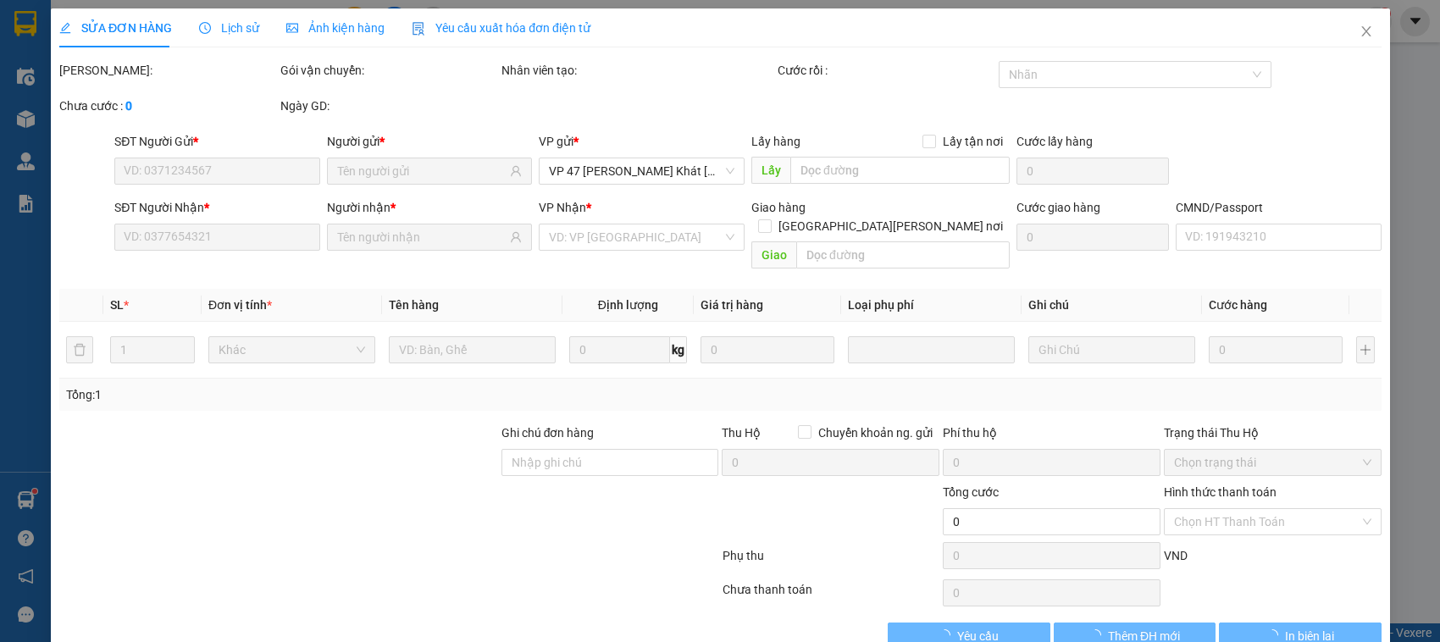
type input "0969801994"
type input "0961311193"
type input "40.000"
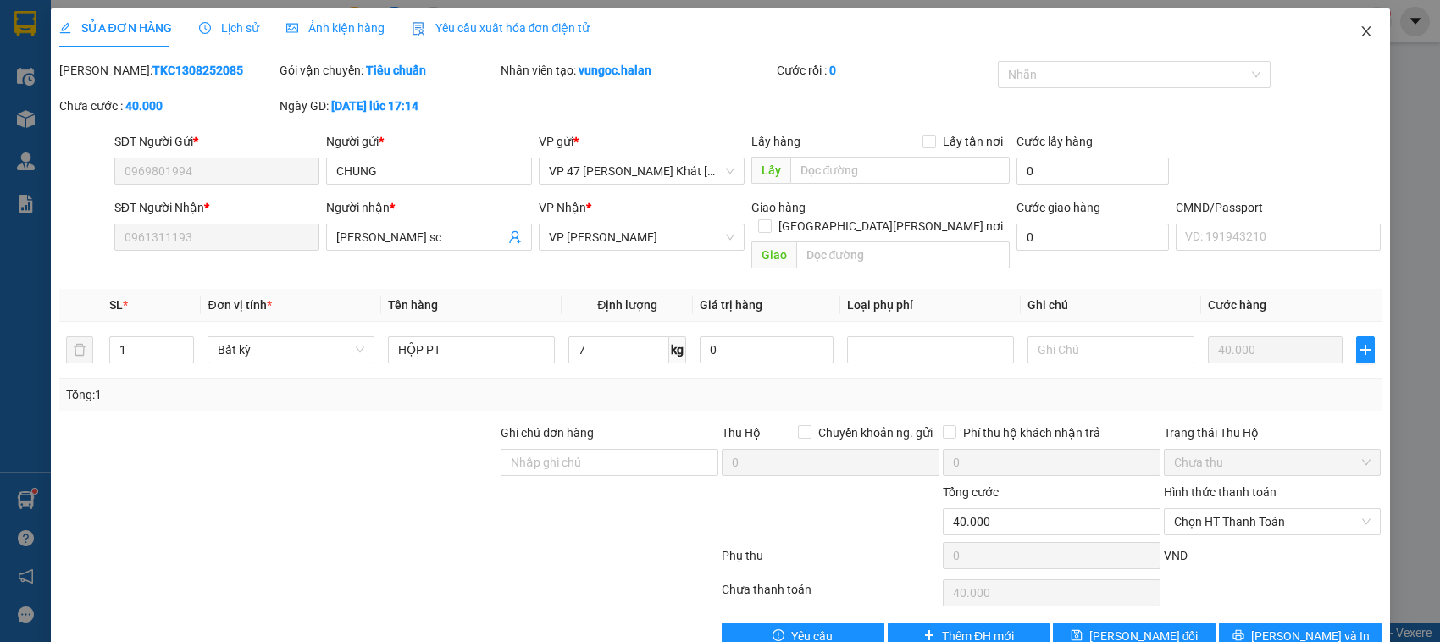
click at [1357, 36] on span "Close" at bounding box center [1366, 31] width 47 height 47
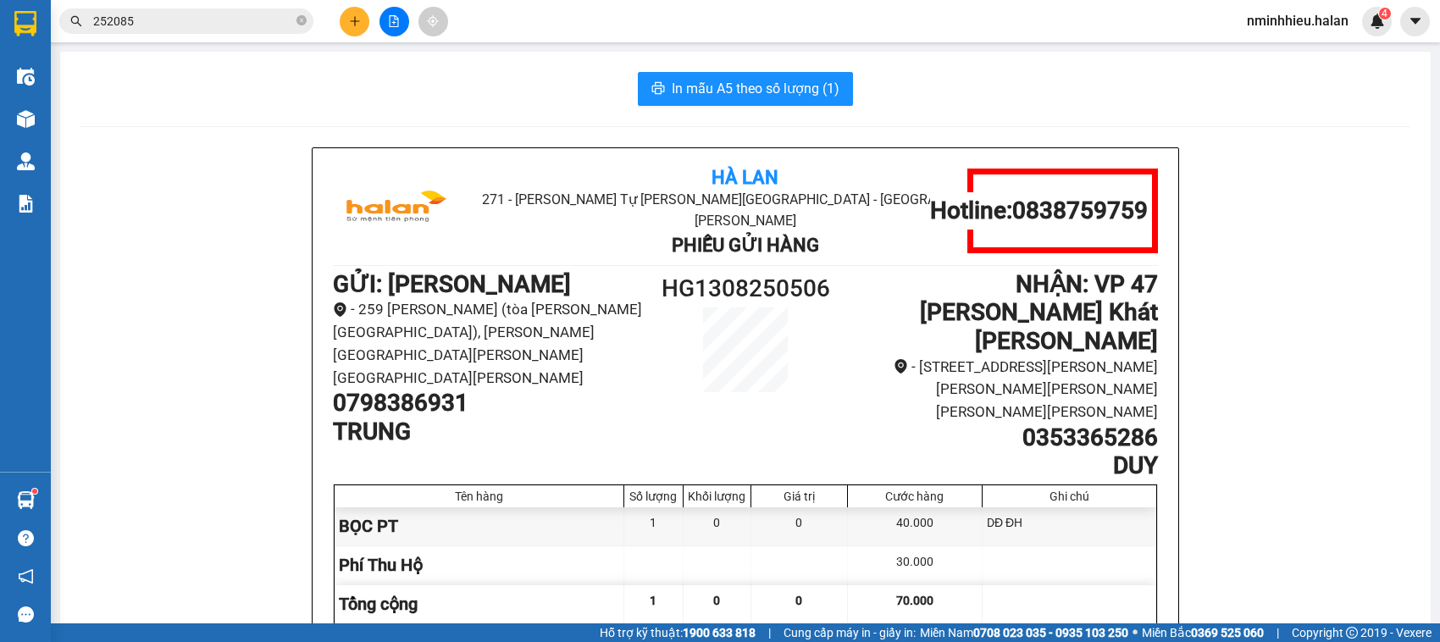
click at [212, 31] on span "252085" at bounding box center [186, 20] width 254 height 25
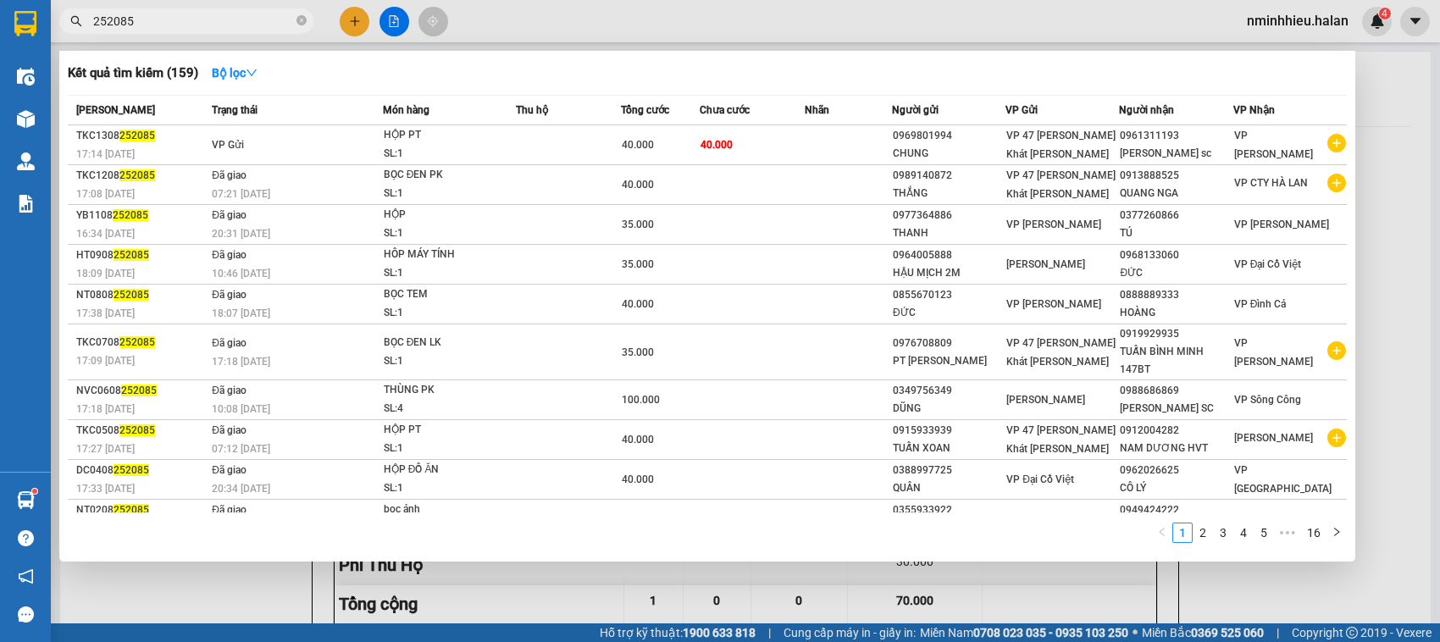
click at [212, 21] on input "252085" at bounding box center [193, 21] width 200 height 19
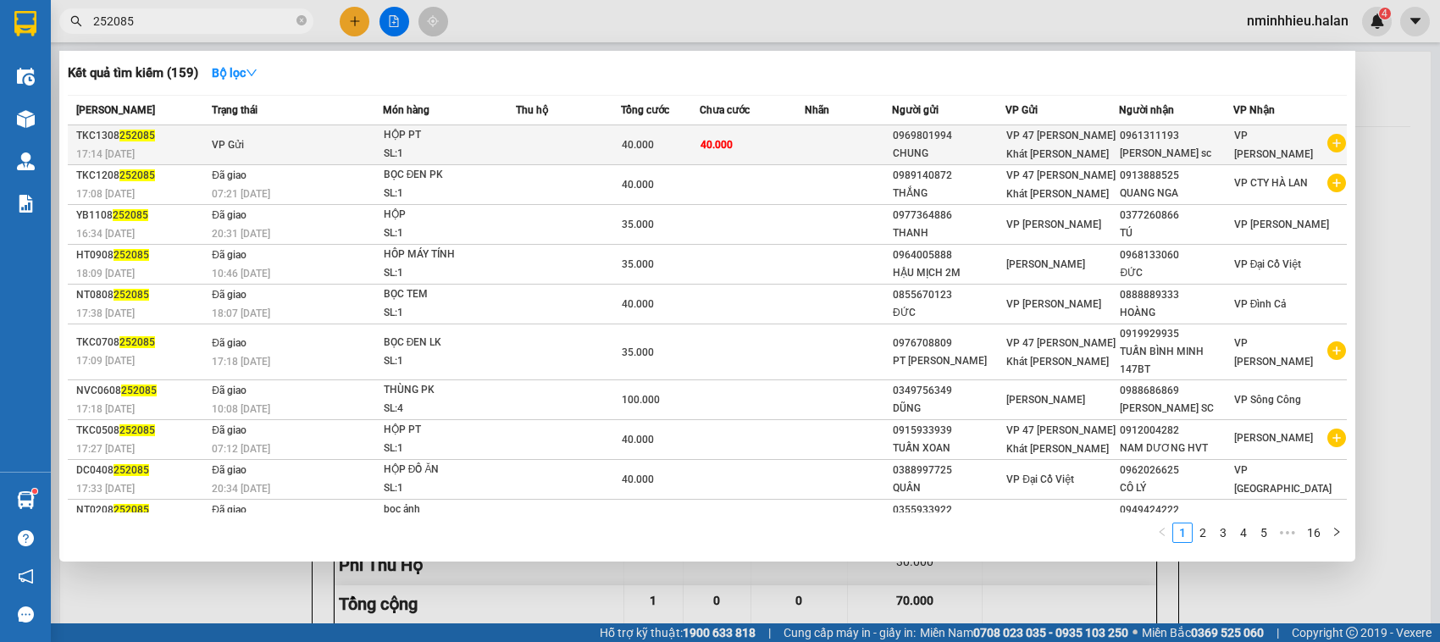
click at [306, 153] on td "VP Gửi" at bounding box center [295, 145] width 175 height 40
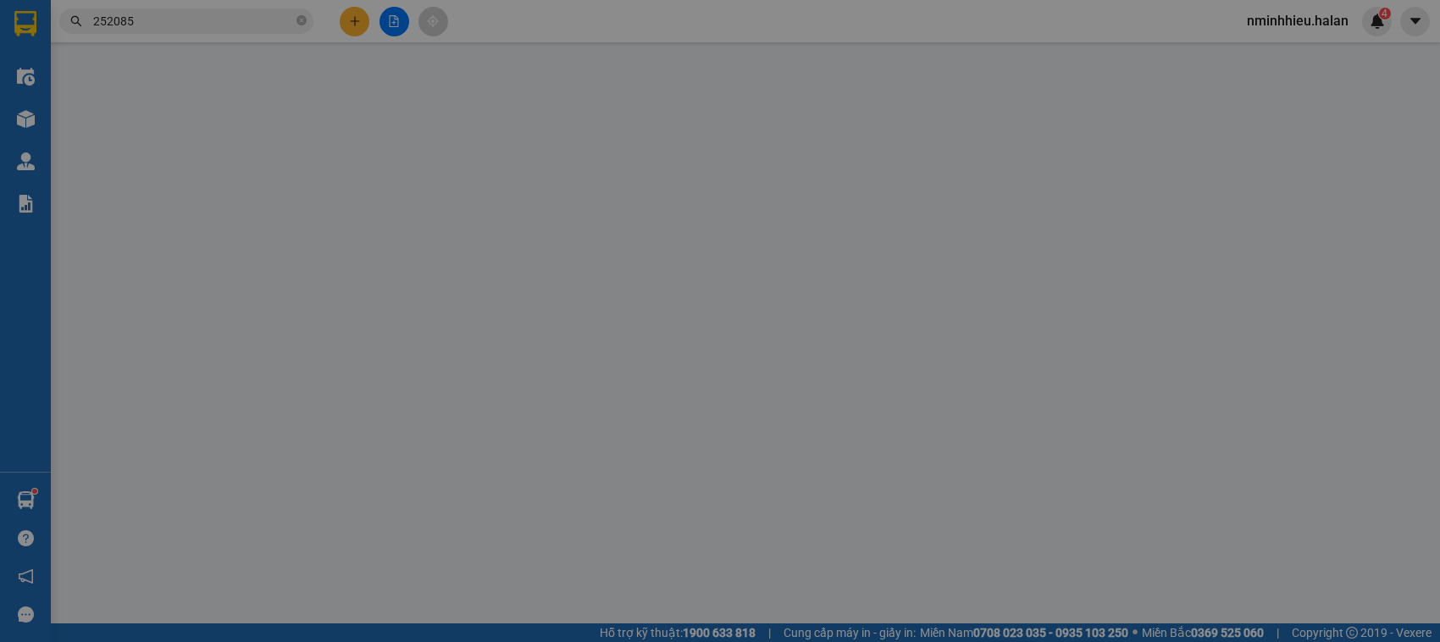
type input "0969801994"
type input "0961311193"
type input "40.000"
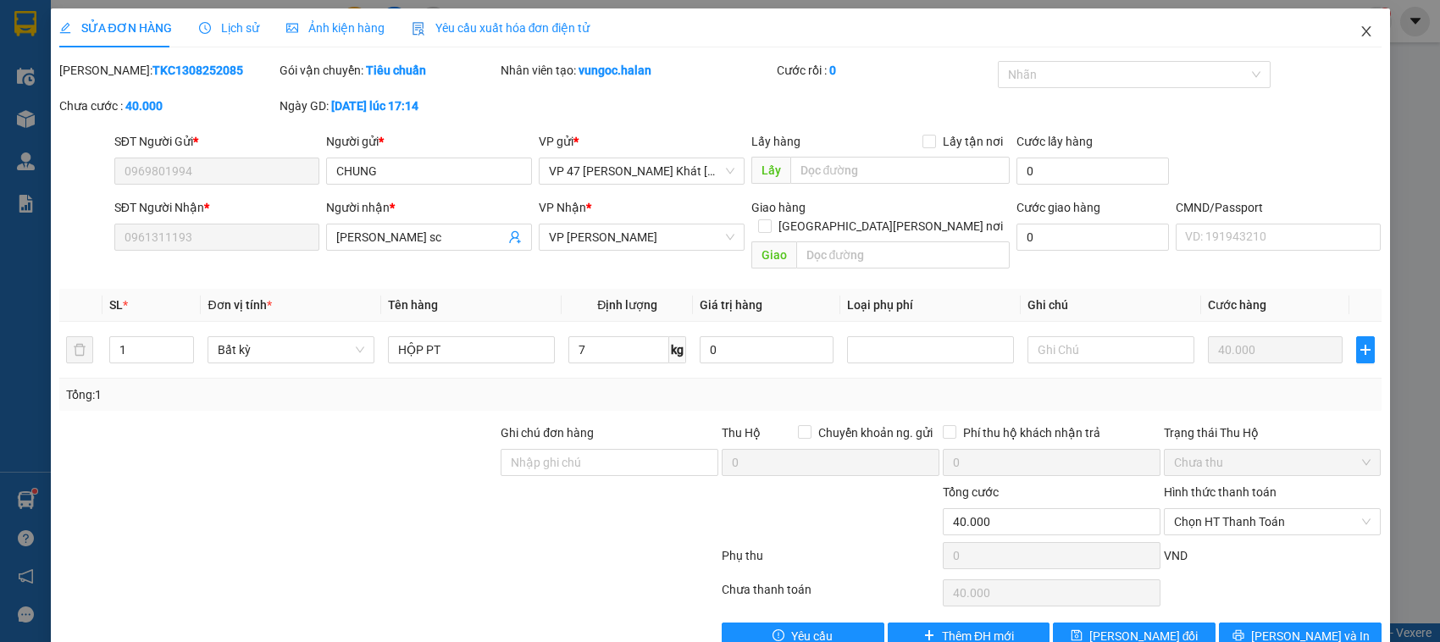
click at [1365, 39] on span "Close" at bounding box center [1366, 31] width 47 height 47
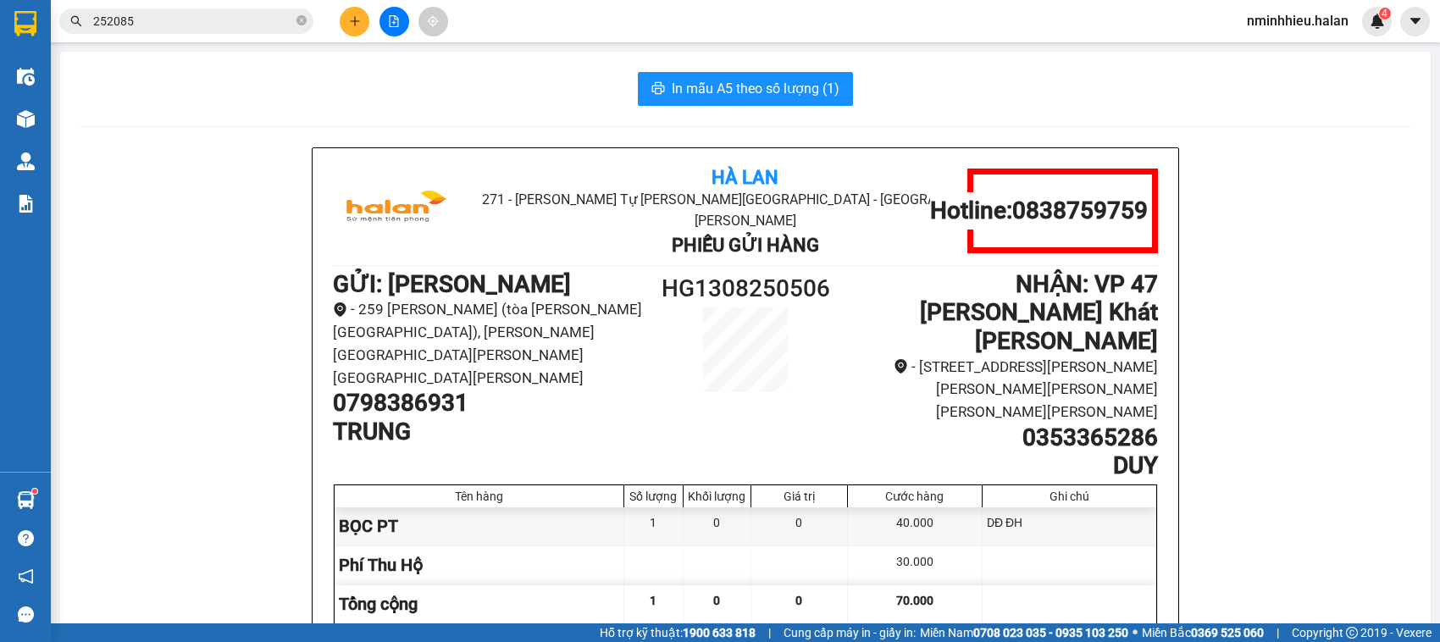
click at [208, 18] on input "252085" at bounding box center [193, 21] width 200 height 19
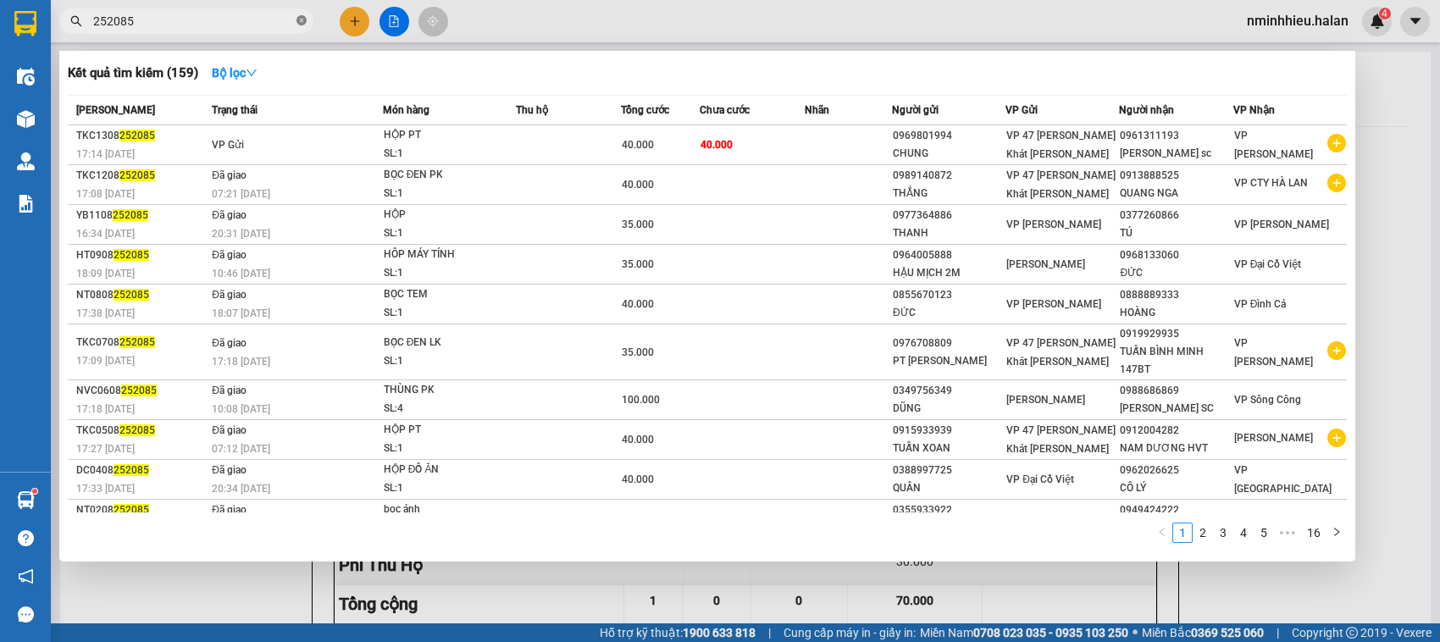
click at [301, 21] on icon "close-circle" at bounding box center [302, 20] width 10 height 10
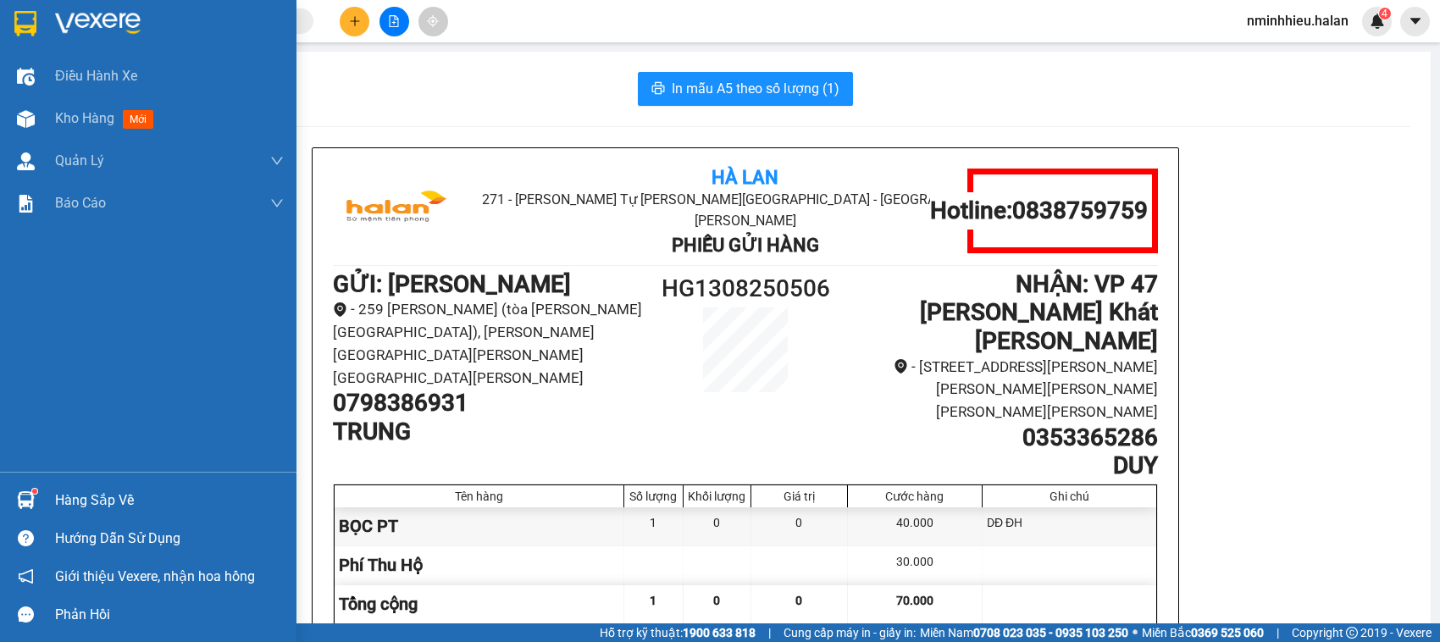
click at [42, 498] on div "Hàng sắp về" at bounding box center [148, 500] width 297 height 38
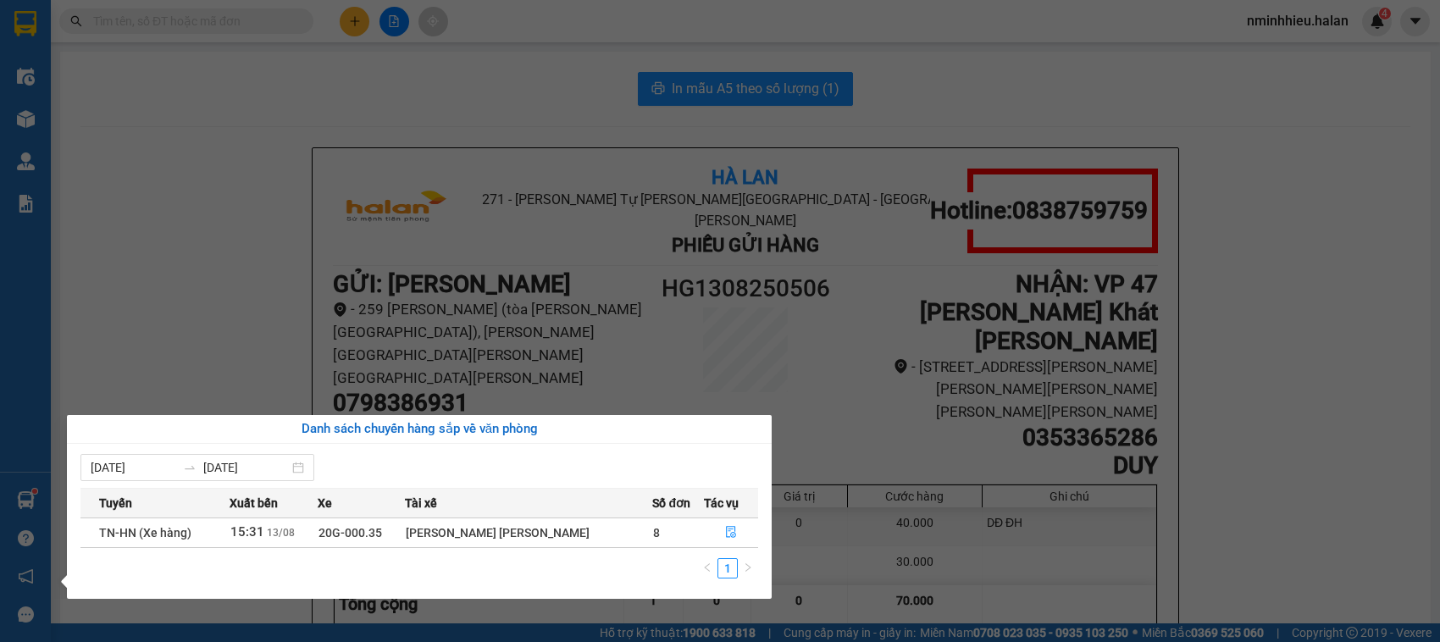
click at [1324, 52] on section "Kết quả [PERSON_NAME] ( 159 ) Bộ lọc Mã ĐH Trạng thái Món hàng Thu hộ Tổng [PER…" at bounding box center [720, 321] width 1440 height 642
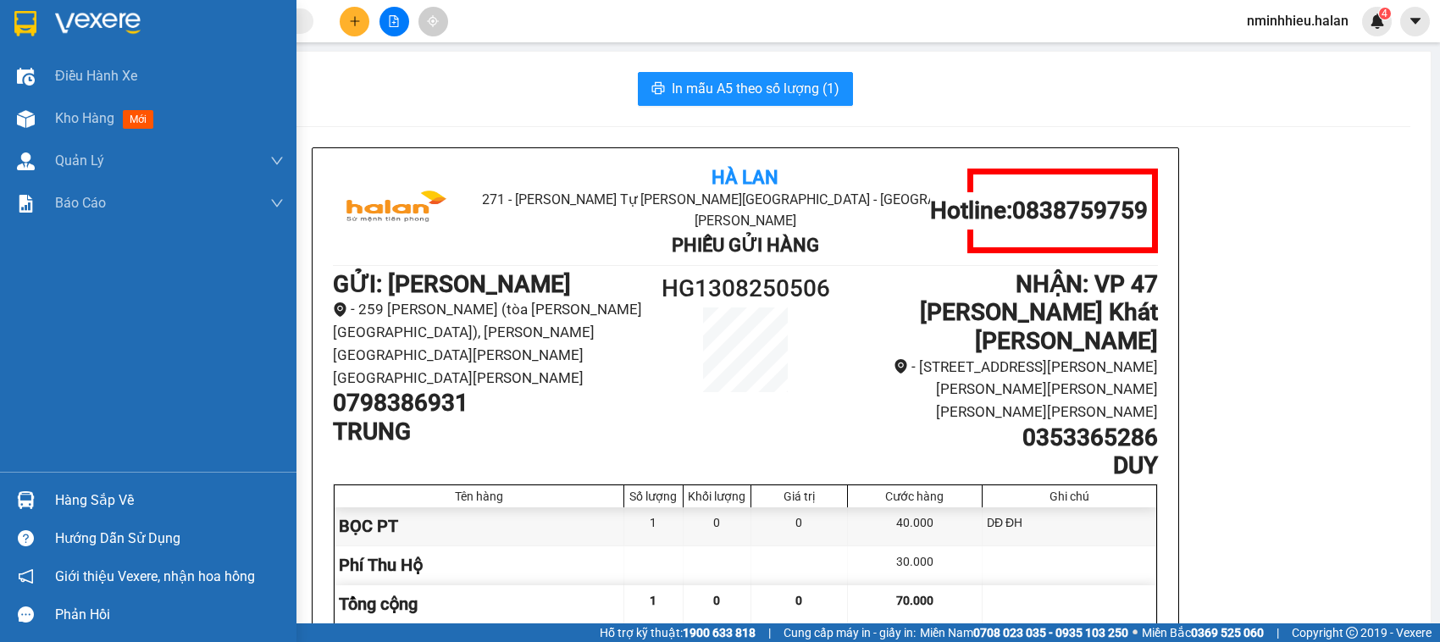
click at [11, 497] on div at bounding box center [26, 500] width 30 height 30
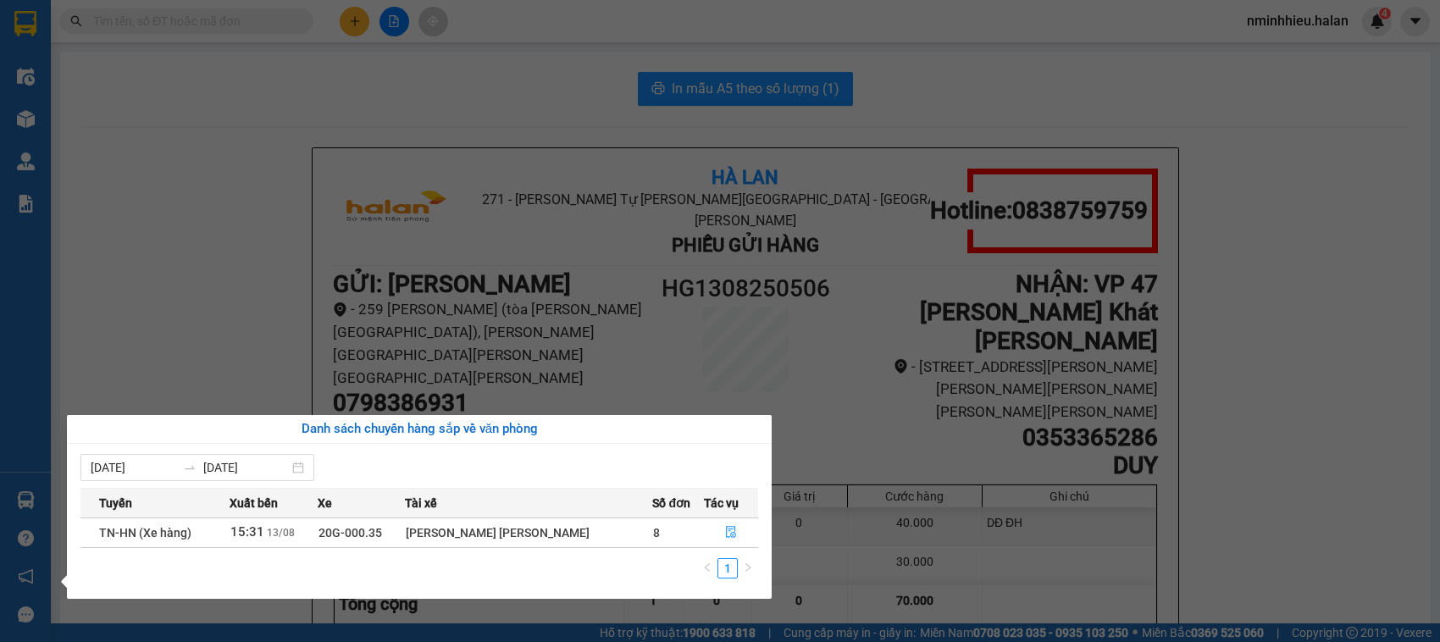
click at [183, 22] on section "Kết quả [PERSON_NAME] ( 159 ) Bộ lọc Mã ĐH Trạng thái Món hàng Thu hộ Tổng [PER…" at bounding box center [720, 321] width 1440 height 642
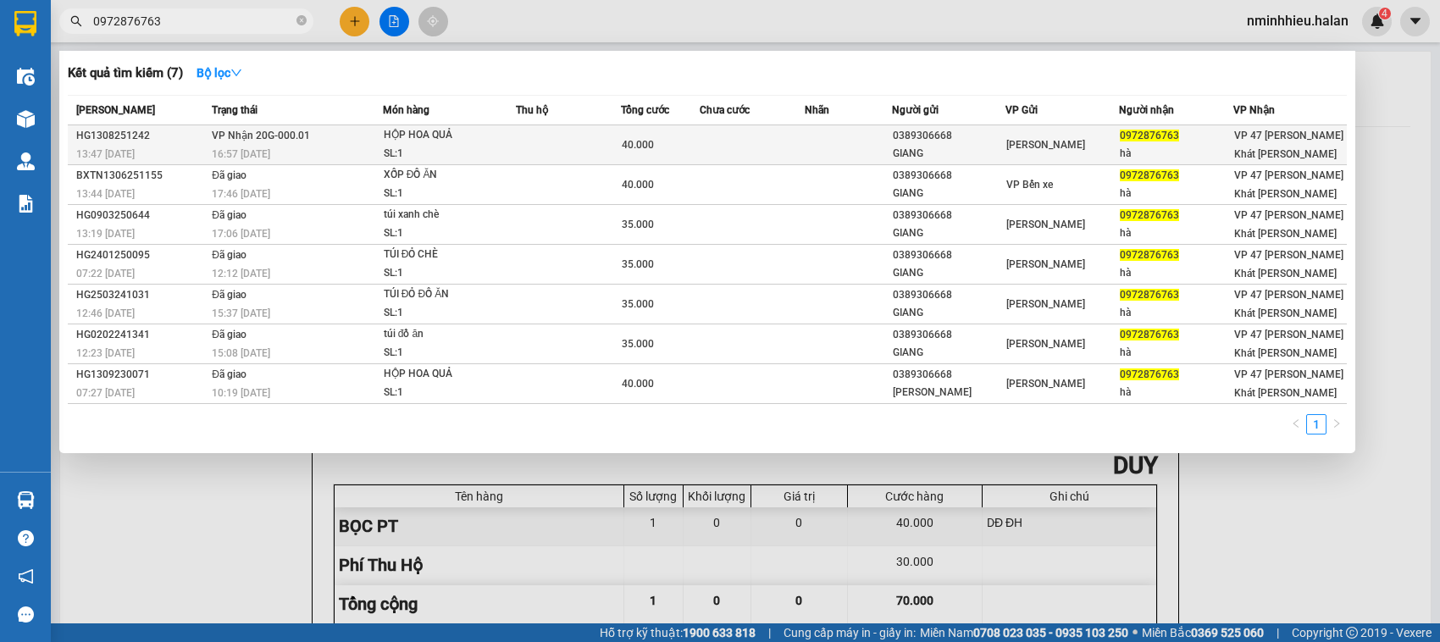
type input "0972876763"
click at [507, 137] on div "HỘP HOA QUẢ" at bounding box center [447, 135] width 127 height 19
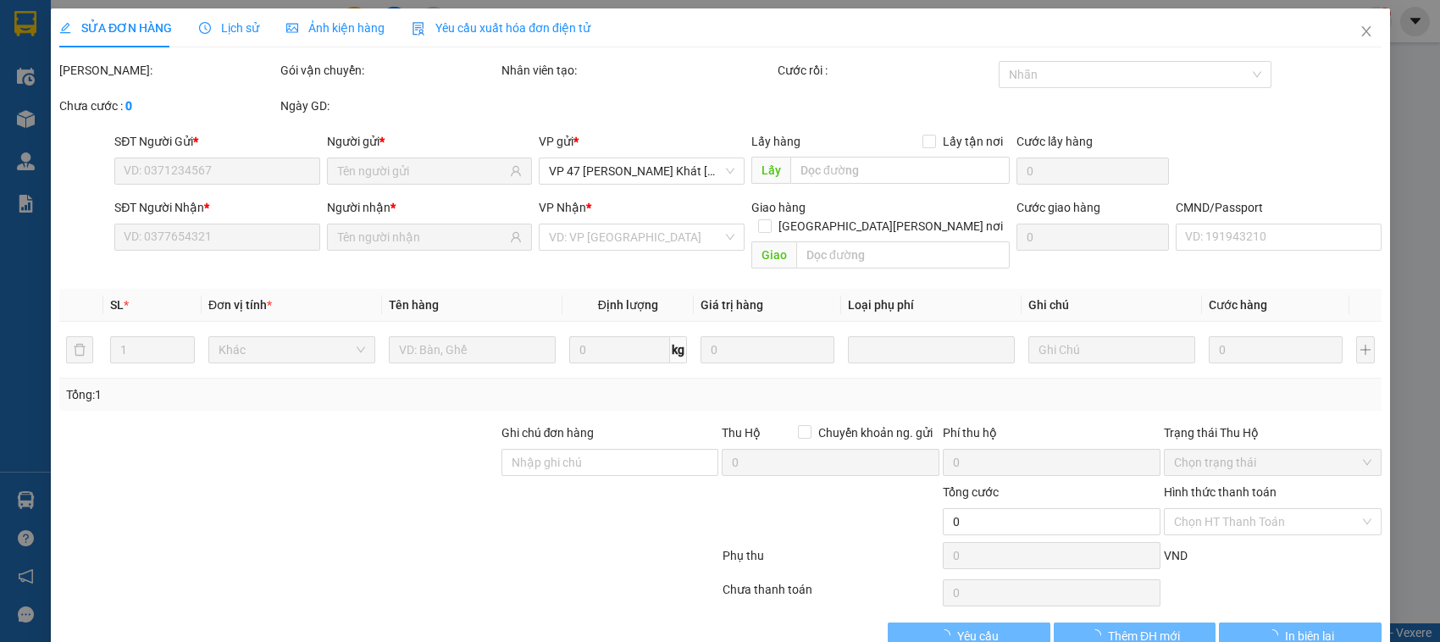
type input "0389306668"
type input "GIANG"
type input "0972876763"
type input "hà"
type input "40.000"
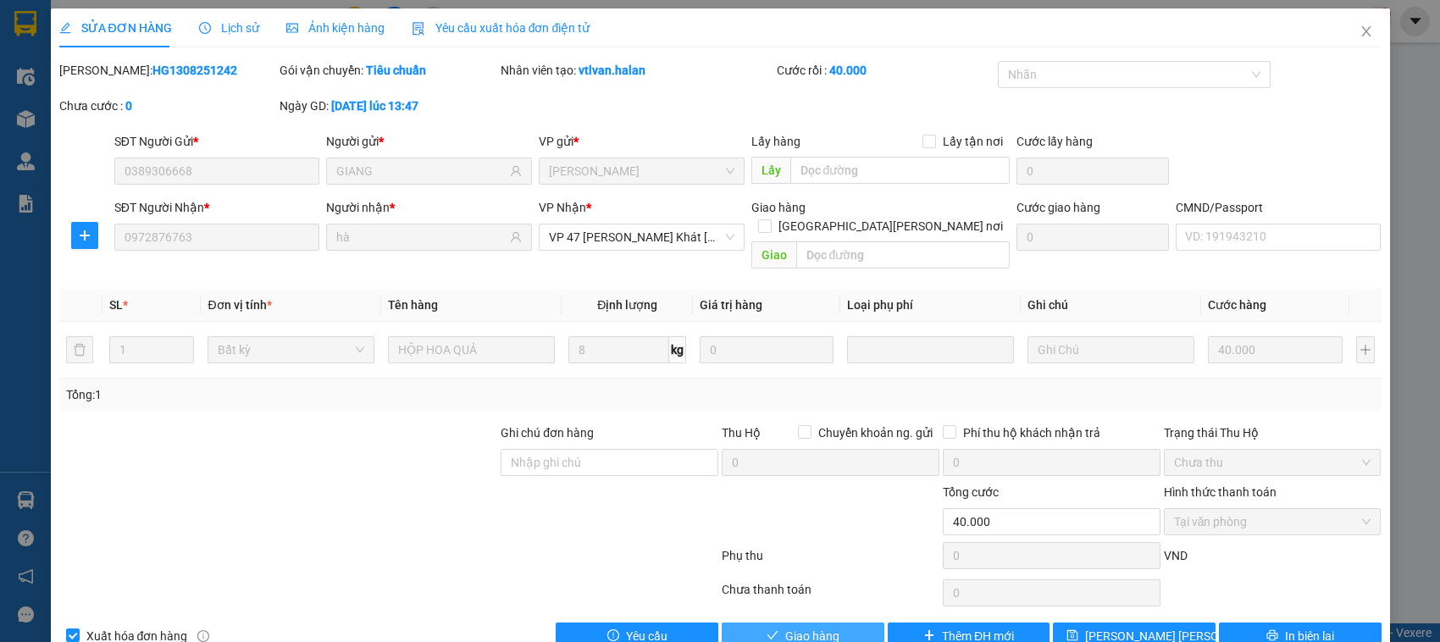
click at [785, 627] on span "Giao hàng" at bounding box center [812, 636] width 54 height 19
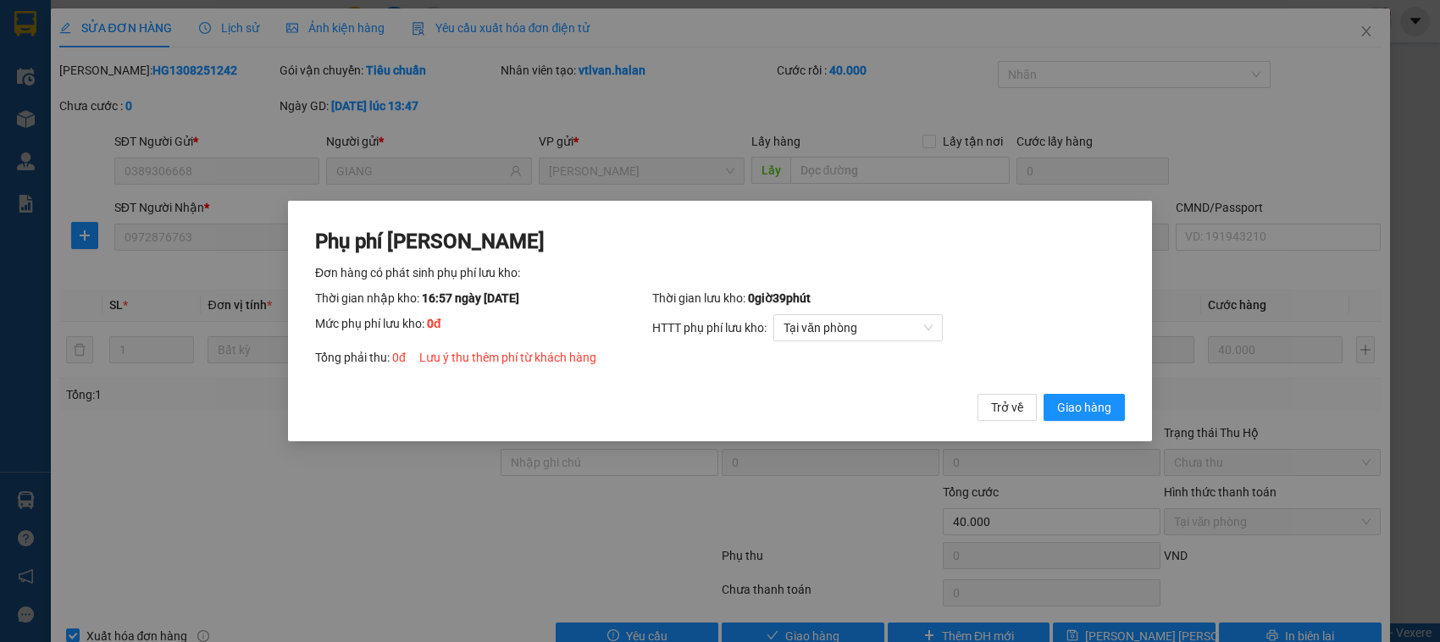
click at [1044, 394] on button "Giao hàng" at bounding box center [1084, 407] width 81 height 27
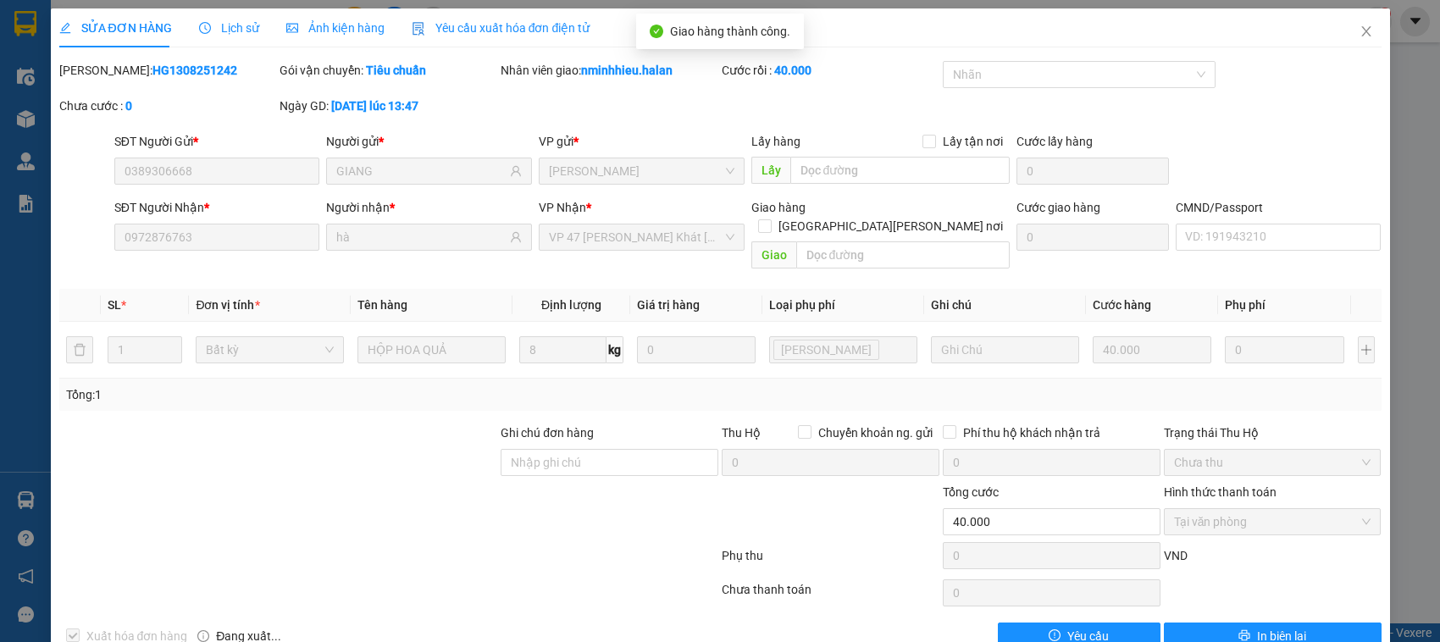
click at [1326, 28] on div "SỬA ĐƠN HÀNG Lịch sử Ảnh kiện hàng Yêu cầu xuất hóa đơn điện tử" at bounding box center [720, 27] width 1323 height 39
click at [1343, 34] on span "Close" at bounding box center [1366, 31] width 47 height 47
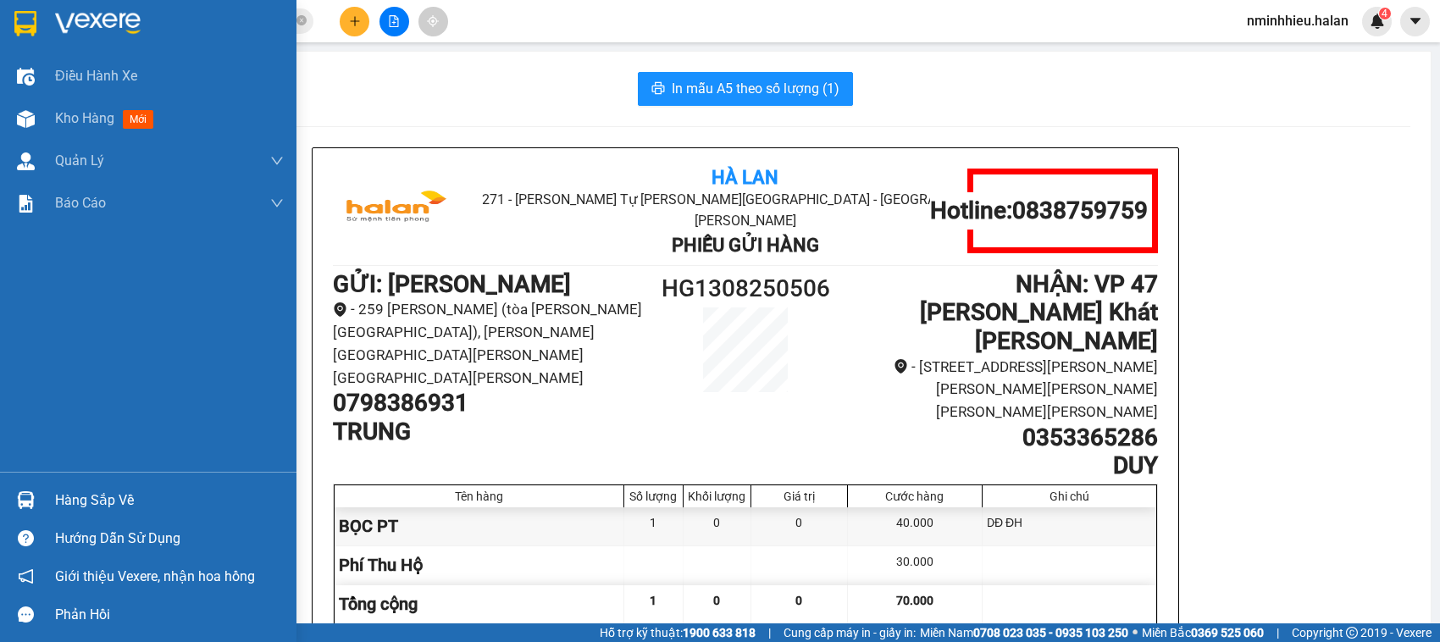
click at [40, 492] on div "Hàng sắp về" at bounding box center [148, 500] width 297 height 38
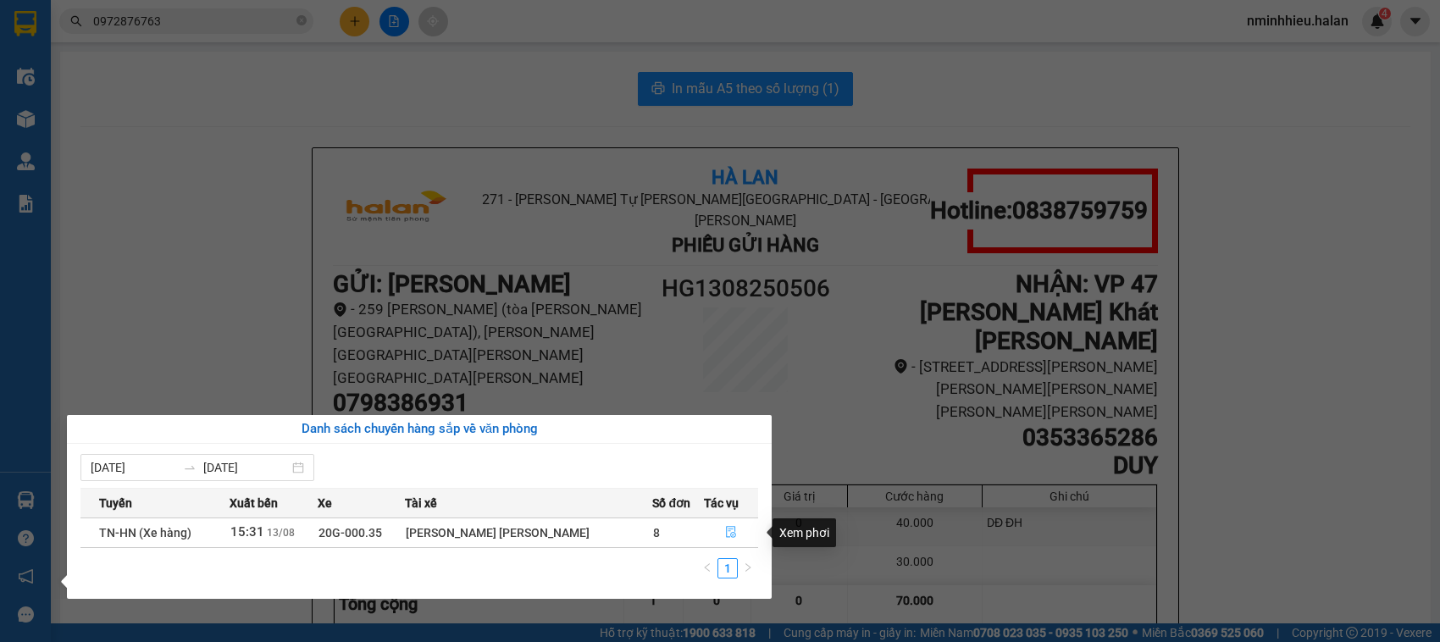
click at [741, 525] on button "button" at bounding box center [731, 532] width 53 height 27
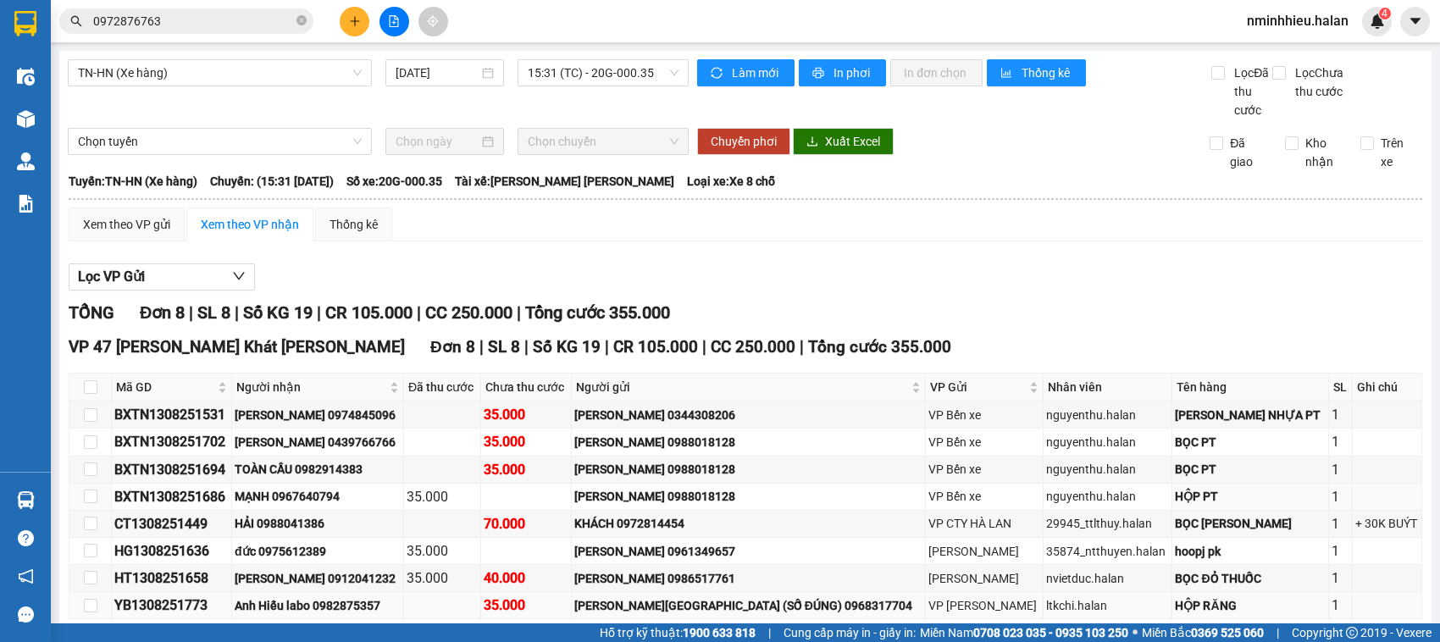
scroll to position [104, 0]
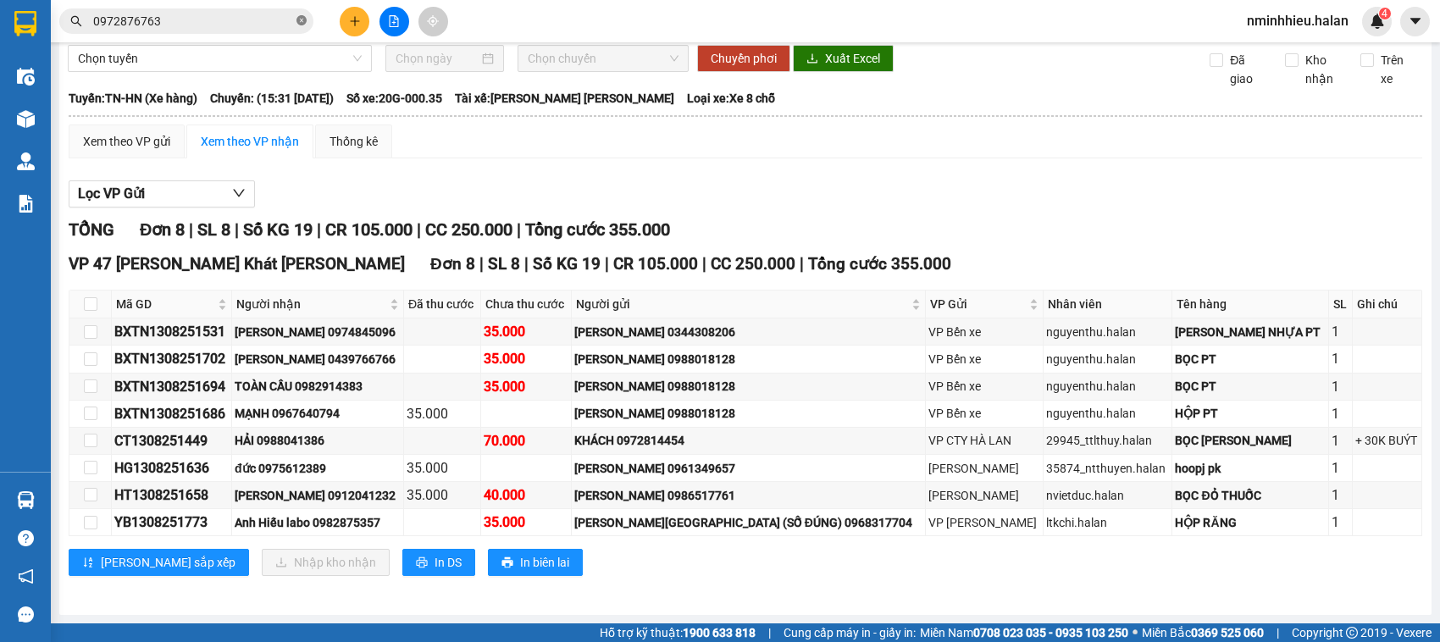
click at [297, 21] on icon "close-circle" at bounding box center [302, 20] width 10 height 10
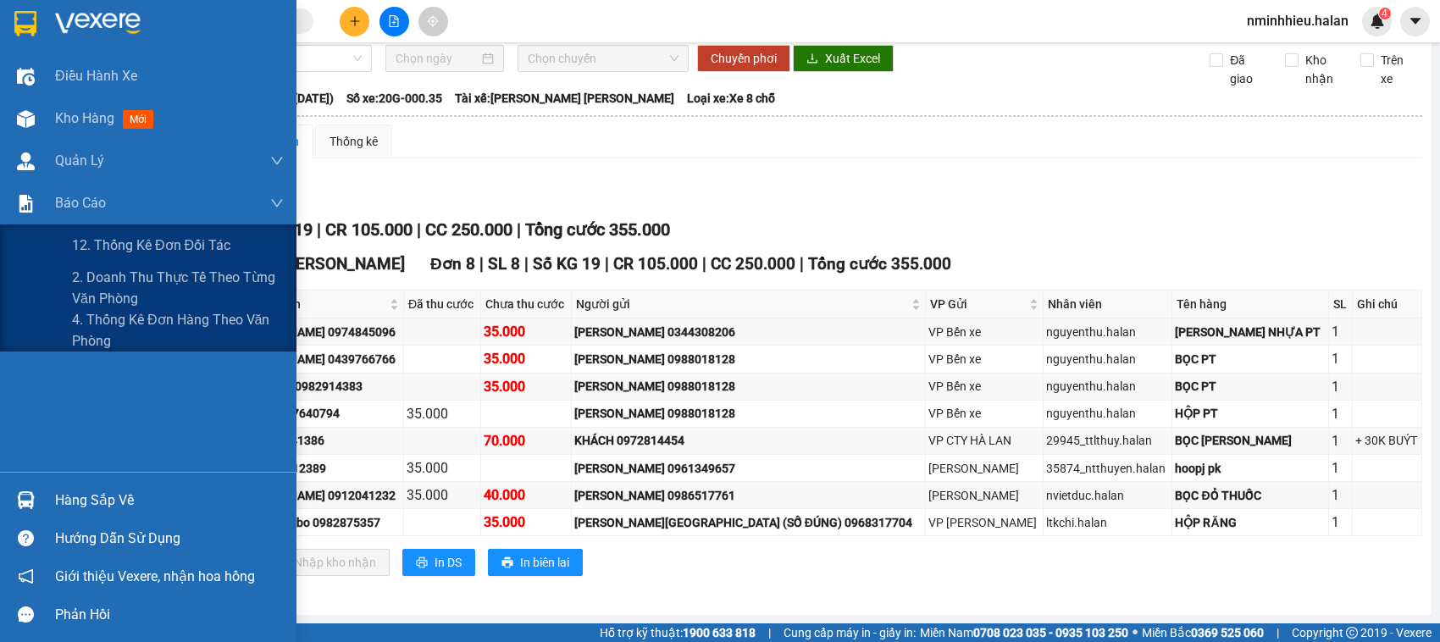
drag, startPoint x: 28, startPoint y: 269, endPoint x: 549, endPoint y: 10, distance: 582.0
click at [549, 14] on div "Kết quả [PERSON_NAME] ( 7 ) Bộ lọc Mã ĐH Trạng thái Món hàng Thu hộ Tổng [PERSO…" at bounding box center [720, 21] width 1440 height 42
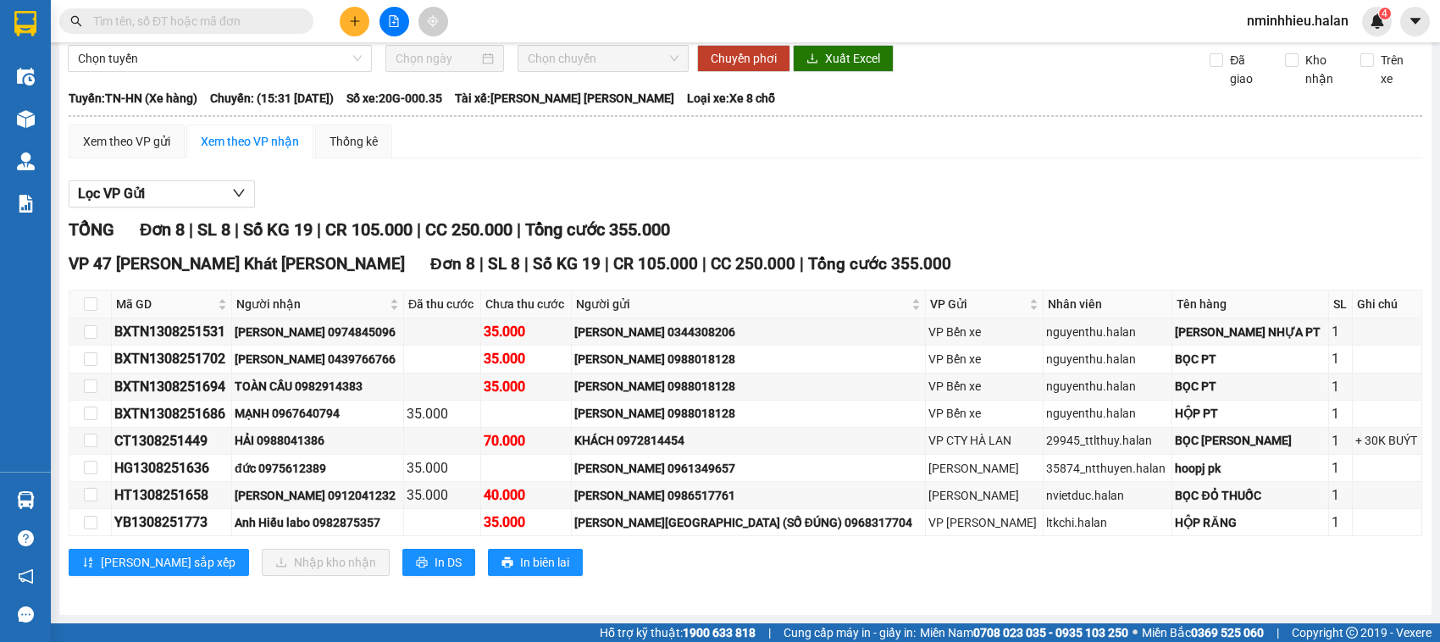
click at [246, 12] on input "text" at bounding box center [193, 21] width 200 height 19
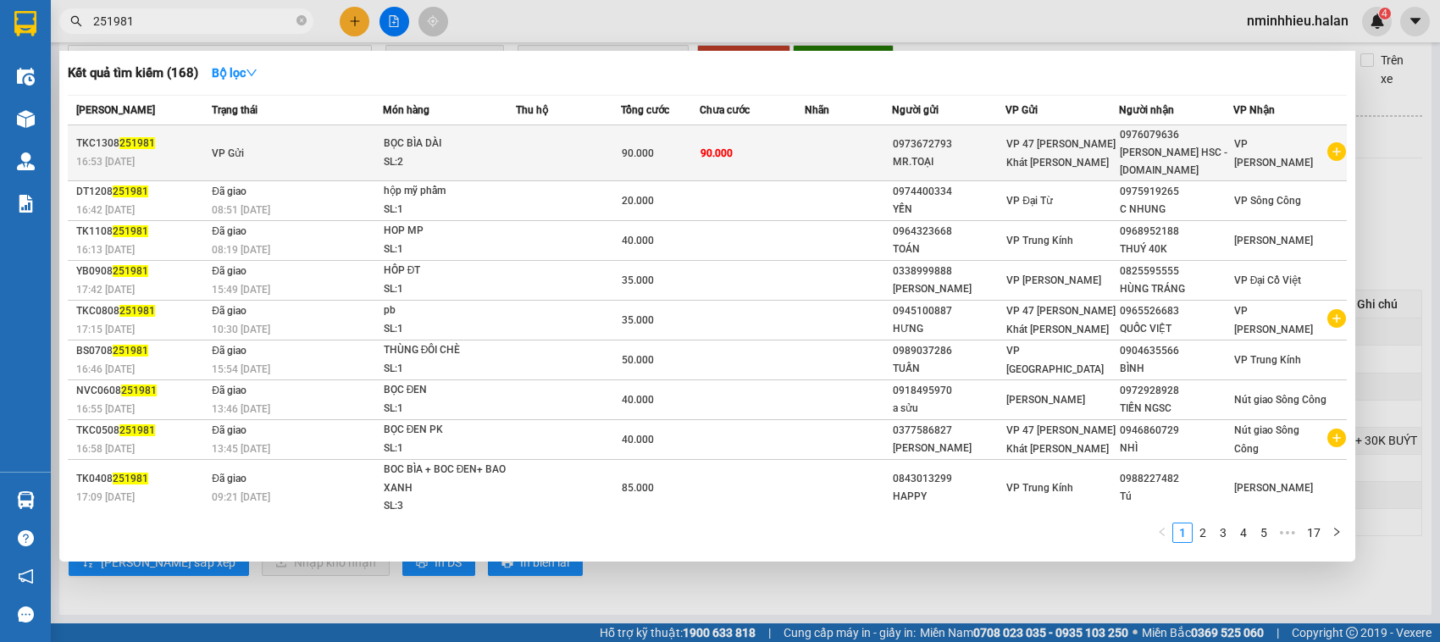
type input "251981"
click at [655, 148] on div "90.000" at bounding box center [660, 153] width 77 height 19
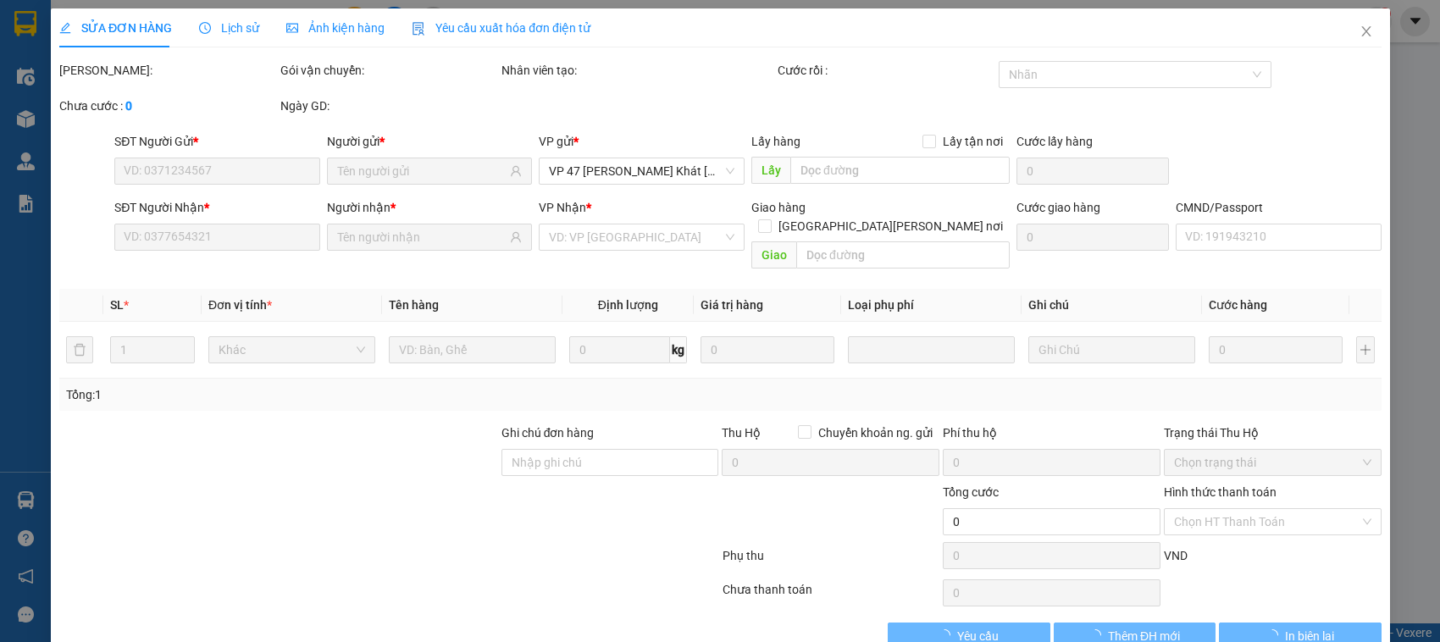
type input "0973672793"
type input "0976079636"
type input "90.000"
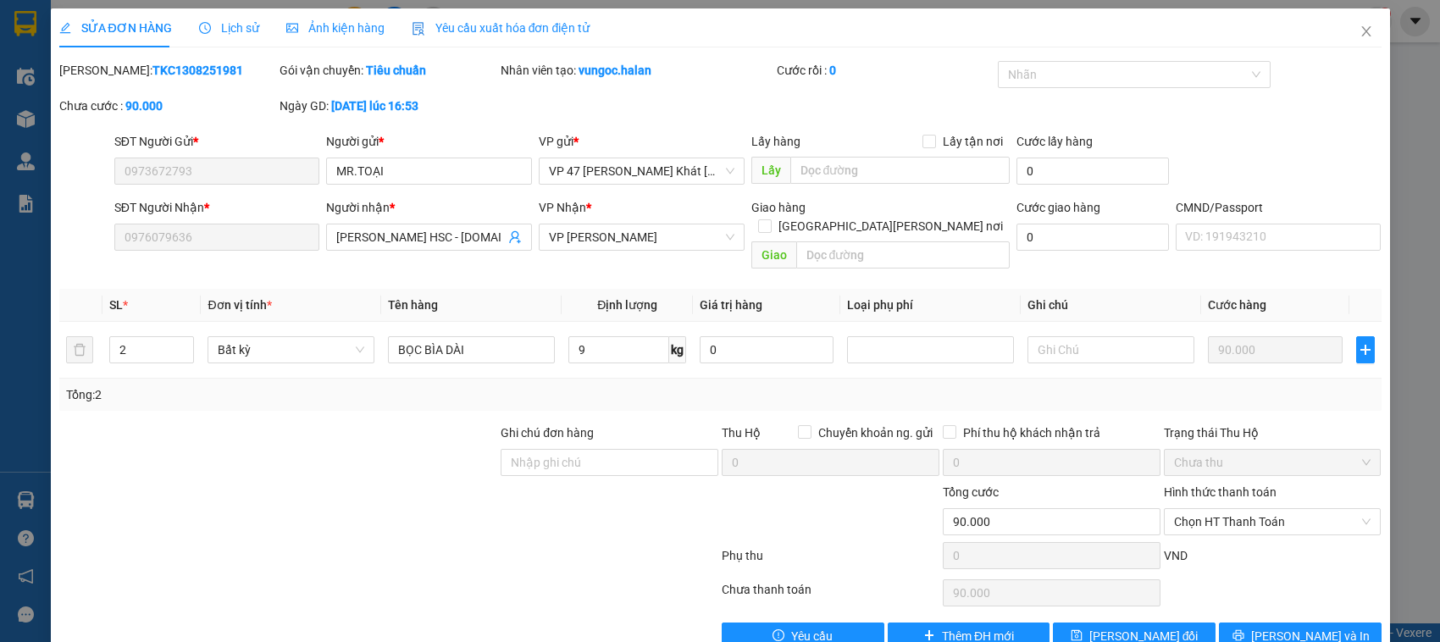
scroll to position [23, 0]
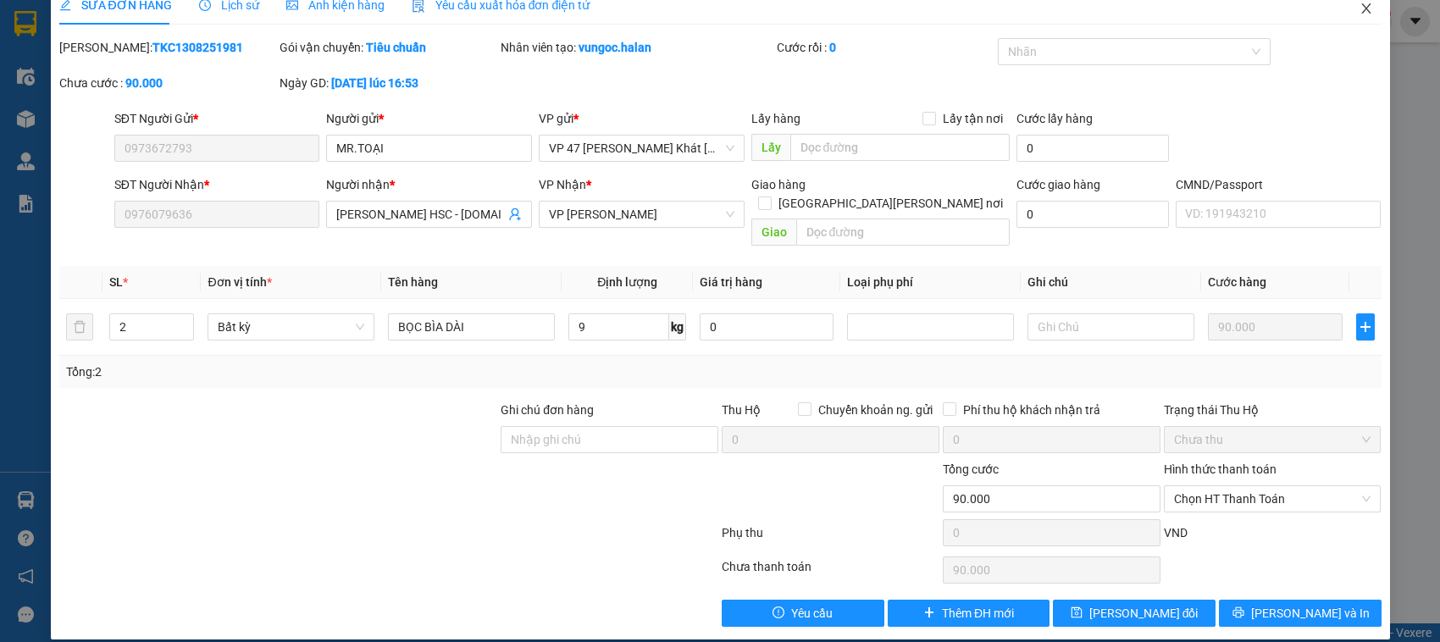
click at [1360, 14] on icon "close" at bounding box center [1367, 9] width 14 height 14
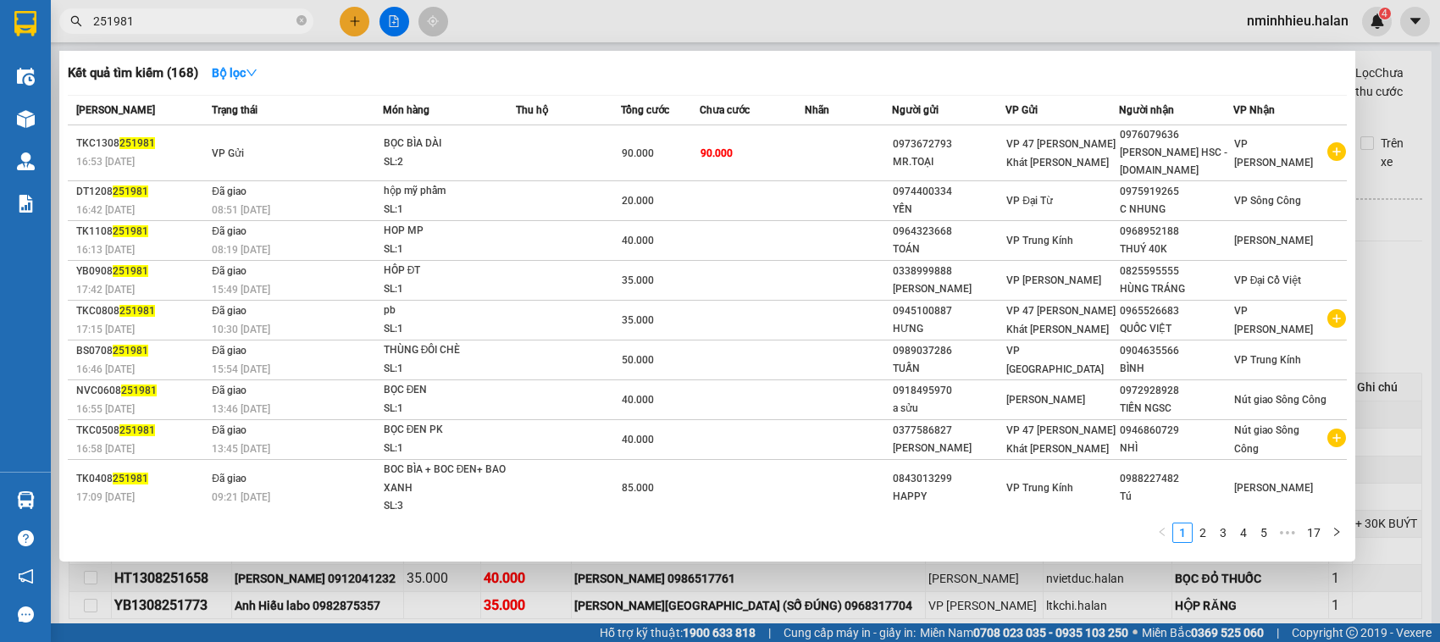
click at [240, 28] on input "251981" at bounding box center [193, 21] width 200 height 19
click at [302, 25] on icon "close-circle" at bounding box center [302, 20] width 10 height 10
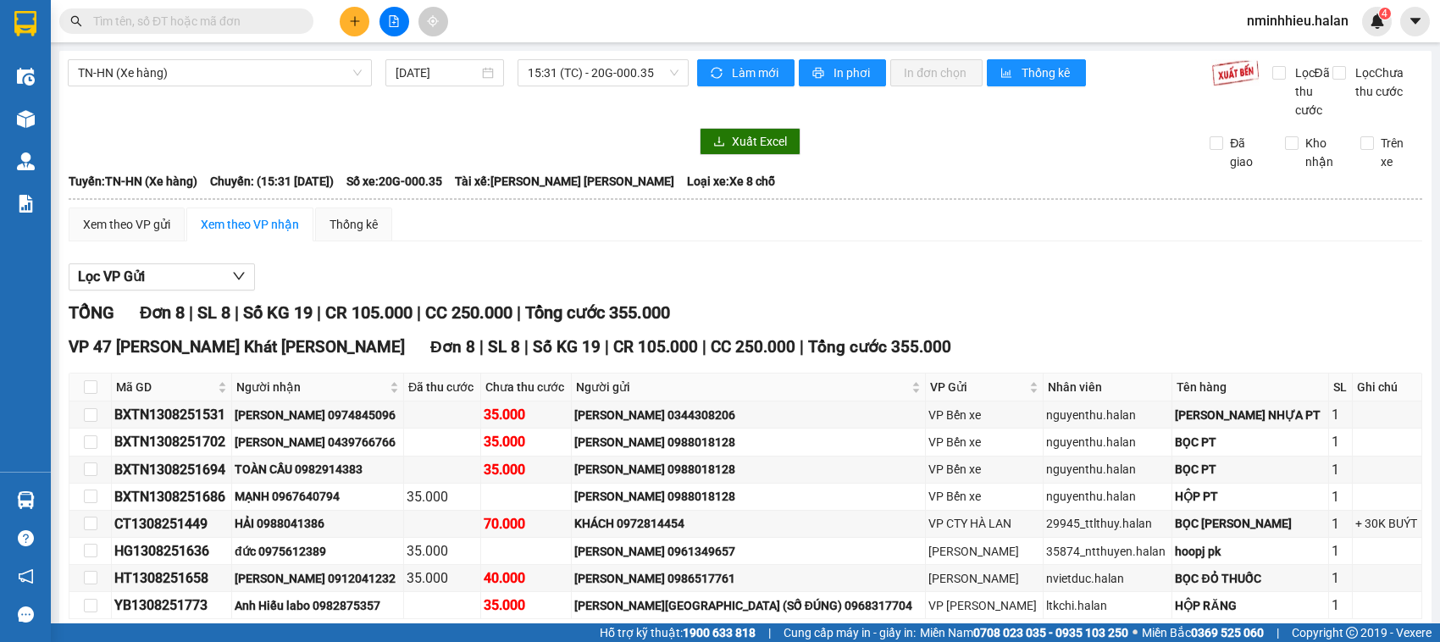
click at [264, 32] on span at bounding box center [186, 20] width 254 height 25
click at [212, 21] on input "text" at bounding box center [193, 21] width 200 height 19
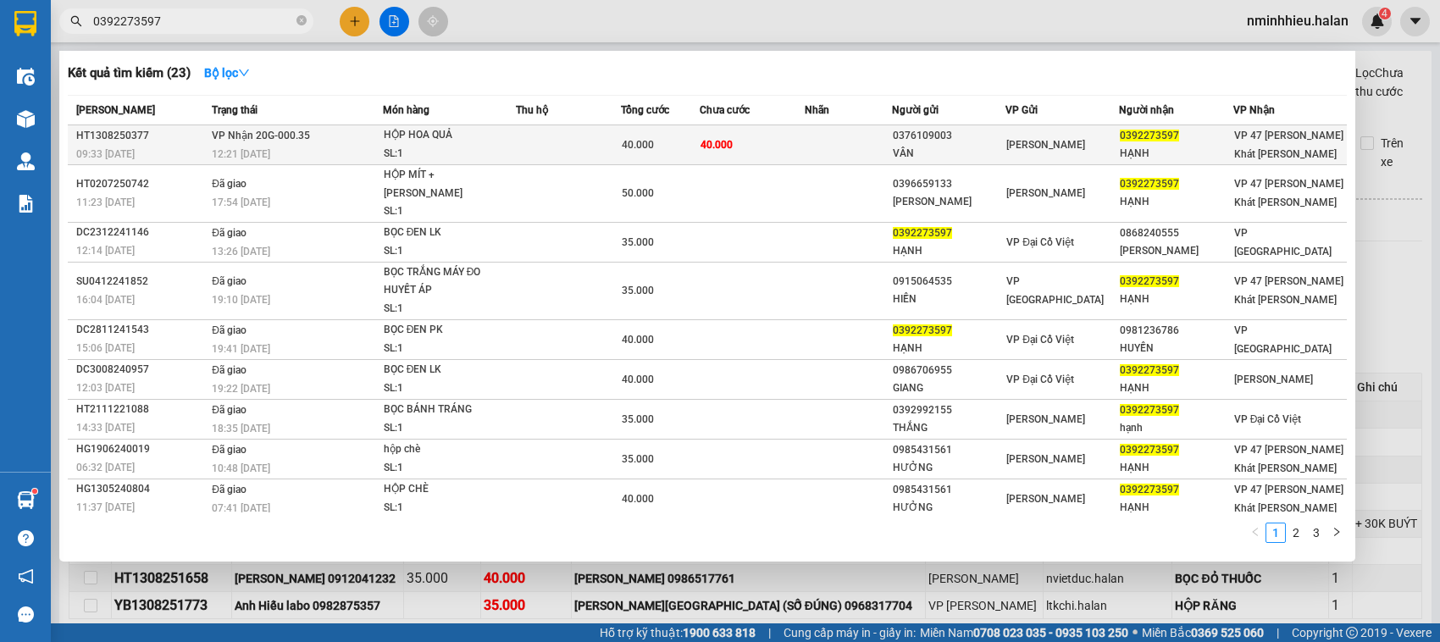
type input "0392273597"
click at [569, 133] on td at bounding box center [568, 145] width 105 height 40
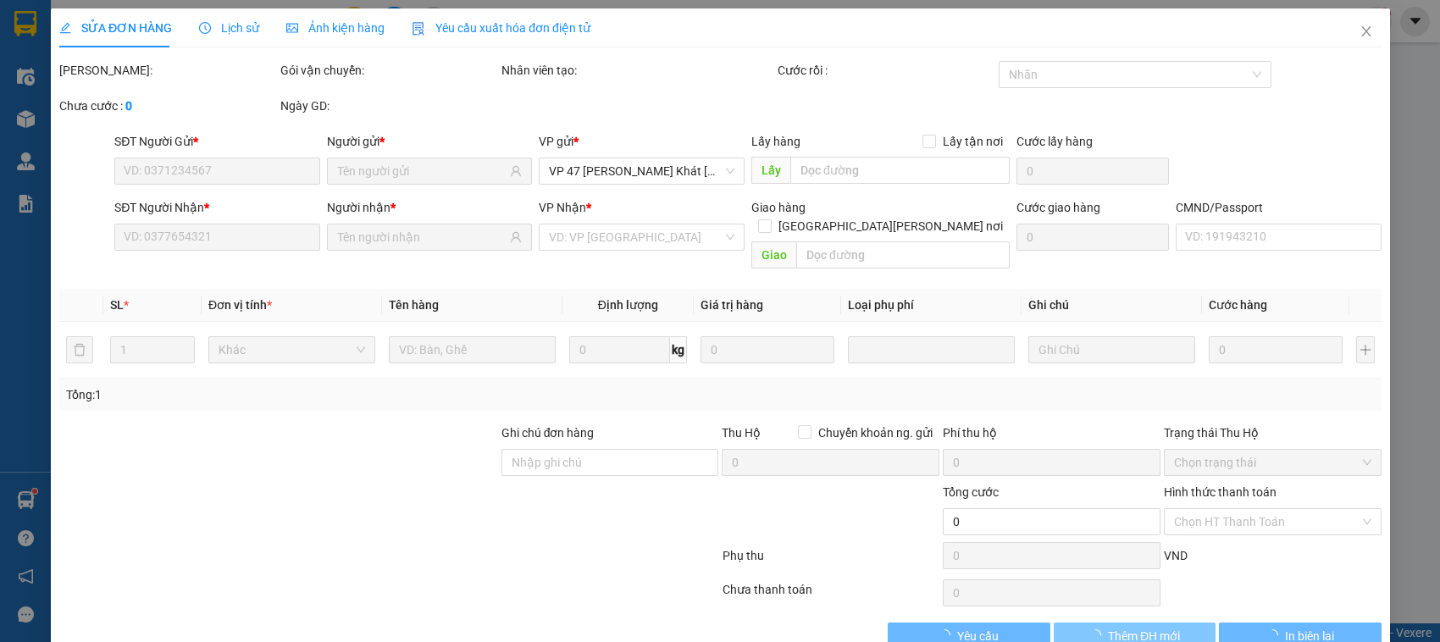
type input "0376109003"
type input "VÂN"
type input "0392273597"
type input "HẠNH"
type input "40.000"
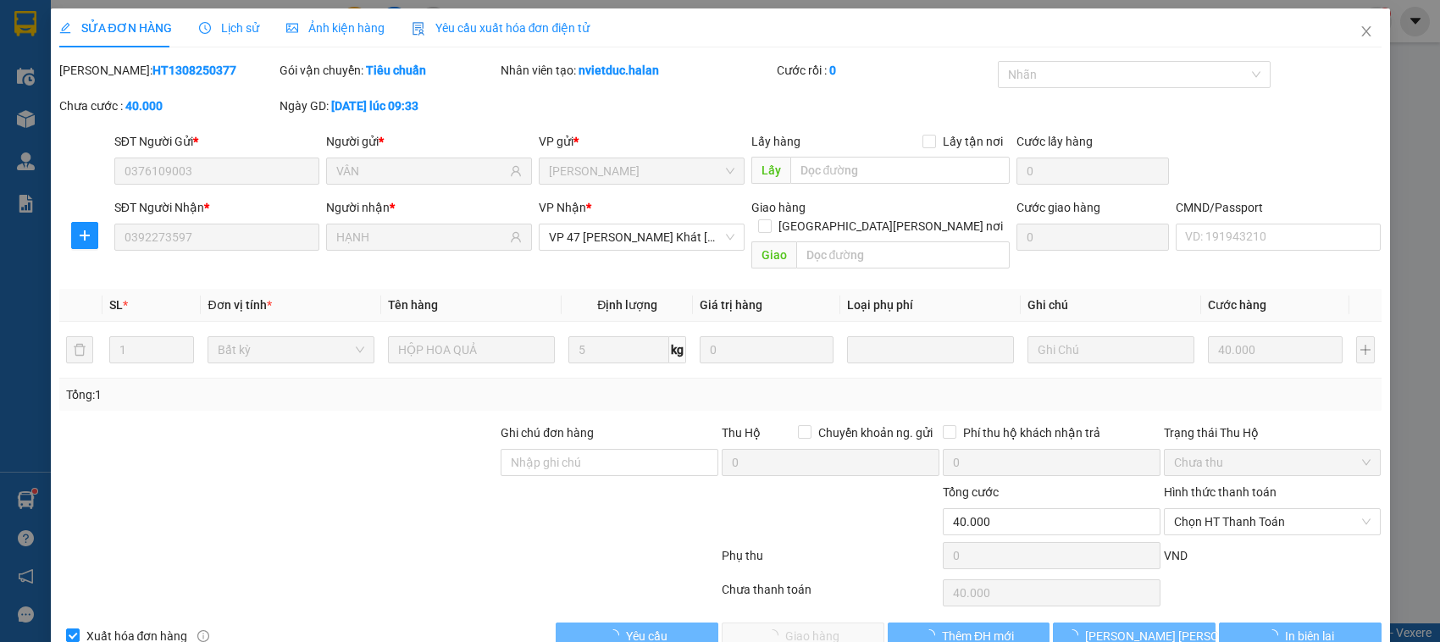
scroll to position [23, 0]
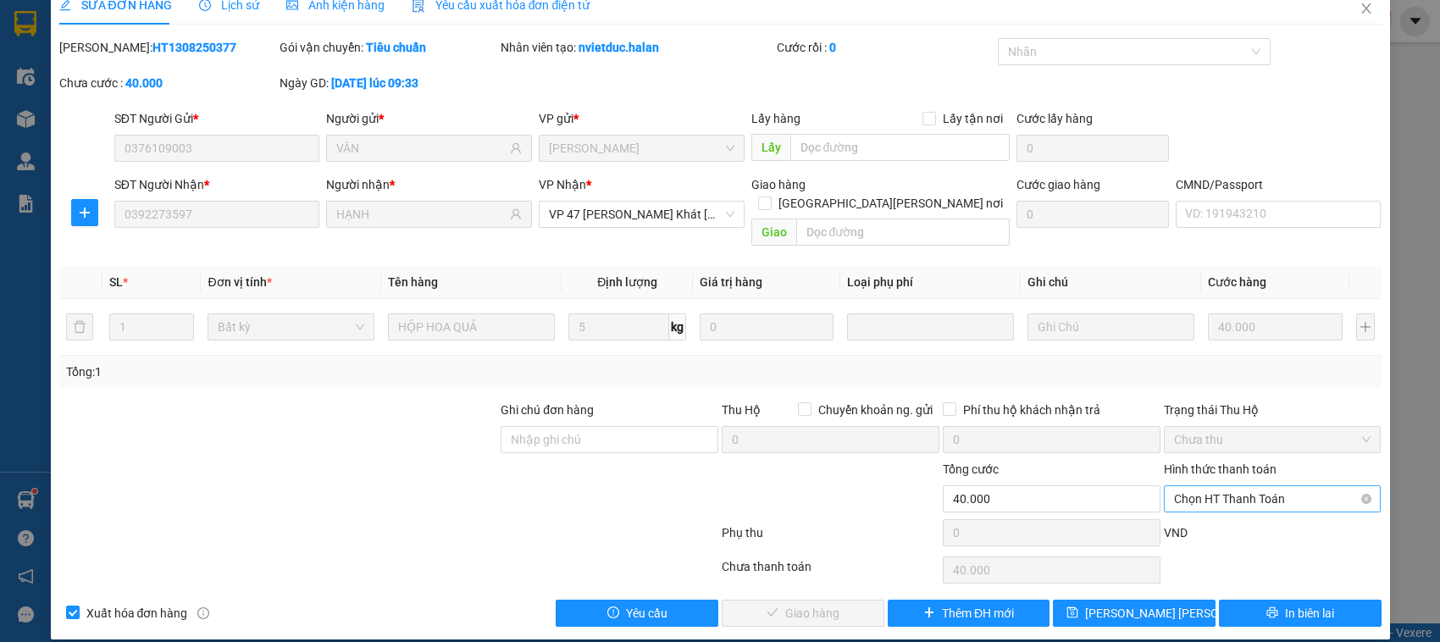
click at [1217, 486] on span "Chọn HT Thanh Toán" at bounding box center [1272, 498] width 197 height 25
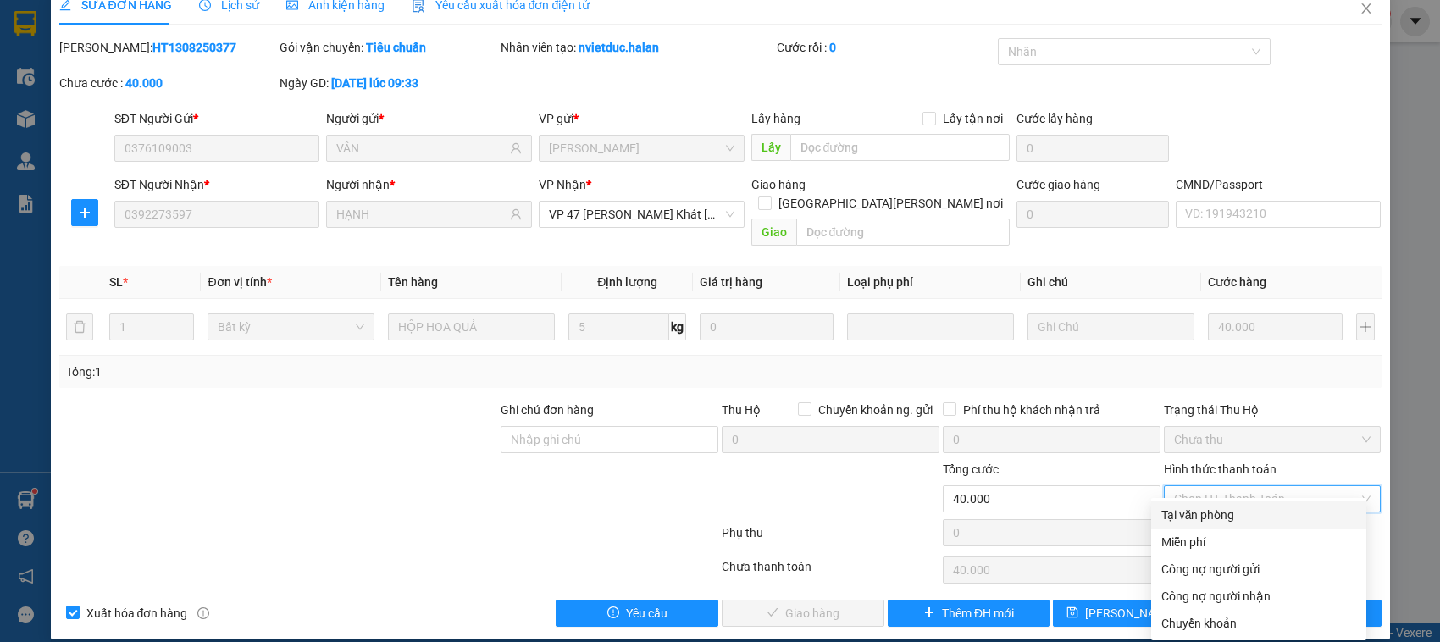
click at [1189, 502] on div "Tại văn phòng" at bounding box center [1258, 515] width 215 height 27
type input "0"
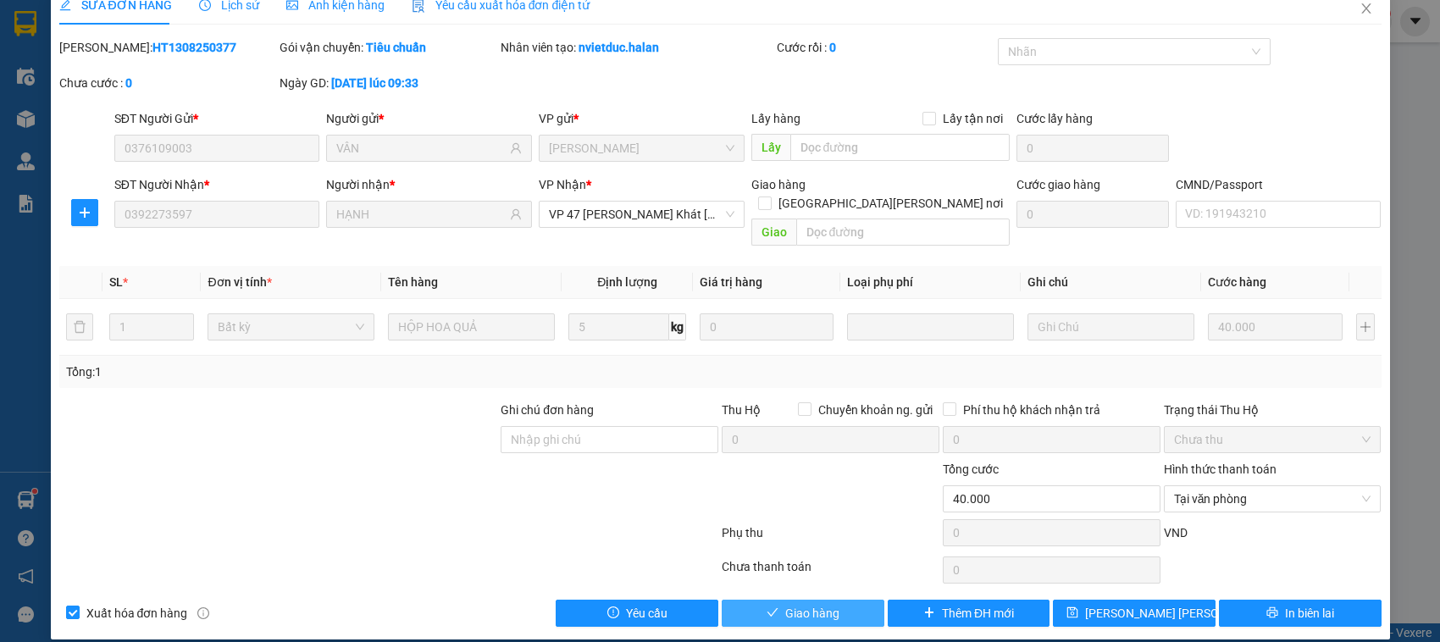
click at [799, 600] on button "Giao hàng" at bounding box center [803, 613] width 163 height 27
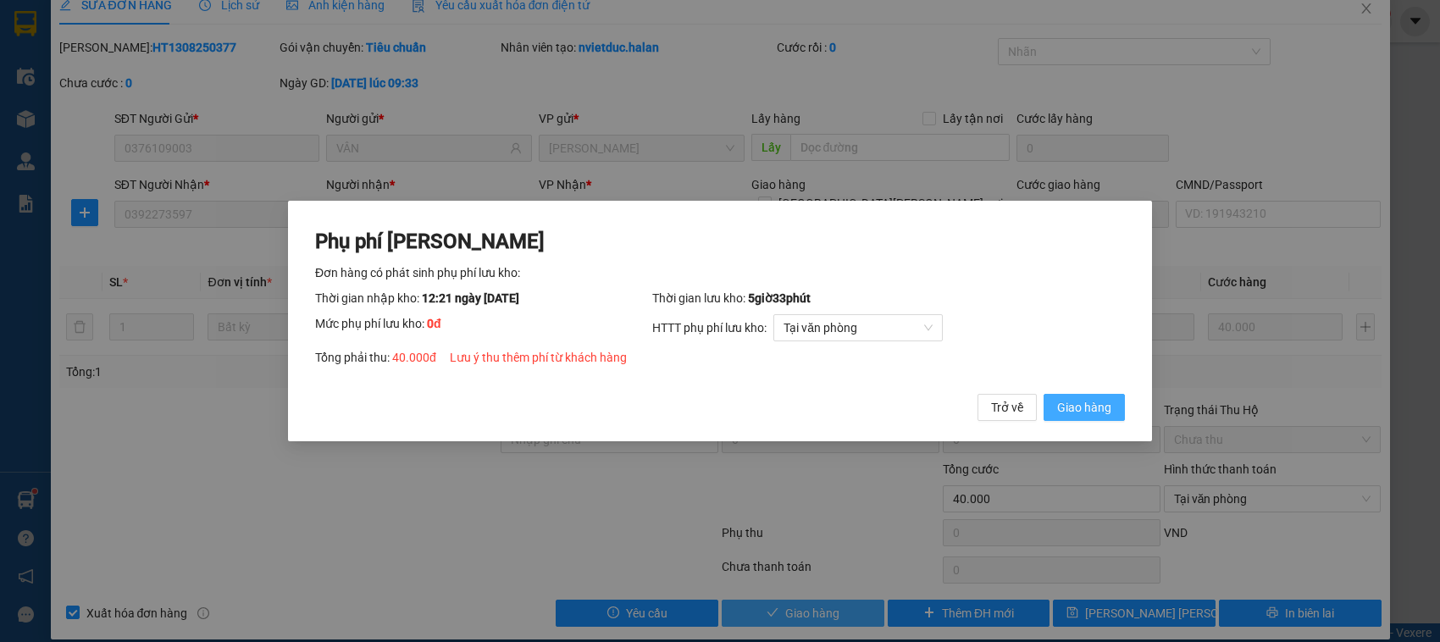
click at [1044, 394] on button "Giao hàng" at bounding box center [1084, 407] width 81 height 27
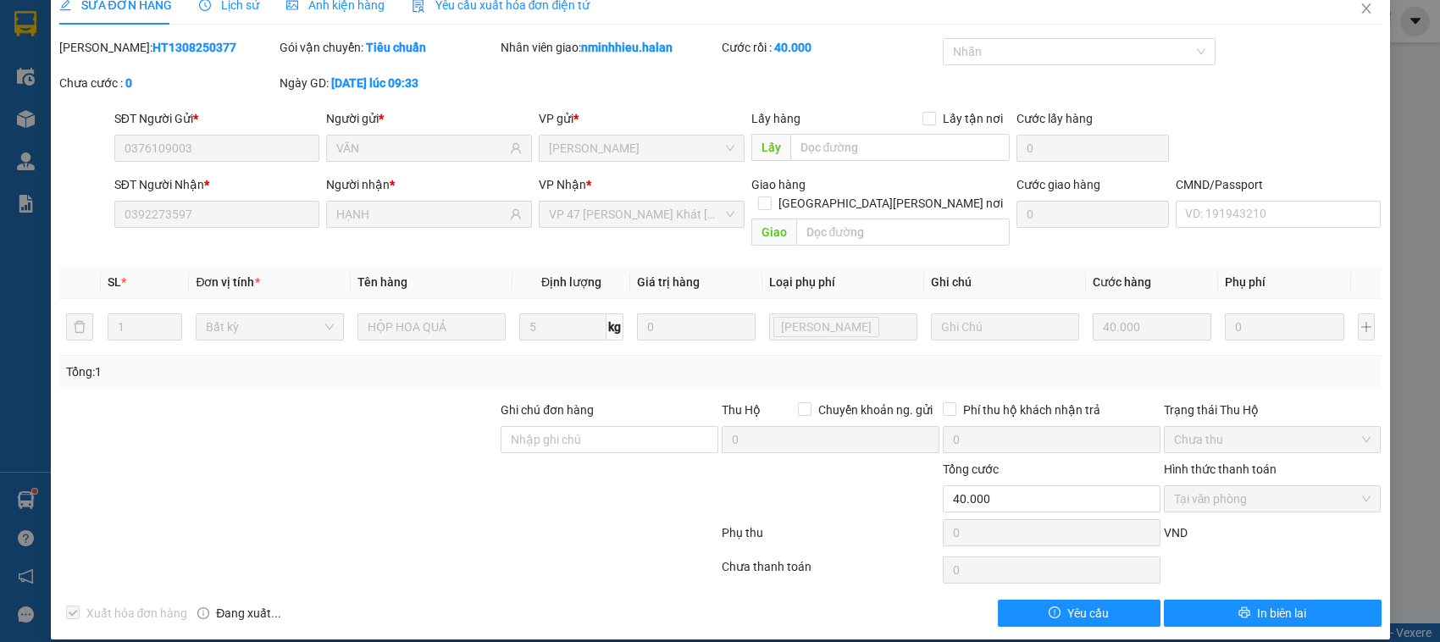
drag, startPoint x: 1162, startPoint y: 214, endPoint x: 1196, endPoint y: 184, distance: 45.6
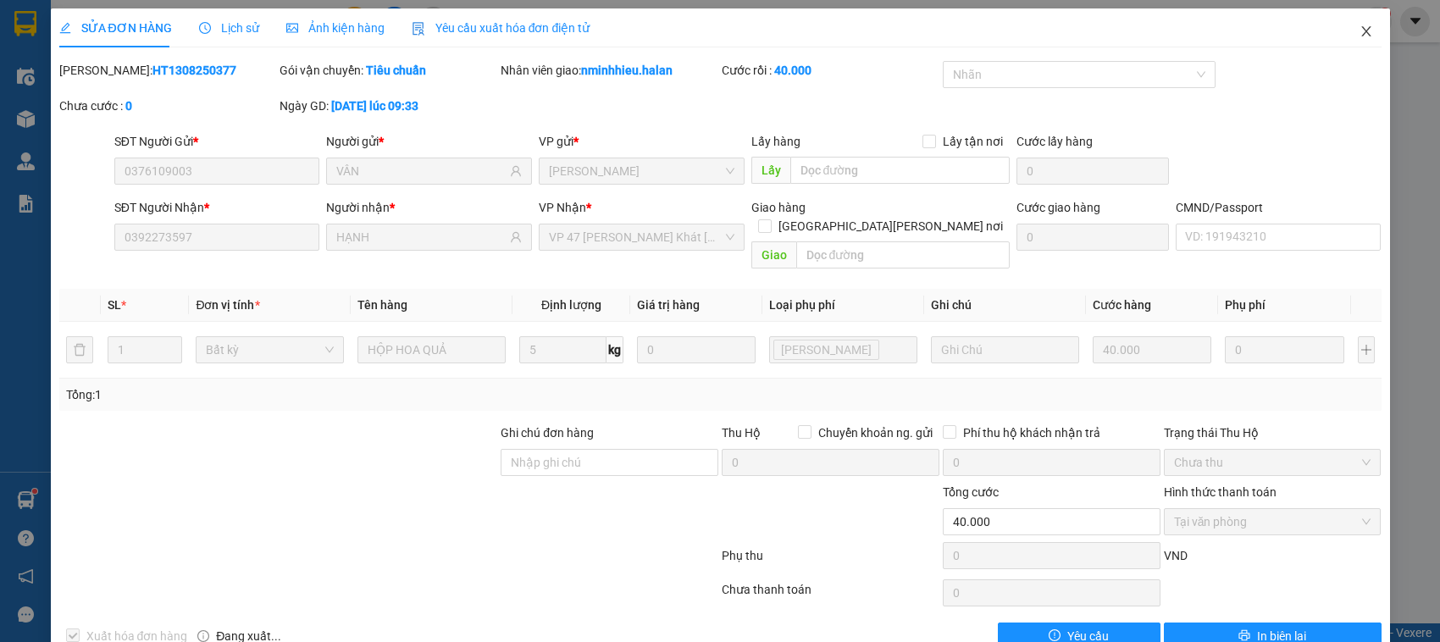
click at [1356, 52] on span "Close" at bounding box center [1366, 31] width 47 height 47
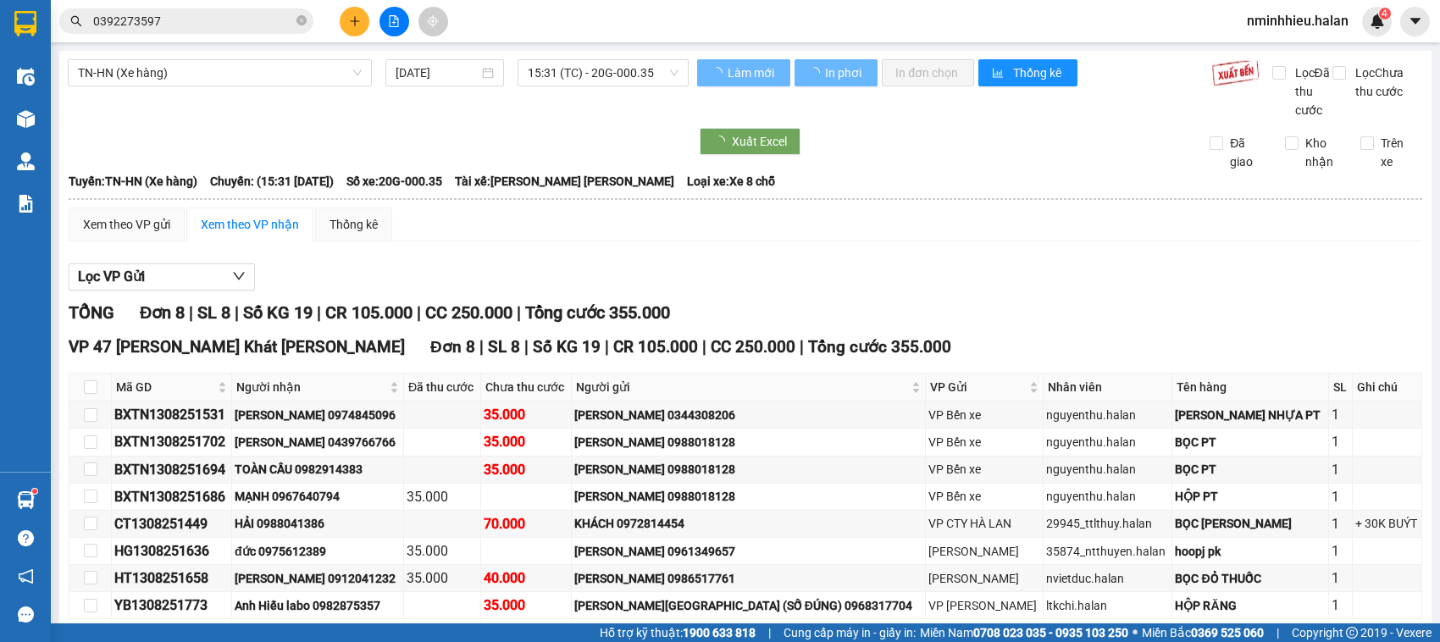
click at [307, 31] on span "0392273597" at bounding box center [186, 20] width 254 height 25
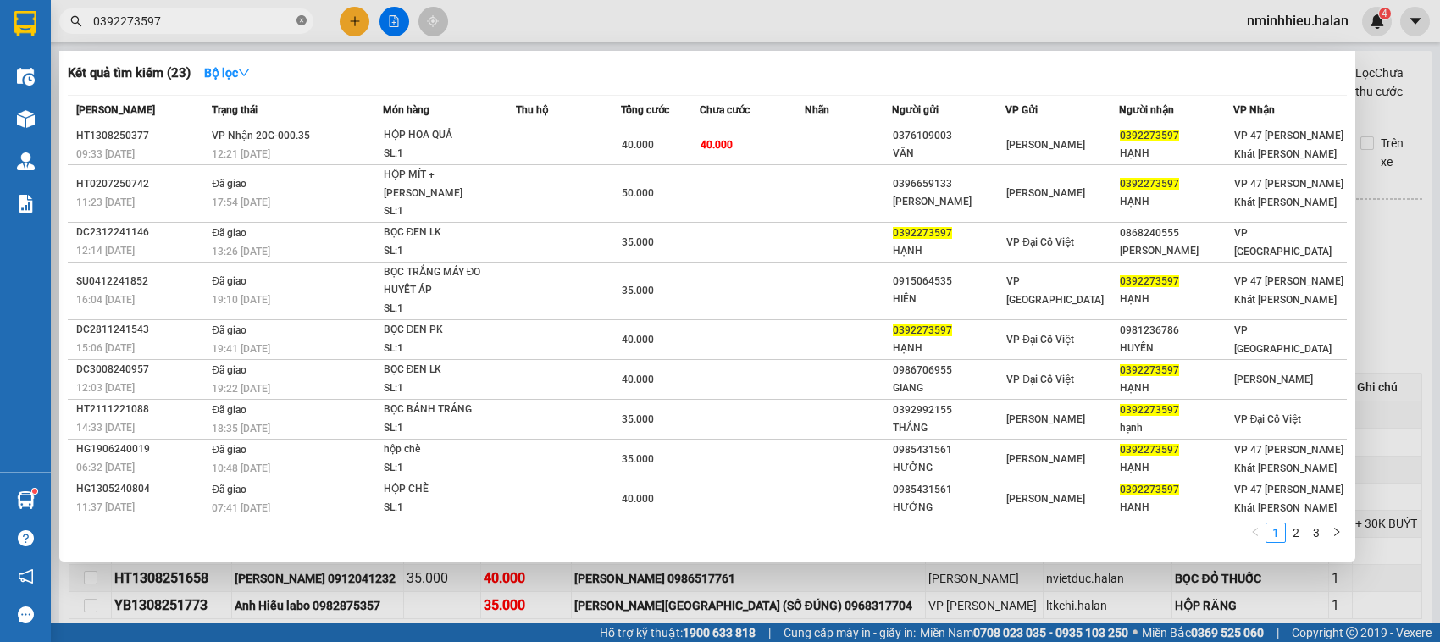
click at [298, 19] on icon "close-circle" at bounding box center [302, 20] width 10 height 10
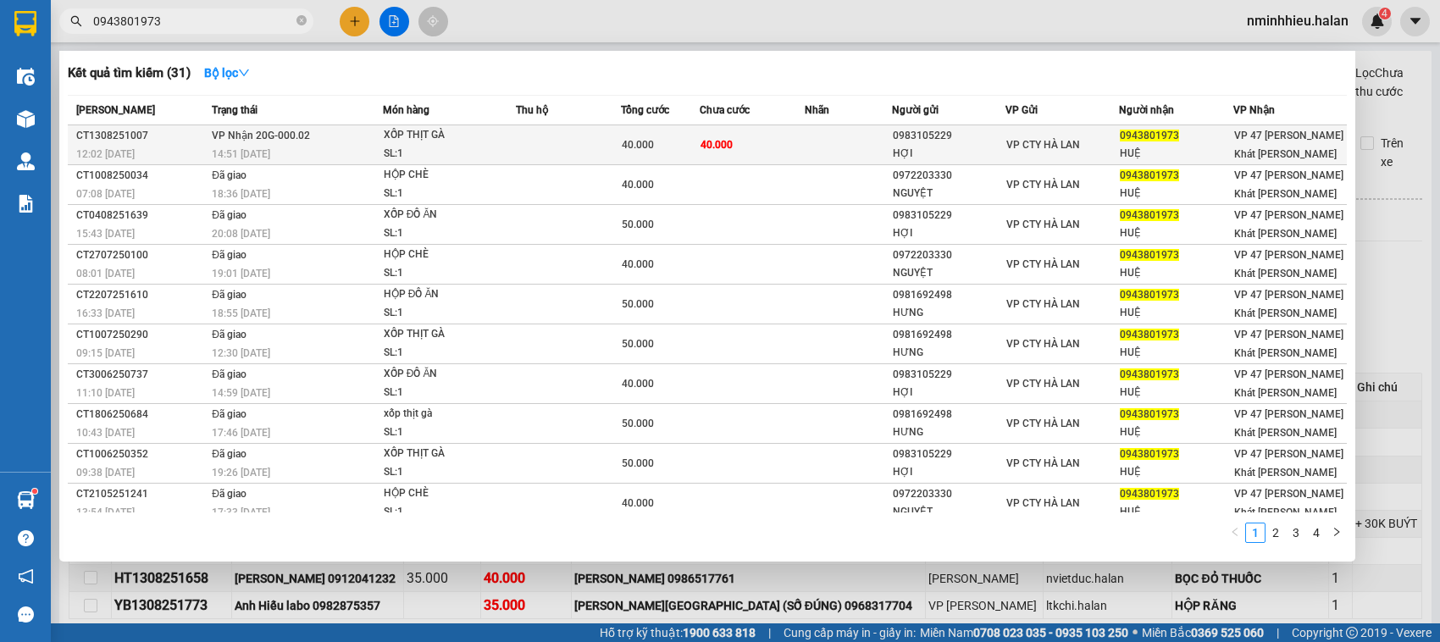
type input "0943801973"
click at [624, 149] on span "40.000" at bounding box center [638, 145] width 32 height 12
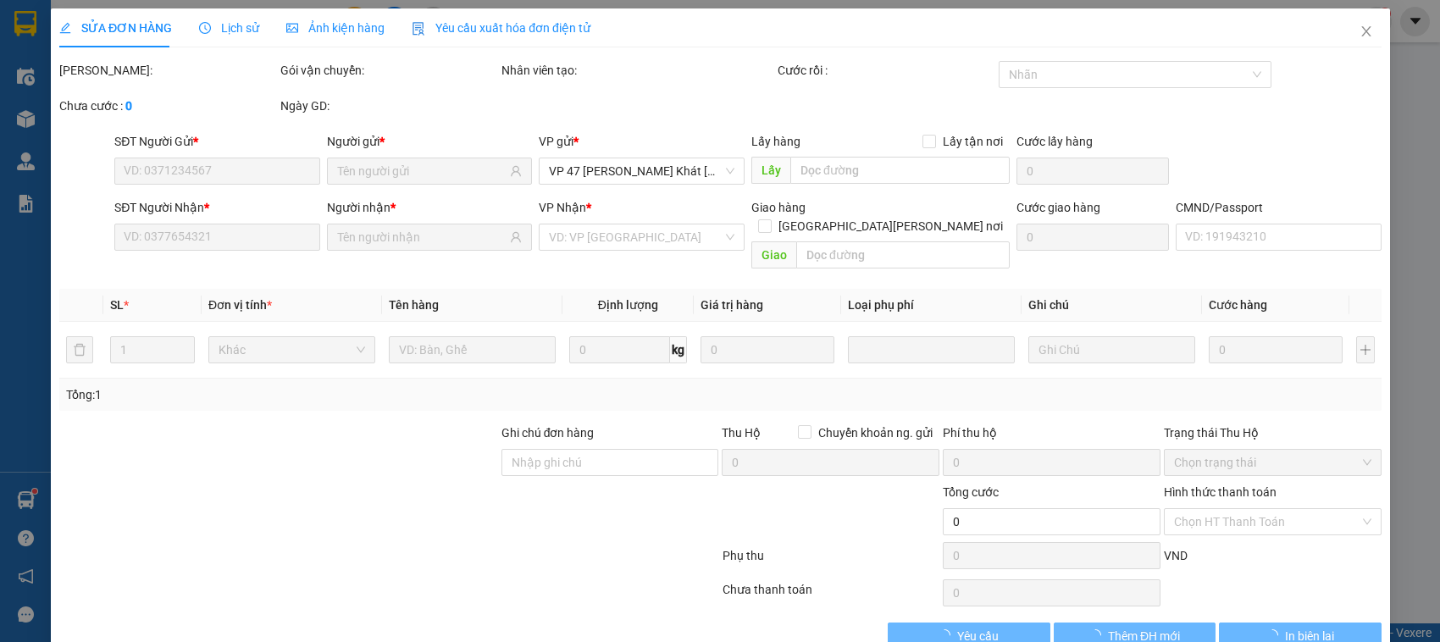
type input "0983105229"
type input "HỢI"
type input "0943801973"
type input "HUỆ"
type input "40.000"
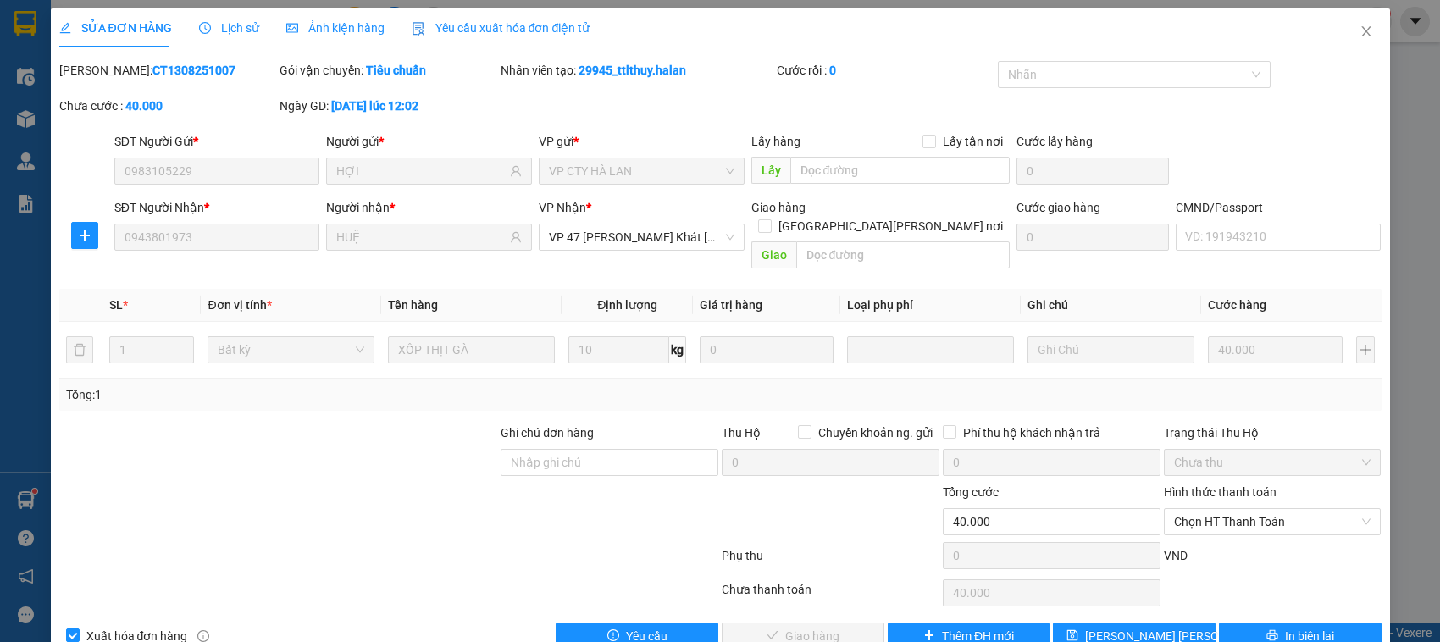
scroll to position [23, 0]
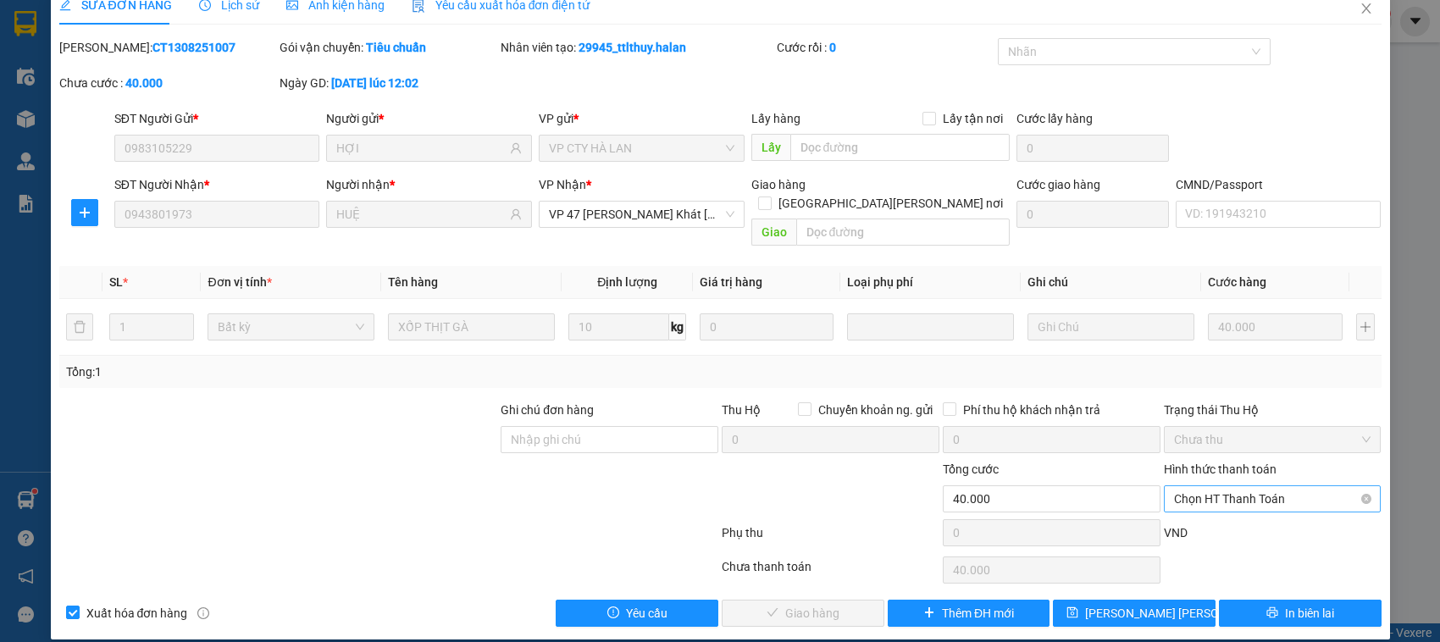
click at [1206, 488] on span "Chọn HT Thanh Toán" at bounding box center [1272, 498] width 197 height 25
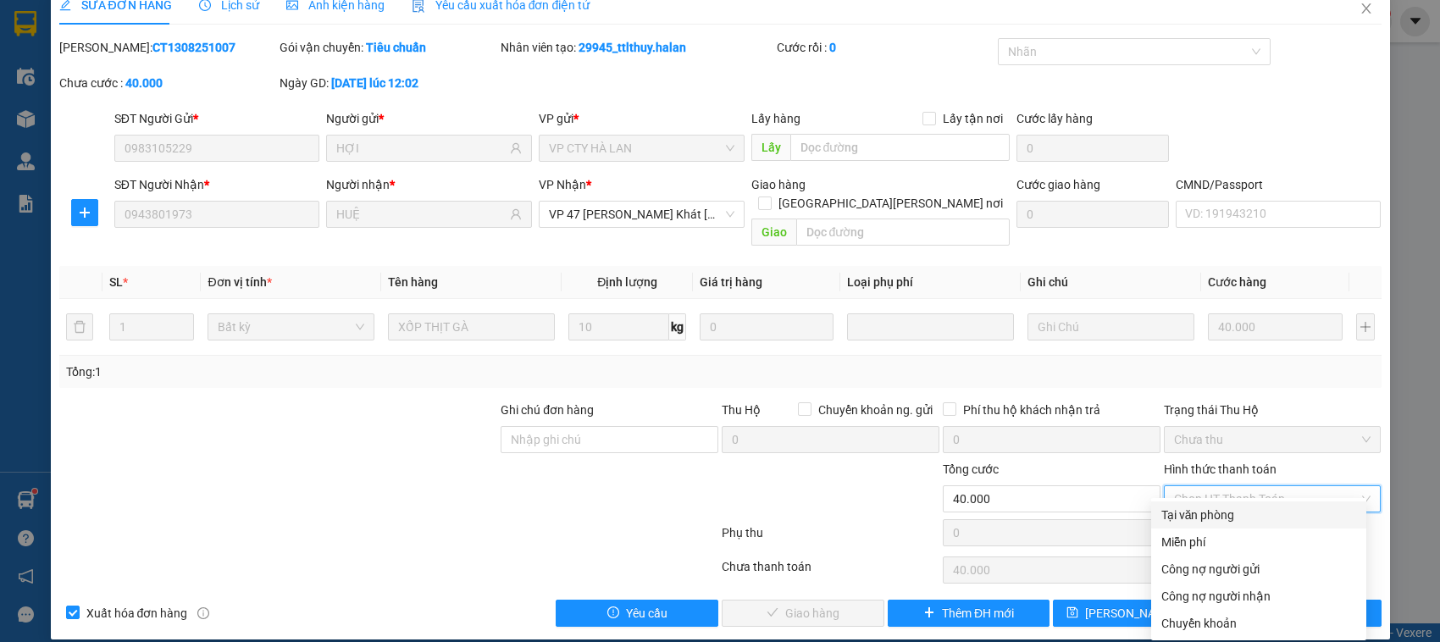
click at [1186, 519] on div "Tại văn phòng" at bounding box center [1259, 515] width 195 height 19
type input "0"
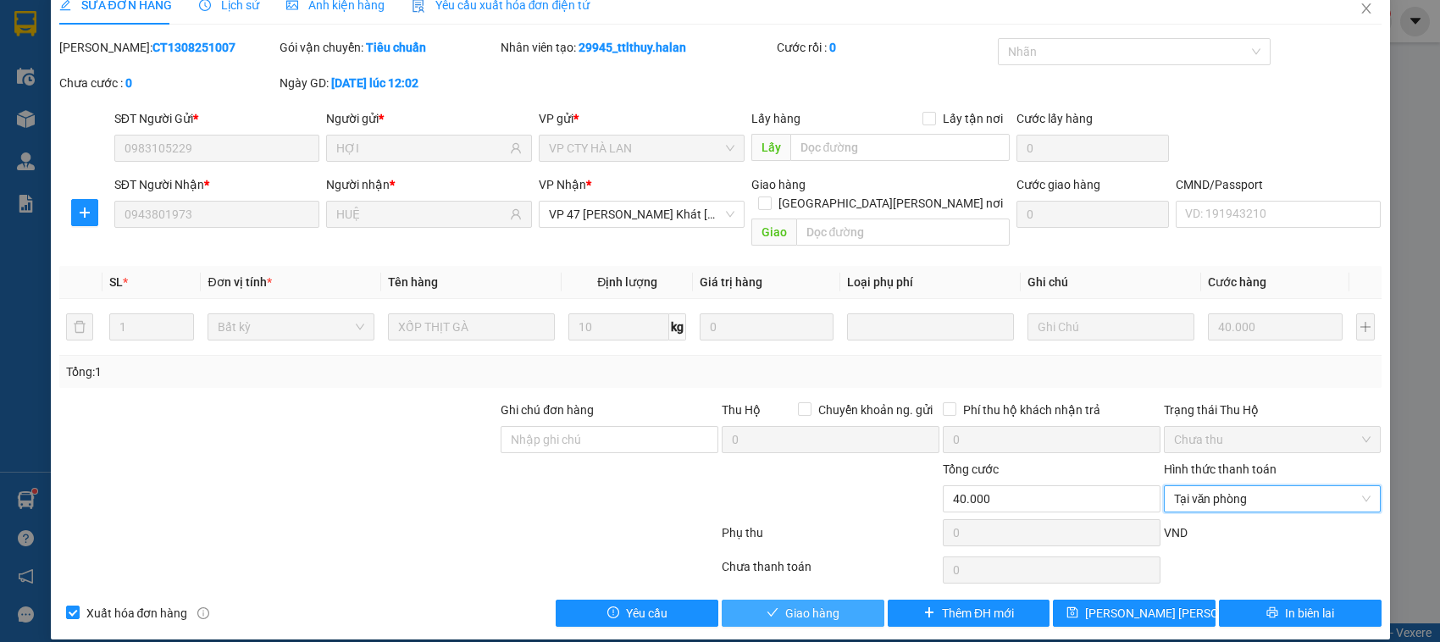
click at [785, 604] on span "Giao hàng" at bounding box center [812, 613] width 54 height 19
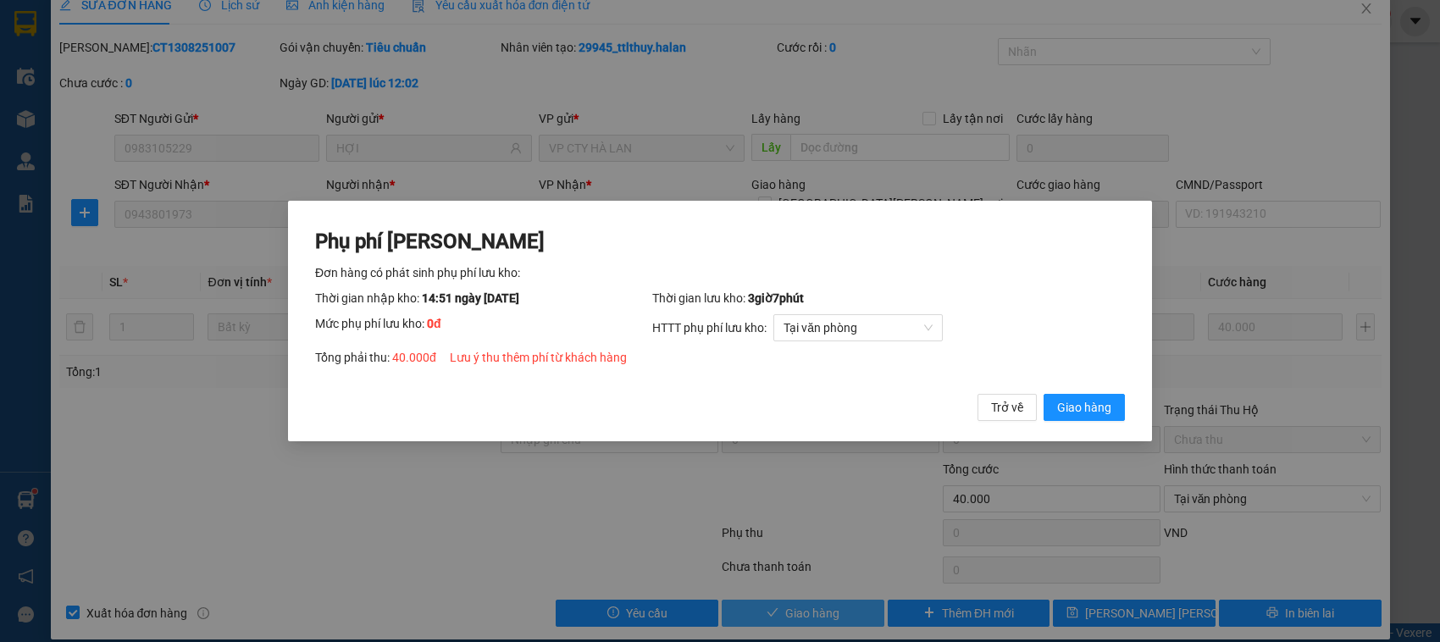
click at [1044, 394] on button "Giao hàng" at bounding box center [1084, 407] width 81 height 27
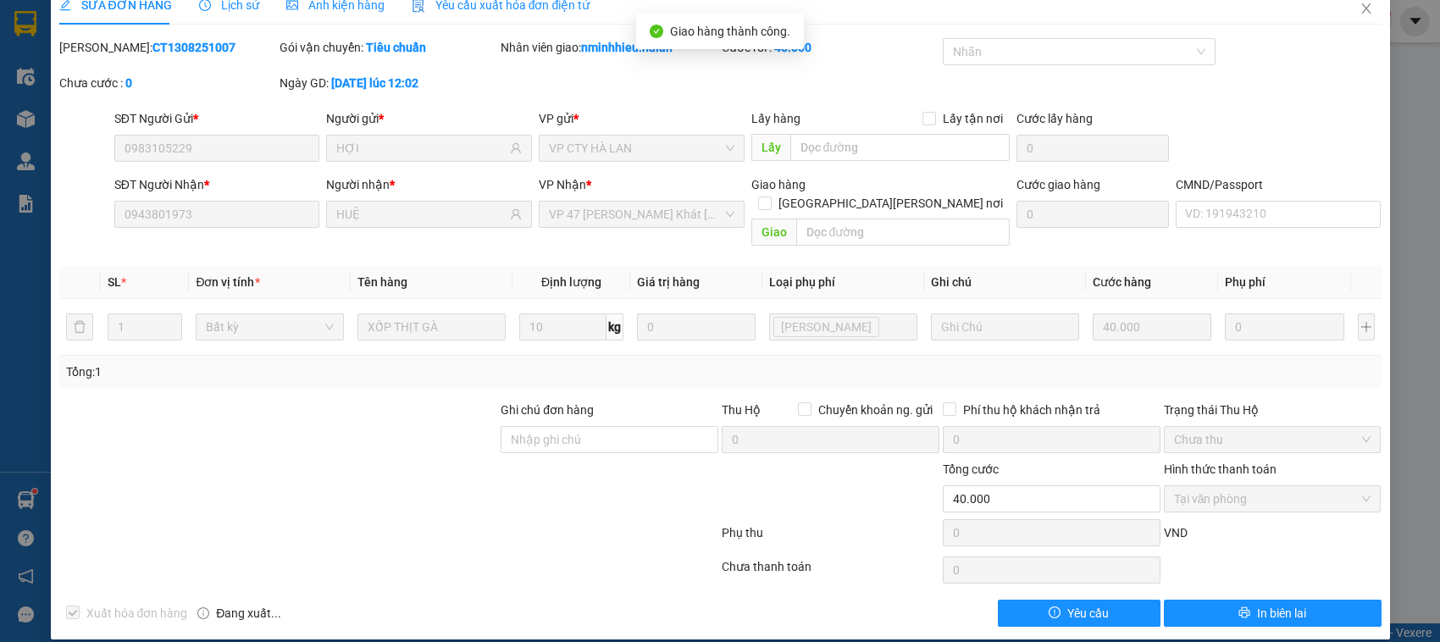
scroll to position [0, 0]
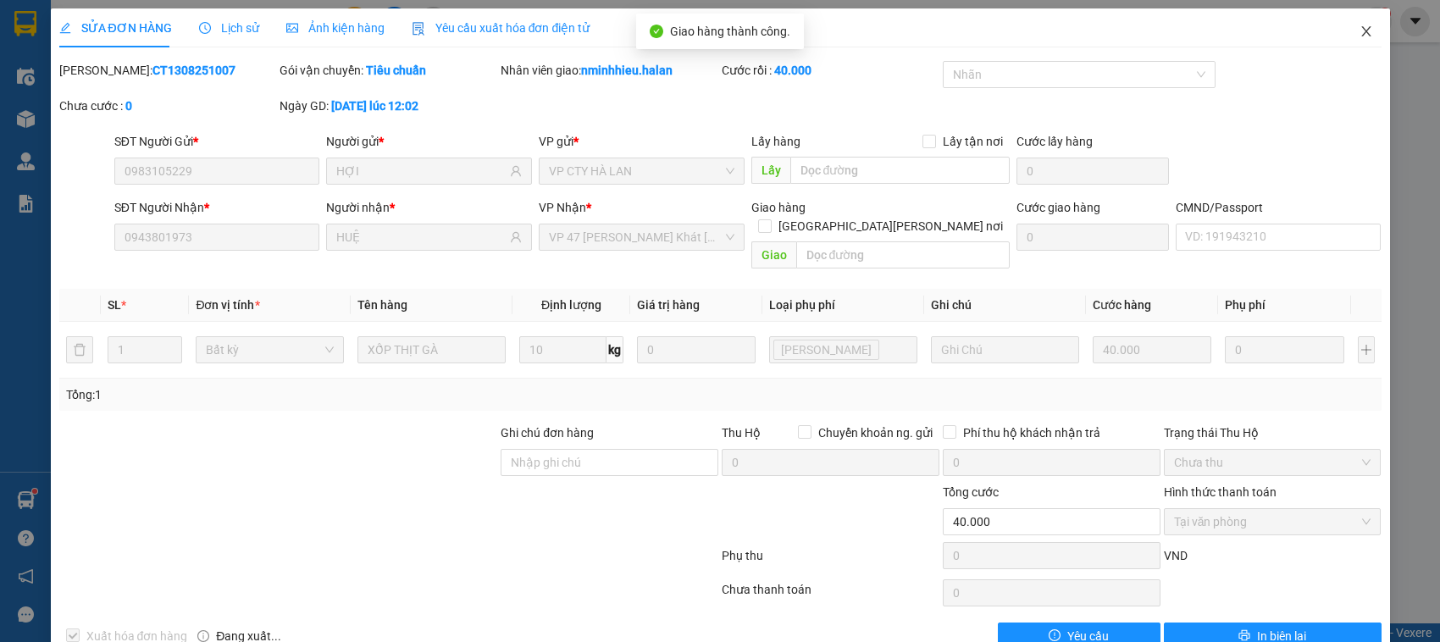
click at [1356, 44] on span "Close" at bounding box center [1366, 31] width 47 height 47
